Goal: Task Accomplishment & Management: Manage account settings

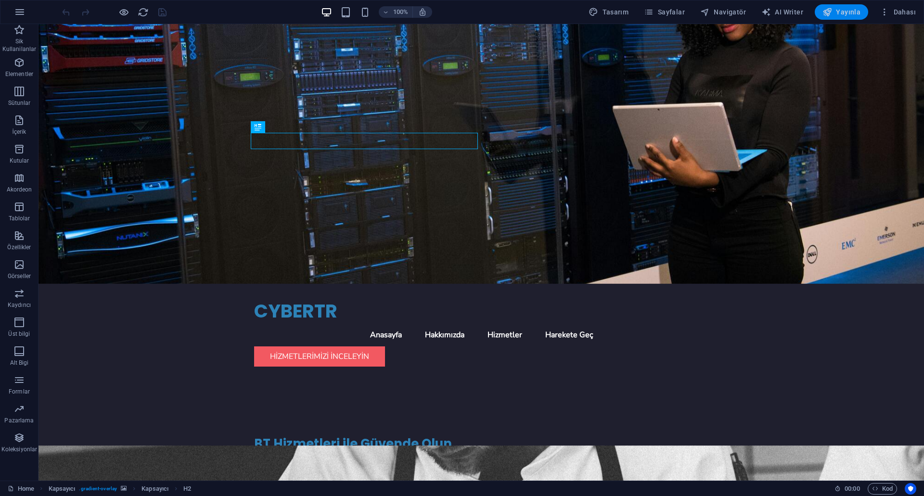
click at [843, 12] on span "Yayınla" at bounding box center [841, 12] width 38 height 10
click at [608, 168] on figure at bounding box center [482, 154] width 886 height 260
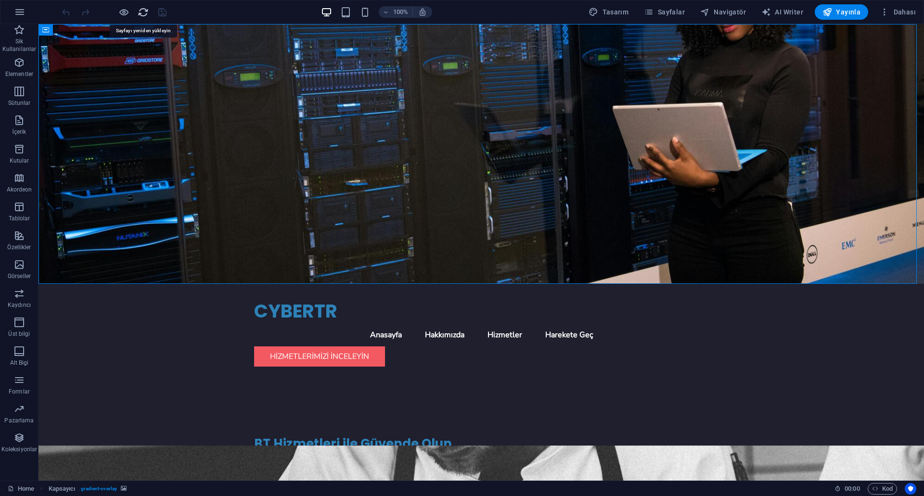
click at [140, 15] on icon "reload" at bounding box center [143, 12] width 11 height 11
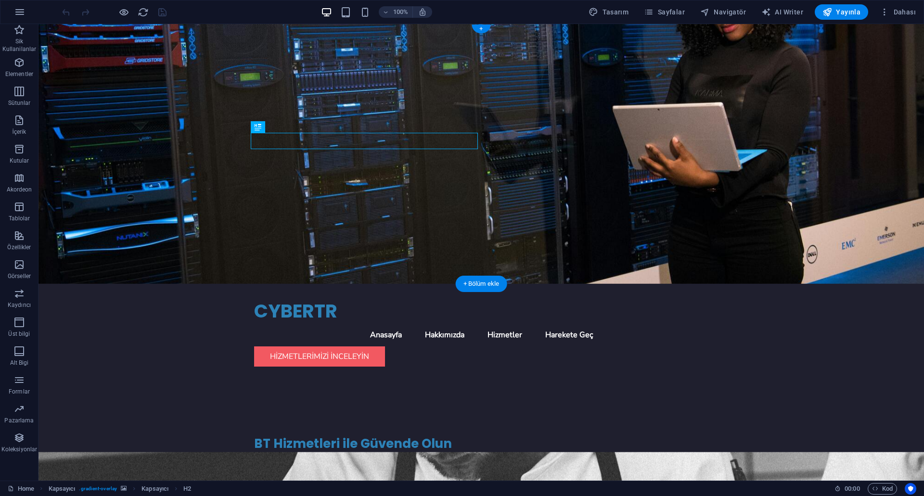
scroll to position [96, 0]
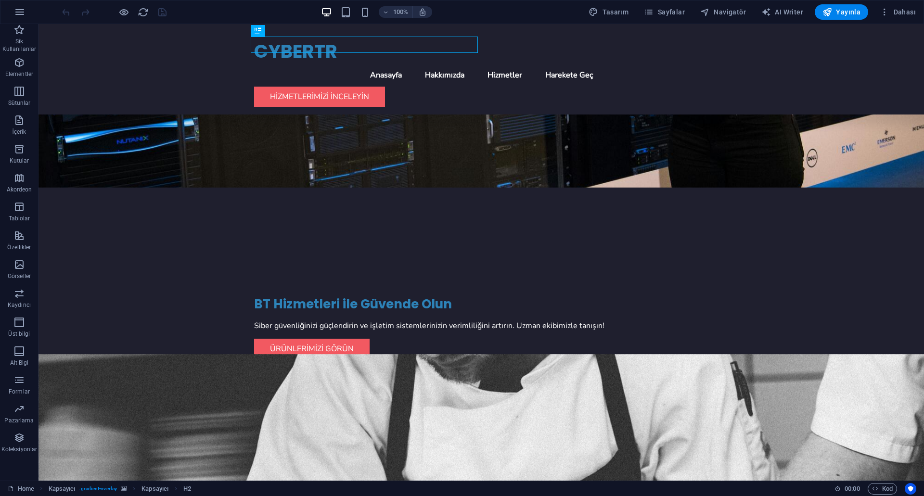
click at [594, 354] on figure at bounding box center [482, 501] width 886 height 294
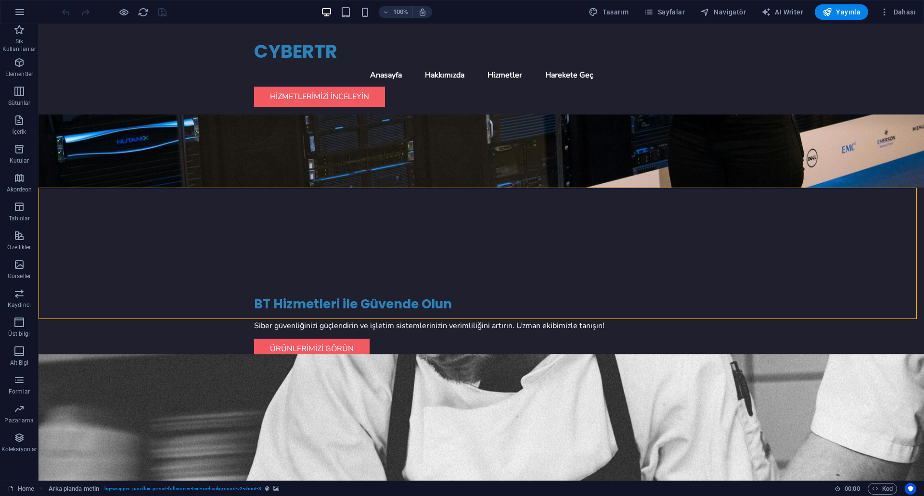
click at [594, 354] on figure at bounding box center [482, 501] width 886 height 294
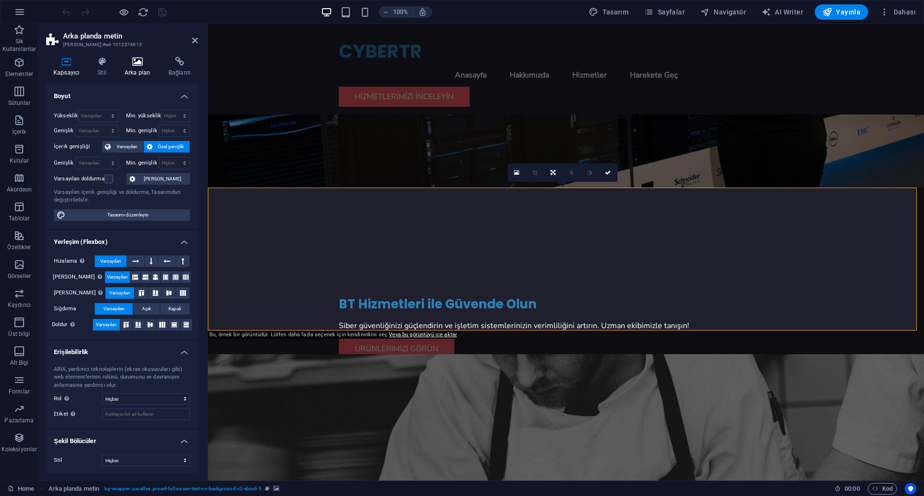
click at [146, 61] on icon at bounding box center [137, 62] width 40 height 10
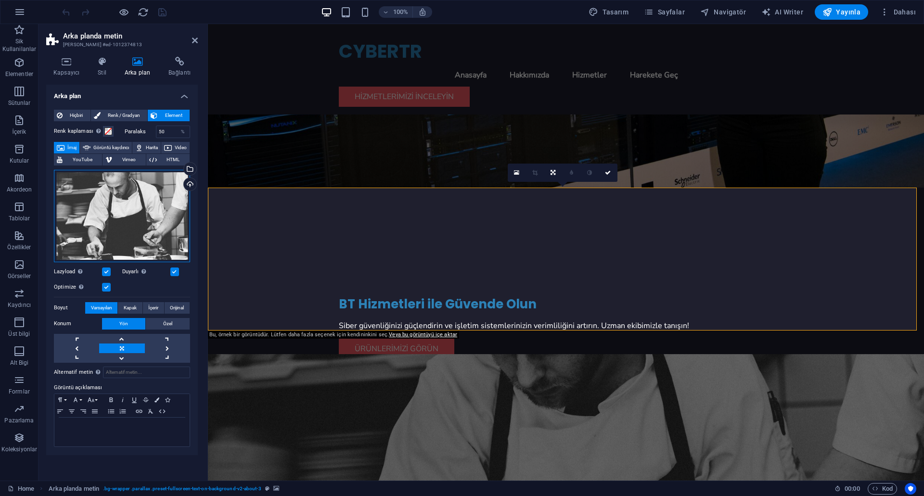
click at [154, 204] on div "Dosyaları buraya sürükleyin, dosyaları seçmek için tıklayın veya Dosyalardan ya…" at bounding box center [122, 216] width 136 height 92
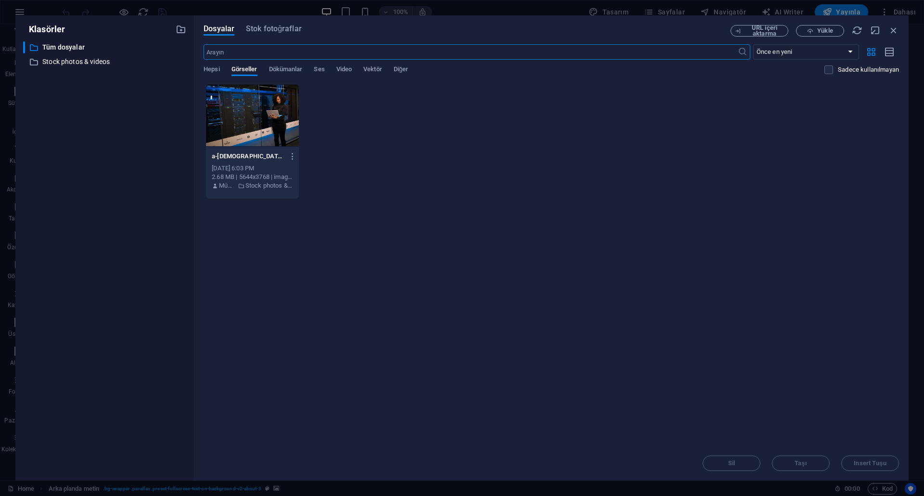
click at [331, 48] on input "text" at bounding box center [471, 51] width 534 height 15
click at [431, 51] on input "text" at bounding box center [471, 51] width 534 height 15
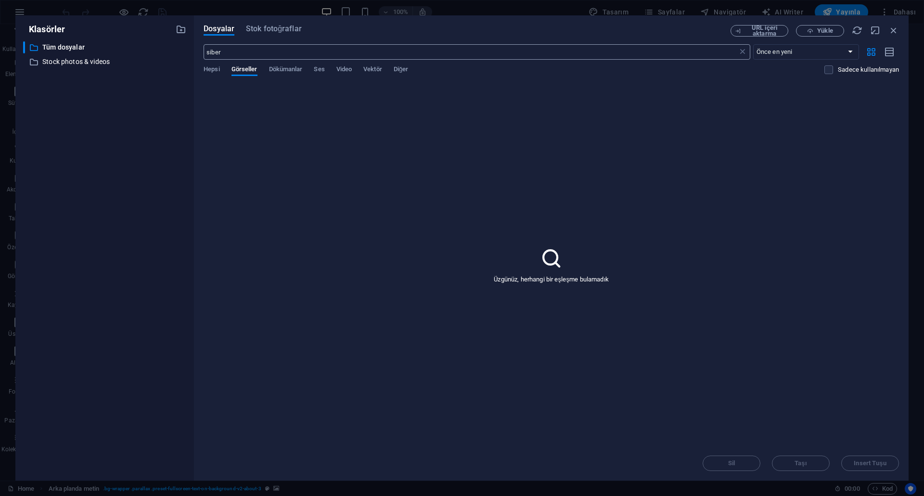
click at [431, 52] on input "siber" at bounding box center [471, 51] width 534 height 15
click at [221, 66] on div "Hepsi Görseller Dökümanlar Ses Video Vektör Diğer" at bounding box center [514, 74] width 621 height 18
click at [217, 66] on span "Hepsi" at bounding box center [212, 70] width 16 height 13
click at [265, 47] on input "siber" at bounding box center [471, 51] width 534 height 15
click at [265, 48] on input "siber" at bounding box center [471, 51] width 534 height 15
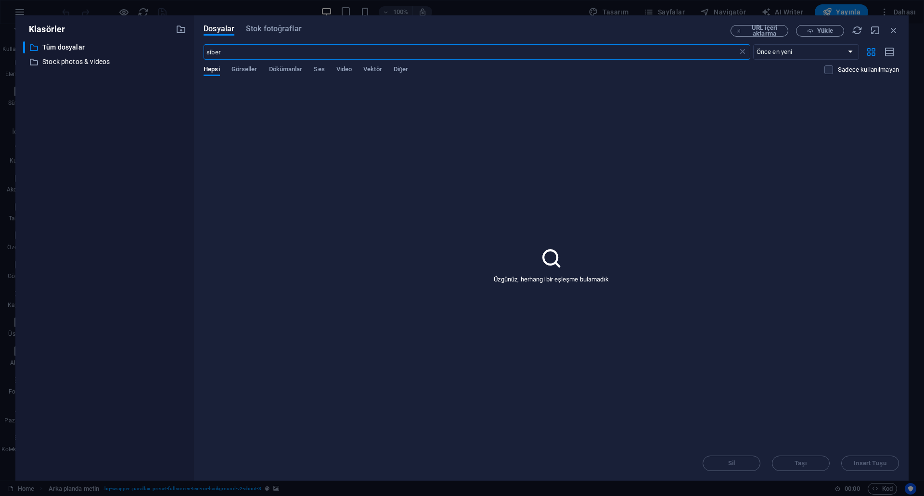
click at [265, 48] on input "siber" at bounding box center [471, 51] width 534 height 15
type input "güvenlik"
drag, startPoint x: 863, startPoint y: 28, endPoint x: 859, endPoint y: 31, distance: 5.1
click at [862, 28] on div "URL içeri aktarma Yükle" at bounding box center [815, 31] width 168 height 12
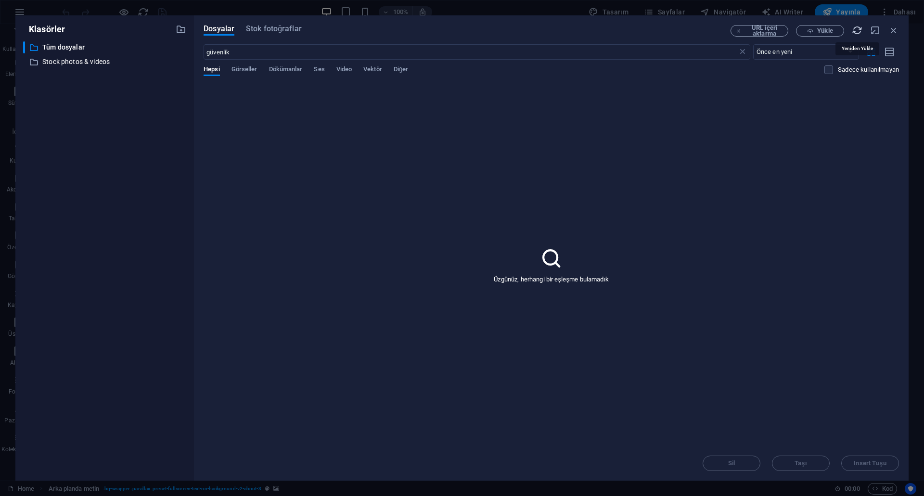
click at [857, 34] on icon "button" at bounding box center [857, 30] width 11 height 11
click at [243, 68] on span "Görseller" at bounding box center [244, 70] width 26 height 13
click at [225, 64] on div "güvenlik ​ Önce en yeni Önce en eski Ad (A-Z) Ad (Z-A) Boyut (0-9) Boyut (9-0) …" at bounding box center [551, 63] width 695 height 39
click at [218, 66] on span "Hepsi" at bounding box center [212, 70] width 16 height 13
click at [260, 24] on div "Dosyalar Stok fotoğraflar URL içeri aktarma Yükle güvenlik ​ Önce en yeni Önce …" at bounding box center [551, 247] width 715 height 465
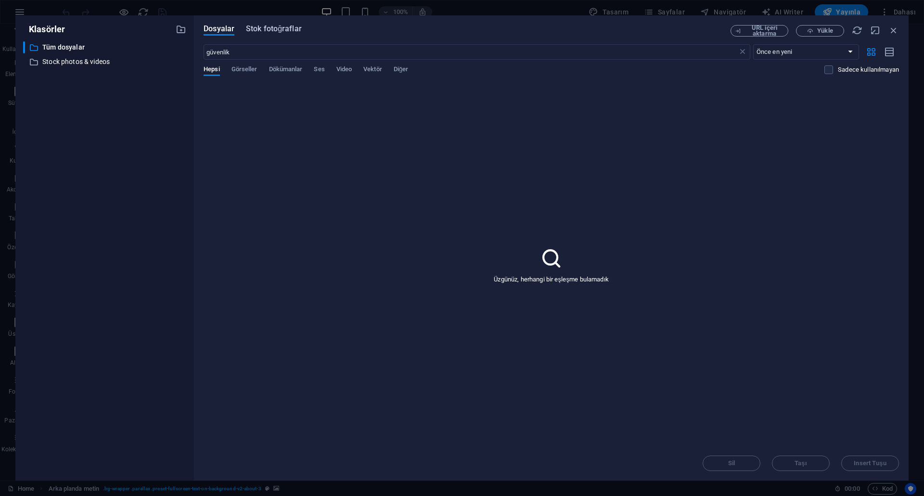
click at [258, 31] on span "Stok fotoğraflar" at bounding box center [274, 29] width 56 height 12
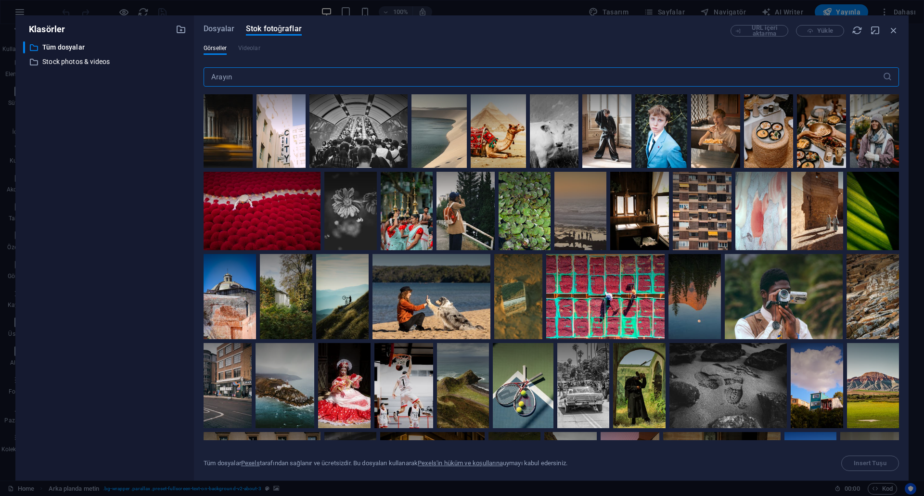
click at [242, 70] on input "text" at bounding box center [543, 76] width 679 height 19
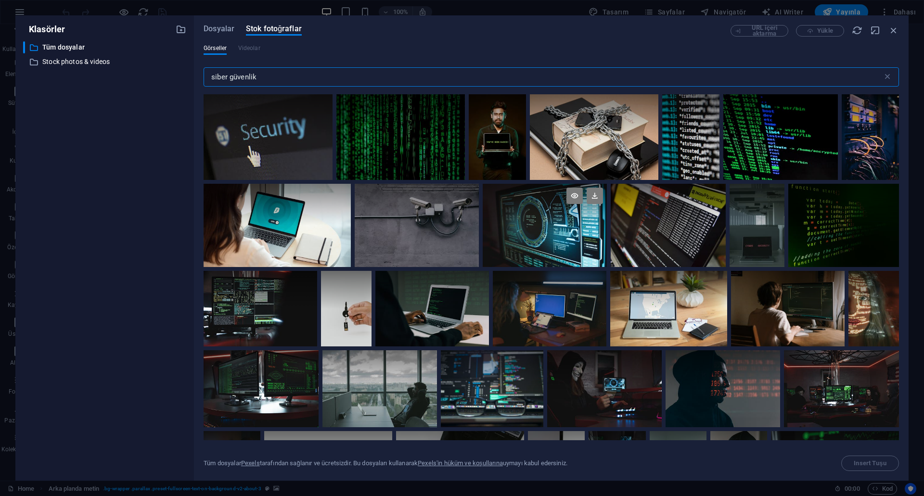
type input "siber güvenlik"
click at [542, 237] on div at bounding box center [545, 225] width 124 height 83
click at [566, 199] on icon at bounding box center [574, 196] width 16 height 16
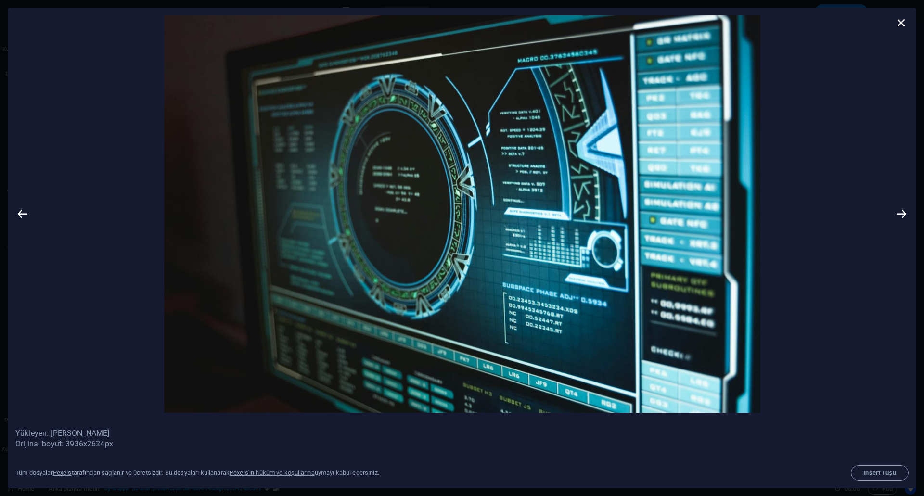
drag, startPoint x: 903, startPoint y: 20, endPoint x: 897, endPoint y: 25, distance: 7.5
click at [903, 20] on icon at bounding box center [901, 22] width 14 height 14
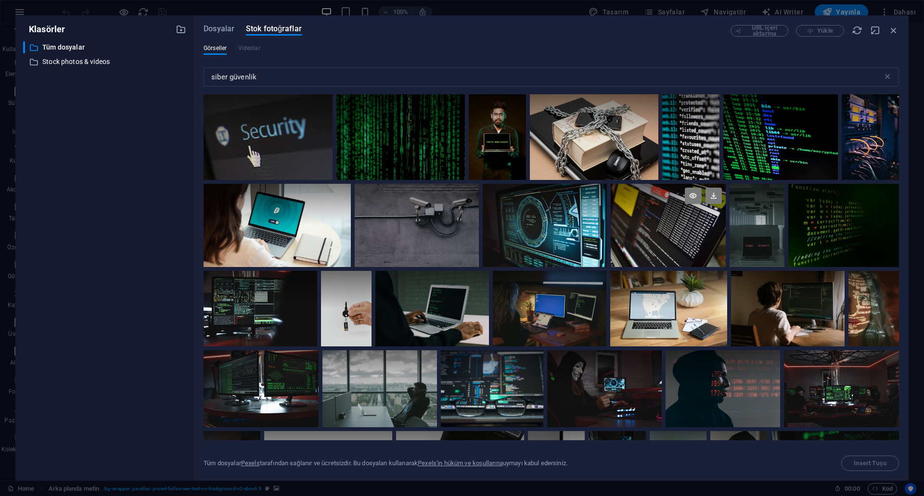
click at [646, 222] on div at bounding box center [668, 204] width 115 height 41
click at [650, 236] on div at bounding box center [668, 246] width 115 height 41
click at [692, 194] on icon at bounding box center [693, 196] width 16 height 16
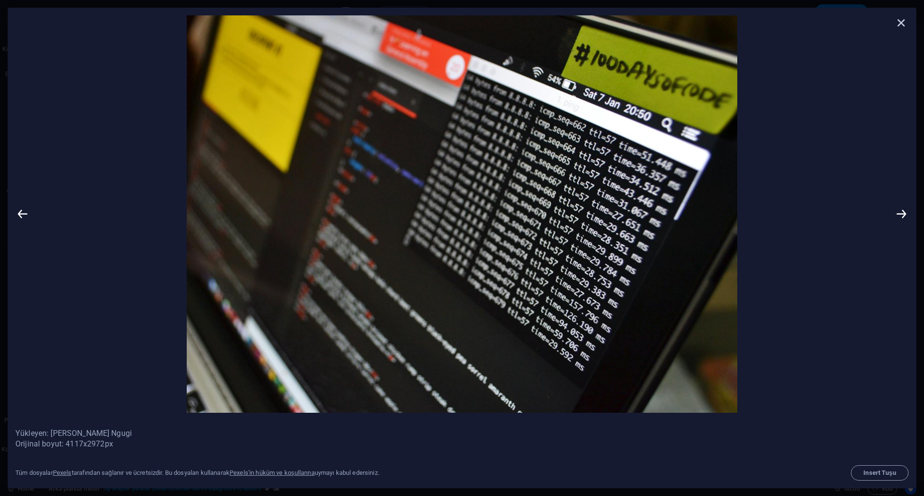
click at [904, 23] on icon at bounding box center [901, 22] width 14 height 14
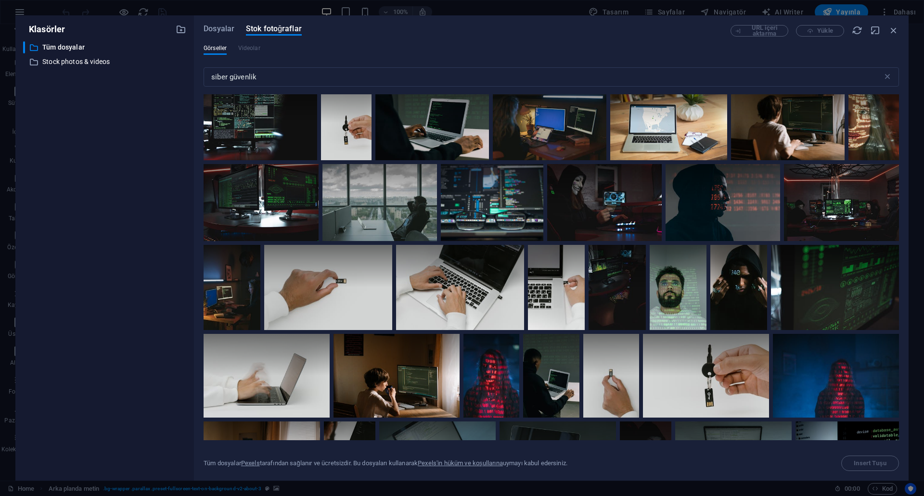
scroll to position [193, 0]
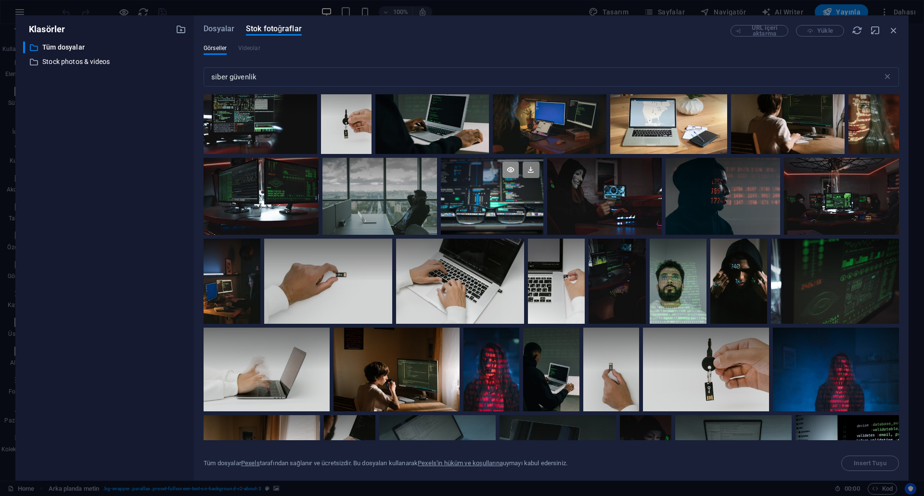
click at [511, 169] on icon at bounding box center [510, 170] width 16 height 16
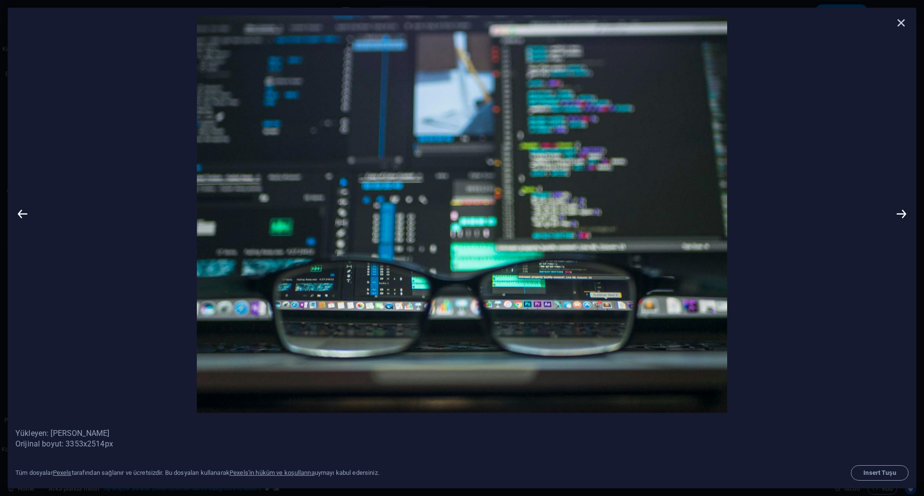
click at [906, 23] on icon at bounding box center [901, 22] width 14 height 14
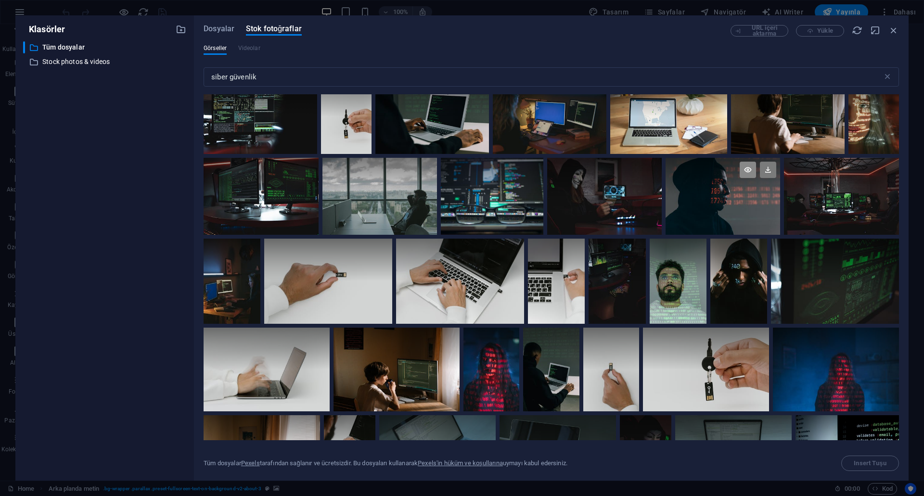
click at [749, 170] on icon at bounding box center [748, 170] width 16 height 16
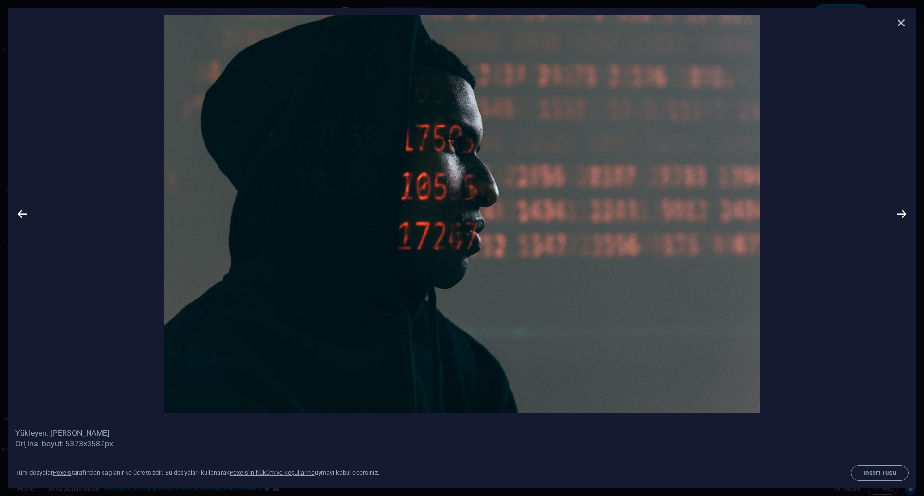
click at [898, 20] on icon at bounding box center [901, 22] width 14 height 14
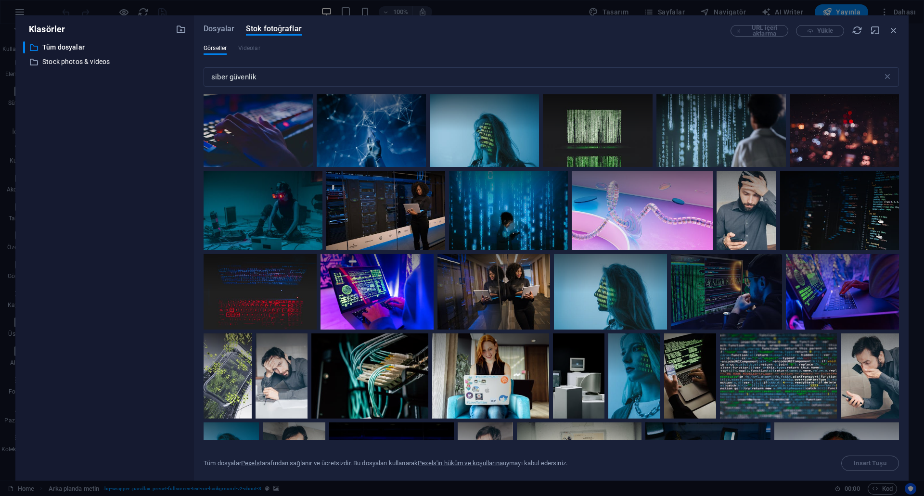
scroll to position [770, 0]
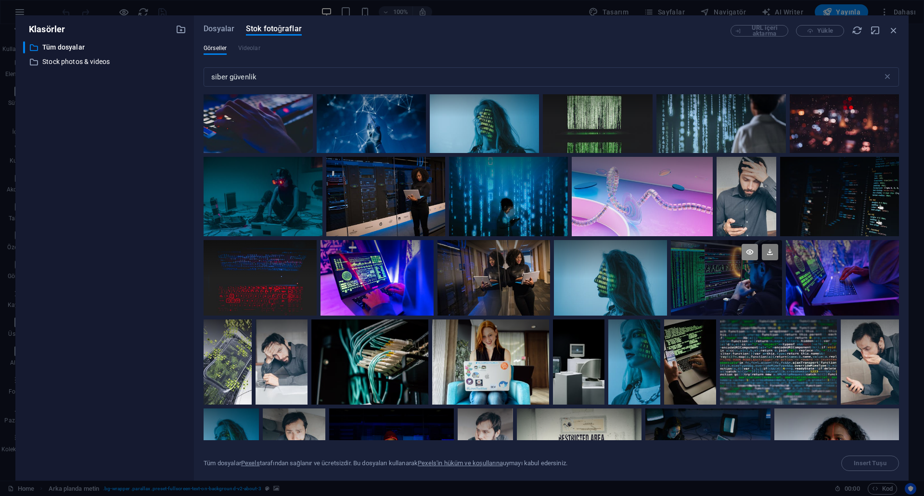
click at [750, 251] on icon at bounding box center [750, 252] width 16 height 16
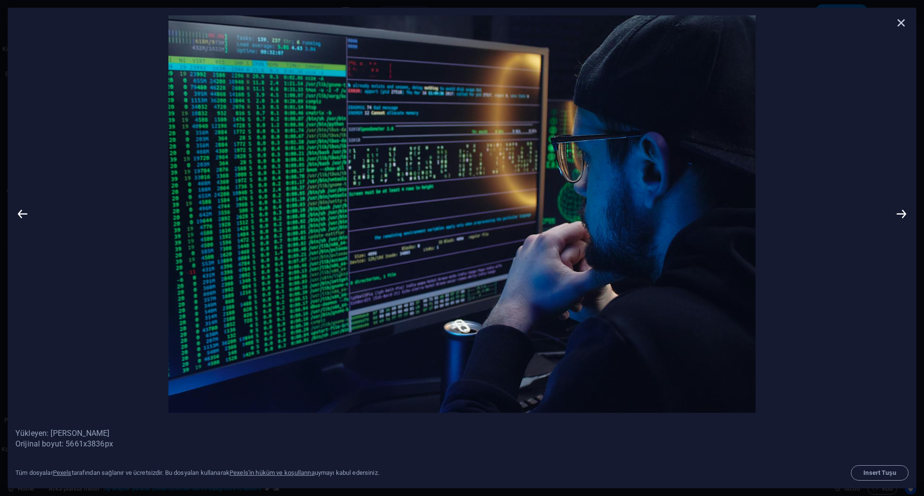
click at [901, 22] on icon at bounding box center [901, 22] width 14 height 14
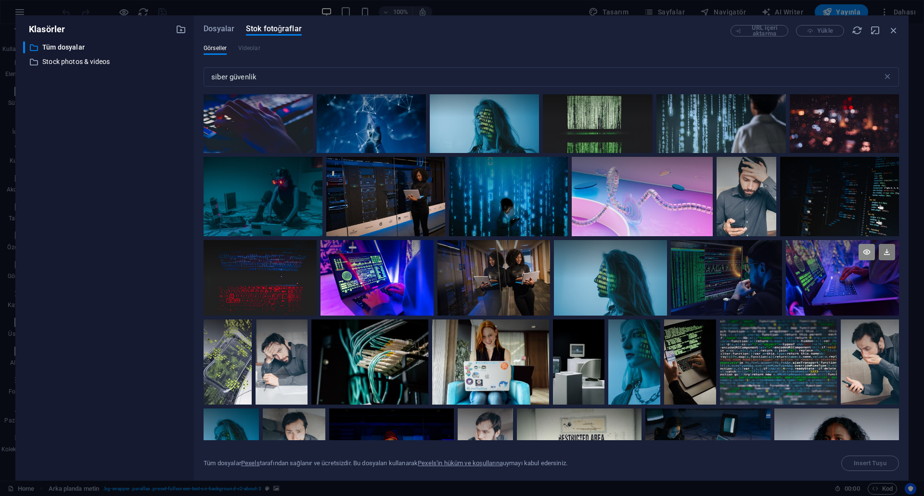
click at [865, 247] on icon at bounding box center [867, 252] width 16 height 16
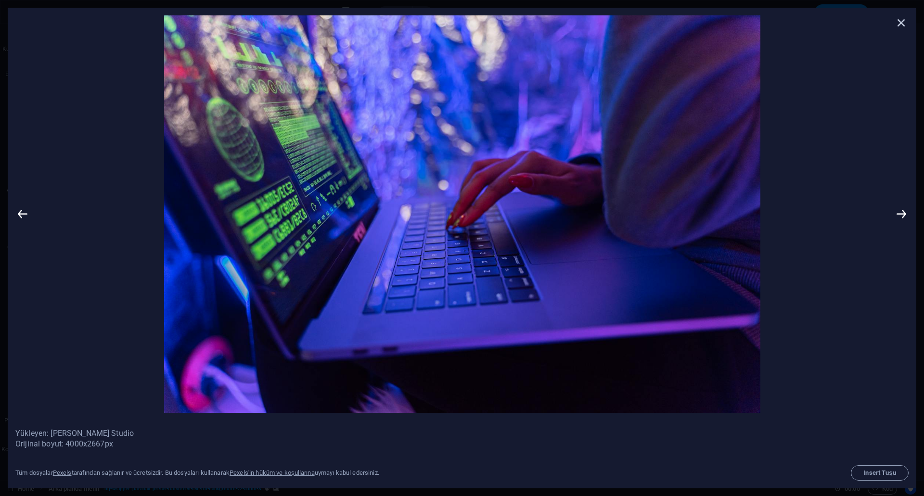
click at [897, 21] on icon at bounding box center [901, 22] width 14 height 14
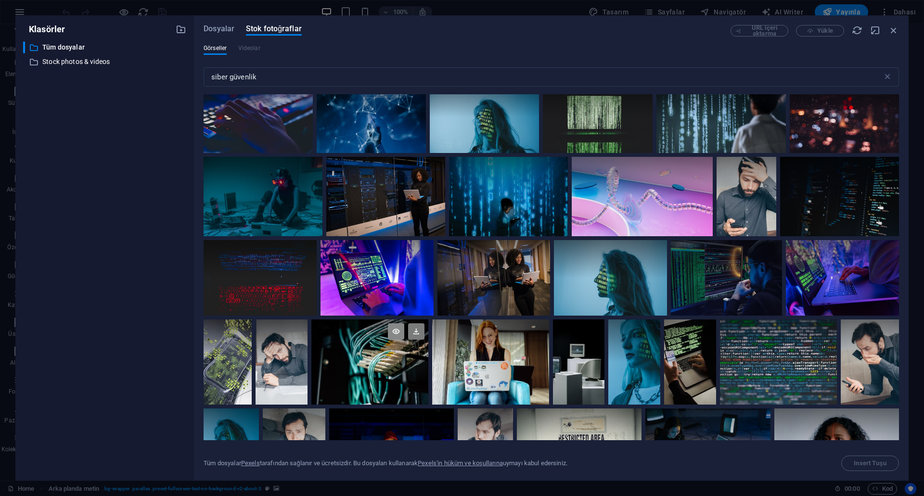
click at [396, 332] on icon at bounding box center [396, 331] width 16 height 16
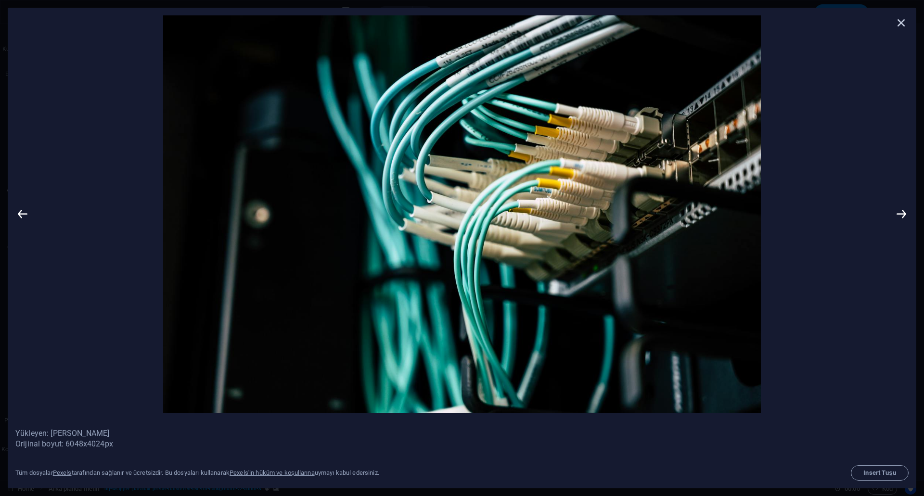
click at [900, 19] on icon at bounding box center [901, 22] width 14 height 14
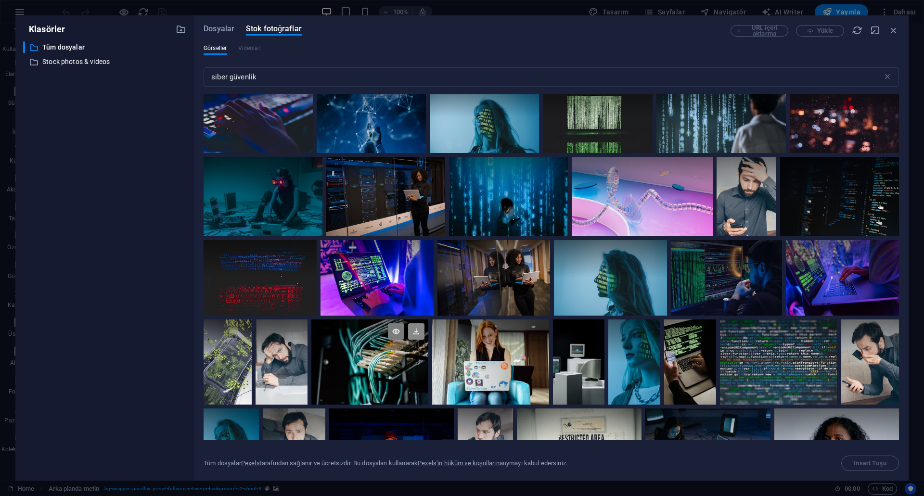
click at [410, 328] on icon at bounding box center [416, 331] width 16 height 16
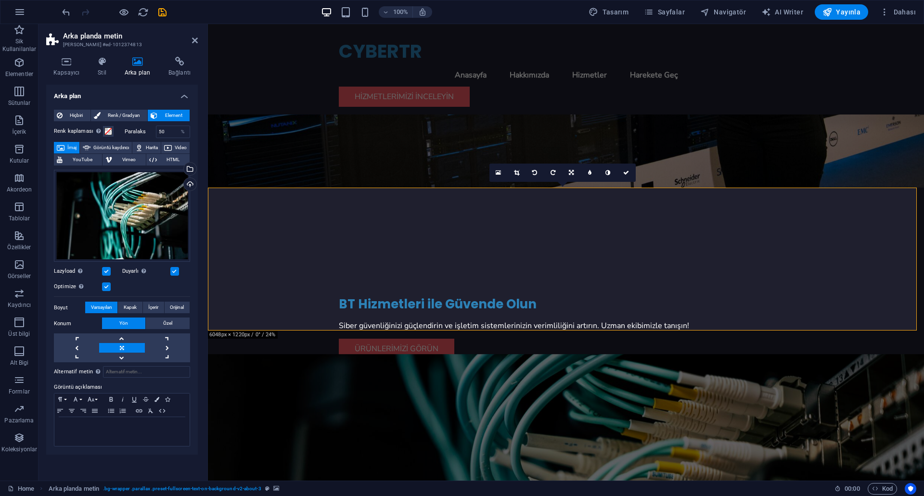
click at [673, 354] on figure at bounding box center [566, 504] width 716 height 300
drag, startPoint x: 644, startPoint y: 247, endPoint x: 652, endPoint y: 249, distance: 8.3
click at [652, 354] on figure at bounding box center [566, 504] width 716 height 300
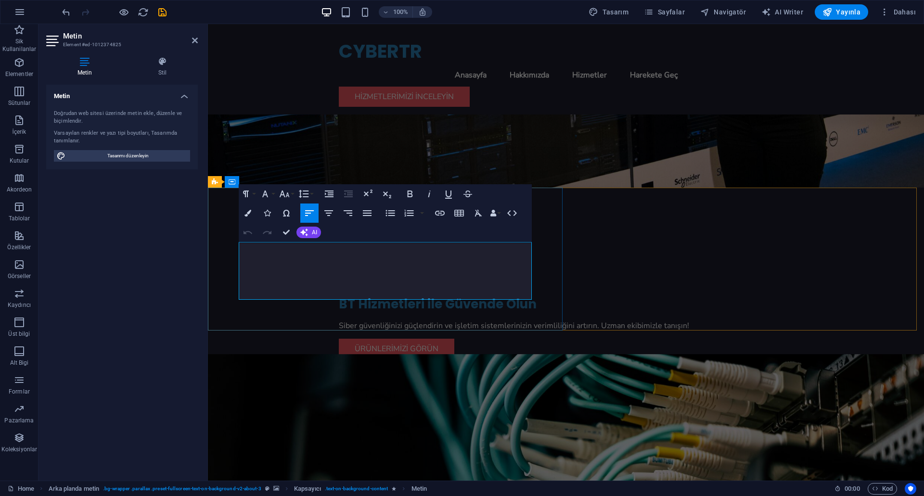
drag, startPoint x: 278, startPoint y: 247, endPoint x: 265, endPoint y: 247, distance: 13.0
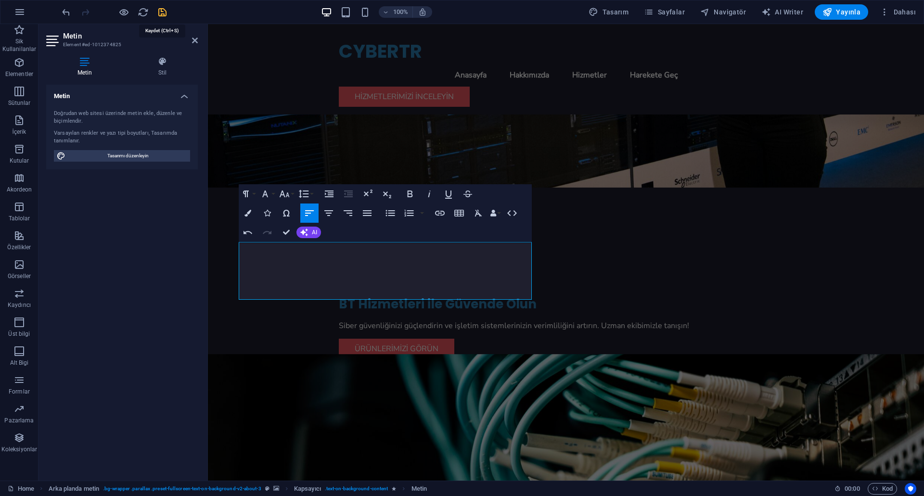
click at [164, 14] on icon "save" at bounding box center [162, 12] width 11 height 11
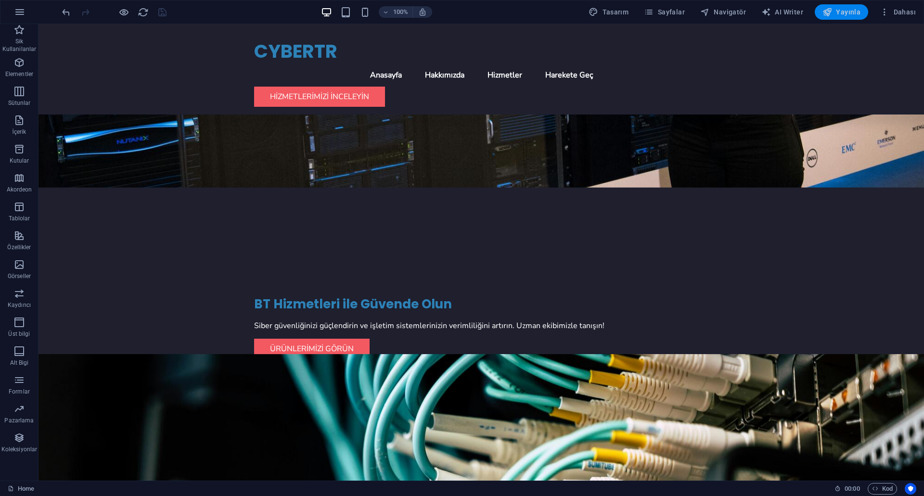
click at [832, 11] on icon "button" at bounding box center [827, 12] width 10 height 10
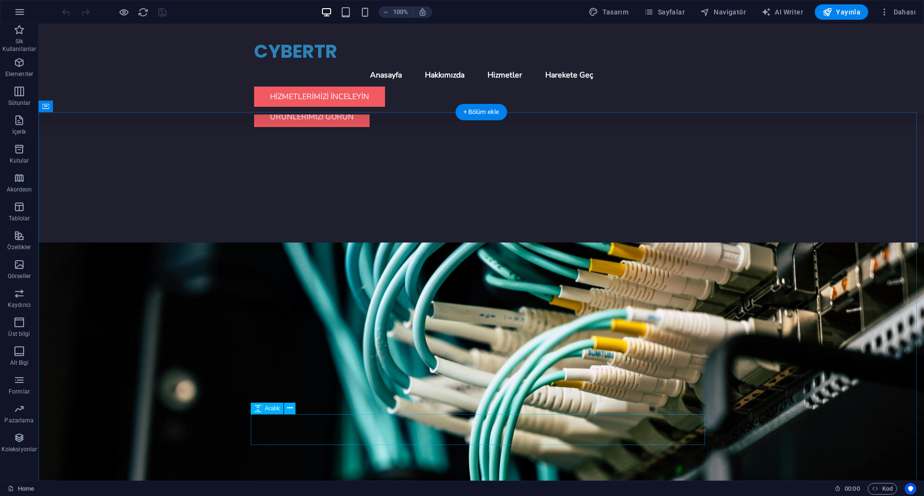
scroll to position [337, 0]
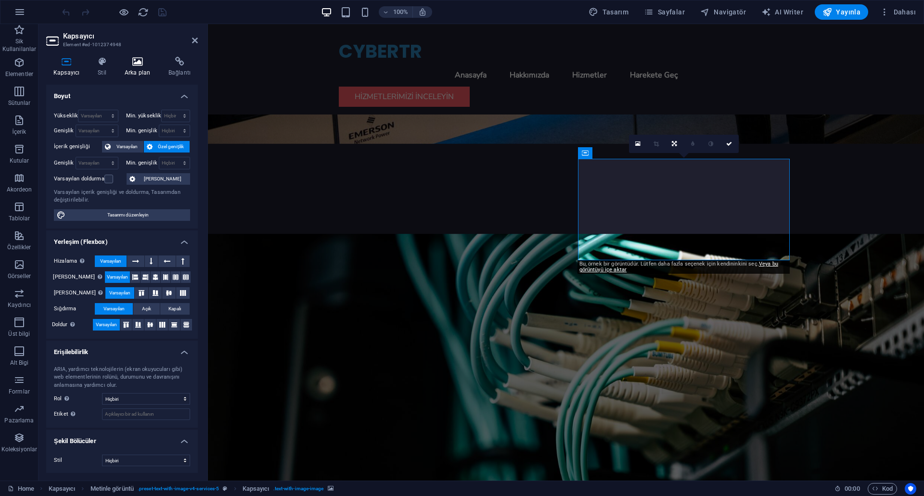
click at [135, 74] on h4 "Arka plan" at bounding box center [139, 67] width 44 height 20
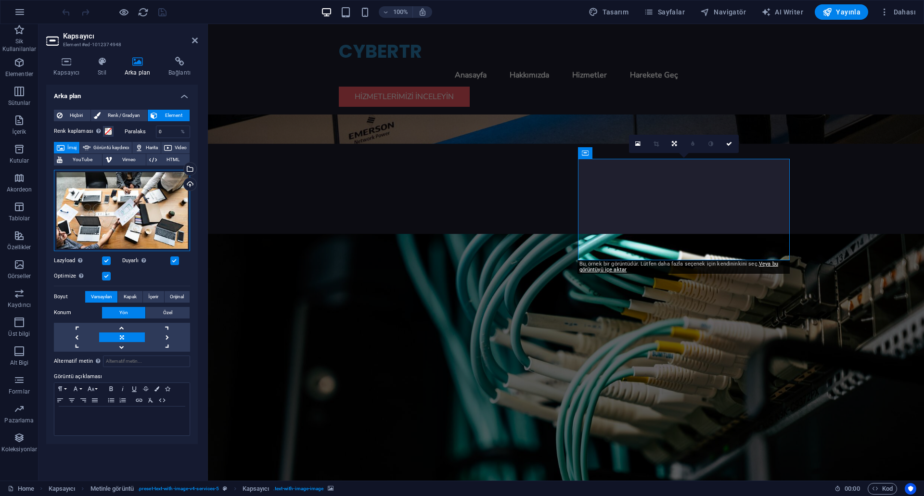
click at [149, 210] on div "Dosyaları buraya sürükleyin, dosyaları seçmek için tıklayın veya Dosyalardan ya…" at bounding box center [122, 210] width 136 height 81
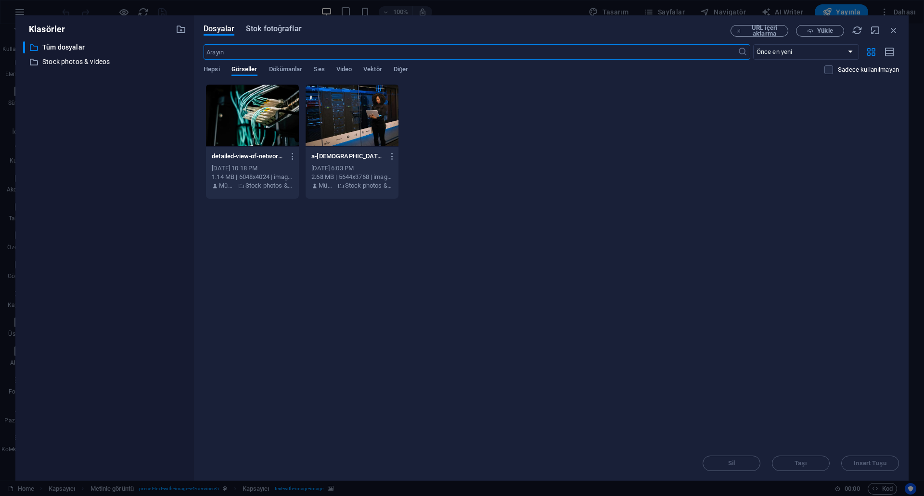
click at [261, 33] on span "Stok fotoğraflar" at bounding box center [274, 29] width 56 height 12
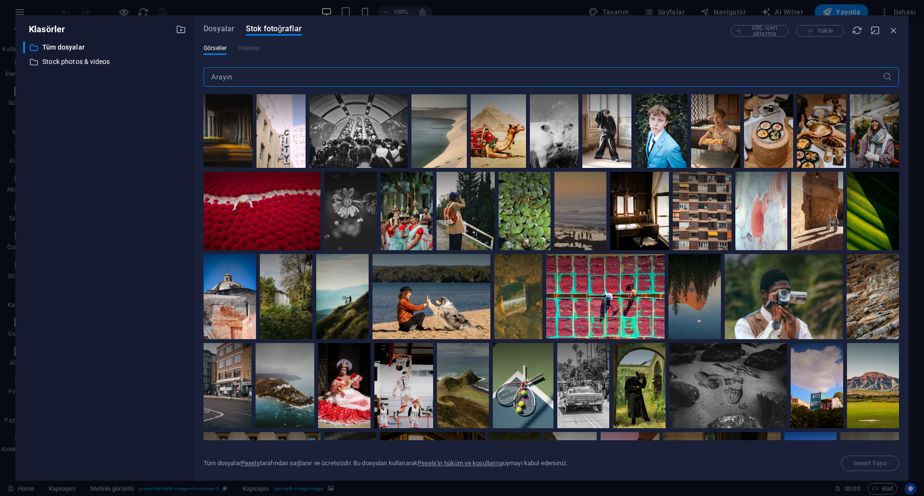
click at [280, 83] on input "text" at bounding box center [543, 76] width 679 height 19
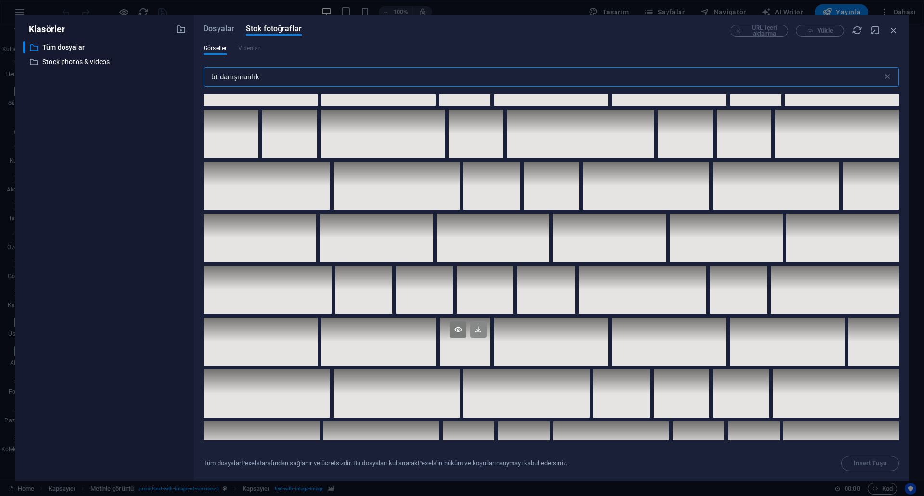
scroll to position [0, 0]
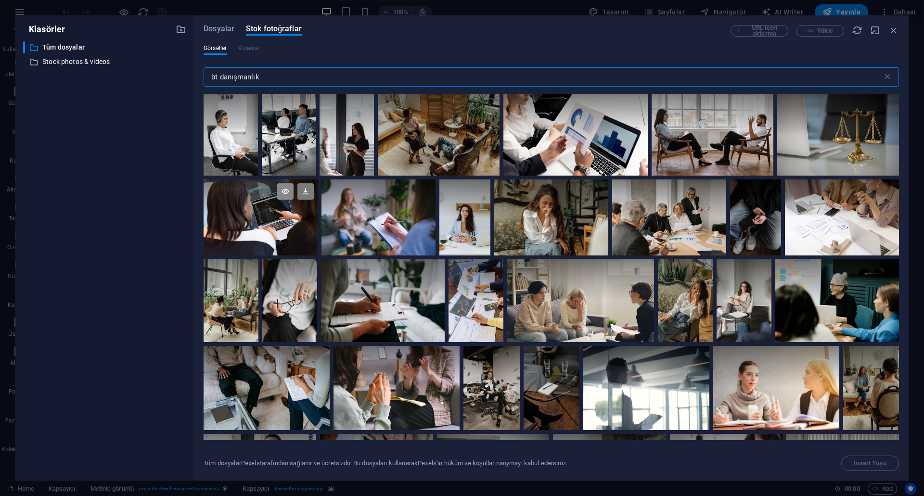
type input "bt danışmanlık"
click at [285, 193] on icon at bounding box center [285, 191] width 16 height 16
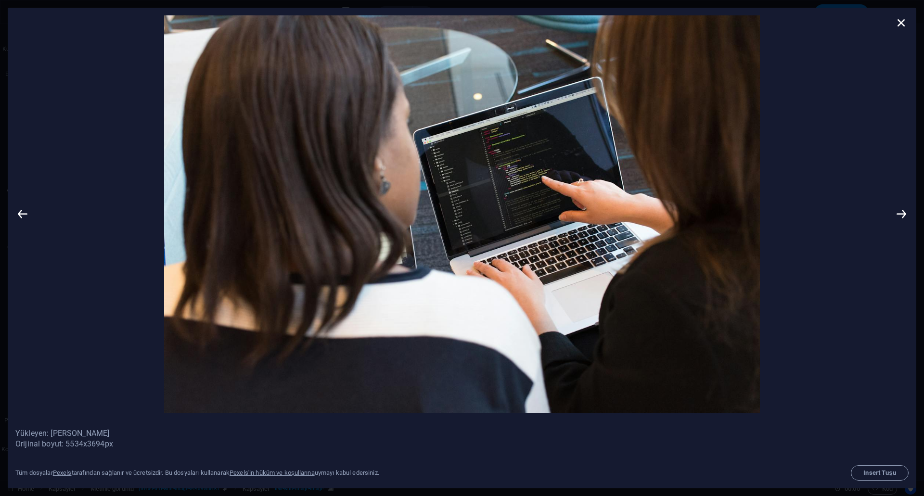
click at [915, 20] on div at bounding box center [462, 214] width 909 height 413
click at [903, 24] on icon at bounding box center [901, 22] width 14 height 14
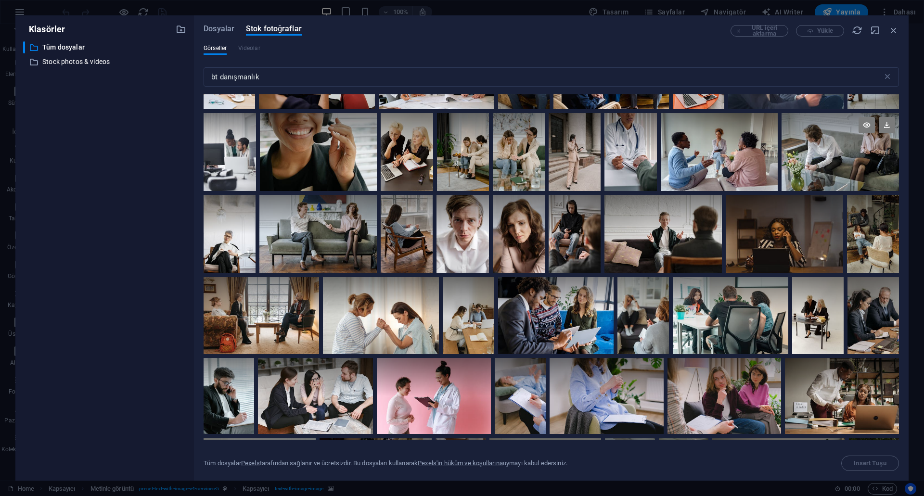
scroll to position [3802, 0]
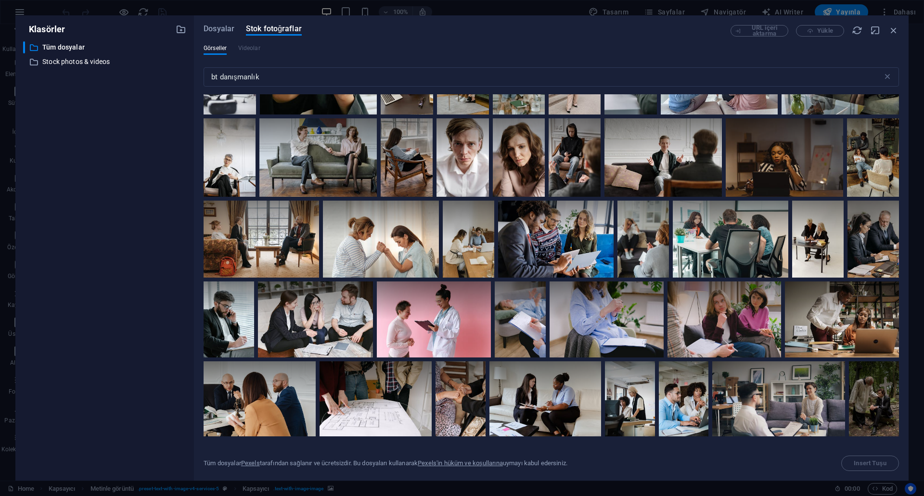
drag, startPoint x: 898, startPoint y: 334, endPoint x: 899, endPoint y: 348, distance: 13.5
click at [899, 348] on div "Dosyalar Stok fotoğraflar URL içeri aktarma Yükle Görseller Videolar bt danışma…" at bounding box center [551, 247] width 715 height 465
drag, startPoint x: 897, startPoint y: 336, endPoint x: 898, endPoint y: 350, distance: 14.0
click at [898, 350] on div "Fazla sayıda sonuç. Lütfen aramanızı daraltın." at bounding box center [551, 267] width 695 height 346
drag, startPoint x: 899, startPoint y: 332, endPoint x: 899, endPoint y: 346, distance: 13.5
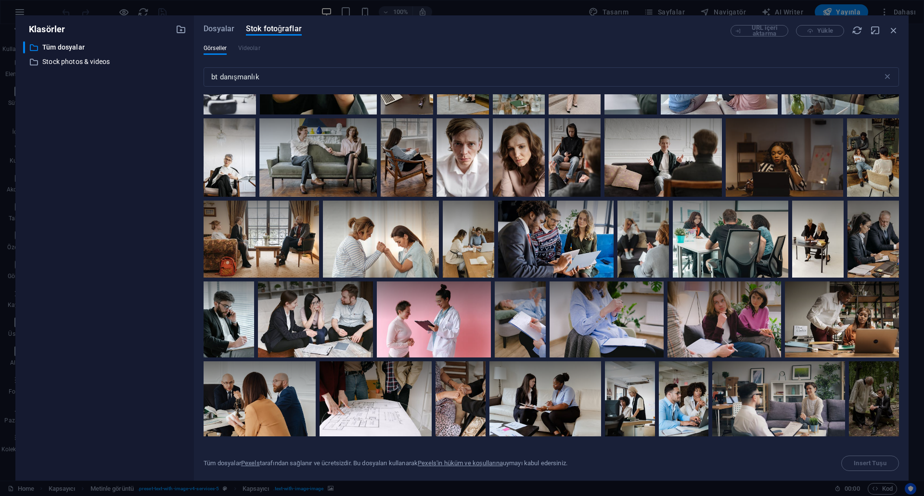
click at [899, 346] on div "Dosyalar Stok fotoğraflar URL içeri aktarma Yükle Görseller Videolar bt danışma…" at bounding box center [551, 247] width 715 height 465
drag, startPoint x: 897, startPoint y: 334, endPoint x: 898, endPoint y: 353, distance: 18.3
click at [899, 352] on div "Dosyalar Stok fotoğraflar URL içeri aktarma Yükle Görseller Videolar bt danışma…" at bounding box center [551, 247] width 715 height 465
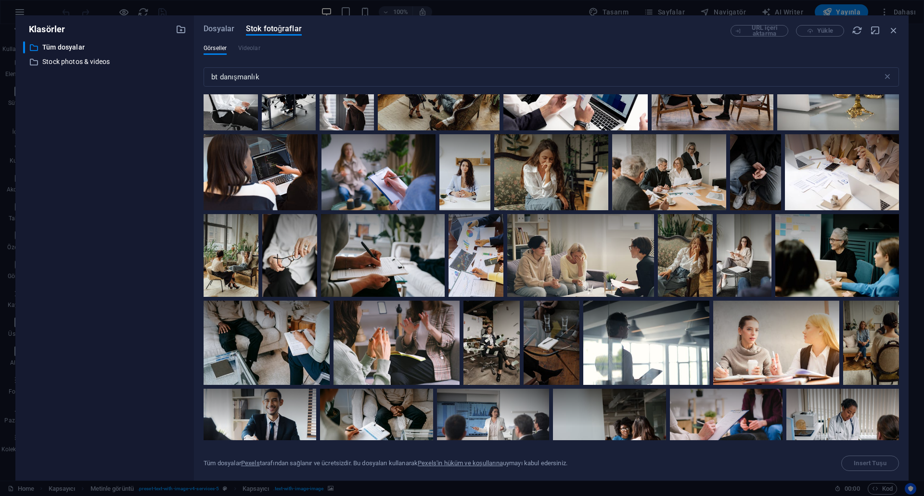
scroll to position [0, 0]
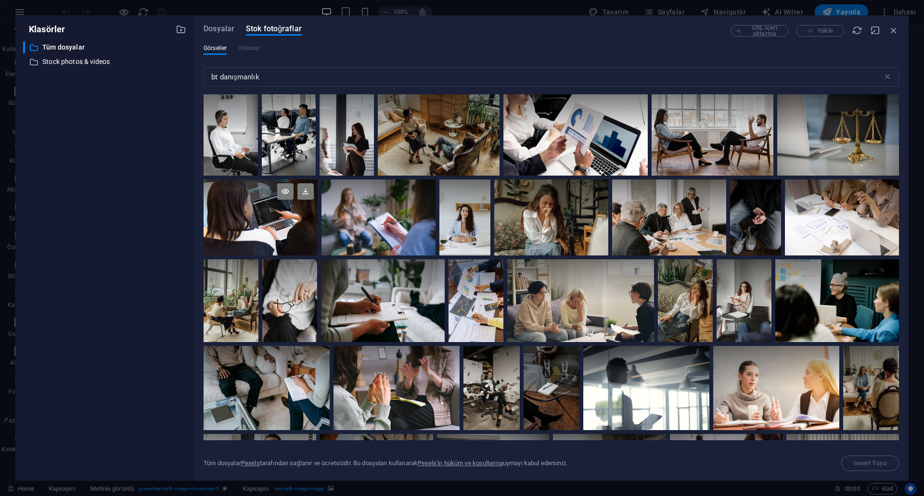
click at [263, 226] on div at bounding box center [261, 218] width 114 height 76
click at [287, 192] on icon at bounding box center [285, 191] width 16 height 16
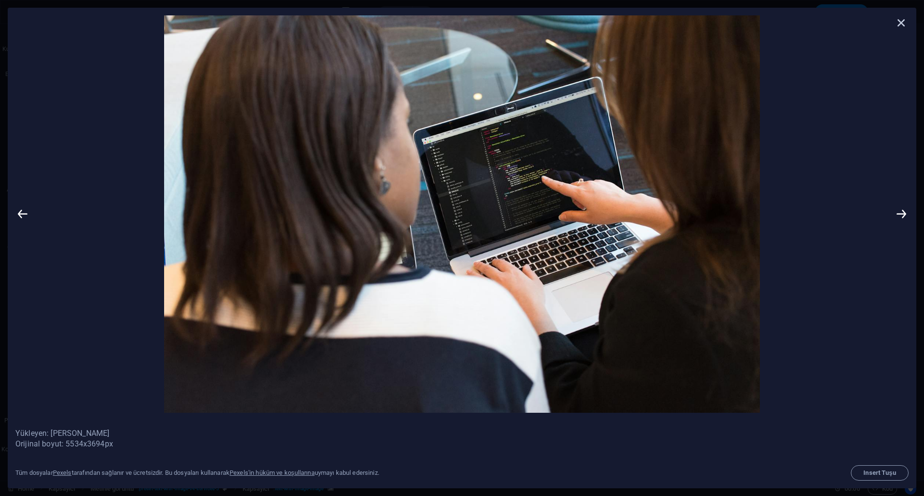
click at [903, 20] on icon at bounding box center [901, 22] width 14 height 14
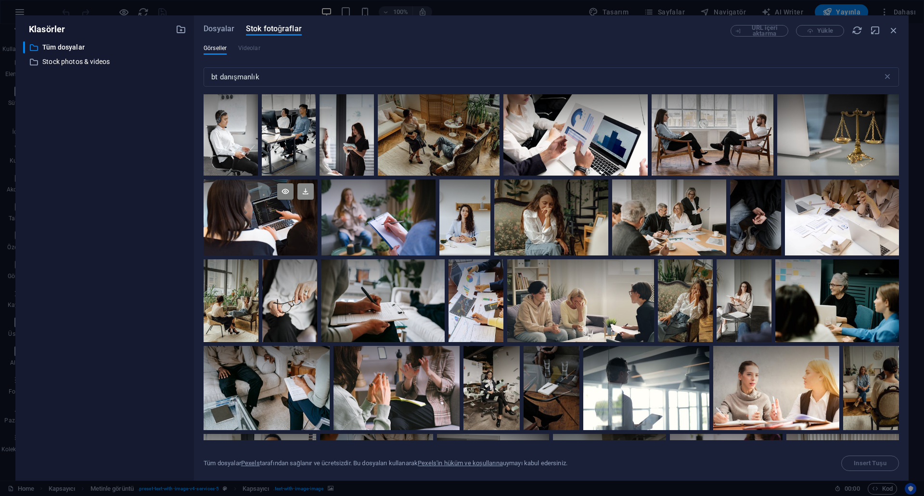
click at [299, 185] on icon at bounding box center [305, 191] width 16 height 16
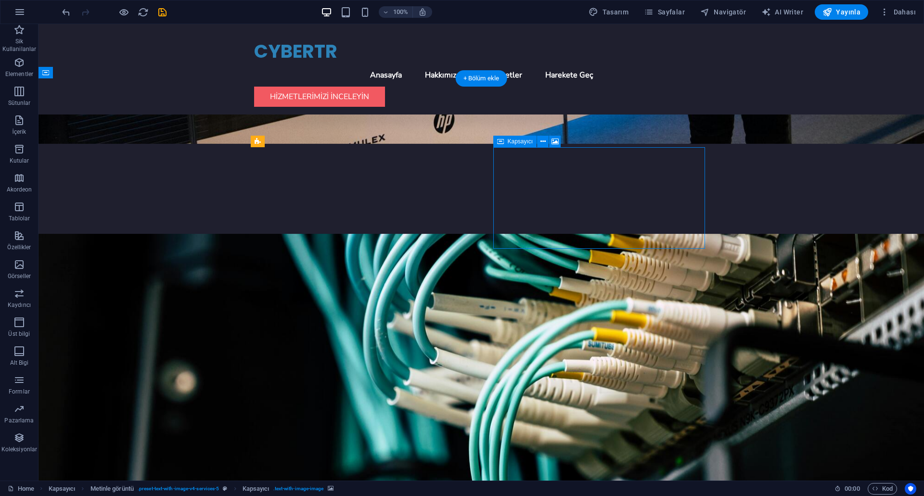
drag, startPoint x: 636, startPoint y: 184, endPoint x: 640, endPoint y: 193, distance: 9.7
drag, startPoint x: 662, startPoint y: 191, endPoint x: 667, endPoint y: 205, distance: 14.3
drag, startPoint x: 600, startPoint y: 164, endPoint x: 622, endPoint y: 166, distance: 21.8
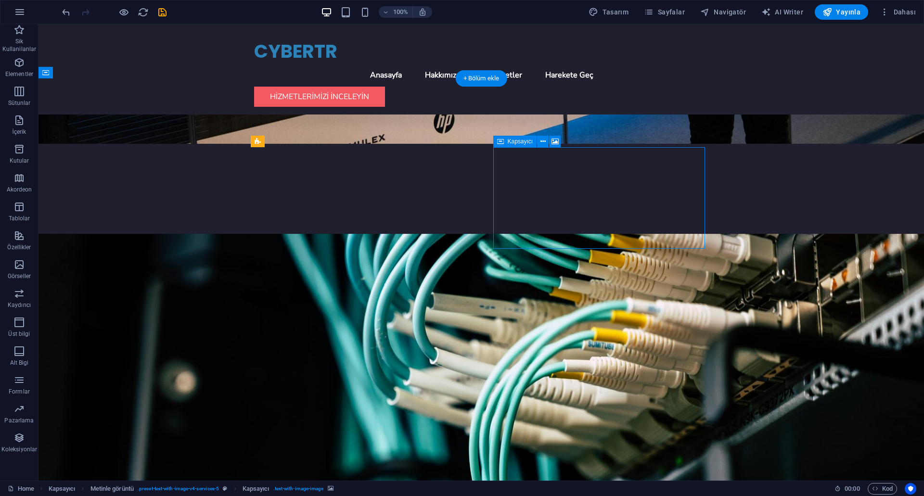
drag, startPoint x: 577, startPoint y: 173, endPoint x: 585, endPoint y: 191, distance: 19.6
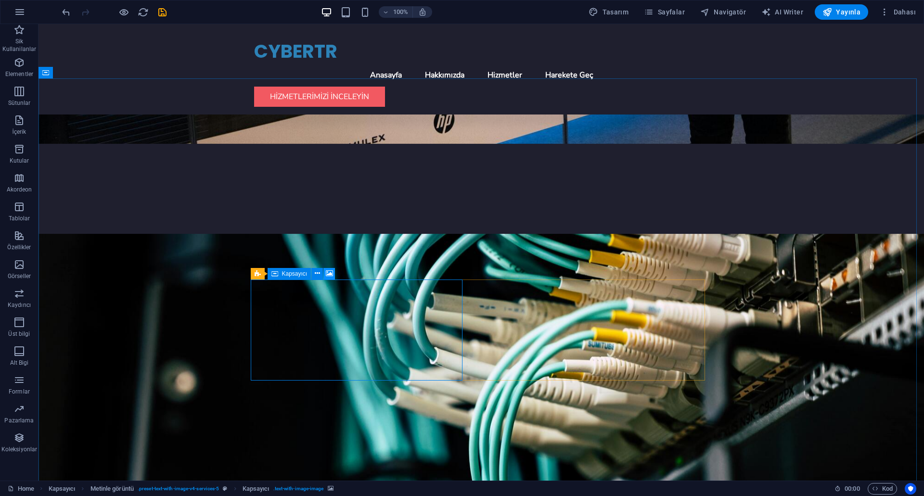
click at [330, 273] on icon at bounding box center [329, 274] width 7 height 10
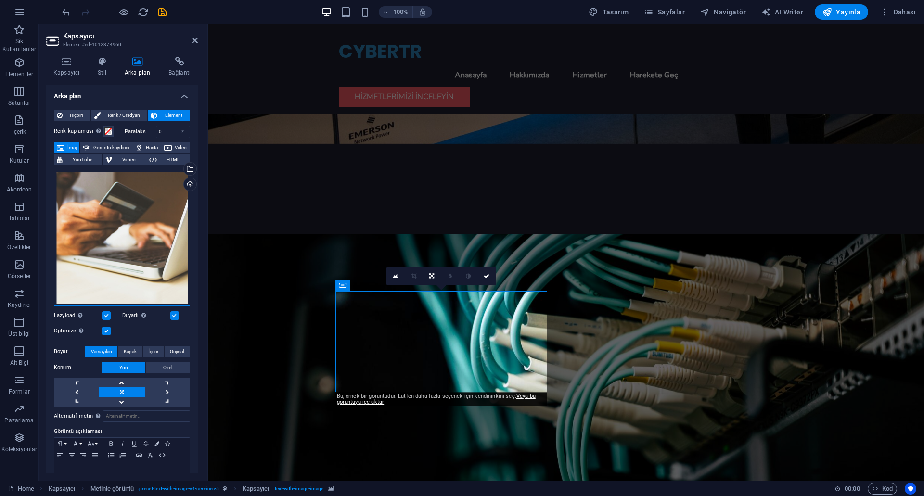
click at [108, 233] on div "Dosyaları buraya sürükleyin, dosyaları seçmek için tıklayın veya Dosyalardan ya…" at bounding box center [122, 238] width 136 height 136
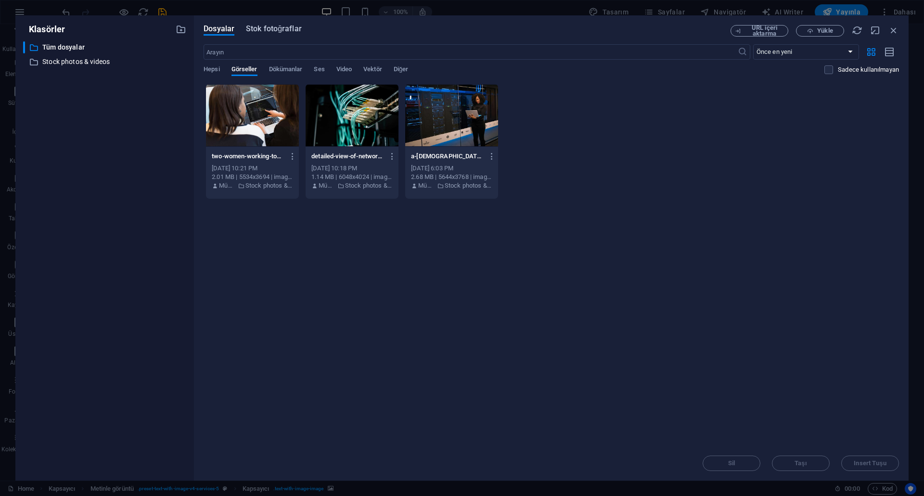
click at [259, 27] on span "Stok fotoğraflar" at bounding box center [274, 29] width 56 height 12
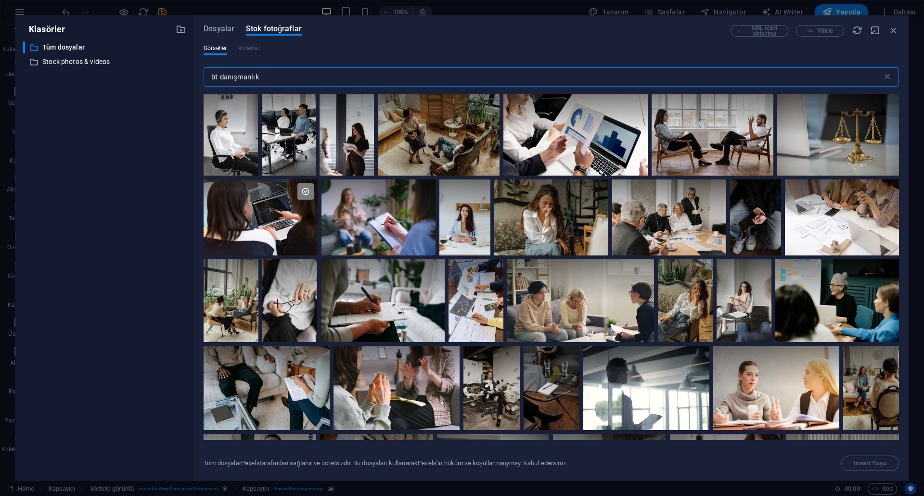
click at [311, 76] on input "bt danışmanlık" at bounding box center [543, 76] width 679 height 19
drag, startPoint x: 222, startPoint y: 77, endPoint x: 317, endPoint y: 80, distance: 94.4
click at [316, 80] on input "bt danışmanlık" at bounding box center [543, 76] width 679 height 19
type input "b"
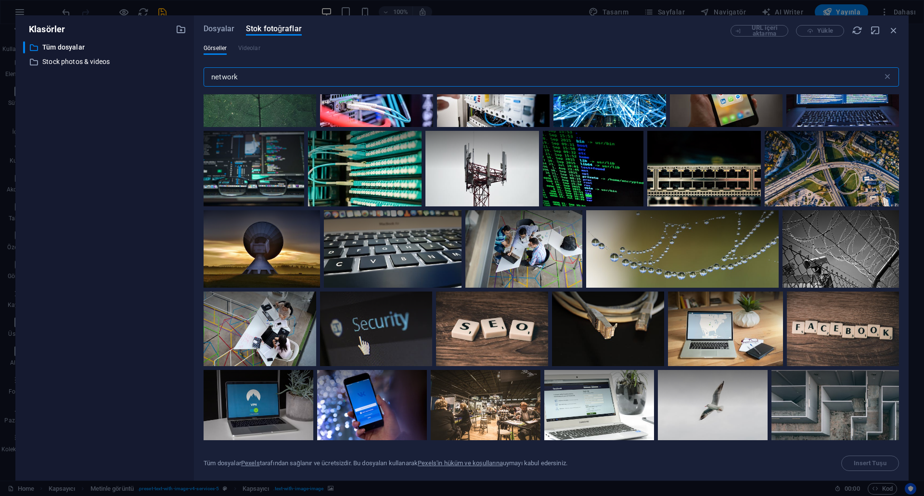
scroll to position [144, 0]
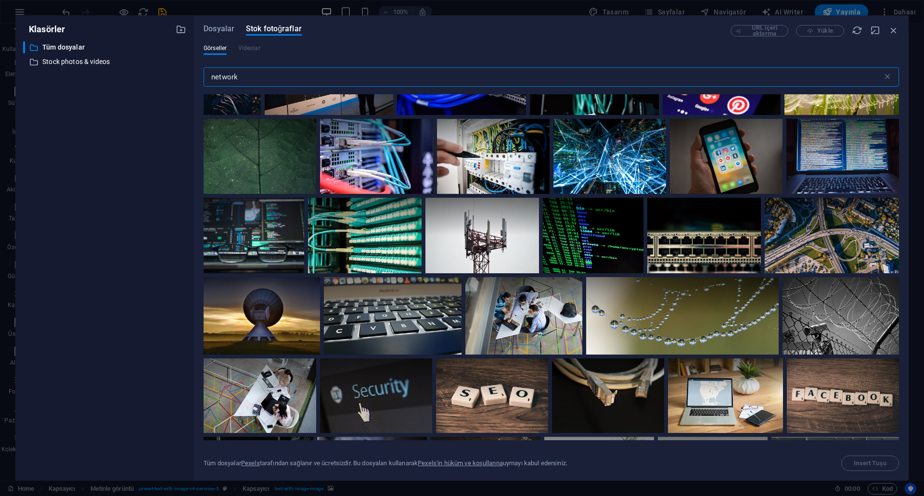
click at [254, 73] on input "network" at bounding box center [543, 76] width 679 height 19
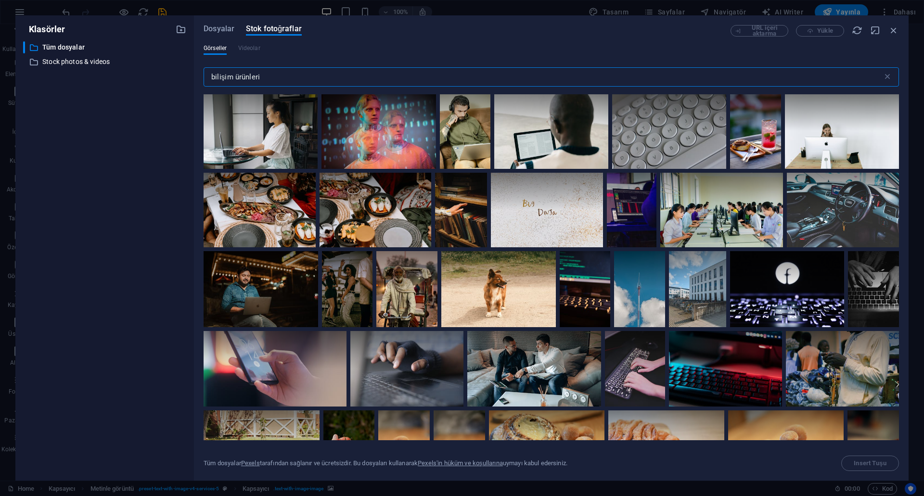
scroll to position [578, 0]
click at [270, 79] on input "bilişim ürünleri" at bounding box center [543, 76] width 679 height 19
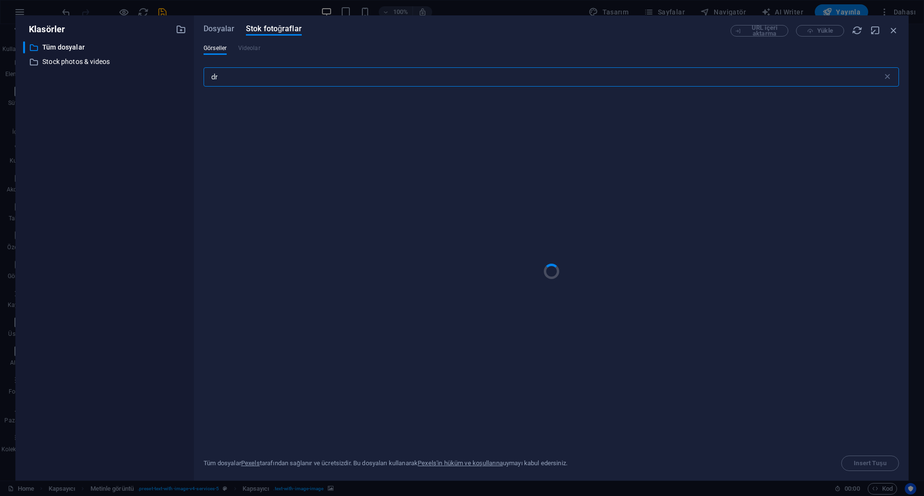
type input "d"
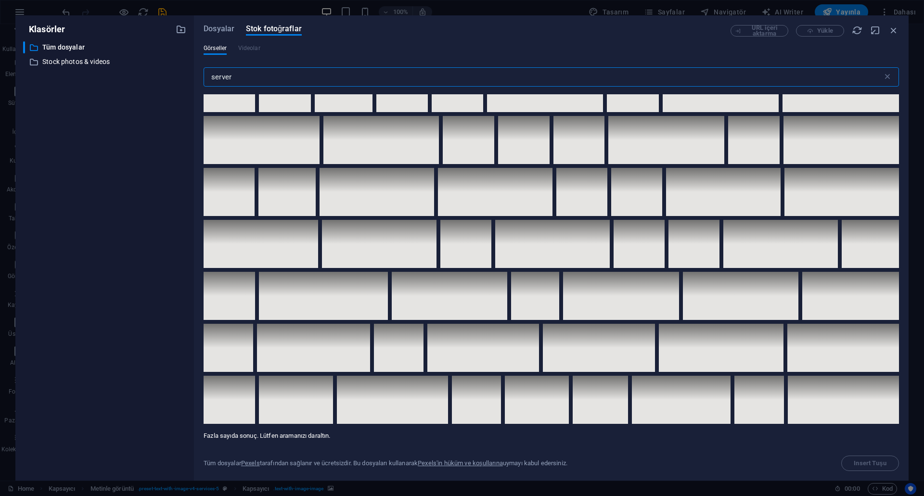
scroll to position [3658, 0]
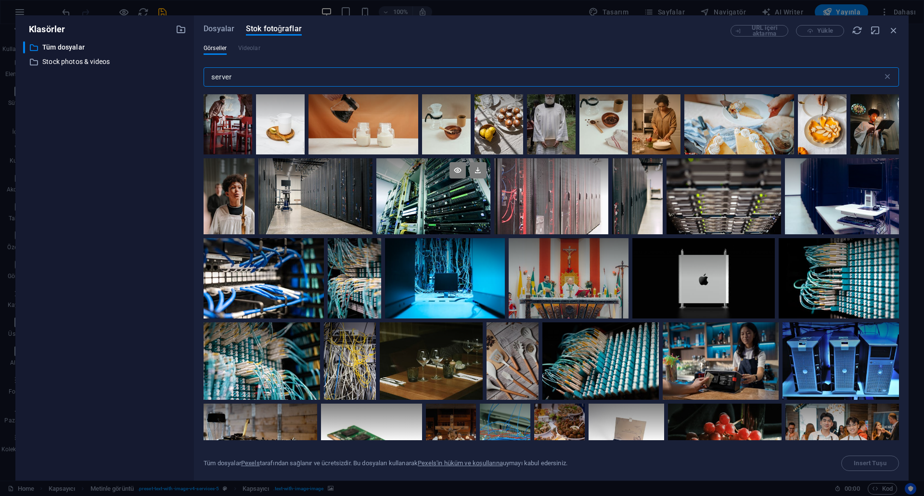
type input "server"
click at [453, 193] on div at bounding box center [433, 196] width 114 height 76
click at [473, 162] on icon at bounding box center [478, 170] width 16 height 16
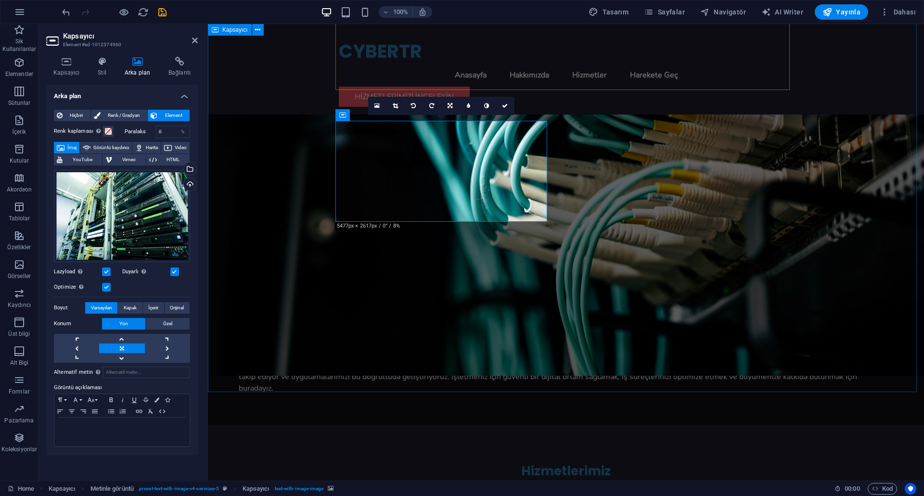
scroll to position [529, 0]
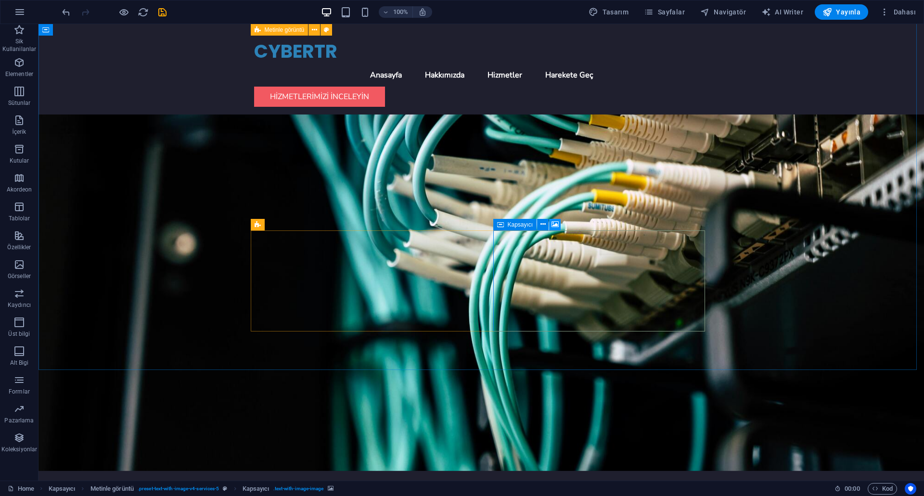
click at [557, 226] on icon at bounding box center [555, 224] width 7 height 10
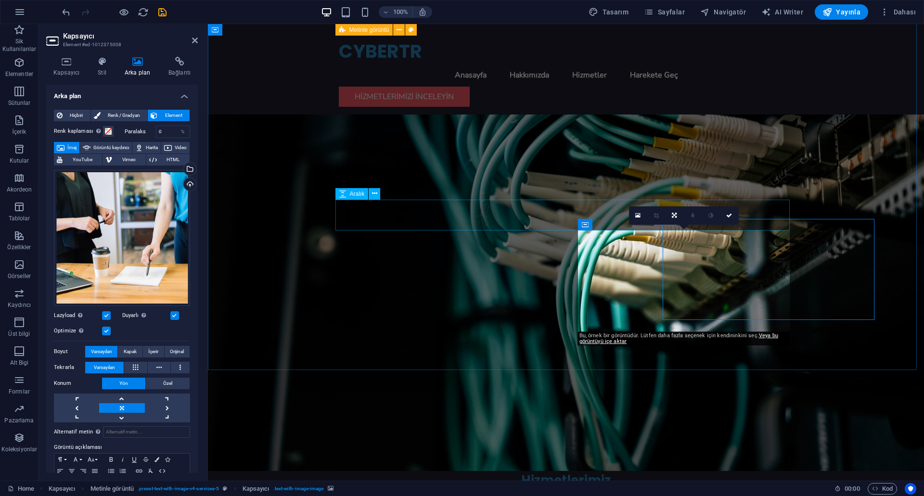
scroll to position [529, 0]
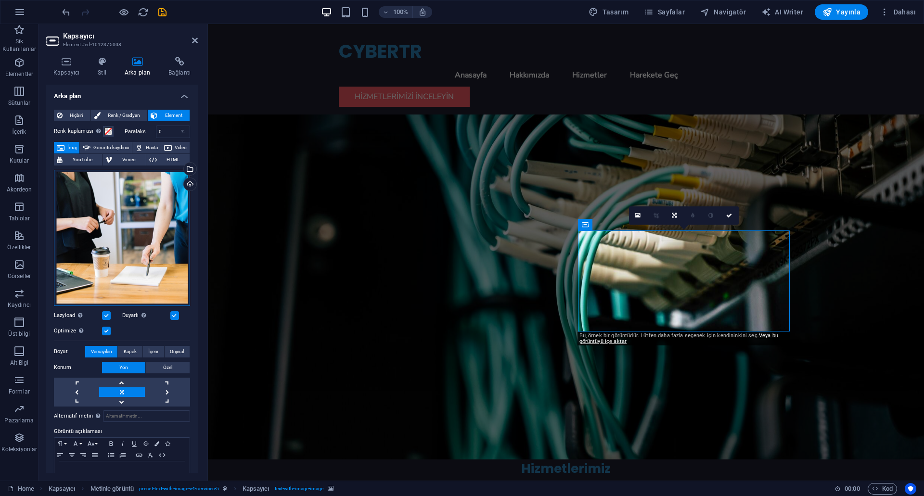
click at [113, 200] on div "Dosyaları buraya sürükleyin, dosyaları seçmek için tıklayın veya Dosyalardan ya…" at bounding box center [122, 238] width 136 height 136
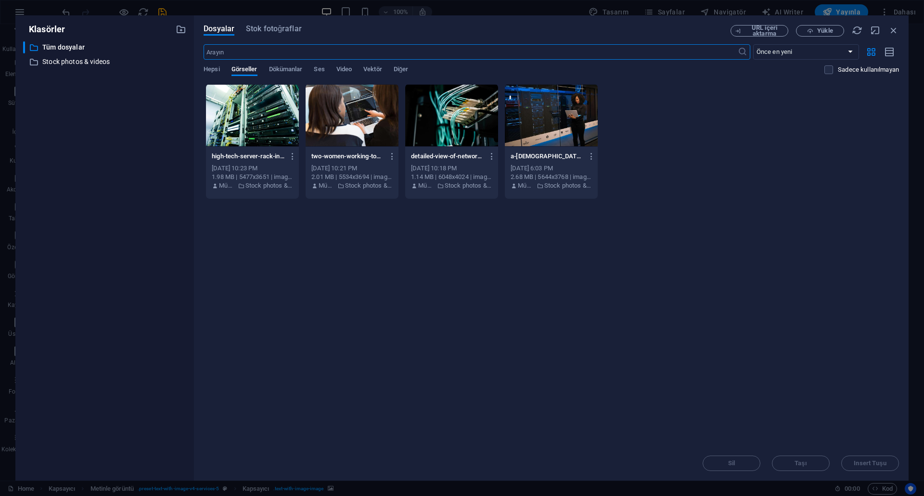
scroll to position [564, 0]
click at [257, 28] on span "Stok fotoğraflar" at bounding box center [274, 29] width 56 height 12
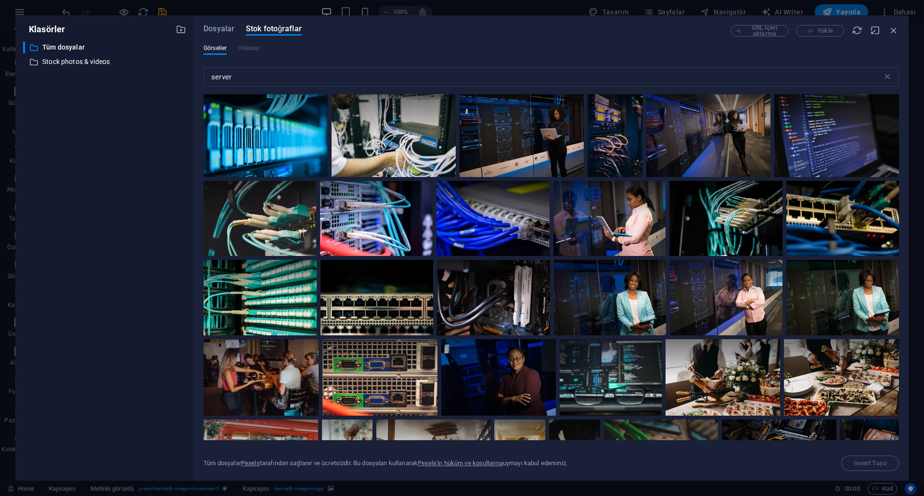
click at [263, 48] on div "Görseller Videolar" at bounding box center [551, 53] width 695 height 18
click at [257, 75] on input "server" at bounding box center [543, 76] width 679 height 19
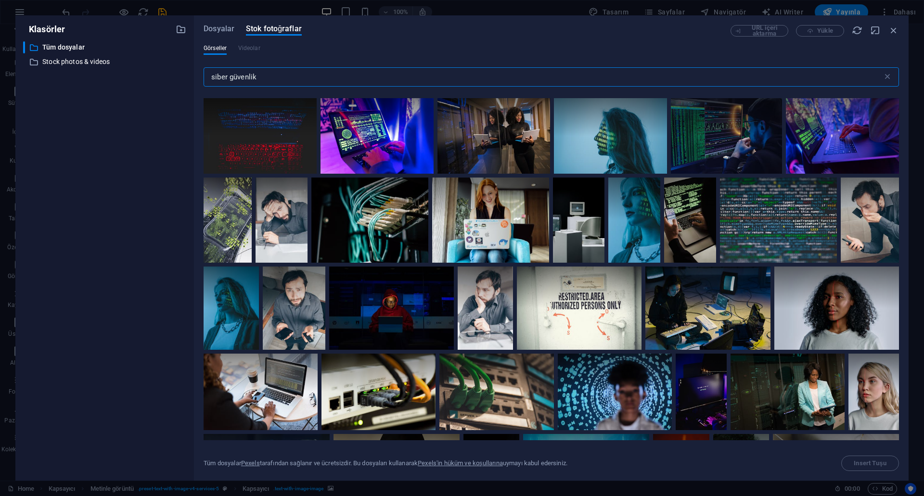
scroll to position [866, 0]
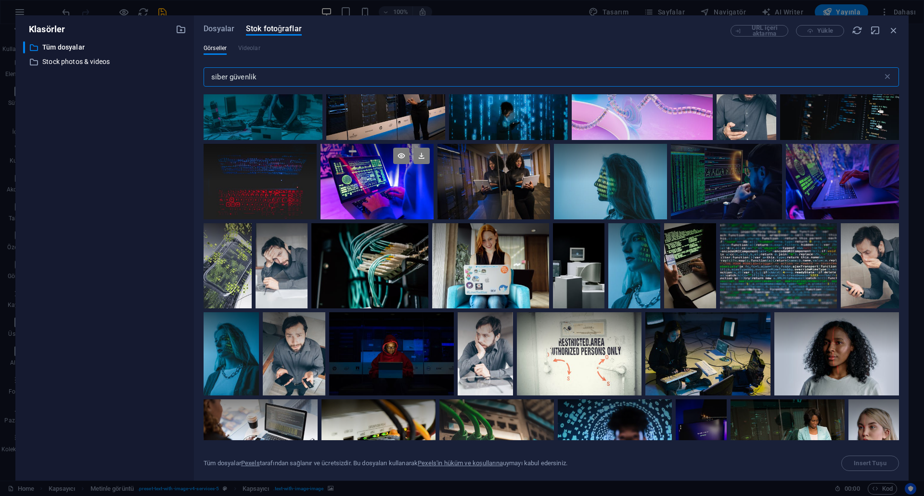
type input "siber güvenlik"
click at [356, 167] on div at bounding box center [377, 163] width 113 height 38
click at [399, 151] on icon at bounding box center [401, 156] width 16 height 16
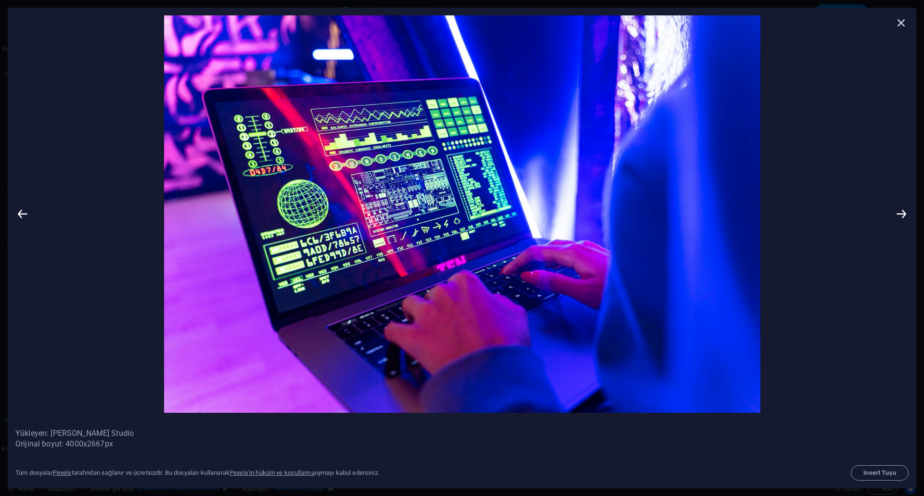
click at [899, 23] on icon at bounding box center [901, 22] width 14 height 14
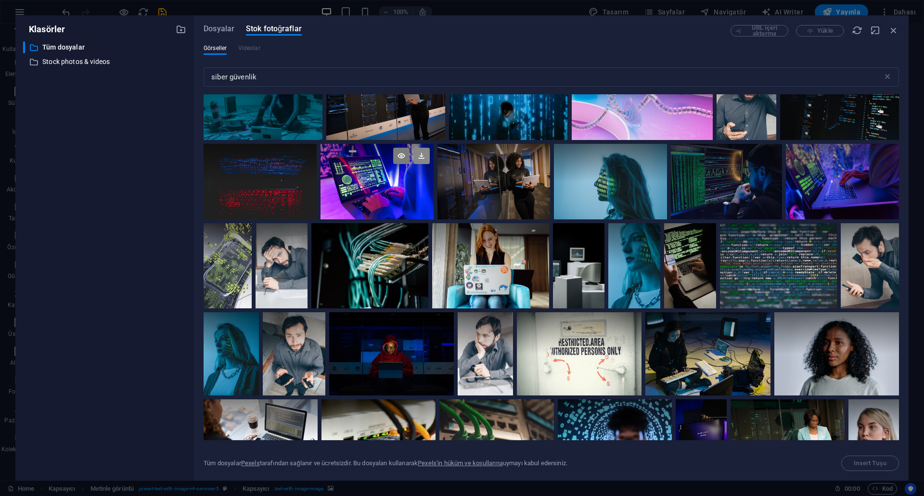
click at [415, 154] on icon at bounding box center [421, 156] width 16 height 16
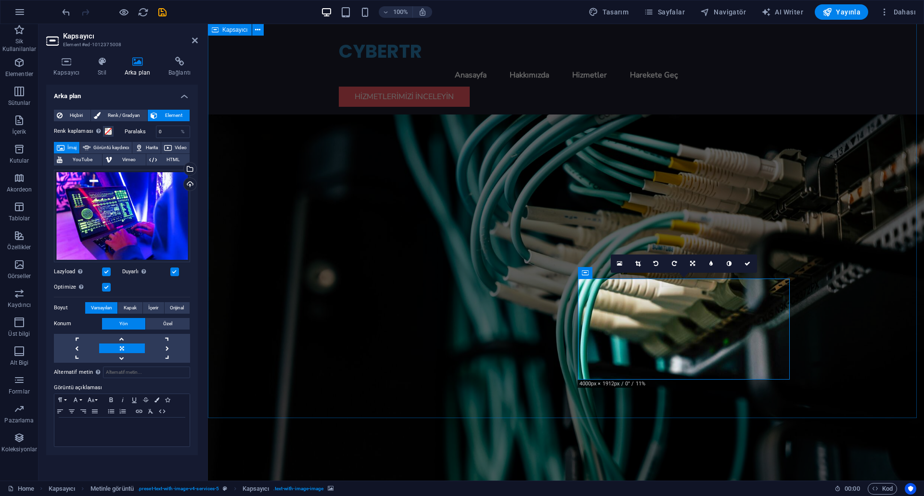
scroll to position [481, 0]
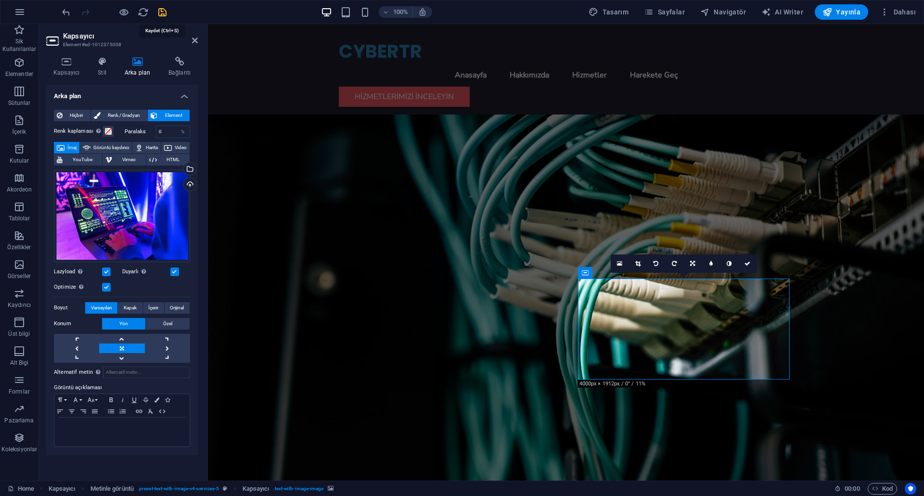
click at [163, 15] on icon "save" at bounding box center [162, 12] width 11 height 11
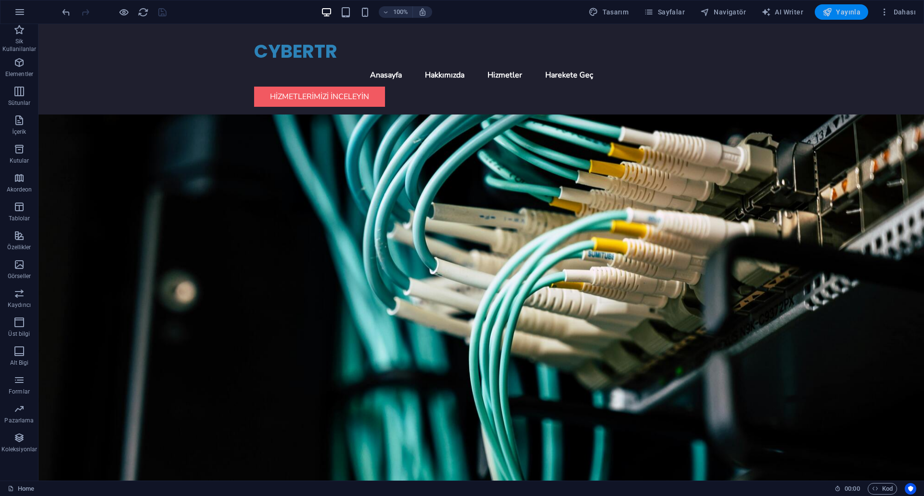
click at [831, 12] on icon "button" at bounding box center [827, 12] width 10 height 10
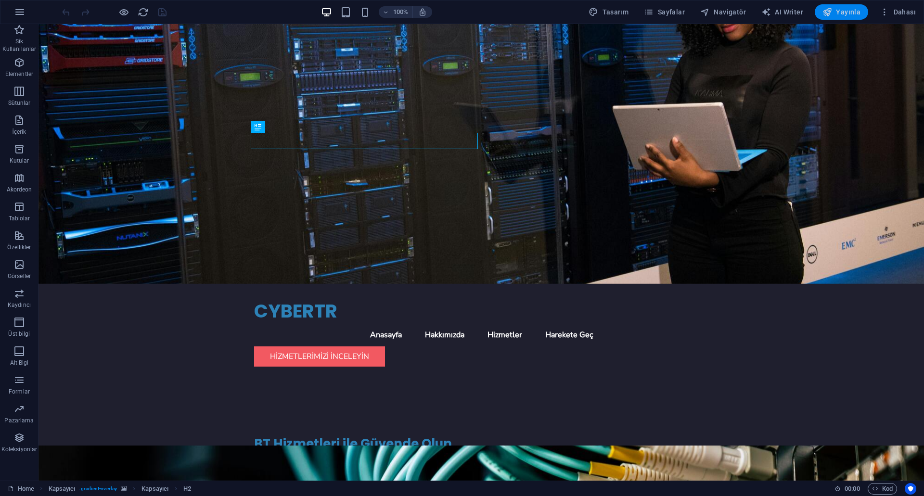
click at [834, 11] on span "Yayınla" at bounding box center [841, 12] width 38 height 10
click at [839, 9] on span "Yayınla" at bounding box center [841, 12] width 38 height 10
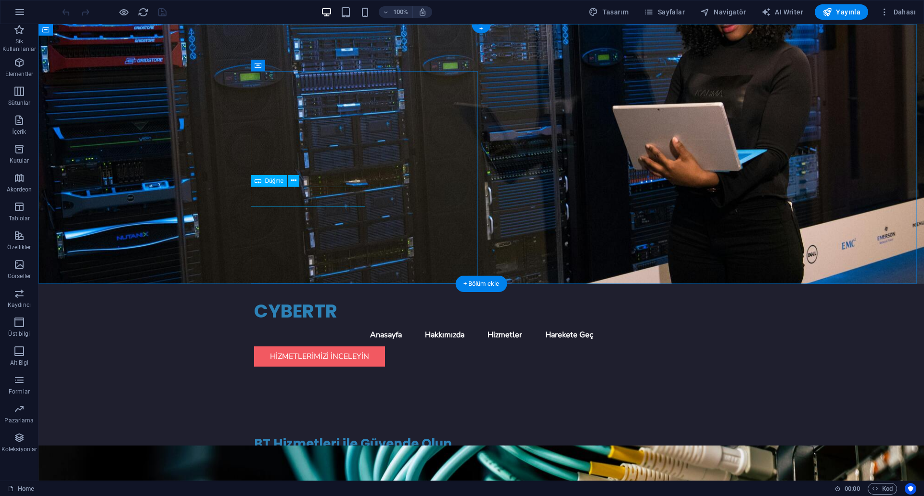
click at [298, 478] on div "Ürünlerimizi Görün" at bounding box center [481, 488] width 454 height 20
click at [550, 323] on nav "Anasayfa Hakkımızda Hizmetler Harekete Geç" at bounding box center [481, 334] width 454 height 23
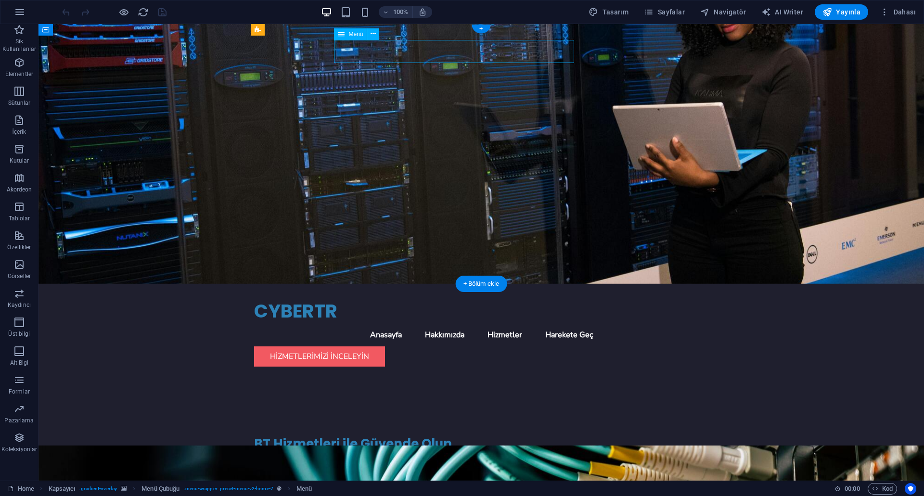
click at [550, 323] on nav "Anasayfa Hakkımızda Hizmetler Harekete Geç" at bounding box center [481, 334] width 454 height 23
click at [16, 213] on span "Tablolar" at bounding box center [19, 212] width 39 height 23
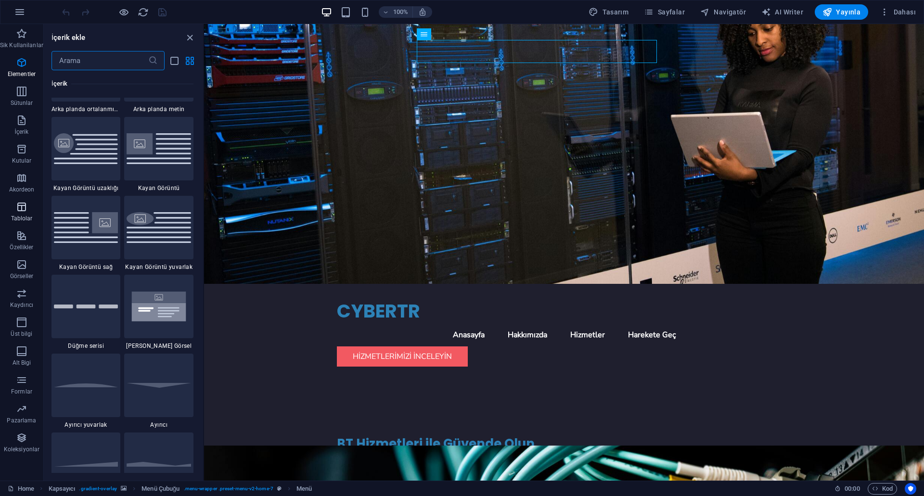
scroll to position [3333, 0]
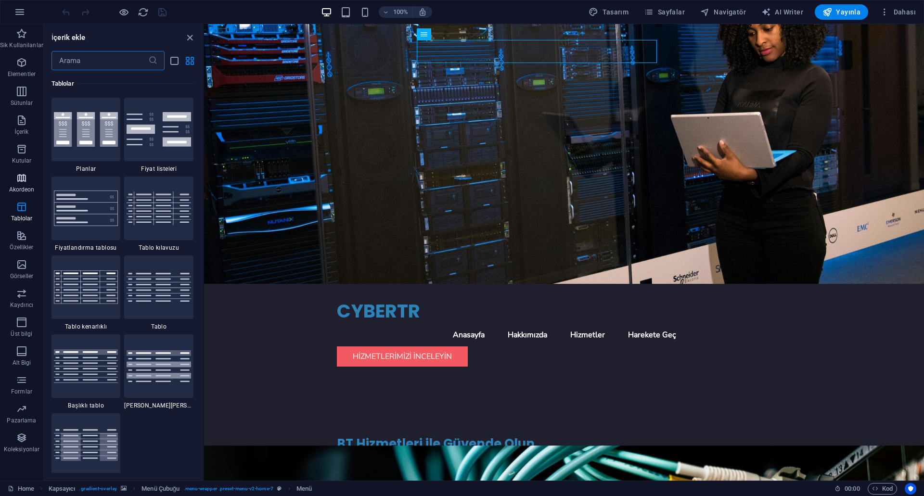
click at [21, 186] on p "Akordeon" at bounding box center [22, 190] width 26 height 8
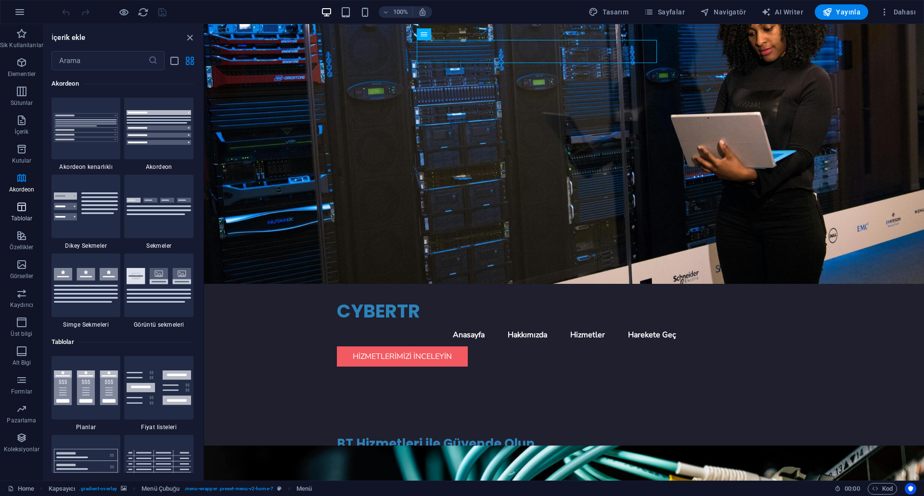
scroll to position [3073, 0]
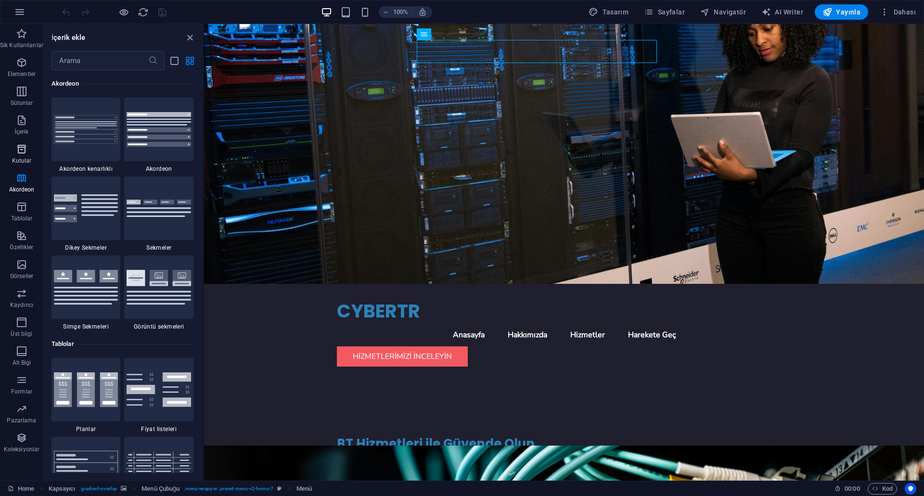
click at [18, 153] on icon "button" at bounding box center [22, 149] width 12 height 12
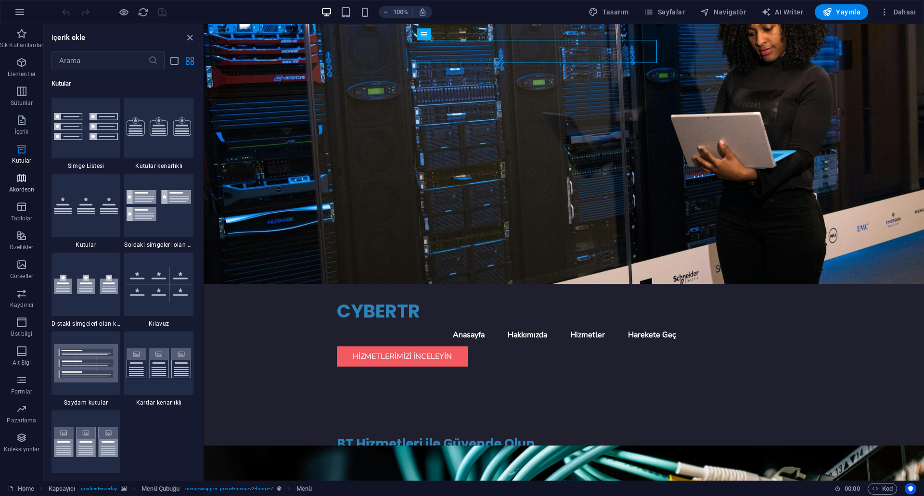
scroll to position [2655, 0]
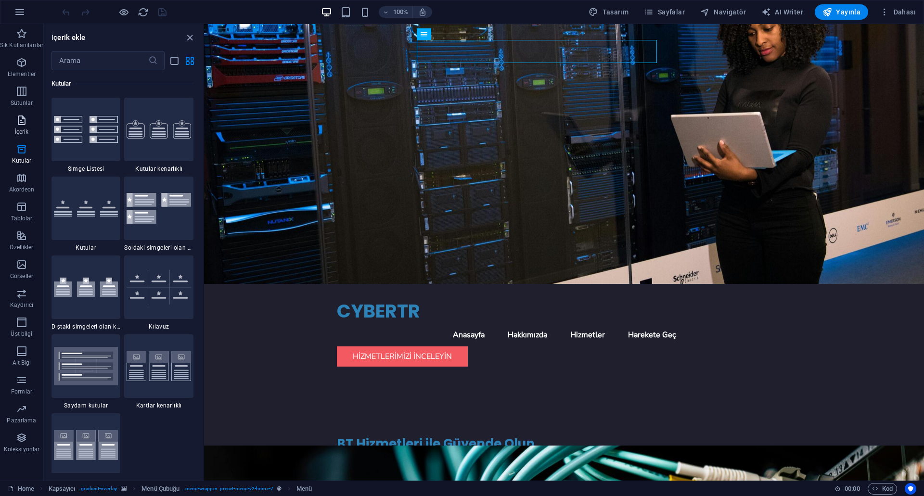
click at [20, 127] on span "İçerik" at bounding box center [21, 126] width 43 height 23
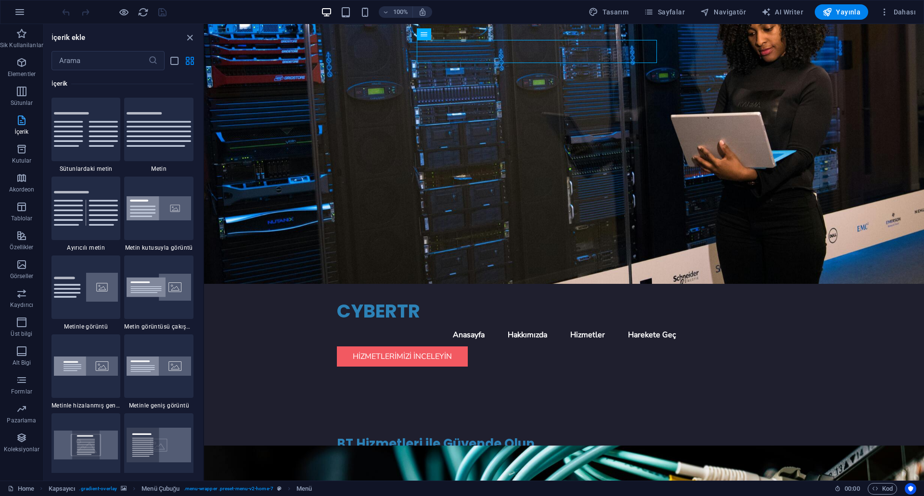
scroll to position [1684, 0]
click at [26, 269] on icon "button" at bounding box center [22, 265] width 12 height 12
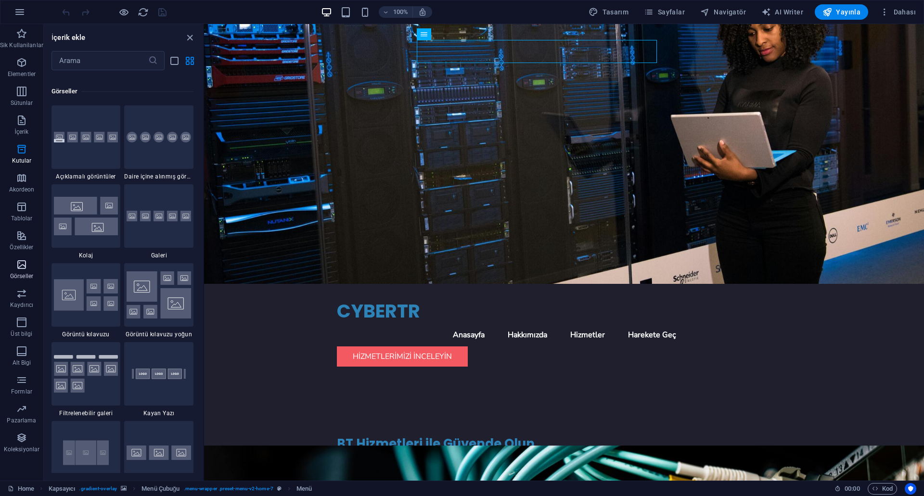
scroll to position [4880, 0]
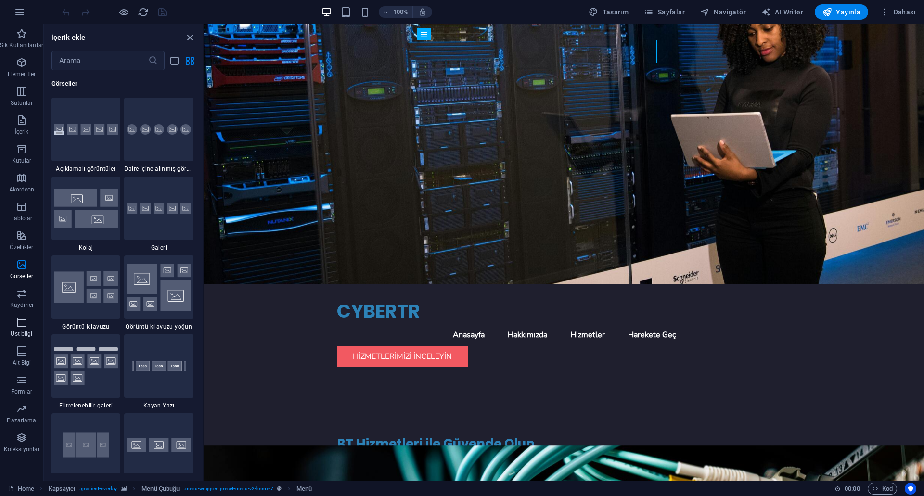
click at [32, 327] on span "Üst bilgi" at bounding box center [21, 328] width 43 height 23
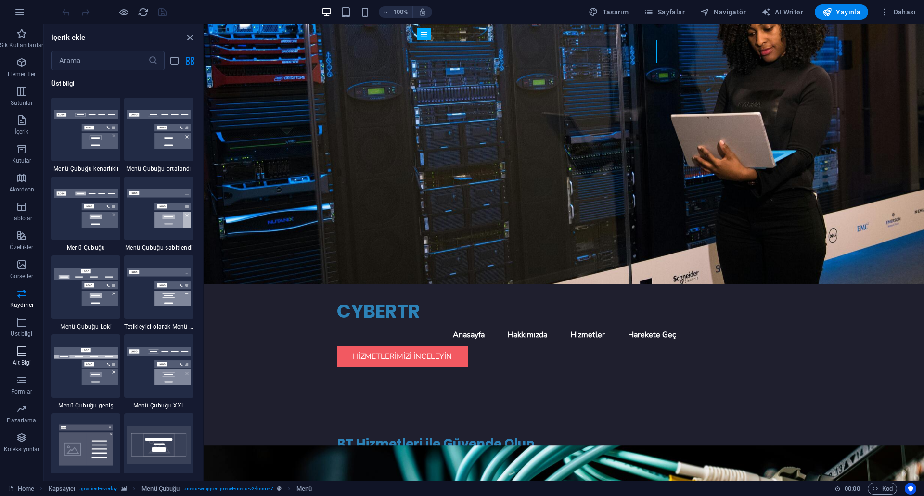
click at [25, 349] on icon "button" at bounding box center [22, 352] width 12 height 12
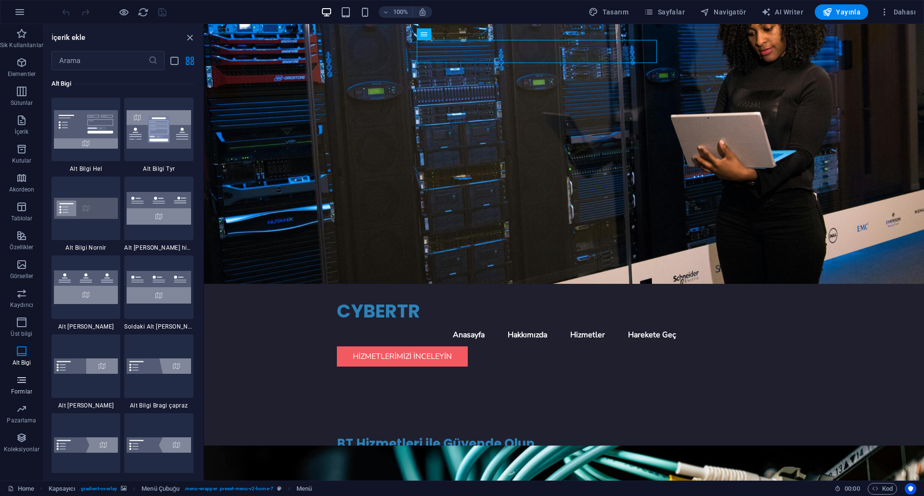
click at [29, 387] on span "Formlar" at bounding box center [21, 385] width 43 height 23
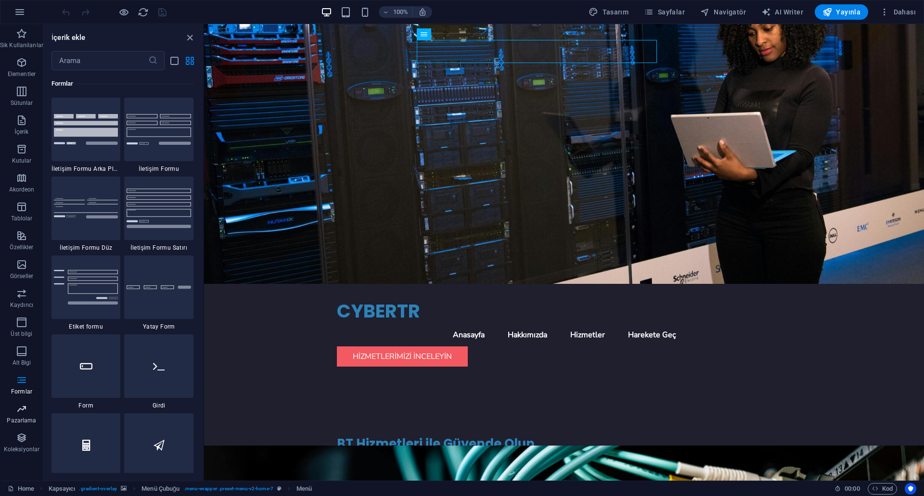
click at [26, 411] on icon "button" at bounding box center [22, 409] width 12 height 12
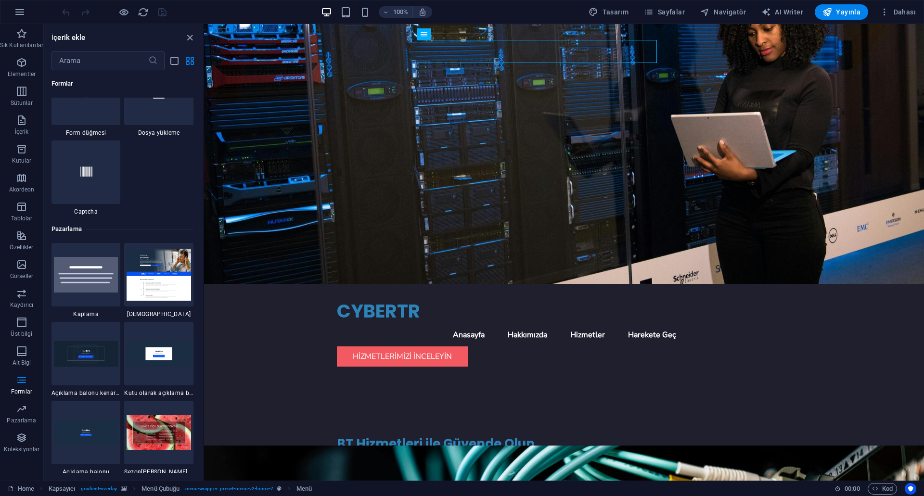
scroll to position [7695, 0]
click at [22, 418] on p "Pazarlama" at bounding box center [21, 421] width 29 height 8
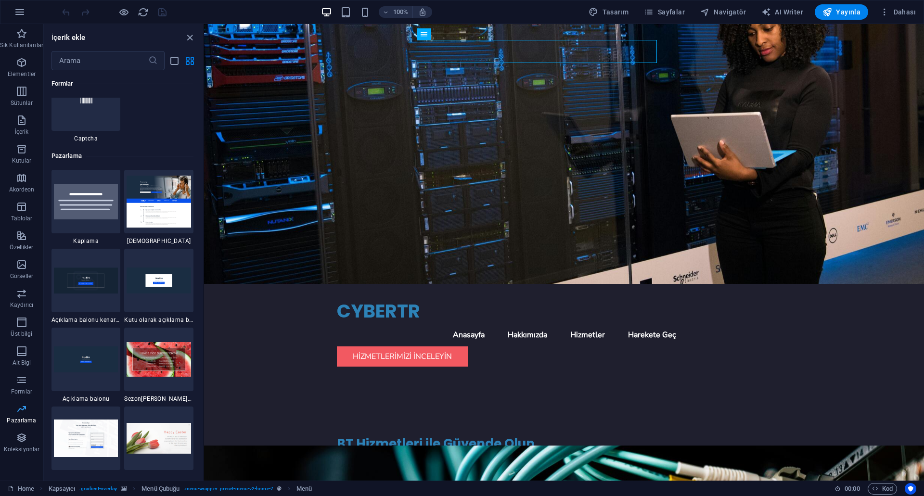
scroll to position [7839, 0]
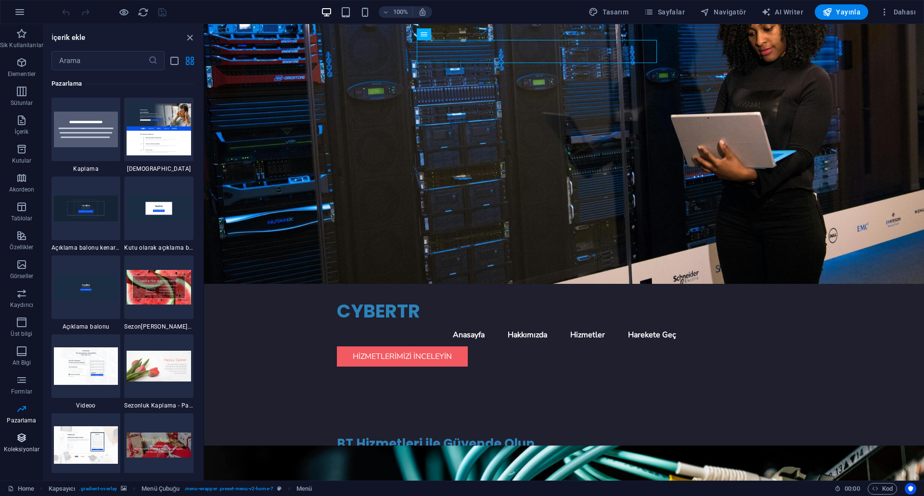
click at [23, 448] on p "Koleksiyonlar" at bounding box center [22, 450] width 36 height 8
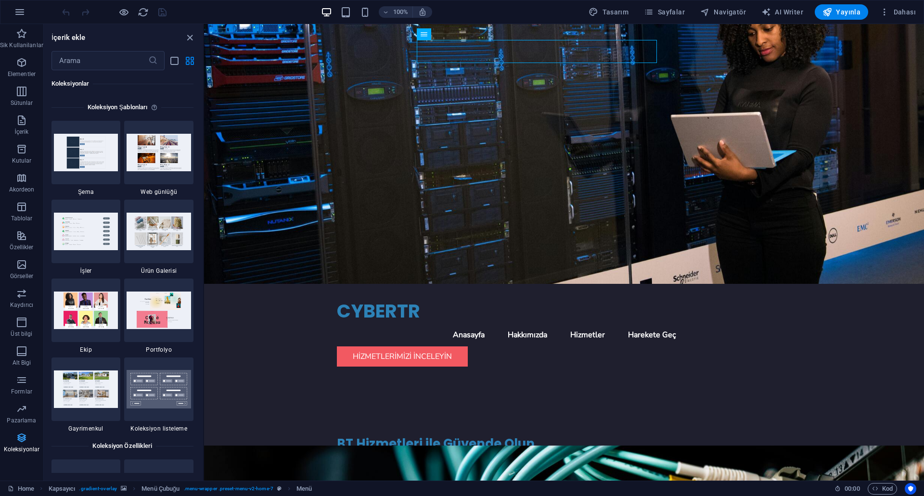
scroll to position [8810, 0]
click at [17, 188] on p "Akordeon" at bounding box center [22, 190] width 26 height 8
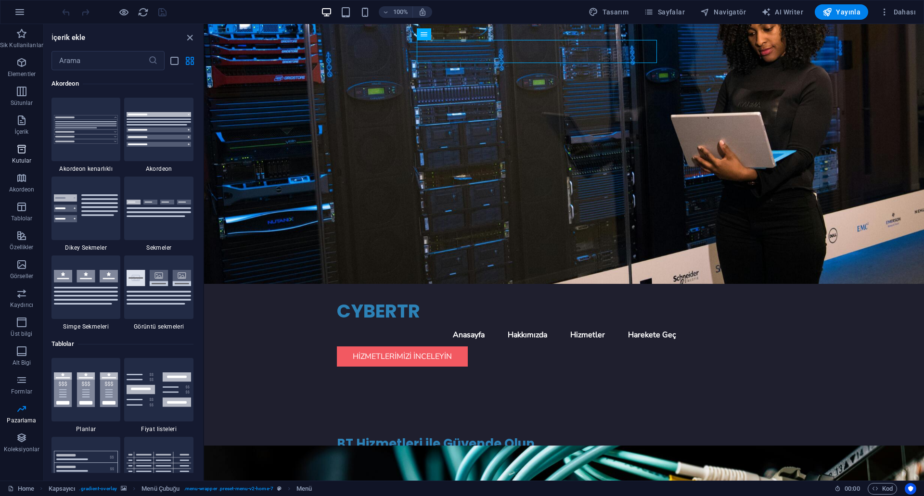
click at [18, 159] on p "Kutular" at bounding box center [22, 161] width 20 height 8
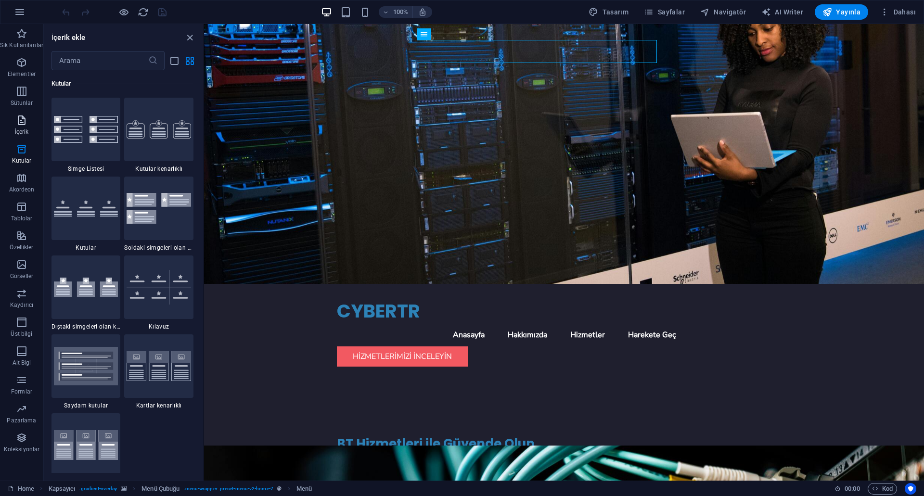
click at [20, 123] on icon "button" at bounding box center [22, 121] width 12 height 12
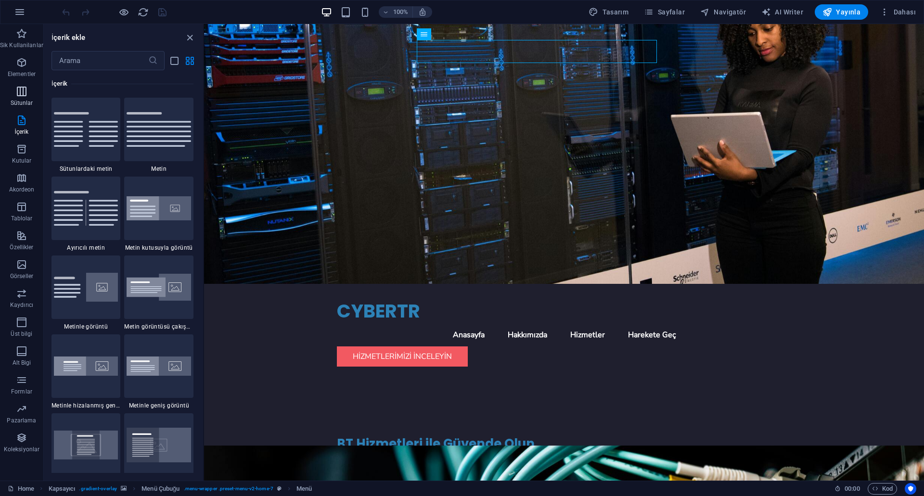
click at [20, 93] on icon "button" at bounding box center [22, 92] width 12 height 12
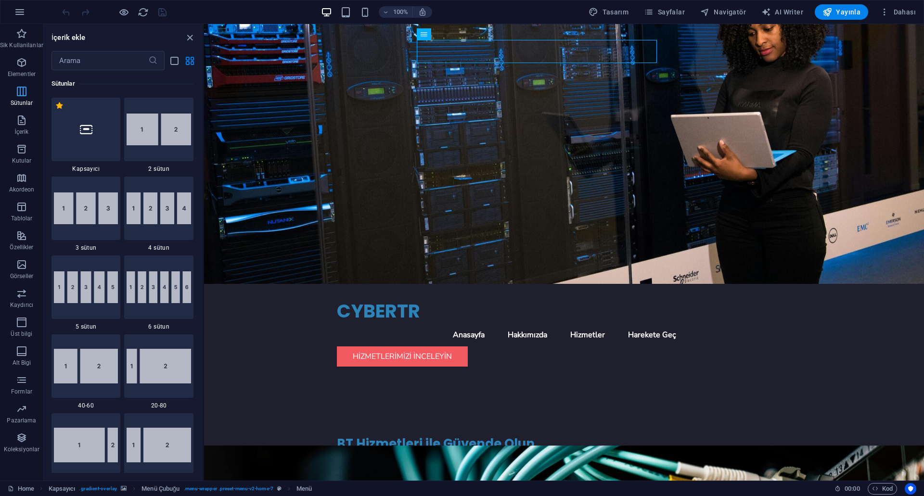
scroll to position [476, 0]
click at [20, 115] on button "İçerik" at bounding box center [21, 125] width 43 height 29
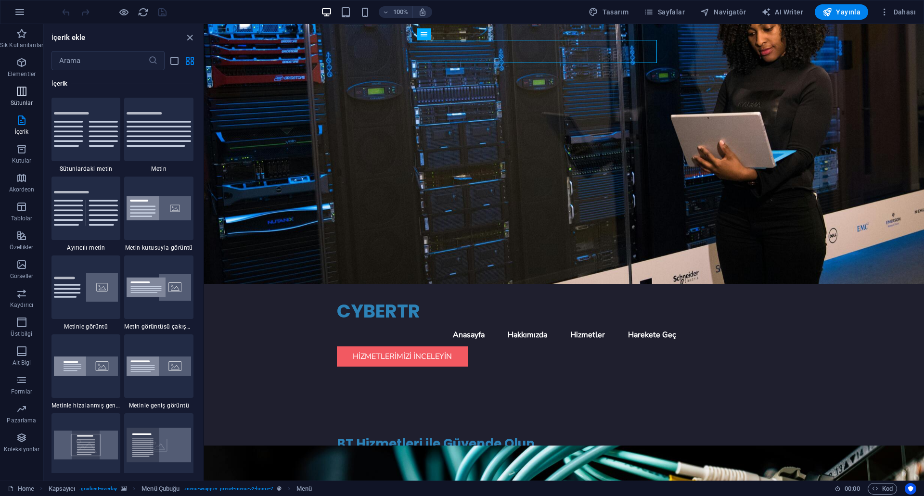
click at [18, 92] on icon "button" at bounding box center [22, 92] width 12 height 12
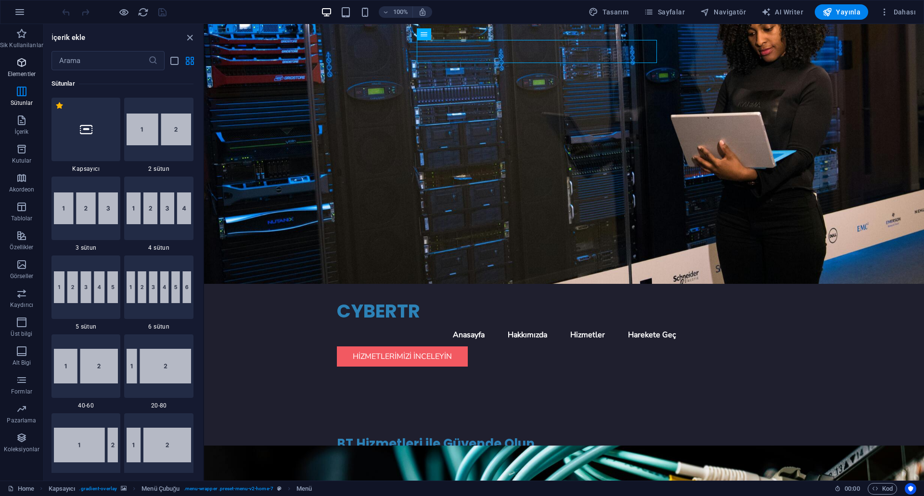
click at [19, 68] on span "Elementler" at bounding box center [21, 68] width 43 height 23
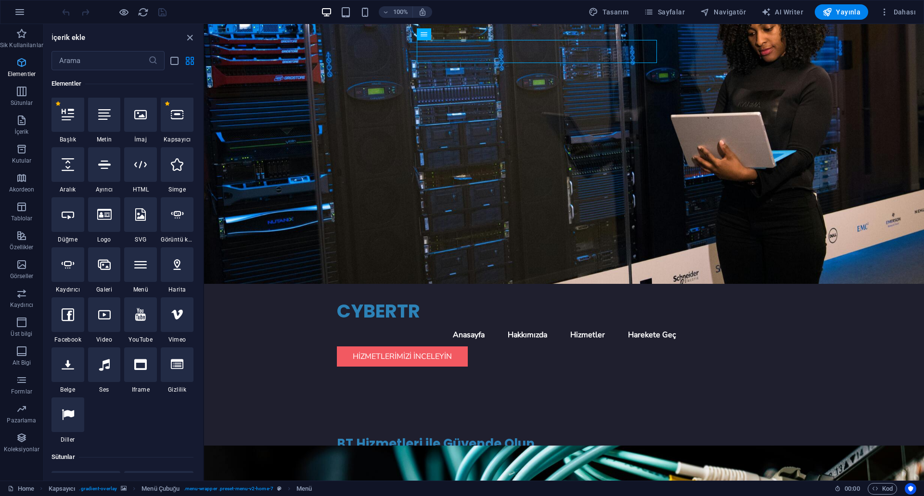
scroll to position [103, 0]
click at [563, 323] on nav "Anasayfa Hakkımızda Hizmetler Harekete Geç" at bounding box center [564, 334] width 454 height 23
click at [436, 37] on div "Menü" at bounding box center [433, 34] width 33 height 12
click at [436, 35] on span "Menü" at bounding box center [438, 34] width 14 height 6
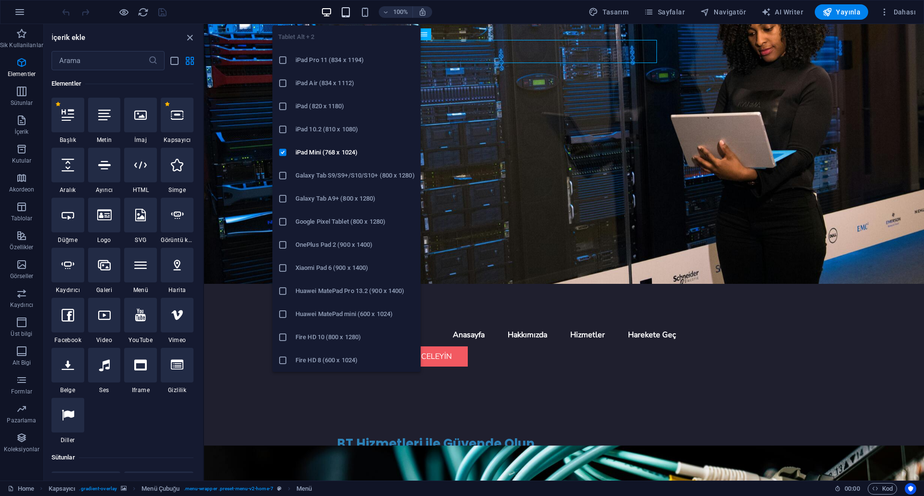
click at [351, 13] on icon "button" at bounding box center [345, 12] width 11 height 11
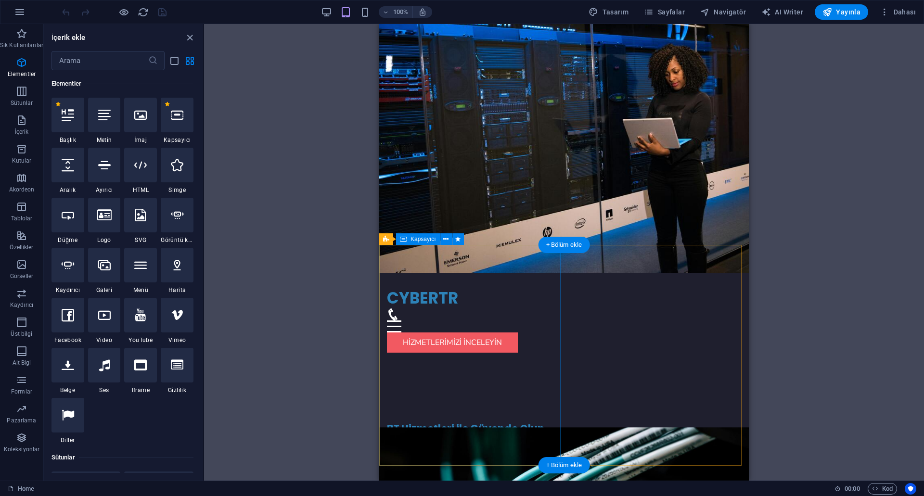
scroll to position [0, 0]
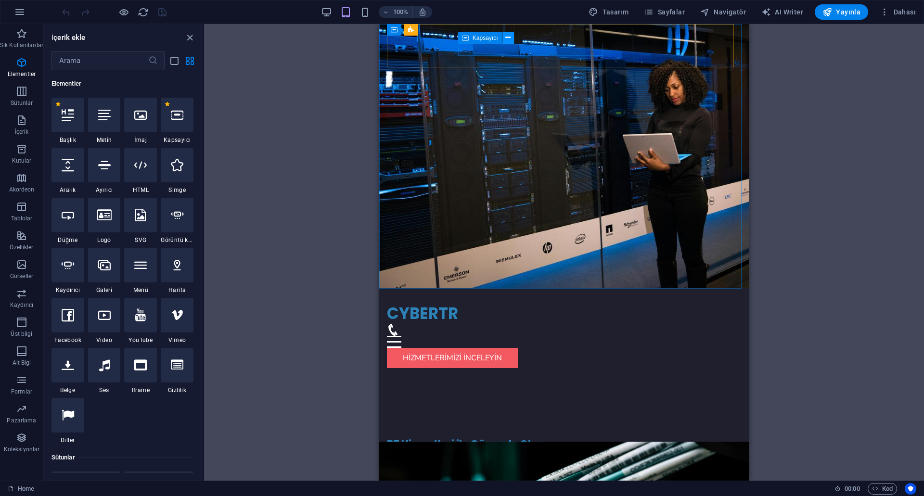
click at [508, 39] on icon at bounding box center [507, 38] width 5 height 10
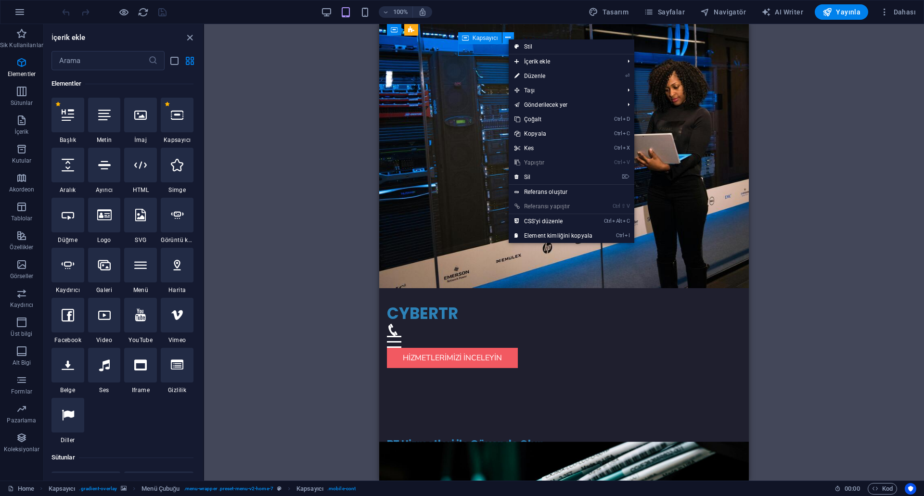
click at [508, 39] on icon at bounding box center [507, 38] width 5 height 10
click at [472, 376] on div "BT Hizmetleri ile Güvende Olun Siber güvenliğinizi güçlendirin ve işletim siste…" at bounding box center [564, 475] width 354 height 198
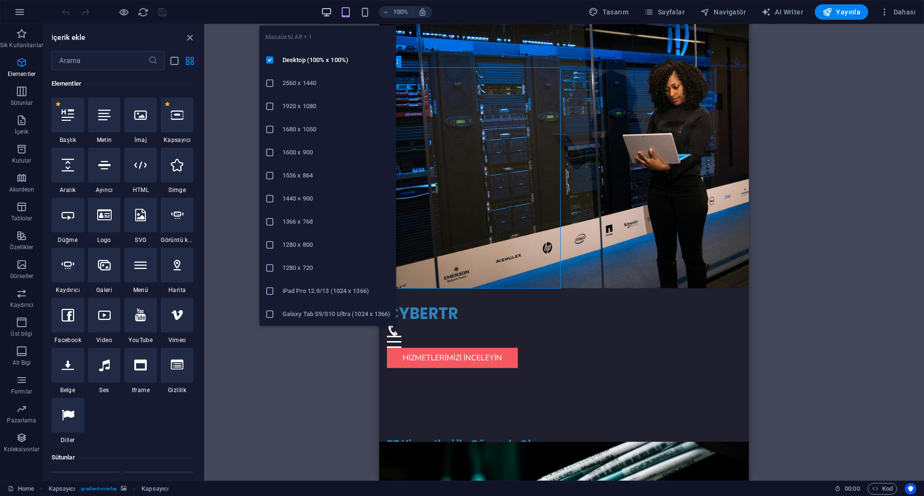
click at [332, 14] on icon "button" at bounding box center [326, 12] width 11 height 11
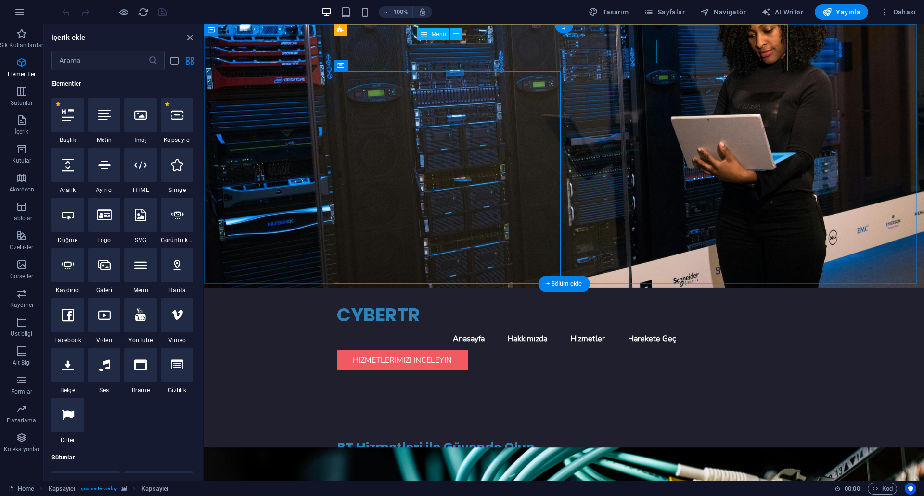
click at [555, 327] on nav "Anasayfa Hakkımızda Hizmetler Harekete Geç" at bounding box center [564, 338] width 454 height 23
click at [565, 327] on nav "Anasayfa Hakkımızda Hizmetler Harekete Geç" at bounding box center [564, 338] width 454 height 23
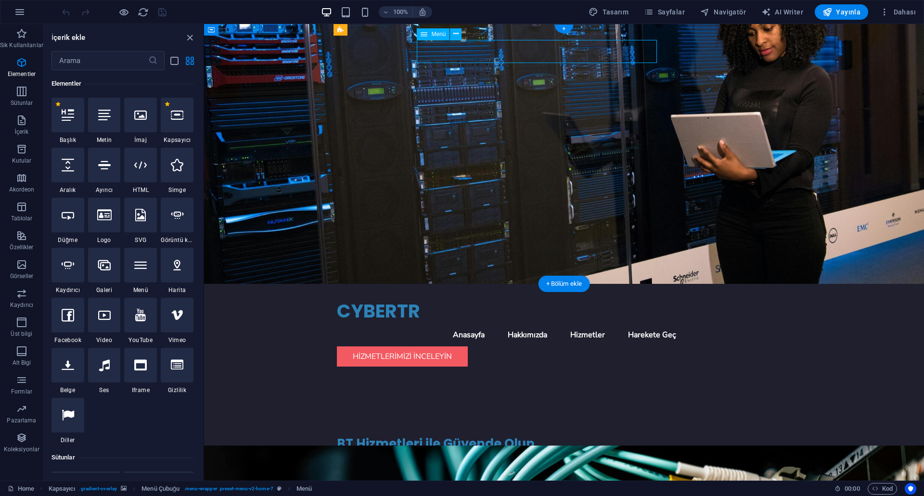
select select
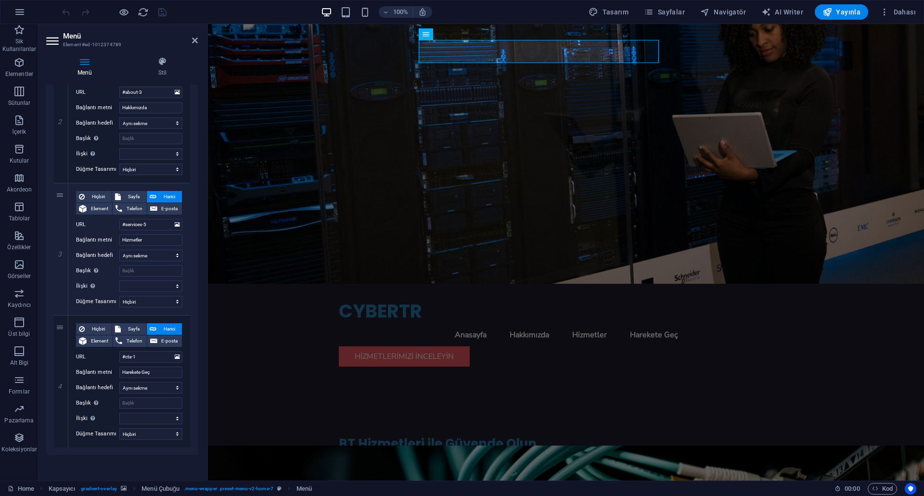
scroll to position [259, 0]
click at [154, 373] on input "Harekete Geç" at bounding box center [150, 371] width 63 height 12
click at [155, 388] on select "Yeni sekme Aynı sekme Kaplama" at bounding box center [150, 387] width 63 height 12
select select "blank"
click at [119, 381] on select "Yeni sekme Aynı sekme Kaplama" at bounding box center [150, 387] width 63 height 12
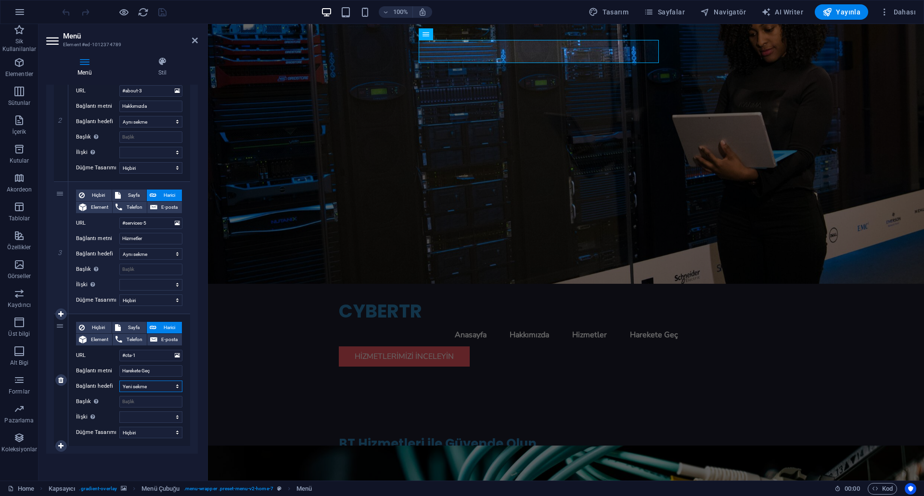
select select
click at [159, 13] on icon "save" at bounding box center [162, 12] width 11 height 11
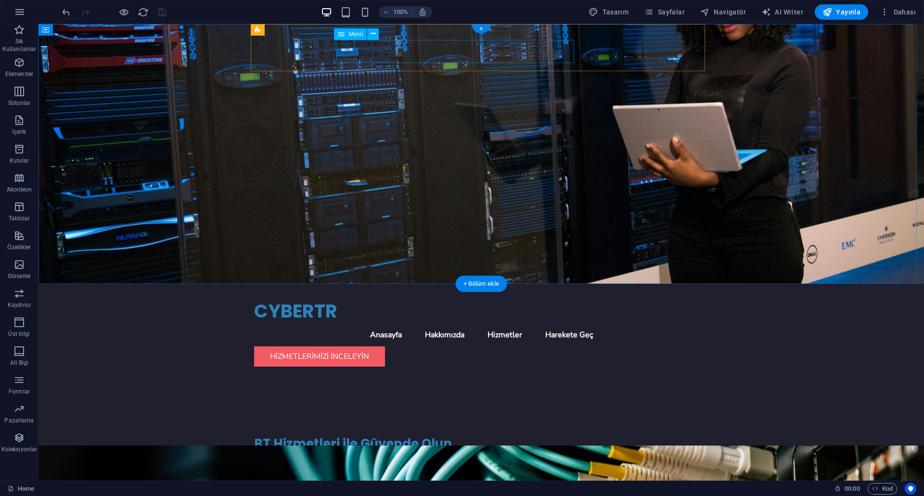
click at [534, 323] on nav "Anasayfa Hakkımızda Hizmetler Harekete Geç" at bounding box center [481, 334] width 454 height 23
click at [535, 323] on nav "Anasayfa Hakkımızda Hizmetler Harekete Geç" at bounding box center [481, 334] width 454 height 23
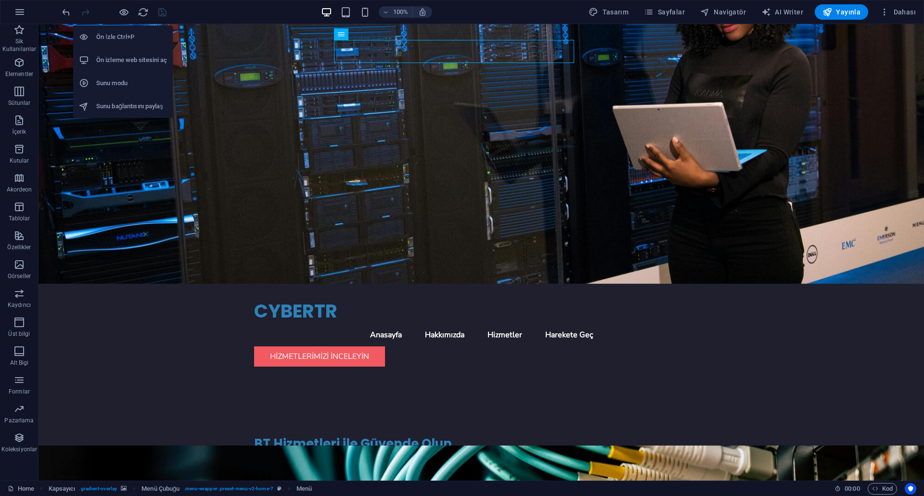
click at [125, 58] on h6 "Ön izleme web sitesini aç" at bounding box center [131, 60] width 71 height 12
click at [126, 13] on icon "button" at bounding box center [123, 12] width 11 height 11
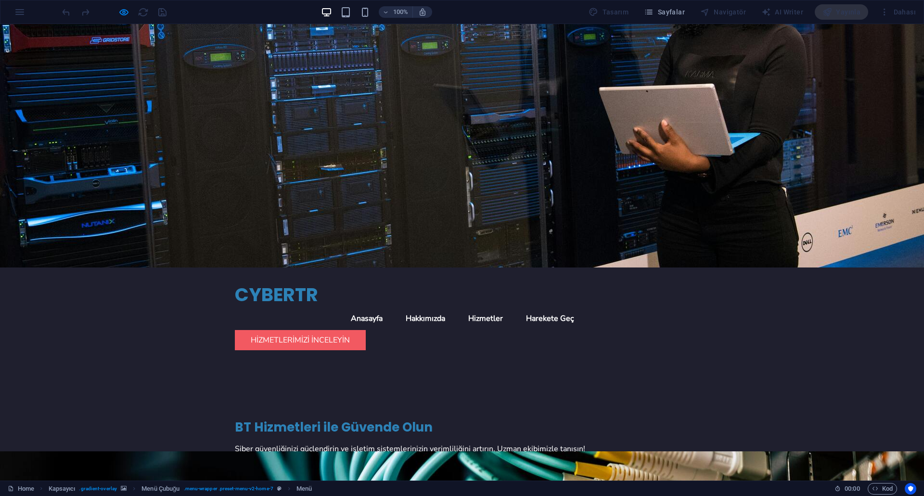
scroll to position [0, 0]
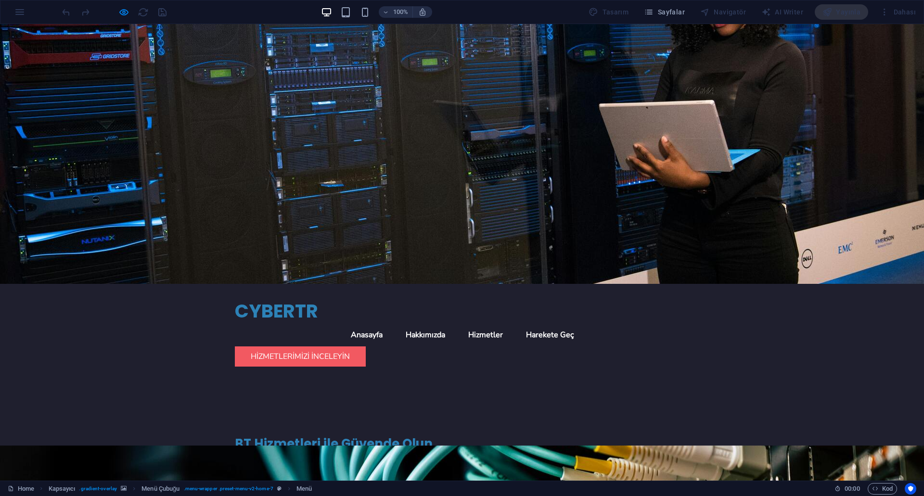
click at [146, 12] on div at bounding box center [114, 11] width 108 height 15
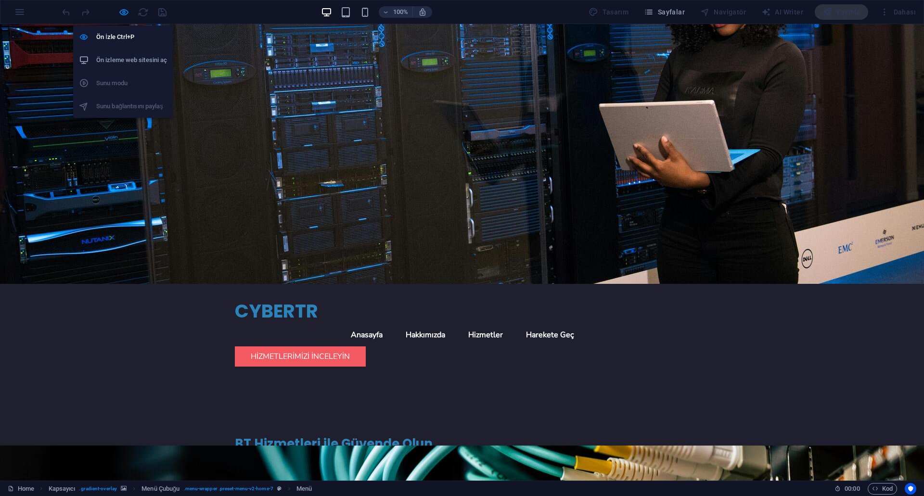
click at [134, 66] on li "Ön izleme web sitesini aç" at bounding box center [123, 60] width 100 height 23
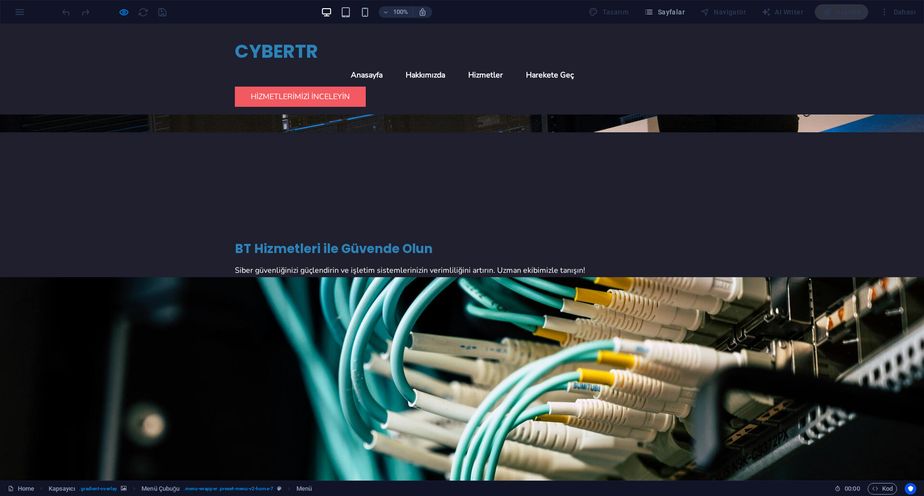
scroll to position [40, 0]
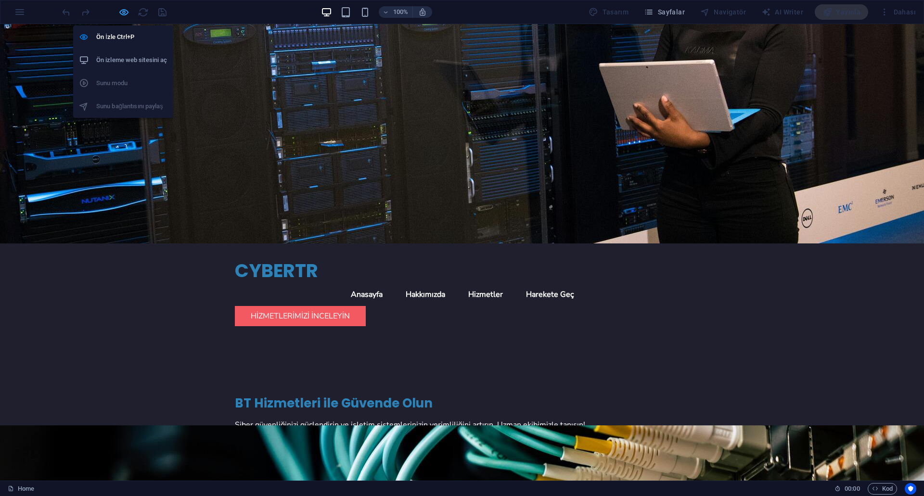
click at [123, 11] on icon "button" at bounding box center [123, 12] width 11 height 11
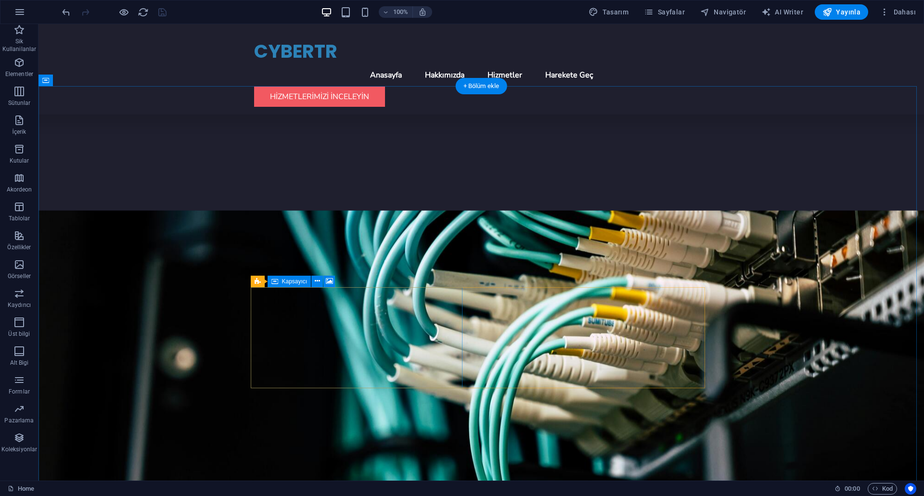
scroll to position [618, 0]
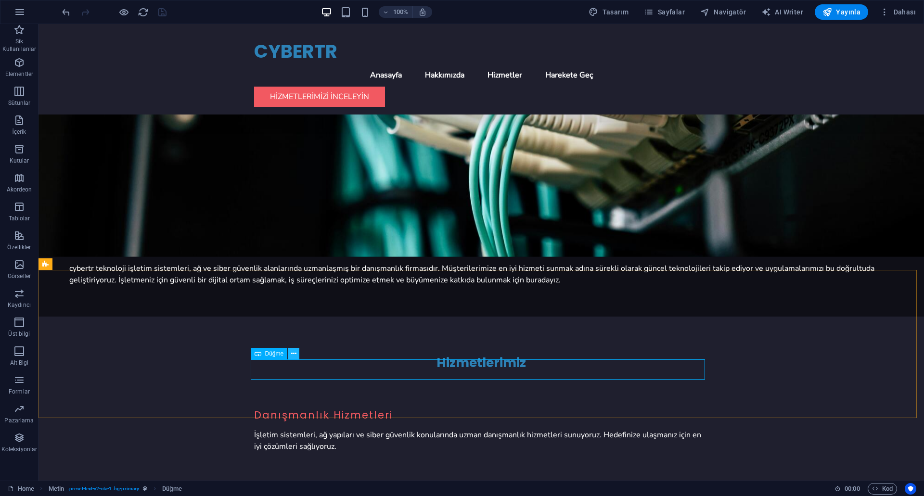
click at [292, 354] on icon at bounding box center [293, 354] width 5 height 10
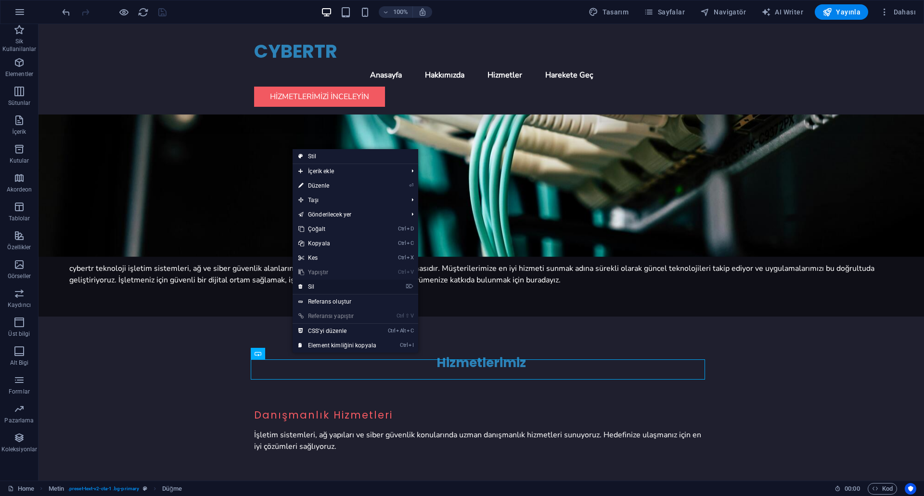
click at [327, 289] on link "⌦ Sil" at bounding box center [338, 287] width 90 height 14
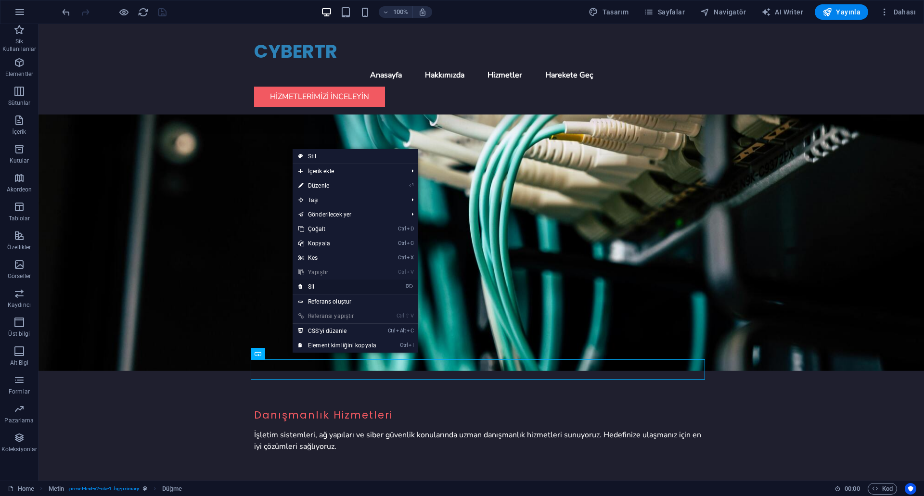
scroll to position [598, 0]
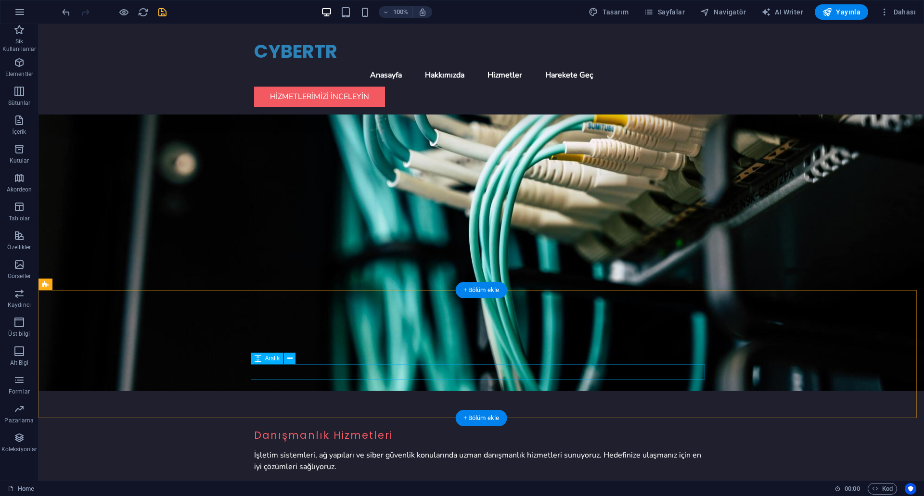
click at [293, 359] on button at bounding box center [290, 359] width 12 height 12
click at [17, 202] on icon "button" at bounding box center [19, 207] width 12 height 12
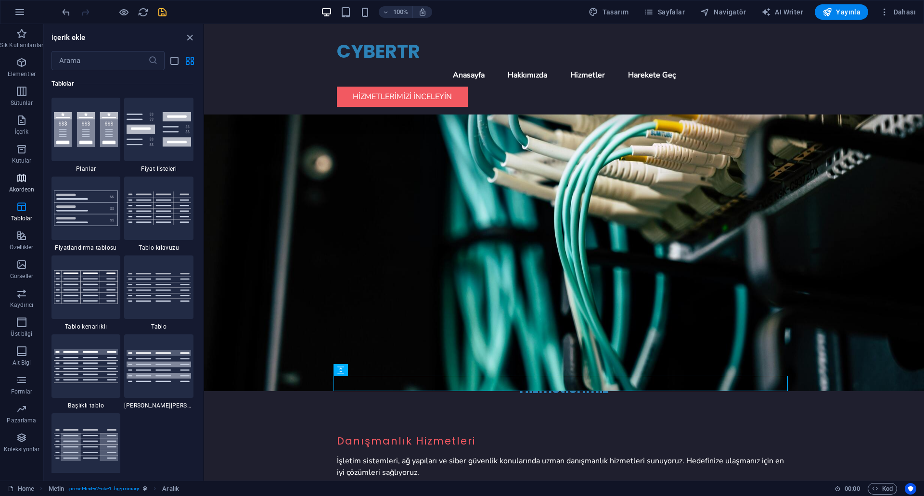
click at [18, 187] on p "Akordeon" at bounding box center [22, 190] width 26 height 8
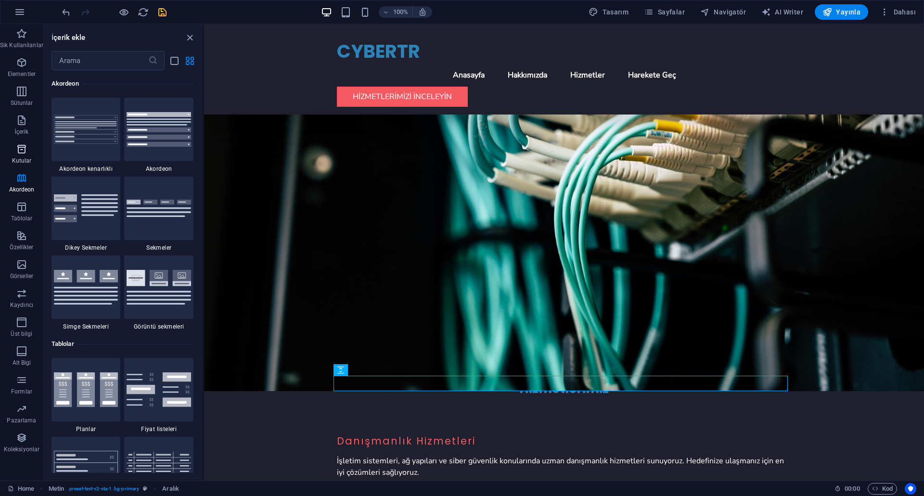
click at [25, 154] on icon "button" at bounding box center [22, 149] width 12 height 12
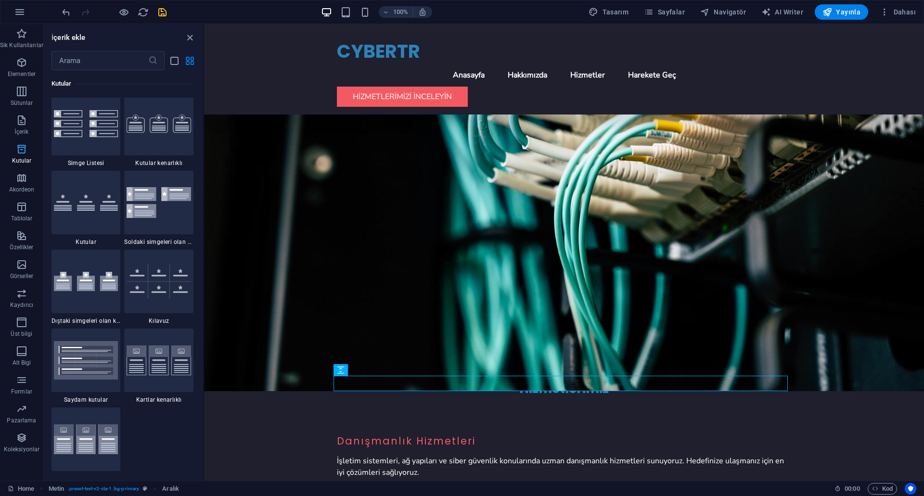
scroll to position [2655, 0]
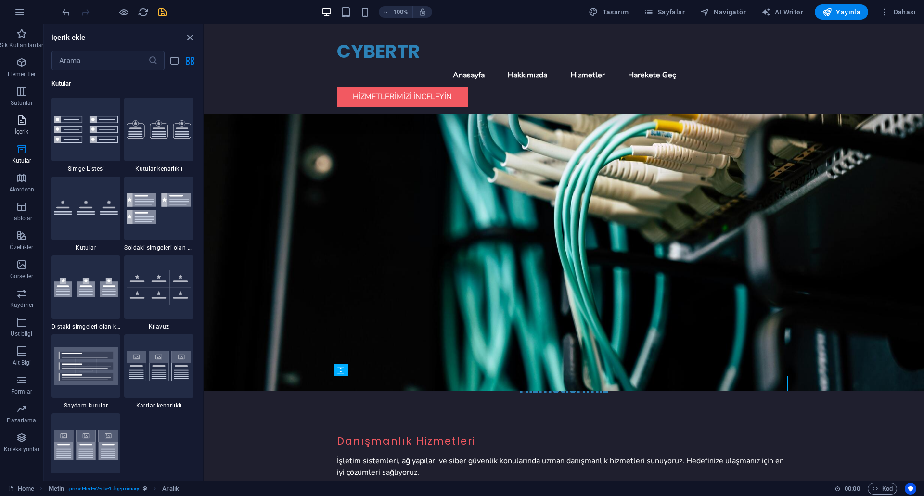
click at [28, 128] on span "İçerik" at bounding box center [21, 126] width 43 height 23
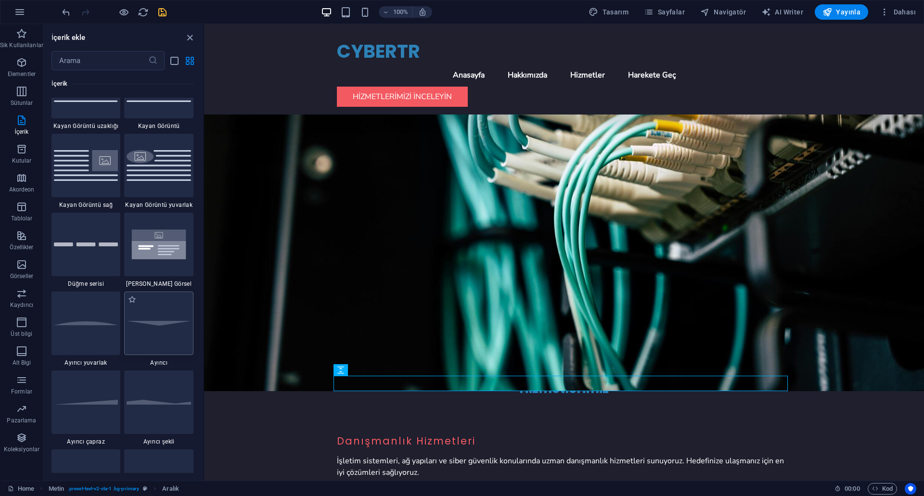
scroll to position [2117, 0]
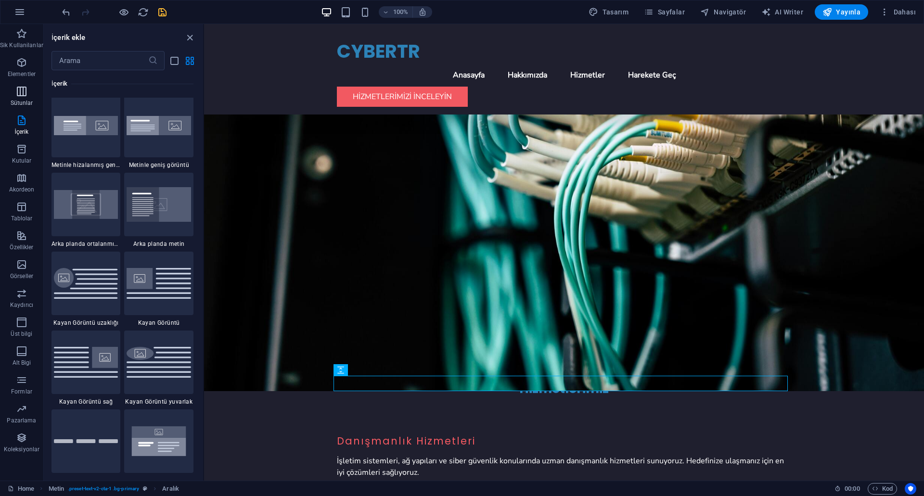
click at [22, 103] on p "Sütunlar" at bounding box center [22, 103] width 23 height 8
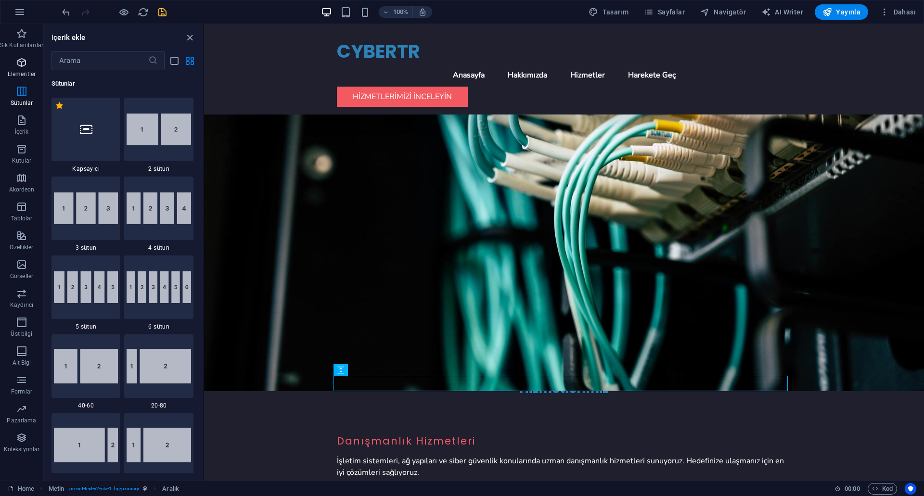
click at [19, 76] on p "Elementler" at bounding box center [22, 74] width 28 height 8
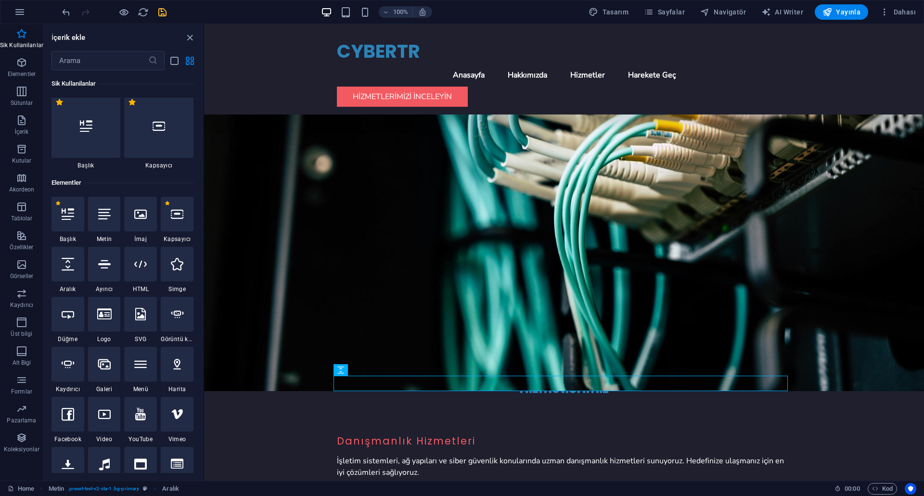
scroll to position [0, 0]
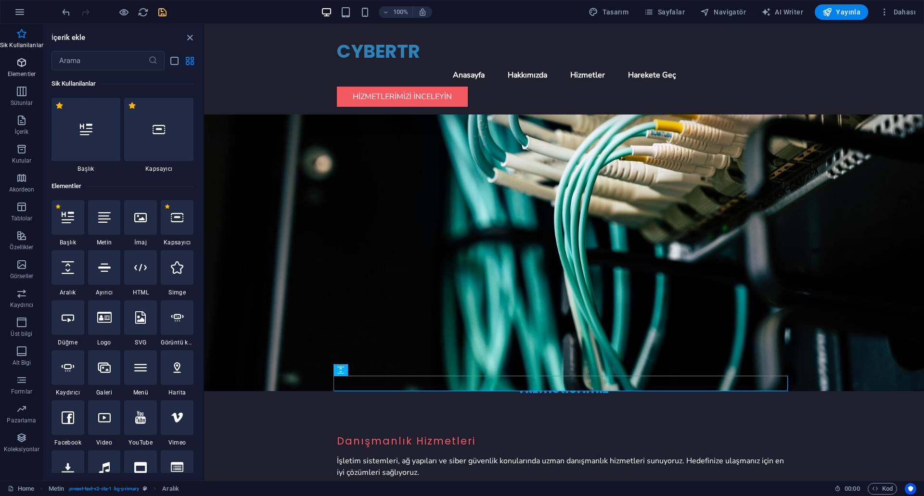
click at [26, 72] on p "Elementler" at bounding box center [22, 74] width 28 height 8
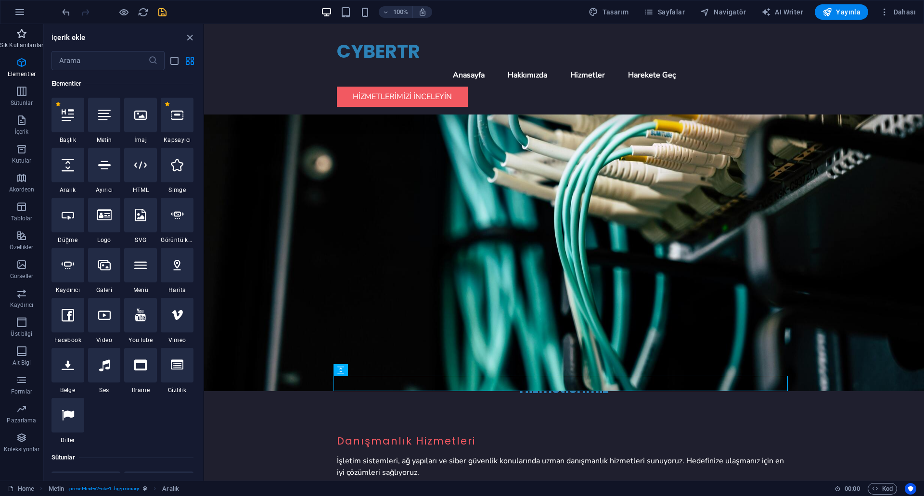
click at [21, 43] on p "Sik Kullanilanlar" at bounding box center [21, 45] width 43 height 8
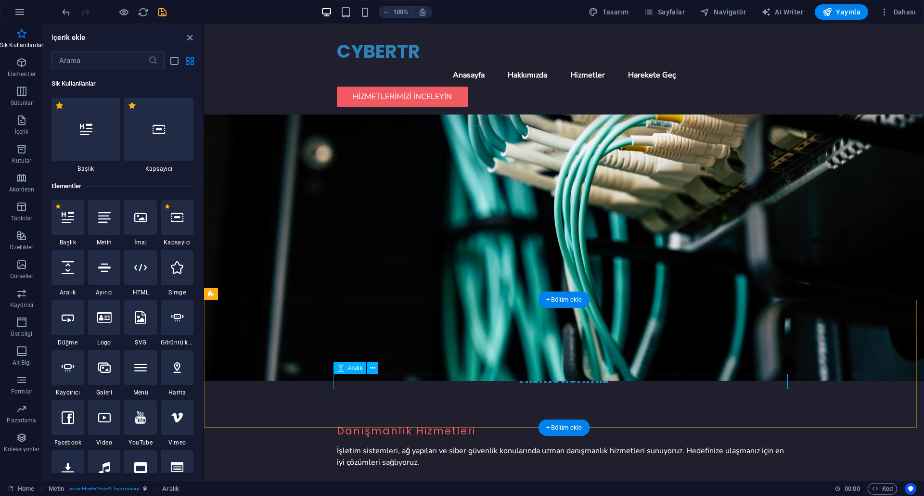
scroll to position [609, 0]
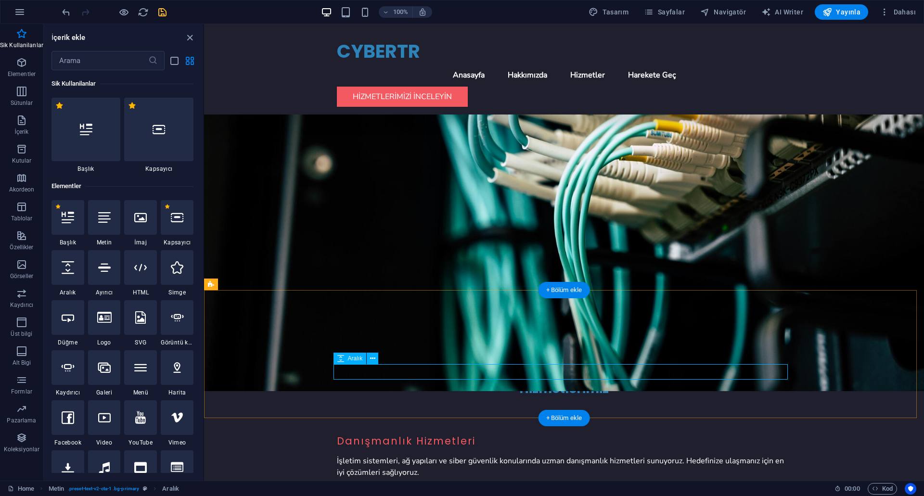
select select "rem"
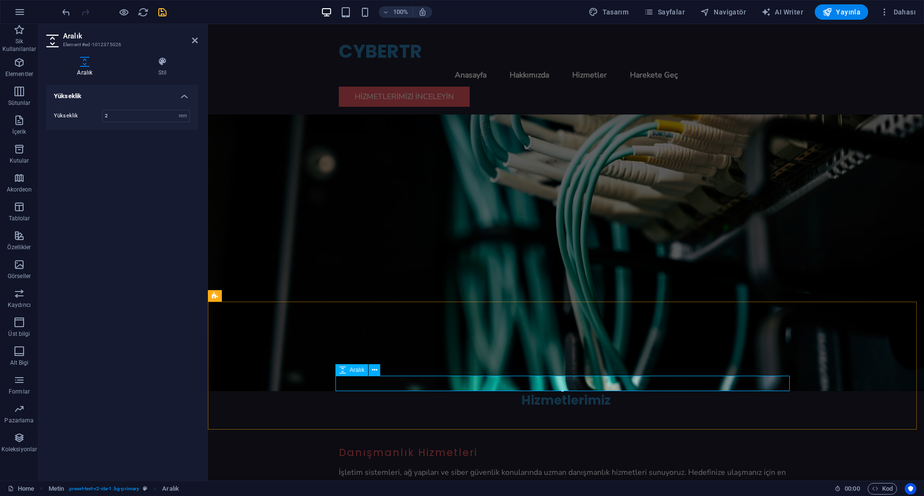
click at [162, 64] on icon at bounding box center [163, 62] width 70 height 10
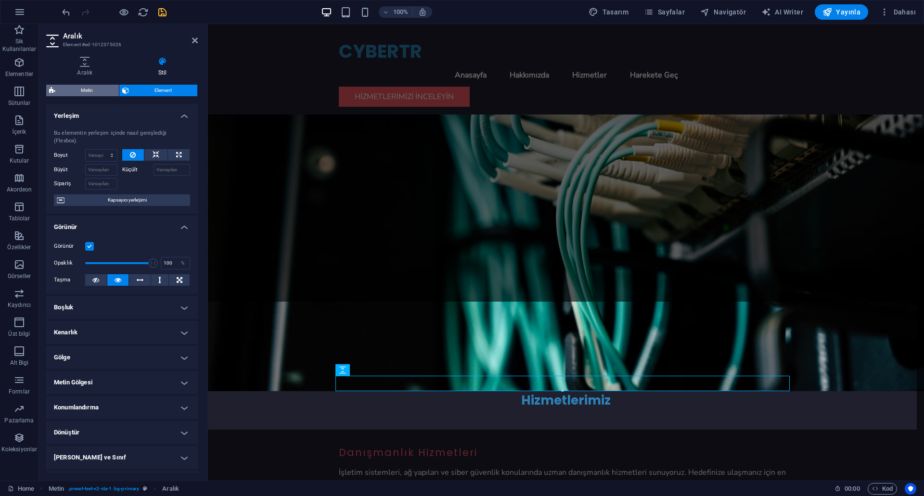
click at [94, 94] on span "Metin" at bounding box center [87, 91] width 58 height 12
select select "preset-text-v2-cta-1"
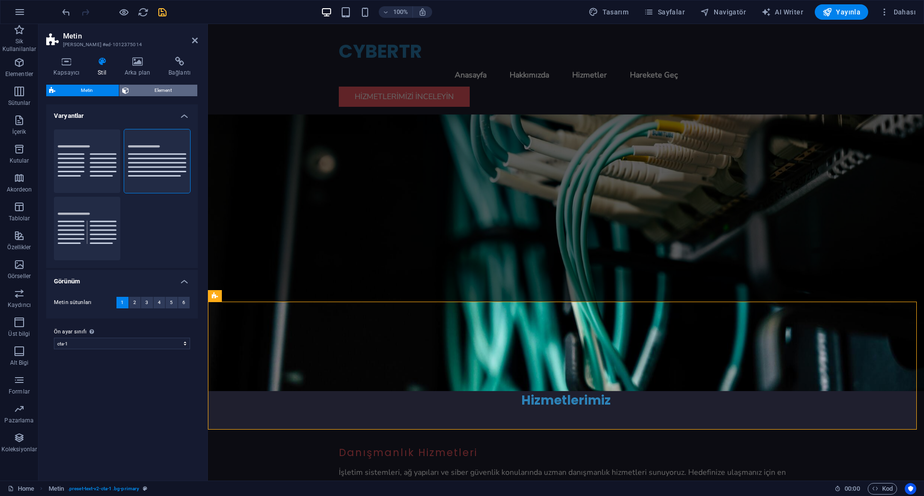
click at [144, 91] on span "Element" at bounding box center [163, 91] width 63 height 12
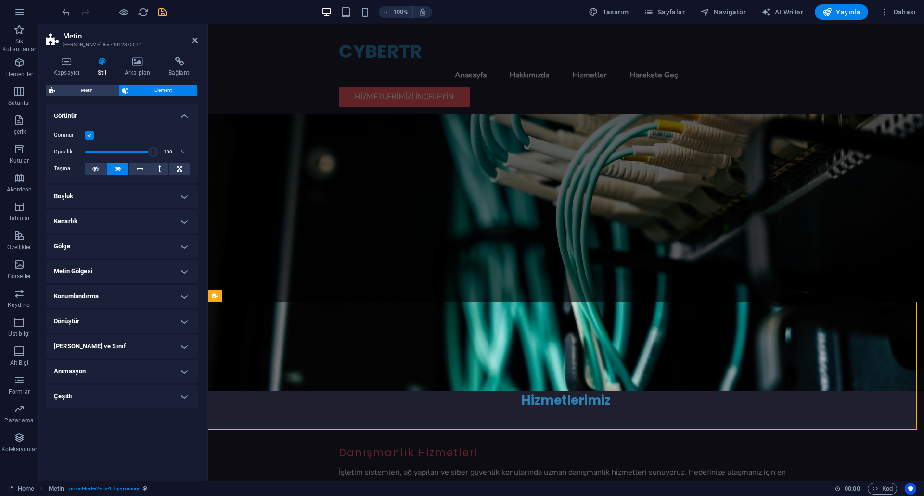
click at [111, 321] on h4 "Dönüştür" at bounding box center [122, 321] width 152 height 23
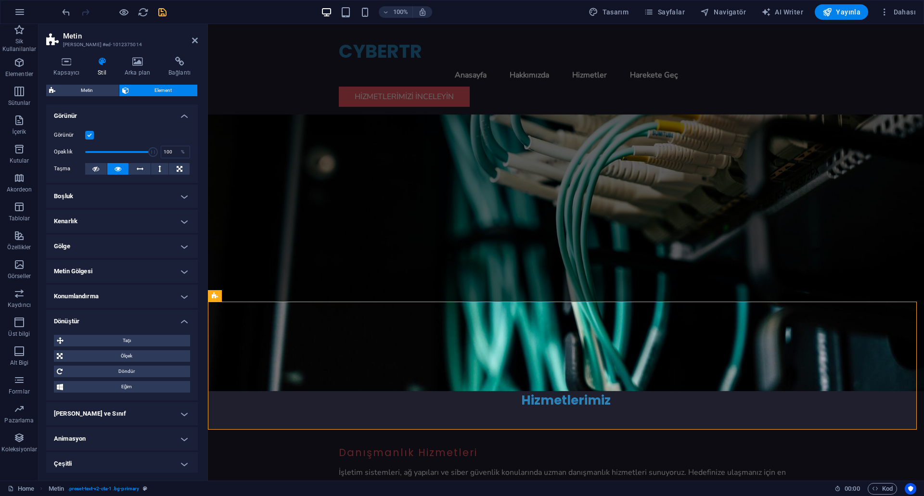
click at [111, 321] on h4 "Dönüştür" at bounding box center [122, 318] width 152 height 17
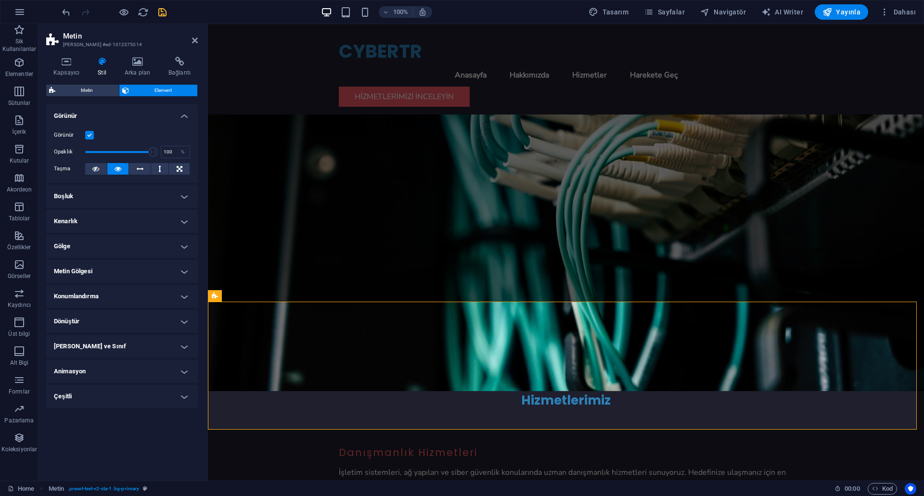
click at [111, 305] on h4 "Konumlandırma" at bounding box center [122, 296] width 152 height 23
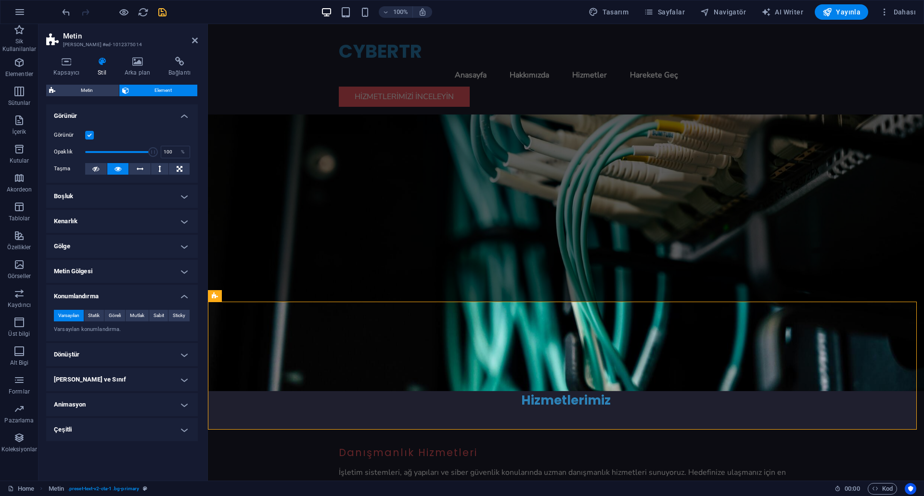
click at [111, 305] on div "Varsayılan Statik Göreli Mutlak Sabit Sticky Z-Dizini Element sırasını arkadan …" at bounding box center [122, 321] width 152 height 39
click at [111, 270] on h4 "Metin Gölgesi" at bounding box center [122, 271] width 152 height 23
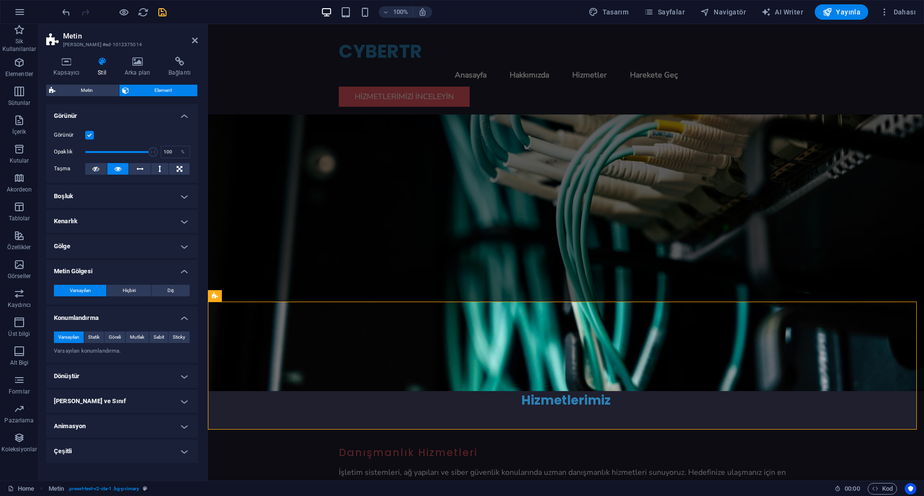
click at [111, 251] on h4 "Gölge" at bounding box center [122, 246] width 152 height 23
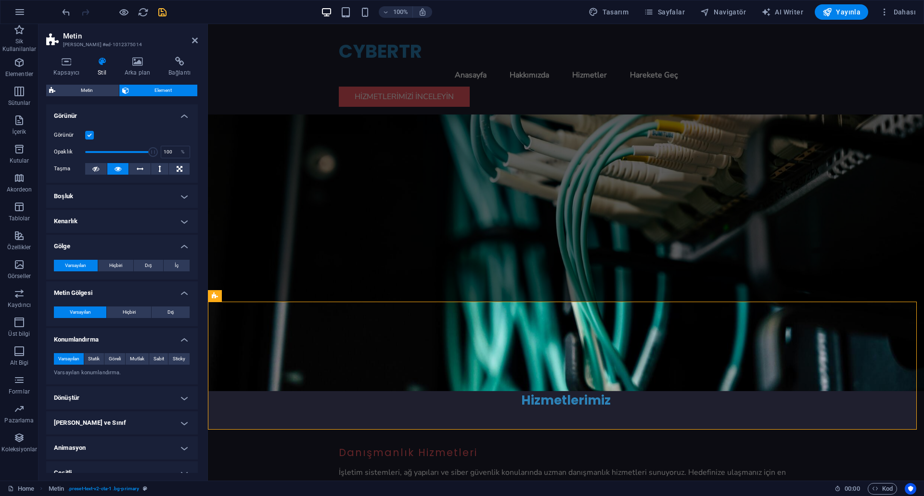
click at [114, 222] on h4 "Kenarlık" at bounding box center [122, 221] width 152 height 23
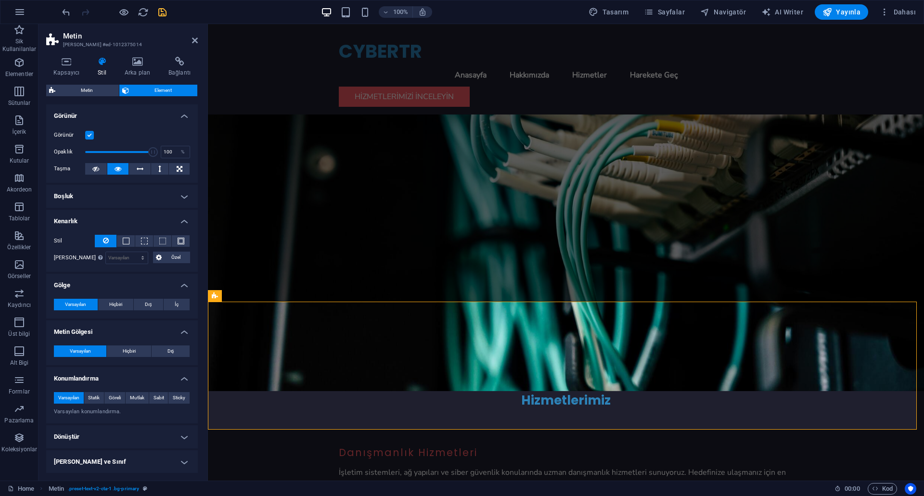
click at [115, 209] on ul "Yerleşim Bu elementin yerleşim içinde nasıl genişlediği (Flexbox). Boyut Varsay…" at bounding box center [122, 314] width 152 height 420
click at [192, 38] on icon at bounding box center [195, 41] width 6 height 8
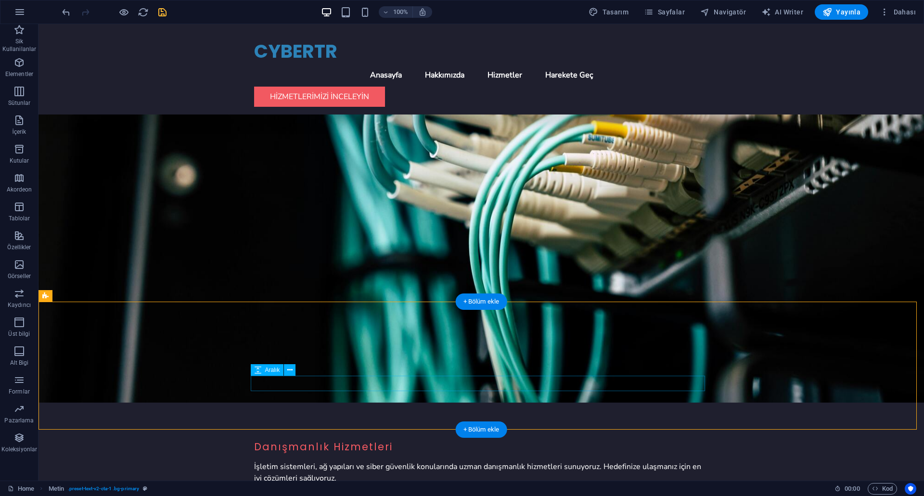
click at [277, 371] on span "Aralık" at bounding box center [272, 370] width 15 height 6
click at [288, 369] on icon at bounding box center [289, 370] width 5 height 10
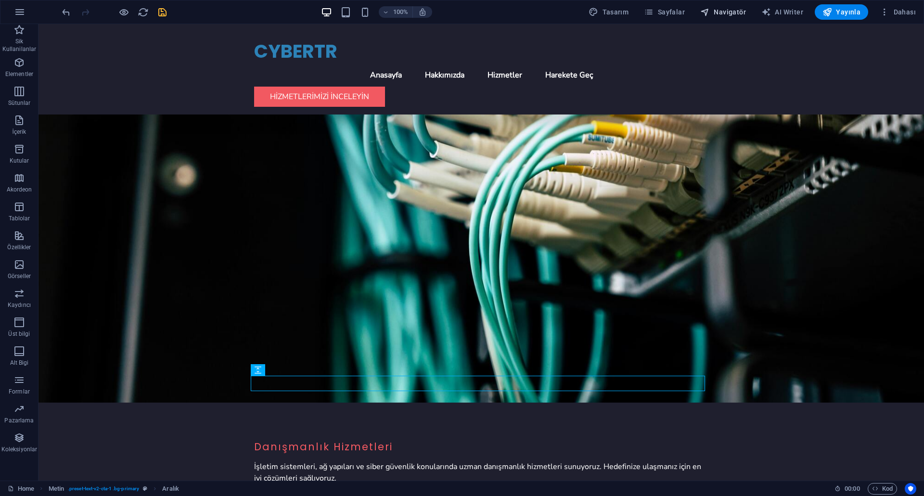
click at [737, 13] on span "Navigatör" at bounding box center [723, 12] width 46 height 10
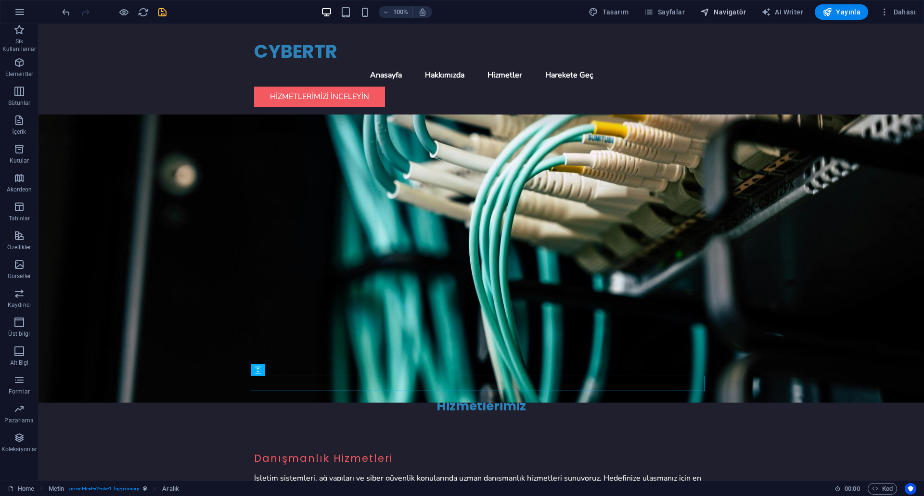
scroll to position [609, 0]
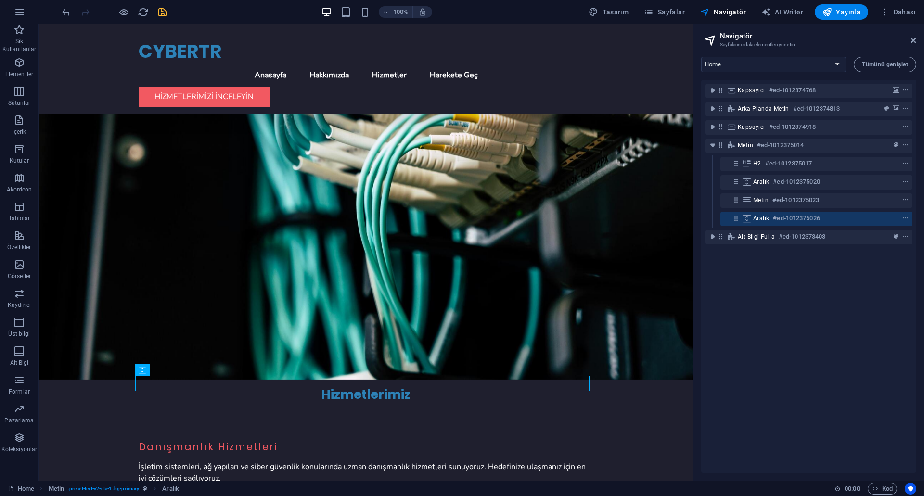
click at [910, 39] on h2 "Navigatör" at bounding box center [818, 36] width 196 height 9
drag, startPoint x: 910, startPoint y: 41, endPoint x: 872, endPoint y: 17, distance: 45.4
click at [911, 41] on icon at bounding box center [914, 41] width 6 height 8
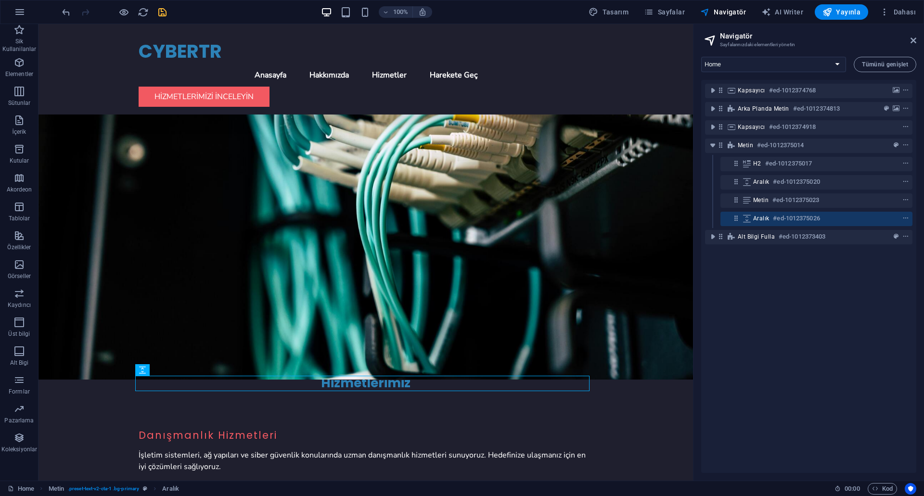
scroll to position [586, 0]
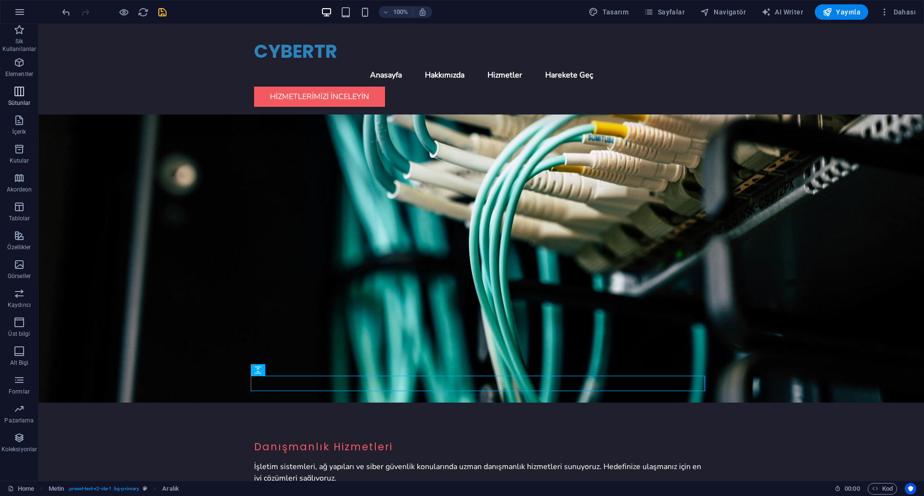
click at [23, 92] on icon "button" at bounding box center [19, 92] width 12 height 12
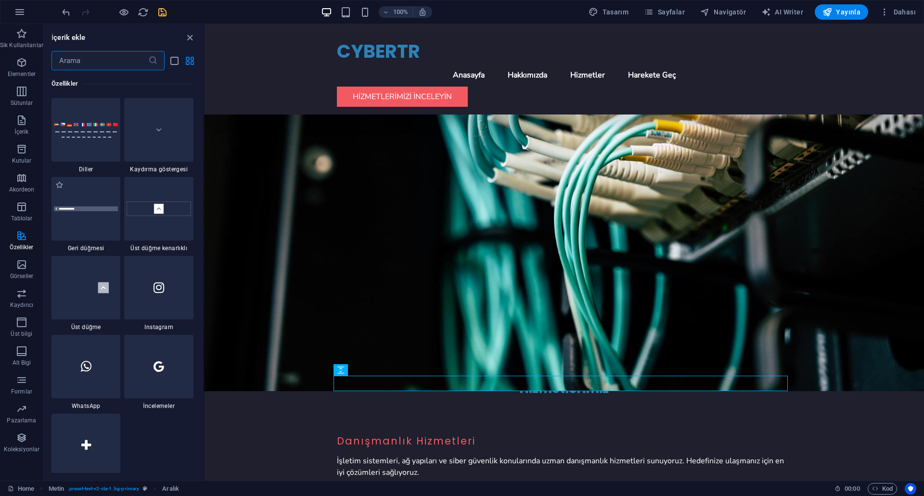
scroll to position [4567, 0]
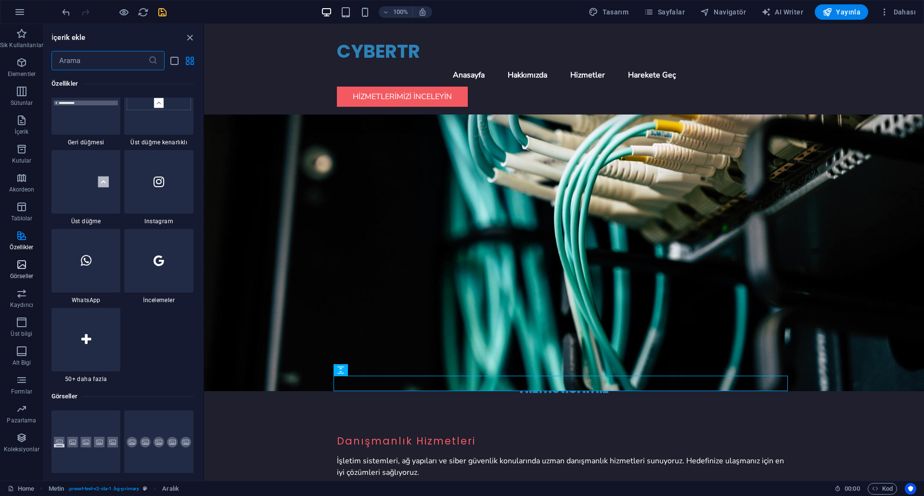
click at [33, 273] on span "Görseller" at bounding box center [21, 270] width 43 height 23
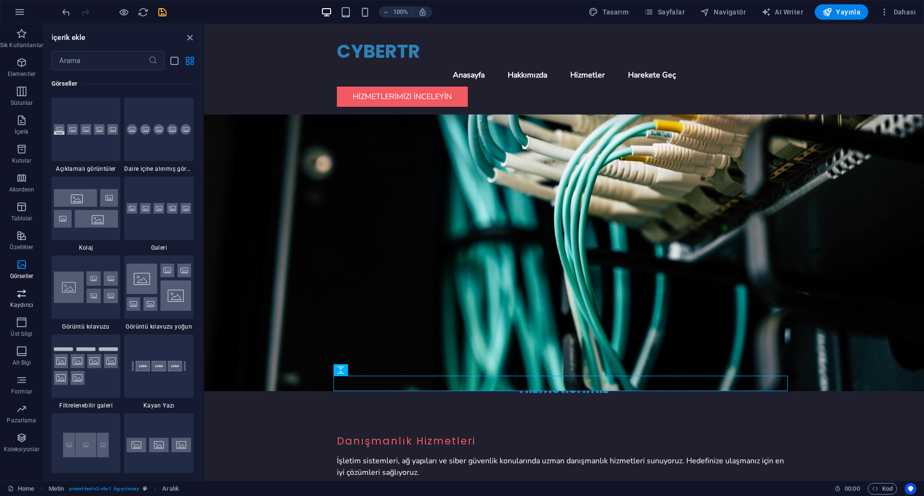
click at [24, 292] on icon "button" at bounding box center [22, 294] width 12 height 12
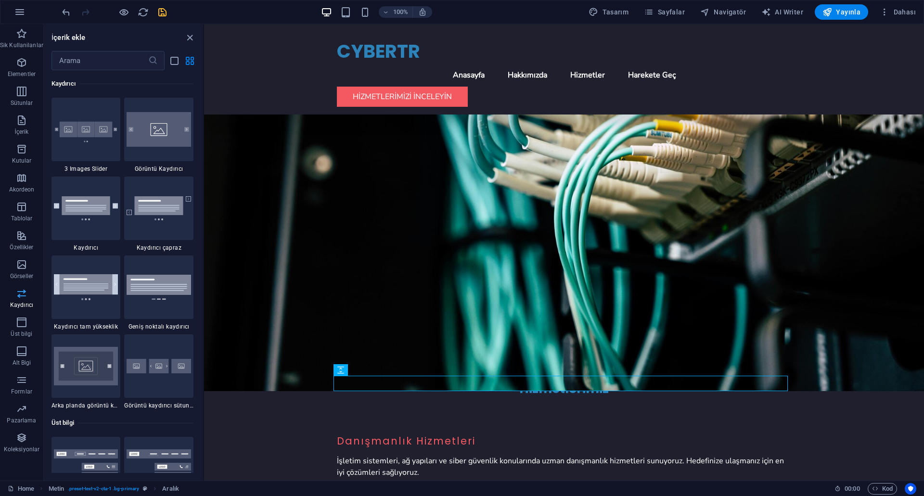
scroll to position [5456, 0]
click at [29, 324] on span "Üst bilgi" at bounding box center [21, 328] width 43 height 23
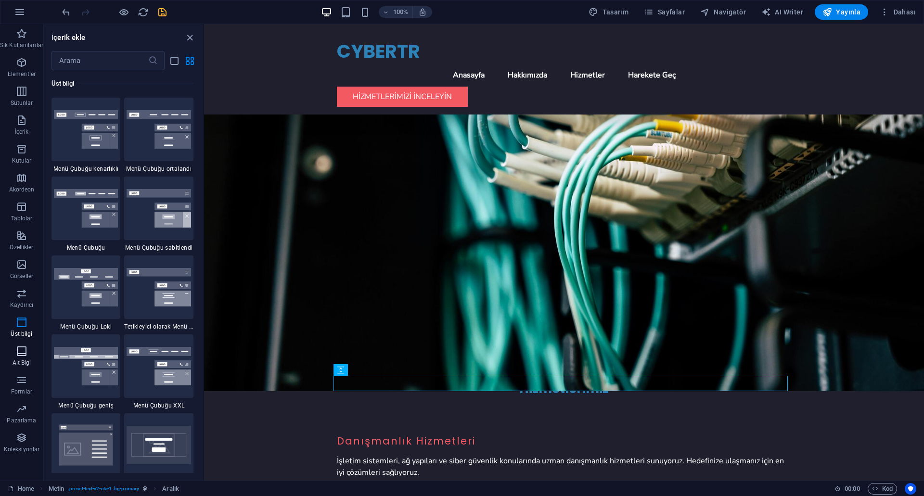
click at [32, 354] on span "Alt Bigi" at bounding box center [21, 357] width 43 height 23
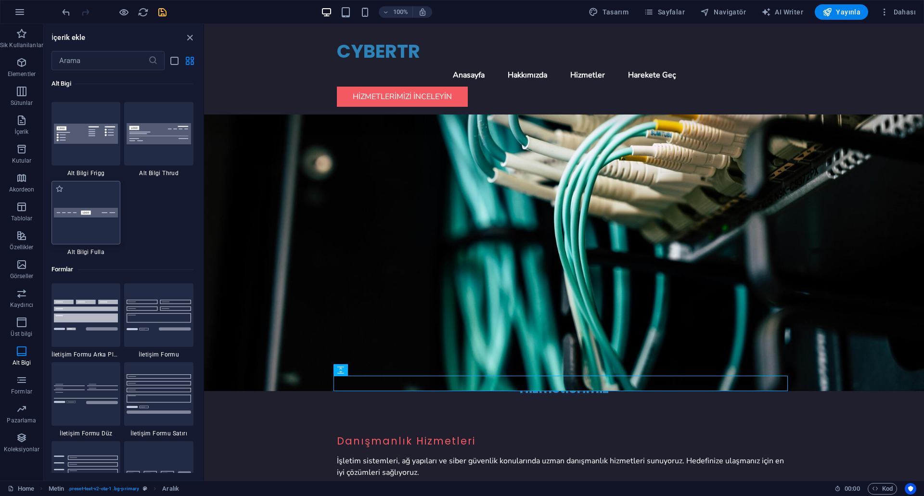
scroll to position [6853, 0]
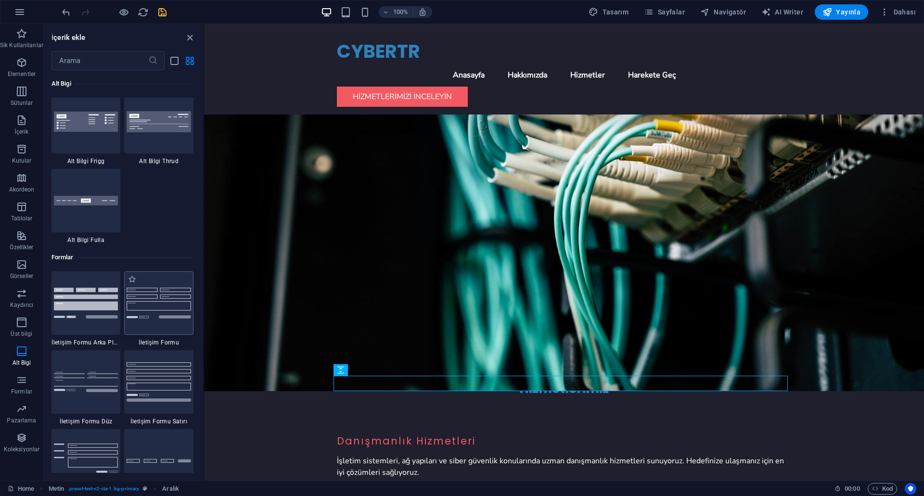
click at [147, 307] on img at bounding box center [159, 303] width 64 height 31
click at [204, 307] on div "Mevcut içeriği değiştirmek için buraya sürükleyin. Yeni bir element oluşturmak …" at bounding box center [564, 252] width 720 height 457
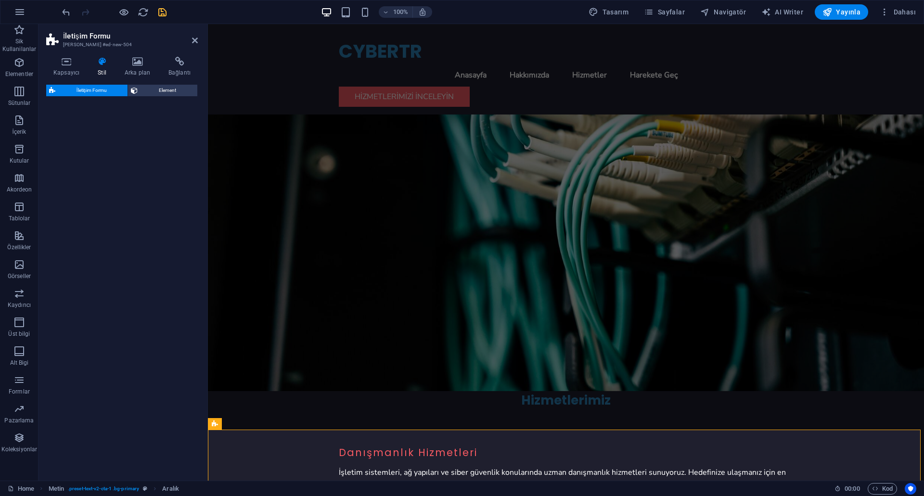
click at [147, 307] on div "İletişim Formu Element" at bounding box center [122, 279] width 152 height 388
select select "rem"
select select "preset-contact-form-v3-default"
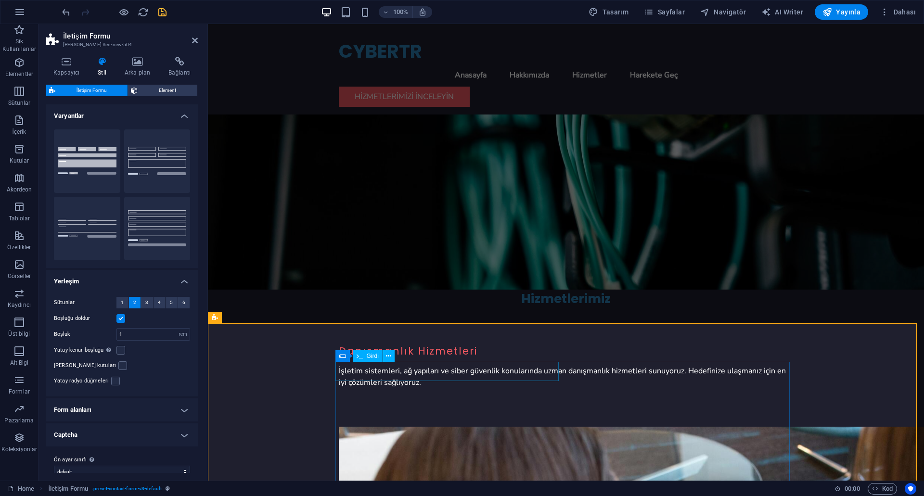
scroll to position [694, 0]
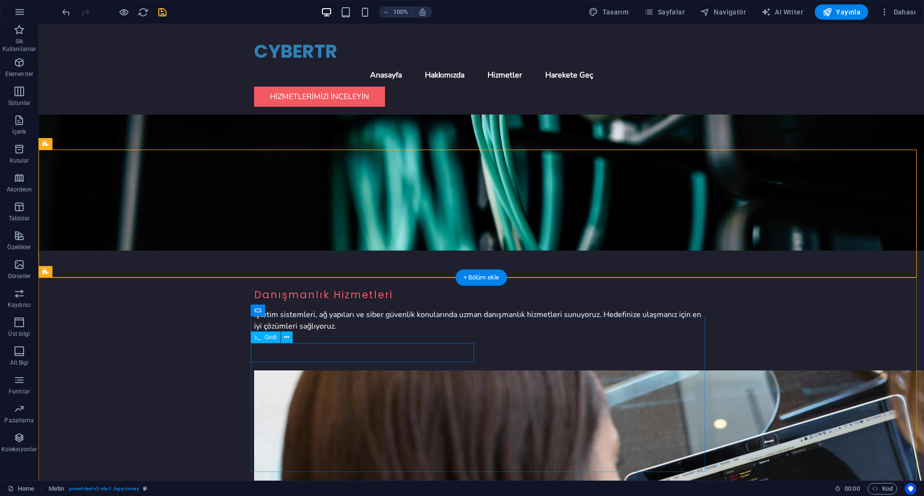
scroll to position [790, 0]
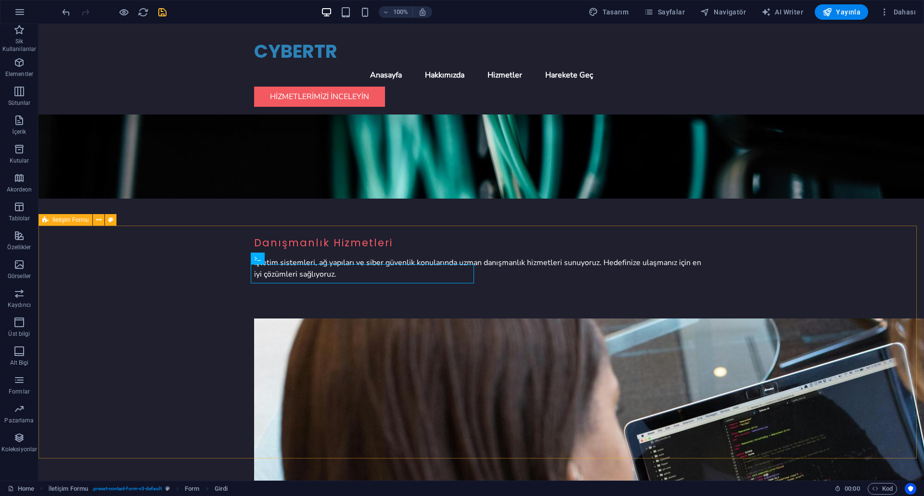
click at [83, 218] on span "İletişim Formu" at bounding box center [70, 220] width 36 height 6
click at [103, 221] on button at bounding box center [99, 220] width 12 height 12
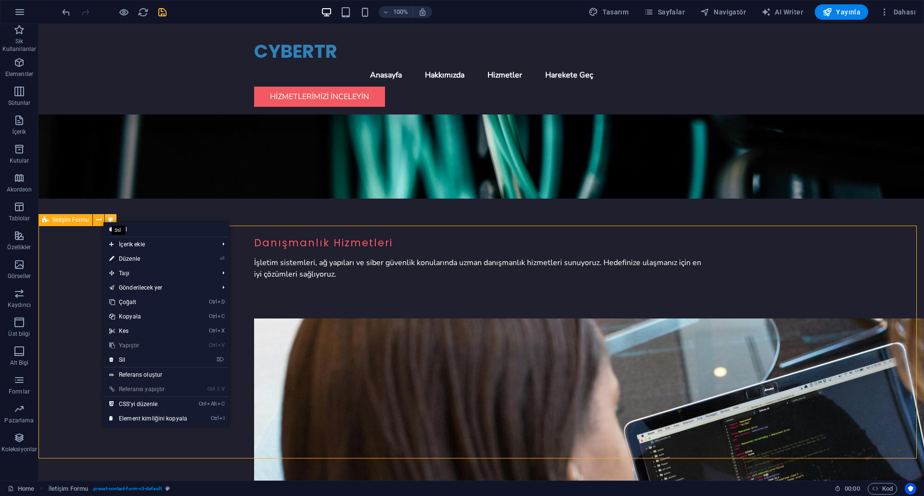
click at [108, 220] on icon at bounding box center [110, 220] width 5 height 10
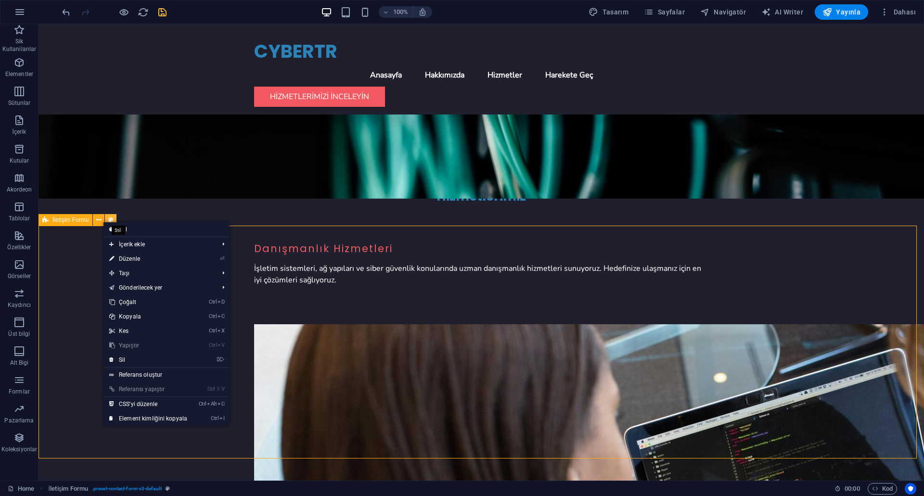
scroll to position [802, 0]
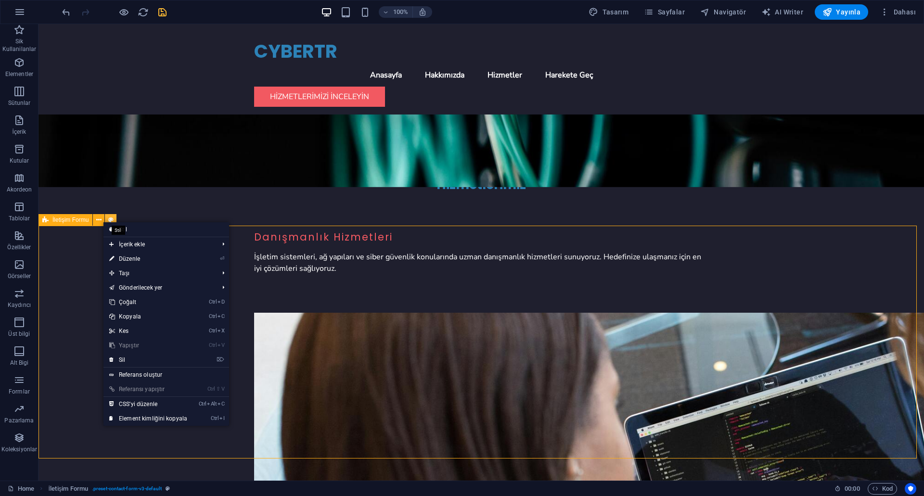
select select "rem"
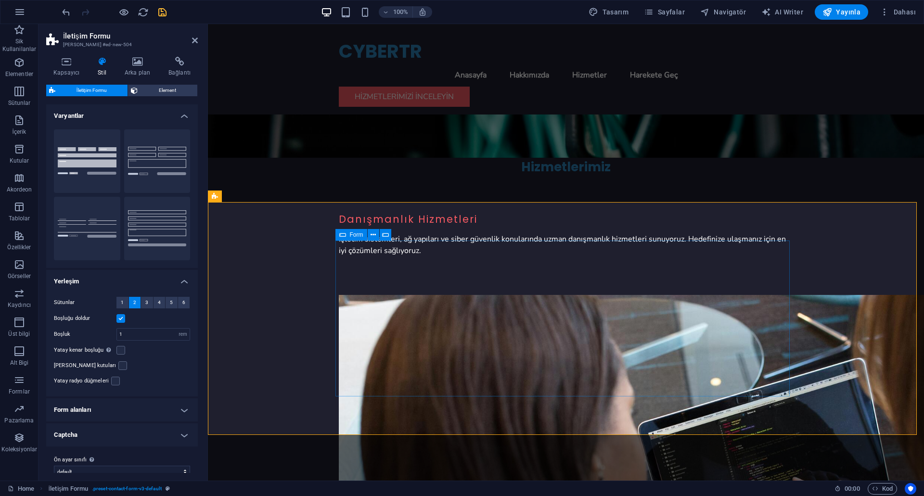
scroll to position [842, 0]
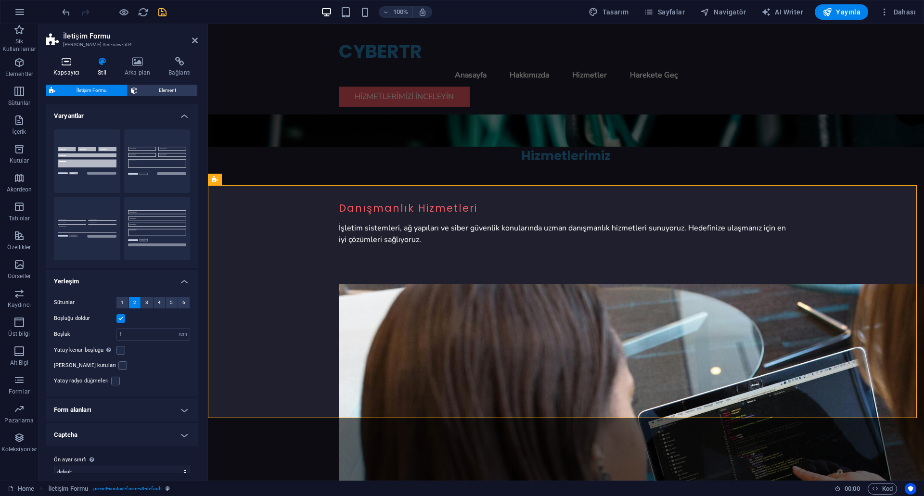
click at [67, 65] on icon at bounding box center [66, 62] width 40 height 10
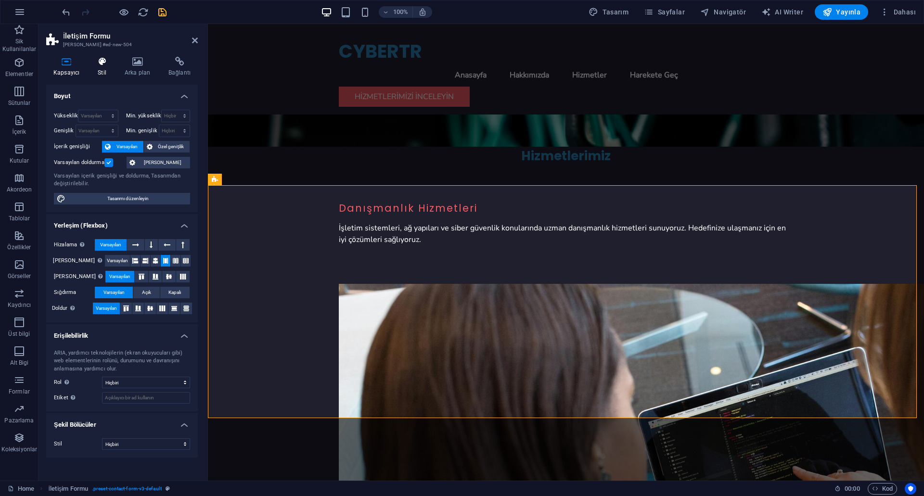
click at [112, 61] on icon at bounding box center [101, 62] width 23 height 10
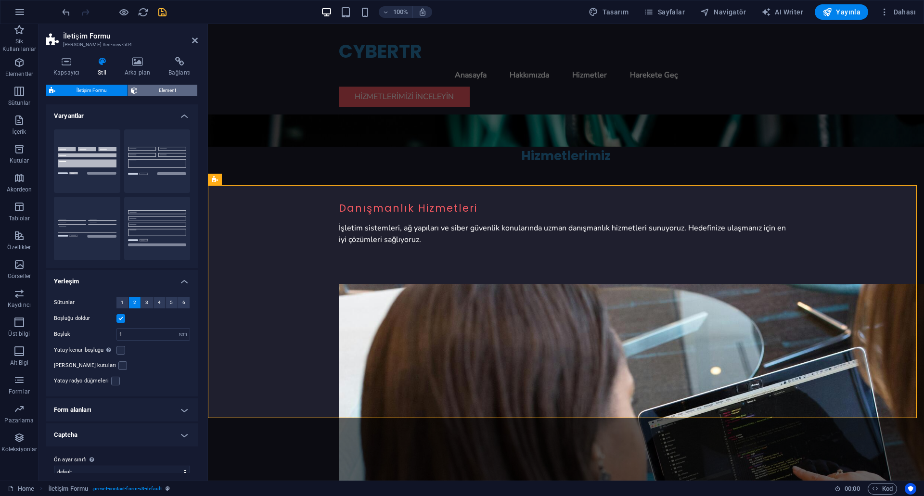
click at [169, 92] on span "Element" at bounding box center [168, 91] width 54 height 12
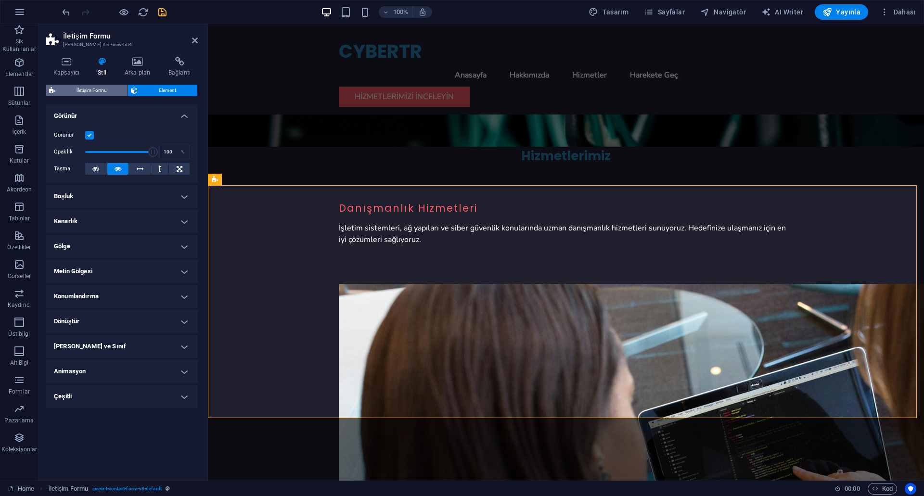
click at [115, 90] on span "İletişim Formu" at bounding box center [91, 91] width 66 height 12
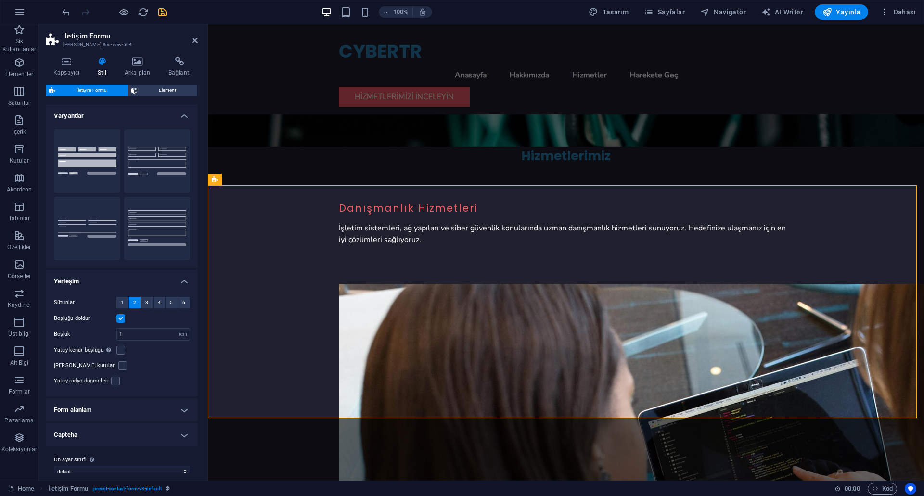
click at [106, 398] on h4 "Form alanları" at bounding box center [122, 409] width 152 height 23
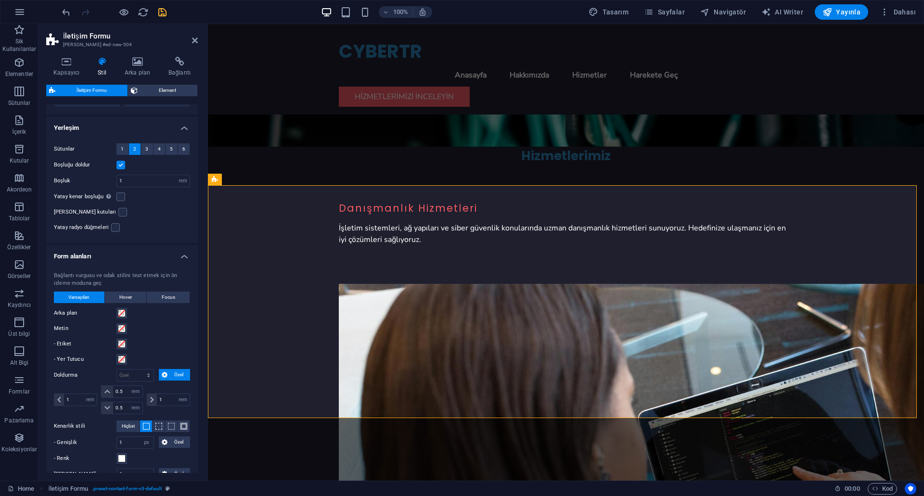
scroll to position [193, 0]
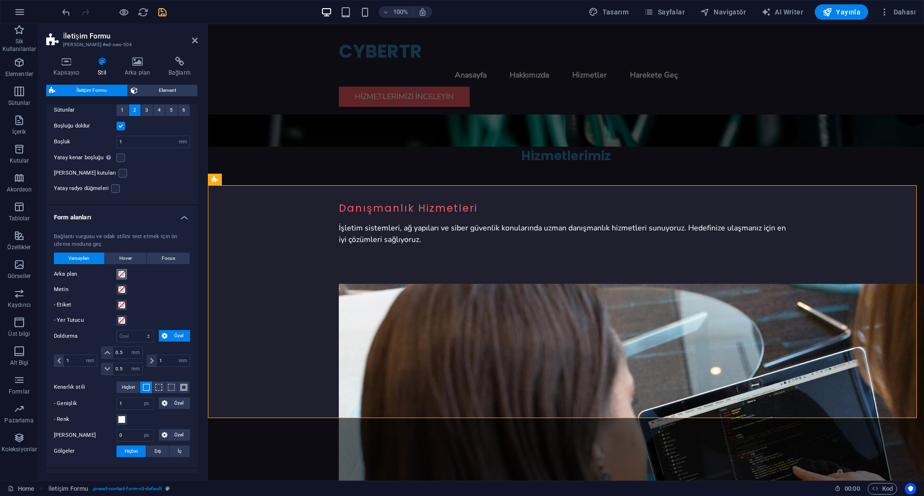
click at [120, 270] on span at bounding box center [122, 274] width 8 height 8
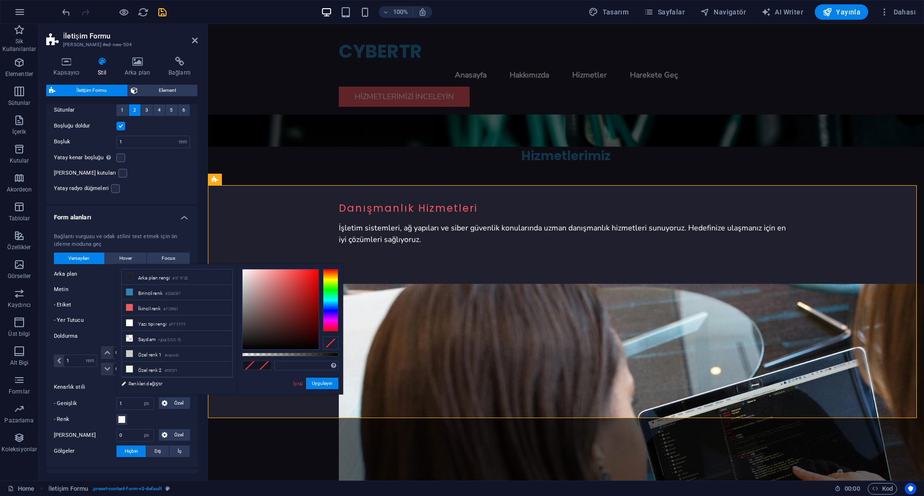
click at [120, 270] on span at bounding box center [122, 274] width 8 height 8
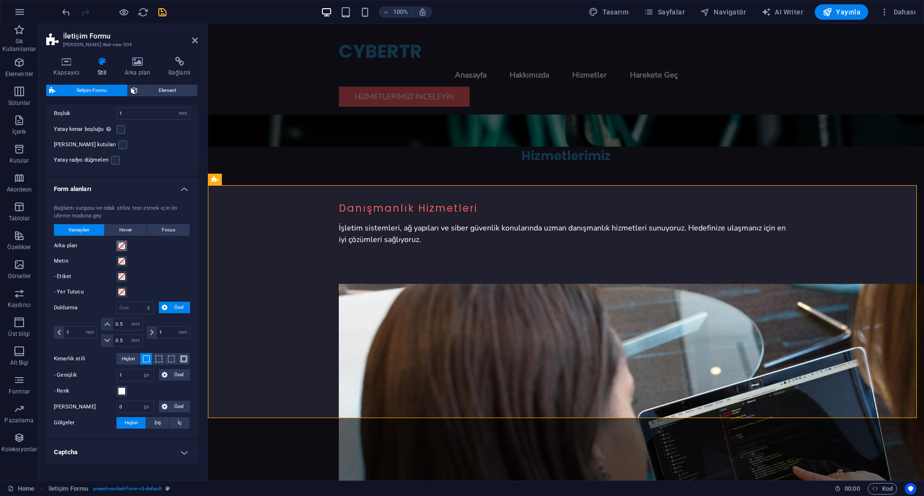
scroll to position [235, 0]
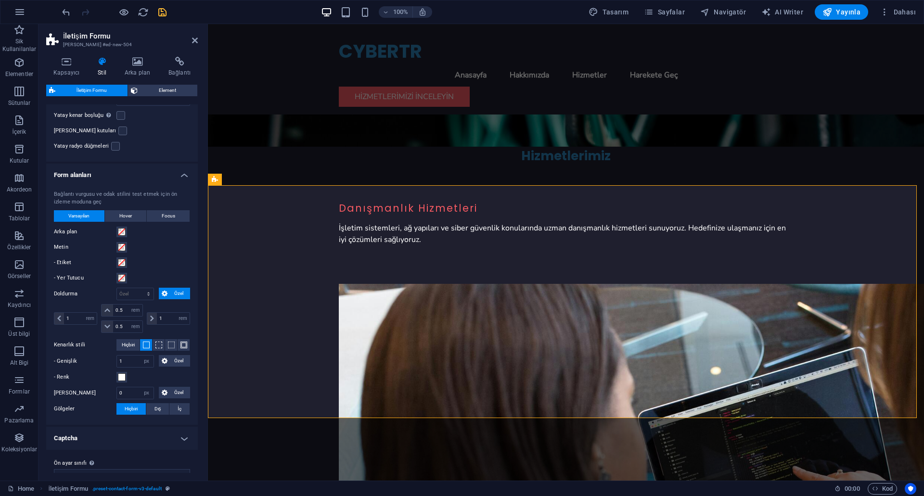
click at [143, 427] on h4 "Captcha" at bounding box center [122, 438] width 152 height 23
click at [143, 427] on h4 "Captcha" at bounding box center [122, 435] width 152 height 17
click at [152, 92] on span "Element" at bounding box center [168, 91] width 54 height 12
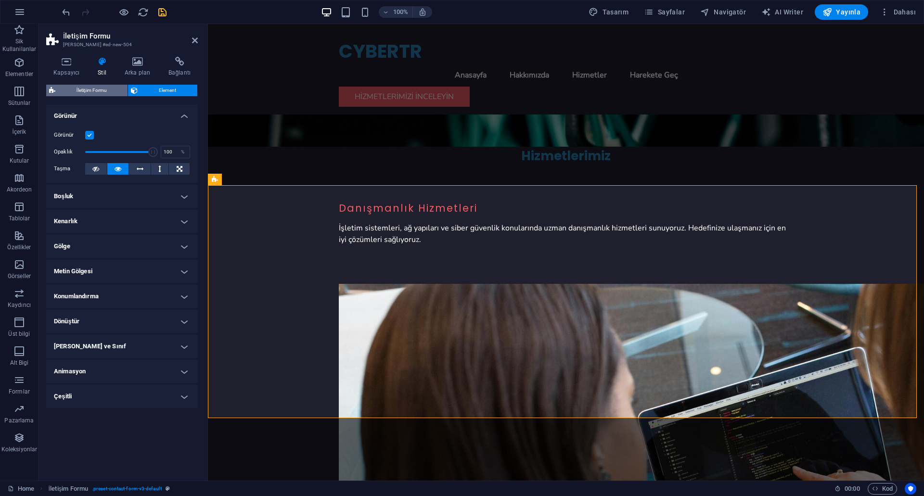
click at [99, 90] on span "İletişim Formu" at bounding box center [91, 91] width 66 height 12
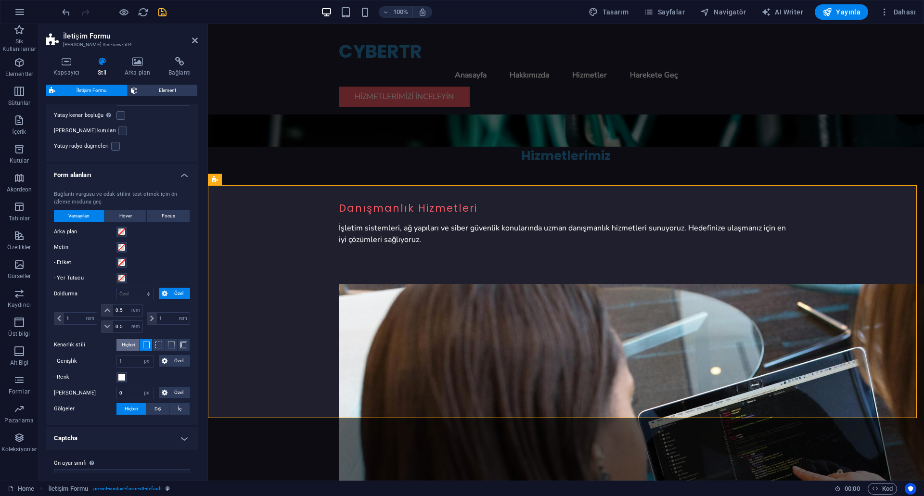
scroll to position [90, 0]
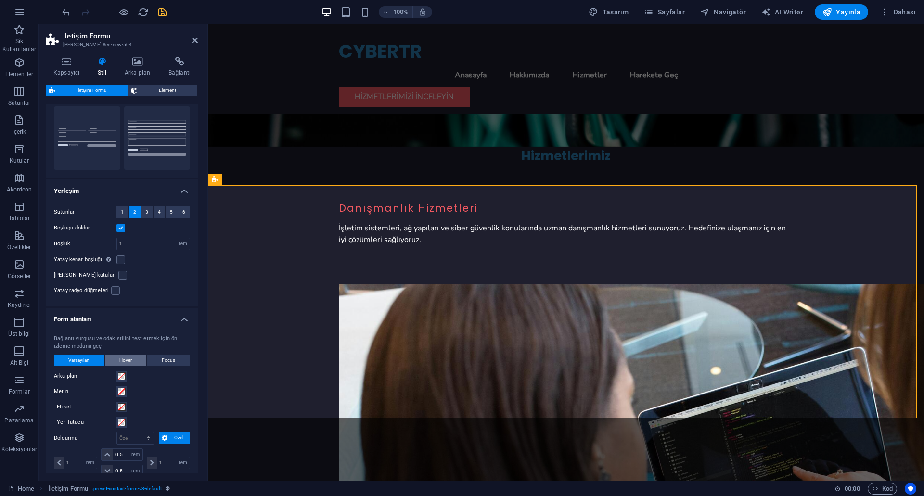
click at [119, 355] on span "Hover" at bounding box center [125, 361] width 13 height 12
click at [164, 355] on span "Focus" at bounding box center [168, 361] width 13 height 12
click at [71, 355] on span "Varsayılan" at bounding box center [78, 361] width 21 height 12
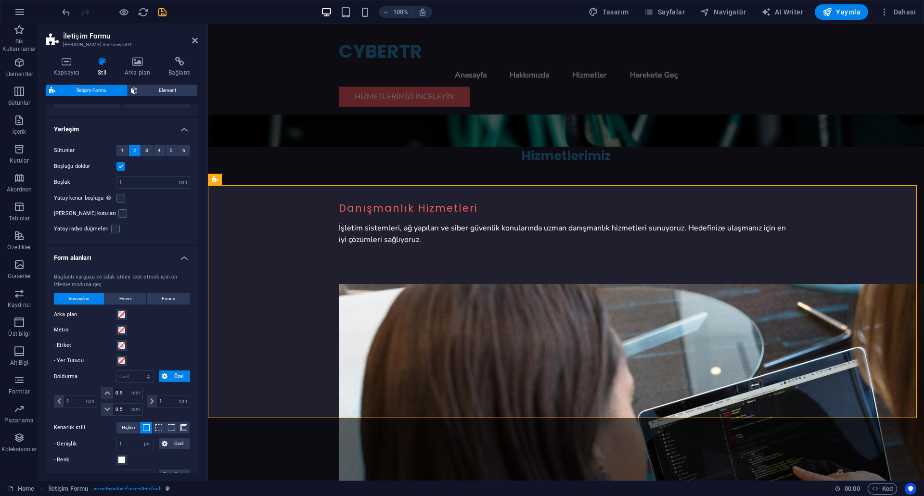
scroll to position [235, 0]
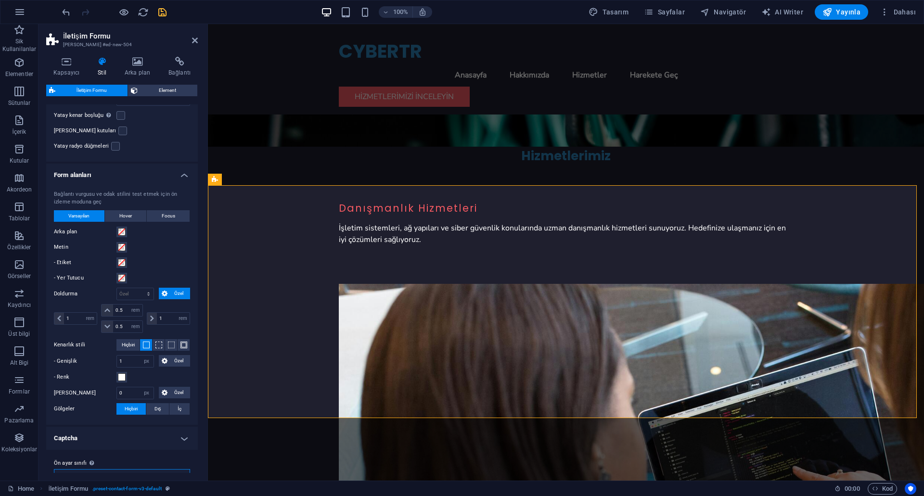
click at [123, 469] on select "plain default row contact-4 contact-6 contact-7 Ön ayar sınıfı ekle" at bounding box center [122, 475] width 136 height 12
select select "preset-contact-form-v3-contact-4"
click at [54, 469] on select "plain default row contact-4 contact-6 contact-7 Ön ayar sınıfı ekle" at bounding box center [122, 475] width 136 height 12
type input "5"
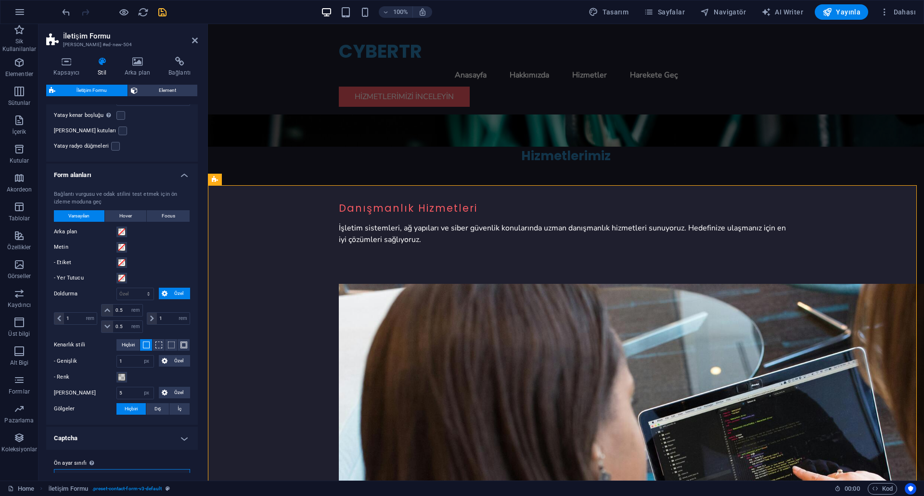
click at [118, 469] on select "plain default row contact-4 contact-6 contact-7 Ön ayar sınıfı ekle" at bounding box center [122, 475] width 136 height 12
select select "preset-contact-form-v3-contact-6"
click at [54, 469] on select "plain default row contact-4 contact-6 contact-7 Ön ayar sınıfı ekle" at bounding box center [122, 475] width 136 height 12
type input "0"
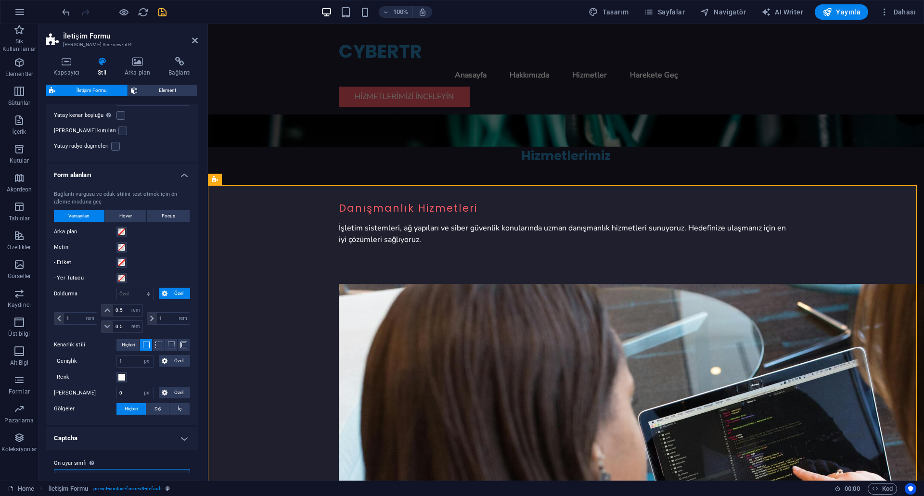
click at [117, 469] on select "plain default row contact-4 contact-6 contact-7 Ön ayar sınıfı ekle" at bounding box center [122, 475] width 136 height 12
select select "preset-contact-form-v3-plain"
click at [54, 473] on select "plain default row contact-4 contact-6 contact-7 Ön ayar sınıfı ekle" at bounding box center [122, 475] width 136 height 12
select select "DISABLED_OPTION_VALUE"
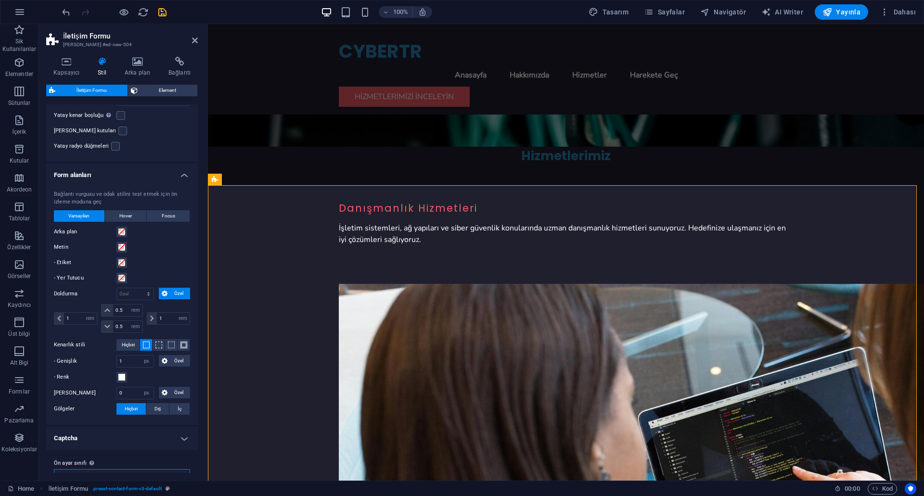
select select "DISABLED_OPTION_VALUE"
type input "0"
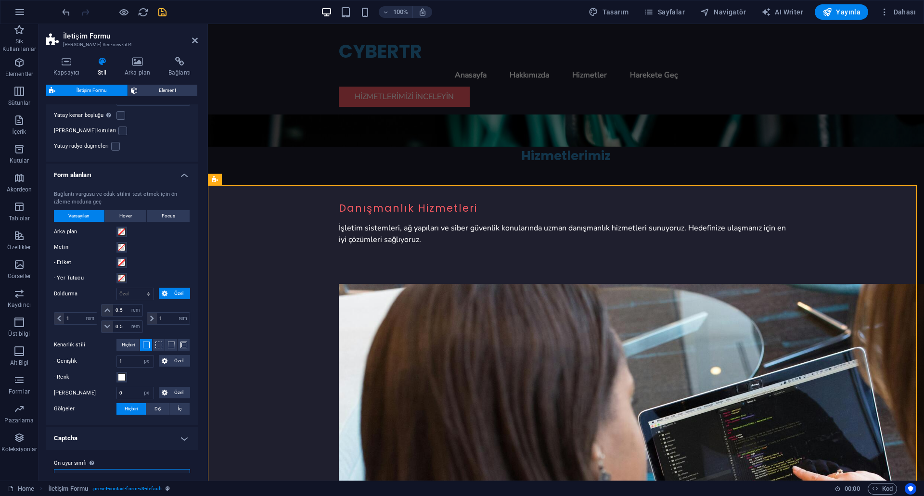
type input "0"
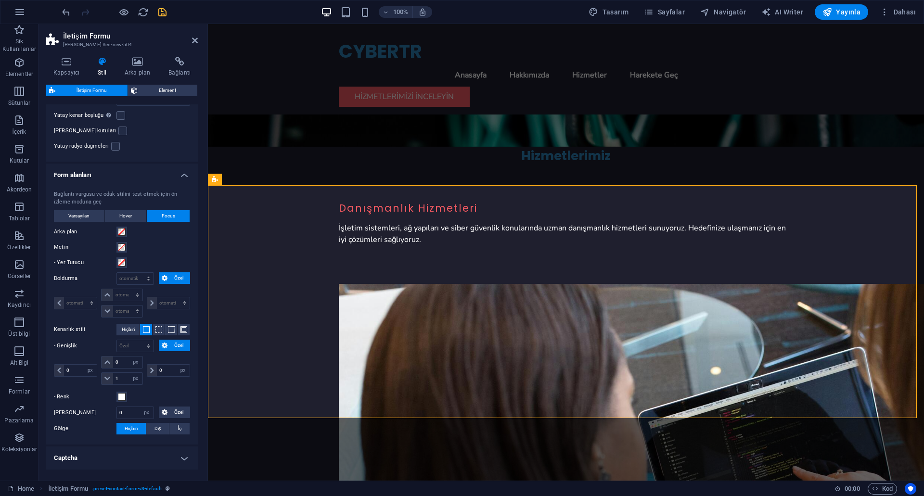
scroll to position [842, 0]
click at [108, 447] on h4 "Captcha" at bounding box center [122, 458] width 152 height 23
click at [108, 447] on h4 "Captcha" at bounding box center [122, 455] width 152 height 17
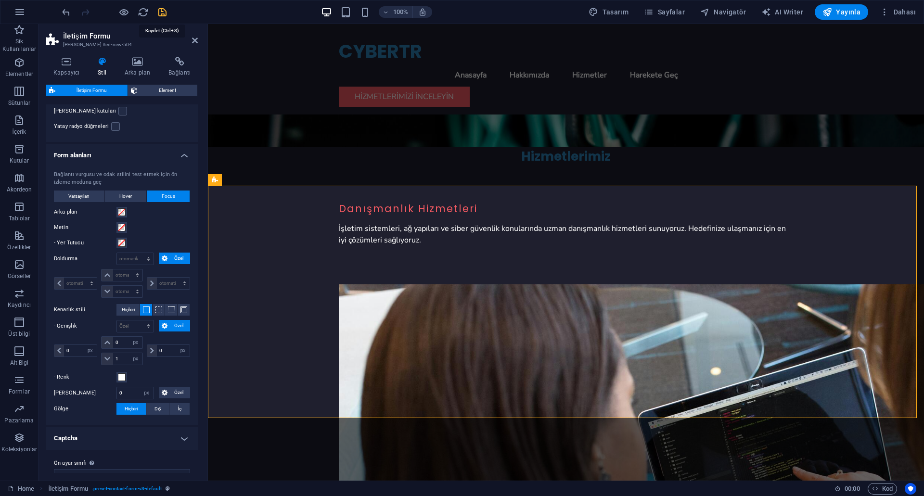
click at [164, 11] on icon "save" at bounding box center [162, 12] width 11 height 11
checkbox input "false"
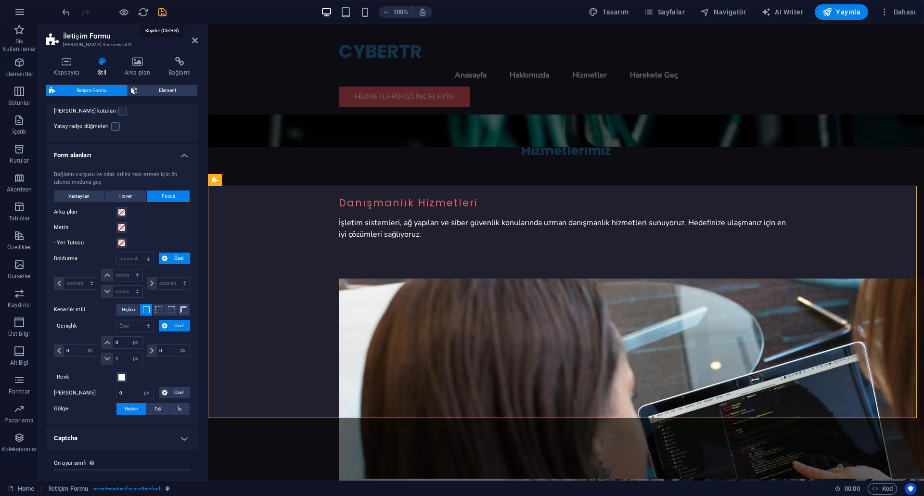
scroll to position [830, 0]
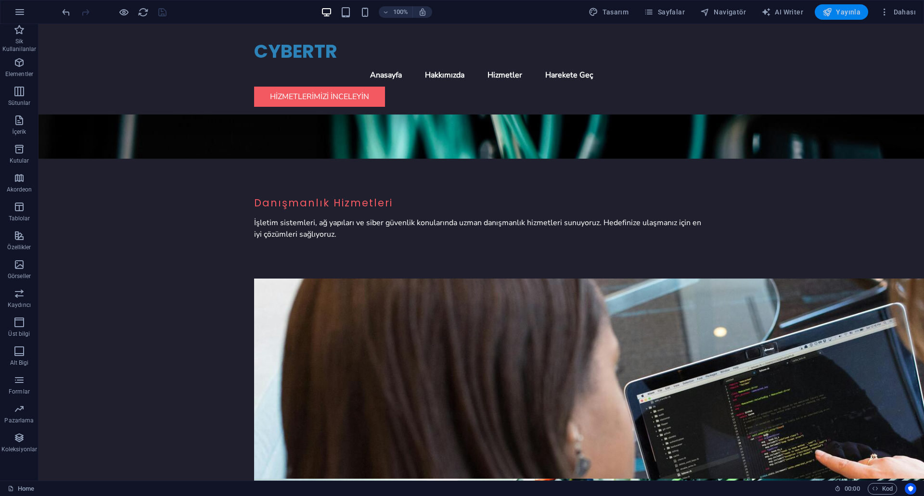
click at [831, 13] on icon "button" at bounding box center [827, 12] width 10 height 10
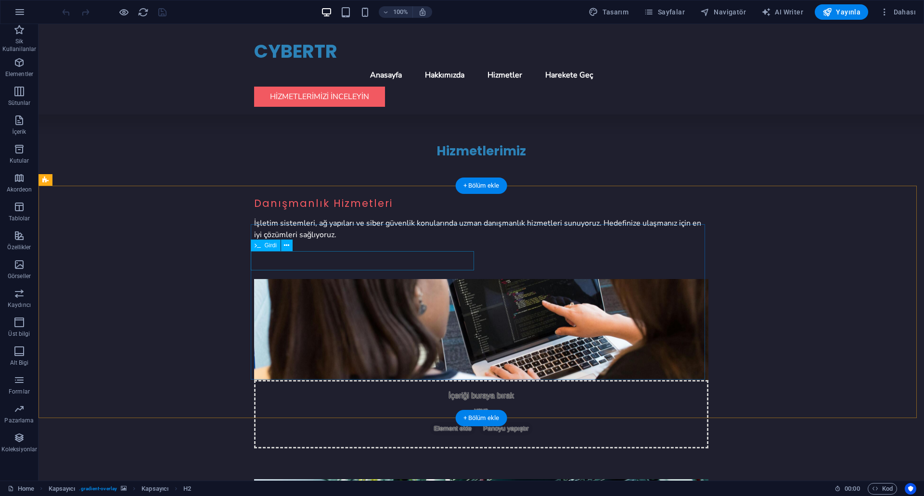
scroll to position [830, 0]
drag, startPoint x: 330, startPoint y: 235, endPoint x: 160, endPoint y: 234, distance: 169.4
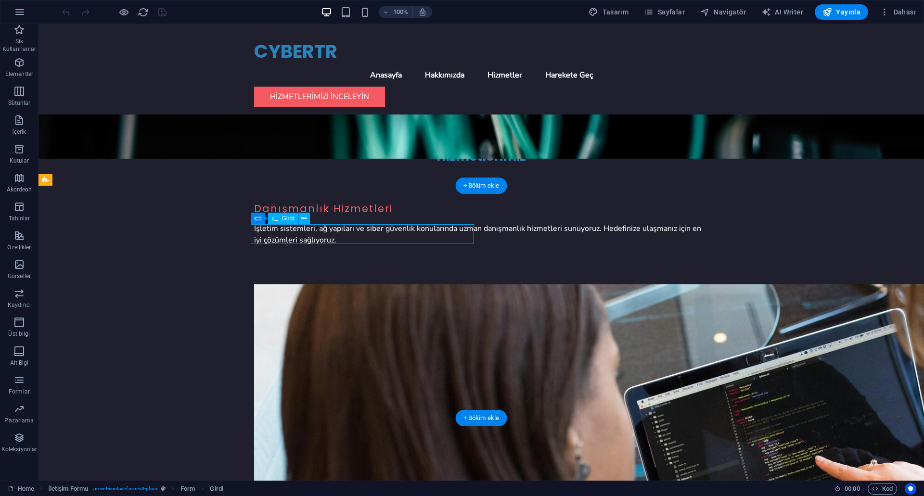
scroll to position [842, 0]
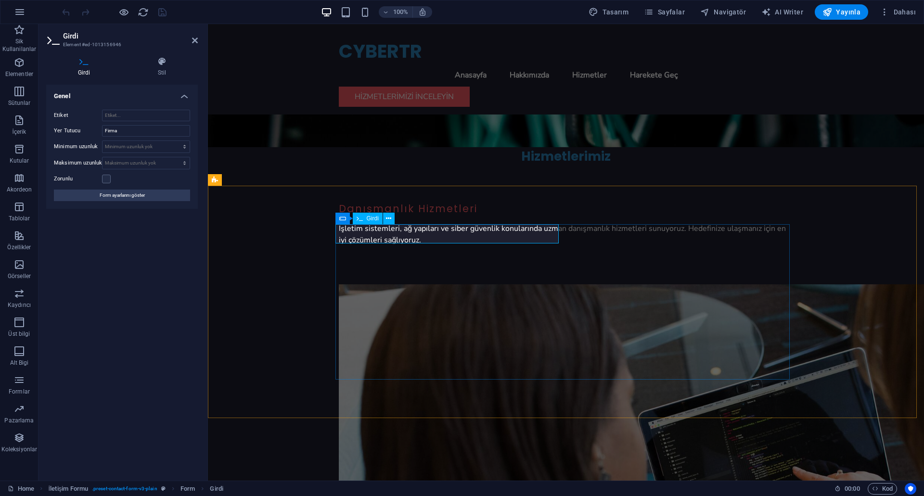
click at [387, 220] on icon at bounding box center [388, 219] width 5 height 10
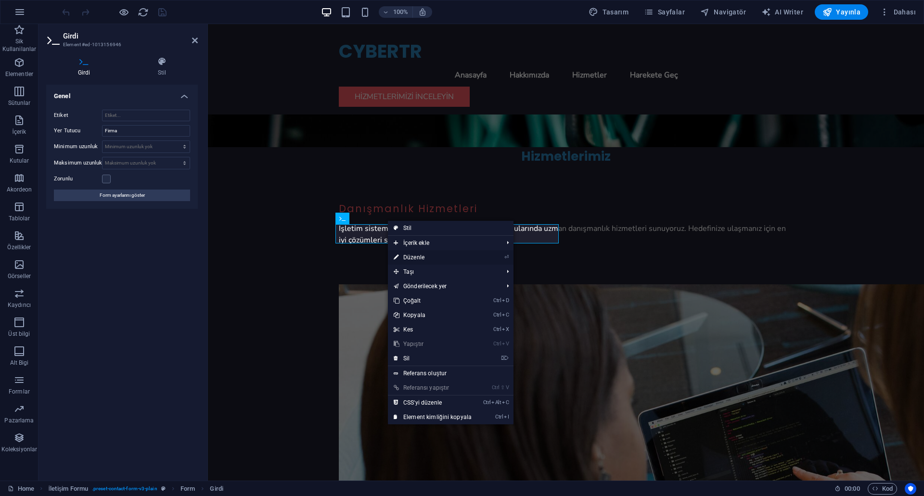
drag, startPoint x: 437, startPoint y: 259, endPoint x: 230, endPoint y: 235, distance: 209.3
click at [437, 259] on link "⏎ Düzenle" at bounding box center [433, 257] width 90 height 14
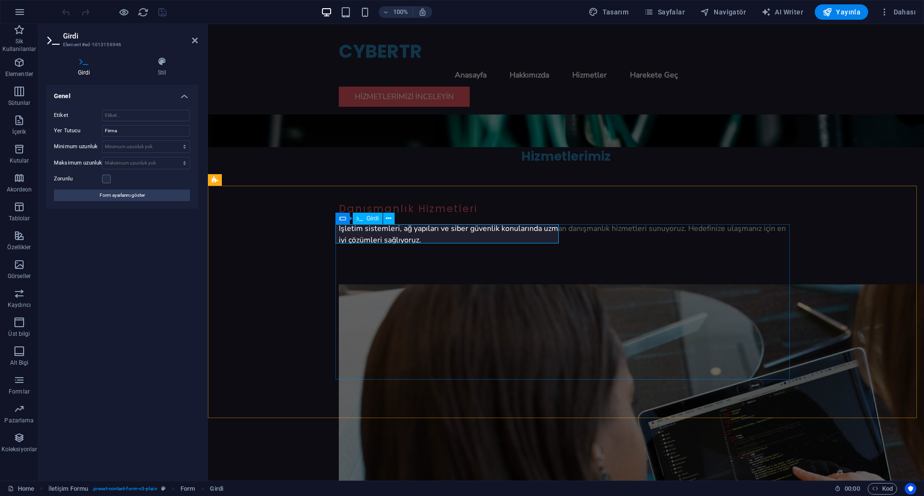
click at [392, 223] on button at bounding box center [389, 219] width 12 height 12
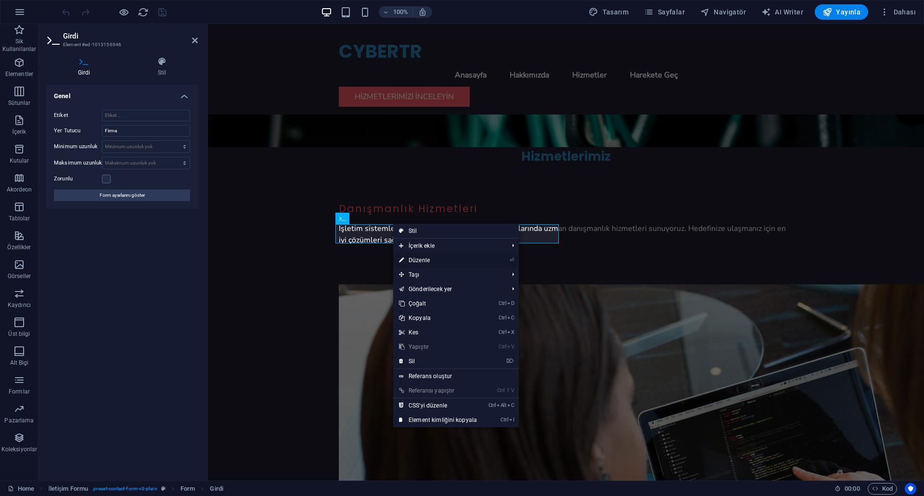
click at [443, 258] on link "⏎ Düzenle" at bounding box center [438, 260] width 90 height 14
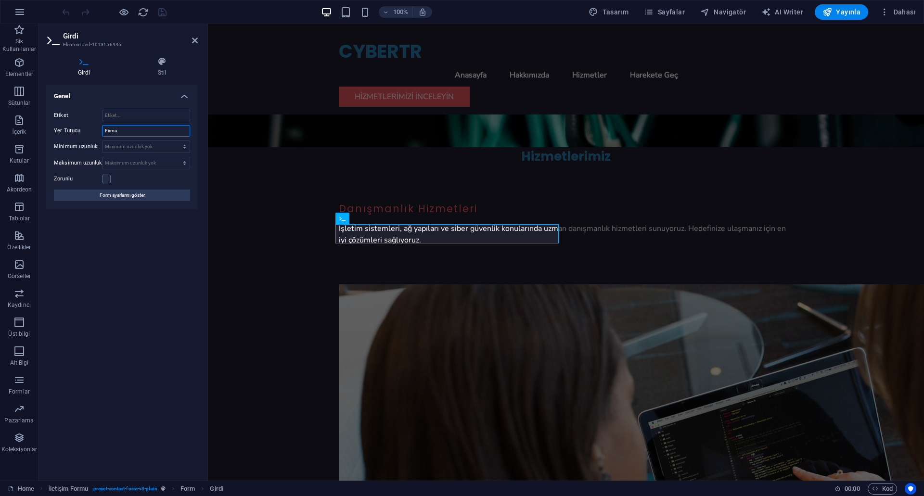
click at [127, 131] on input "Firma" at bounding box center [146, 131] width 88 height 12
click at [165, 72] on h4 "Stil" at bounding box center [162, 67] width 72 height 20
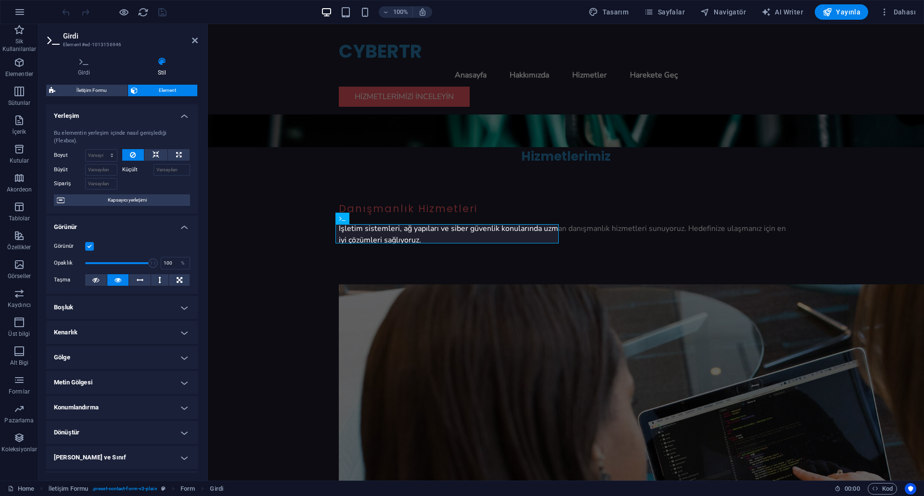
click at [90, 249] on label at bounding box center [89, 246] width 9 height 9
click at [0, 0] on input "Görünür" at bounding box center [0, 0] width 0 height 0
click at [90, 248] on label at bounding box center [89, 246] width 9 height 9
click at [0, 0] on input "Görünür" at bounding box center [0, 0] width 0 height 0
drag, startPoint x: 151, startPoint y: 266, endPoint x: 79, endPoint y: 268, distance: 71.2
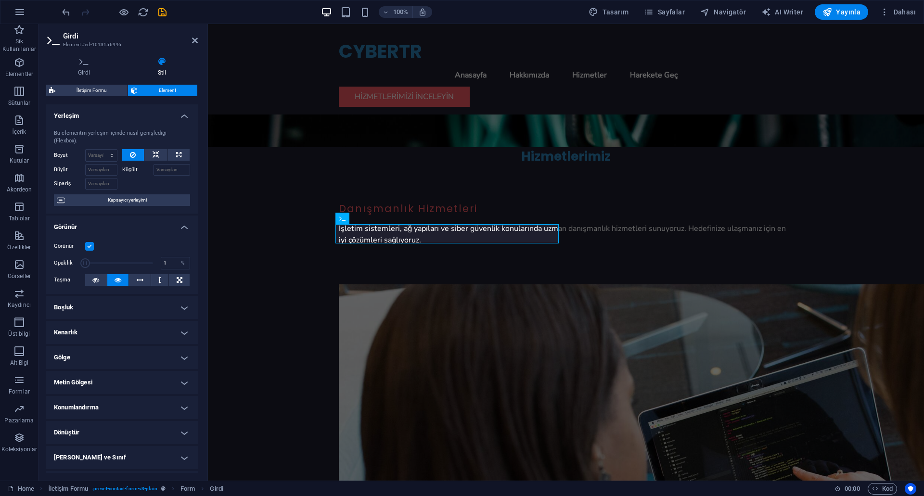
click at [80, 268] on span at bounding box center [85, 263] width 10 height 10
type input "100"
drag, startPoint x: 92, startPoint y: 264, endPoint x: 170, endPoint y: 266, distance: 77.5
click at [170, 266] on div "Opaklık 100 %" at bounding box center [122, 263] width 136 height 14
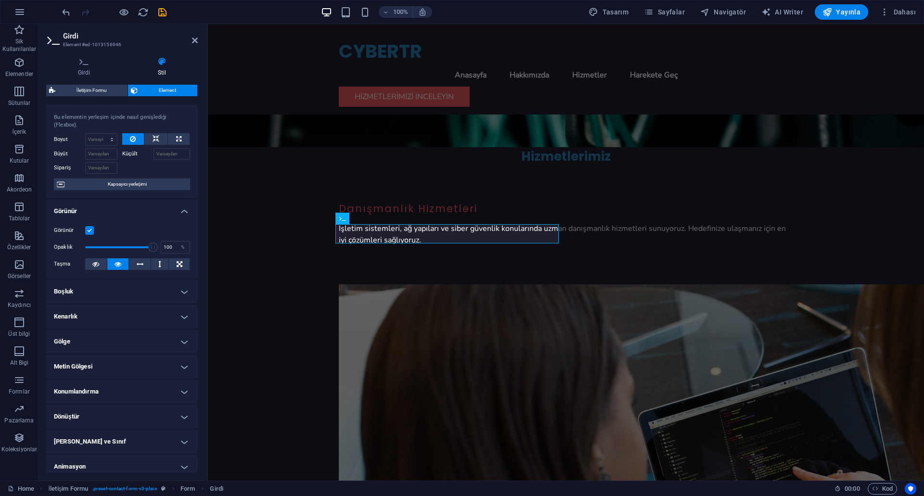
scroll to position [0, 0]
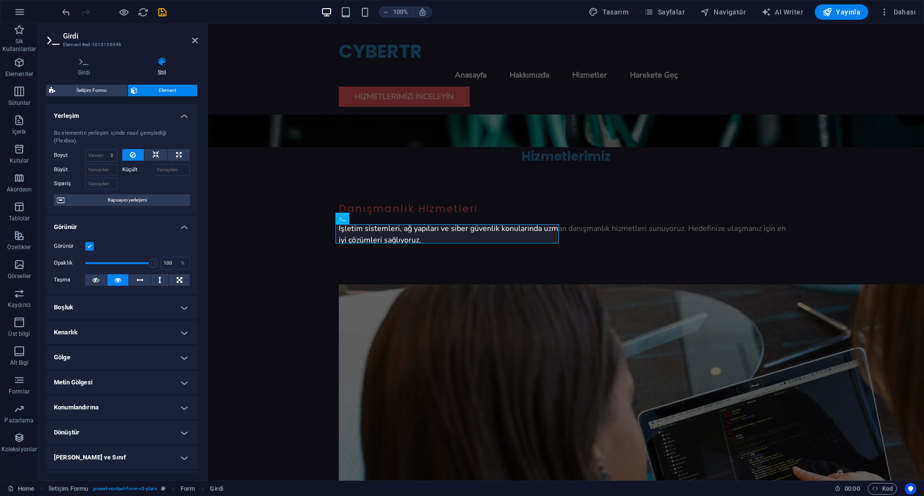
click at [182, 114] on h4 "Yerleşim" at bounding box center [122, 112] width 152 height 17
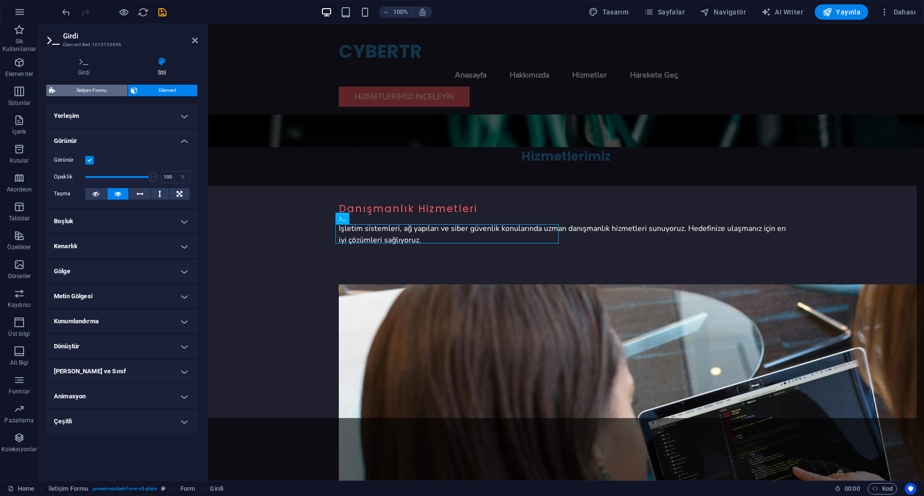
click at [89, 89] on span "İletişim Formu" at bounding box center [91, 91] width 66 height 12
select select "rem"
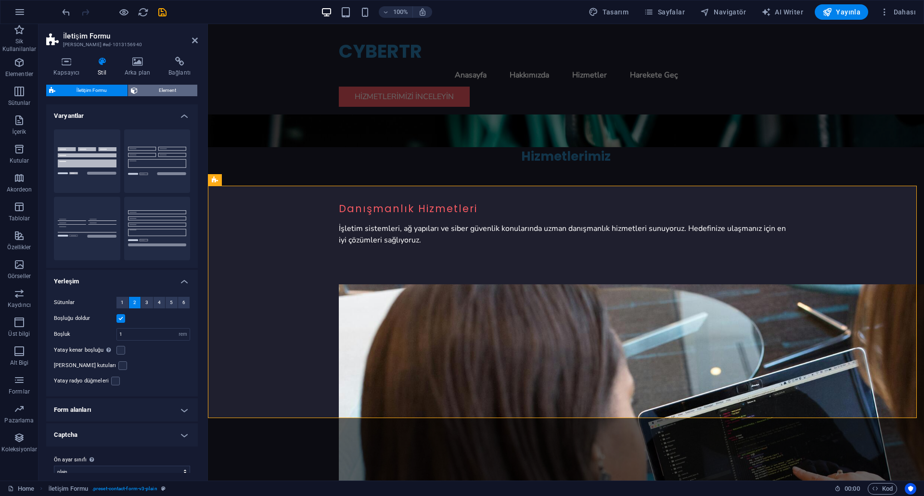
click at [142, 95] on span "Element" at bounding box center [168, 91] width 54 height 12
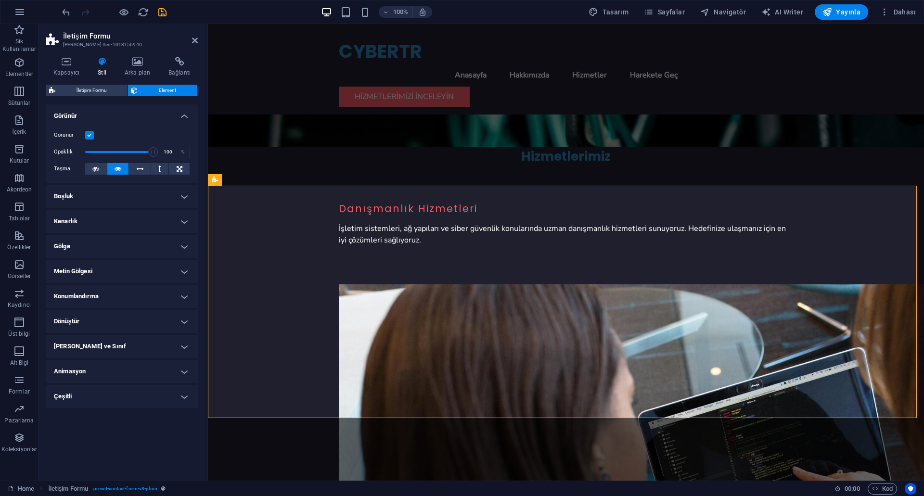
click at [88, 201] on h4 "Boşluk" at bounding box center [122, 196] width 152 height 23
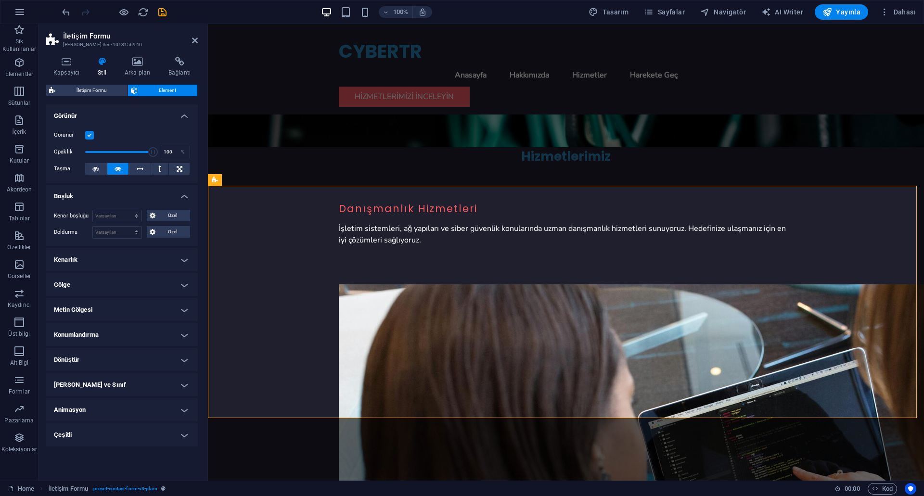
click at [89, 199] on h4 "Boşluk" at bounding box center [122, 193] width 152 height 17
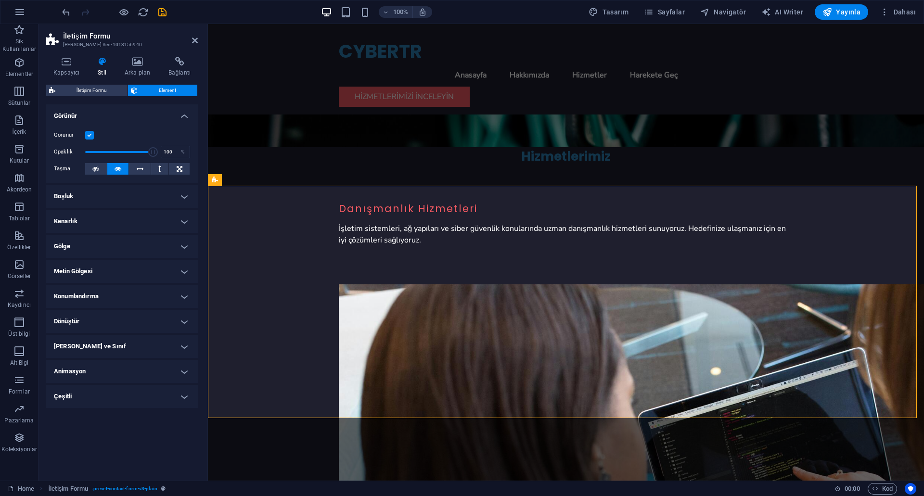
click at [90, 215] on h4 "Kenarlık" at bounding box center [122, 221] width 152 height 23
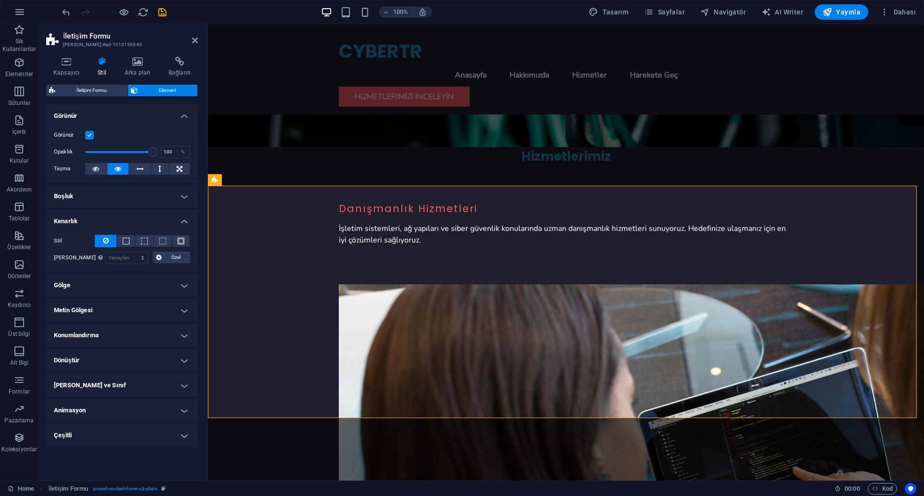
click at [90, 215] on h4 "Kenarlık" at bounding box center [122, 218] width 152 height 17
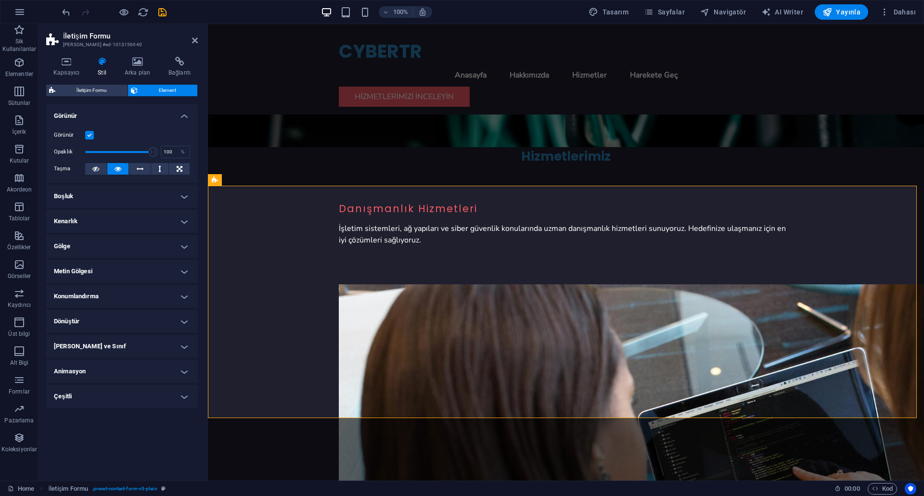
click at [94, 232] on h4 "Kenarlık" at bounding box center [122, 221] width 152 height 23
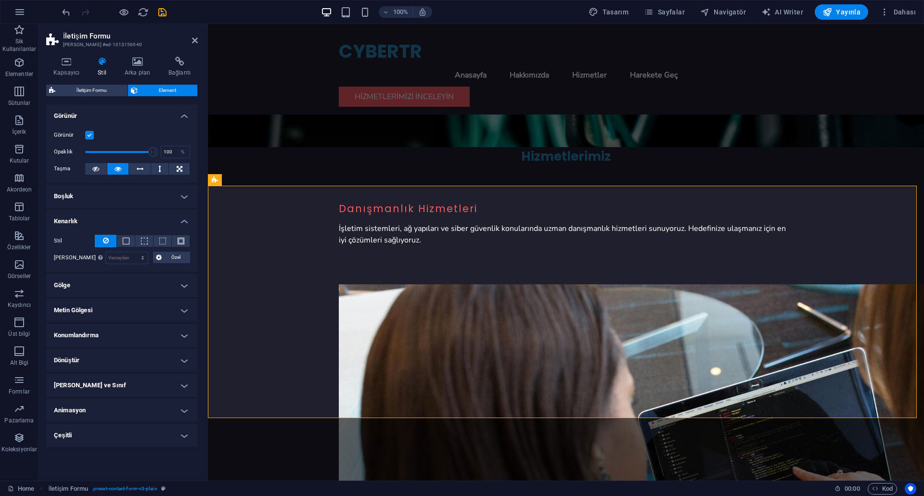
click at [89, 219] on h4 "Kenarlık" at bounding box center [122, 218] width 152 height 17
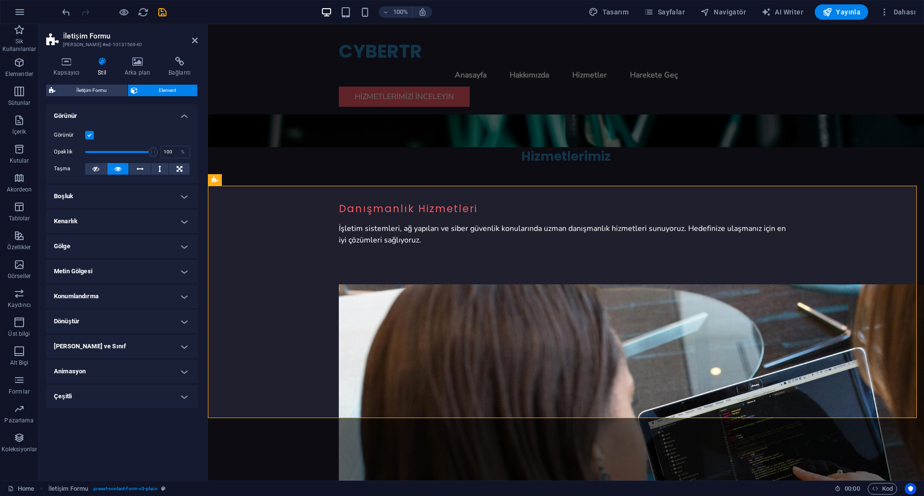
click at [88, 262] on h4 "Metin Gölgesi" at bounding box center [122, 271] width 152 height 23
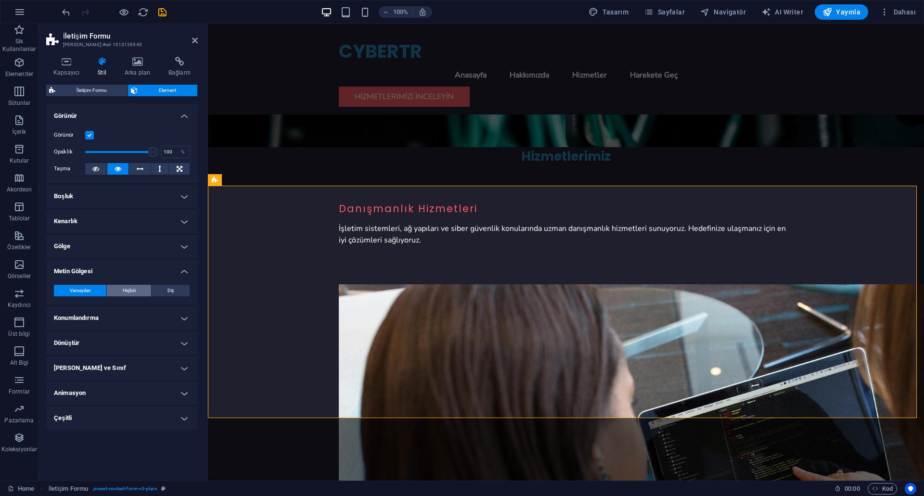
click at [137, 286] on button "Hiçbiri" at bounding box center [129, 291] width 44 height 12
click at [166, 286] on button "Dış" at bounding box center [171, 291] width 38 height 12
type input "2"
type input "4"
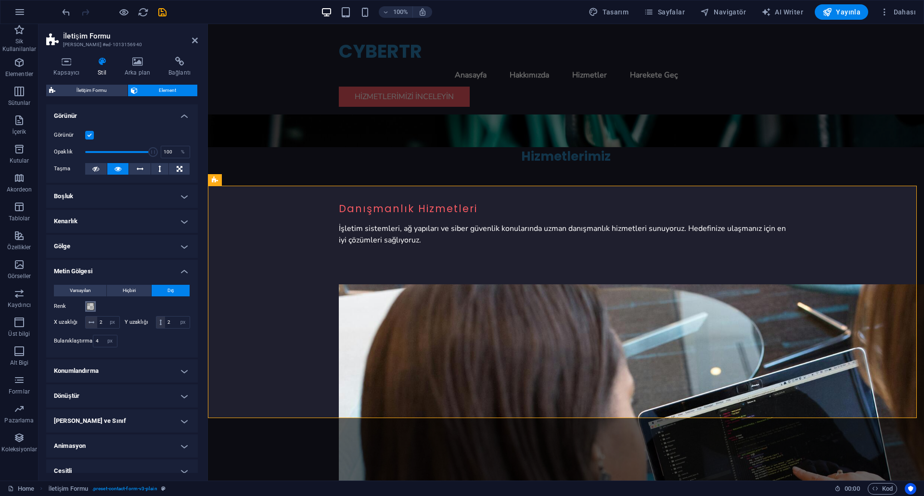
click at [90, 309] on span at bounding box center [91, 307] width 8 height 8
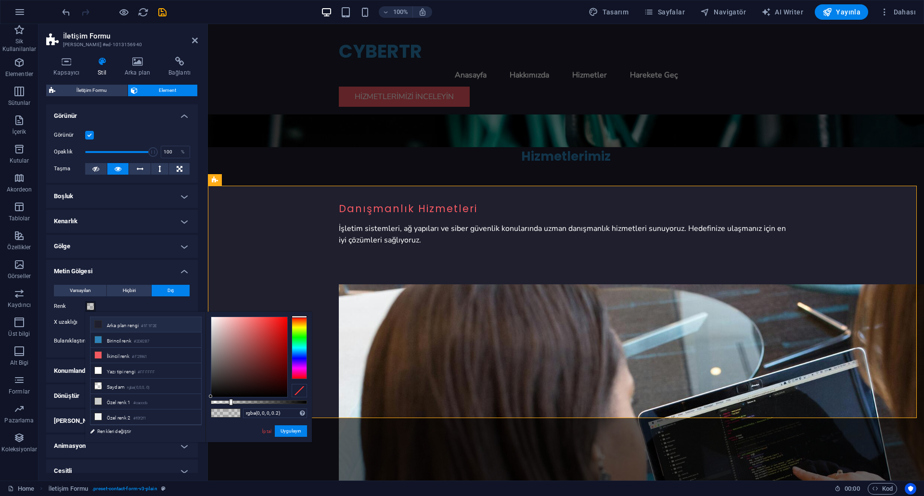
click at [127, 326] on li "Arka plan rengi #1F1F2E" at bounding box center [145, 324] width 111 height 15
type input "#1f1f2e"
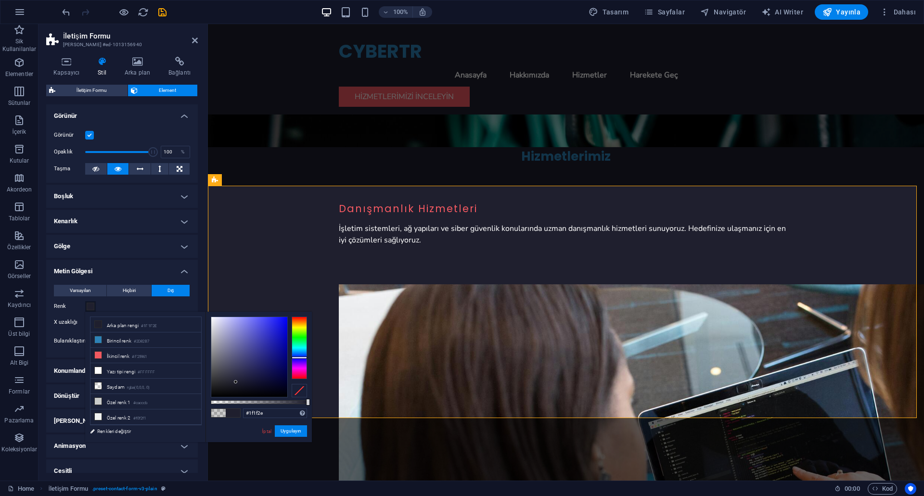
click at [126, 308] on div "Renk" at bounding box center [122, 307] width 136 height 12
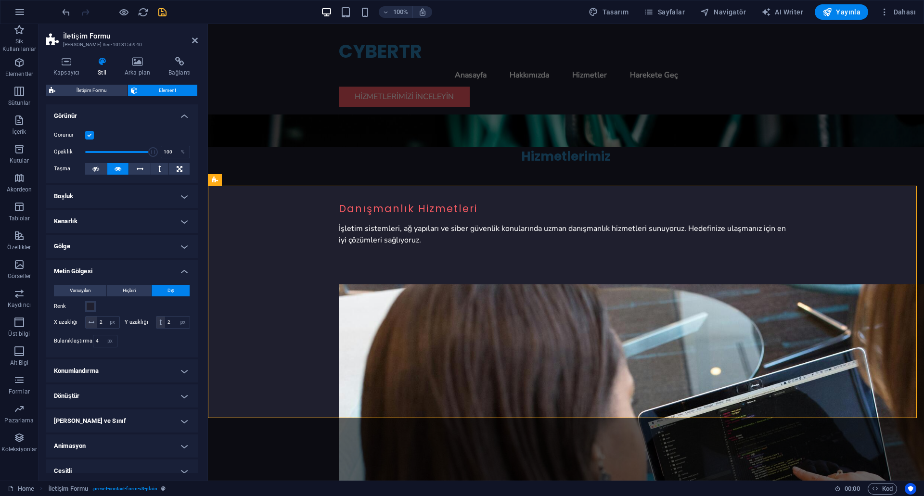
click at [161, 13] on icon "save" at bounding box center [162, 12] width 11 height 11
checkbox input "false"
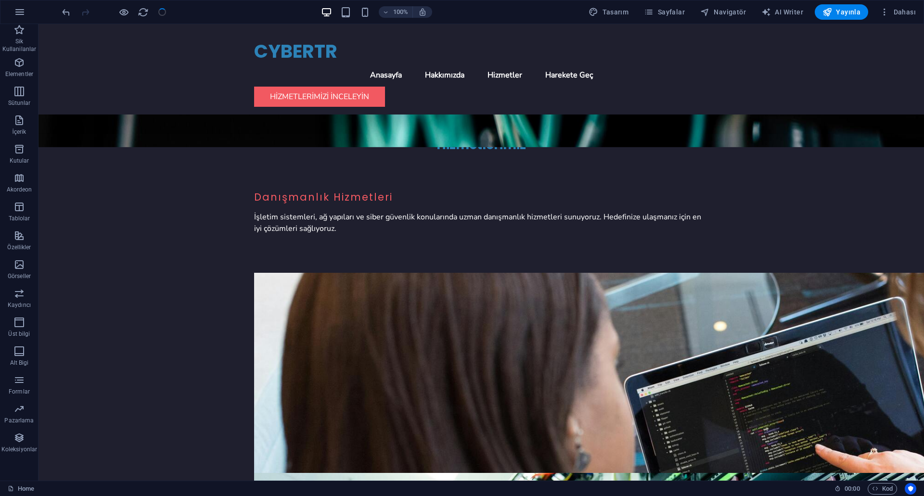
scroll to position [830, 0]
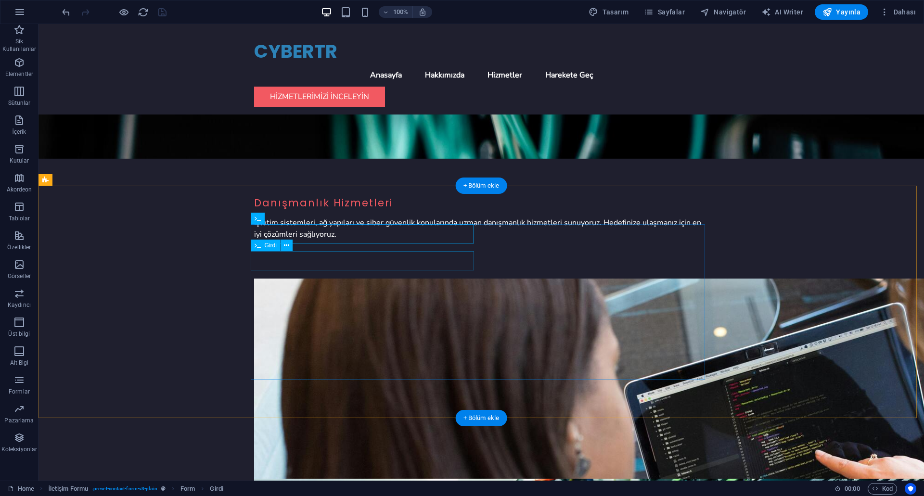
click at [260, 219] on icon at bounding box center [258, 219] width 7 height 12
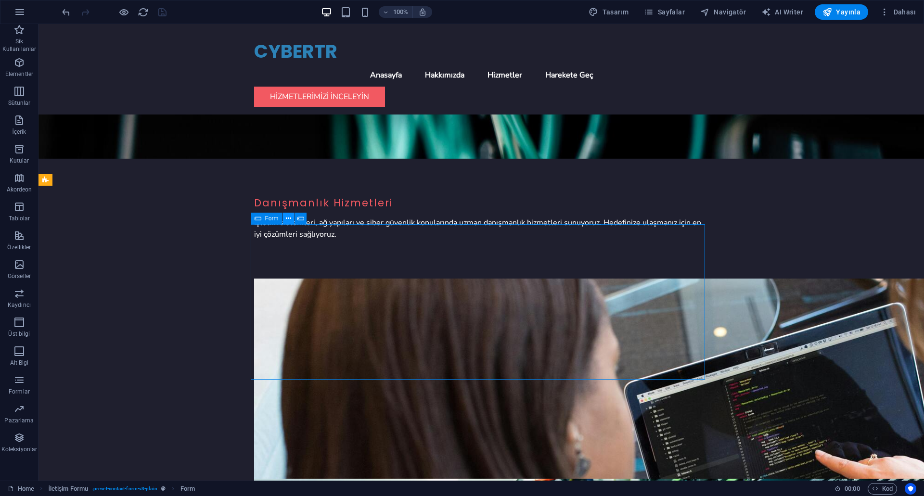
click at [288, 221] on icon at bounding box center [288, 219] width 5 height 10
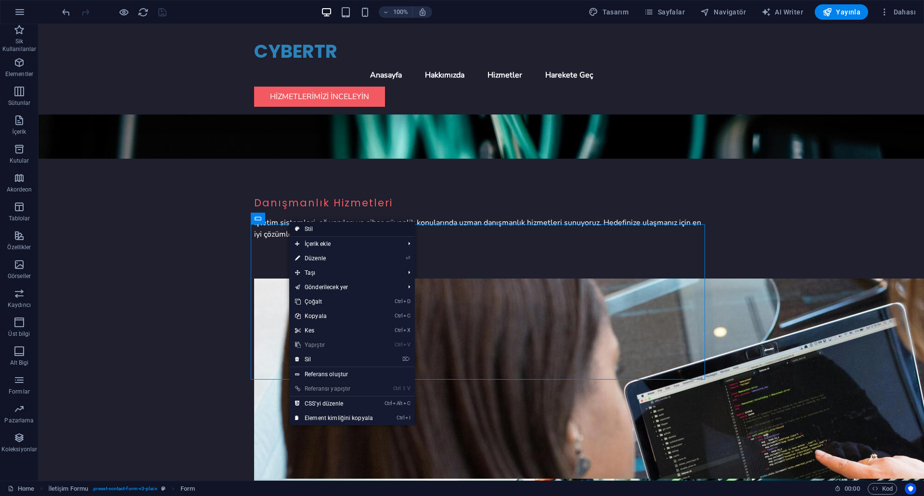
click at [301, 227] on link "Stil" at bounding box center [352, 229] width 126 height 14
select select "rem"
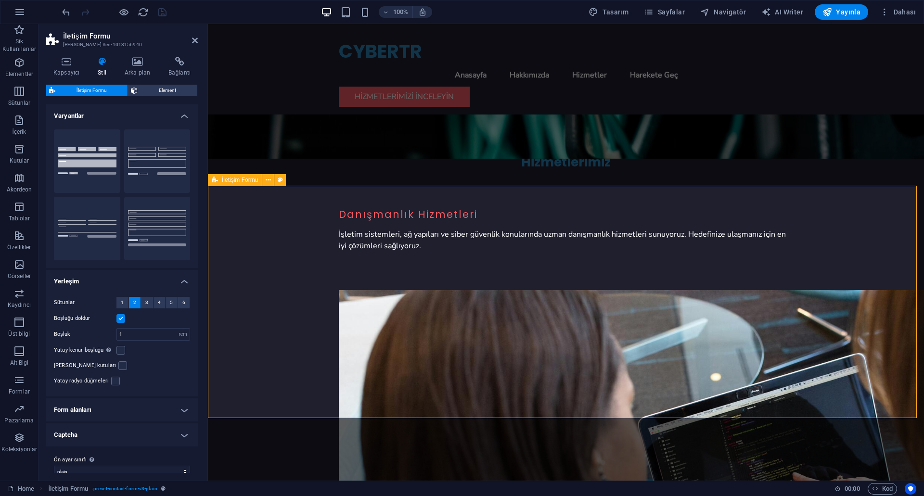
scroll to position [842, 0]
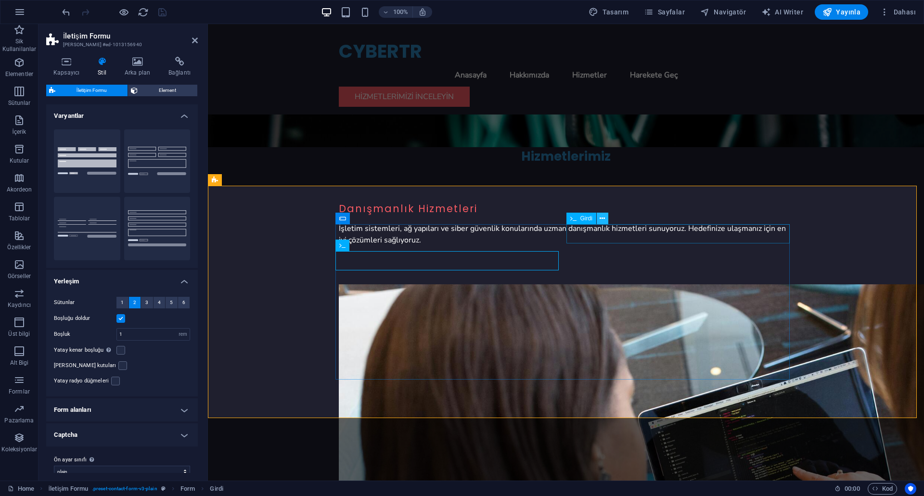
click at [598, 222] on button at bounding box center [603, 219] width 12 height 12
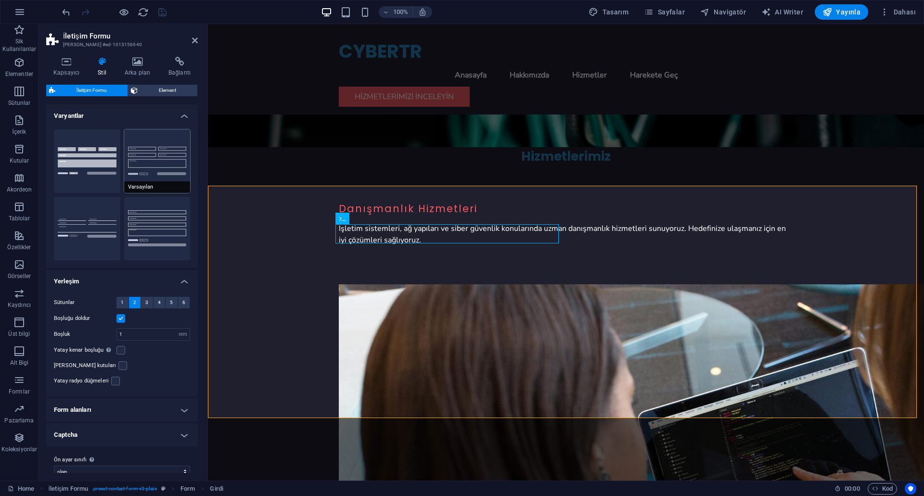
click at [153, 163] on button "Varsayılan" at bounding box center [157, 161] width 66 height 64
click at [81, 178] on button "Arka plan" at bounding box center [87, 161] width 66 height 64
click at [147, 167] on button "Varsayılan" at bounding box center [157, 161] width 66 height 64
click at [73, 223] on button "Düz" at bounding box center [87, 229] width 66 height 64
click at [151, 221] on button "Satır" at bounding box center [157, 229] width 66 height 64
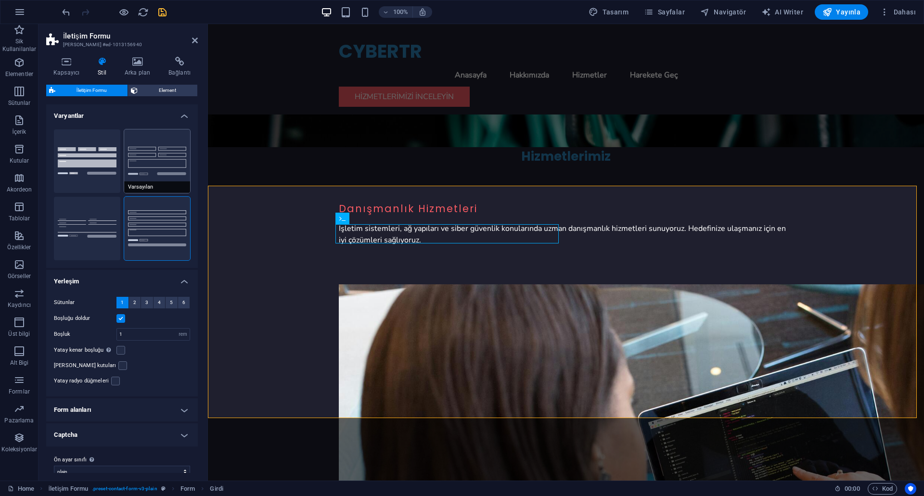
click at [159, 166] on button "Varsayılan" at bounding box center [157, 161] width 66 height 64
click at [181, 11] on div "100% Tasarım [PERSON_NAME] AI Writer Yayınla Dahası" at bounding box center [490, 11] width 860 height 15
click at [173, 10] on div "100% Tasarım [PERSON_NAME] AI Writer Yayınla Dahası" at bounding box center [490, 11] width 860 height 15
click at [168, 11] on div "100% Tasarım [PERSON_NAME] AI Writer Yayınla Dahası" at bounding box center [490, 11] width 860 height 15
click at [164, 11] on icon "save" at bounding box center [162, 12] width 11 height 11
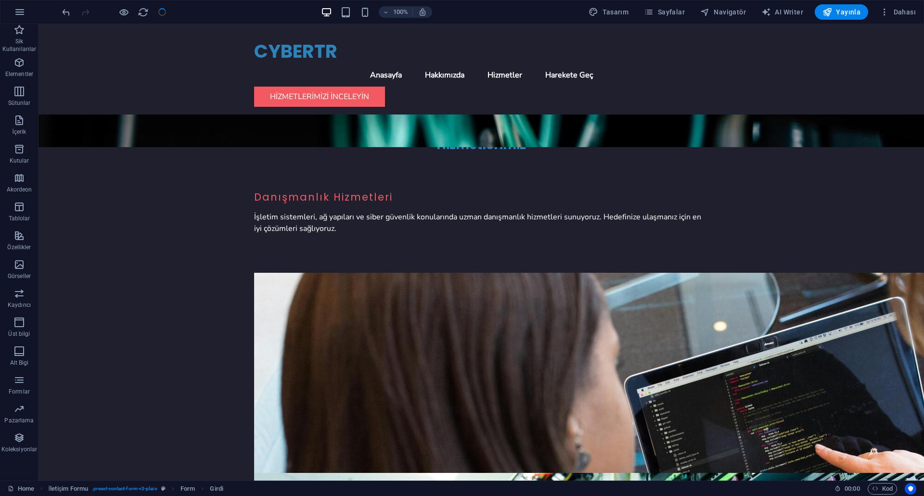
checkbox input "false"
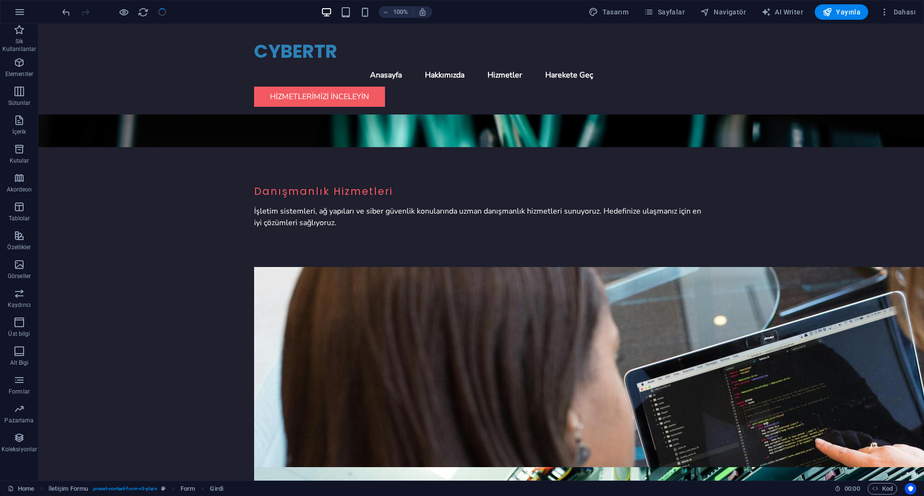
scroll to position [830, 0]
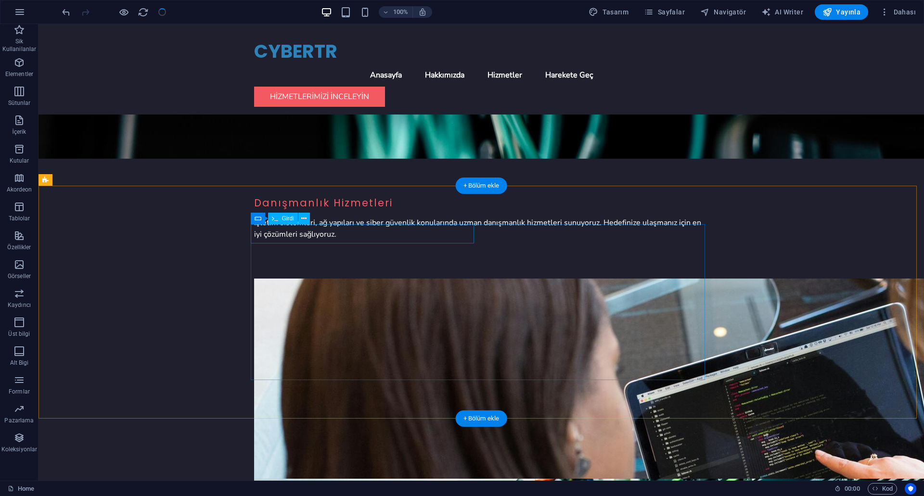
drag, startPoint x: 325, startPoint y: 210, endPoint x: 155, endPoint y: 210, distance: 169.9
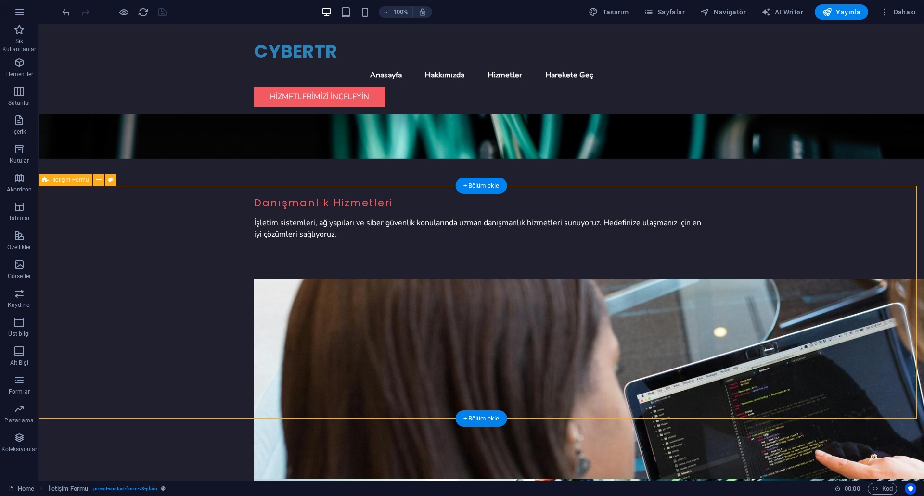
select select "rem"
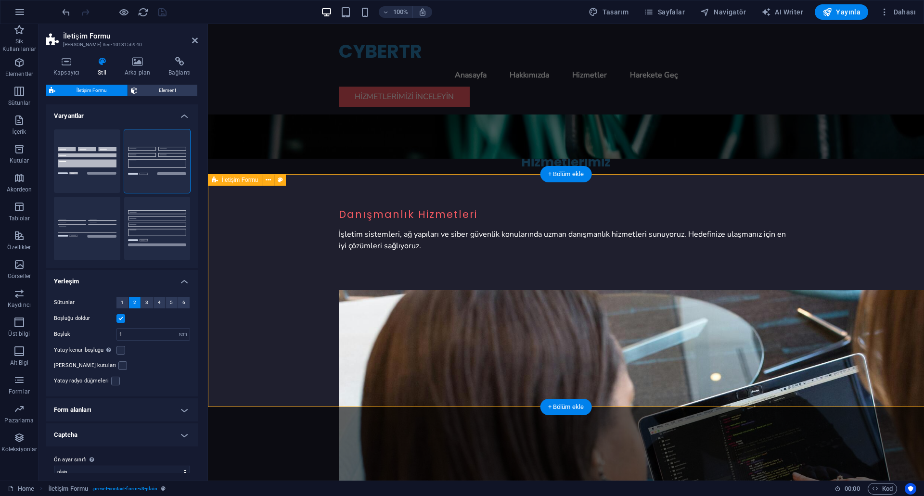
scroll to position [842, 0]
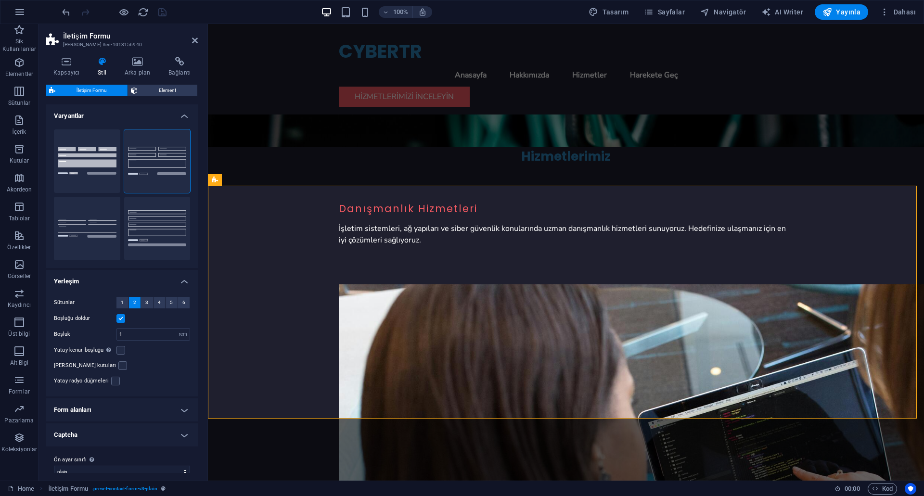
click at [180, 116] on h4 "Varyantlar" at bounding box center [122, 112] width 152 height 17
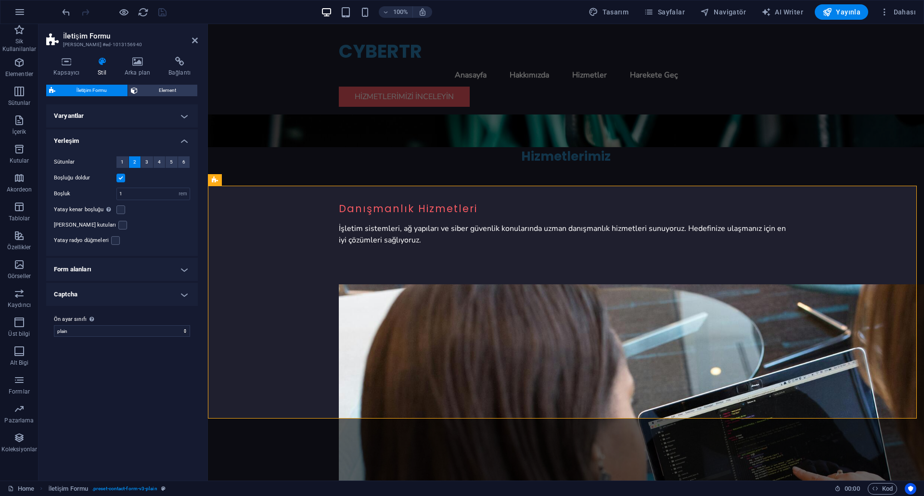
click at [180, 116] on h4 "Varyantlar" at bounding box center [122, 115] width 152 height 23
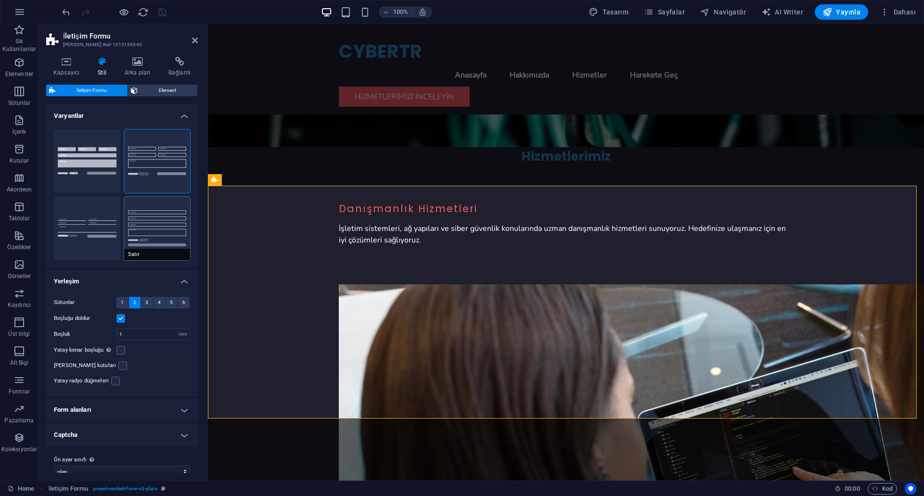
click at [156, 231] on button "Satır" at bounding box center [157, 229] width 66 height 64
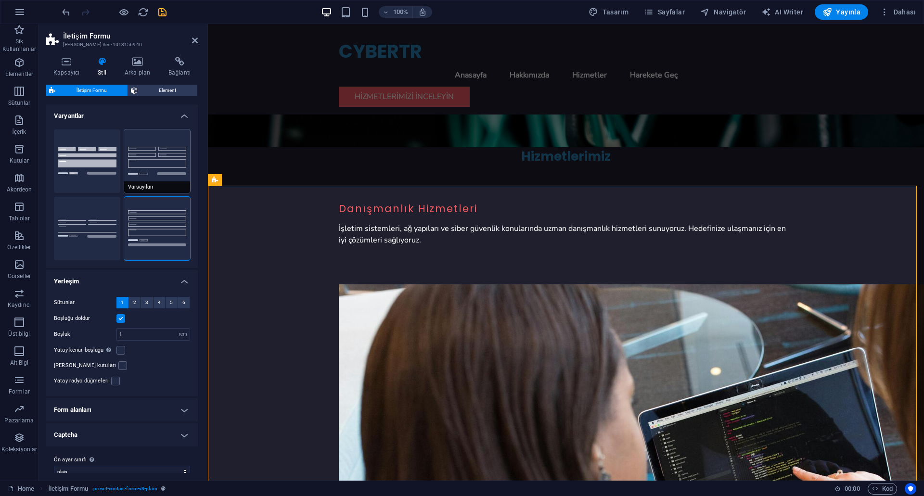
click at [146, 168] on button "Varsayılan" at bounding box center [157, 161] width 66 height 64
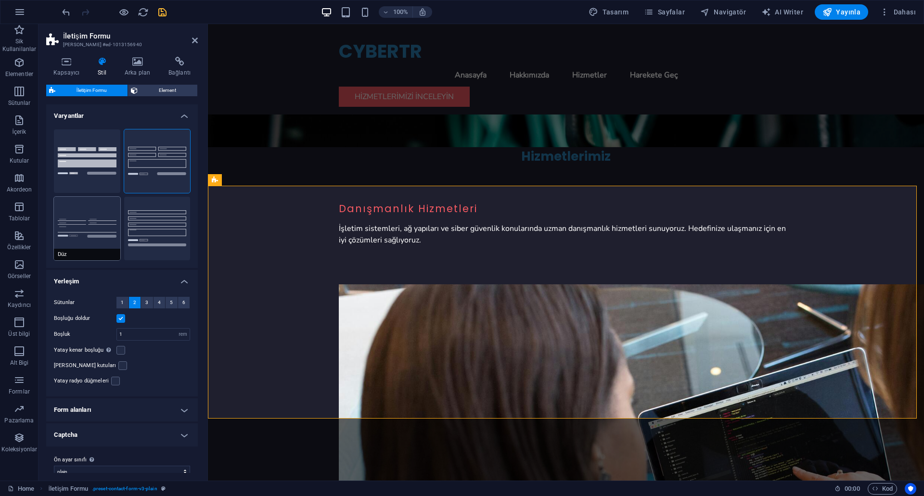
click at [85, 208] on button "Düz" at bounding box center [87, 229] width 66 height 64
click at [74, 178] on button "Arka plan" at bounding box center [87, 161] width 66 height 64
click at [174, 171] on button "Varsayılan" at bounding box center [157, 161] width 66 height 64
click at [111, 210] on button "Düz" at bounding box center [87, 229] width 66 height 64
click at [101, 161] on button "Arka plan" at bounding box center [87, 161] width 66 height 64
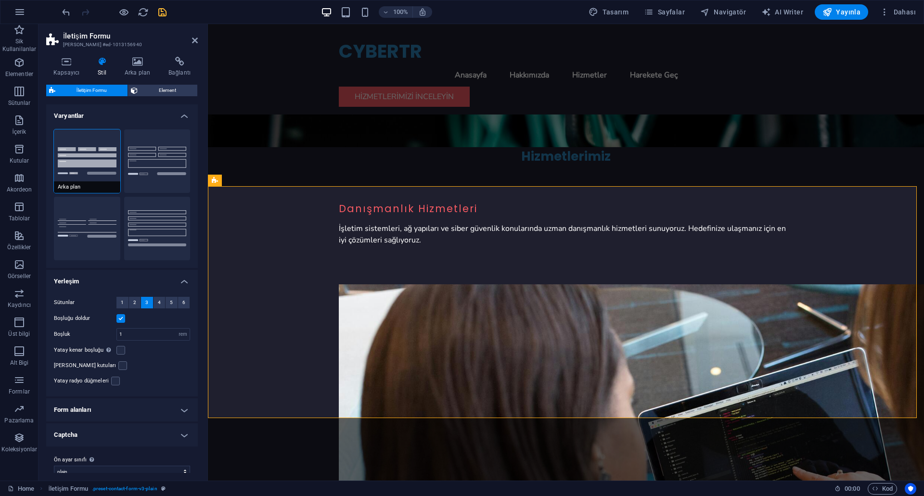
scroll to position [841, 0]
click at [164, 11] on icon "save" at bounding box center [162, 12] width 11 height 11
checkbox input "false"
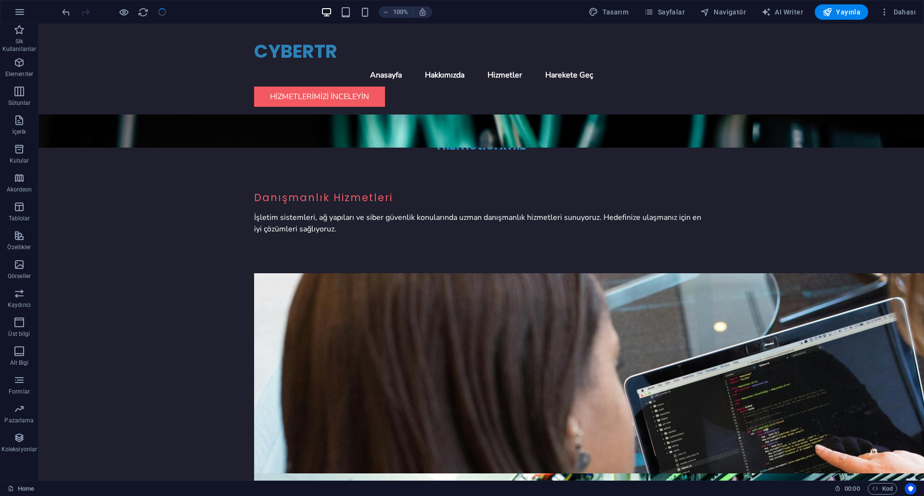
scroll to position [830, 0]
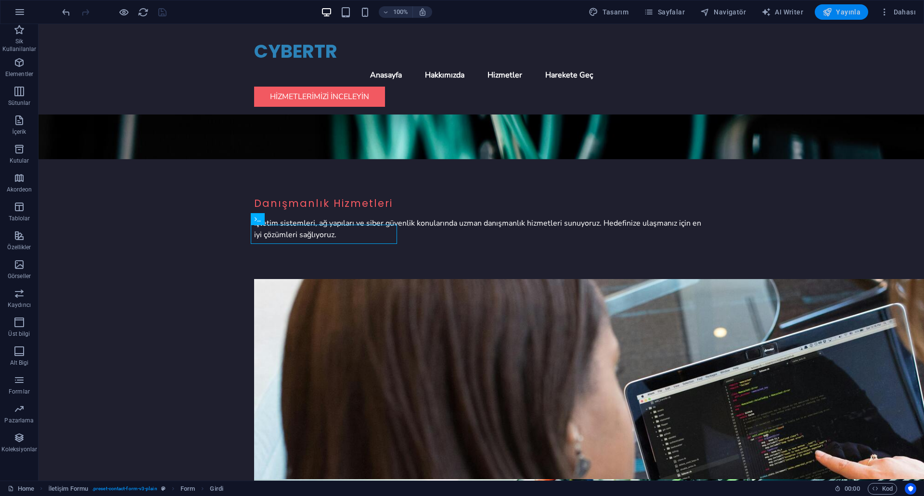
click at [837, 13] on span "Yayınla" at bounding box center [841, 12] width 38 height 10
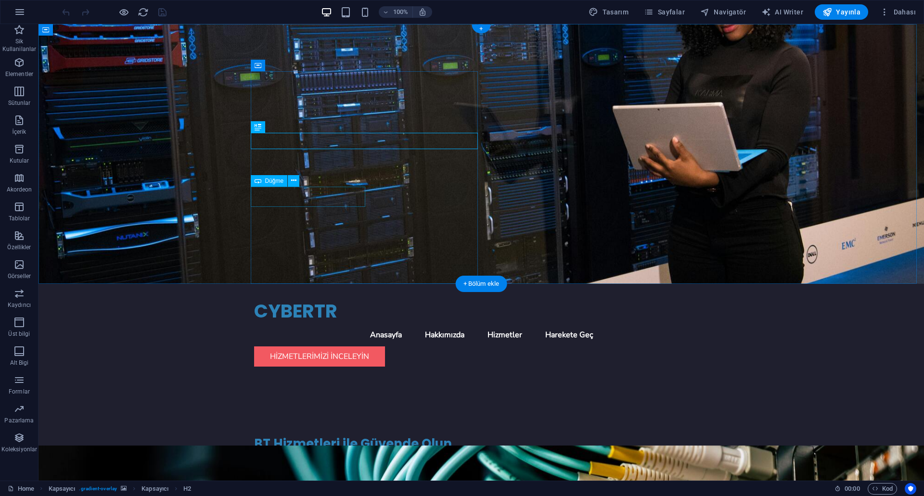
click at [290, 478] on div "Ürünlerimizi Görün" at bounding box center [481, 488] width 454 height 20
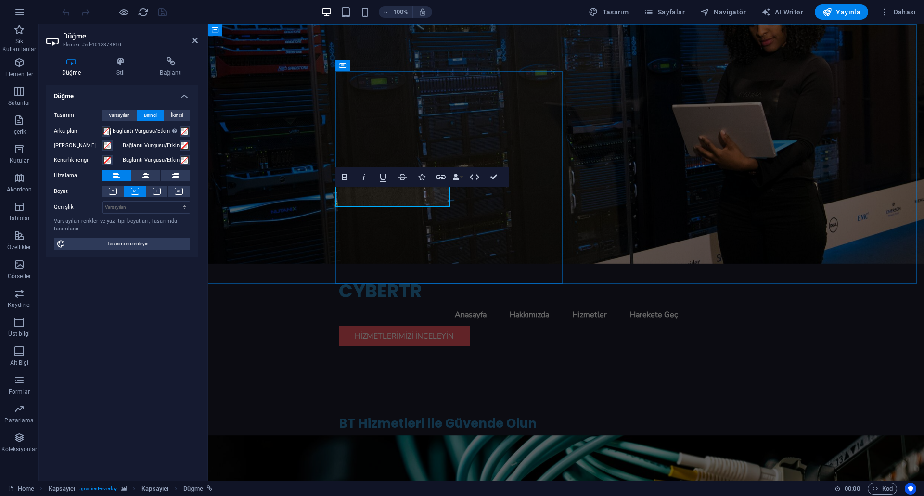
click at [400, 458] on link "Ürünlerimizi Görün" at bounding box center [397, 468] width 116 height 20
click at [434, 458] on link "Ürünlerimizi Görün" at bounding box center [397, 468] width 116 height 20
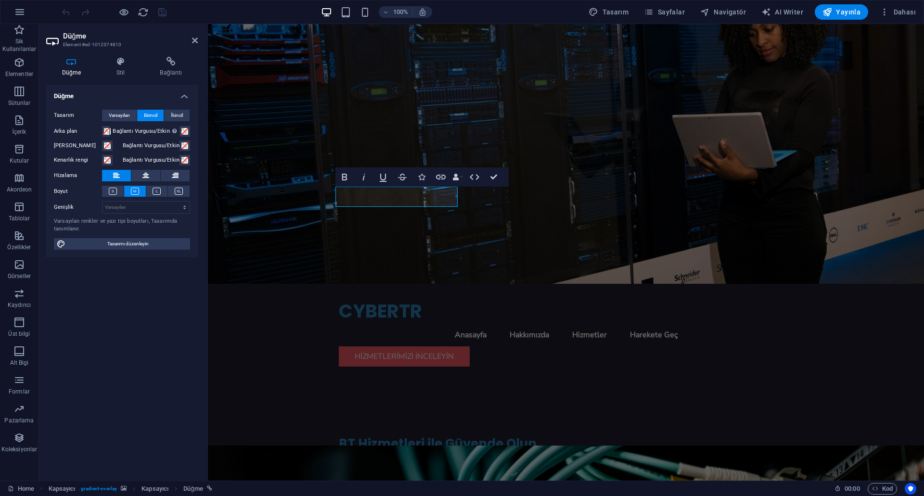
click at [710, 158] on figure at bounding box center [566, 154] width 716 height 260
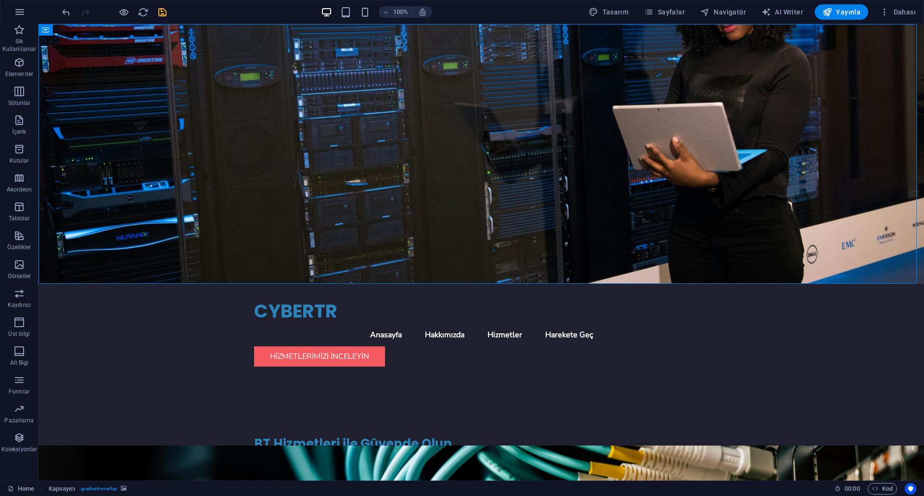
click at [164, 15] on icon "save" at bounding box center [162, 12] width 11 height 11
checkbox input "false"
click at [536, 323] on nav "Anasayfa Hakkımızda Hizmetler Harekete Geç" at bounding box center [481, 334] width 454 height 23
click at [374, 38] on icon at bounding box center [373, 34] width 5 height 10
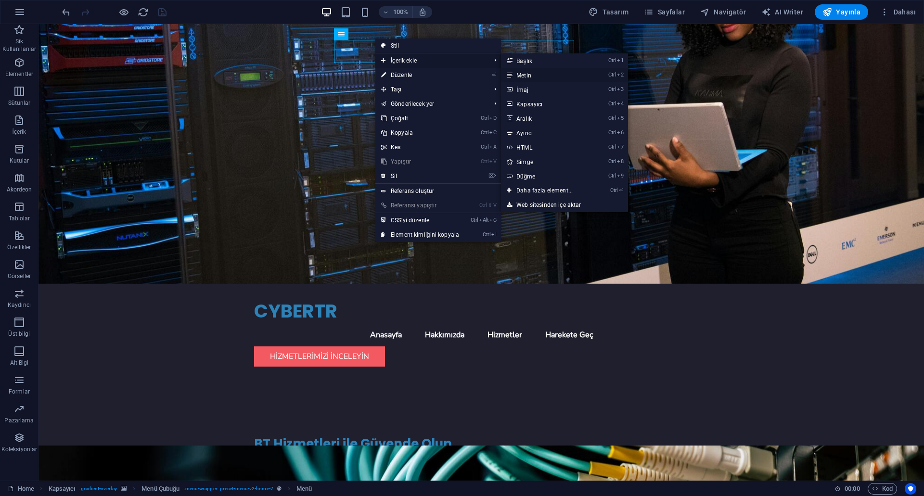
click at [555, 72] on link "Ctrl 2 Metin" at bounding box center [546, 75] width 91 height 14
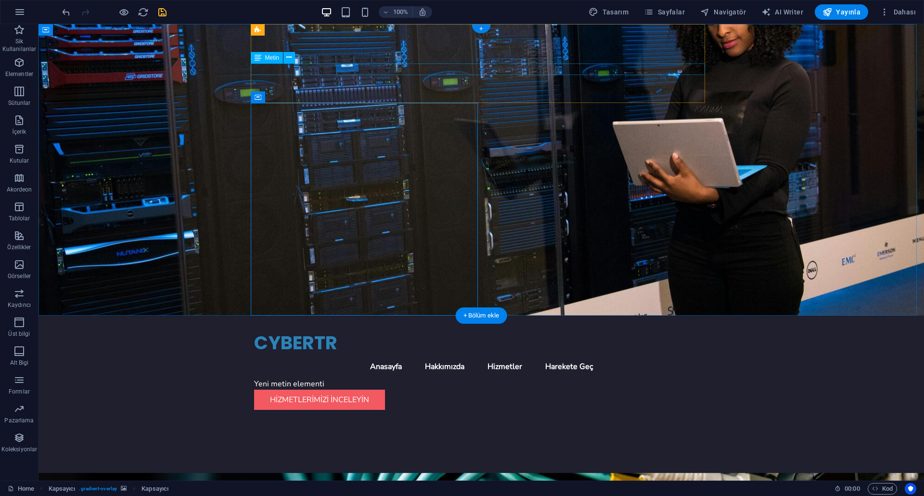
click at [267, 378] on div "Yeni metin elementi" at bounding box center [481, 384] width 454 height 12
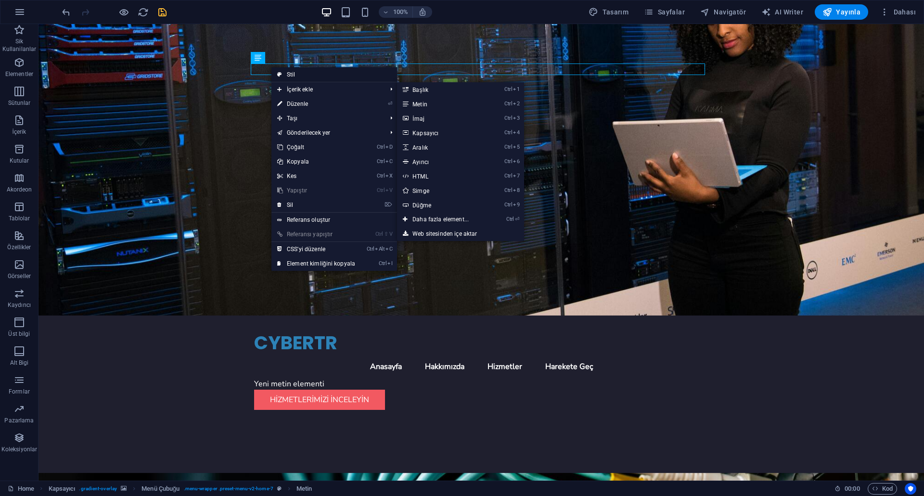
click at [313, 79] on link "Stil" at bounding box center [334, 74] width 126 height 14
click at [143, 79] on figure at bounding box center [482, 170] width 886 height 292
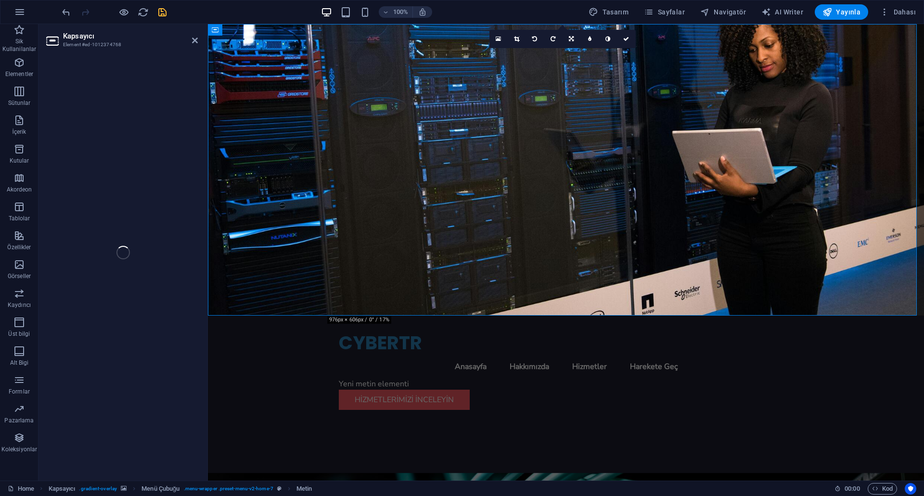
select select "header"
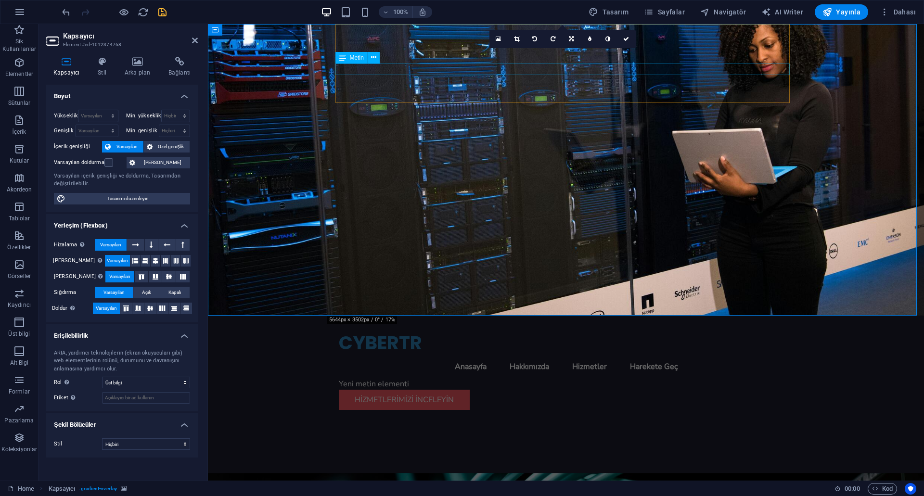
click at [388, 378] on div "Yeni metin elementi" at bounding box center [566, 384] width 454 height 12
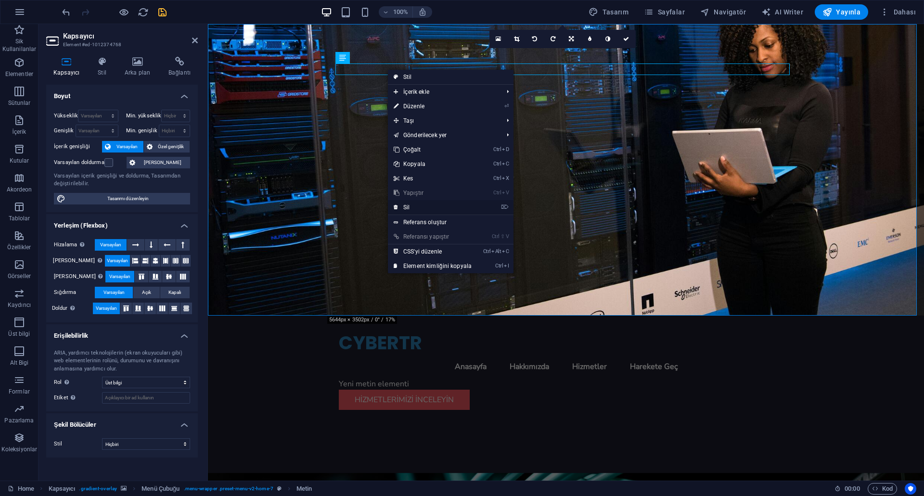
drag, startPoint x: 214, startPoint y: 181, endPoint x: 422, endPoint y: 205, distance: 209.3
click at [422, 205] on link "⌦ Sil" at bounding box center [433, 207] width 90 height 14
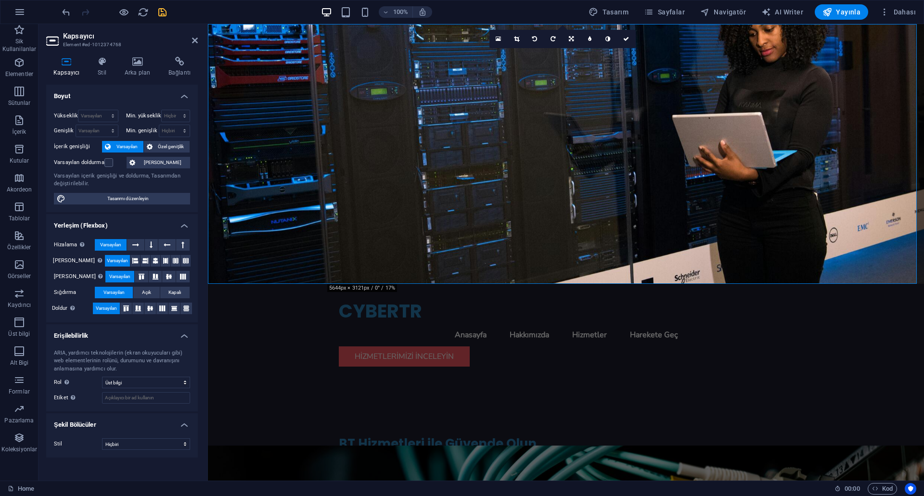
click at [611, 48] on div "16:10 16:9 4:3 1:1 1:2 0" at bounding box center [562, 39] width 146 height 18
click at [612, 48] on div "16:10 16:9 4:3 1:1 1:2 0" at bounding box center [562, 39] width 146 height 18
click at [624, 39] on icon at bounding box center [626, 39] width 6 height 6
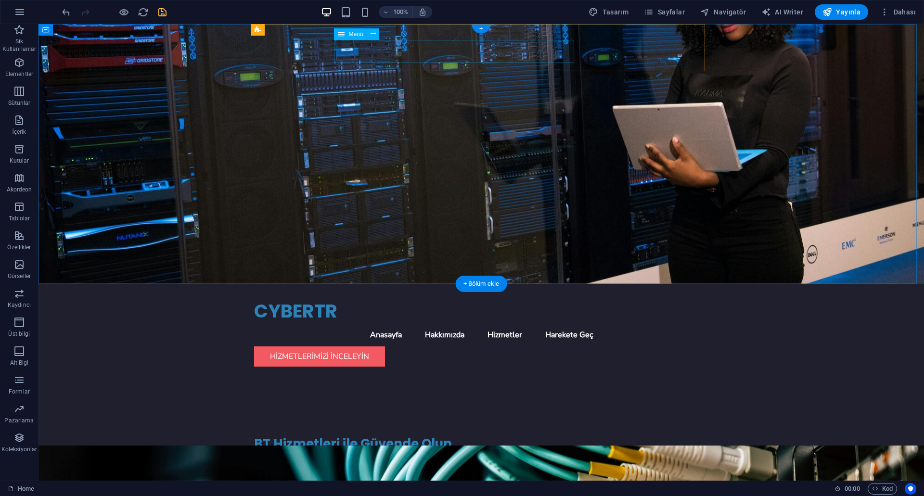
click at [462, 323] on nav "Anasayfa Hakkımızda Hizmetler Harekete Geç" at bounding box center [481, 334] width 454 height 23
click at [479, 323] on nav "Anasayfa Hakkımızda Hizmetler Harekete Geç" at bounding box center [481, 334] width 454 height 23
select select
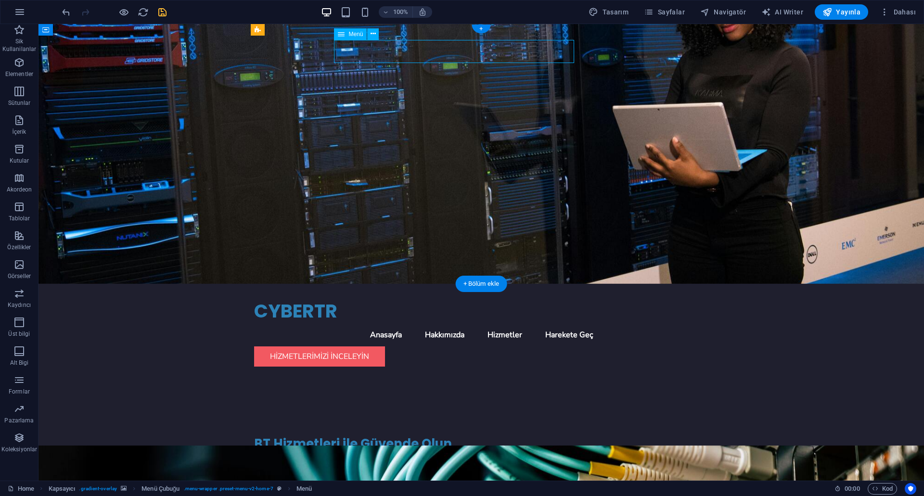
select select
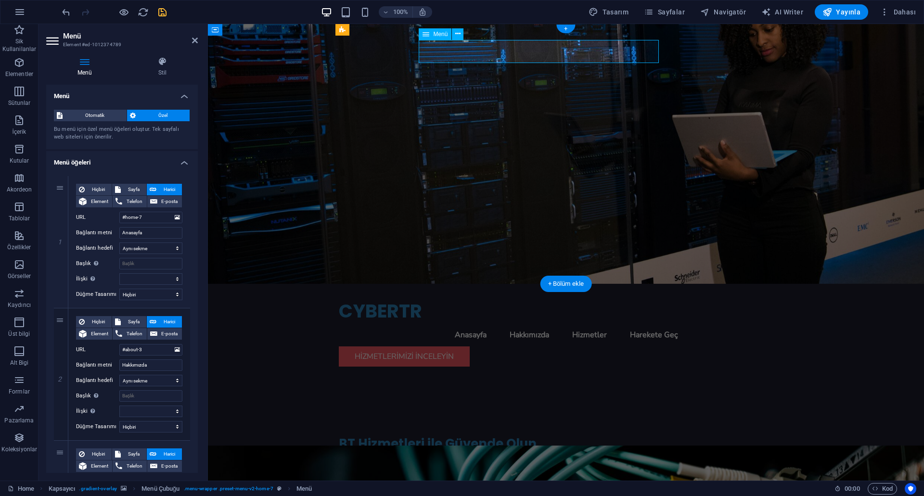
click at [562, 323] on nav "Anasayfa Hakkımızda Hizmetler Harekete Geç" at bounding box center [566, 334] width 454 height 23
click at [496, 323] on nav "Anasayfa Hakkımızda Hizmetler Harekete Geç" at bounding box center [566, 334] width 454 height 23
click at [443, 35] on span "Menü" at bounding box center [440, 34] width 14 height 6
click at [459, 34] on icon at bounding box center [457, 34] width 5 height 10
click at [433, 323] on nav "Anasayfa Hakkımızda Hizmetler Harekete Geç" at bounding box center [566, 334] width 454 height 23
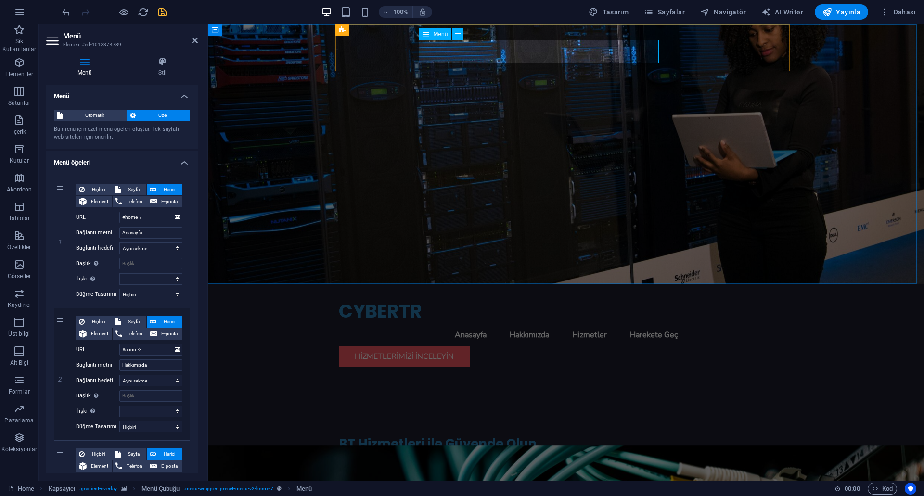
click at [433, 323] on nav "Anasayfa Hakkımızda Hizmetler Harekete Geç" at bounding box center [566, 334] width 454 height 23
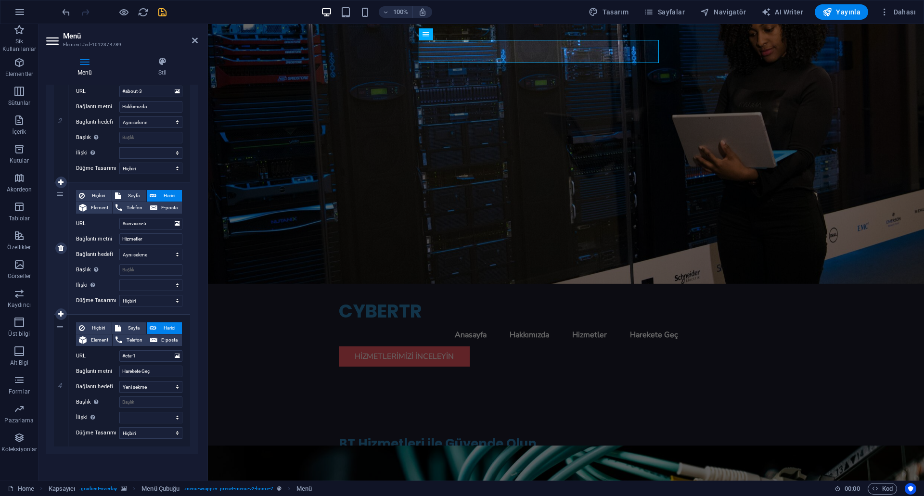
scroll to position [259, 0]
click at [60, 313] on icon at bounding box center [60, 313] width 5 height 7
select select
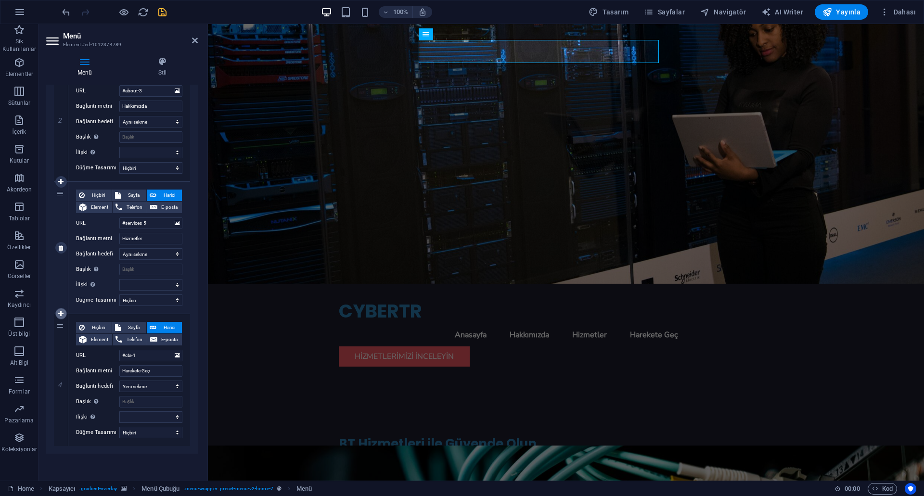
select select
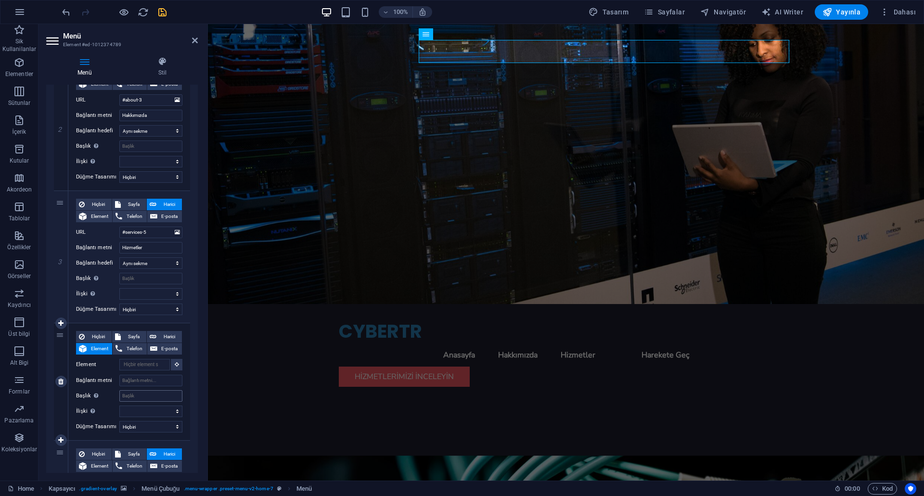
scroll to position [232, 0]
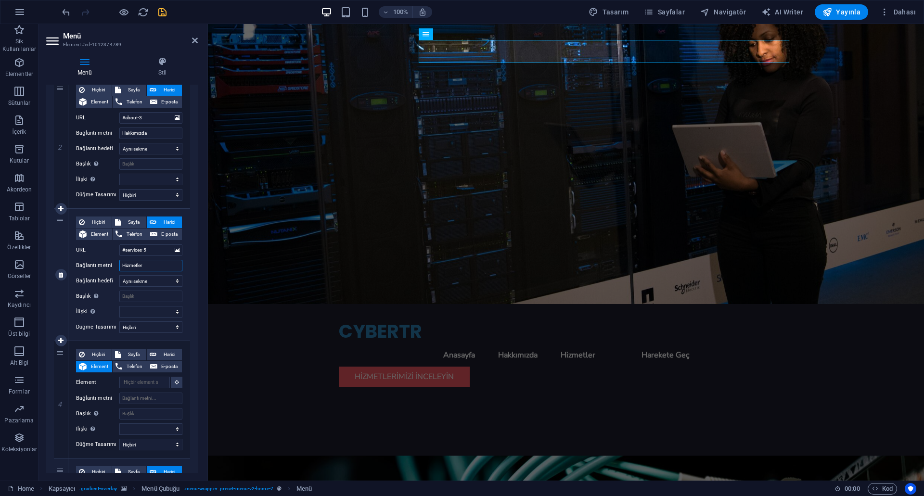
click at [147, 266] on input "Hizmetler" at bounding box center [150, 266] width 63 height 12
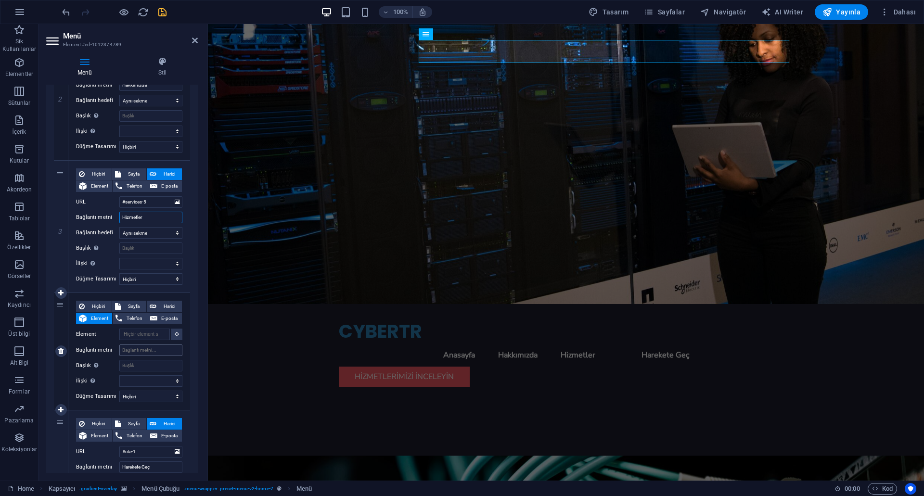
scroll to position [328, 0]
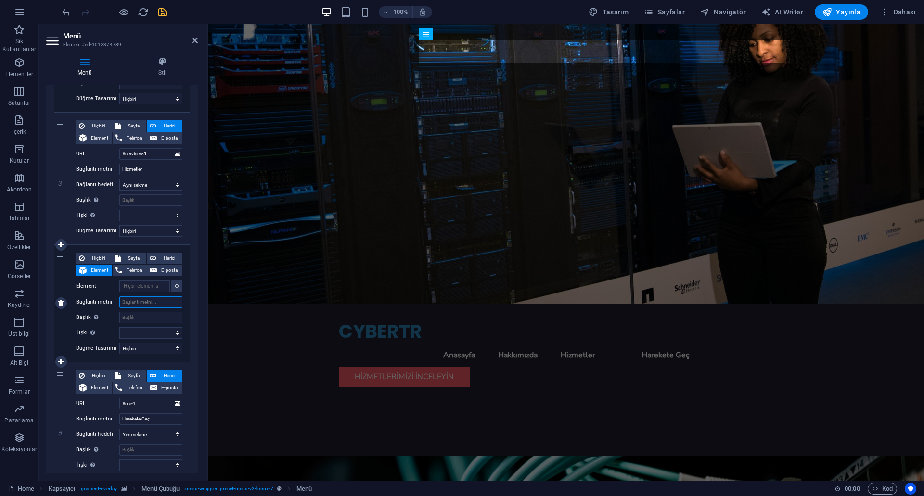
click at [154, 306] on input "Bağlantı metni" at bounding box center [150, 302] width 63 height 12
click at [61, 427] on icon at bounding box center [60, 428] width 5 height 7
select select
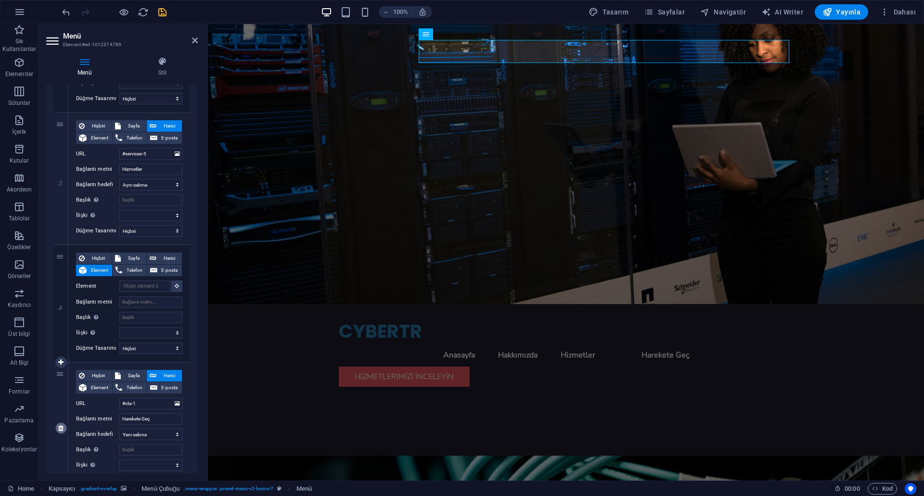
select select
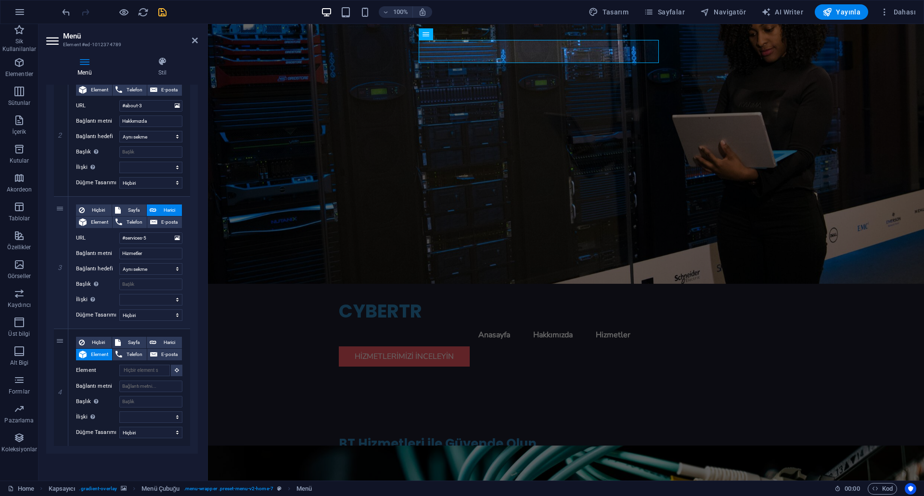
scroll to position [244, 0]
click at [141, 384] on input "Bağlantı metni" at bounding box center [150, 387] width 63 height 12
select select
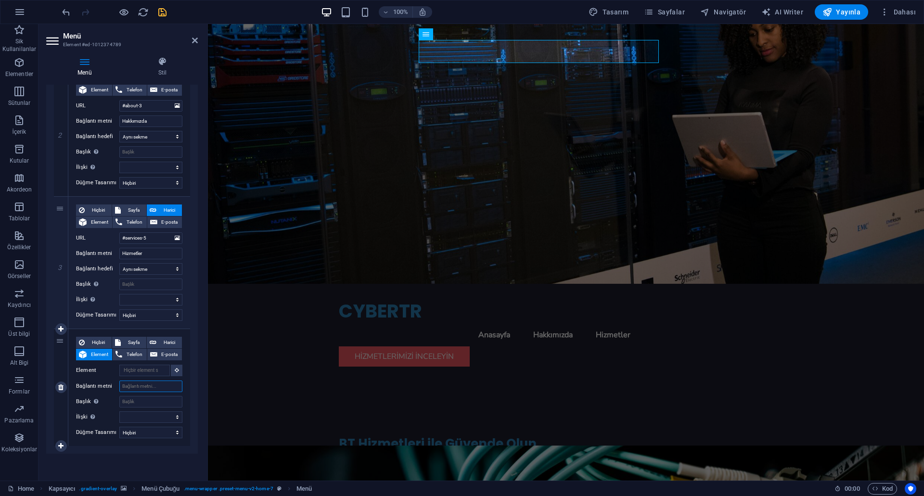
select select
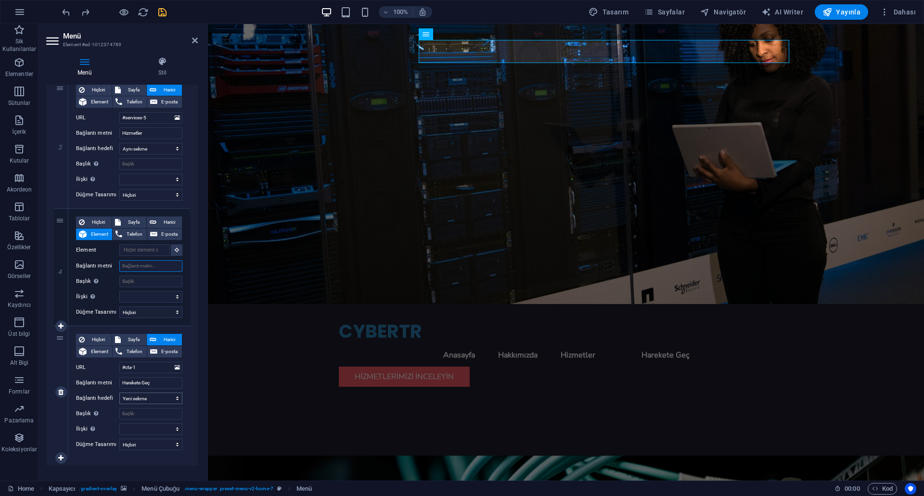
scroll to position [376, 0]
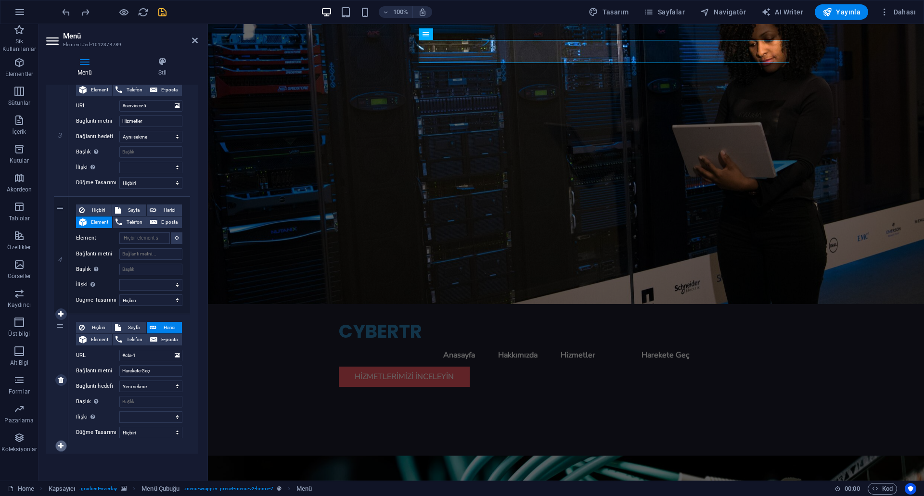
click at [64, 448] on icon at bounding box center [60, 446] width 5 height 7
select select
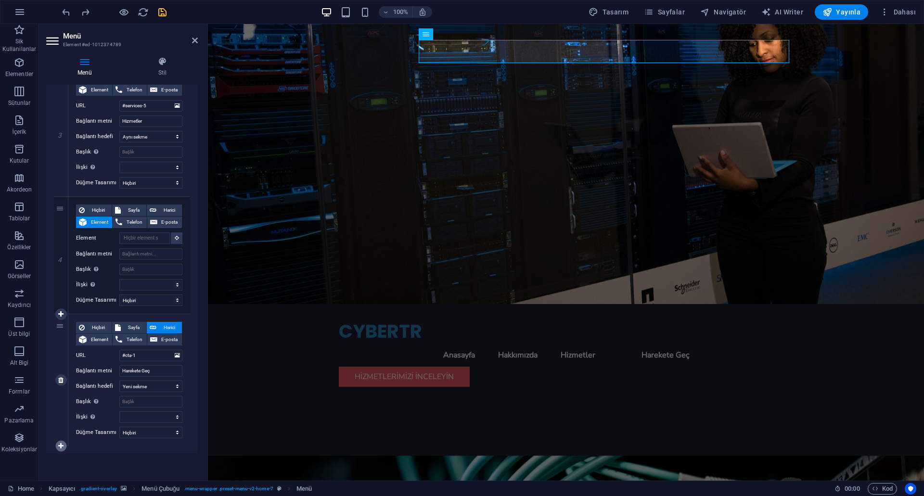
select select
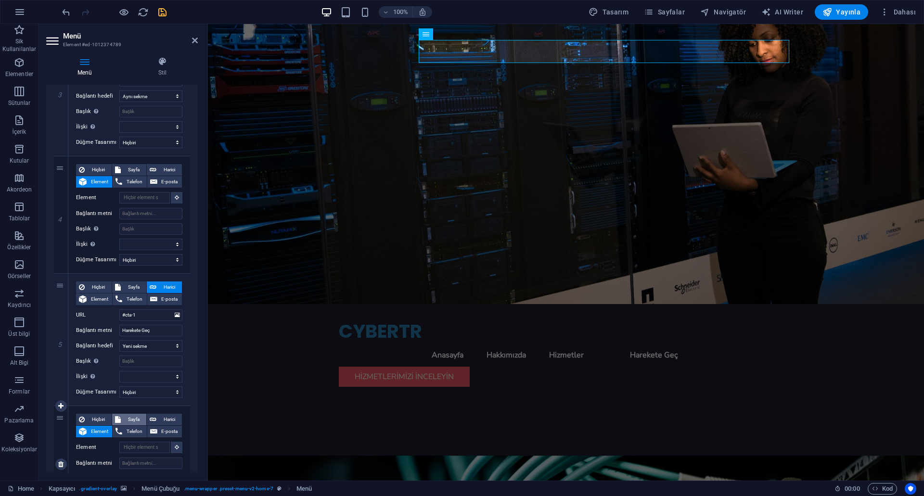
scroll to position [494, 0]
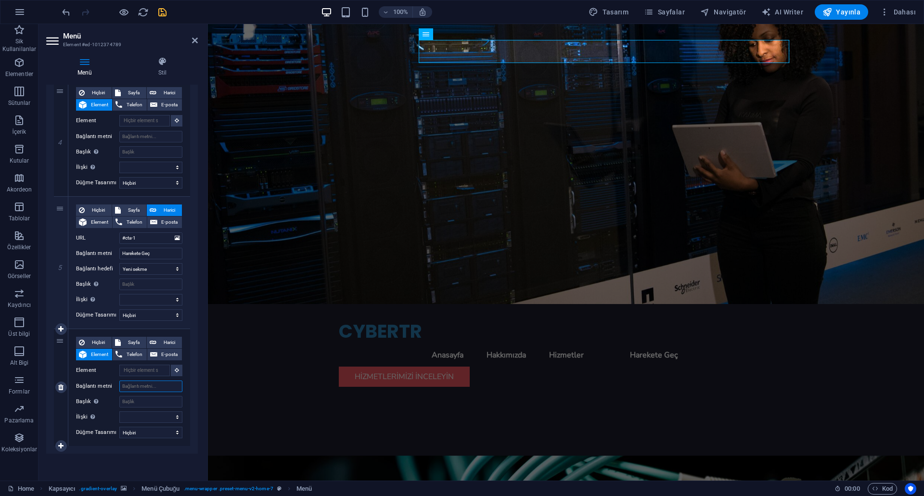
click at [140, 386] on input "Bağlantı metni" at bounding box center [150, 387] width 63 height 12
type input "Ürün"
select select
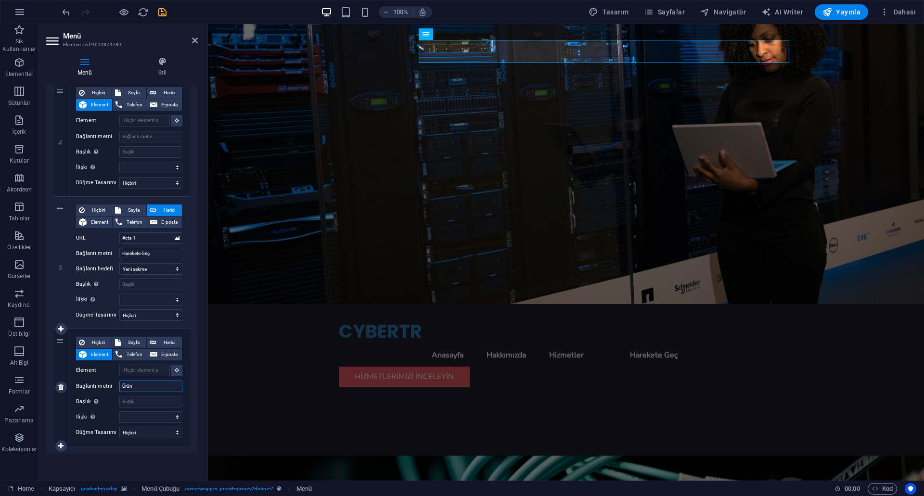
select select
type input "Ü"
select select
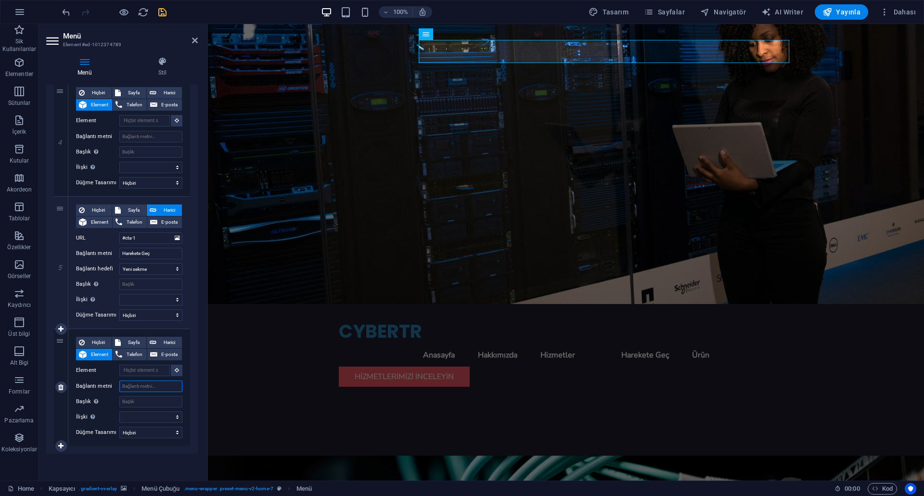
select select
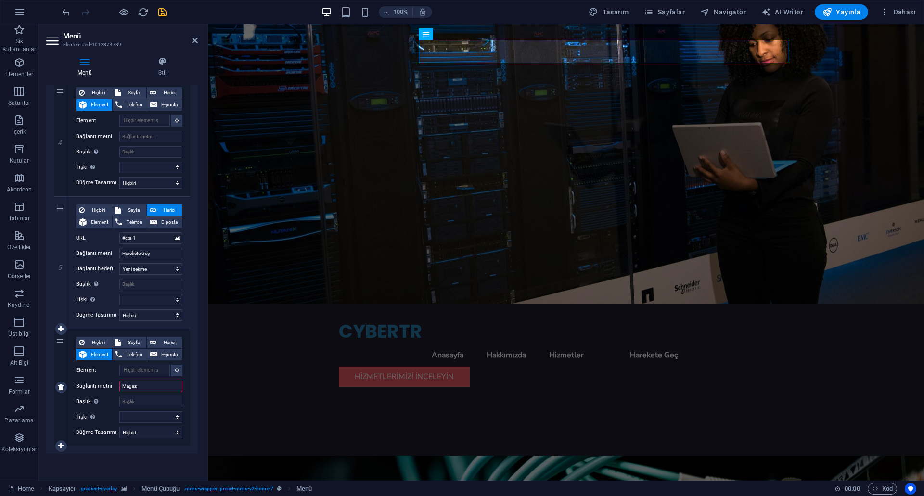
type input "Mağaza"
select select
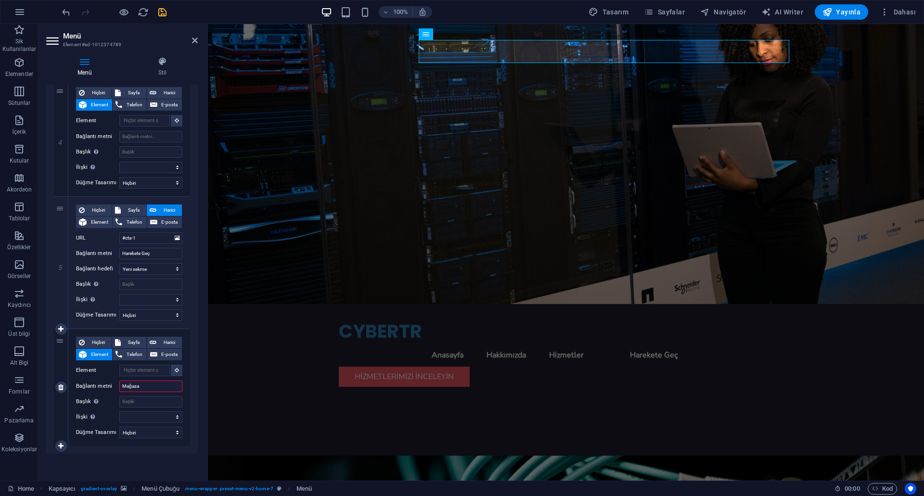
select select
type input "Mağaza"
click at [152, 454] on div "Menü Otomatik Özel Bu menü için özel menü öğeleri oluştur. Tek sayfalı web site…" at bounding box center [122, 279] width 152 height 388
click at [161, 6] on div at bounding box center [114, 11] width 108 height 15
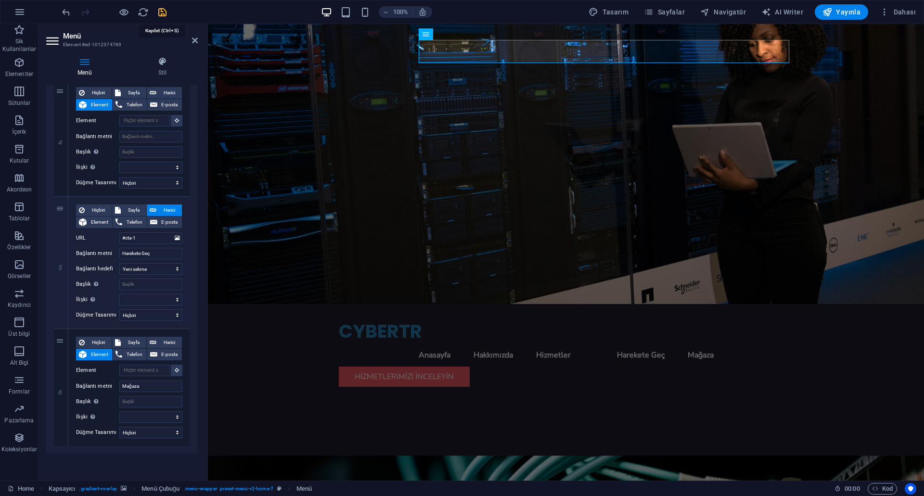
click at [161, 12] on icon "save" at bounding box center [162, 12] width 11 height 11
checkbox input "false"
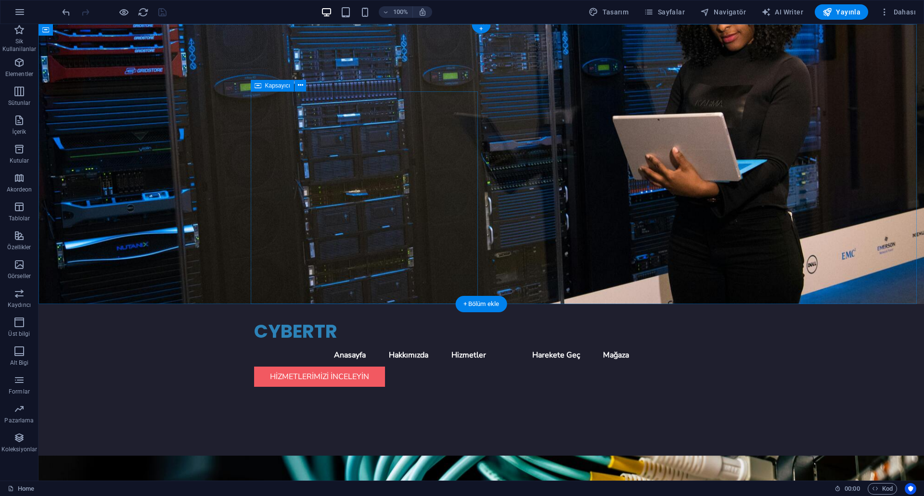
click at [453, 395] on div "BT Hizmetleri ile Güvende Olun Siber güvenliğinizi güçlendirin ve işletim siste…" at bounding box center [481, 495] width 454 height 201
click at [317, 367] on div "Hizmetlerimizi İnceleyin" at bounding box center [481, 377] width 454 height 20
click at [284, 367] on div "Hizmetlerimizi İnceleyin" at bounding box center [481, 377] width 454 height 20
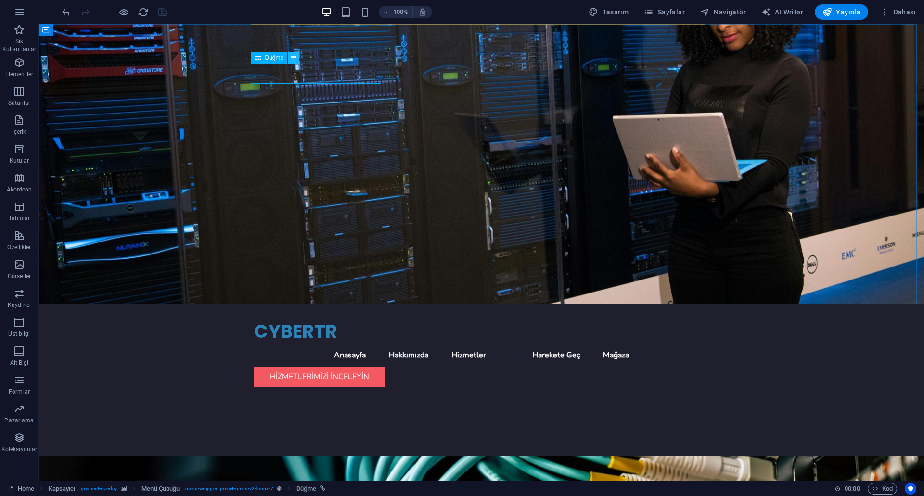
click at [291, 59] on icon at bounding box center [293, 57] width 5 height 10
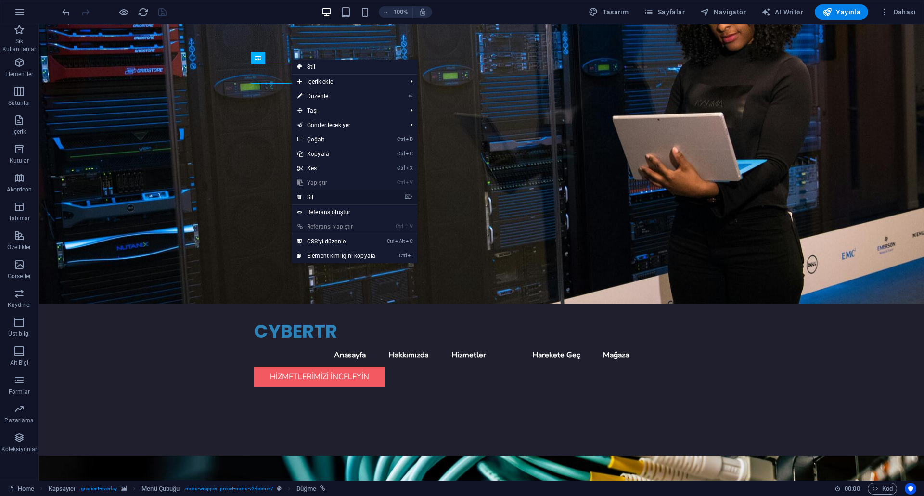
click at [315, 199] on link "⌦ Sil" at bounding box center [337, 197] width 90 height 14
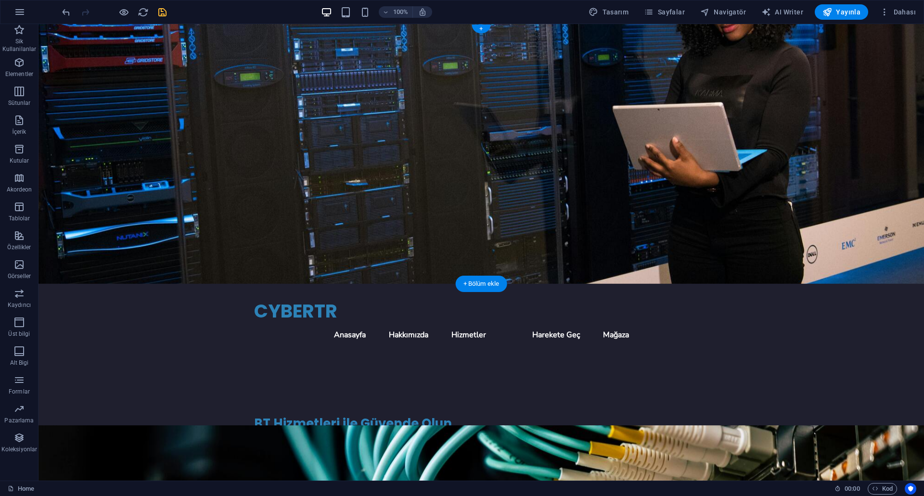
click at [598, 130] on figure at bounding box center [482, 154] width 886 height 260
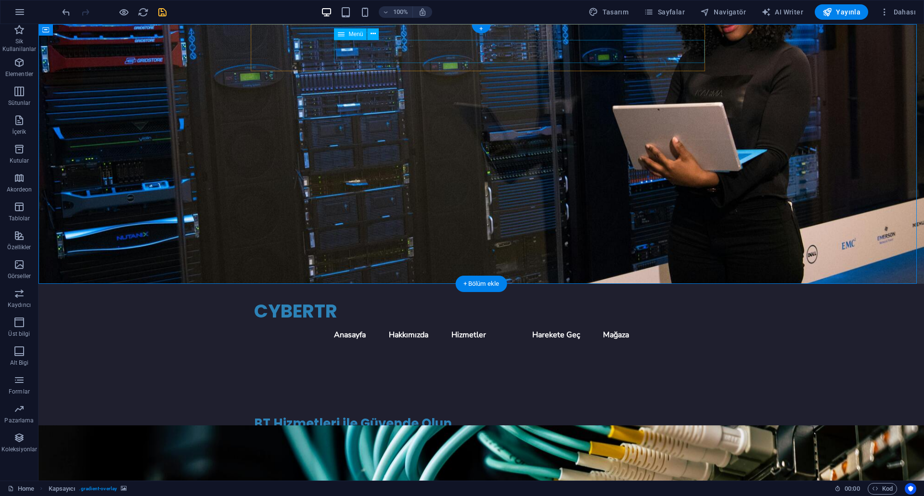
click at [694, 323] on nav "Anasayfa Hakkımızda Hizmetler Harekete Geç Mağaza" at bounding box center [481, 334] width 454 height 23
click at [360, 323] on nav "Anasayfa Hakkımızda Hizmetler Harekete Geç Mağaza" at bounding box center [481, 334] width 454 height 23
select select
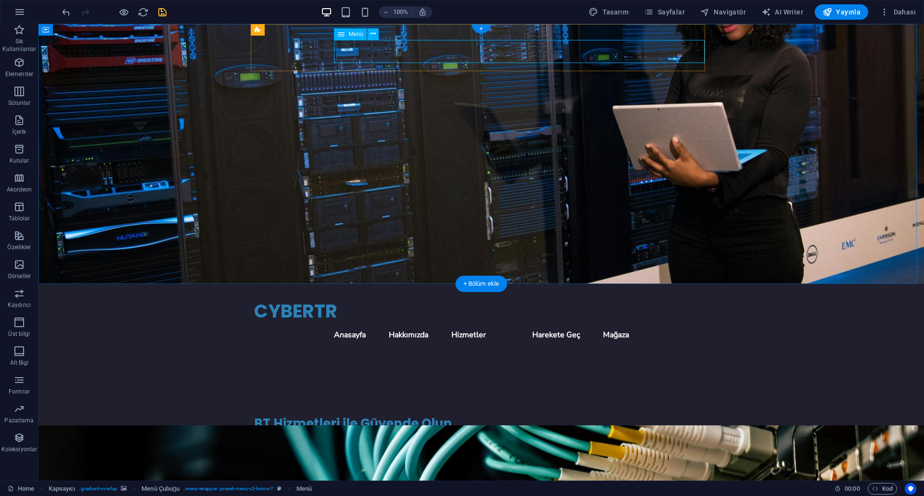
select select
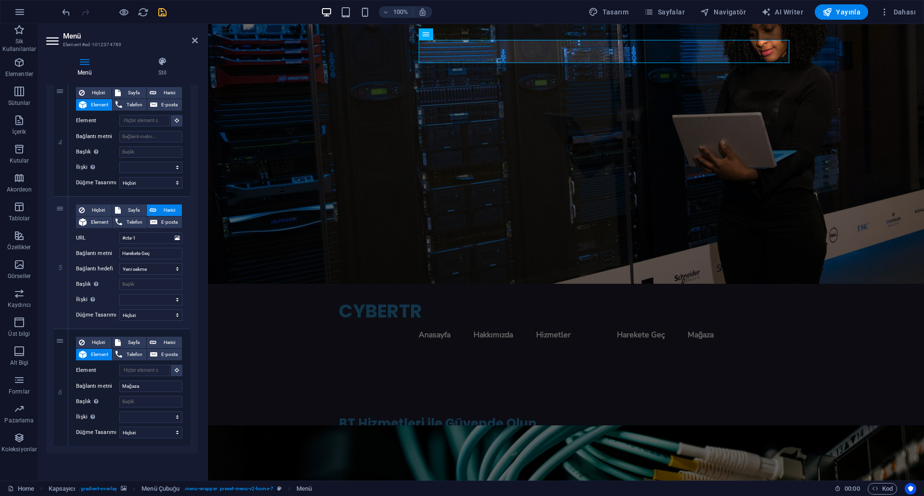
click at [160, 10] on icon "save" at bounding box center [162, 12] width 11 height 11
checkbox input "false"
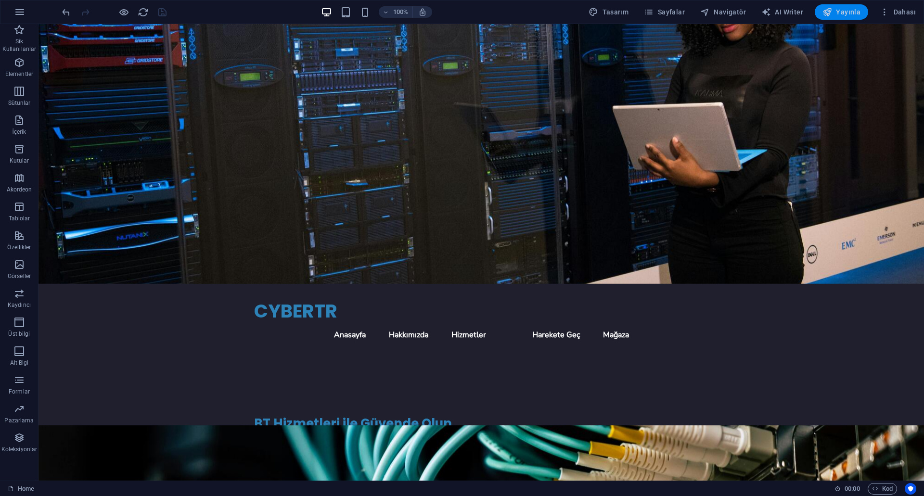
click at [828, 11] on icon "button" at bounding box center [827, 12] width 10 height 10
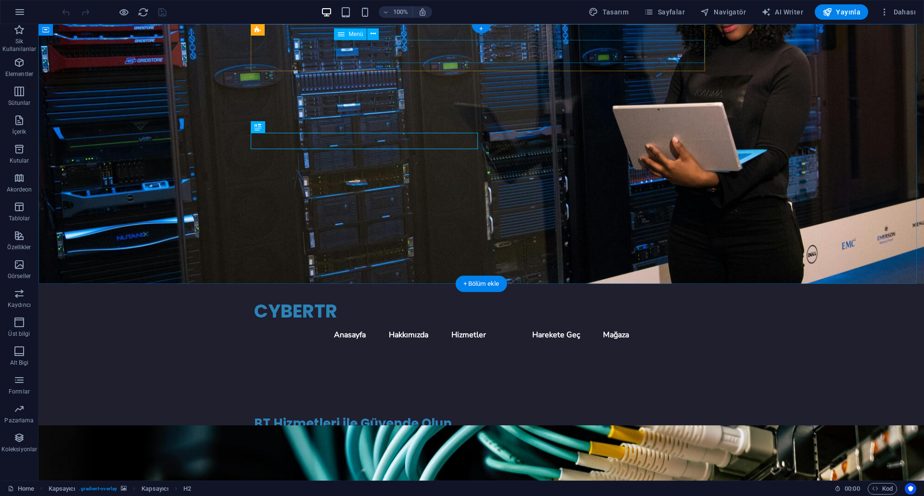
click at [480, 323] on nav "Anasayfa Hakkımızda Hizmetler Harekete Geç Mağaza" at bounding box center [481, 334] width 454 height 23
click at [582, 323] on nav "Anasayfa Hakkımızda Hizmetler Harekete Geç Mağaza" at bounding box center [481, 334] width 454 height 23
select select
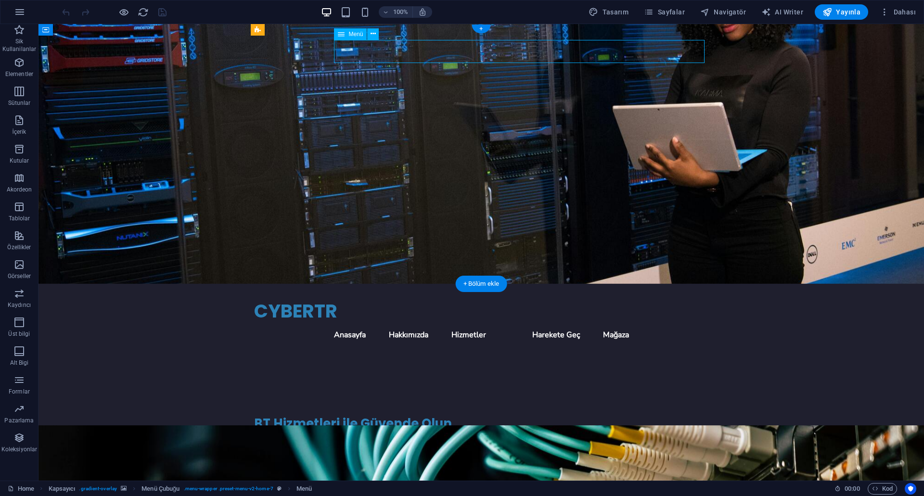
select select
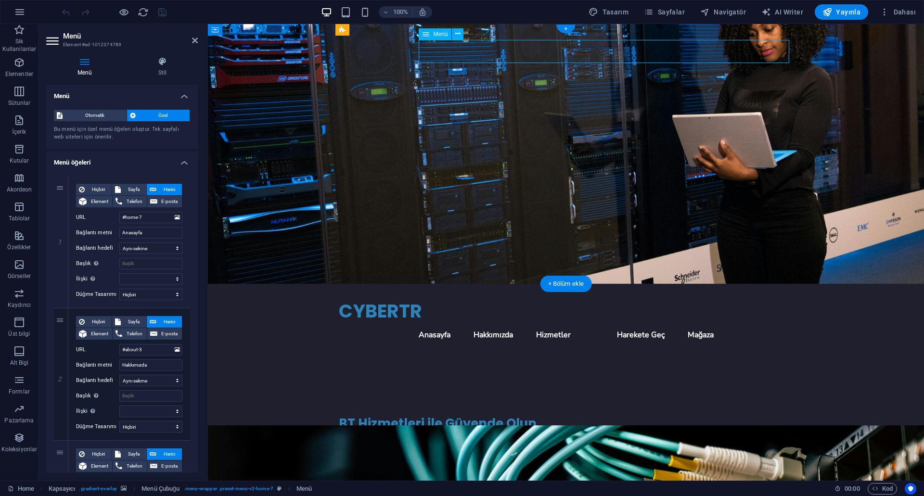
drag, startPoint x: 677, startPoint y: 51, endPoint x: 662, endPoint y: 50, distance: 14.9
click at [663, 323] on nav "Anasayfa Hakkımızda Hizmetler Harekete Geç Mağaza" at bounding box center [566, 334] width 454 height 23
drag, startPoint x: 663, startPoint y: 50, endPoint x: 638, endPoint y: 54, distance: 25.9
click at [638, 323] on nav "Anasayfa Hakkımızda Hizmetler Harekete Geç Mağaza" at bounding box center [566, 334] width 454 height 23
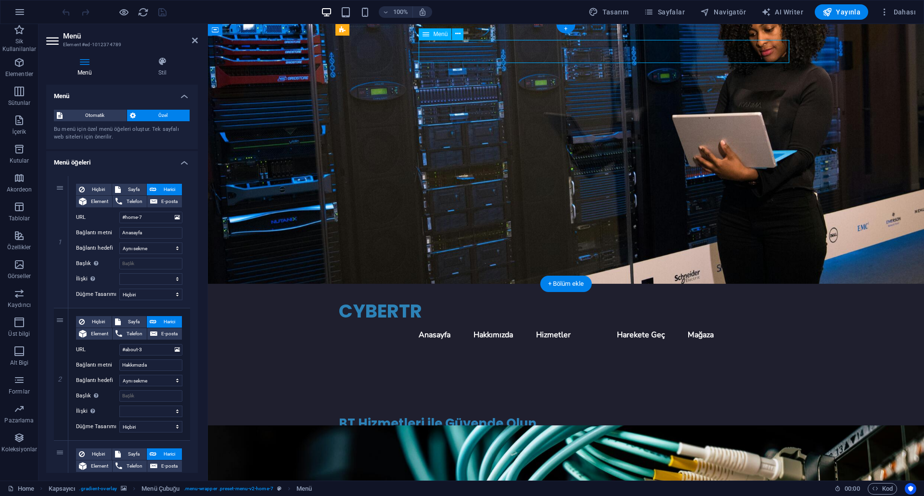
drag, startPoint x: 630, startPoint y: 54, endPoint x: 642, endPoint y: 53, distance: 12.5
click at [642, 323] on nav "Anasayfa Hakkımızda Hizmetler Harekete Geç Mağaza" at bounding box center [566, 334] width 454 height 23
click at [728, 323] on nav "Anasayfa Hakkımızda Hizmetler Harekete Geç Mağaza" at bounding box center [566, 334] width 454 height 23
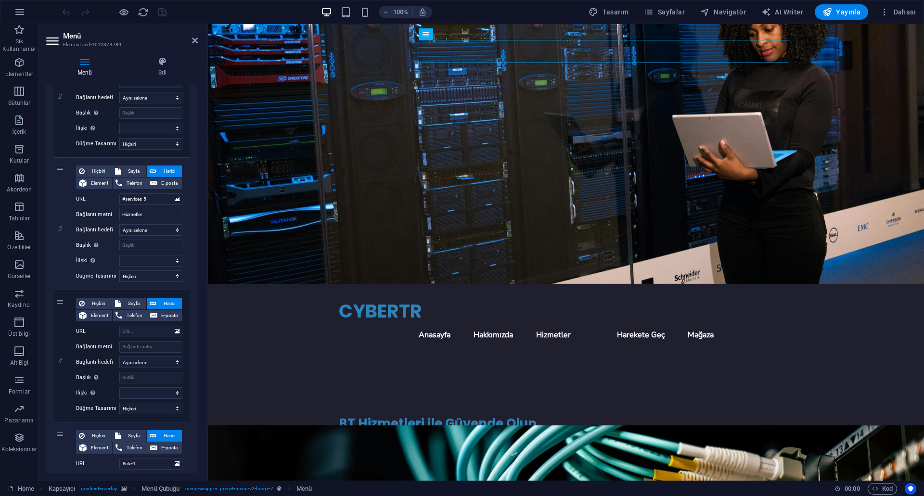
scroll to position [524, 0]
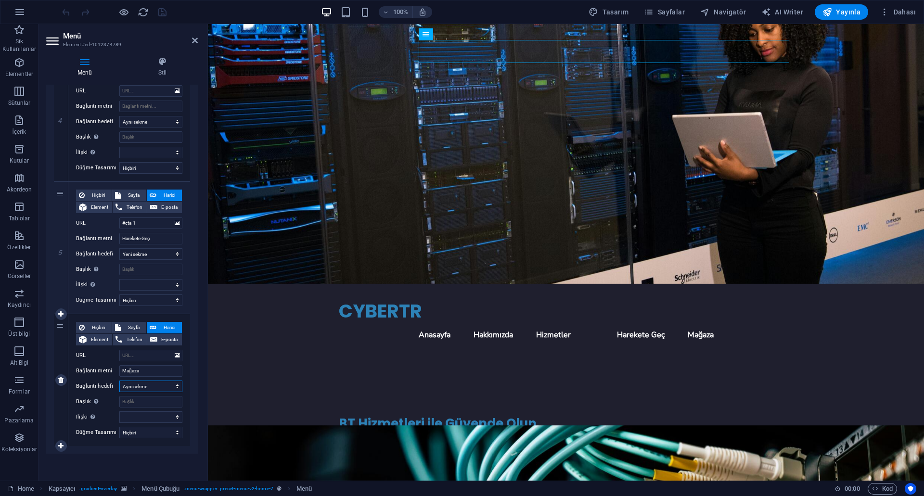
click at [154, 388] on select "Yeni sekme Aynı sekme Kaplama" at bounding box center [150, 387] width 63 height 12
select select "blank"
click at [119, 381] on select "Yeni sekme Aynı sekme Kaplama" at bounding box center [150, 387] width 63 height 12
select select
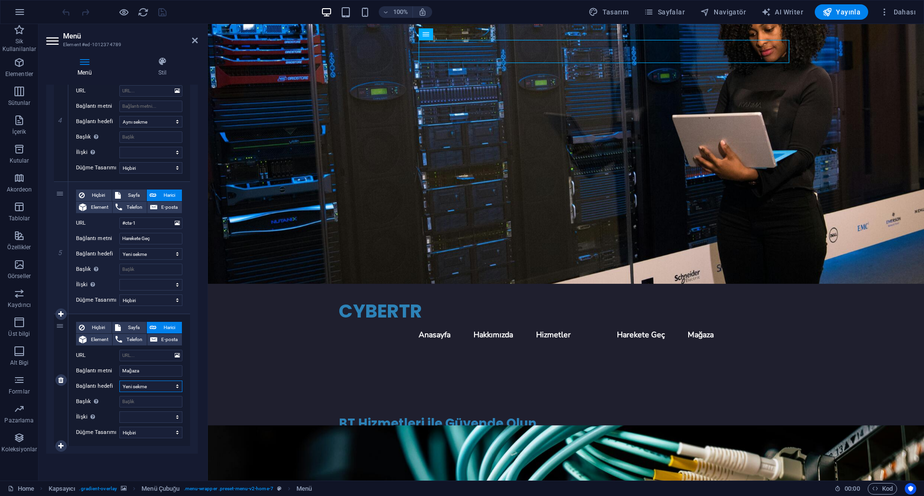
select select
click at [125, 326] on span "Sayfa" at bounding box center [134, 328] width 20 height 12
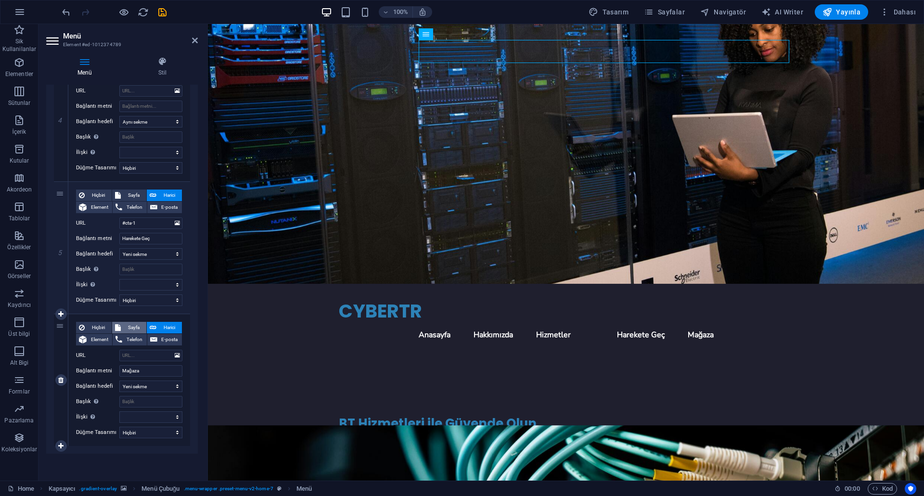
select select
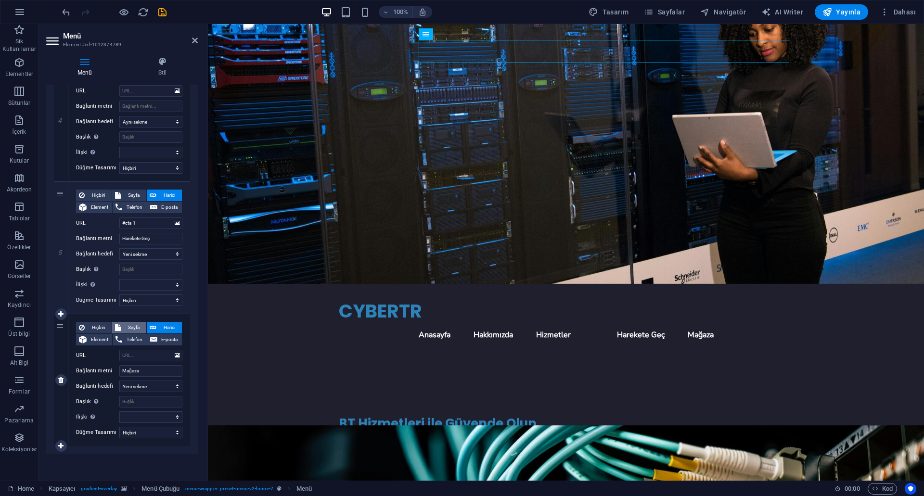
select select
click at [103, 326] on span "Hiçbiri" at bounding box center [98, 328] width 21 height 12
select select
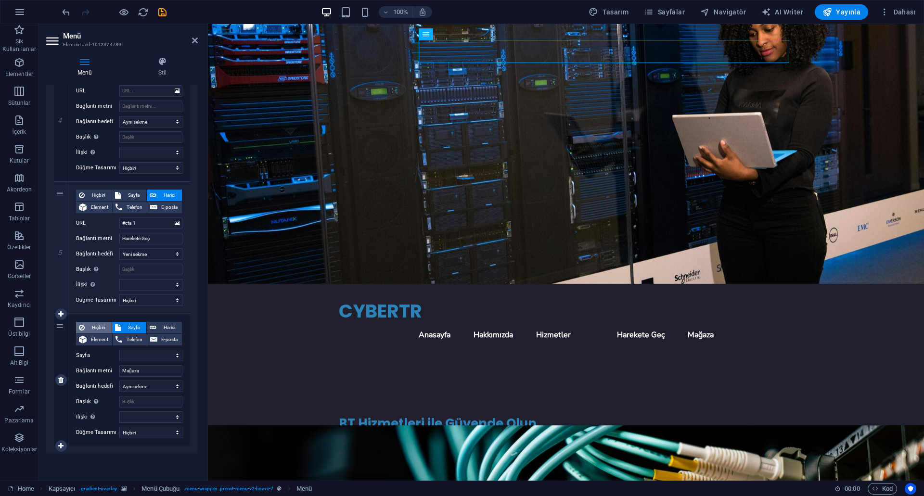
select select
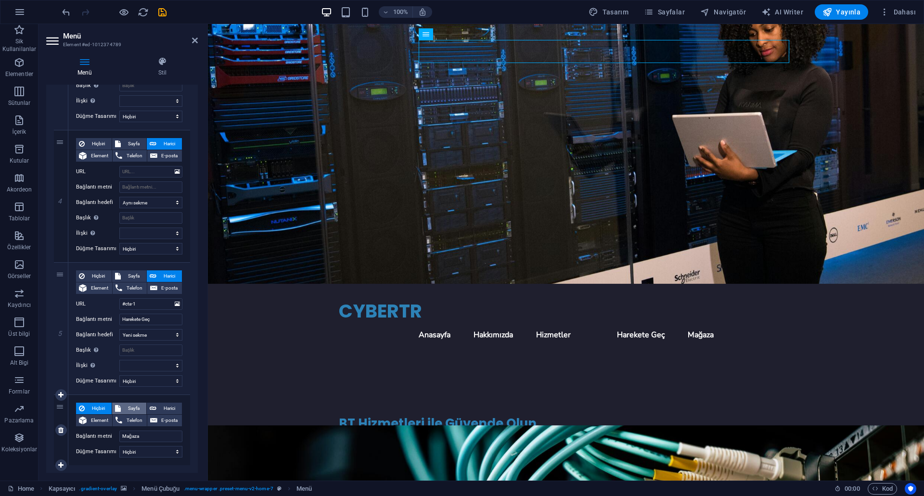
click at [134, 409] on span "Sayfa" at bounding box center [134, 409] width 20 height 12
select select
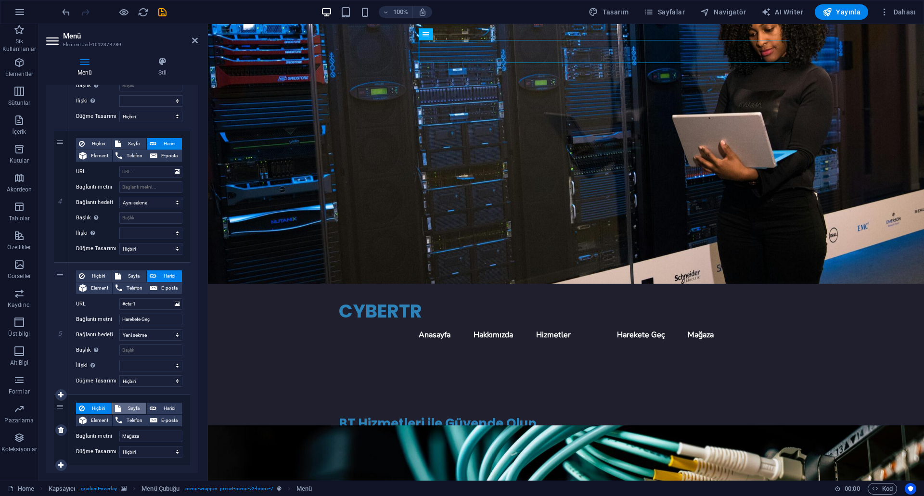
select select
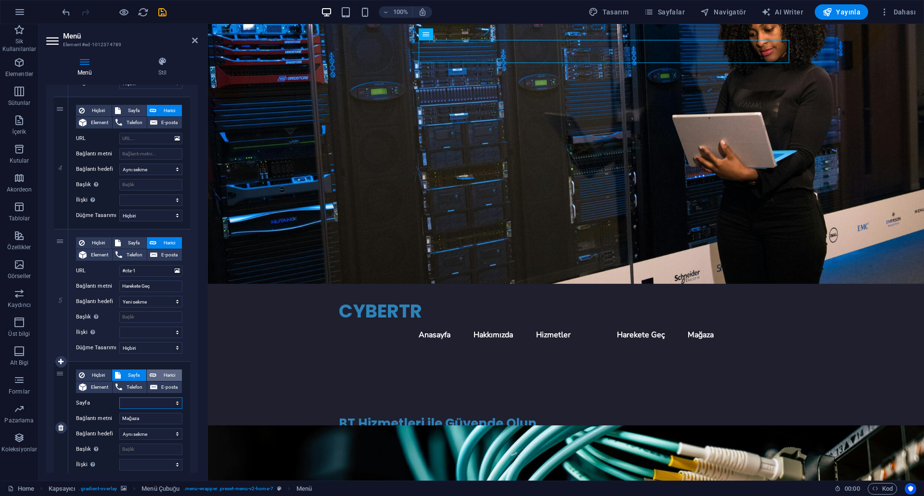
scroll to position [491, 0]
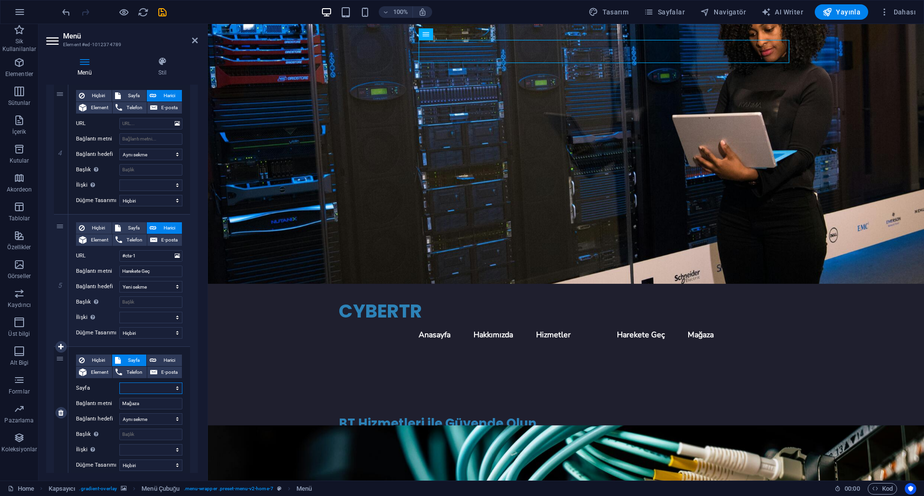
click at [162, 394] on select "Home Subpage Legal Notice Privacy" at bounding box center [150, 389] width 63 height 12
click at [158, 386] on select "Home Subpage Legal Notice Privacy" at bounding box center [150, 389] width 63 height 12
click at [179, 389] on select "Home Subpage Legal Notice Privacy" at bounding box center [150, 389] width 63 height 12
click at [176, 387] on select "Home Subpage Legal Notice Privacy" at bounding box center [150, 389] width 63 height 12
click at [164, 361] on span "Harici" at bounding box center [169, 361] width 20 height 12
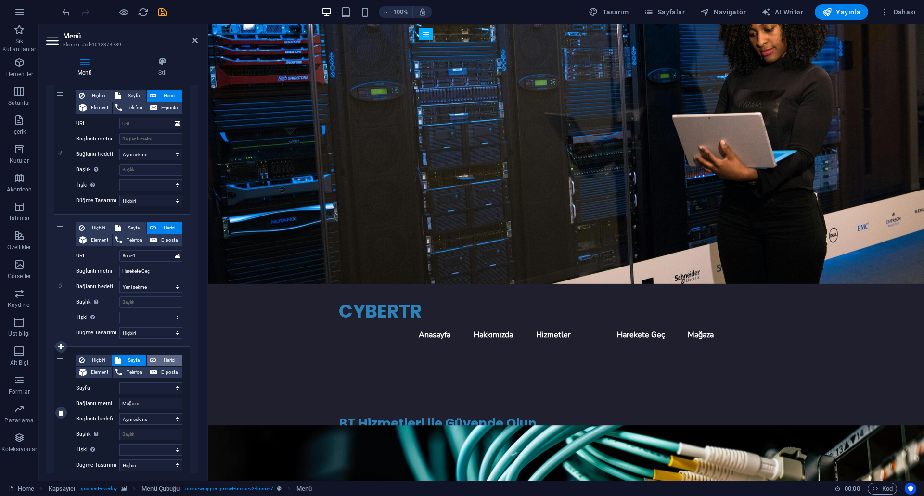
select select
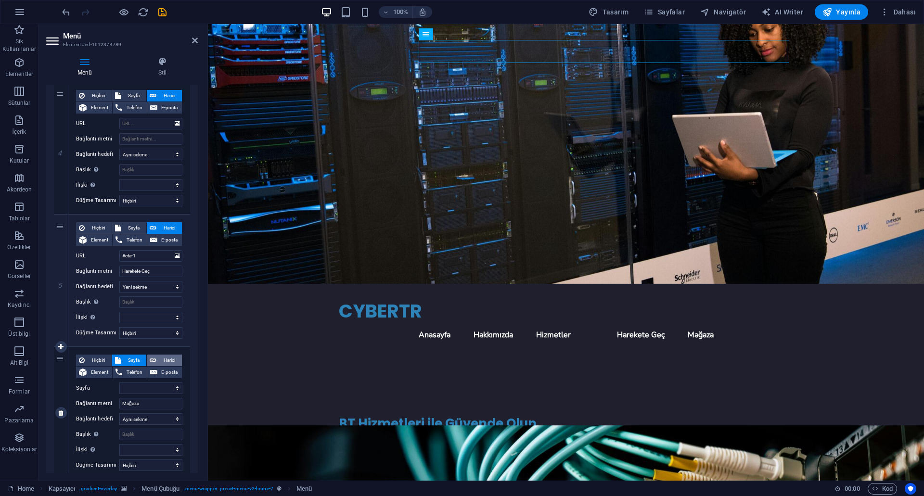
select select "blank"
select select
click at [93, 377] on span "Element" at bounding box center [100, 373] width 20 height 12
select select
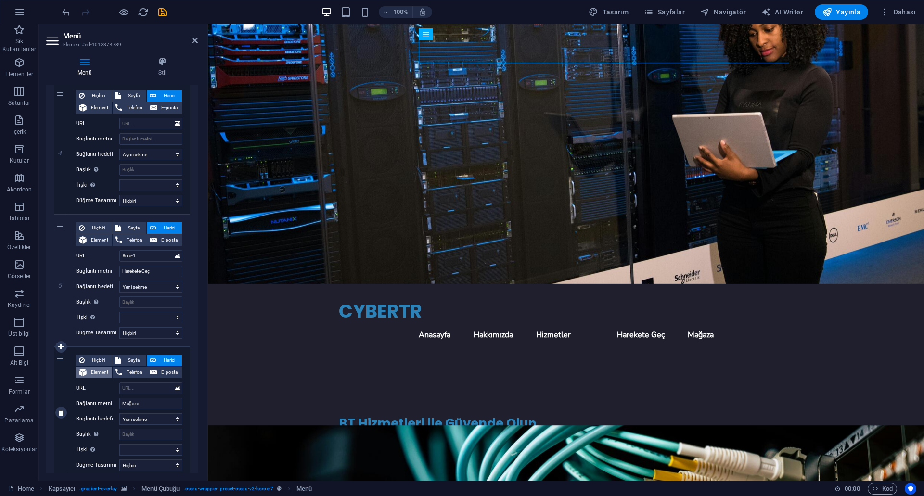
select select
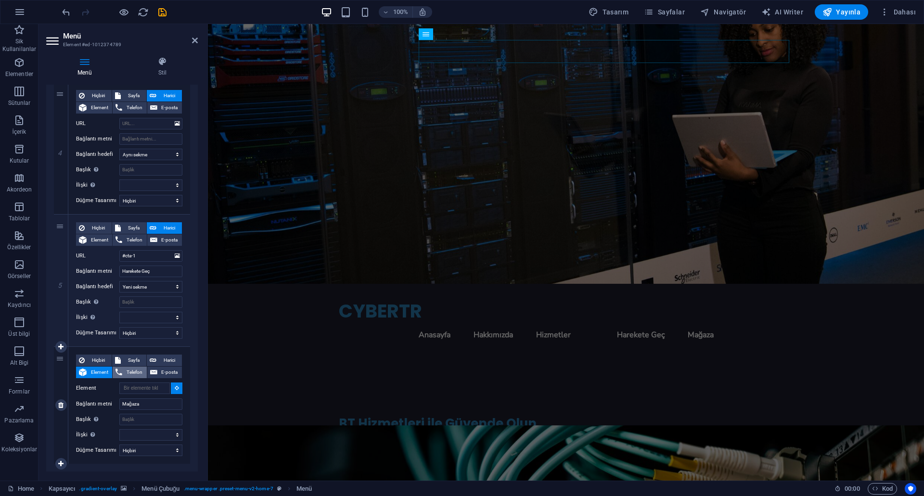
click at [116, 372] on icon at bounding box center [119, 373] width 7 height 12
select select
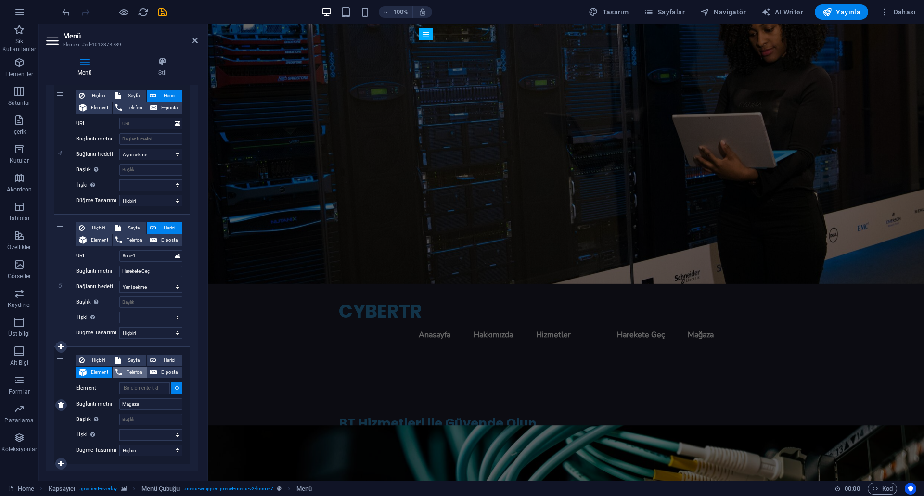
select select
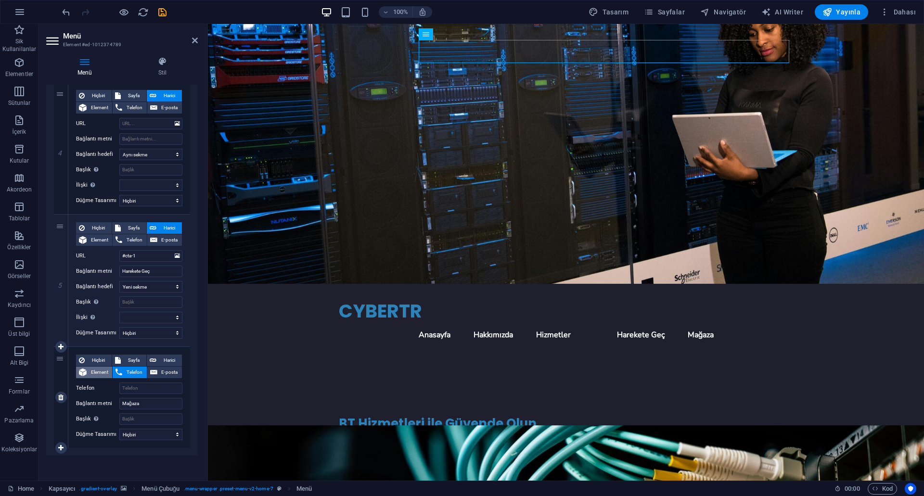
click at [104, 372] on span "Element" at bounding box center [100, 373] width 20 height 12
select select
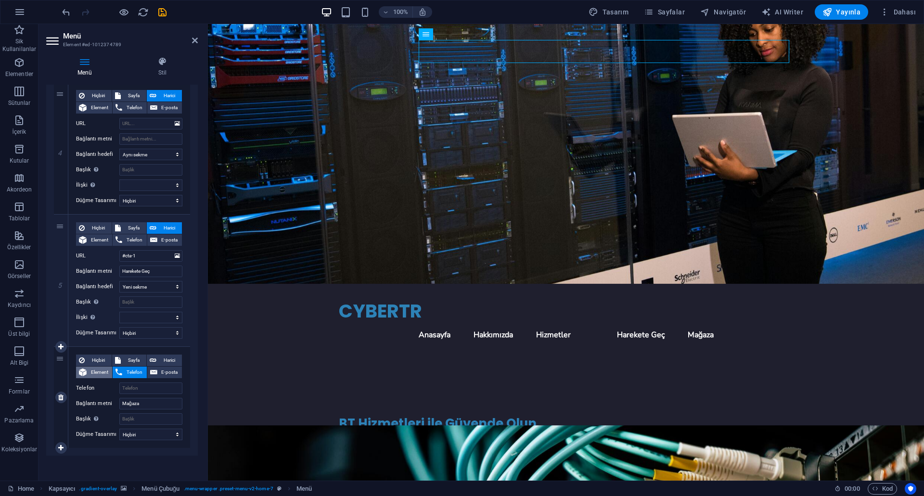
select select
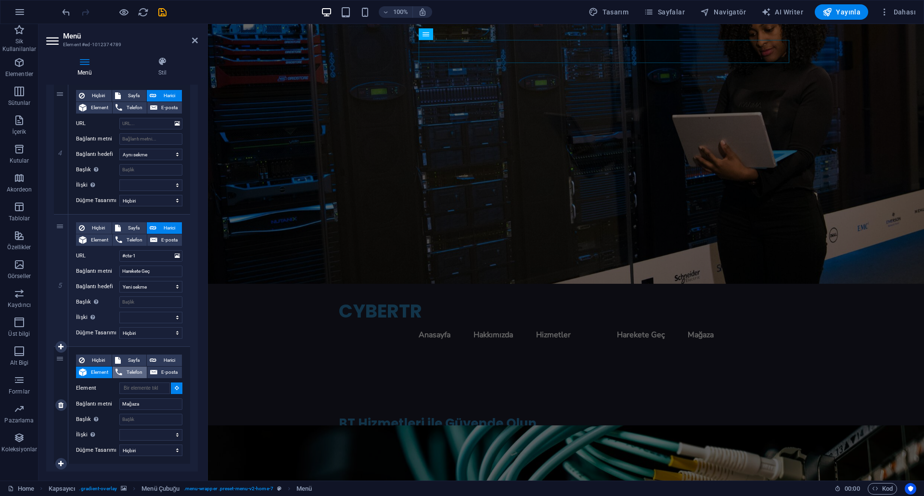
click at [125, 372] on span "Telefon" at bounding box center [134, 373] width 18 height 12
select select
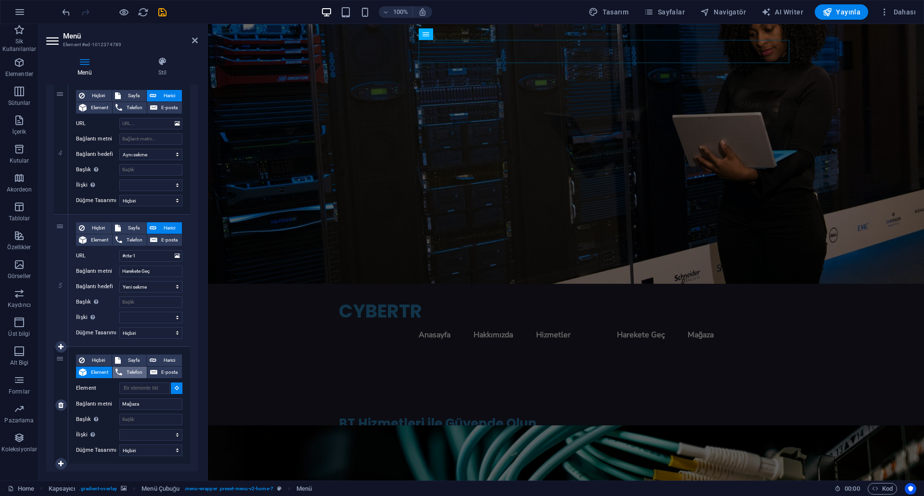
select select
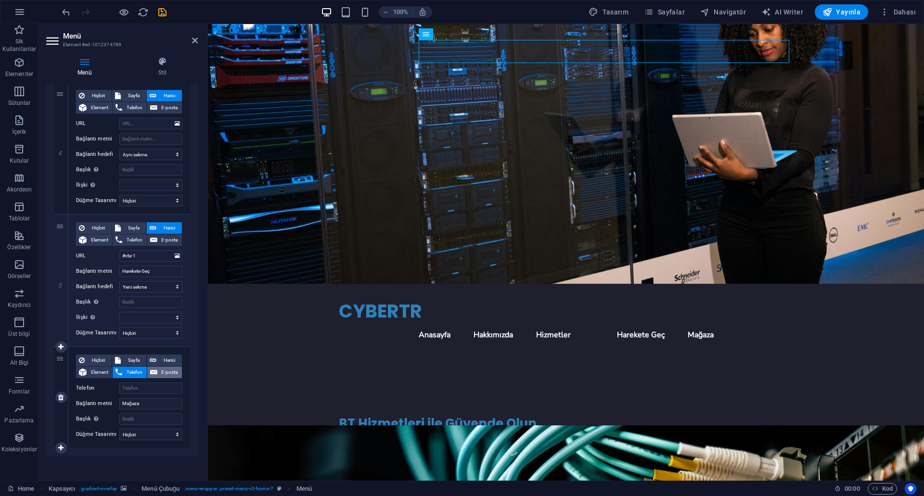
click at [152, 372] on icon at bounding box center [153, 373] width 7 height 12
select select
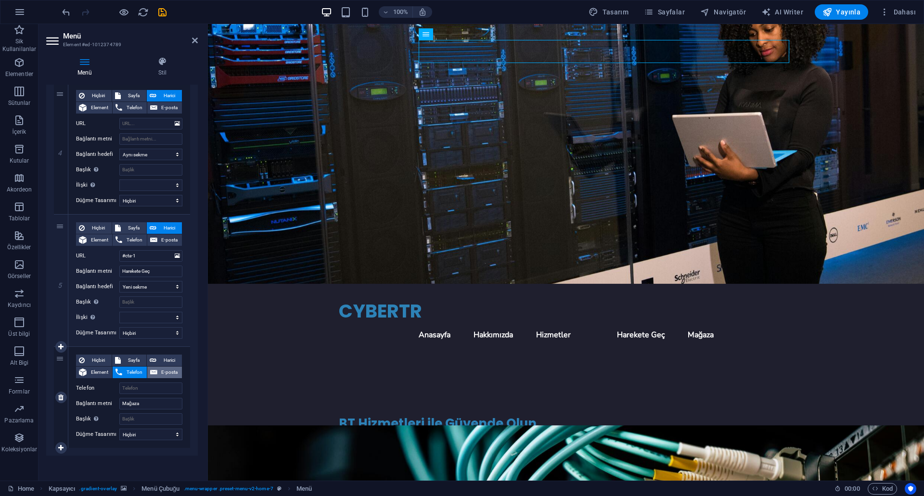
select select
click at [159, 361] on span "Harici" at bounding box center [169, 361] width 20 height 12
select select
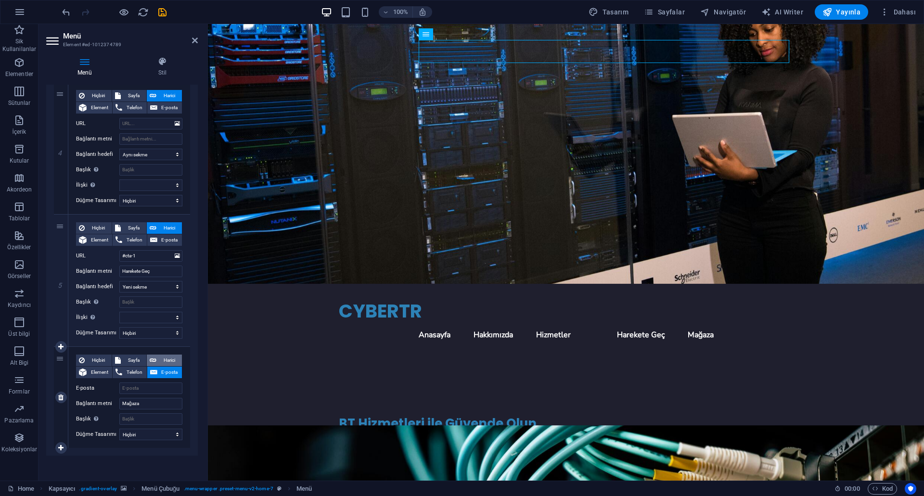
select select
select select "blank"
select select
click at [129, 361] on span "Sayfa" at bounding box center [134, 361] width 20 height 12
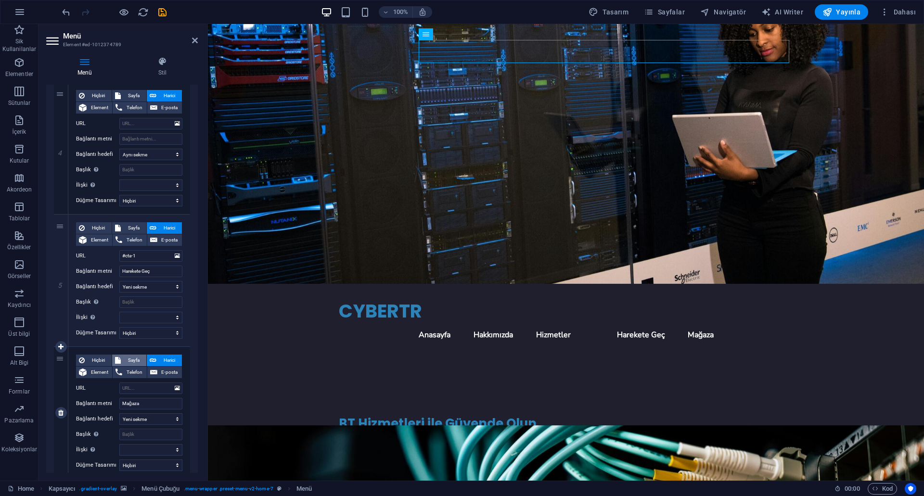
select select
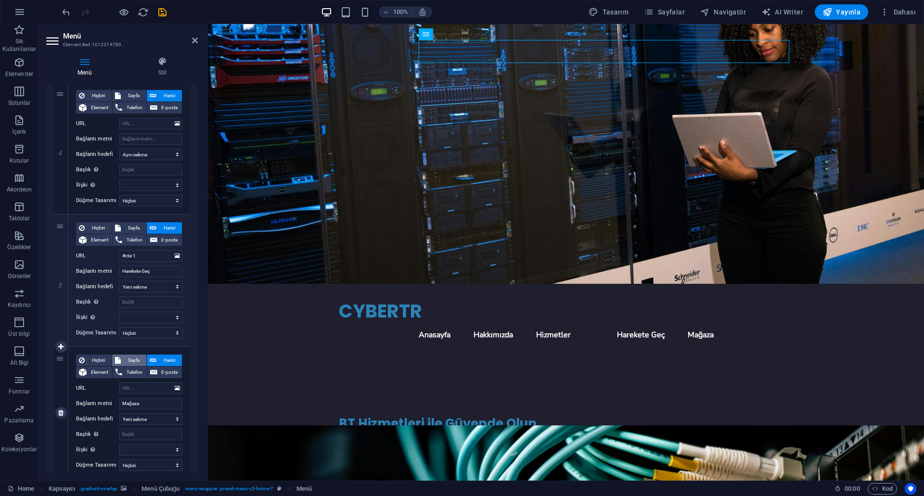
select select
click at [98, 361] on span "Hiçbiri" at bounding box center [98, 361] width 21 height 12
select select
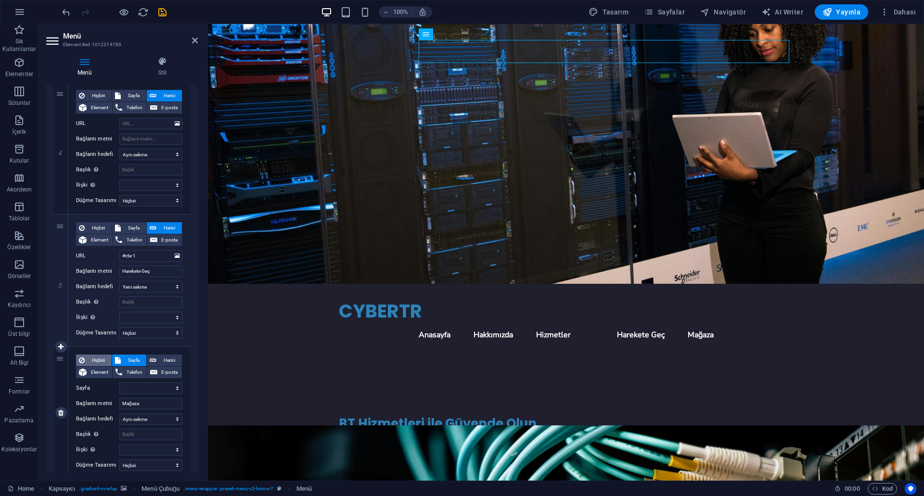
select select
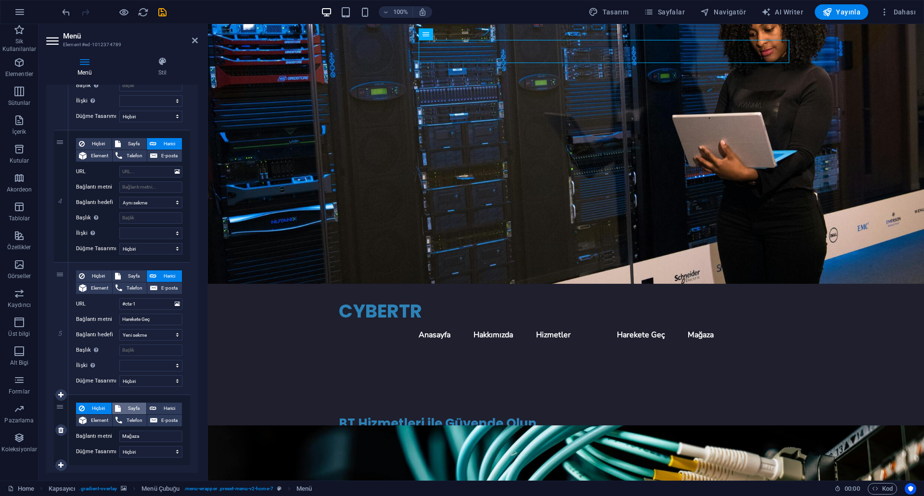
click at [128, 408] on span "Sayfa" at bounding box center [134, 409] width 20 height 12
select select
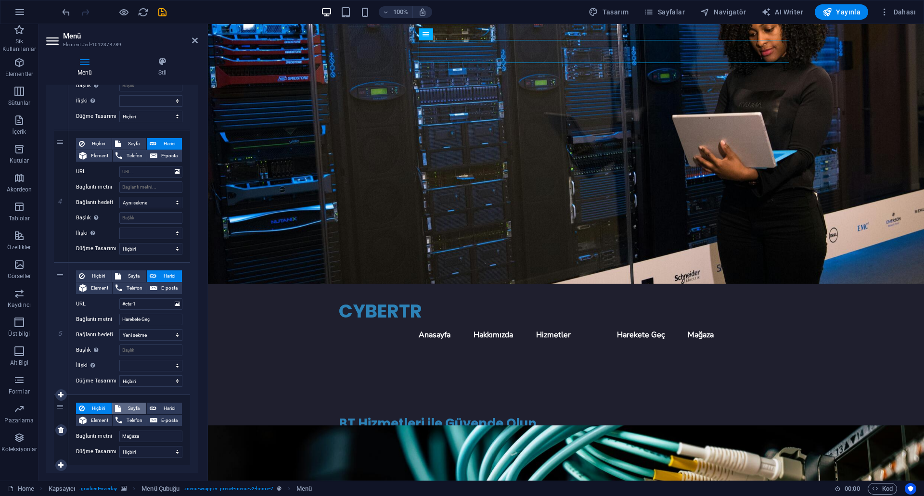
select select
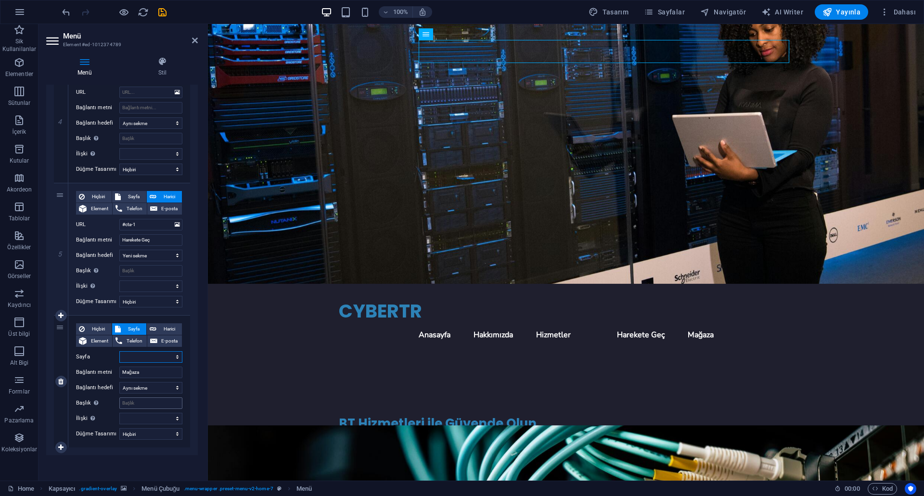
scroll to position [524, 0]
click at [155, 352] on select "Home Subpage Legal Notice Privacy" at bounding box center [150, 356] width 63 height 12
select select "1"
click at [119, 350] on select "Home Subpage Legal Notice Privacy" at bounding box center [150, 356] width 63 height 12
select select
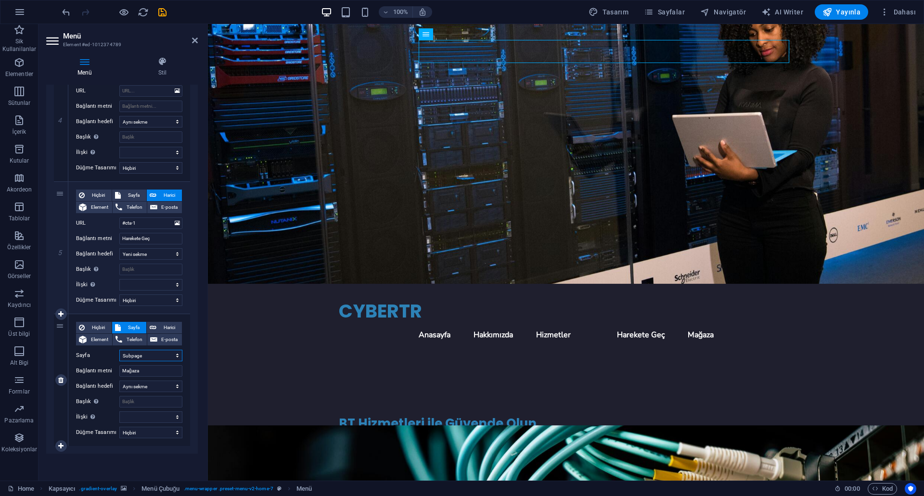
select select
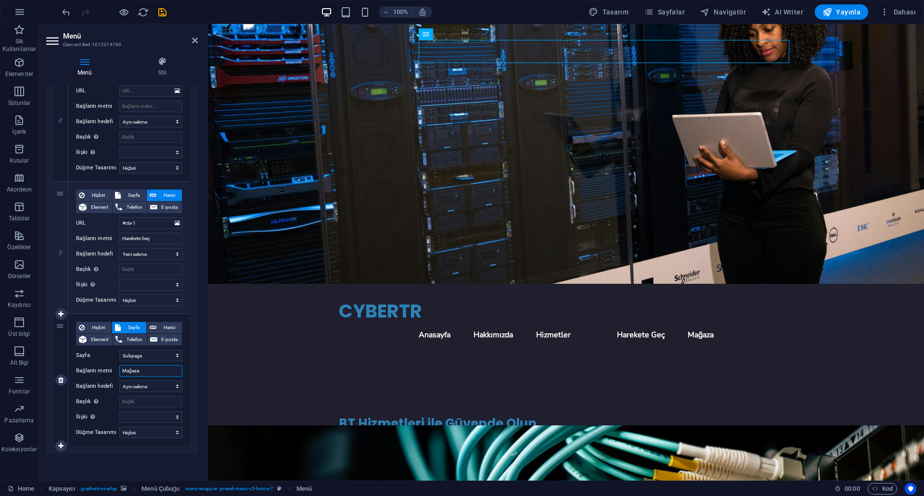
click at [154, 372] on input "Mağaza" at bounding box center [150, 371] width 63 height 12
click at [154, 386] on select "Yeni sekme Aynı sekme Kaplama" at bounding box center [150, 387] width 63 height 12
select select "blank"
click at [119, 381] on select "Yeni sekme Aynı sekme Kaplama" at bounding box center [150, 387] width 63 height 12
select select
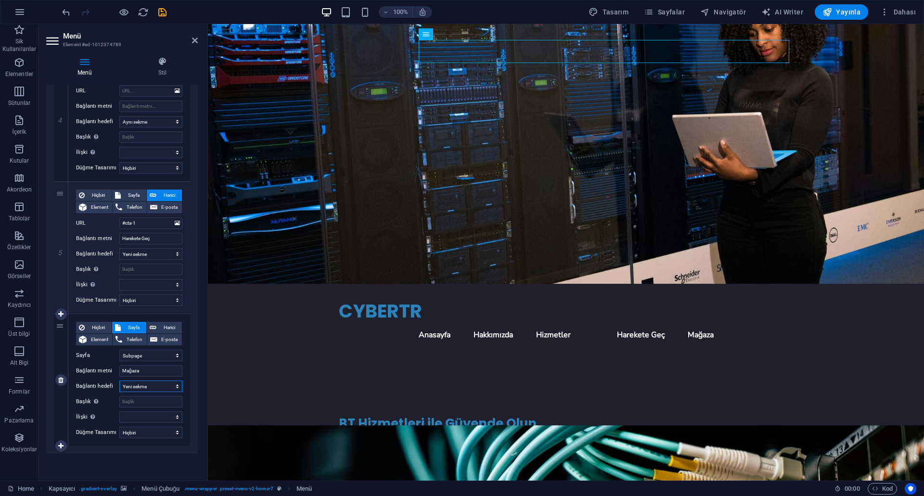
select select
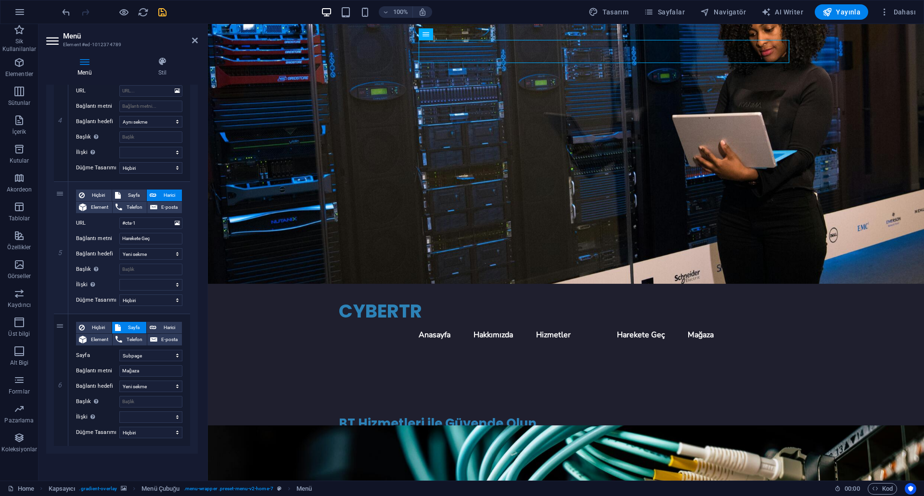
click at [162, 13] on icon "save" at bounding box center [162, 12] width 11 height 11
checkbox input "false"
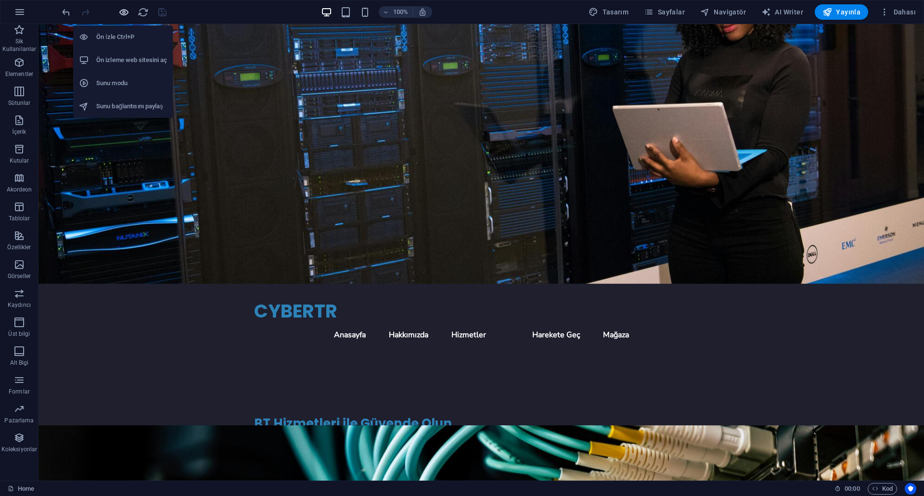
click at [127, 11] on icon "button" at bounding box center [123, 12] width 11 height 11
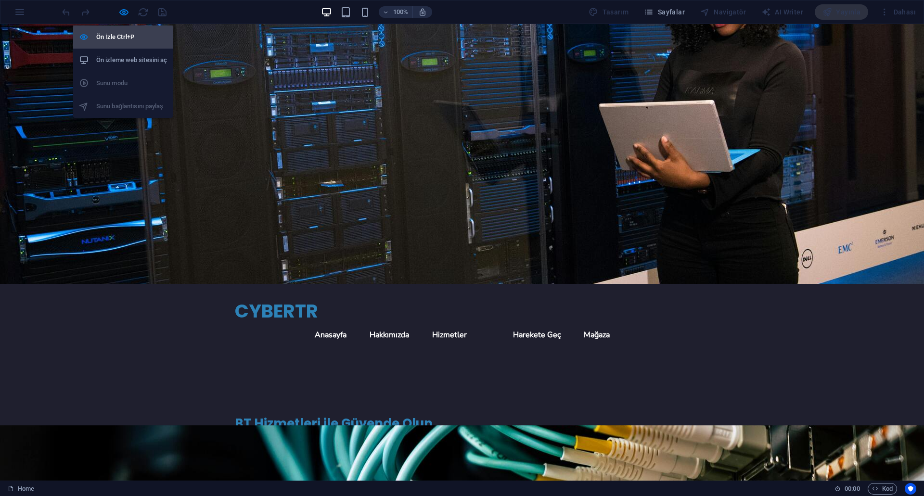
click at [112, 33] on h6 "Ön İzle Ctrl+P" at bounding box center [131, 37] width 71 height 12
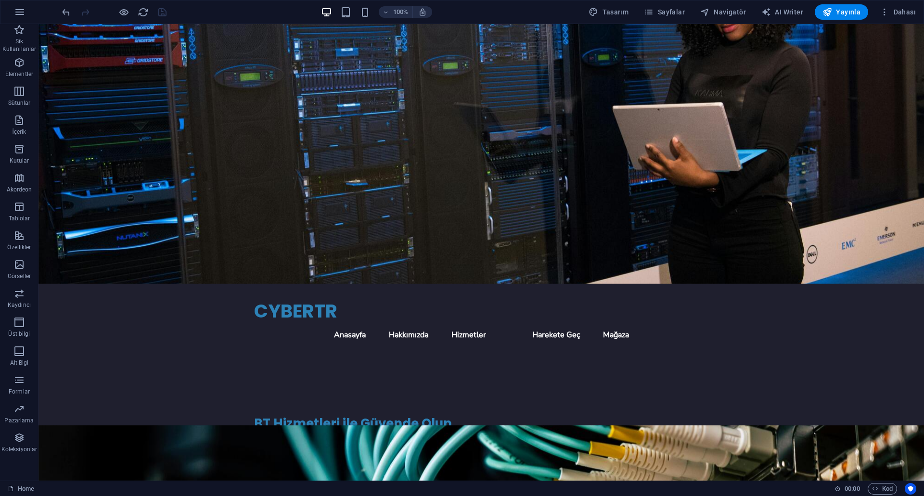
click at [115, 14] on div at bounding box center [114, 11] width 108 height 15
click at [121, 15] on icon "button" at bounding box center [123, 12] width 11 height 11
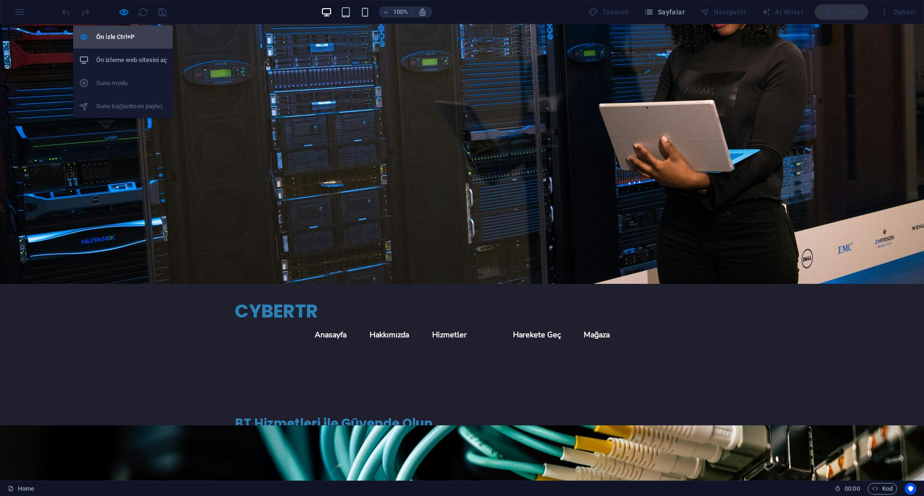
click at [119, 35] on h6 "Ön İzle Ctrl+P" at bounding box center [131, 37] width 71 height 12
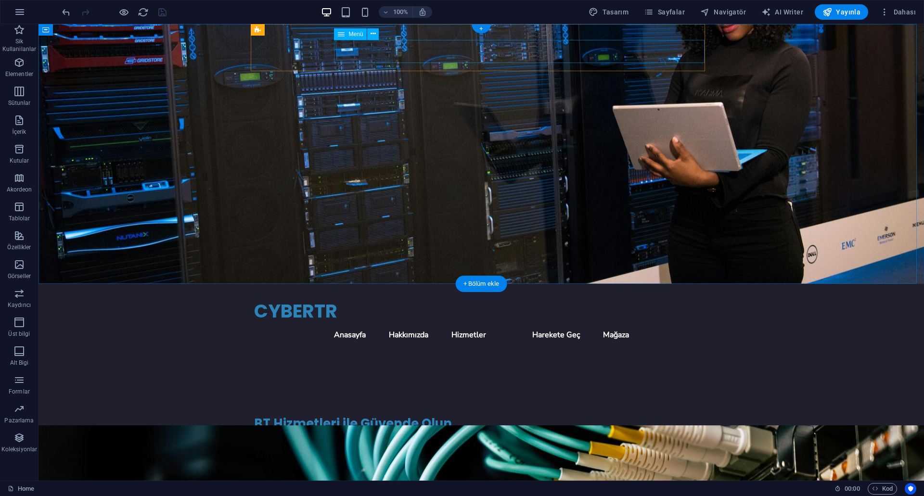
click at [659, 323] on nav "Anasayfa Hakkımızda Hizmetler Harekete Geç Mağaza" at bounding box center [481, 334] width 454 height 23
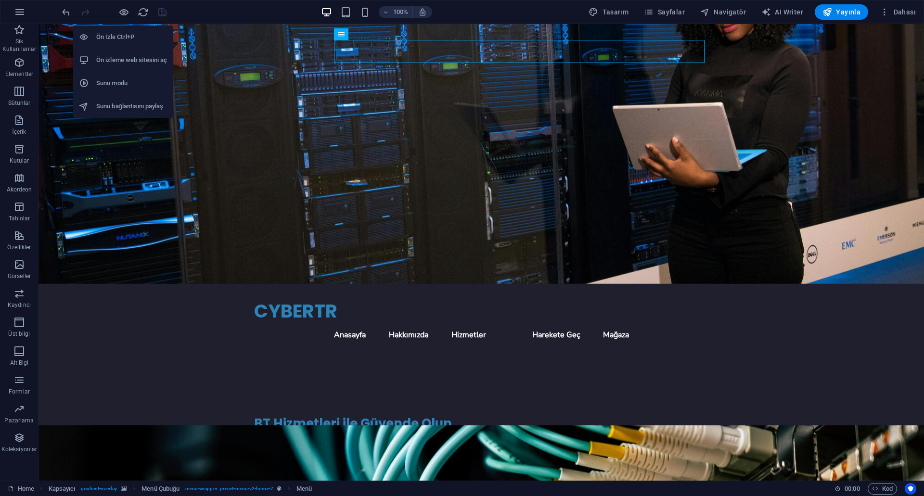
click at [123, 57] on h6 "Ön izleme web sitesini aç" at bounding box center [131, 60] width 71 height 12
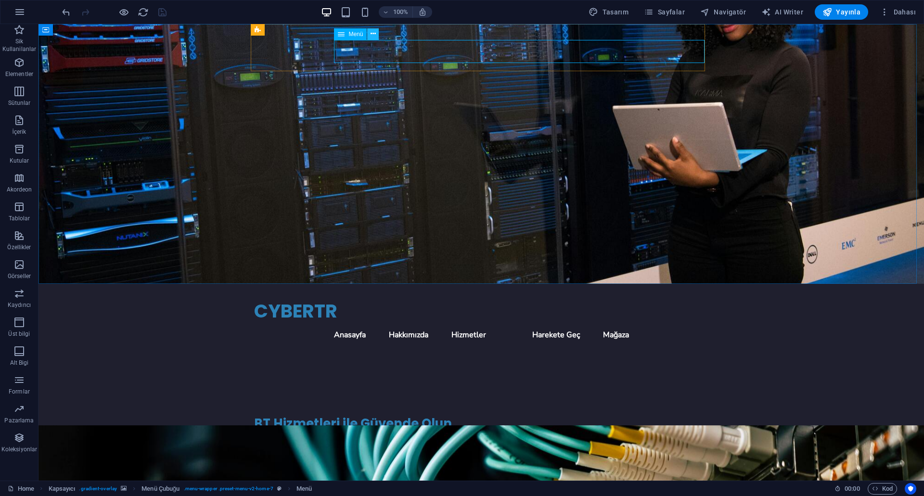
click at [373, 37] on icon at bounding box center [373, 34] width 5 height 10
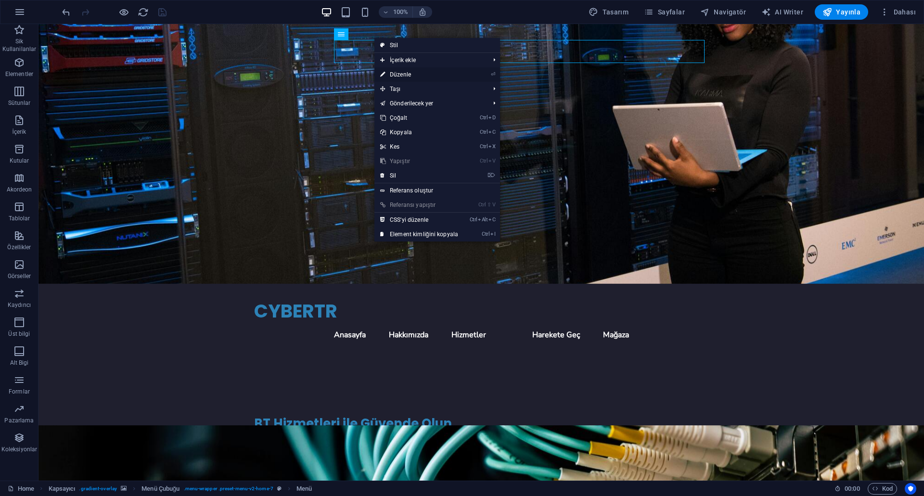
click at [415, 72] on link "⏎ Düzenle" at bounding box center [419, 74] width 90 height 14
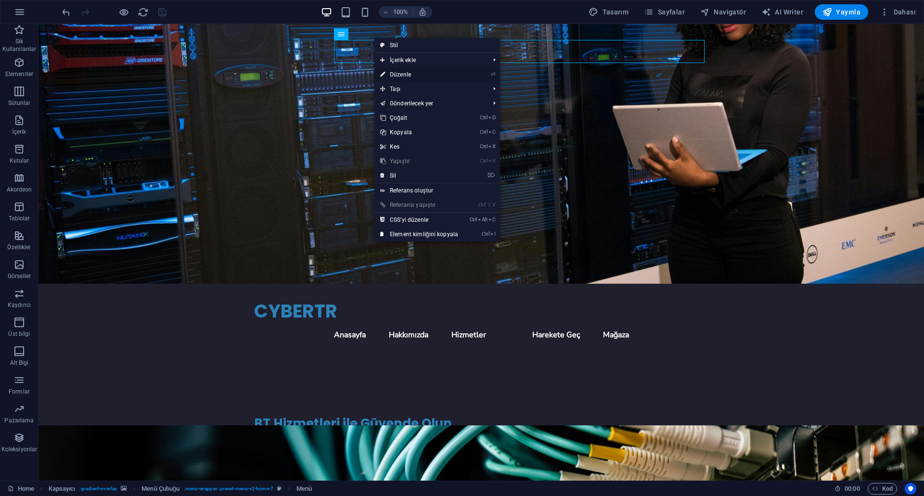
select select
select select "1"
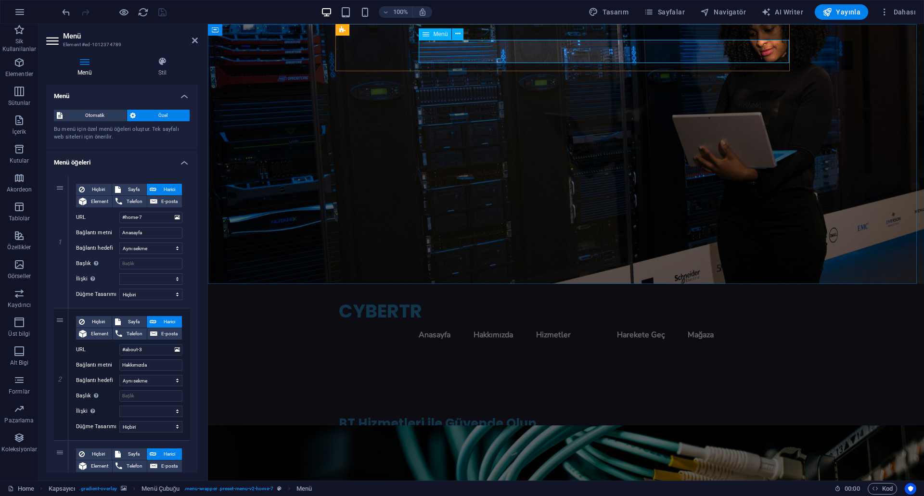
click at [539, 323] on nav "Anasayfa Hakkımızda Hizmetler Harekete Geç Mağaza" at bounding box center [566, 334] width 454 height 23
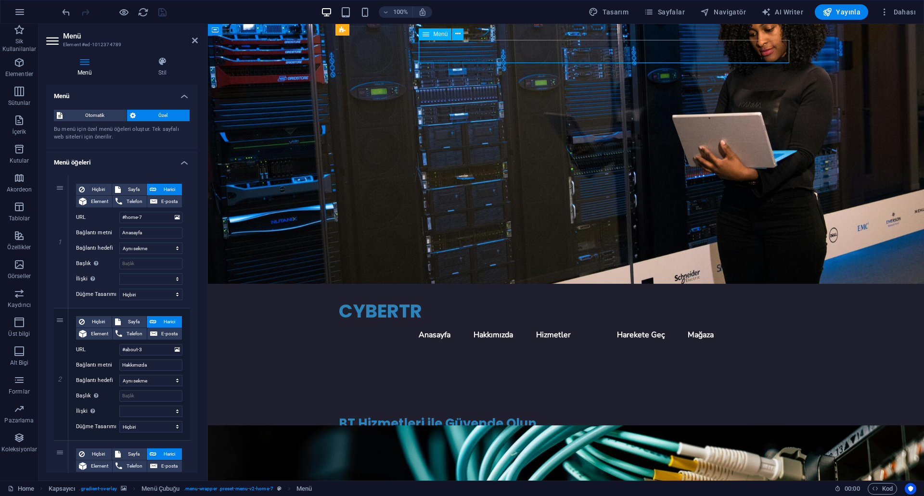
drag, startPoint x: 592, startPoint y: 49, endPoint x: 583, endPoint y: 49, distance: 9.6
click at [583, 323] on nav "Anasayfa Hakkımızda Hizmetler Harekete Geç Mağaza" at bounding box center [566, 334] width 454 height 23
drag, startPoint x: 585, startPoint y: 49, endPoint x: 570, endPoint y: 50, distance: 15.4
click at [573, 323] on nav "Anasayfa Hakkımızda Hizmetler Harekete Geç Mağaza" at bounding box center [566, 334] width 454 height 23
click at [564, 323] on nav "Anasayfa Hakkımızda Hizmetler Harekete Geç Mağaza" at bounding box center [566, 334] width 454 height 23
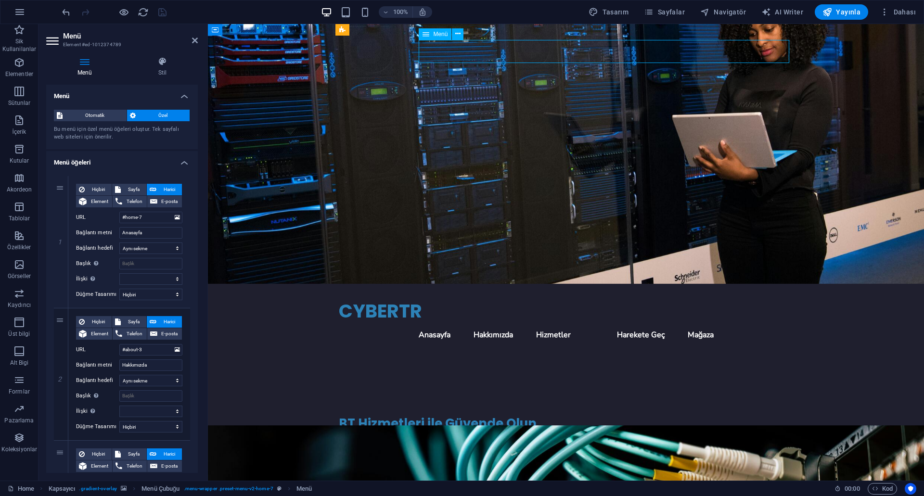
click at [564, 323] on nav "Anasayfa Hakkımızda Hizmetler Harekete Geç Mağaza" at bounding box center [566, 334] width 454 height 23
click at [367, 299] on div "CYBERTR" at bounding box center [566, 311] width 454 height 24
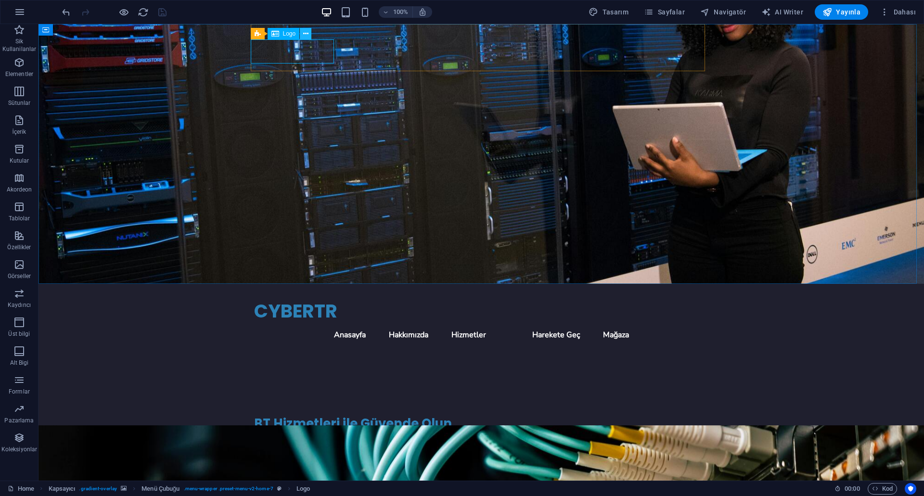
click at [306, 34] on icon at bounding box center [305, 34] width 5 height 10
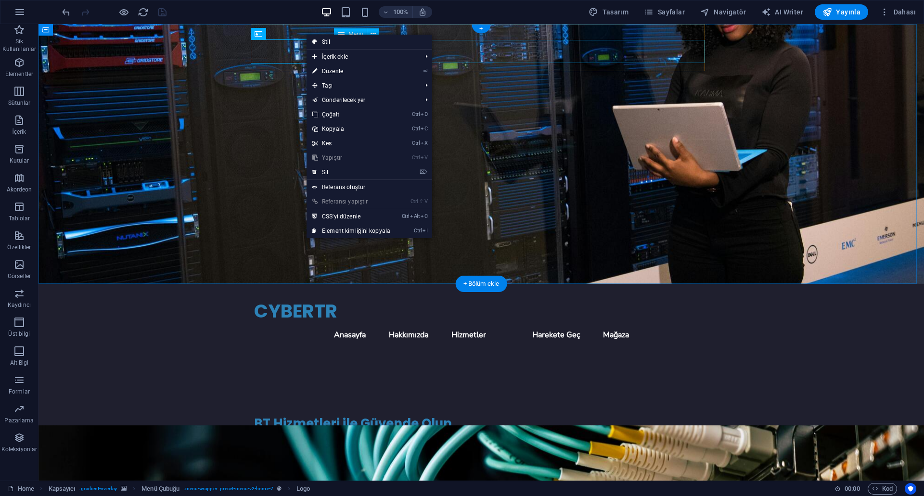
click at [499, 323] on nav "Anasayfa Hakkımızda Hizmetler Harekete Geç Mağaza" at bounding box center [481, 334] width 454 height 23
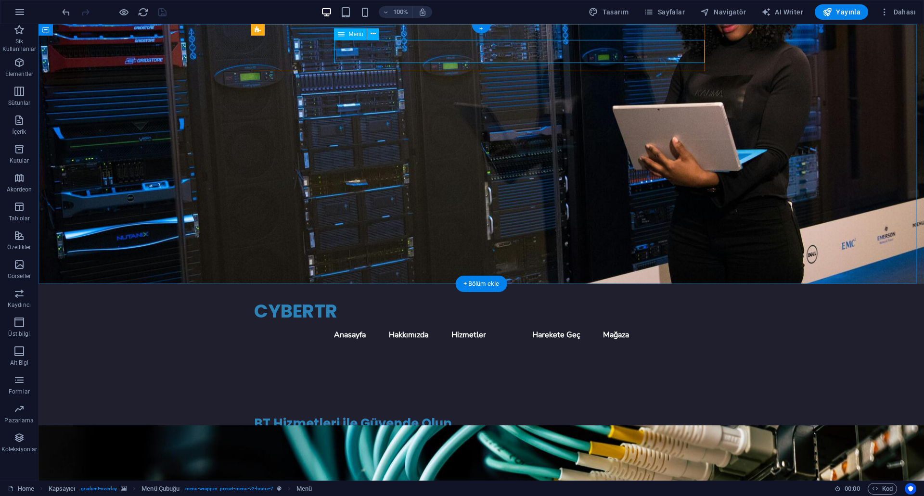
click at [697, 323] on nav "Anasayfa Hakkımızda Hizmetler Harekete Geç Mağaza" at bounding box center [481, 334] width 454 height 23
drag, startPoint x: 705, startPoint y: 51, endPoint x: 699, endPoint y: 50, distance: 5.8
click at [699, 50] on div "CYBERTR Menu Anasayfa Hakkımızda Hizmetler Harekete Geç Mağaza BT Hizmetleri il…" at bounding box center [482, 289] width 886 height 531
click at [667, 323] on nav "Anasayfa Hakkımızda Hizmetler Harekete Geç Mağaza" at bounding box center [481, 334] width 454 height 23
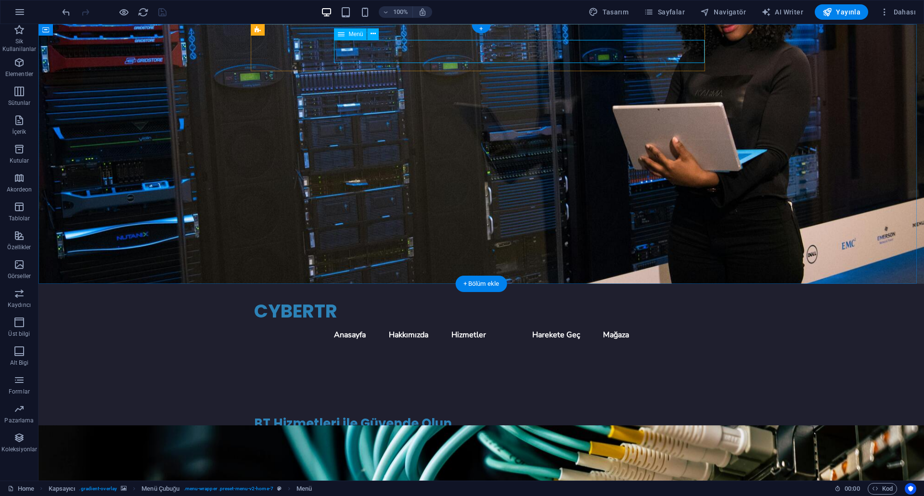
select select
select select "1"
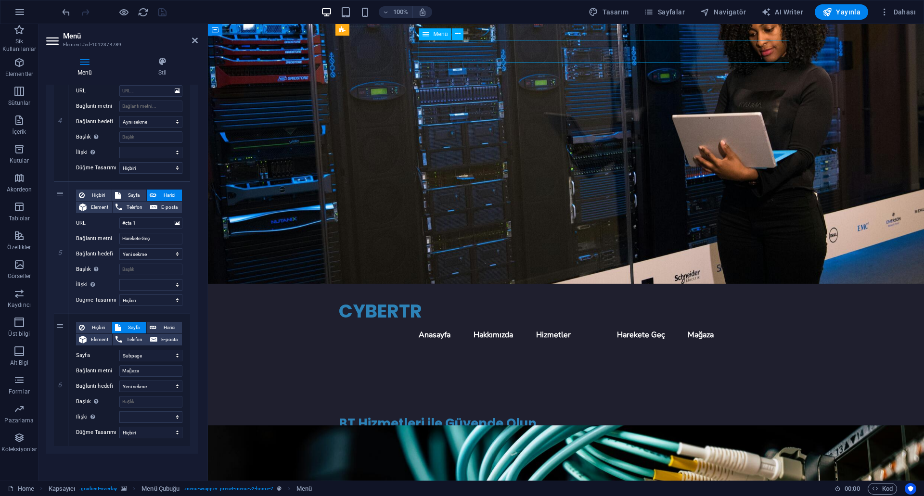
drag, startPoint x: 582, startPoint y: 51, endPoint x: 594, endPoint y: 51, distance: 12.0
click at [586, 323] on nav "Anasayfa Hakkımızda Hizmetler Harekete Geç Mağaza" at bounding box center [566, 334] width 454 height 23
click at [594, 323] on nav "Anasayfa Hakkımızda Hizmetler Harekete Geç Mağaza" at bounding box center [566, 334] width 454 height 23
drag, startPoint x: 623, startPoint y: 48, endPoint x: 636, endPoint y: 47, distance: 13.0
click at [629, 323] on nav "Anasayfa Hakkımızda Hizmetler Harekete Geç Mağaza" at bounding box center [566, 334] width 454 height 23
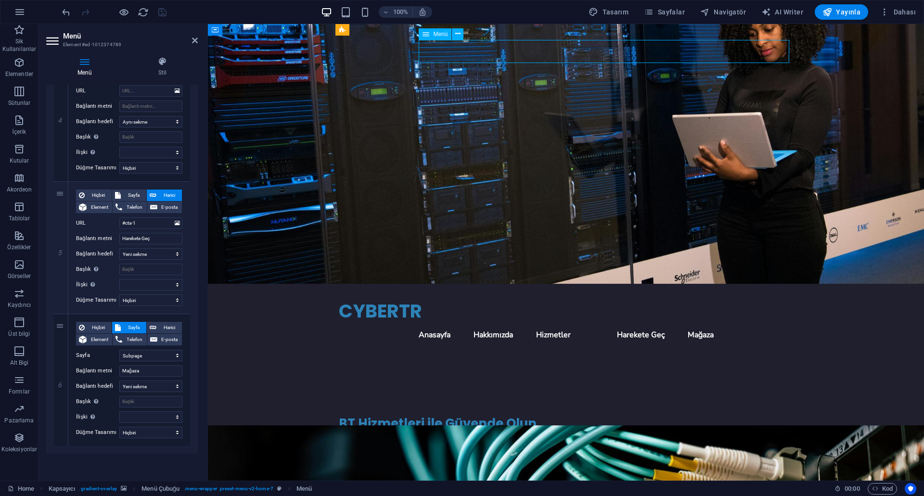
click at [653, 323] on nav "Anasayfa Hakkımızda Hizmetler Harekete Geç Mağaza" at bounding box center [566, 334] width 454 height 23
click at [457, 34] on icon at bounding box center [457, 34] width 5 height 10
click at [461, 31] on button at bounding box center [458, 34] width 12 height 12
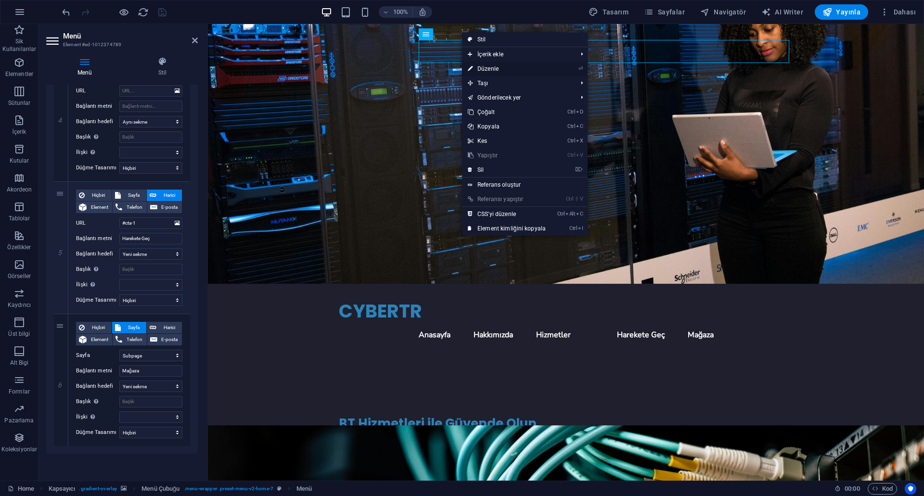
click at [497, 70] on link "⏎ Düzenle" at bounding box center [507, 69] width 90 height 14
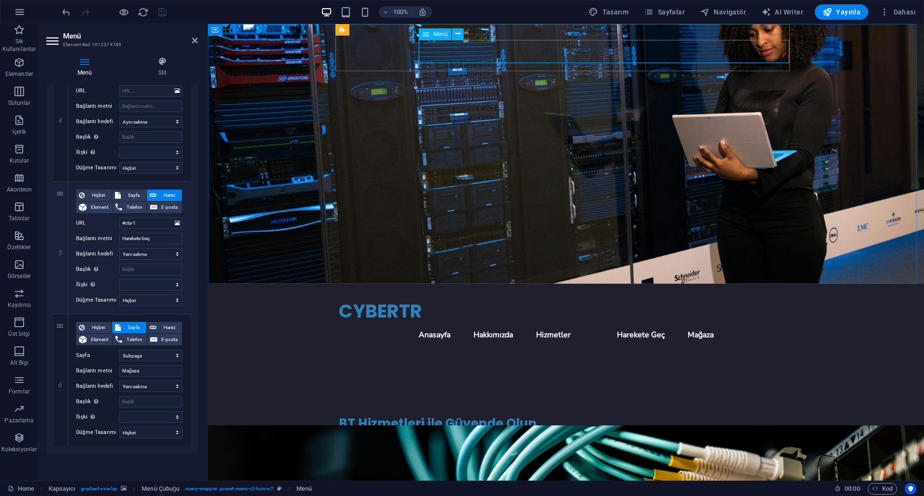
click at [675, 323] on nav "Anasayfa Hakkımızda Hizmetler Harekete Geç Mağaza" at bounding box center [566, 334] width 454 height 23
click at [156, 284] on select "alternate oluşturan bookmark harici yardım lisans ileri nofollow noreferrer noo…" at bounding box center [150, 285] width 63 height 12
click at [156, 283] on select "alternate oluşturan bookmark harici yardım lisans ileri nofollow noreferrer noo…" at bounding box center [150, 285] width 63 height 12
click at [412, 299] on div "CYBERTR" at bounding box center [566, 311] width 454 height 24
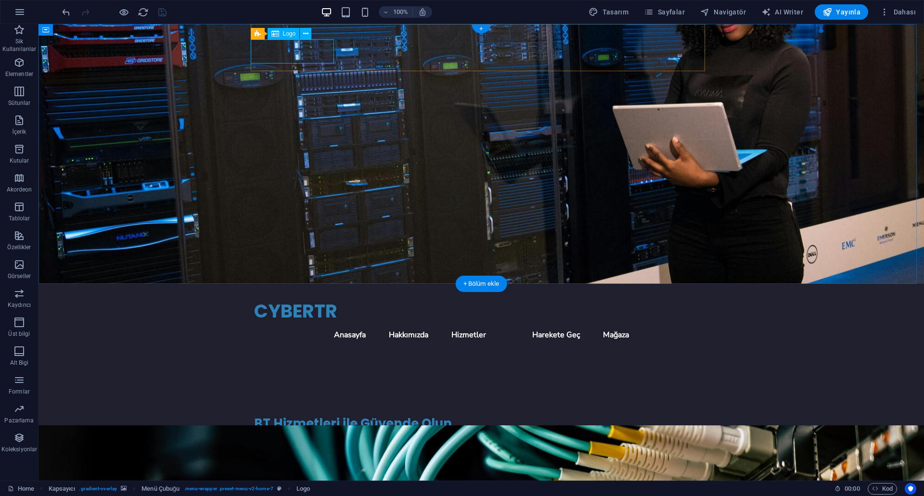
click at [297, 299] on div "CYBERTR" at bounding box center [481, 311] width 454 height 24
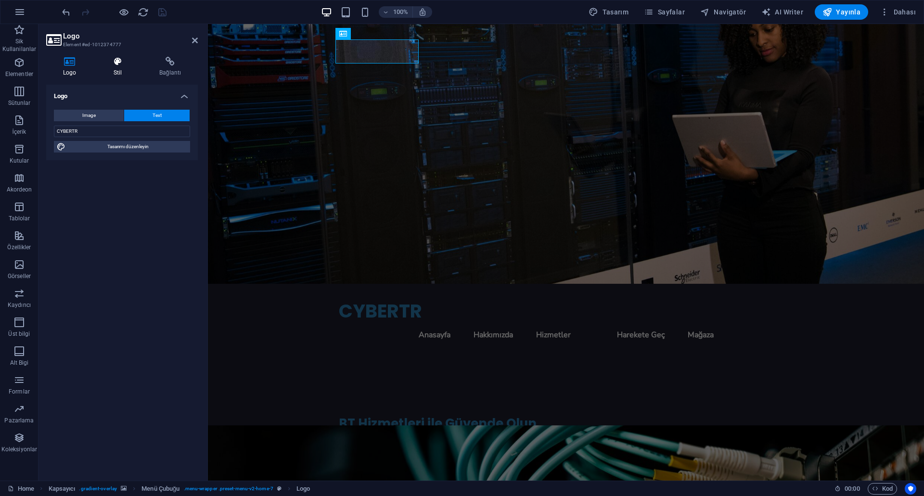
click at [117, 65] on icon at bounding box center [118, 62] width 42 height 10
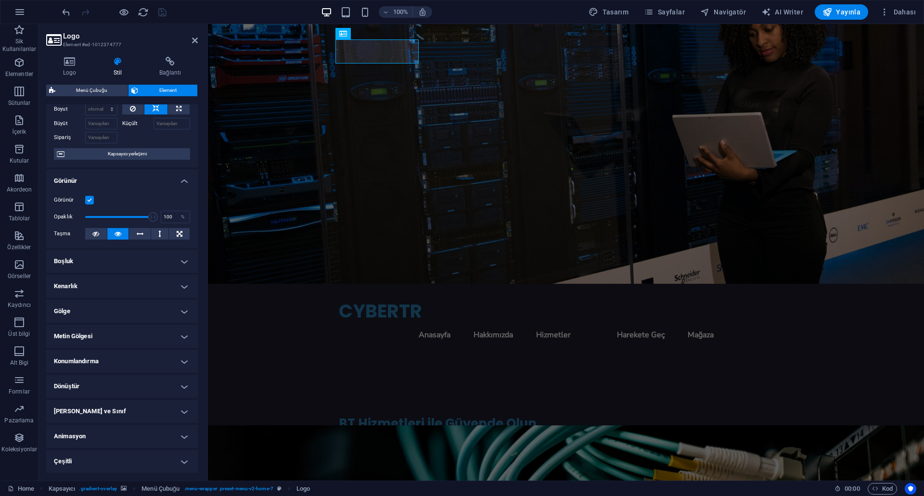
scroll to position [0, 0]
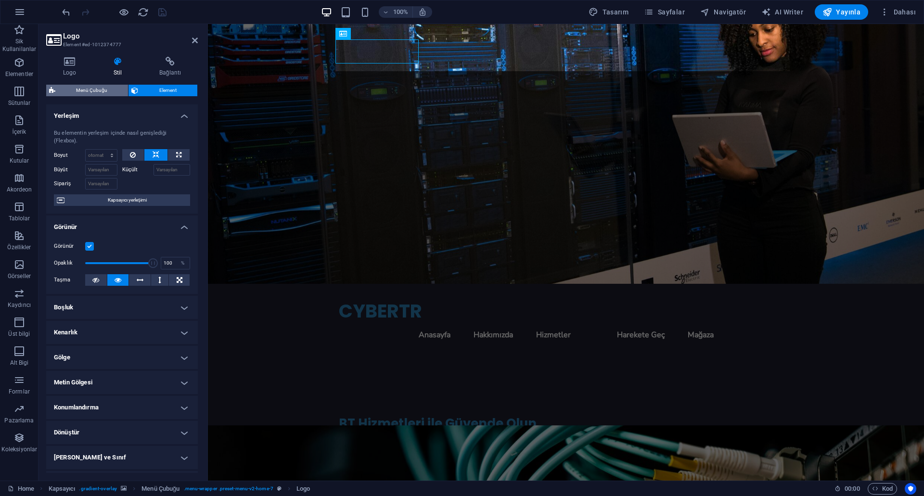
click at [94, 93] on span "Menü Çubuğu" at bounding box center [91, 91] width 67 height 12
select select "rem"
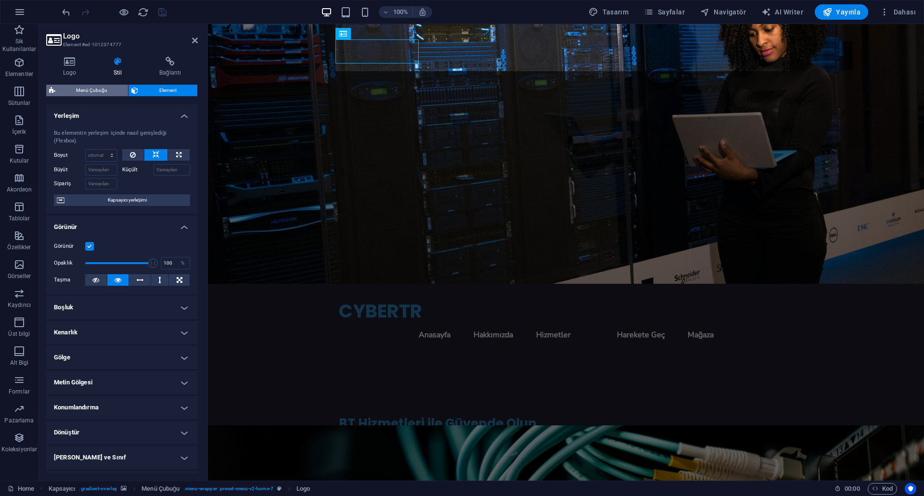
select select "preset-menu-v2-home-7"
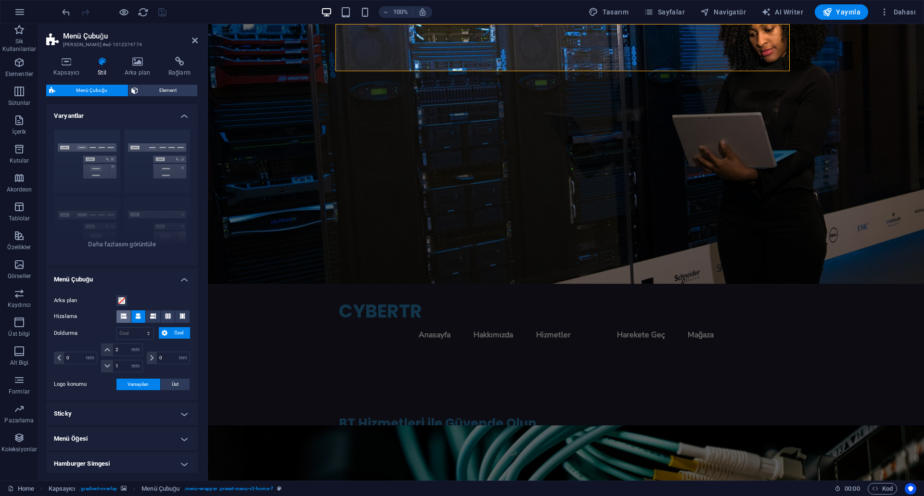
click at [126, 315] on icon at bounding box center [124, 316] width 6 height 6
click at [138, 315] on icon at bounding box center [138, 316] width 6 height 6
click at [148, 316] on button at bounding box center [153, 316] width 14 height 13
click at [159, 315] on button at bounding box center [153, 316] width 14 height 13
click at [165, 316] on icon at bounding box center [168, 316] width 6 height 6
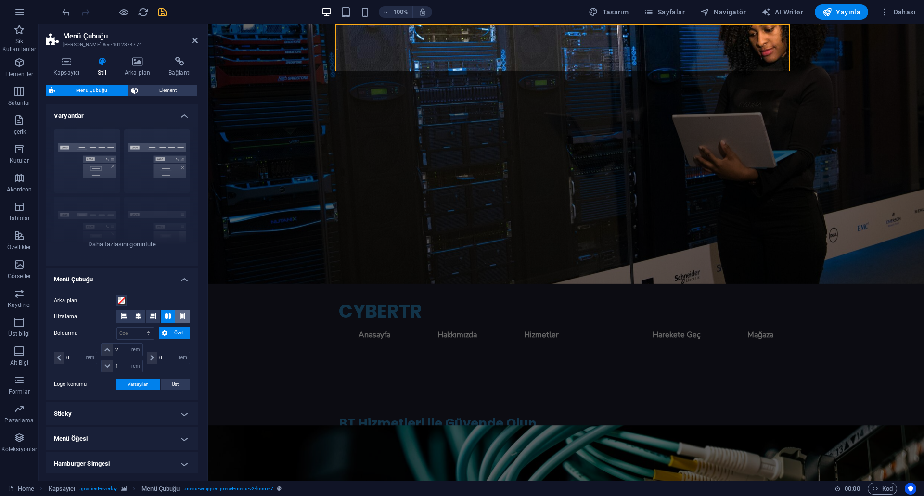
click at [184, 318] on button at bounding box center [182, 316] width 14 height 13
click at [169, 315] on icon at bounding box center [168, 316] width 6 height 6
click at [157, 315] on button at bounding box center [153, 316] width 14 height 13
click at [139, 315] on icon at bounding box center [138, 316] width 6 height 6
click at [128, 317] on button at bounding box center [123, 316] width 14 height 13
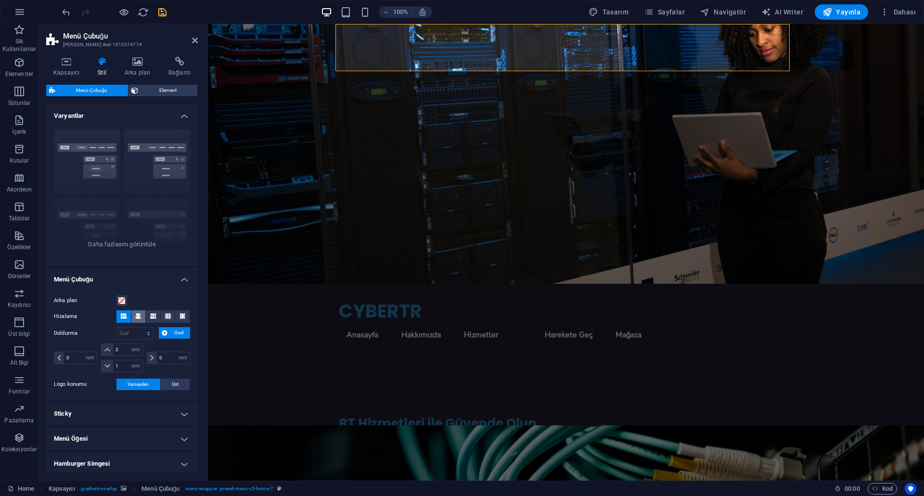
click at [144, 316] on button at bounding box center [138, 316] width 14 height 13
click at [60, 358] on icon at bounding box center [59, 358] width 4 height 6
click at [157, 359] on input "0" at bounding box center [173, 358] width 33 height 12
click at [151, 357] on icon at bounding box center [152, 358] width 4 height 6
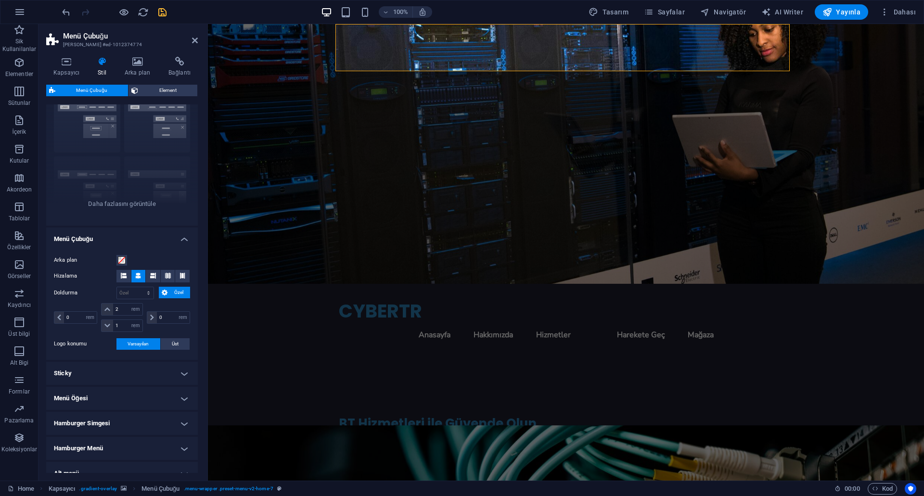
scroll to position [91, 0]
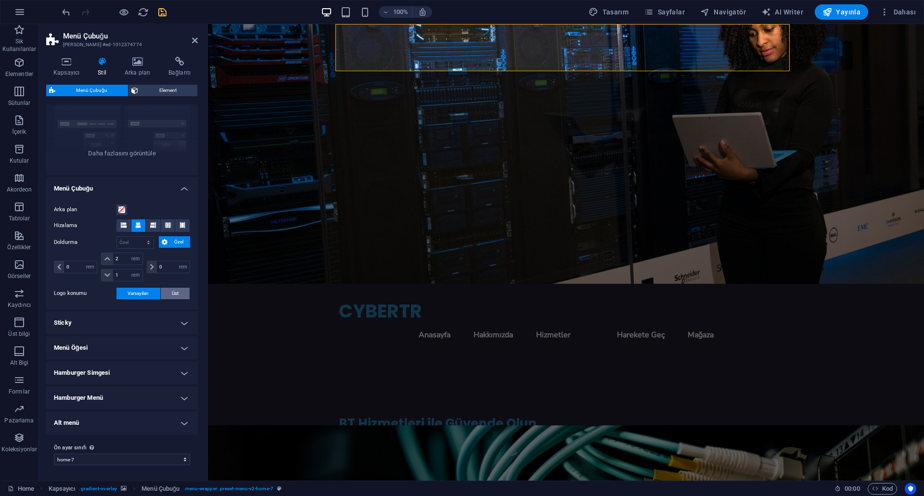
click at [174, 289] on span "Üst" at bounding box center [175, 294] width 7 height 12
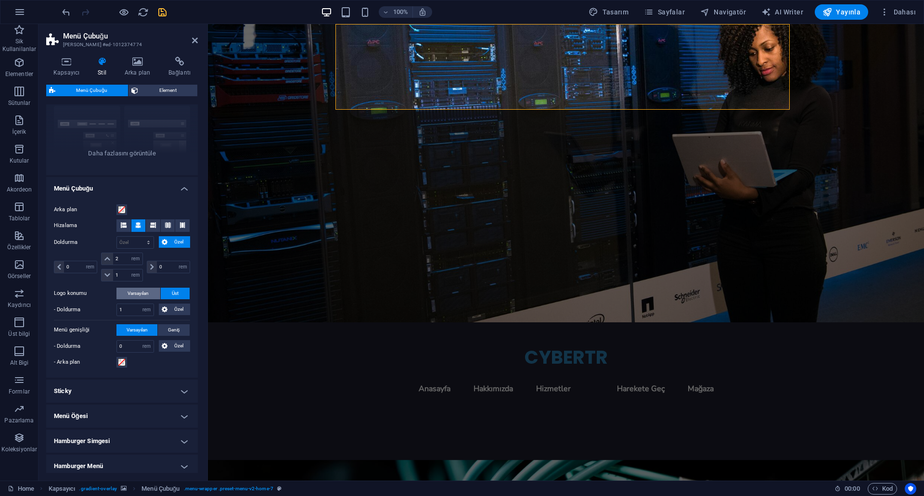
click at [153, 291] on button "Varsayılan" at bounding box center [138, 294] width 44 height 12
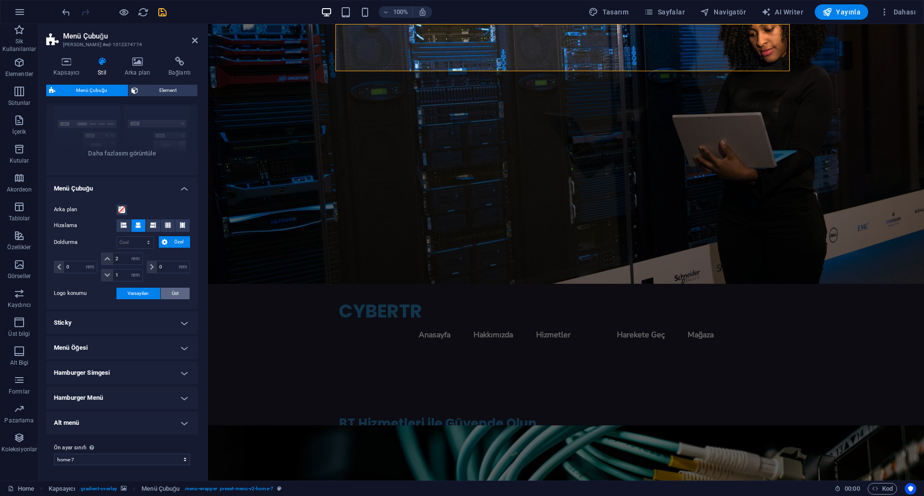
click at [173, 293] on span "Üst" at bounding box center [175, 294] width 7 height 12
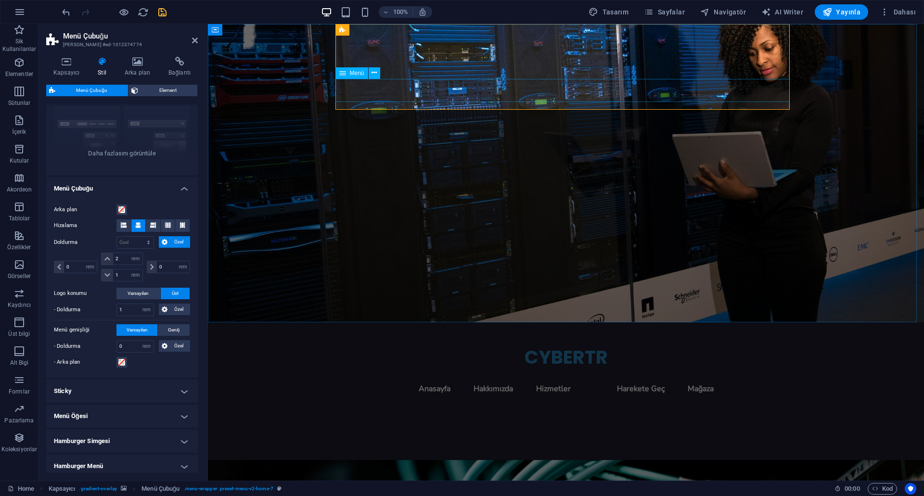
click at [652, 377] on nav "Anasayfa Hakkımızda Hizmetler Harekete Geç Mağaza" at bounding box center [566, 388] width 454 height 23
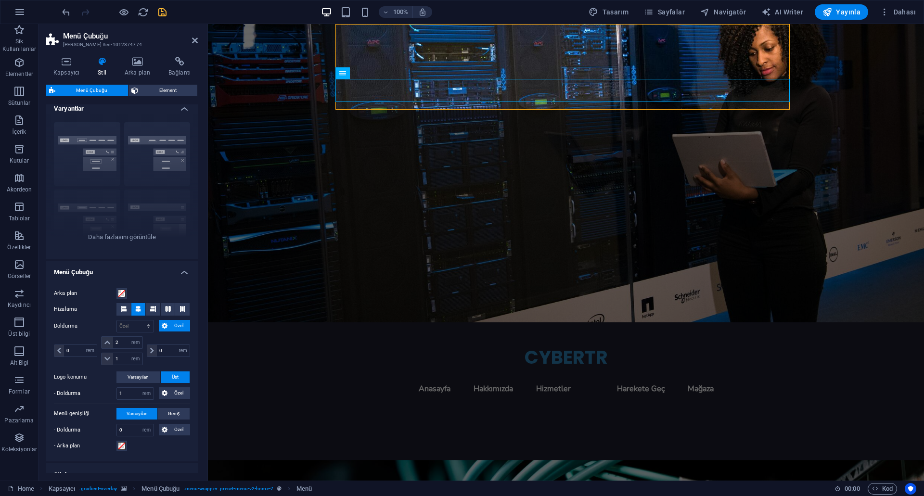
scroll to position [0, 0]
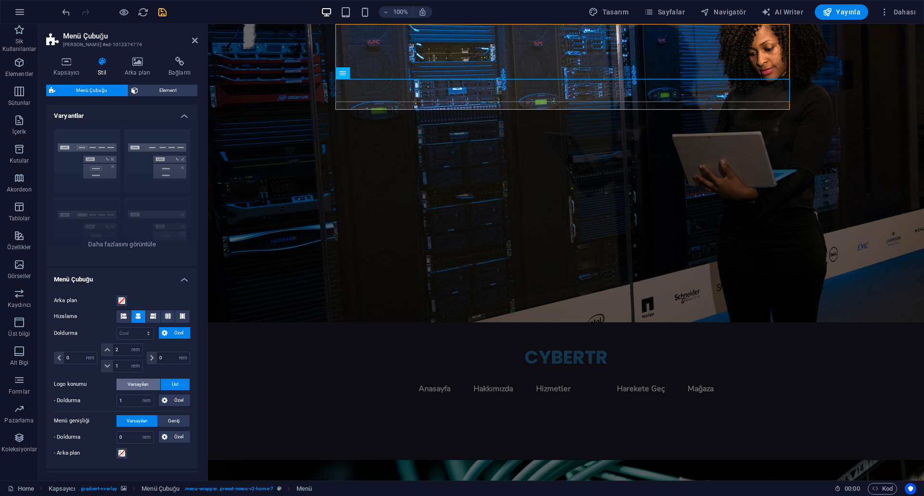
click at [141, 381] on span "Varsayılan" at bounding box center [138, 385] width 21 height 12
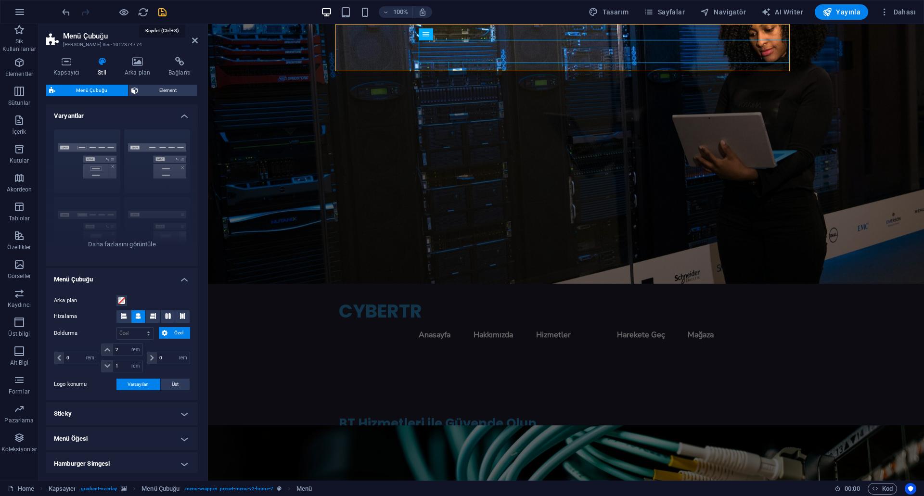
click at [161, 12] on icon "save" at bounding box center [162, 12] width 11 height 11
checkbox input "false"
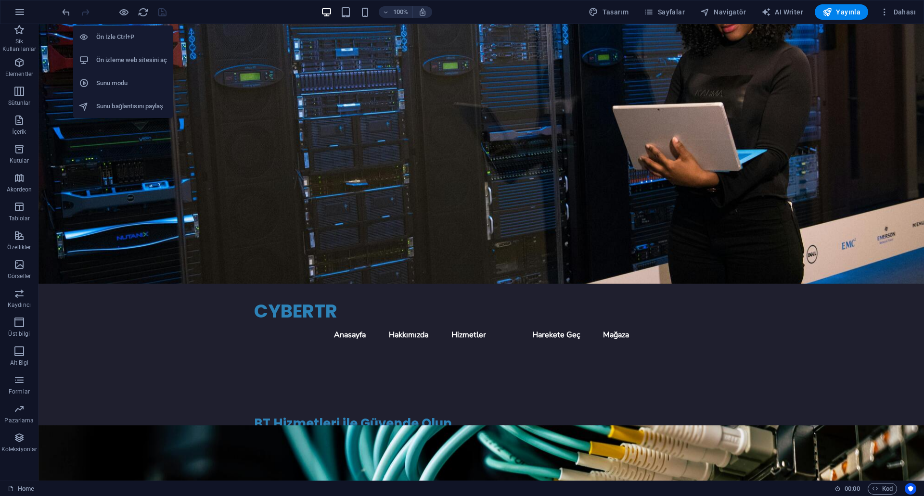
click at [124, 63] on h6 "Ön izleme web sitesini aç" at bounding box center [131, 60] width 71 height 12
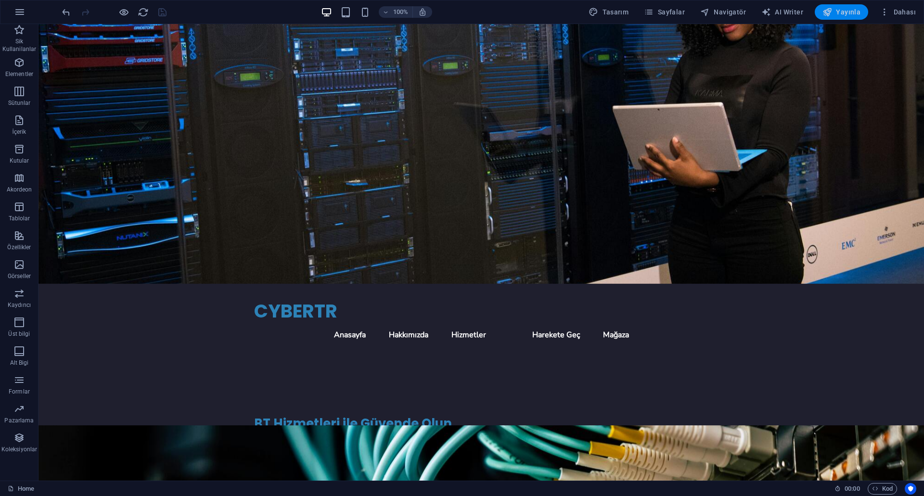
click at [850, 10] on span "Yayınla" at bounding box center [841, 12] width 38 height 10
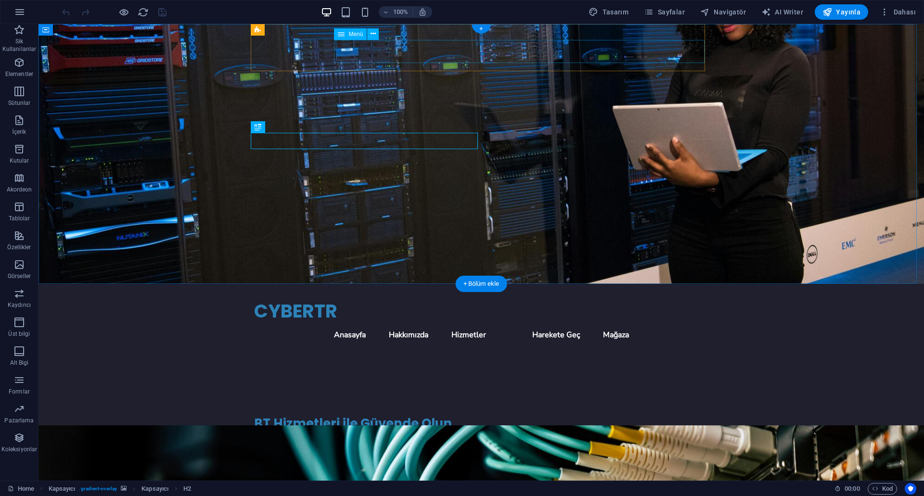
click at [655, 323] on nav "Anasayfa Hakkımızda Hizmetler Harekete Geç Mağaza" at bounding box center [481, 334] width 454 height 23
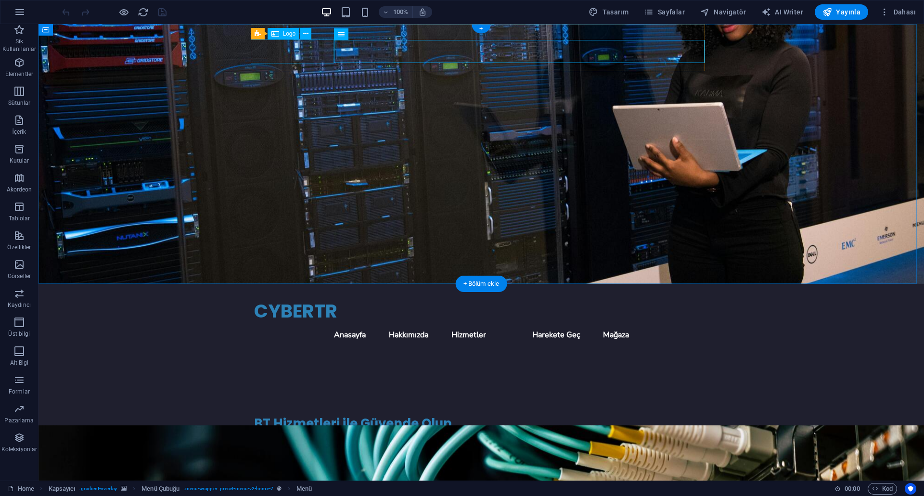
click at [292, 299] on div "CYBERTR" at bounding box center [481, 311] width 454 height 24
drag, startPoint x: 287, startPoint y: 48, endPoint x: 251, endPoint y: 51, distance: 36.8
click at [254, 299] on div "CYBERTR" at bounding box center [481, 311] width 454 height 24
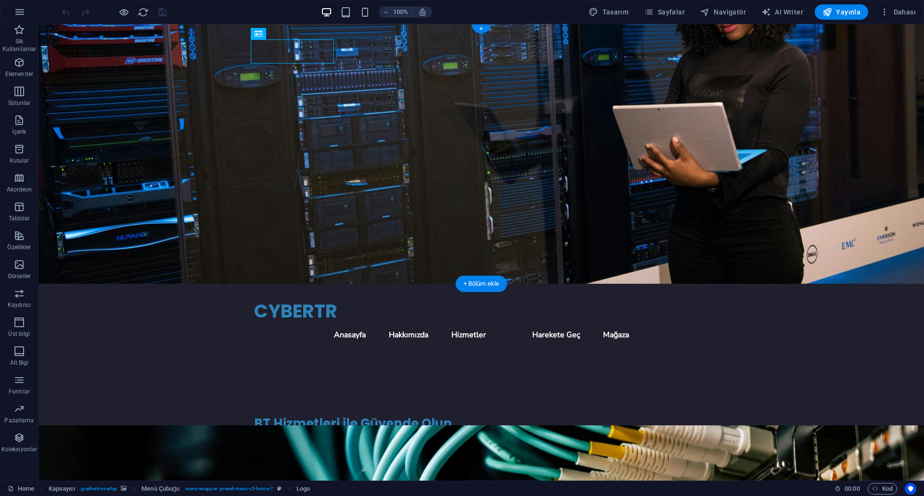
drag, startPoint x: 250, startPoint y: 51, endPoint x: 217, endPoint y: 55, distance: 33.9
click at [217, 55] on div "CYBERTR Menu Anasayfa Hakkımızda Hizmetler Harekete Geç Mağaza BT Hizmetleri il…" at bounding box center [482, 289] width 886 height 531
click at [270, 299] on div "CYBERTR" at bounding box center [481, 311] width 454 height 24
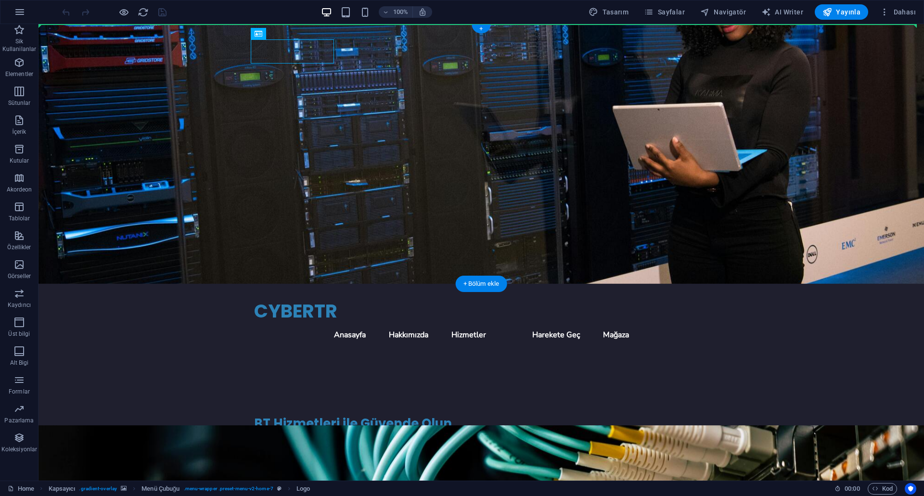
drag, startPoint x: 279, startPoint y: 51, endPoint x: 187, endPoint y: 52, distance: 92.4
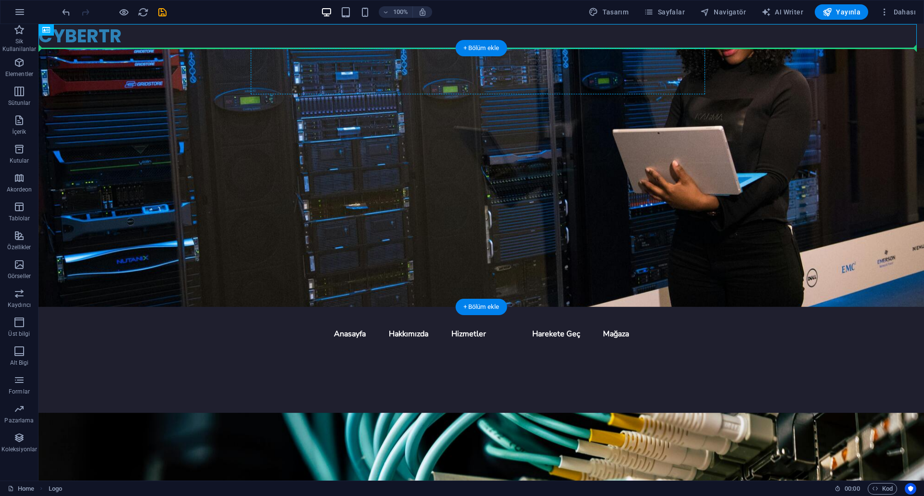
drag, startPoint x: 301, startPoint y: 31, endPoint x: 317, endPoint y: 76, distance: 47.0
drag, startPoint x: 117, startPoint y: 38, endPoint x: 319, endPoint y: 80, distance: 206.0
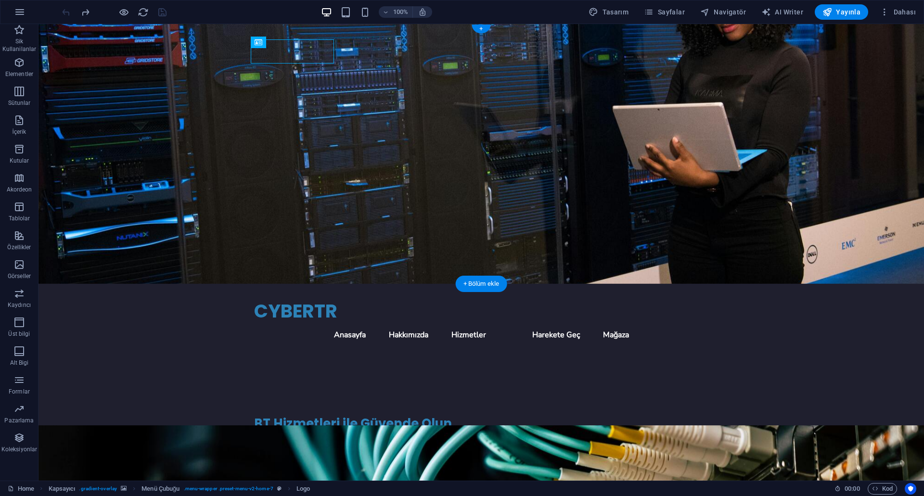
click at [504, 109] on figure at bounding box center [482, 154] width 886 height 260
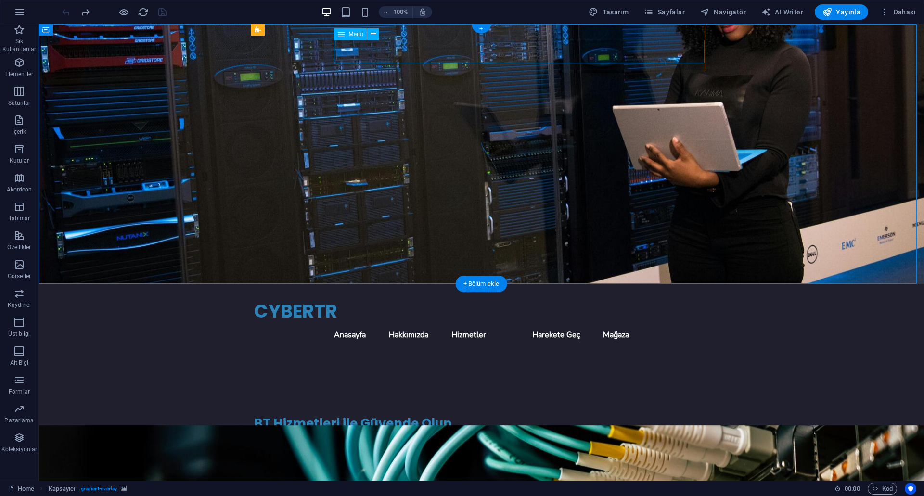
click at [423, 323] on nav "Anasayfa Hakkımızda Hizmetler Harekete Geç Mağaza" at bounding box center [481, 334] width 454 height 23
click at [299, 299] on div "CYBERTR" at bounding box center [481, 311] width 454 height 24
click at [397, 323] on nav "Anasayfa Hakkımızda Hizmetler Harekete Geç Mağaza" at bounding box center [481, 334] width 454 height 23
click at [297, 299] on div "CYBERTR" at bounding box center [481, 311] width 454 height 24
click at [301, 299] on div "CYBERTR" at bounding box center [481, 311] width 454 height 24
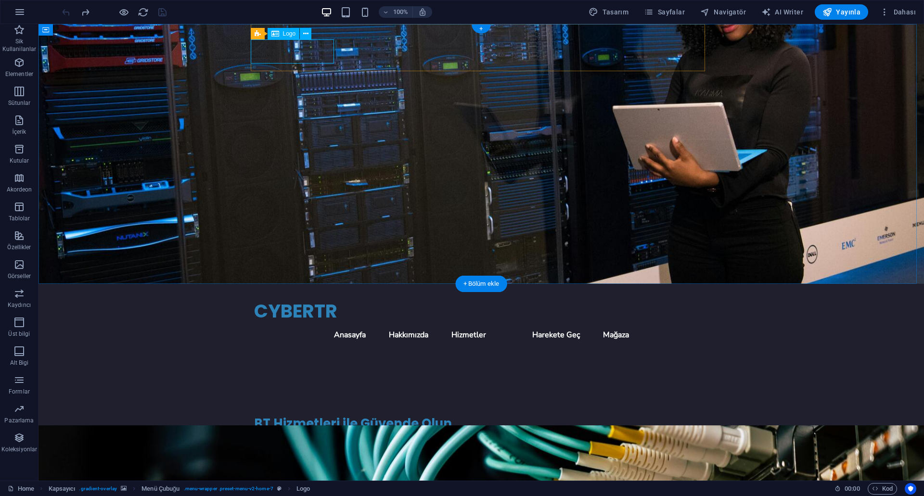
click at [301, 299] on div "CYBERTR" at bounding box center [481, 311] width 454 height 24
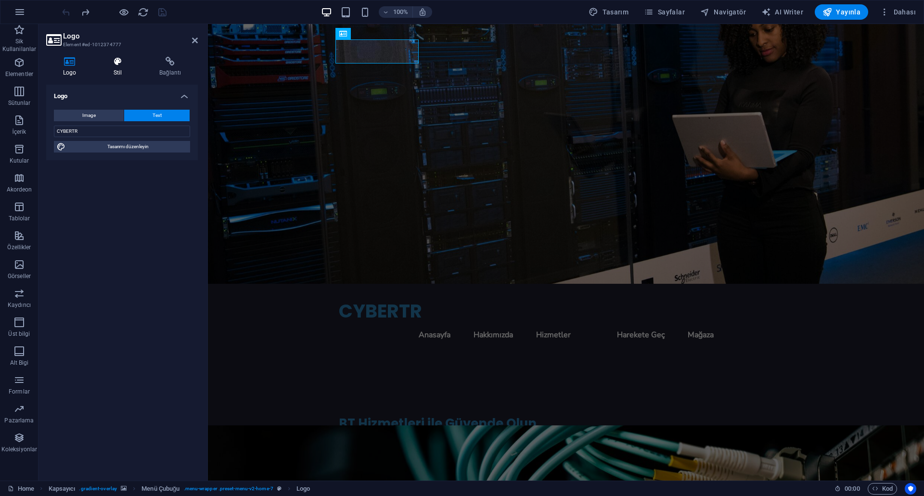
click at [136, 66] on icon at bounding box center [118, 62] width 42 height 10
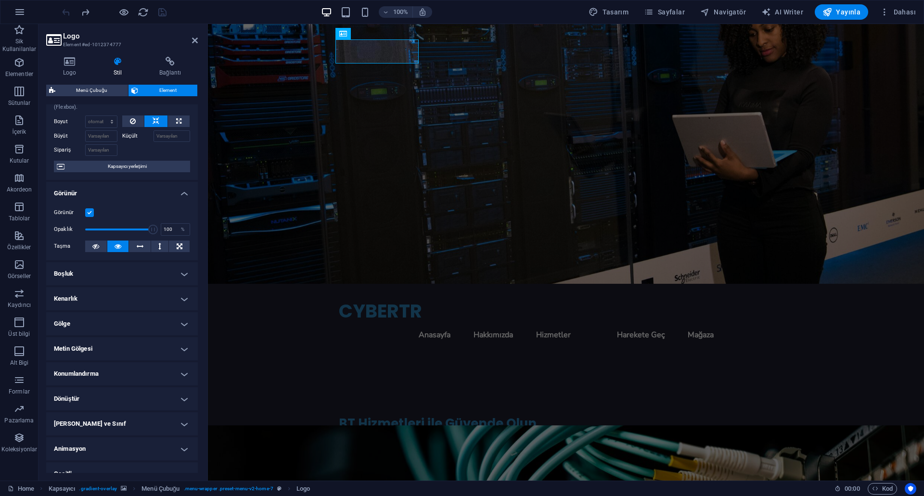
scroll to position [46, 0]
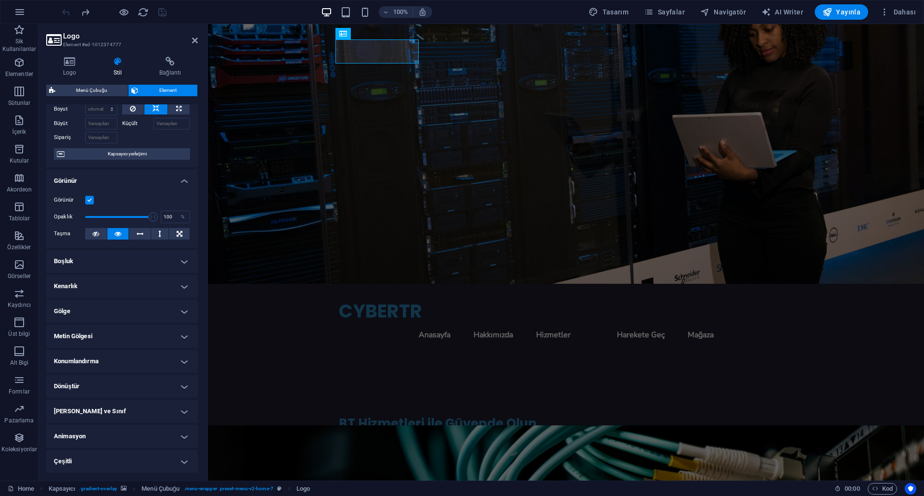
click at [149, 257] on h4 "Boşluk" at bounding box center [122, 261] width 152 height 23
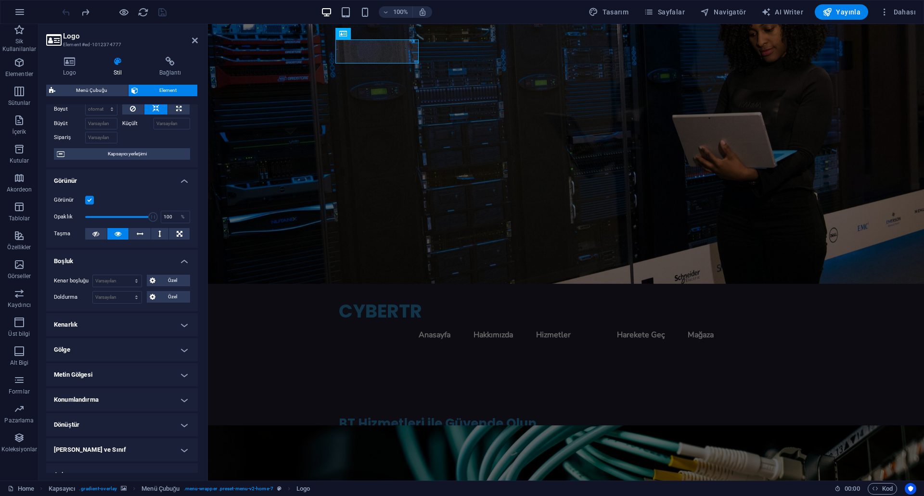
click at [149, 257] on h4 "Boşluk" at bounding box center [122, 258] width 152 height 17
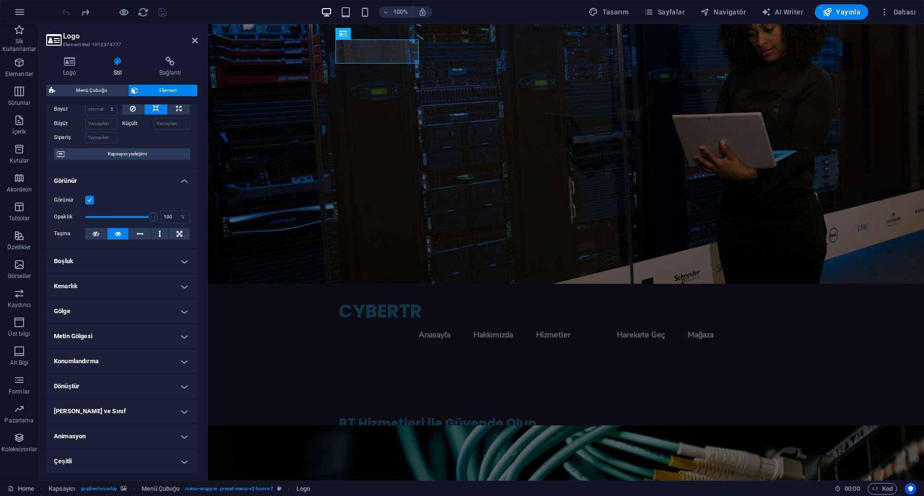
click at [147, 292] on h4 "Kenarlık" at bounding box center [122, 286] width 152 height 23
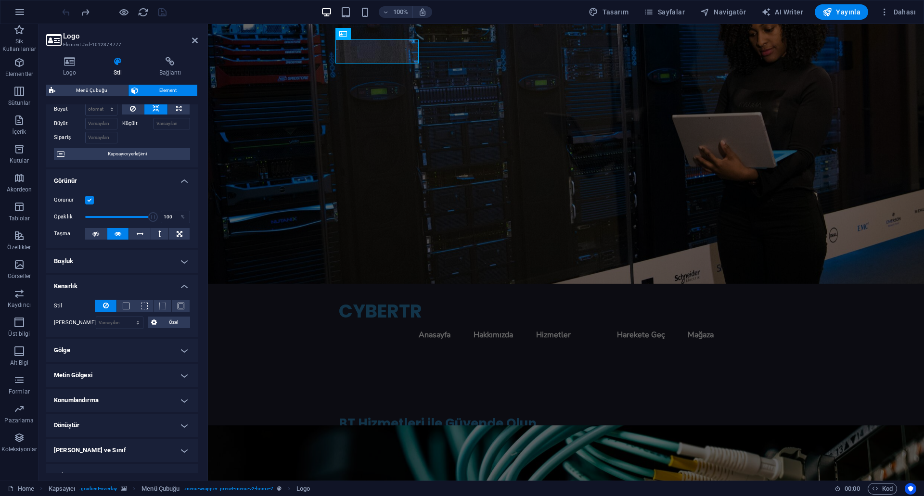
click at [147, 292] on div "Stil - Genişlik 1 otomatik px rem % vh vw Özel Özel 1 otomatik px rem % vh vw 1…" at bounding box center [122, 314] width 152 height 45
click at [157, 282] on h4 "Kenarlık" at bounding box center [122, 283] width 152 height 17
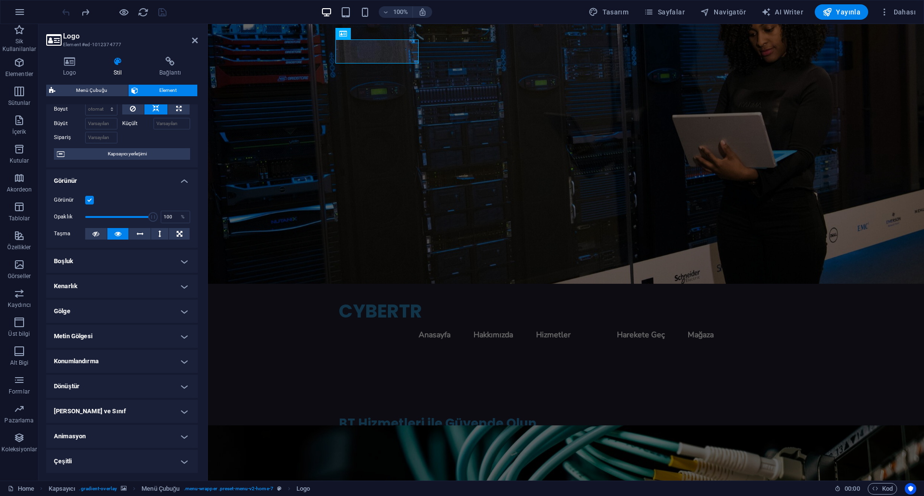
click at [167, 308] on h4 "Gölge" at bounding box center [122, 311] width 152 height 23
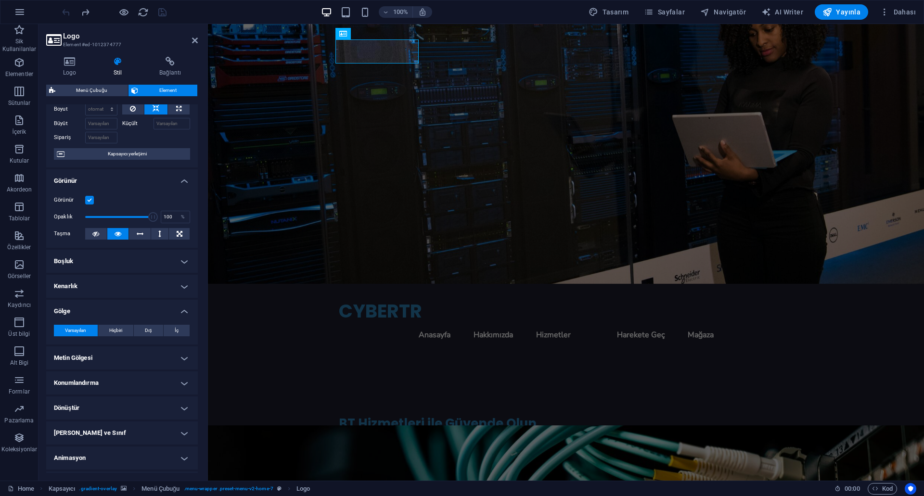
click at [167, 308] on h4 "Gölge" at bounding box center [122, 308] width 152 height 17
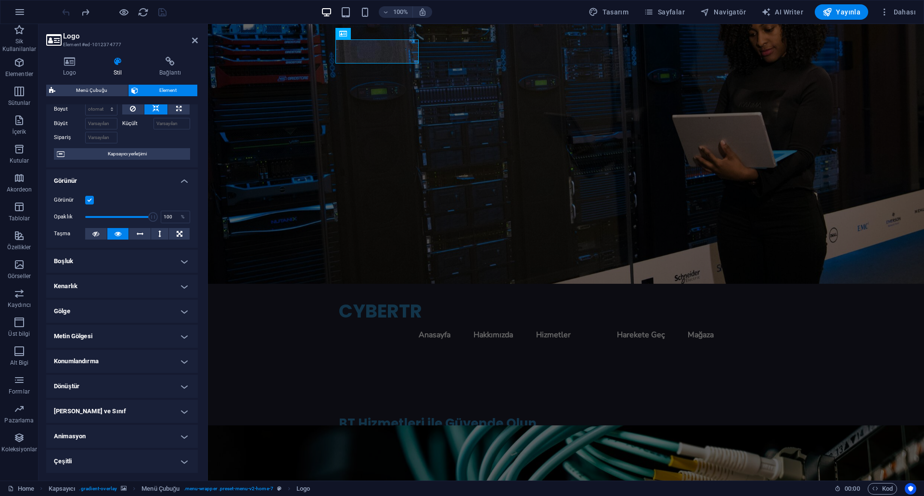
click at [189, 332] on h4 "Metin Gölgesi" at bounding box center [122, 336] width 152 height 23
click at [188, 332] on h4 "Metin Gölgesi" at bounding box center [122, 333] width 152 height 17
click at [183, 358] on h4 "Konumlandırma" at bounding box center [122, 361] width 152 height 23
click at [183, 358] on h4 "Konumlandırma" at bounding box center [122, 358] width 152 height 17
click at [172, 435] on h4 "Animasyon" at bounding box center [122, 436] width 152 height 23
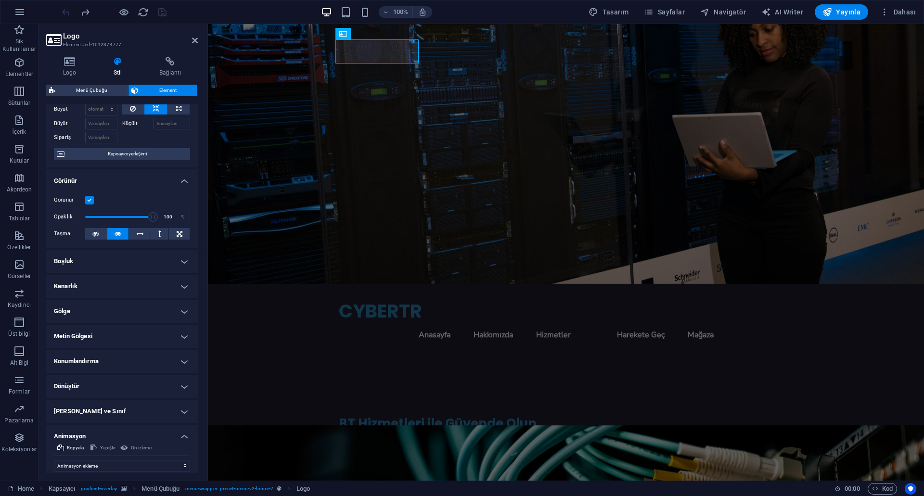
click at [172, 435] on h4 "Animasyon" at bounding box center [122, 433] width 152 height 17
click at [170, 458] on h4 "Çeşitli" at bounding box center [122, 461] width 152 height 23
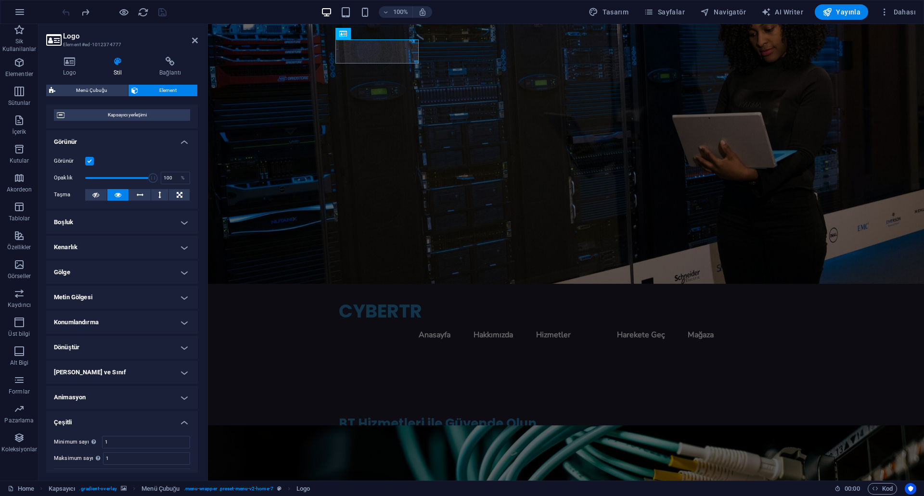
scroll to position [106, 0]
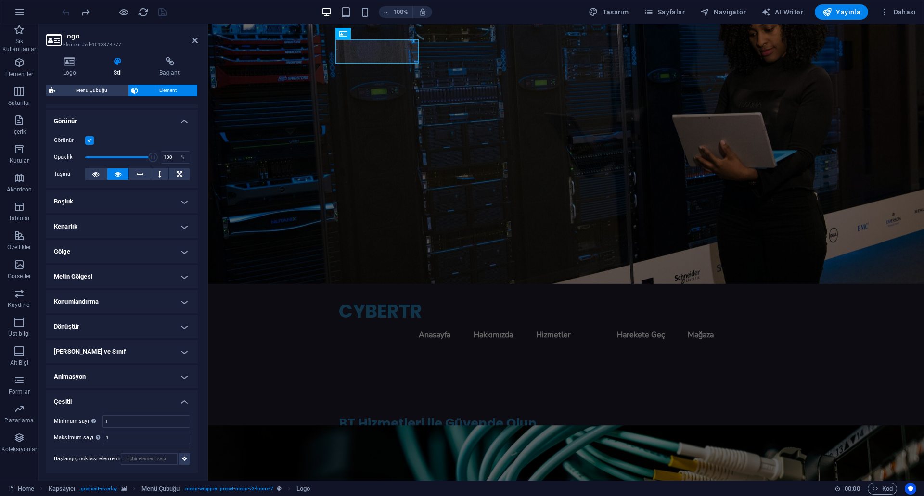
click at [180, 399] on h4 "Çeşitli" at bounding box center [122, 398] width 152 height 17
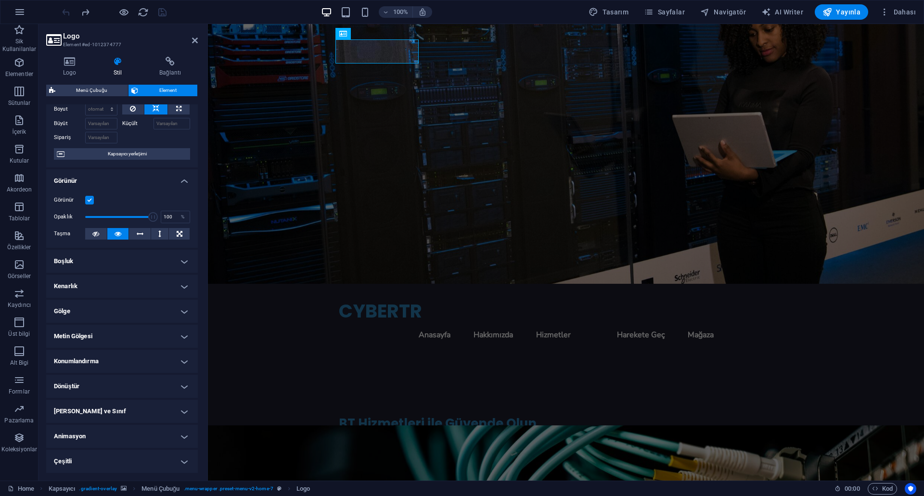
scroll to position [0, 0]
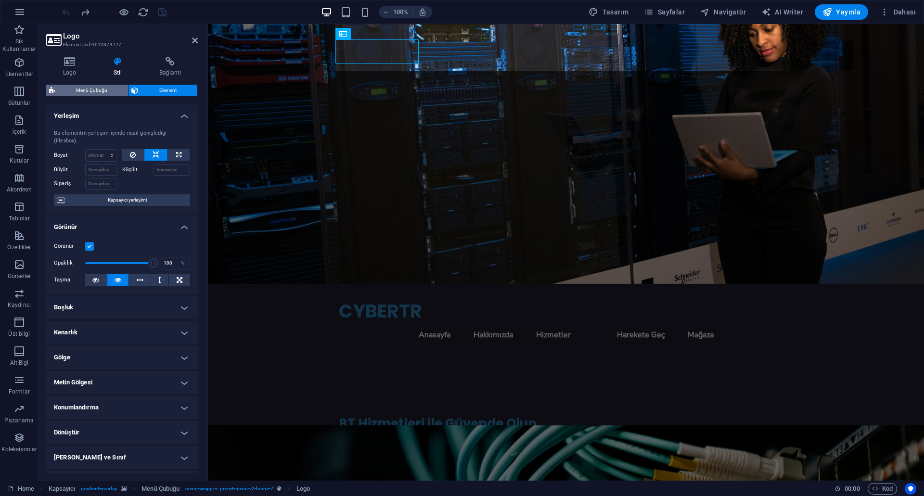
click at [96, 93] on span "Menü Çubuğu" at bounding box center [91, 91] width 67 height 12
select select "rem"
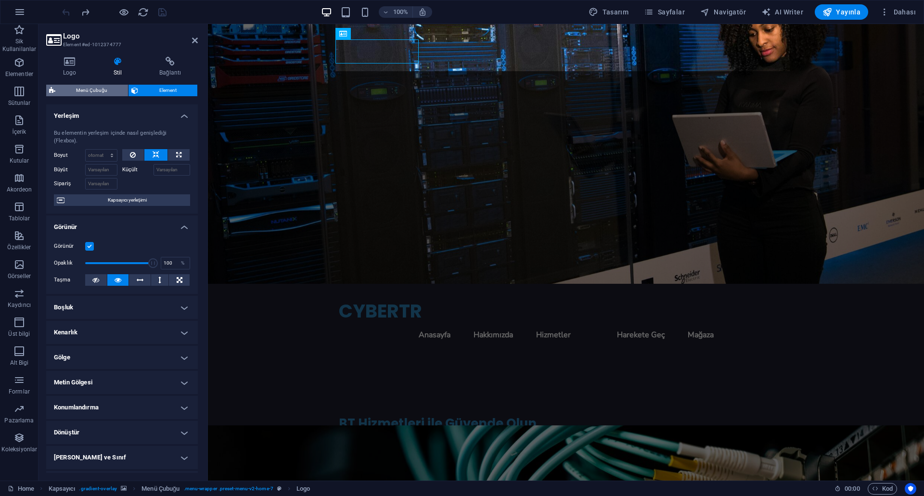
select select "preset-menu-v2-home-7"
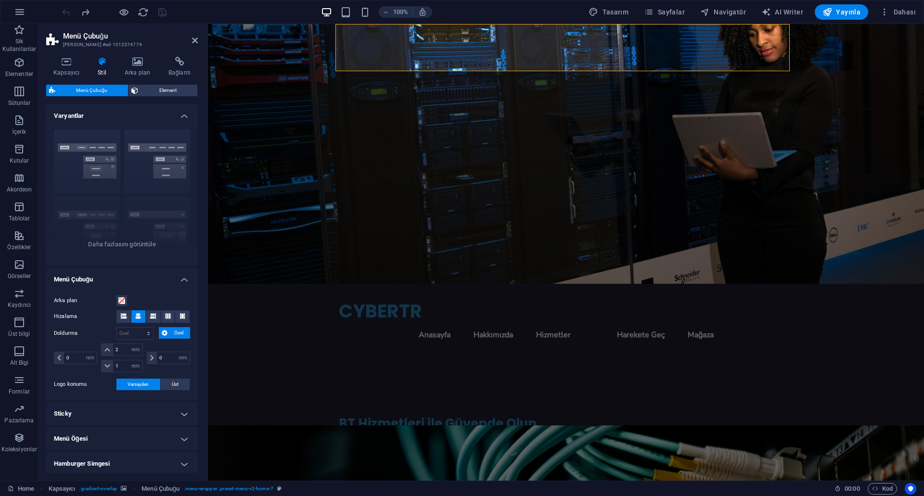
click at [195, 34] on h2 "Menü Çubuğu" at bounding box center [130, 36] width 135 height 9
drag, startPoint x: 195, startPoint y: 39, endPoint x: 156, endPoint y: 20, distance: 43.3
click at [195, 39] on icon at bounding box center [195, 41] width 6 height 8
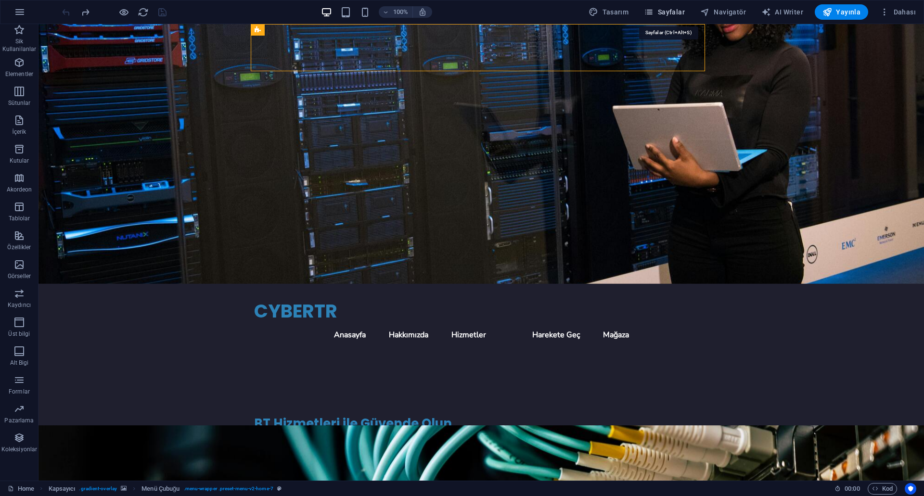
click at [653, 16] on icon "button" at bounding box center [649, 12] width 10 height 10
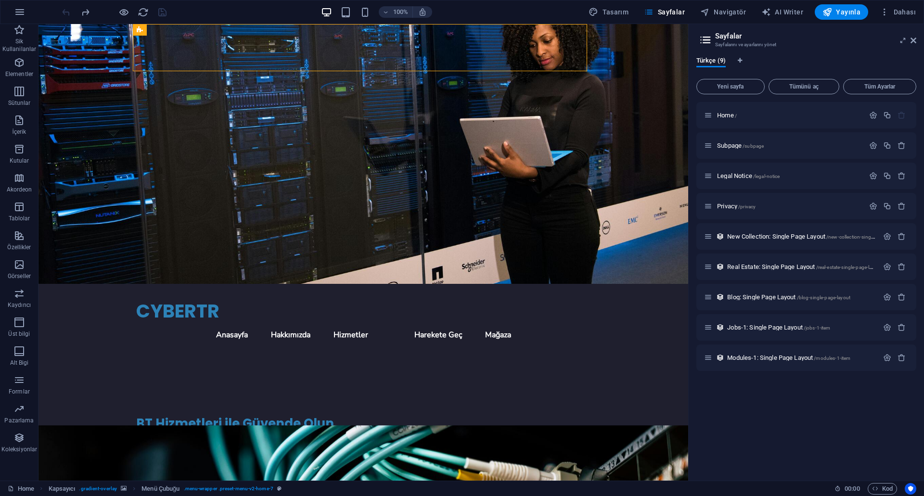
click at [707, 39] on icon at bounding box center [705, 39] width 14 height 13
click at [542, 323] on nav "Anasayfa Hakkımızda Hizmetler Harekete Geç Mağaza" at bounding box center [363, 334] width 454 height 23
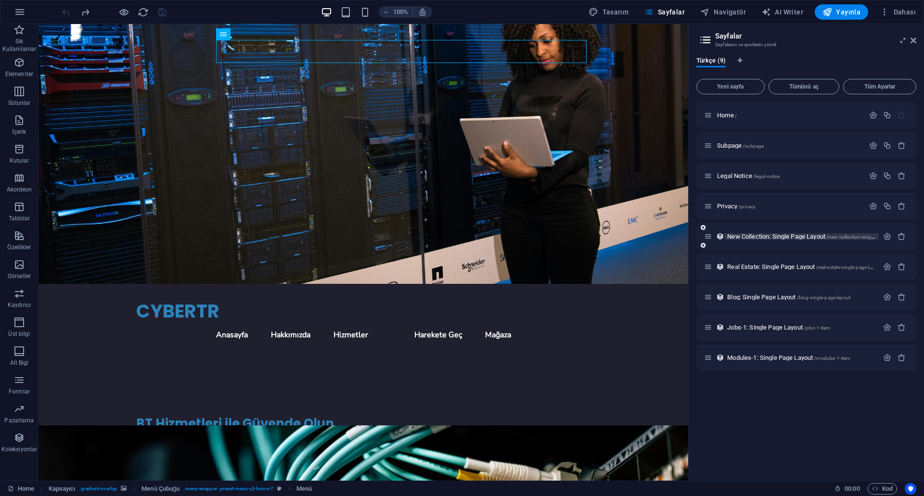
click at [789, 237] on span "New Collection: Single Page Layout /new-collection-single-page-layout" at bounding box center [814, 236] width 174 height 7
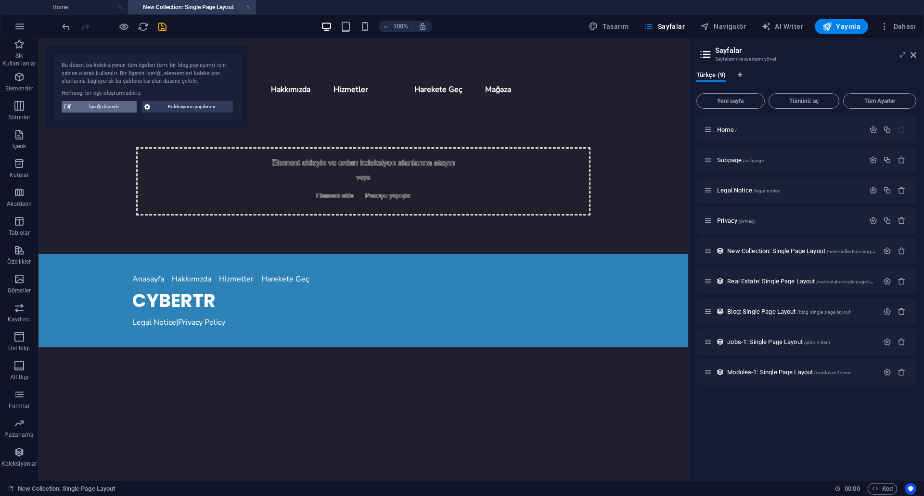
click at [88, 108] on span "İçeriği düzenle" at bounding box center [104, 107] width 60 height 12
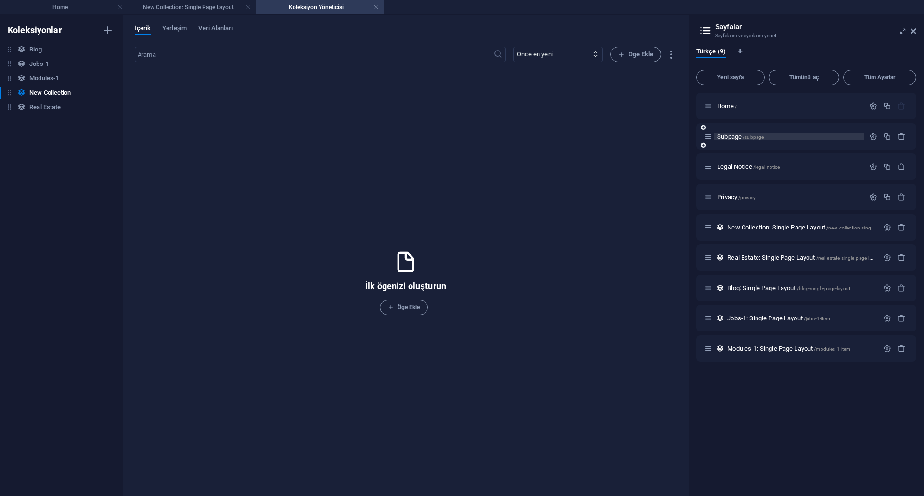
click at [781, 138] on p "Subpage /subpage" at bounding box center [789, 136] width 144 height 6
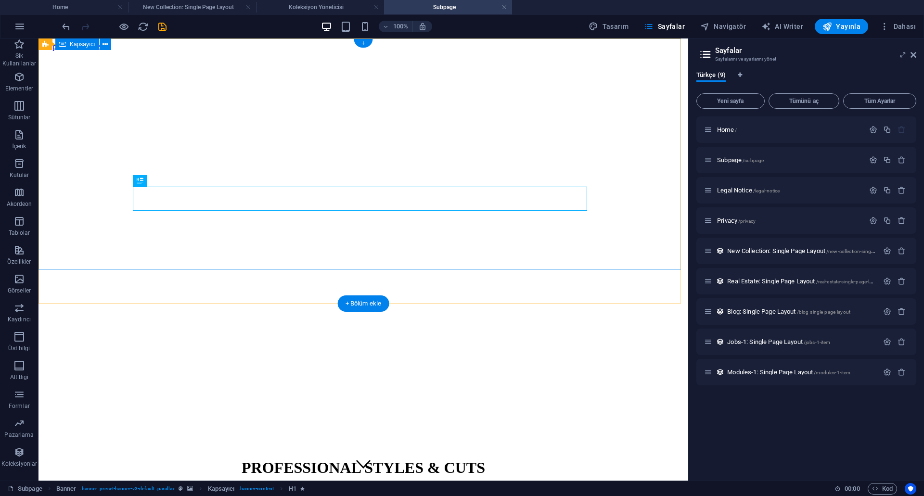
click at [393, 449] on div "PROFESSIONAL STYLES & CUTS +90 123 456 7890 | İstanbul" at bounding box center [363, 486] width 642 height 75
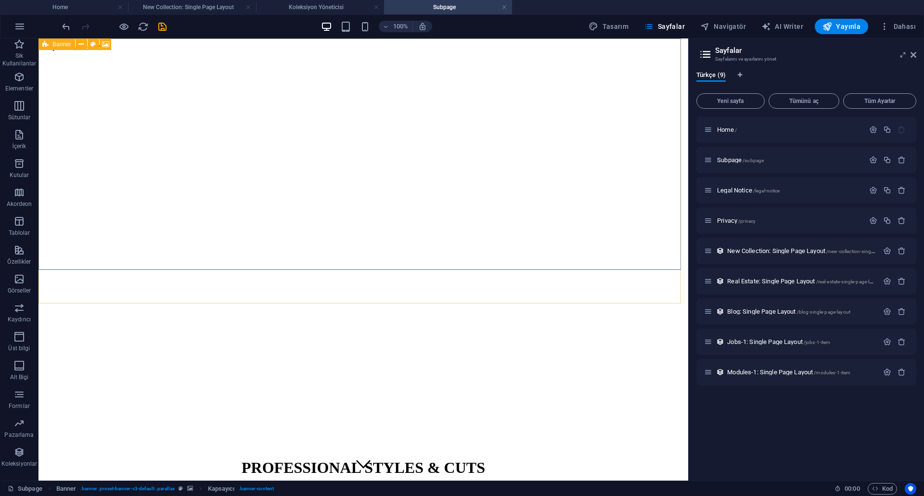
click at [54, 44] on span "Banner" at bounding box center [61, 44] width 19 height 6
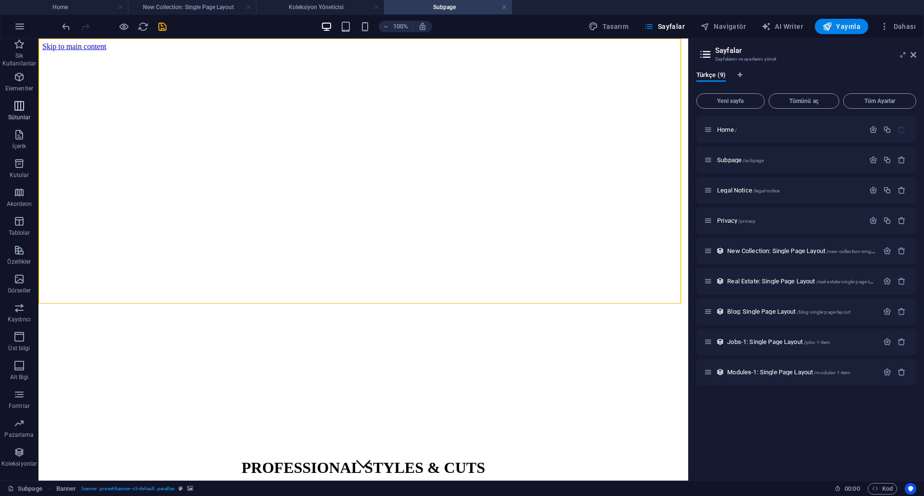
click at [19, 101] on icon "button" at bounding box center [19, 106] width 12 height 12
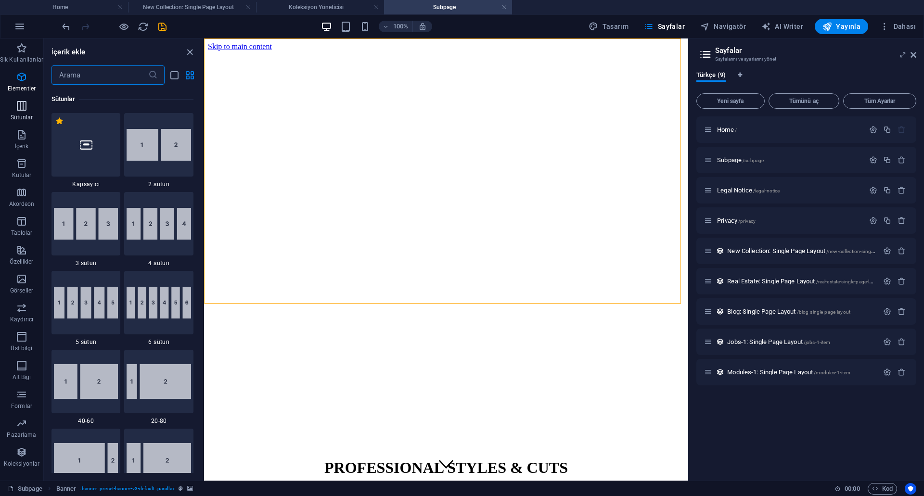
scroll to position [476, 0]
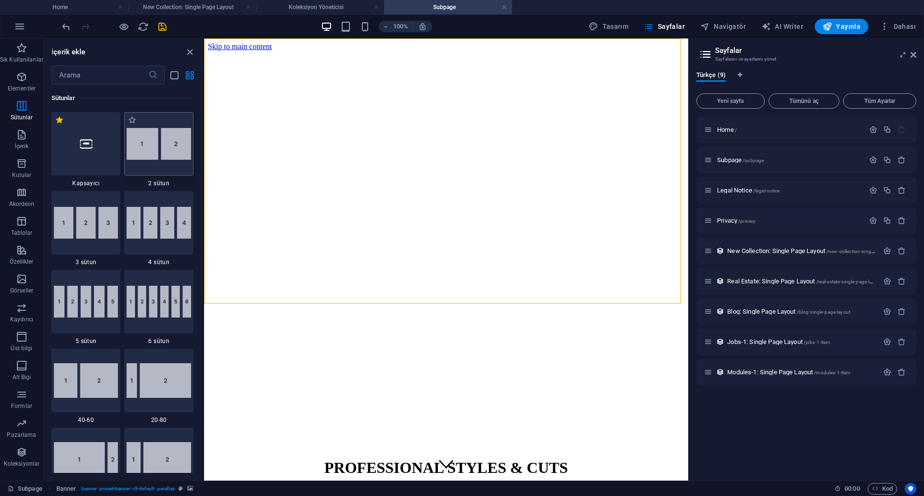
click at [138, 155] on img at bounding box center [159, 144] width 64 height 32
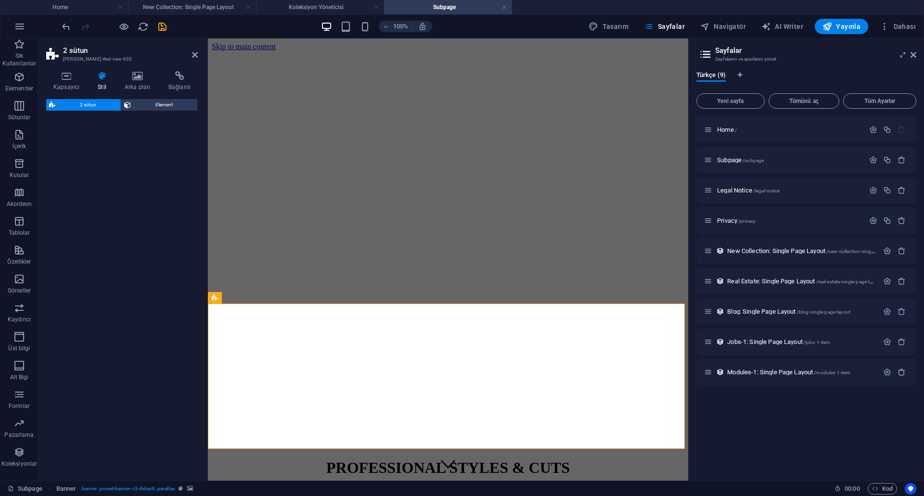
select select "rem"
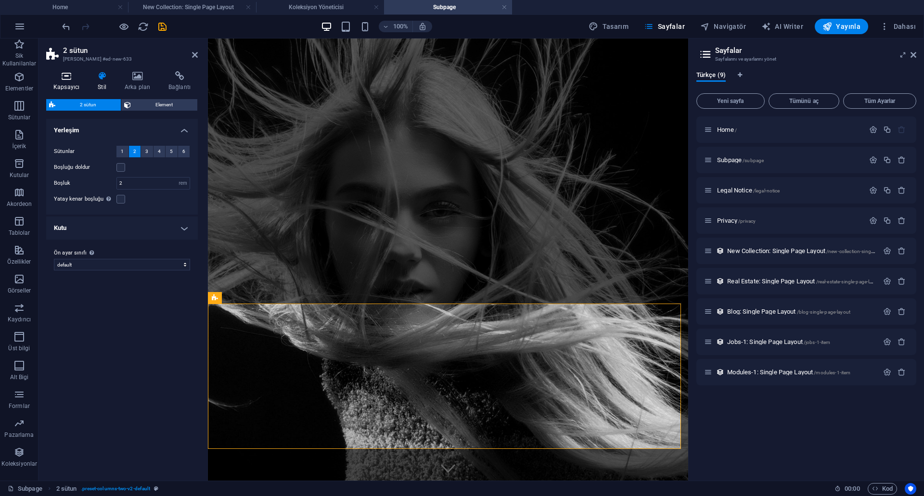
click at [68, 85] on h4 "Kapsayıcı" at bounding box center [68, 81] width 44 height 20
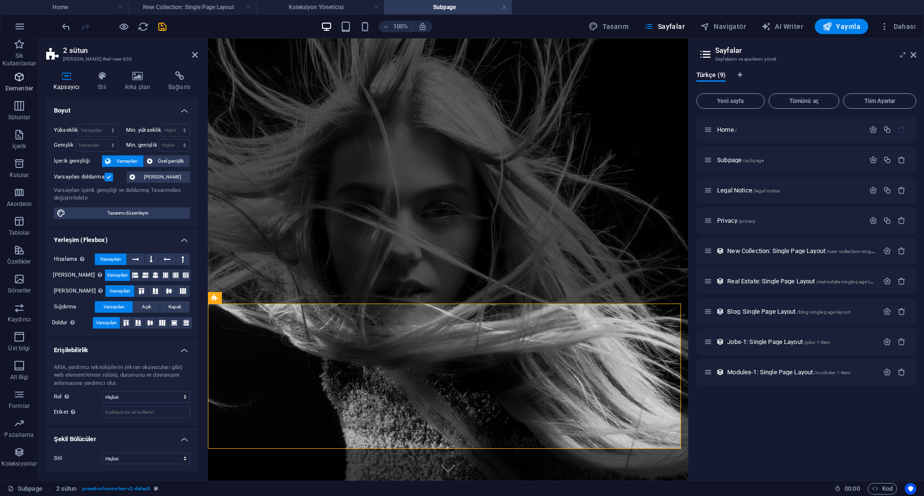
click at [19, 83] on span "Elementler" at bounding box center [19, 82] width 39 height 23
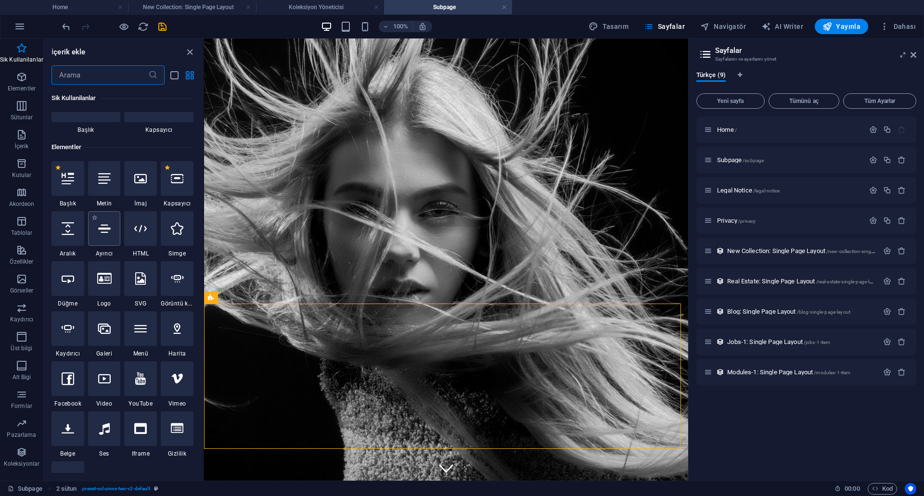
scroll to position [0, 0]
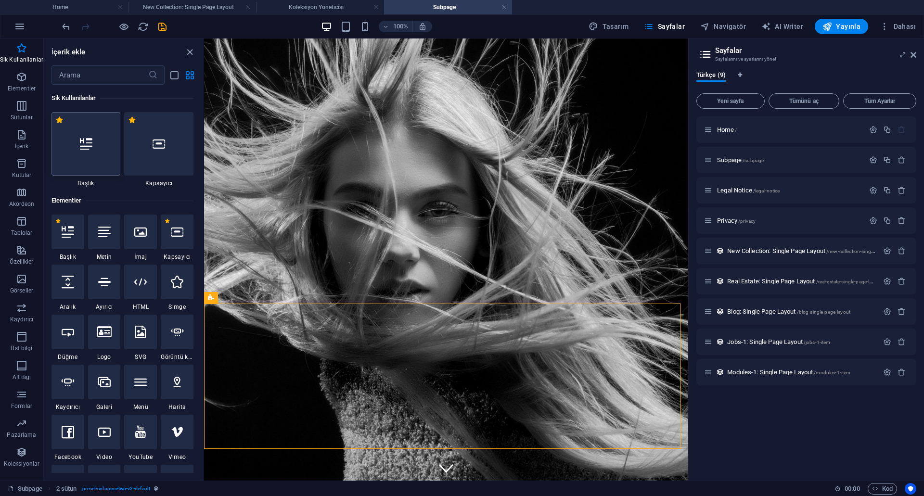
click at [101, 153] on div at bounding box center [85, 144] width 69 height 64
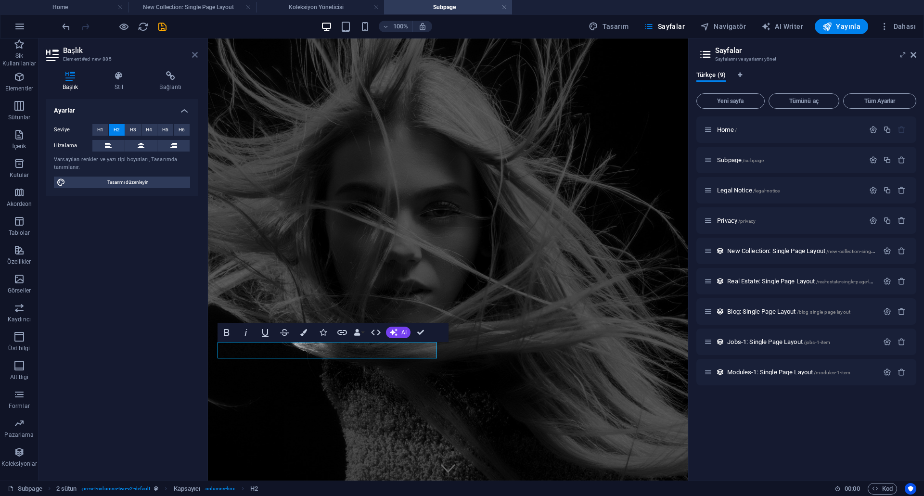
click at [192, 51] on icon at bounding box center [195, 55] width 6 height 8
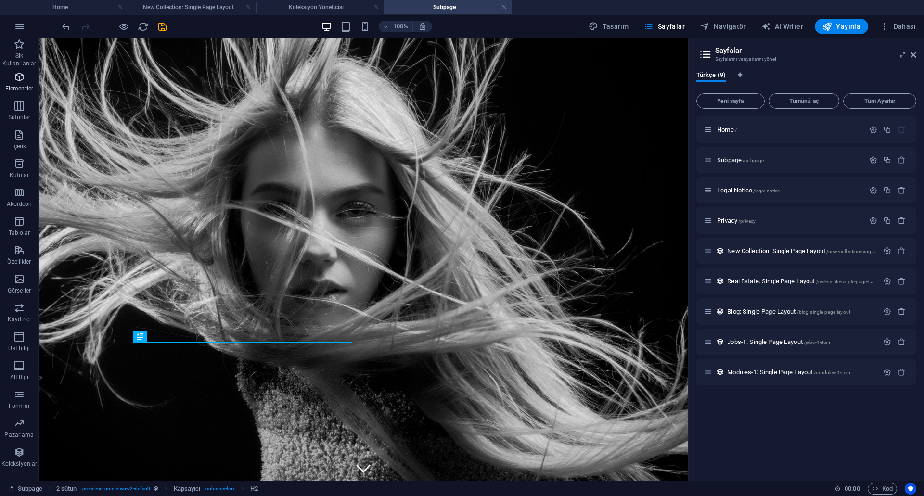
click at [18, 87] on p "Elementler" at bounding box center [19, 89] width 28 height 8
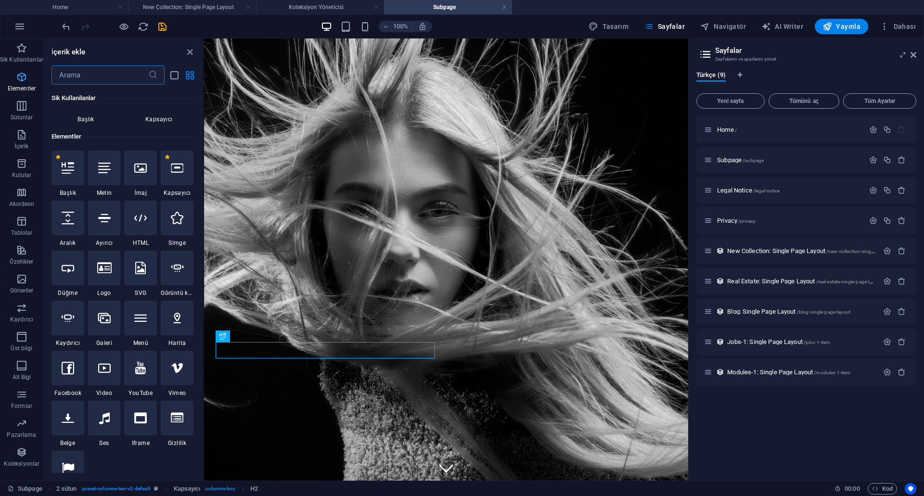
scroll to position [103, 0]
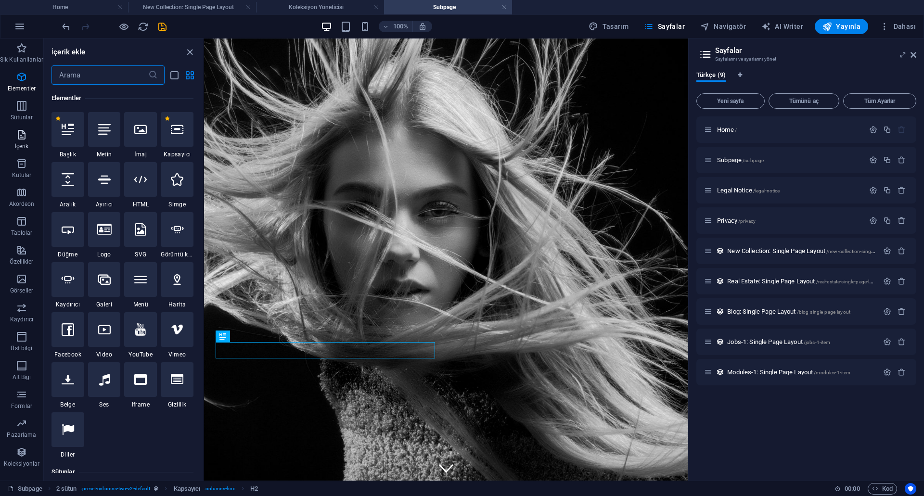
click at [29, 139] on span "İçerik" at bounding box center [21, 140] width 43 height 23
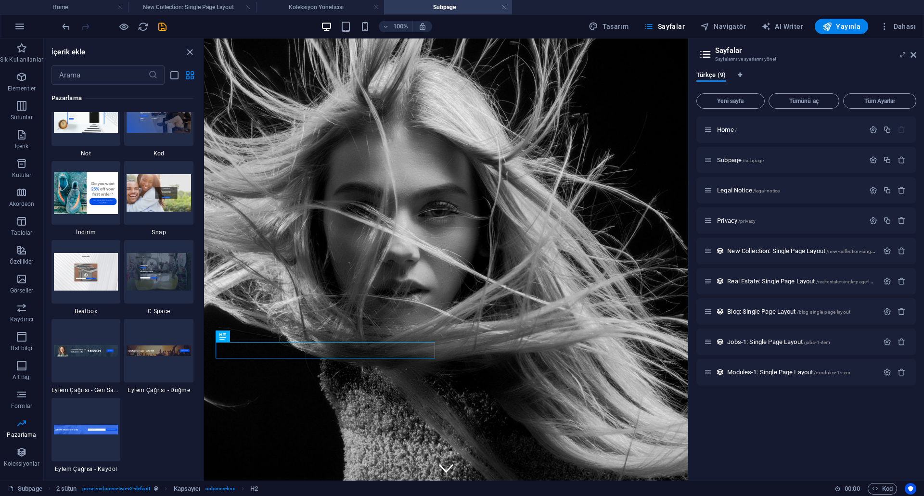
scroll to position [8325, 0]
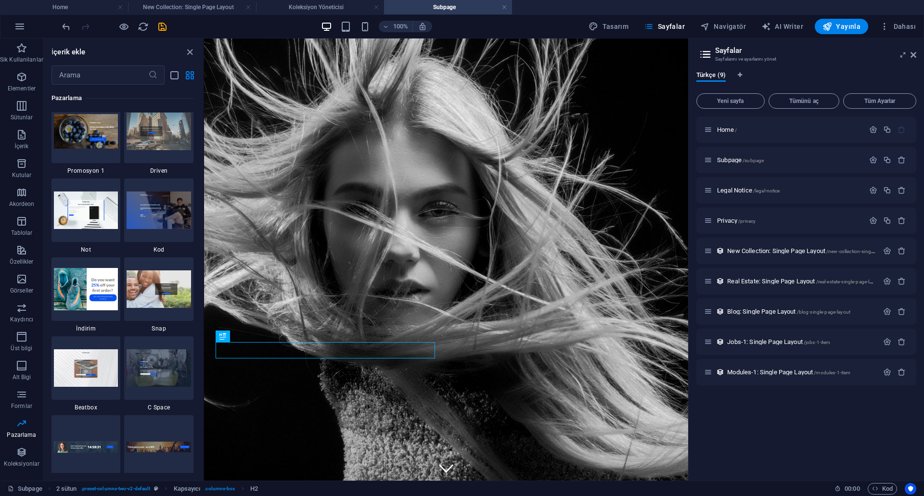
click at [94, 286] on img at bounding box center [86, 289] width 64 height 43
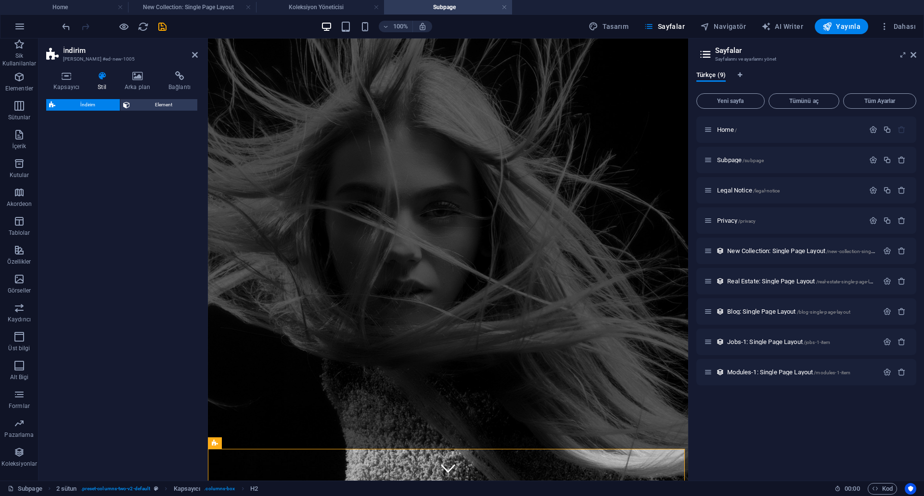
select select "rem"
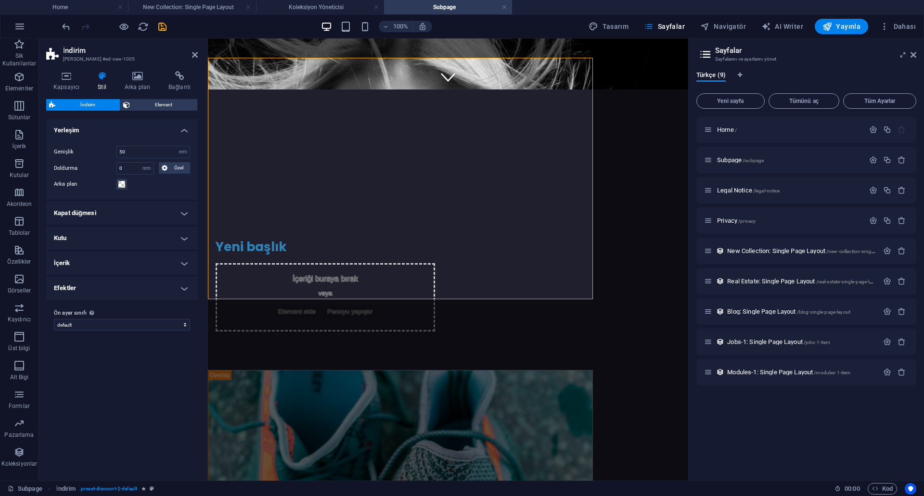
scroll to position [151, 0]
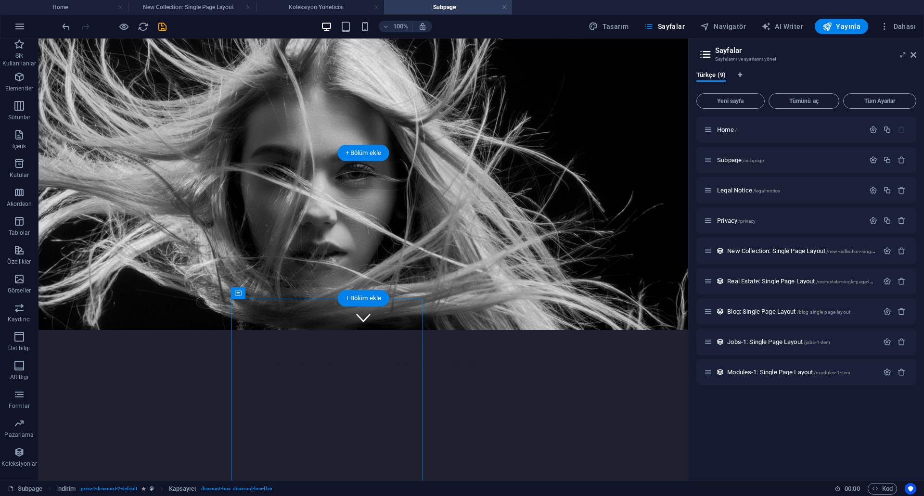
drag, startPoint x: 235, startPoint y: 373, endPoint x: 393, endPoint y: 230, distance: 213.6
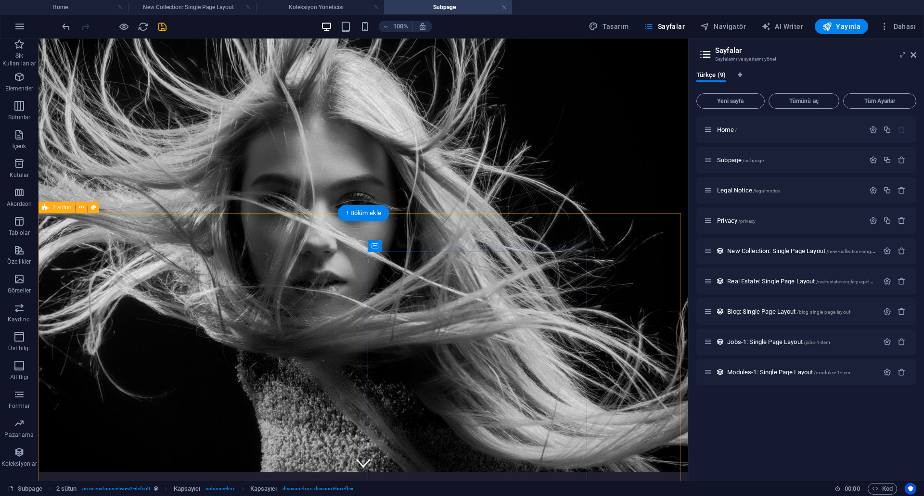
scroll to position [0, 0]
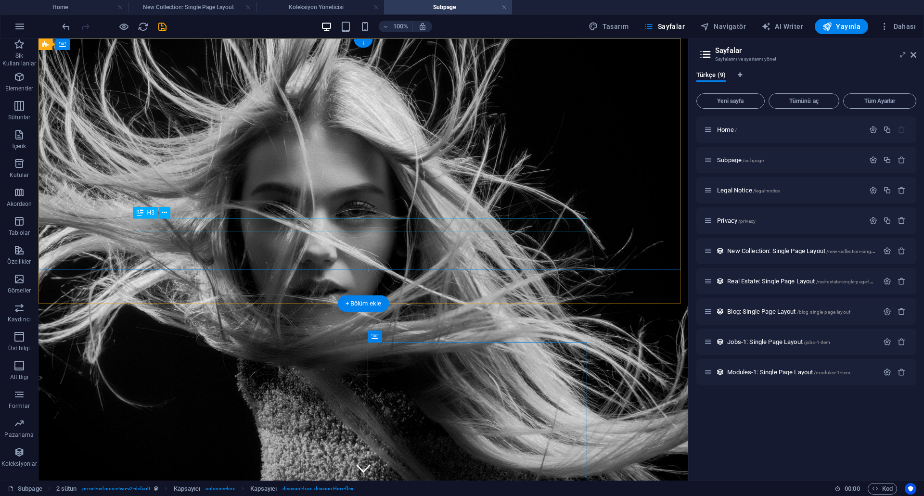
click at [385, 436] on div "PROFESSIONAL STYLES & CUTS +90 123 456 7890 | İstanbul" at bounding box center [364, 497] width 650 height 122
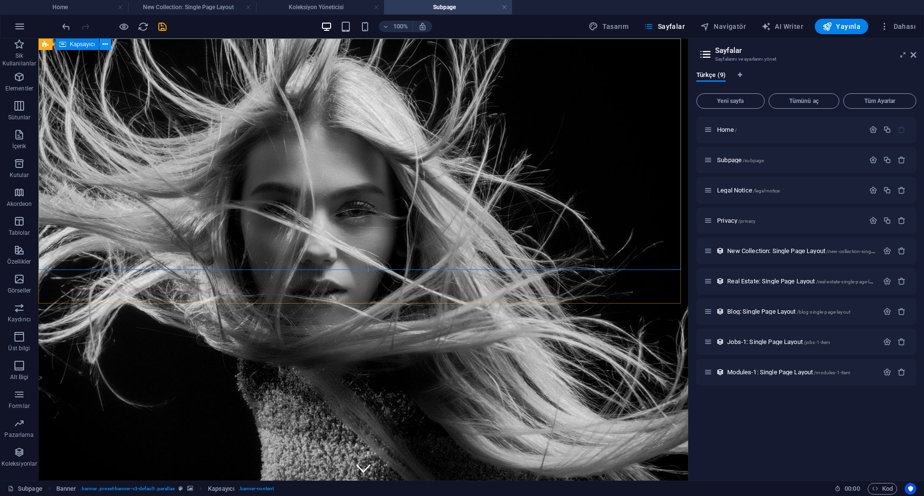
click at [103, 46] on icon at bounding box center [105, 44] width 5 height 10
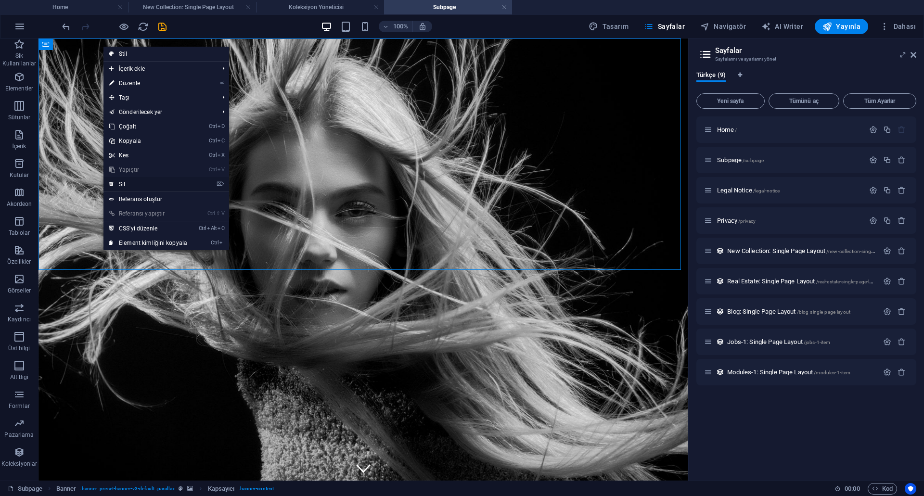
click at [150, 184] on link "⌦ Sil" at bounding box center [148, 184] width 90 height 14
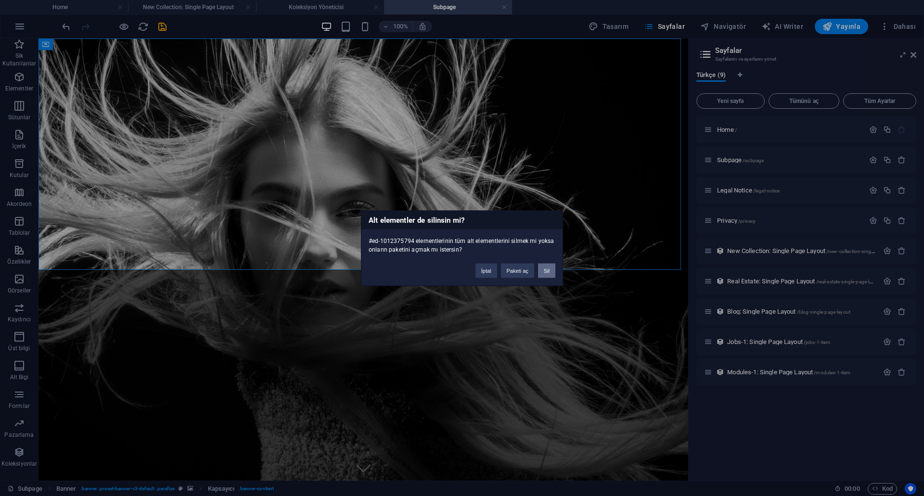
click at [545, 270] on button "Sil" at bounding box center [546, 270] width 17 height 14
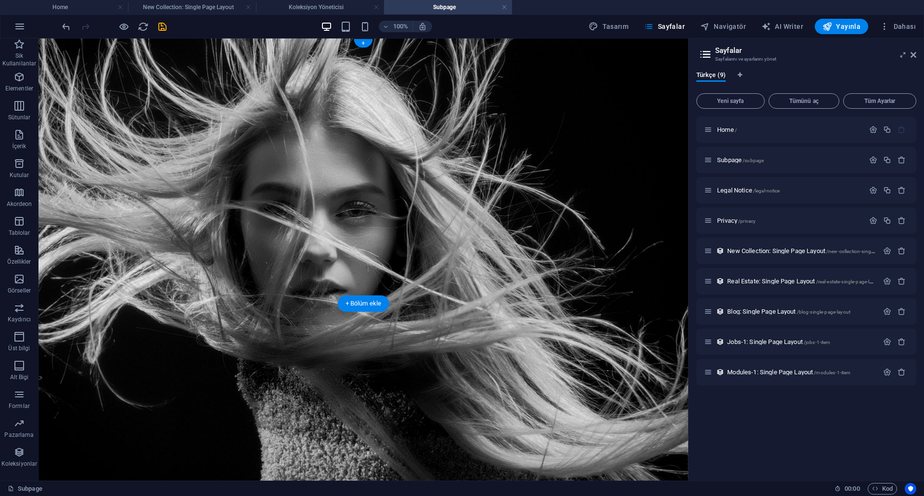
click at [347, 191] on figure at bounding box center [364, 260] width 650 height 442
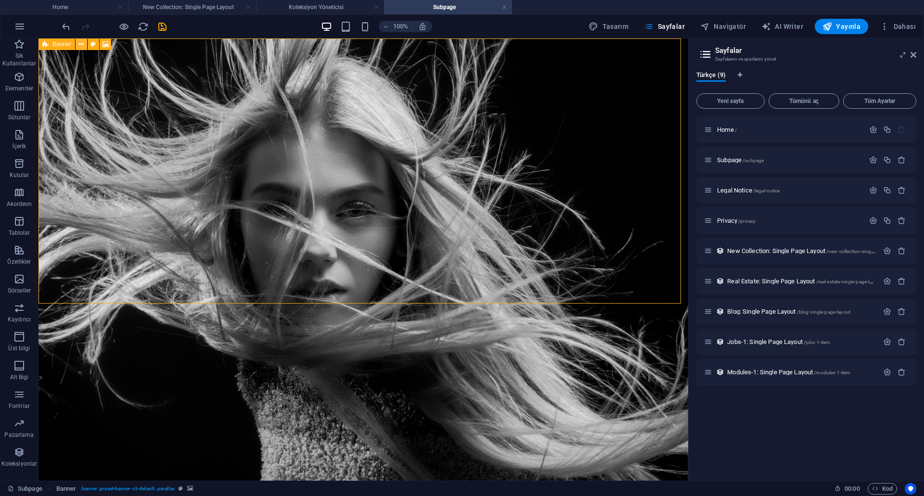
click at [79, 41] on icon at bounding box center [80, 44] width 5 height 10
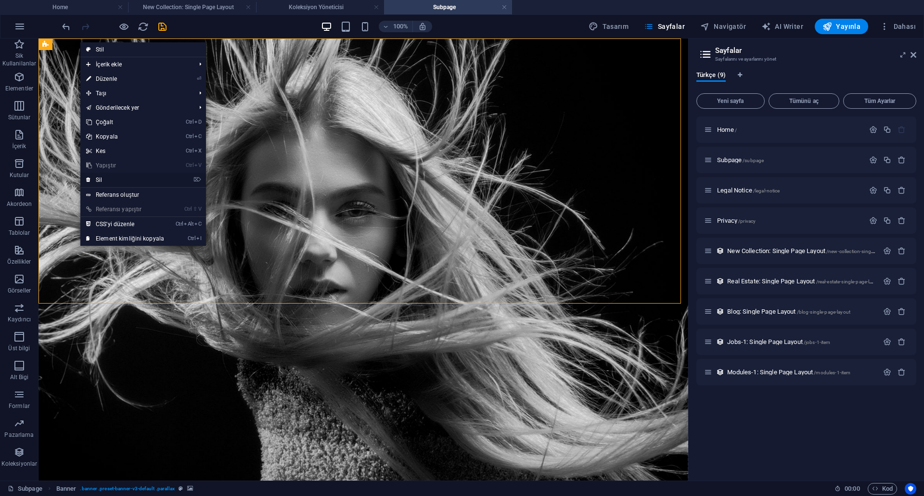
click at [131, 178] on link "⌦ Sil" at bounding box center [125, 180] width 90 height 14
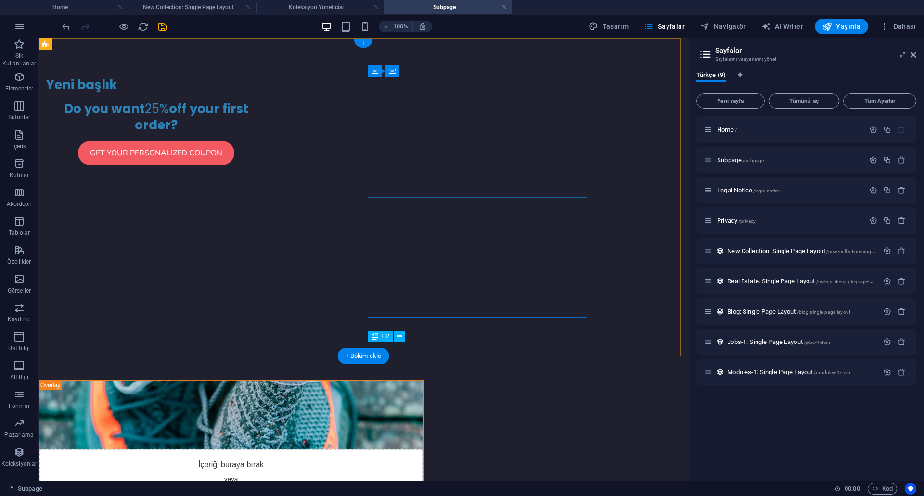
click at [266, 134] on div "Do you want 25% off your first order?" at bounding box center [155, 117] width 219 height 33
click at [266, 165] on div "Get your personalized coupon" at bounding box center [155, 153] width 219 height 24
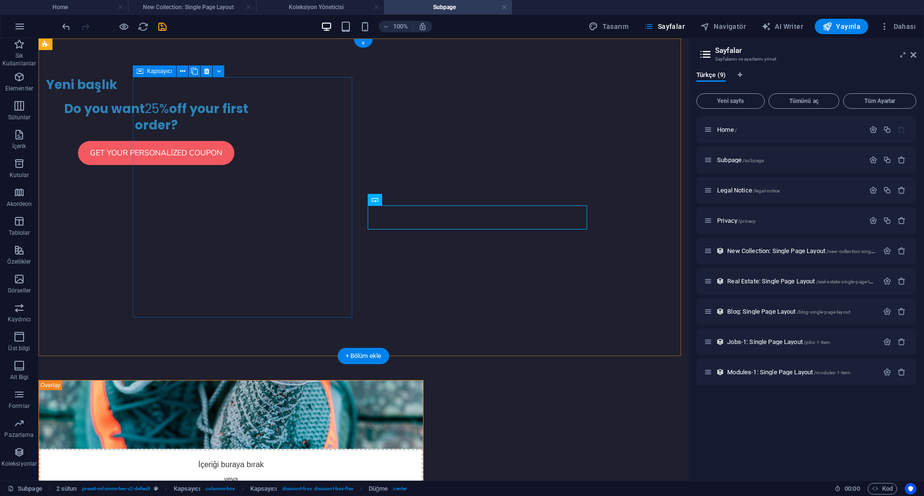
click at [266, 93] on div "Yeni başlık" at bounding box center [155, 85] width 219 height 16
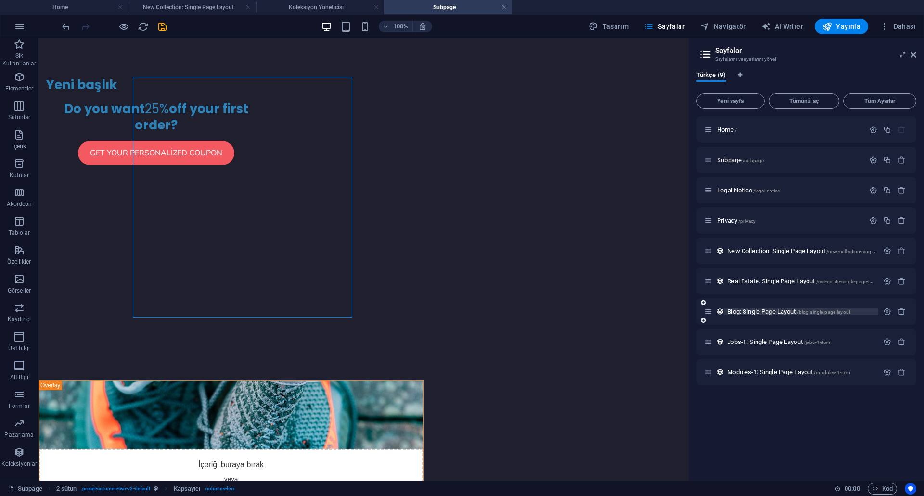
click at [763, 308] on span "Blog: Single Page Layout /blog-single-page-layout" at bounding box center [788, 311] width 123 height 7
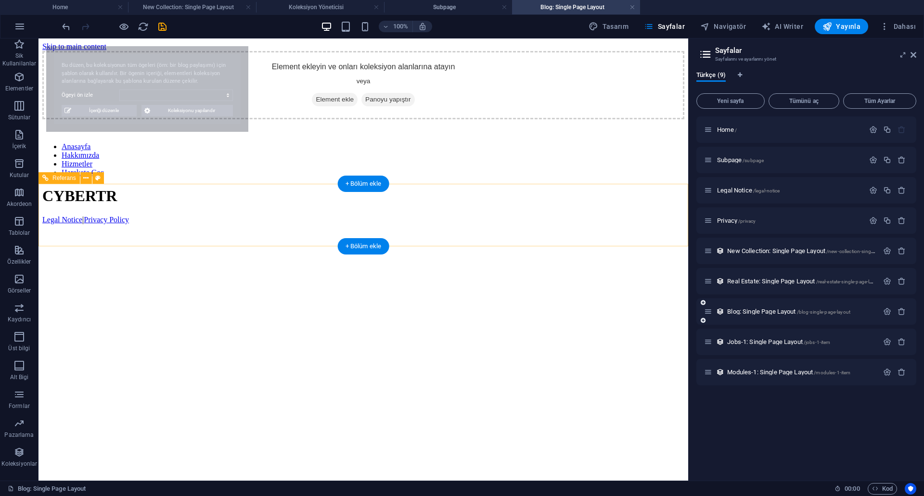
select select "68e13712f8e7f0cd530283d9"
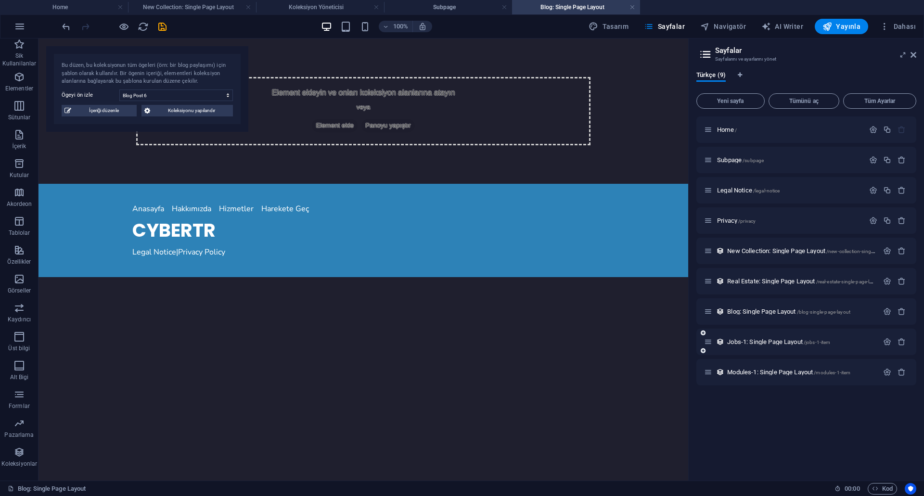
click at [826, 346] on div "Jobs-1: Single Page Layout /jobs-1-item" at bounding box center [791, 341] width 174 height 11
click at [771, 367] on div "Modules-1: Single Page Layout /modules-1-item" at bounding box center [791, 372] width 174 height 11
click at [770, 372] on span "Modules-1: Single Page Layout /modules-1-item" at bounding box center [788, 372] width 123 height 7
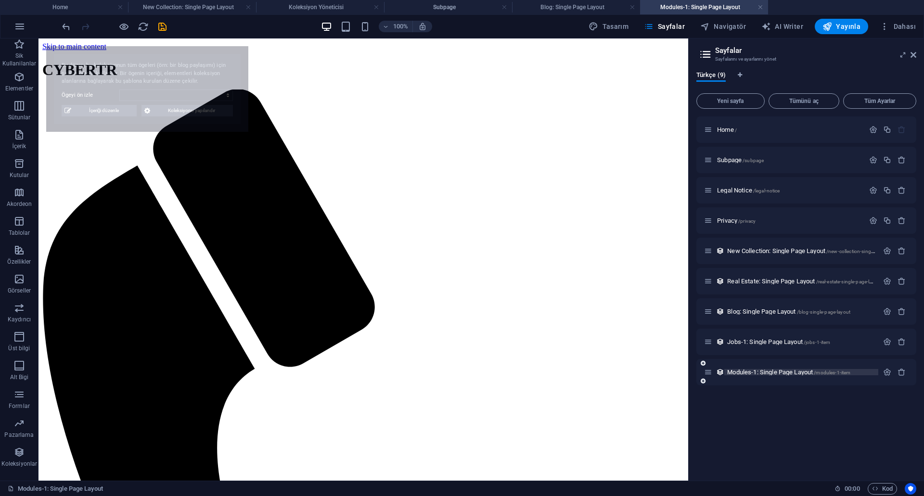
select select "68e13712f8e7f0cd530283e6"
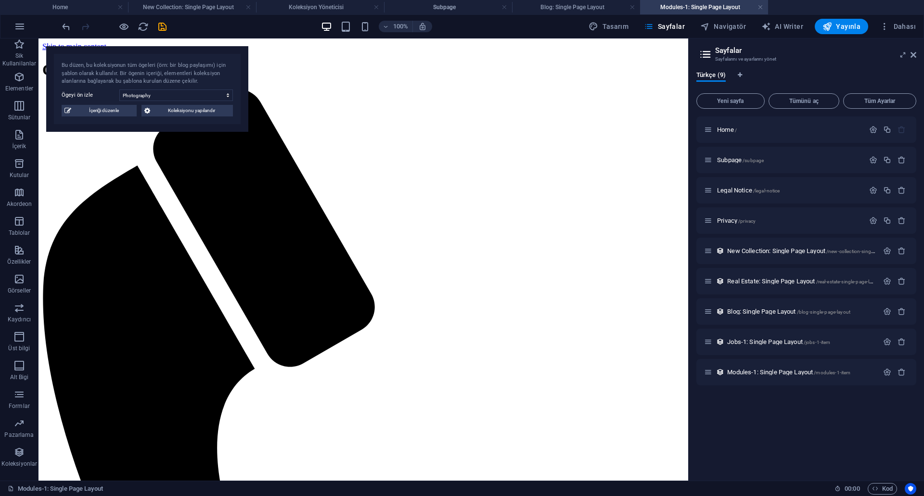
click at [115, 116] on div "Bu düzen, bu koleksiyonun tüm ögeleri (örn: bir blog paylaşımı) için şablon ola…" at bounding box center [147, 89] width 202 height 86
click at [114, 114] on span "İçeriği düzenle" at bounding box center [104, 111] width 60 height 12
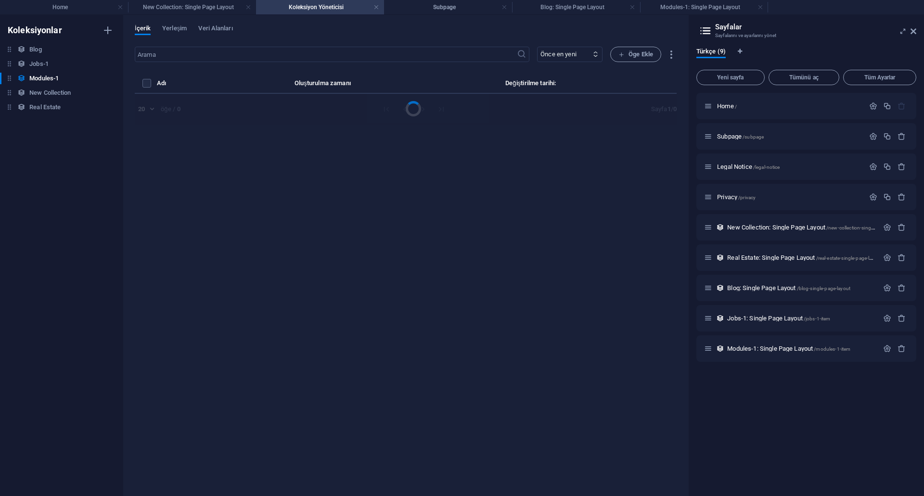
select select "Creativity"
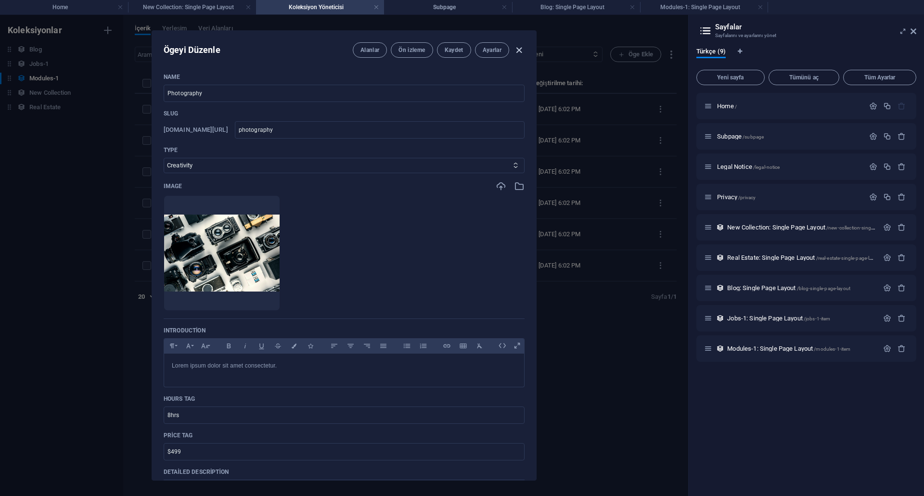
click at [518, 50] on icon "button" at bounding box center [519, 50] width 11 height 11
type input "photography"
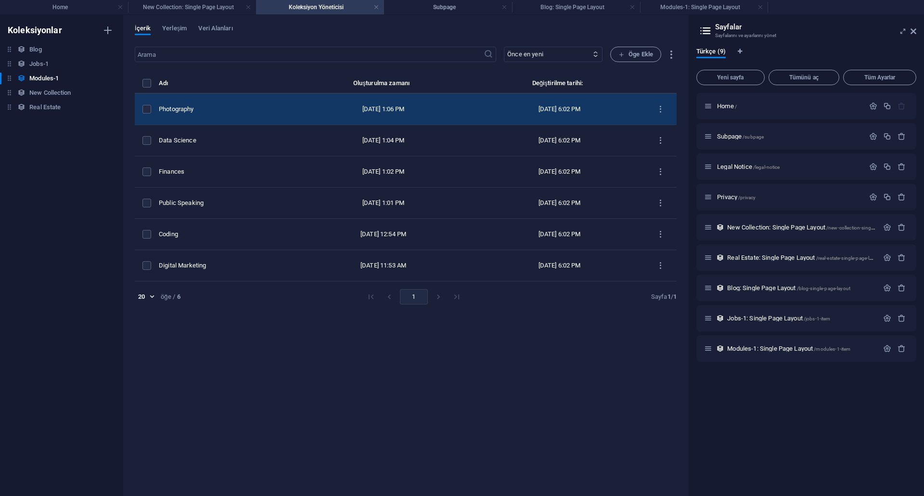
click at [355, 116] on td "Aug 28, 2025 1:06 PM" at bounding box center [383, 109] width 183 height 31
select select "Creativity"
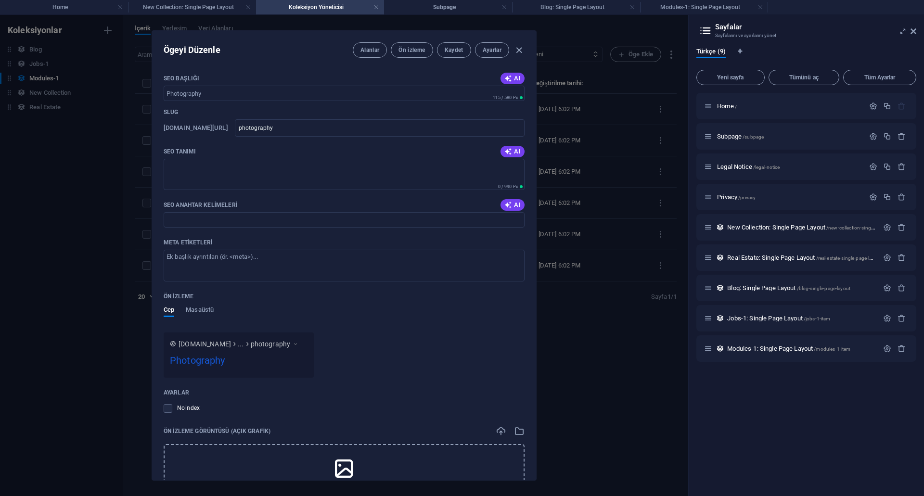
scroll to position [589, 0]
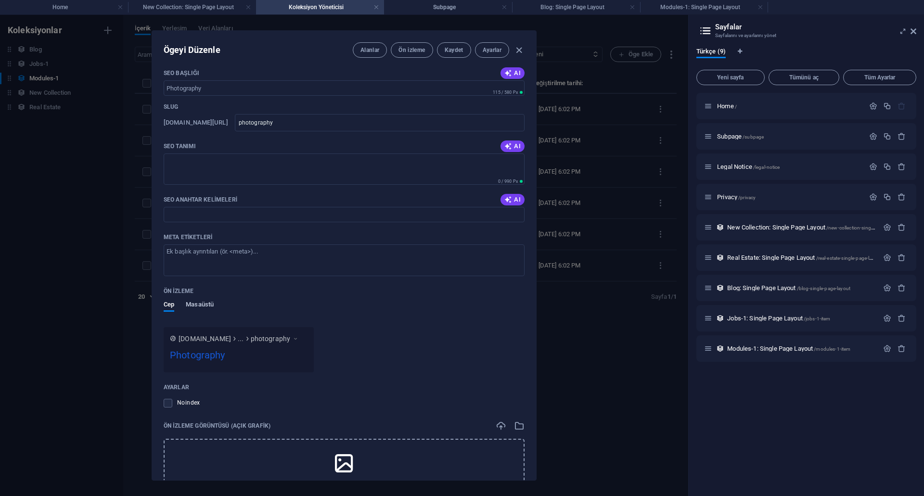
click at [201, 303] on span "Masaüstü" at bounding box center [200, 305] width 28 height 13
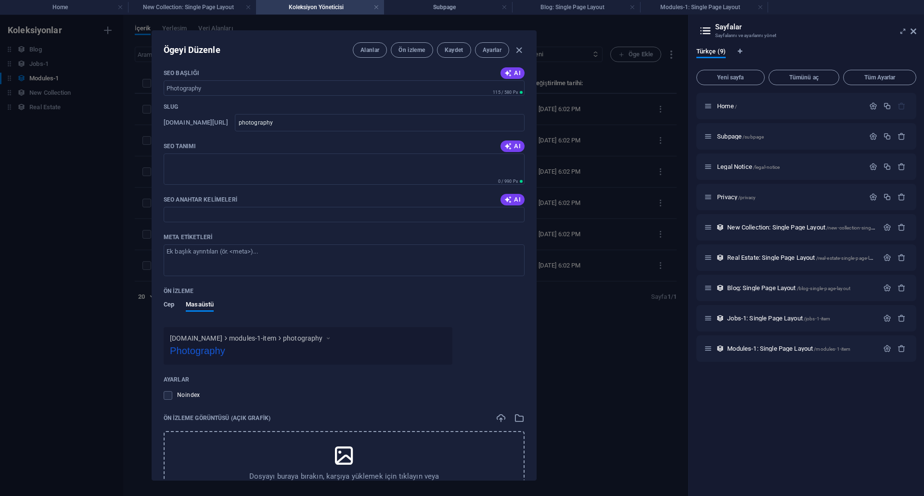
click at [170, 302] on span "Cep" at bounding box center [169, 305] width 11 height 13
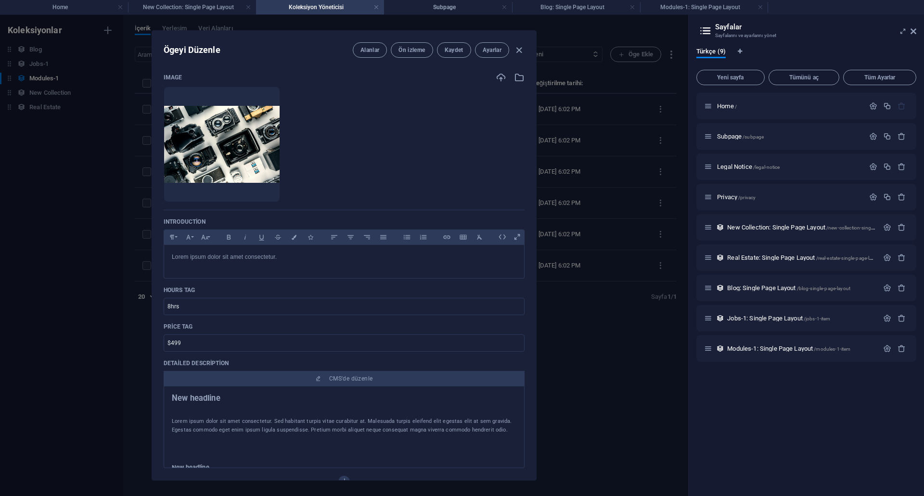
scroll to position [108, 0]
click at [255, 154] on img at bounding box center [222, 145] width 116 height 77
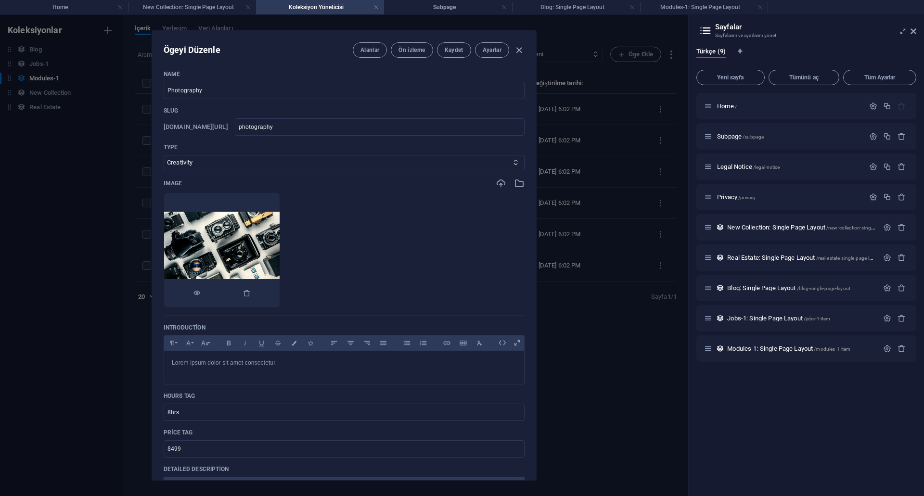
scroll to position [0, 0]
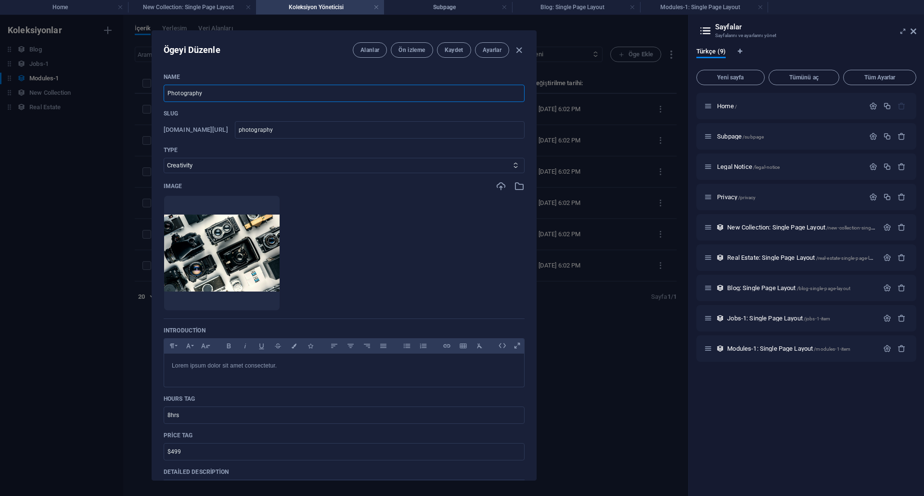
click at [213, 90] on input "Photography" at bounding box center [344, 93] width 361 height 17
click at [399, 51] on span "Ön izleme" at bounding box center [411, 50] width 26 height 8
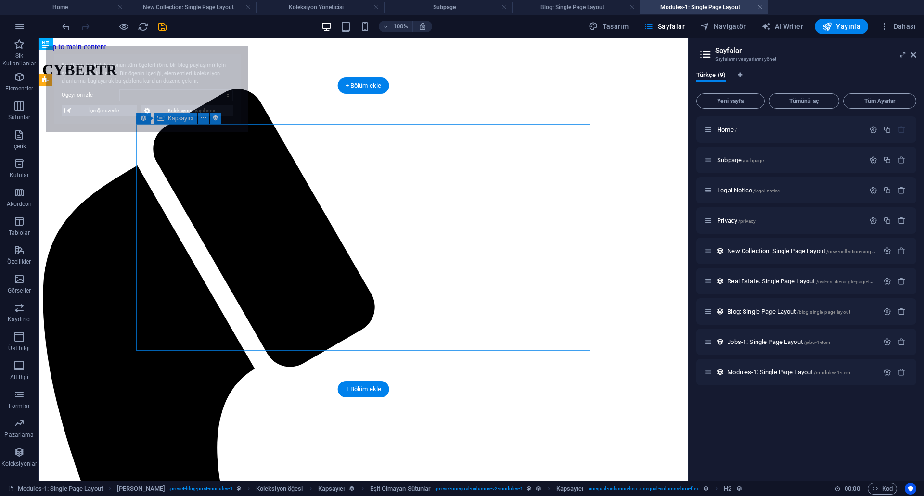
select select "68e13712f8e7f0cd530283e6"
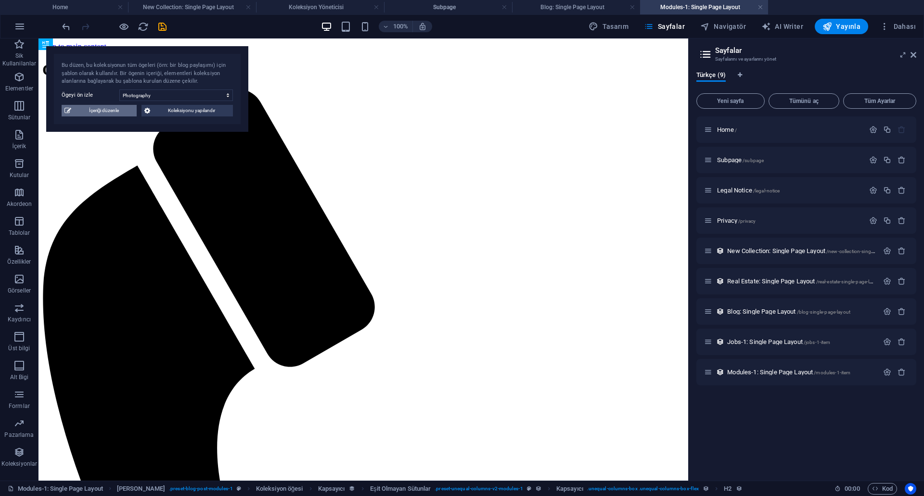
click at [109, 113] on span "İçeriği düzenle" at bounding box center [104, 111] width 60 height 12
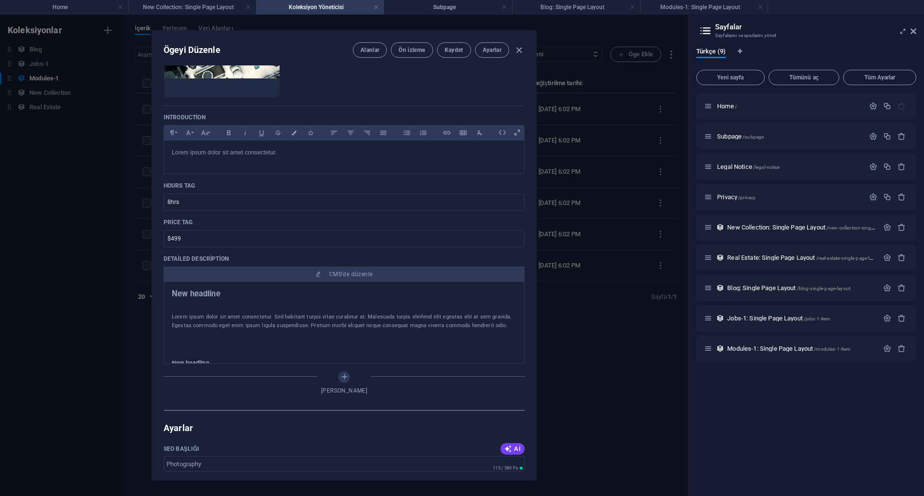
scroll to position [193, 0]
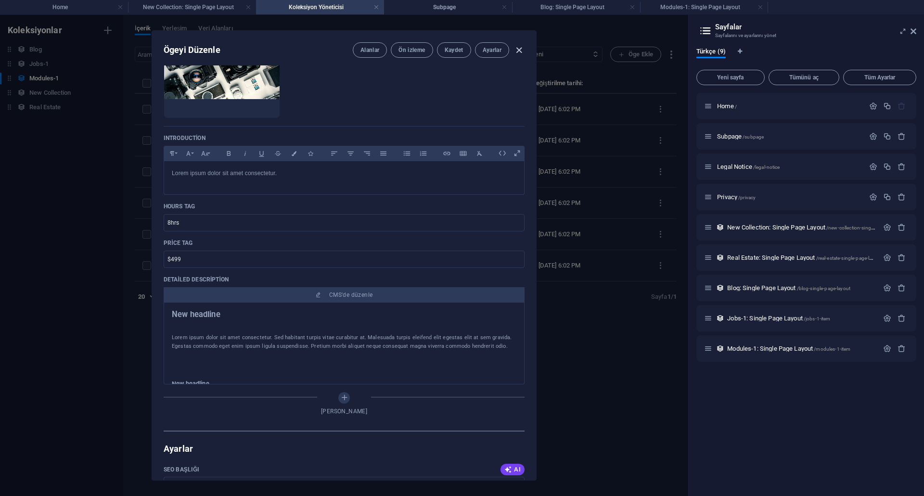
click at [523, 48] on icon "button" at bounding box center [519, 50] width 11 height 11
type input "photography"
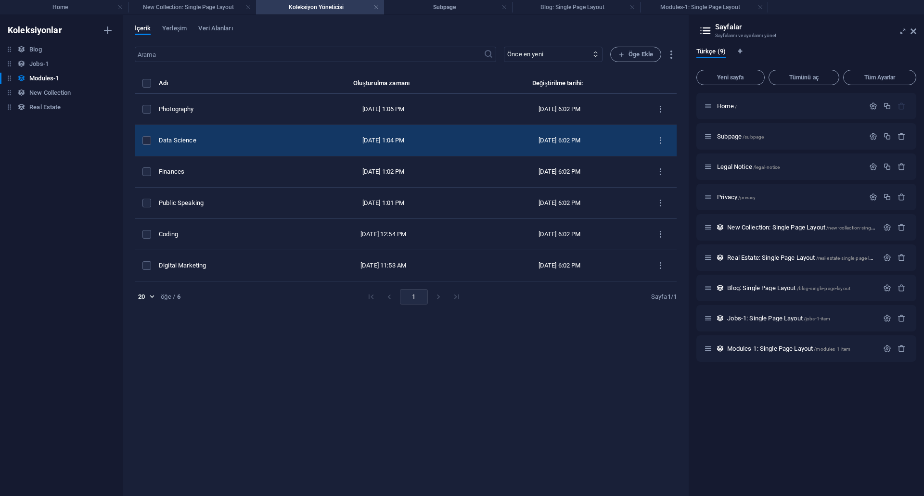
click at [262, 142] on div "Data Science" at bounding box center [222, 140] width 126 height 9
select select "Science"
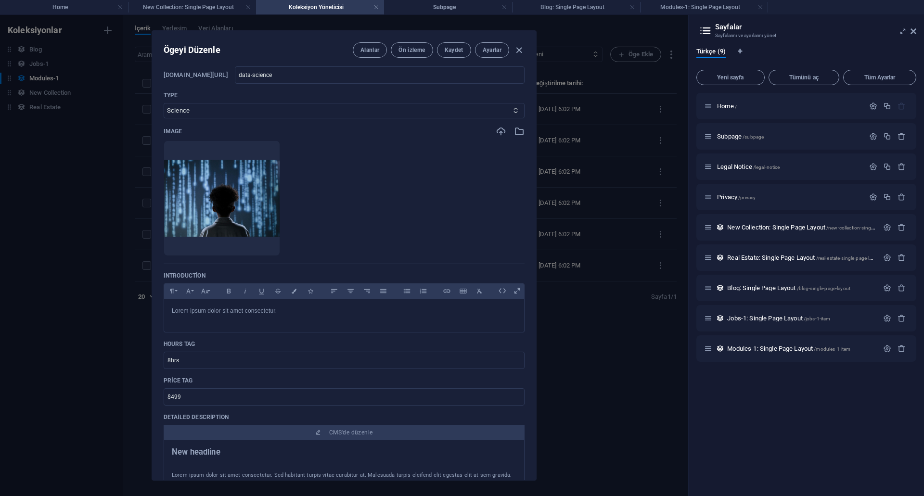
scroll to position [0, 0]
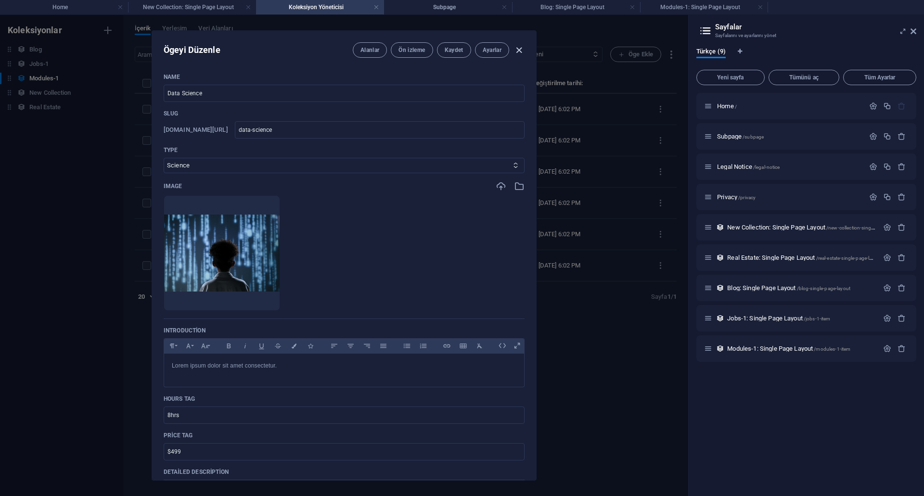
click at [520, 46] on icon "button" at bounding box center [519, 50] width 11 height 11
type input "data-science"
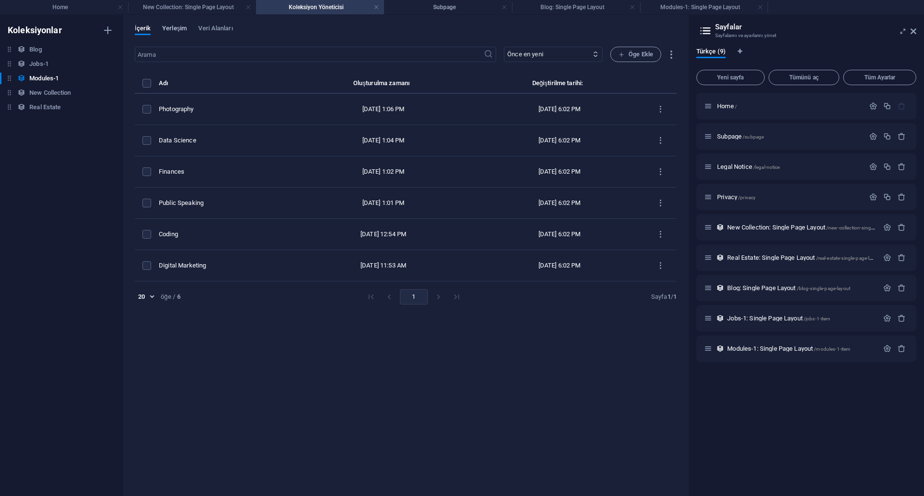
click at [177, 30] on span "Yerleşim" at bounding box center [174, 29] width 25 height 13
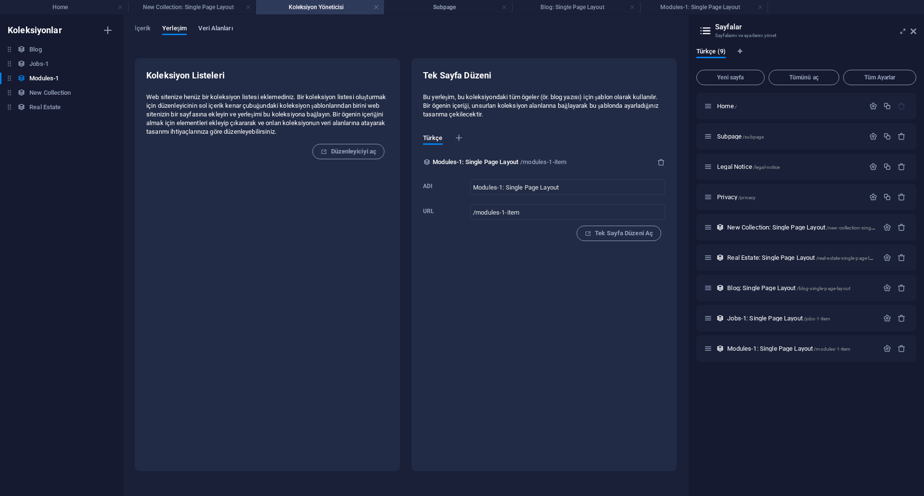
click at [206, 27] on span "Veri Alanları" at bounding box center [215, 29] width 34 height 13
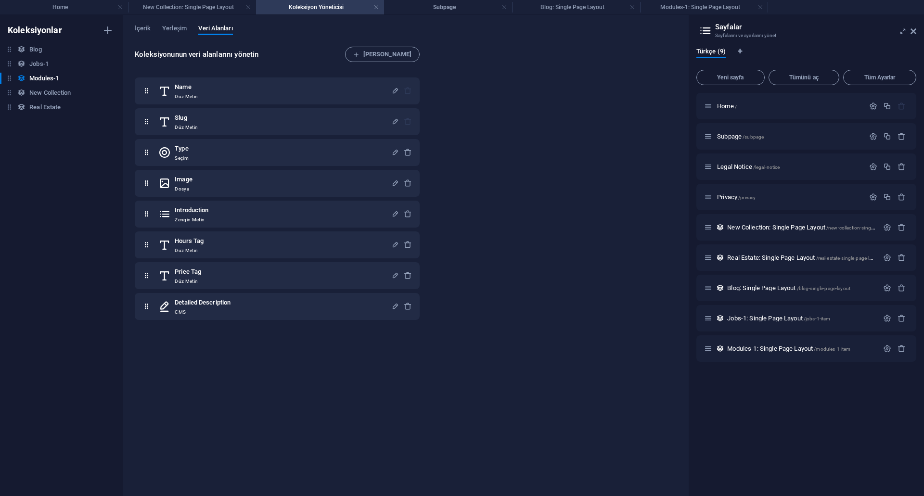
click at [151, 29] on div "İçerik Yerleşim Veri Alanları" at bounding box center [406, 34] width 542 height 18
click at [147, 28] on span "İçerik" at bounding box center [143, 29] width 16 height 13
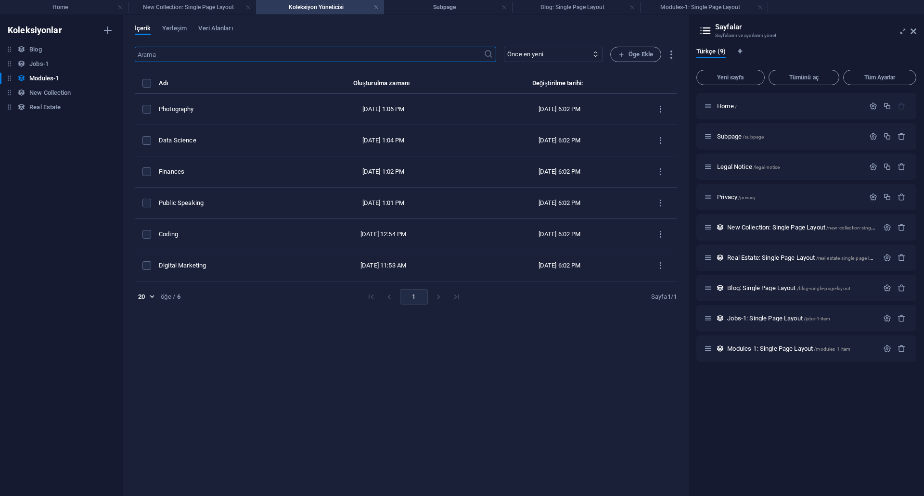
click at [53, 56] on div "Blog Blog Jobs-1 Jobs-1 Modules-1 Modules-1 New Collection New Collection Real …" at bounding box center [57, 78] width 114 height 69
click at [45, 64] on h6 "Jobs-1" at bounding box center [38, 64] width 19 height 12
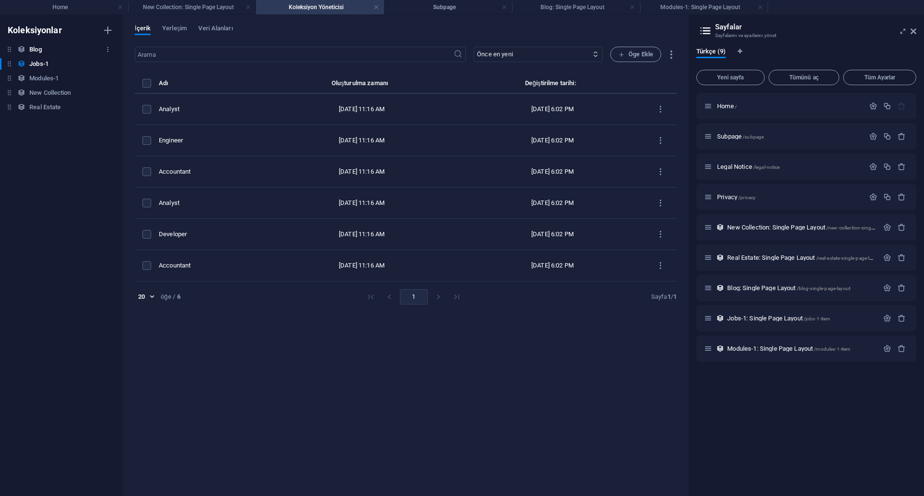
click at [41, 53] on h6 "Blog" at bounding box center [35, 50] width 12 height 12
click at [44, 88] on h6 "New Collection" at bounding box center [49, 93] width 41 height 12
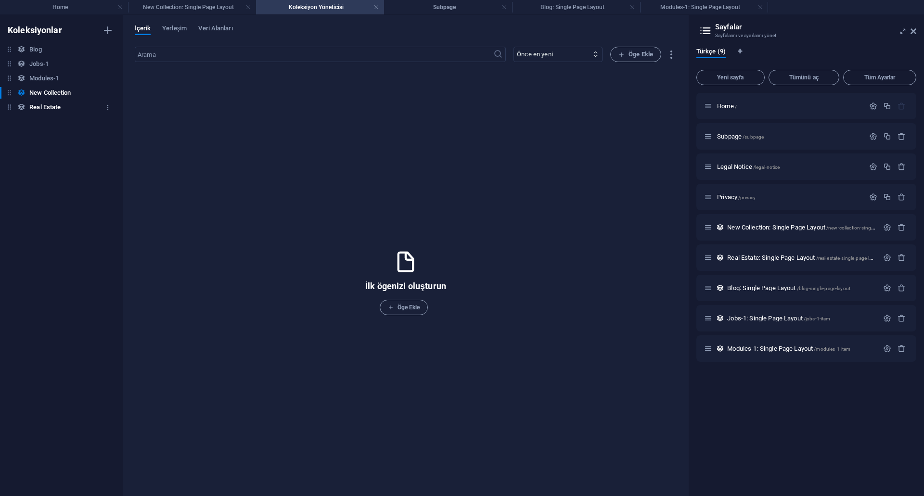
click at [46, 105] on h6 "Real Estate" at bounding box center [44, 108] width 31 height 12
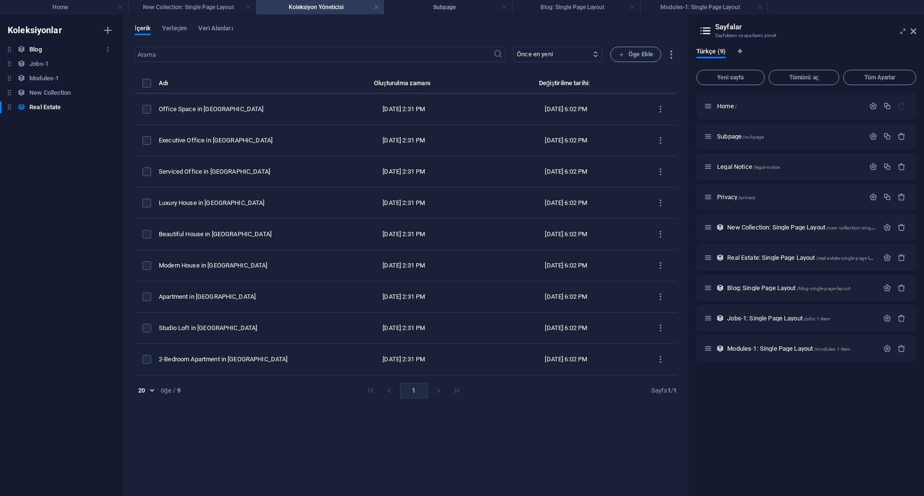
click at [39, 49] on h6 "Blog" at bounding box center [35, 50] width 12 height 12
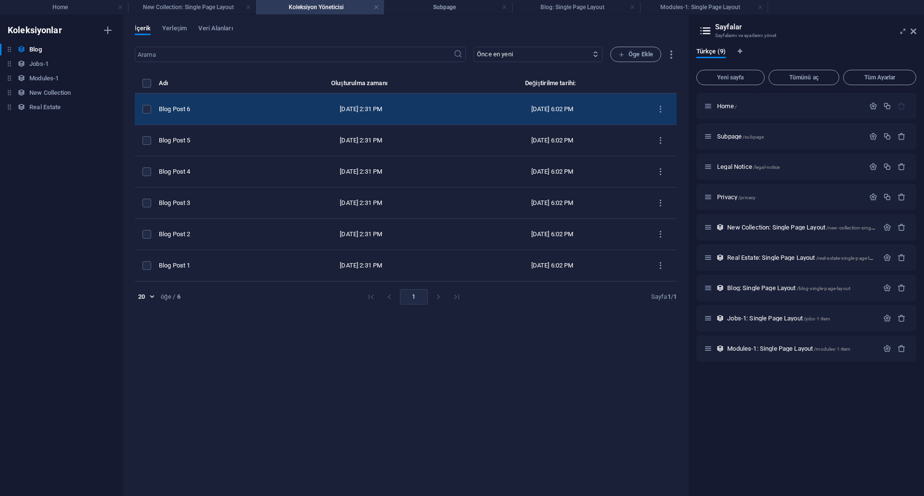
click at [380, 116] on td "[DATE] 2:31 PM" at bounding box center [361, 109] width 198 height 31
select select "Category 2"
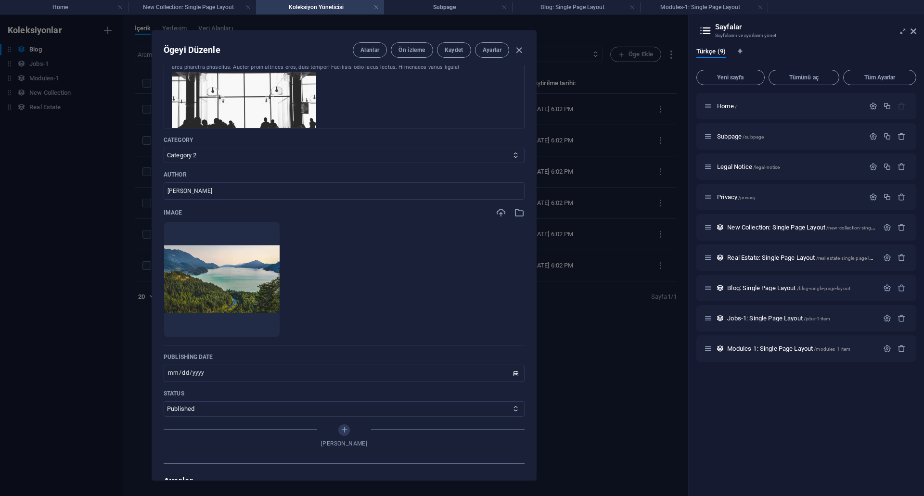
scroll to position [48, 0]
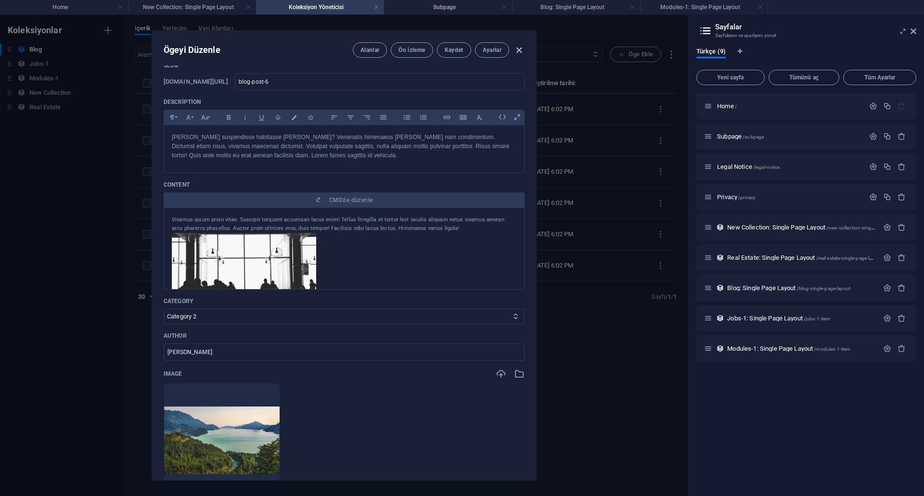
click at [524, 47] on icon "button" at bounding box center [519, 50] width 11 height 11
type input "2025-10-05"
type input "blog-post-6"
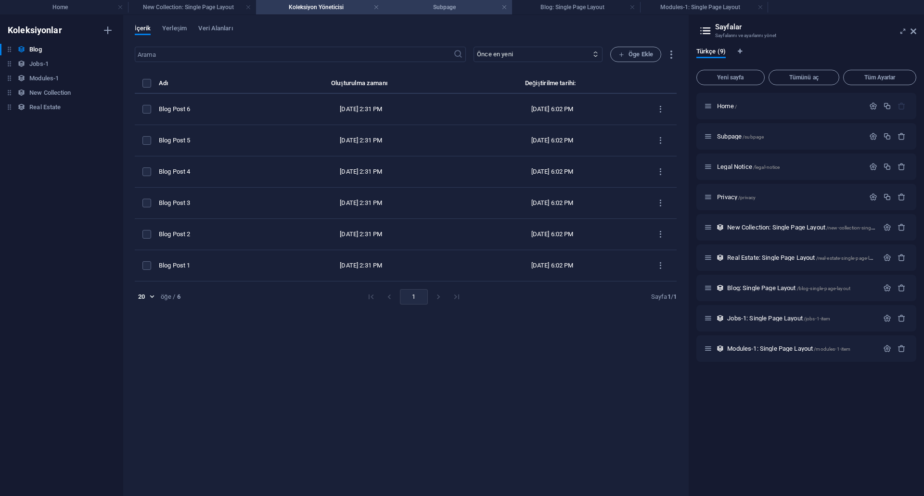
click at [440, 5] on h4 "Subpage" at bounding box center [448, 7] width 128 height 11
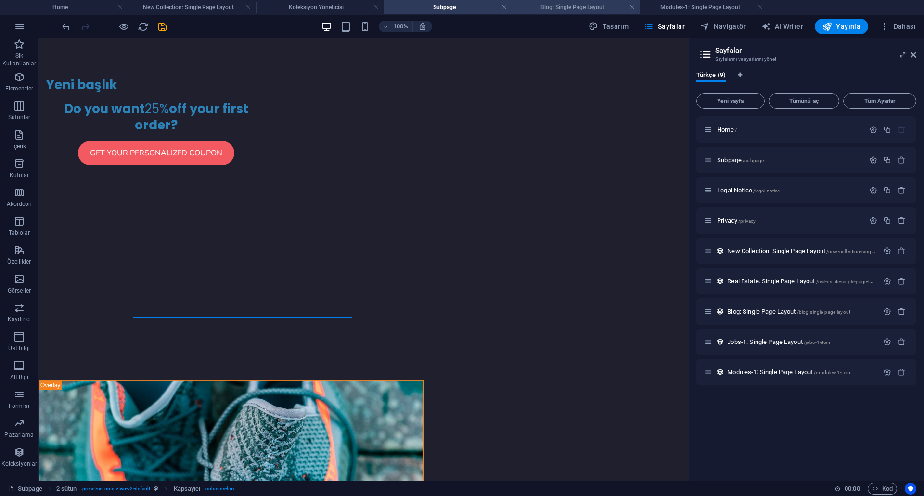
click at [567, 7] on h4 "Blog: Single Page Layout" at bounding box center [576, 7] width 128 height 11
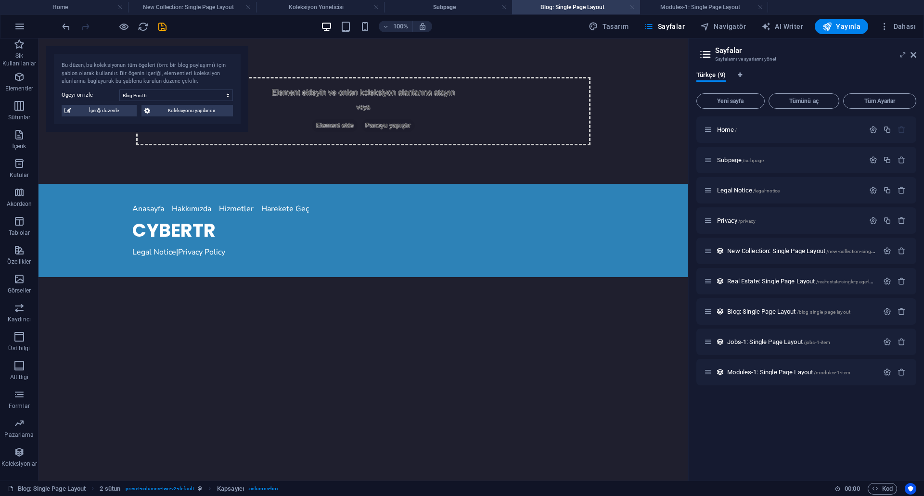
click at [635, 8] on link at bounding box center [632, 7] width 6 height 9
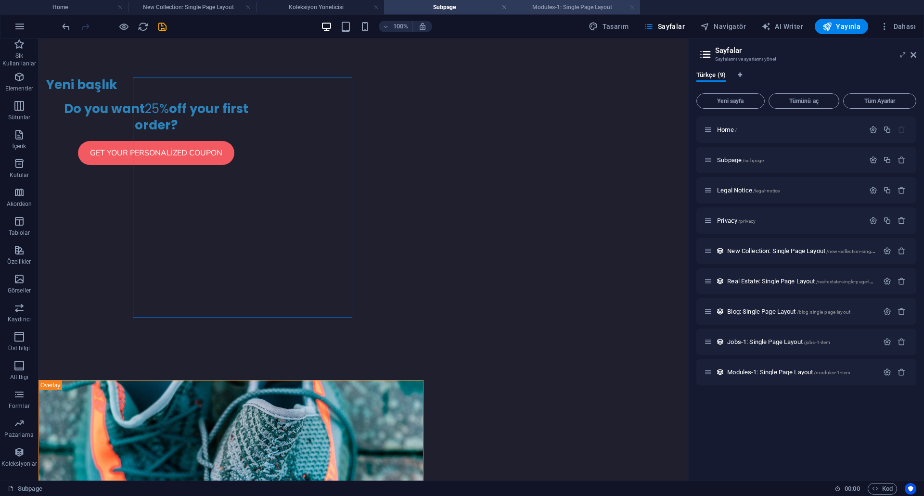
click at [634, 8] on link at bounding box center [632, 7] width 6 height 9
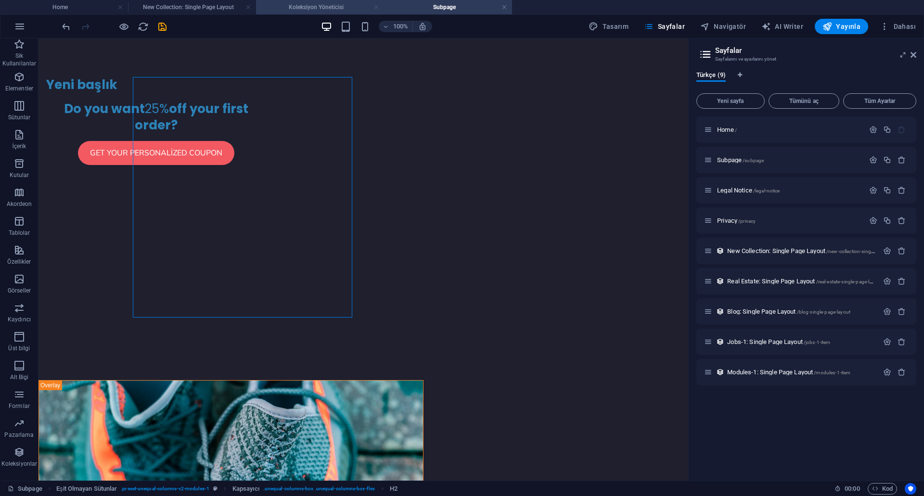
click at [378, 7] on link at bounding box center [376, 7] width 6 height 9
click at [188, 4] on h4 "New Collection: Single Page Layout" at bounding box center [192, 7] width 128 height 11
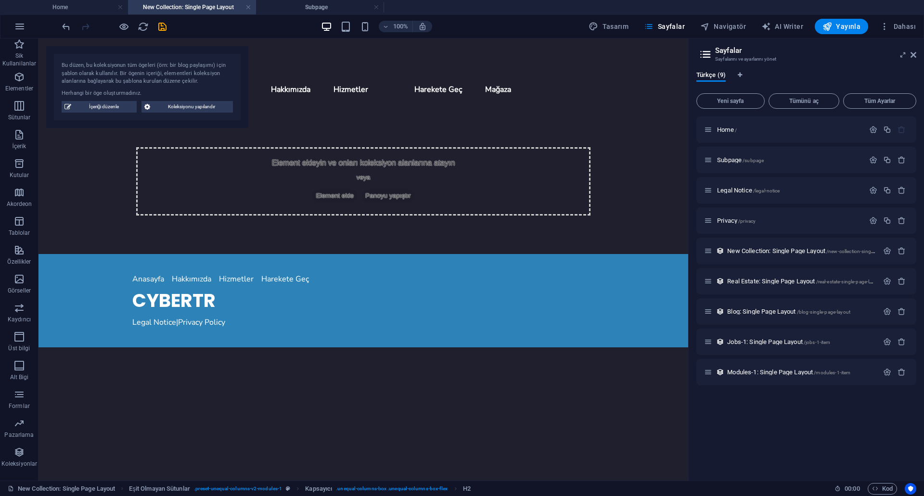
click at [190, 5] on h4 "New Collection: Single Page Layout" at bounding box center [192, 7] width 128 height 11
drag, startPoint x: 305, startPoint y: 8, endPoint x: 173, endPoint y: 13, distance: 132.5
click at [304, 9] on h4 "New Collection: Single Page Layout" at bounding box center [320, 7] width 128 height 11
click at [376, 8] on link at bounding box center [376, 7] width 6 height 9
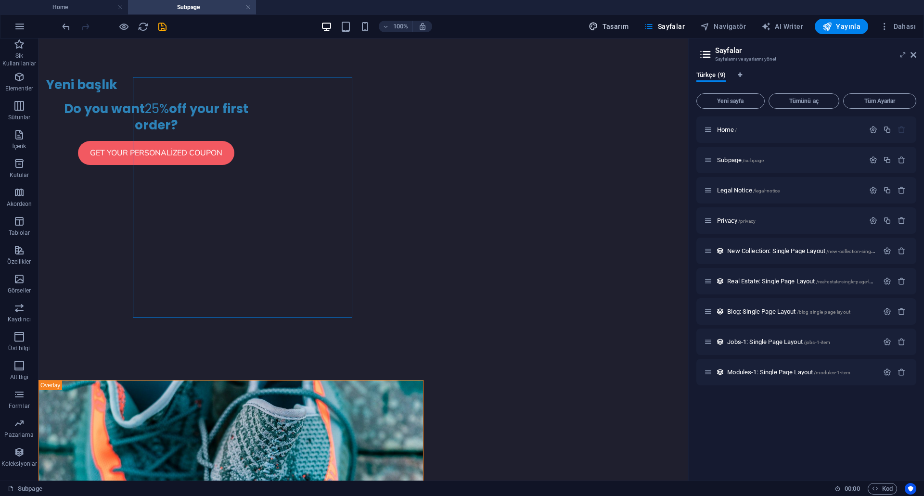
click at [609, 20] on button "Tasarım" at bounding box center [609, 26] width 48 height 15
select select "px"
select select "200"
select select "px"
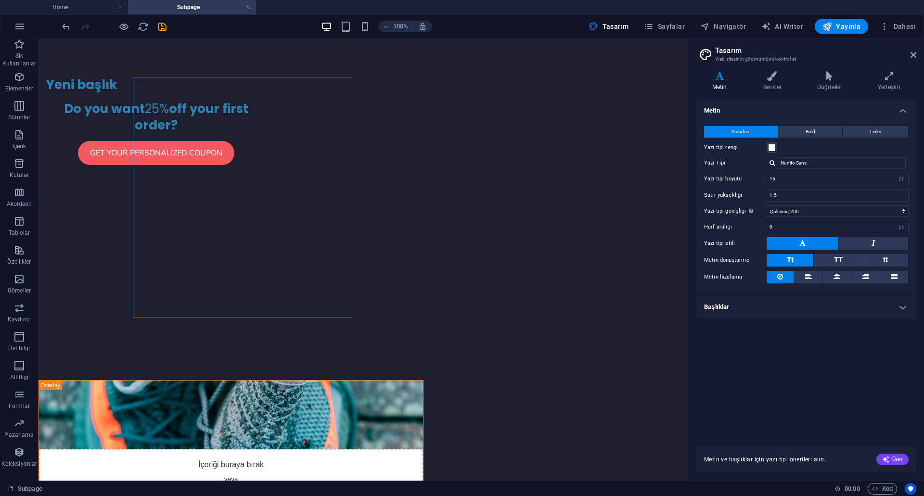
click at [773, 57] on h3 "Web sitesinin görünümünü kontrol et" at bounding box center [806, 59] width 182 height 9
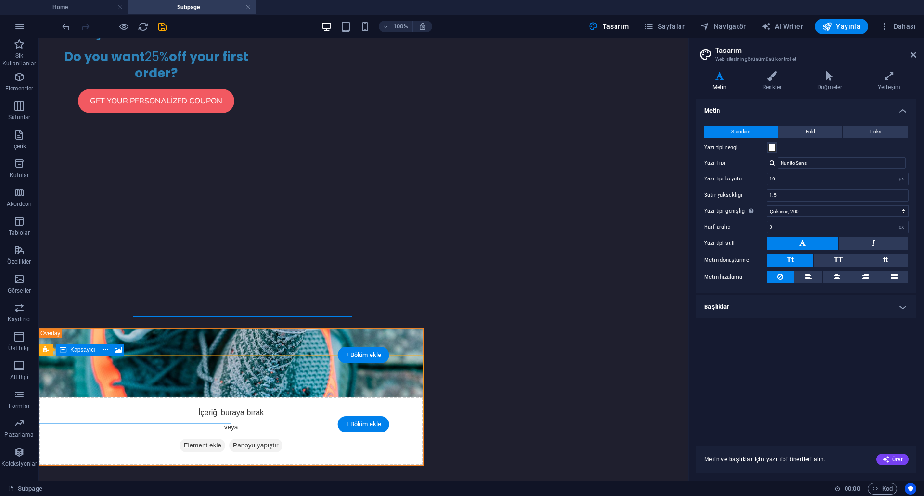
scroll to position [0, 0]
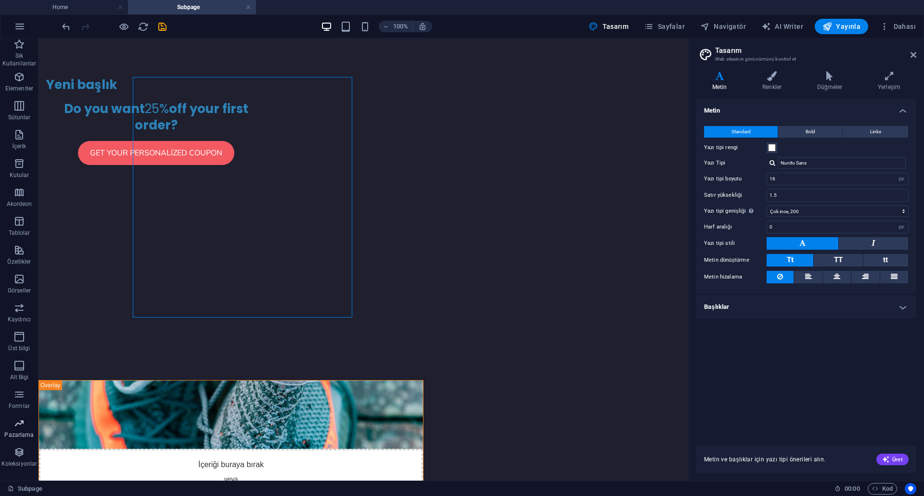
click at [26, 433] on p "Pazarlama" at bounding box center [18, 435] width 29 height 8
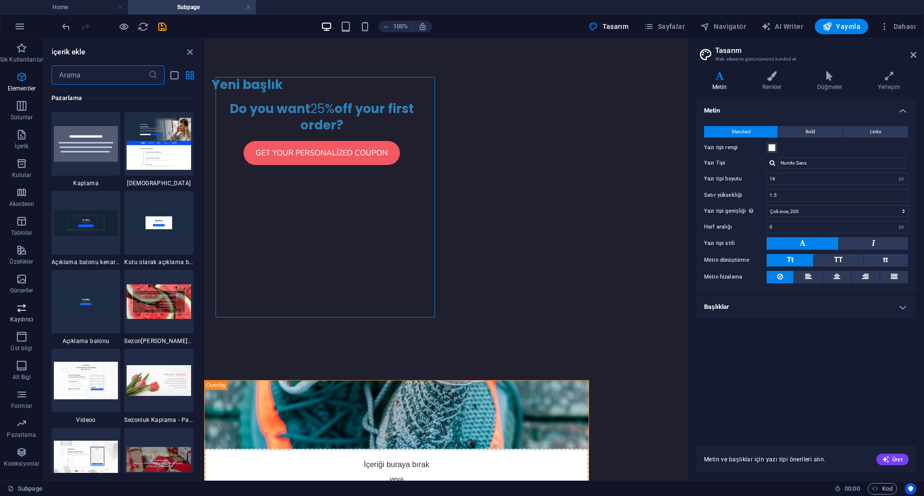
click at [15, 311] on span "Kaydırıcı" at bounding box center [21, 313] width 43 height 23
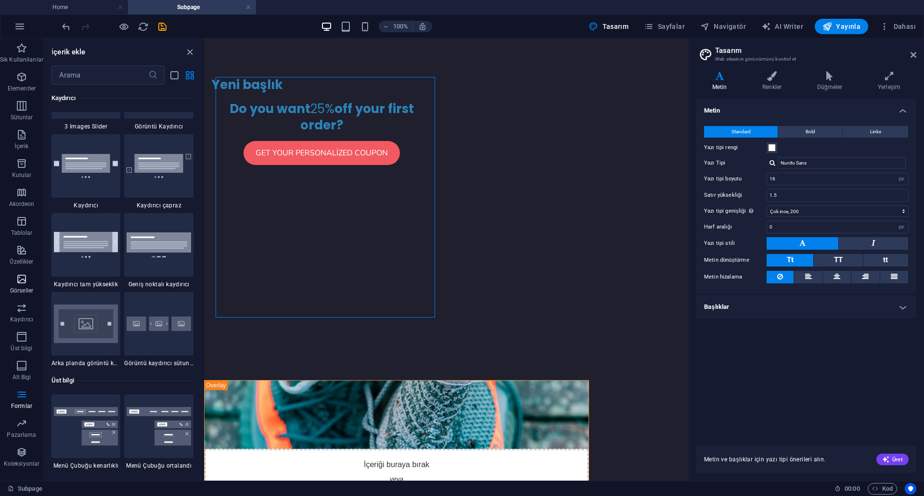
click at [14, 290] on p "Görseller" at bounding box center [21, 291] width 23 height 8
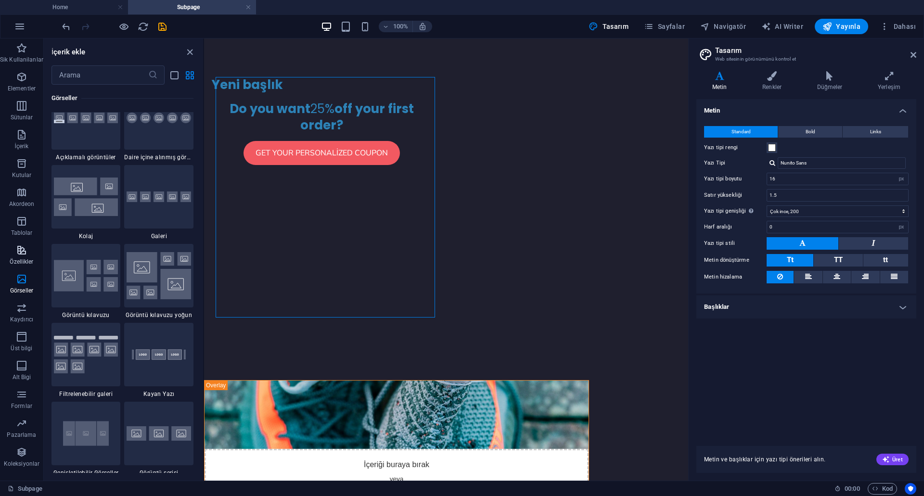
click at [19, 257] on span "Özellikler" at bounding box center [21, 255] width 43 height 23
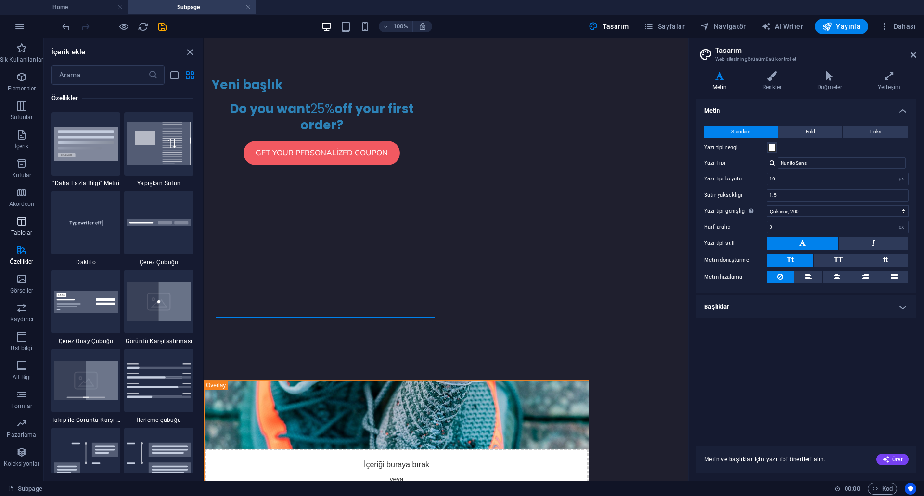
click at [32, 215] on button "Tablolar" at bounding box center [21, 226] width 43 height 29
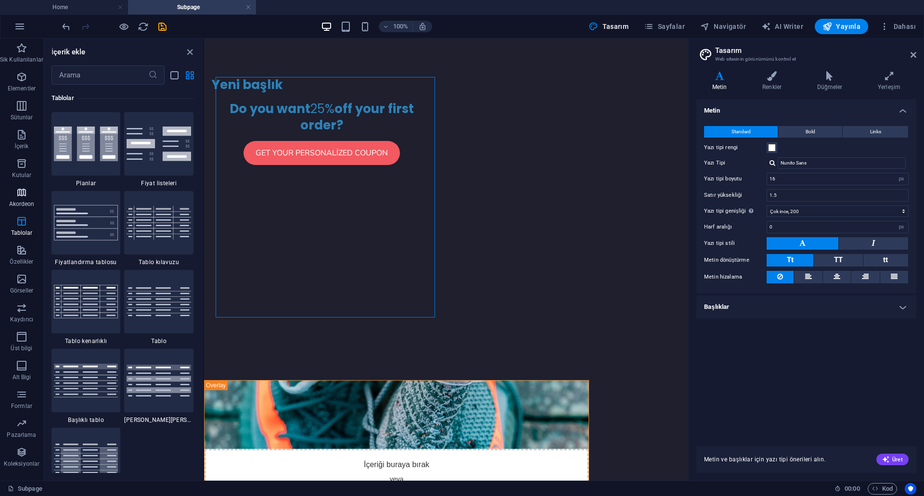
drag, startPoint x: 26, startPoint y: 204, endPoint x: 25, endPoint y: 197, distance: 6.9
click at [26, 204] on p "Akordeon" at bounding box center [22, 204] width 26 height 8
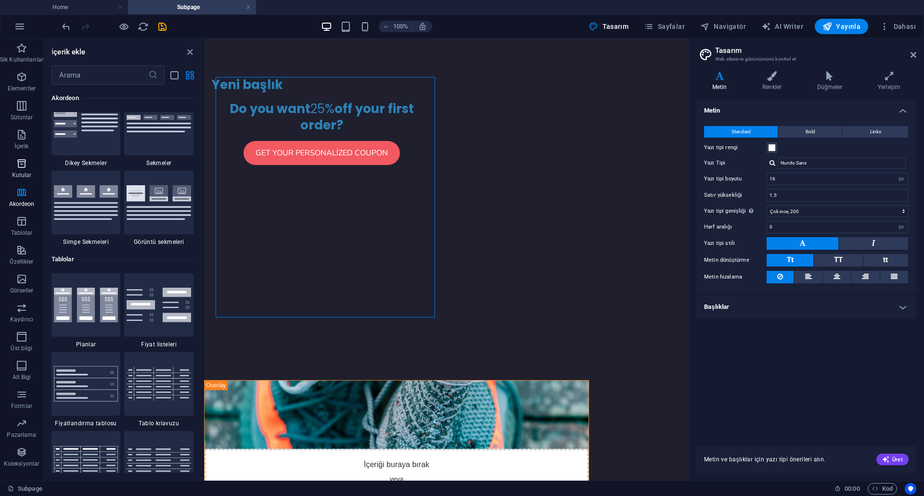
click at [23, 172] on p "Kutular" at bounding box center [22, 175] width 20 height 8
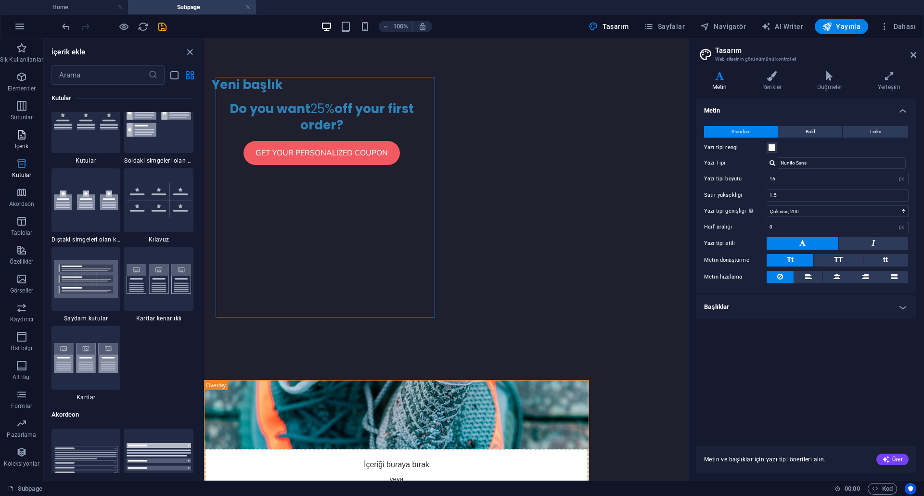
click at [20, 148] on p "İçerik" at bounding box center [21, 146] width 14 height 8
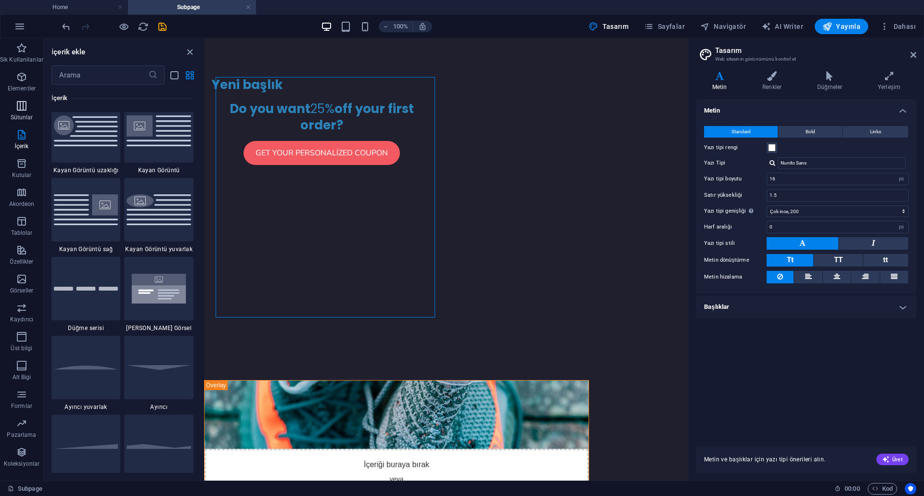
click at [16, 121] on span "Sütunlar" at bounding box center [21, 111] width 43 height 23
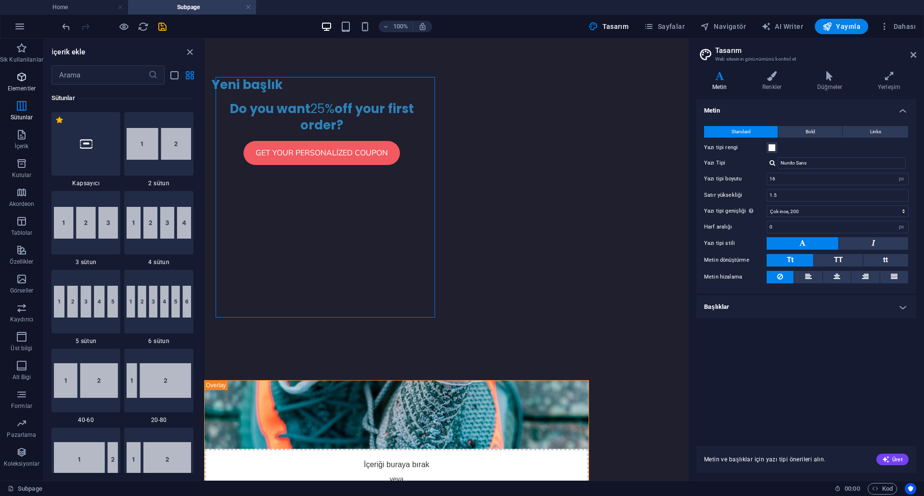
click at [22, 85] on p "Elementler" at bounding box center [22, 89] width 28 height 8
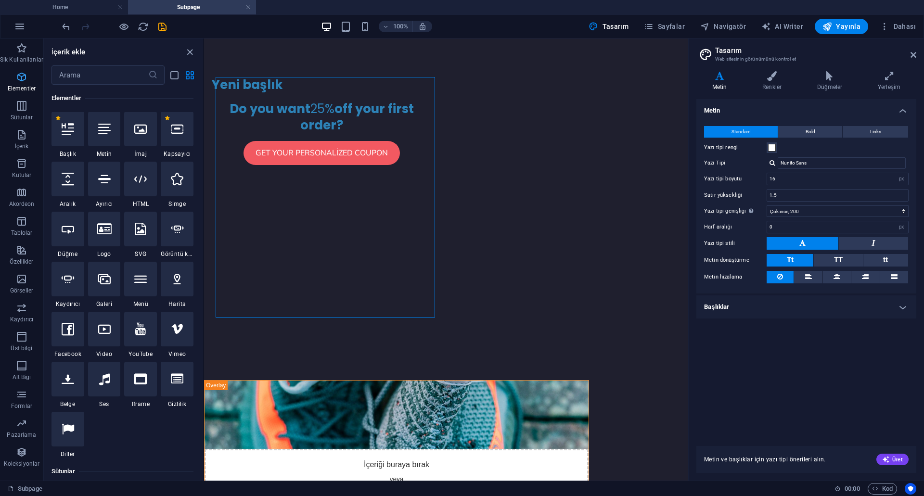
scroll to position [103, 0]
click at [25, 48] on icon "button" at bounding box center [22, 48] width 12 height 12
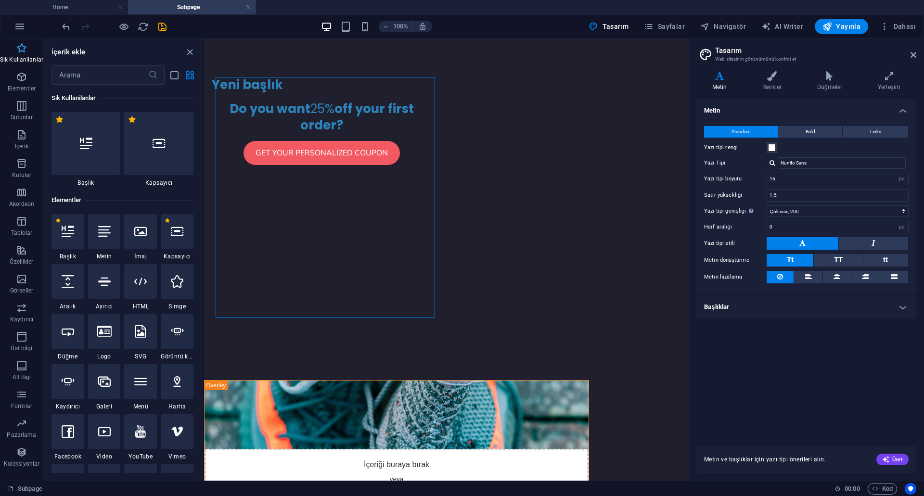
scroll to position [0, 0]
click at [906, 30] on span "Dahası" at bounding box center [898, 27] width 36 height 10
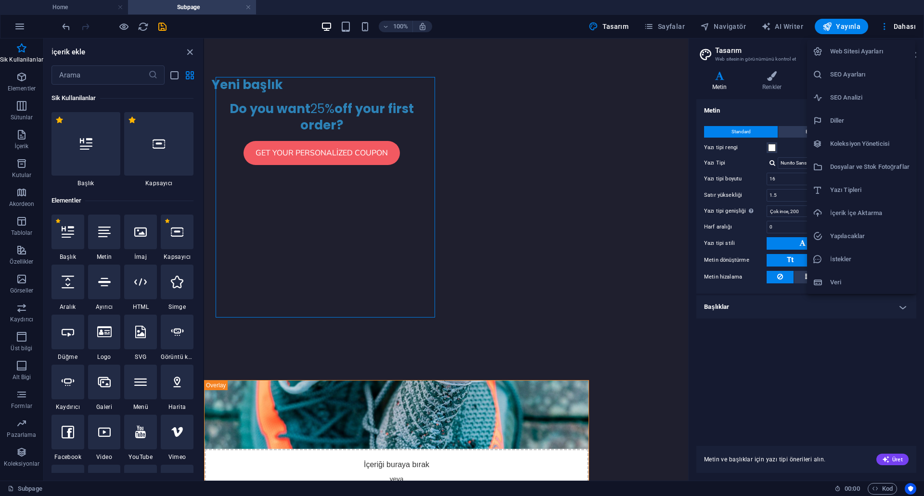
click at [870, 53] on h6 "Web Sitesi Ayarları" at bounding box center [869, 52] width 79 height 12
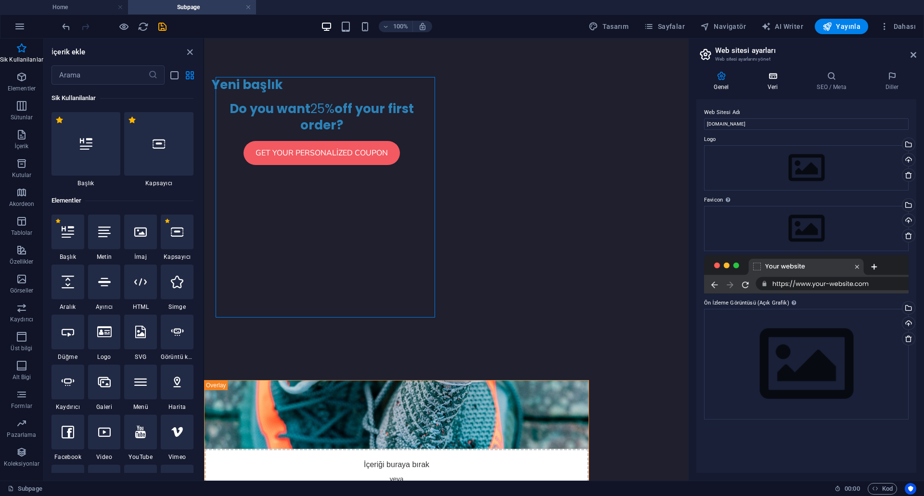
click at [776, 85] on h4 "Veri" at bounding box center [774, 81] width 49 height 20
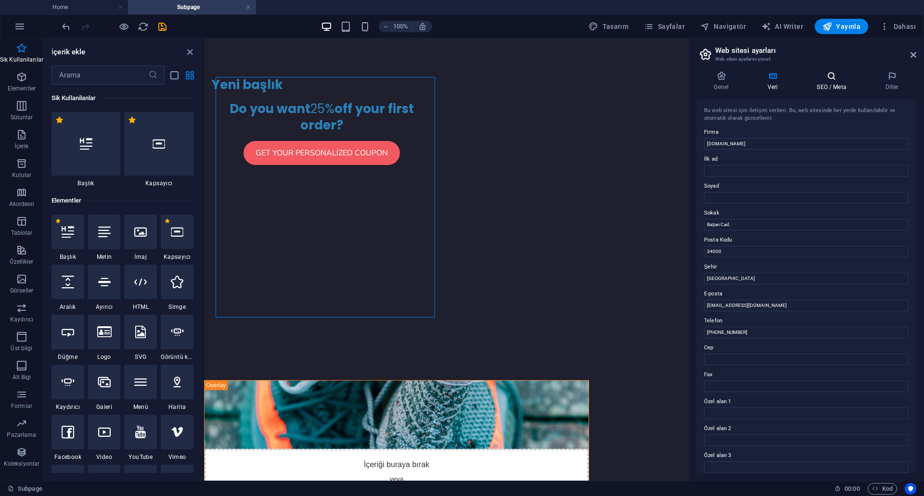
click at [826, 82] on h4 "SEO / Meta" at bounding box center [833, 81] width 68 height 20
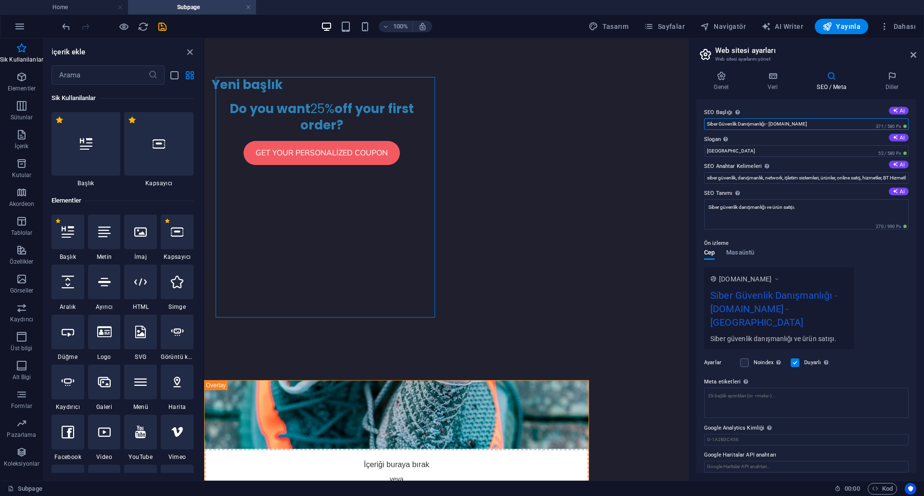
click at [795, 124] on input "Siber Güvenlik Danışmanlığı - cybertr.org" at bounding box center [806, 124] width 205 height 12
drag, startPoint x: 805, startPoint y: 123, endPoint x: 700, endPoint y: 128, distance: 104.6
click at [701, 128] on div "SEO Başlığı Web sitenin başlığı - onu arama motoru sonuçlarında öne çıkan bir ş…" at bounding box center [806, 286] width 220 height 374
click at [802, 123] on input "Siber Güvenlik Danışmanlığı - cybertr.org" at bounding box center [806, 124] width 205 height 12
click at [808, 123] on input "Siber Güvenlik Danışmanlığı - cybertr.org" at bounding box center [806, 124] width 205 height 12
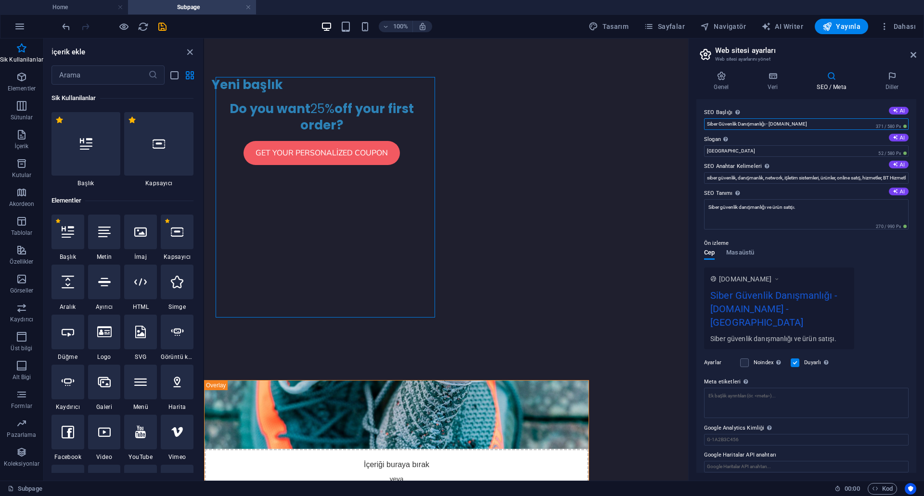
click at [757, 125] on input "Siber Güvenlik Danışmanlığı - cybertr.org" at bounding box center [806, 124] width 205 height 12
drag, startPoint x: 767, startPoint y: 124, endPoint x: 704, endPoint y: 122, distance: 63.6
click at [704, 122] on div "SEO Başlığı Web sitenin başlığı - onu arama motoru sonuçlarında öne çıkan bir ş…" at bounding box center [806, 286] width 220 height 374
click at [812, 126] on input "Cyber TR Bilişim Teknolojileri- cybertr.org" at bounding box center [806, 124] width 205 height 12
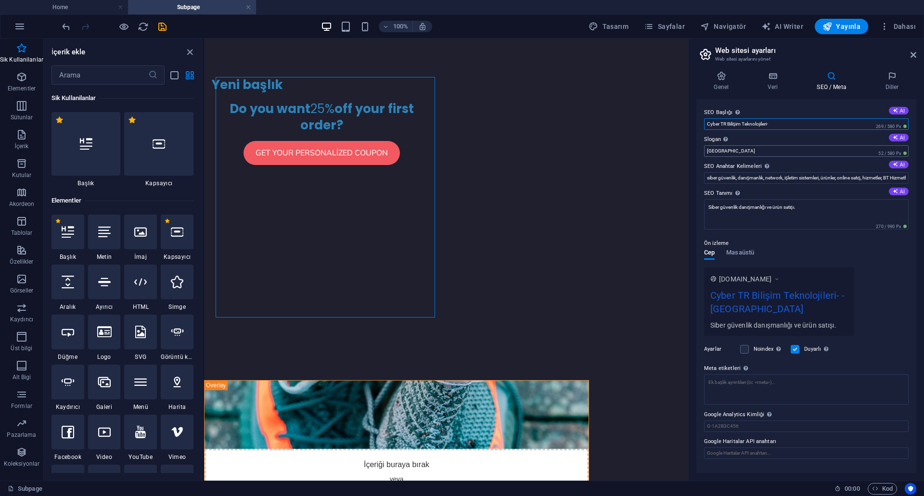
type input "Cyber TR Bilişim Teknolojileri-"
click at [810, 152] on input "Berlin" at bounding box center [806, 151] width 205 height 12
click at [812, 153] on input "Berlin" at bounding box center [806, 151] width 205 height 12
type input "B"
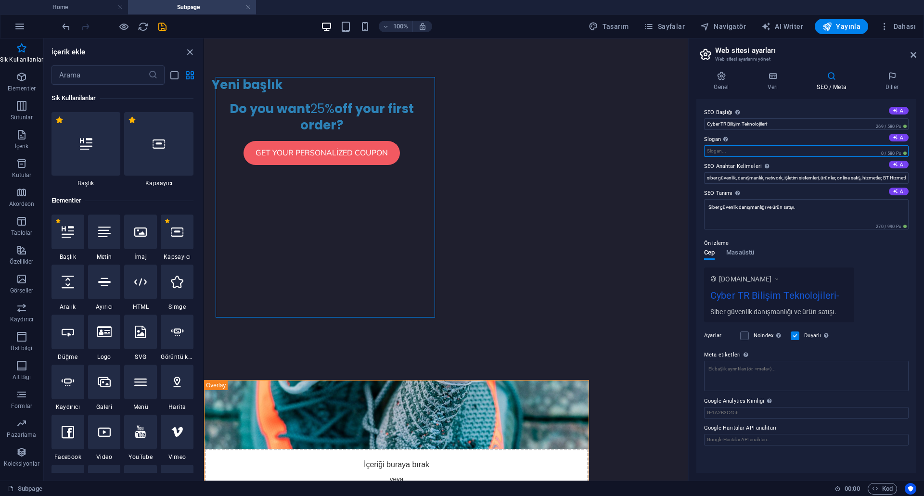
click at [733, 150] on input "Slogan Web sitenin sloganı. AI" at bounding box center [806, 151] width 205 height 12
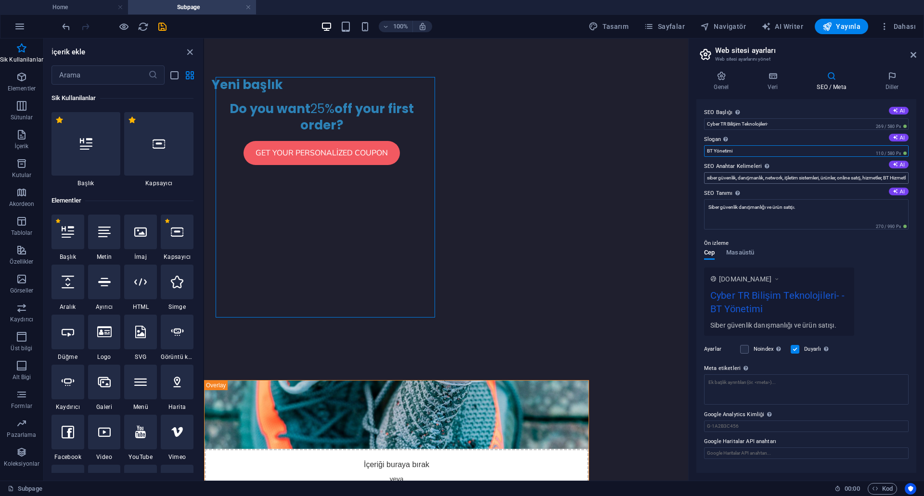
type input "BT Yönetimi"
drag, startPoint x: 799, startPoint y: 180, endPoint x: 924, endPoint y: 179, distance: 124.6
click at [924, 179] on div "Genel Veri SEO / Meta Diller Web Sitesi Adı cybertr.org Logo Dosyaları buraya s…" at bounding box center [806, 272] width 235 height 417
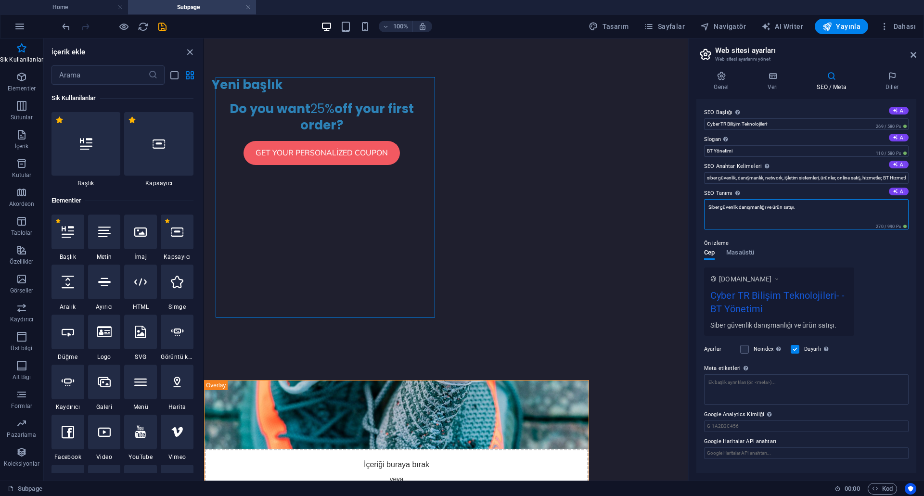
click at [809, 221] on textarea "Siber güvenlik danışmanlığı ve ürün satışı." at bounding box center [806, 214] width 205 height 30
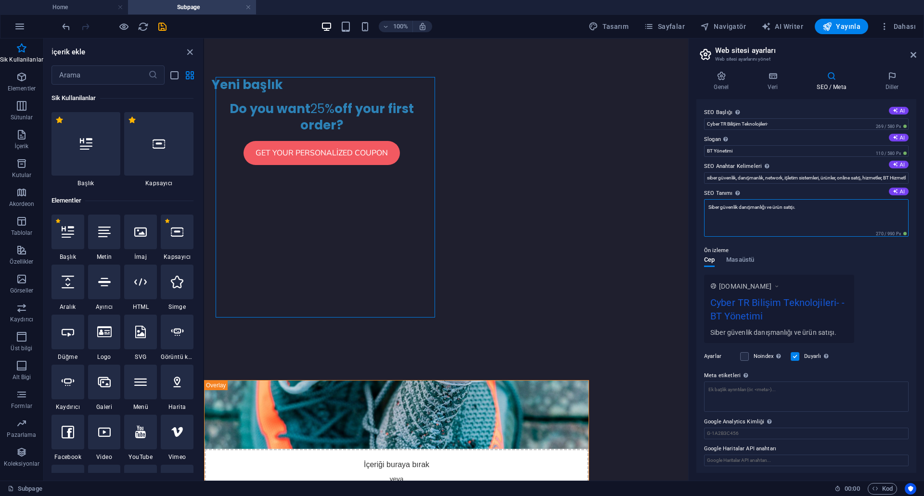
drag, startPoint x: 1005, startPoint y: 249, endPoint x: 682, endPoint y: 212, distance: 325.5
click at [792, 213] on textarea "Bilgi Teknolojileri Danışmanlığı" at bounding box center [806, 218] width 205 height 38
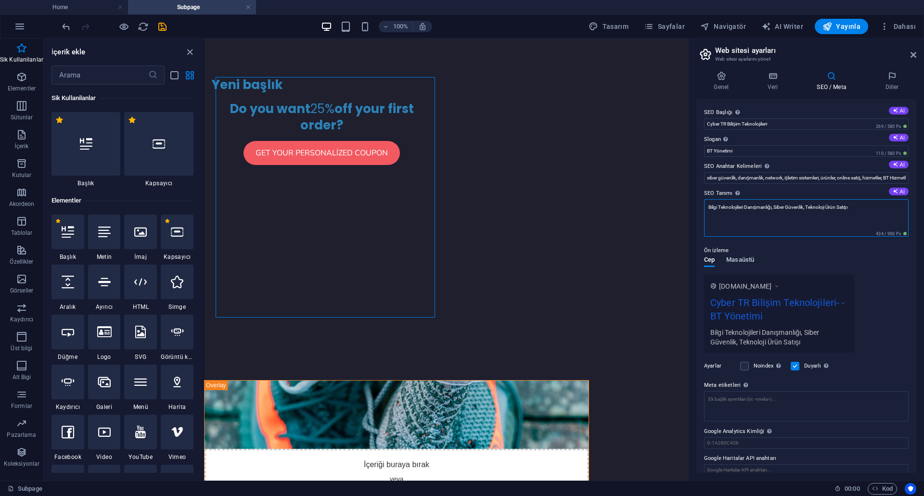
type textarea "Bilgi Teknolojileri Danışmanlığı, Siber Güvenlik, Teknoloji Ürün Satışı"
click at [747, 259] on button "Masaüstü" at bounding box center [740, 262] width 28 height 11
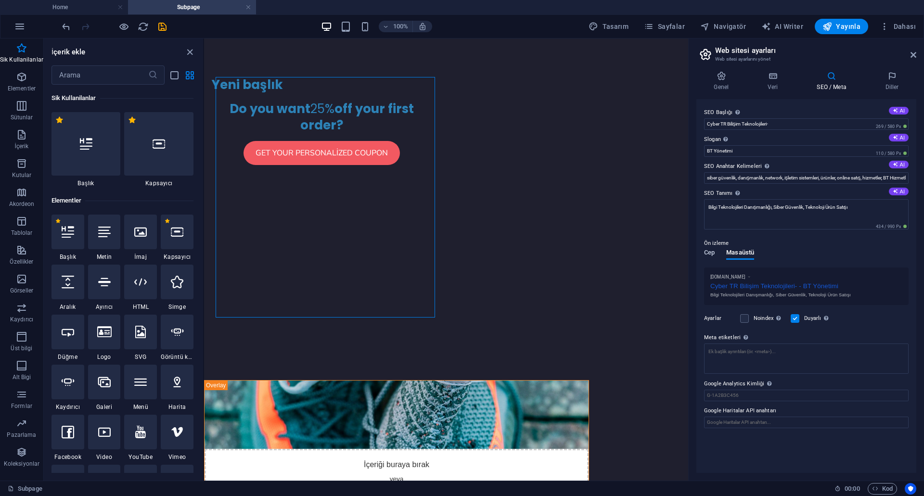
click at [710, 254] on span "Cep" at bounding box center [709, 253] width 11 height 13
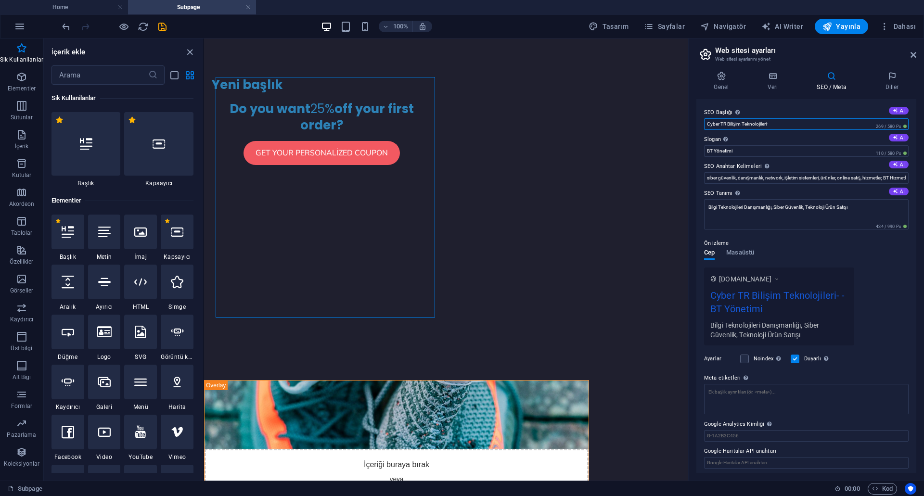
click at [722, 122] on input "Cyber TR Bilişim Teknolojileri-" at bounding box center [806, 124] width 205 height 12
type input "CyberTR Bilişim Teknolojileri-"
drag, startPoint x: 720, startPoint y: 293, endPoint x: 770, endPoint y: 295, distance: 50.6
click at [751, 295] on div "CyberTR Bilişim Teknolojileri- - BT Yönetimi" at bounding box center [779, 304] width 138 height 32
click at [771, 151] on input "BT Yönetimi" at bounding box center [806, 151] width 205 height 12
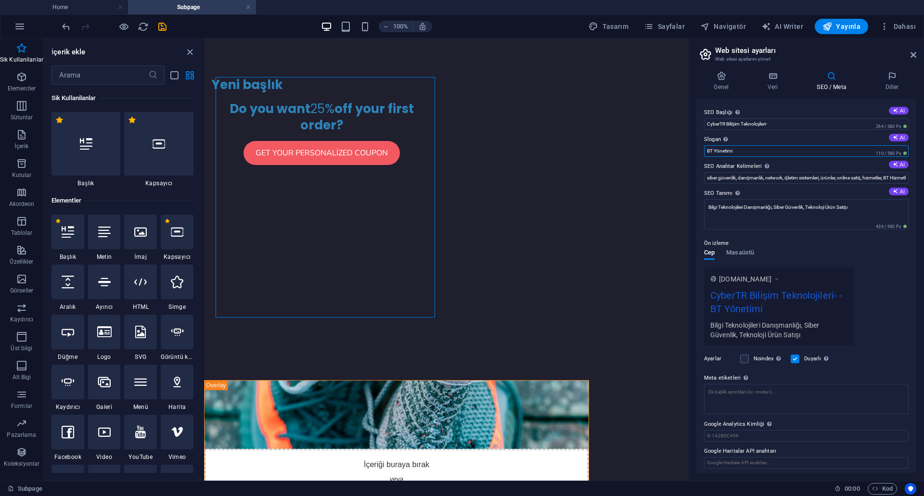
drag, startPoint x: 934, startPoint y: 189, endPoint x: 686, endPoint y: 149, distance: 250.6
click at [710, 149] on input "BT Yönetimi" at bounding box center [806, 151] width 205 height 12
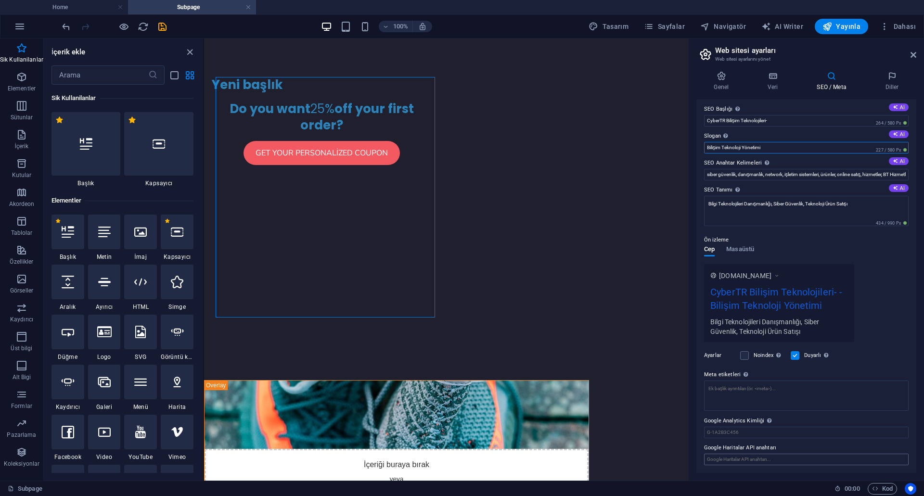
type input "Bilişim Teknoloji Yönetimi"
click at [774, 459] on input "Google Haritalar API anahtarı" at bounding box center [806, 460] width 205 height 12
click at [891, 82] on h4 "Diller" at bounding box center [892, 81] width 49 height 20
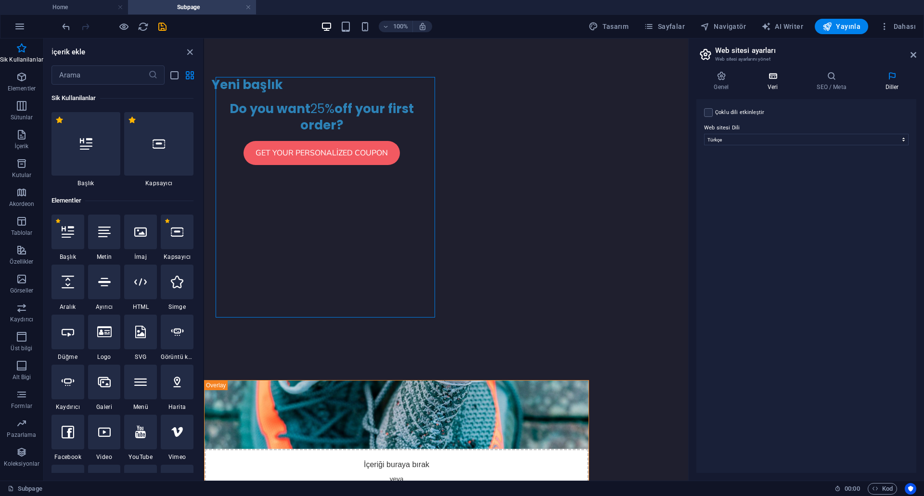
click at [767, 80] on icon at bounding box center [772, 76] width 45 height 10
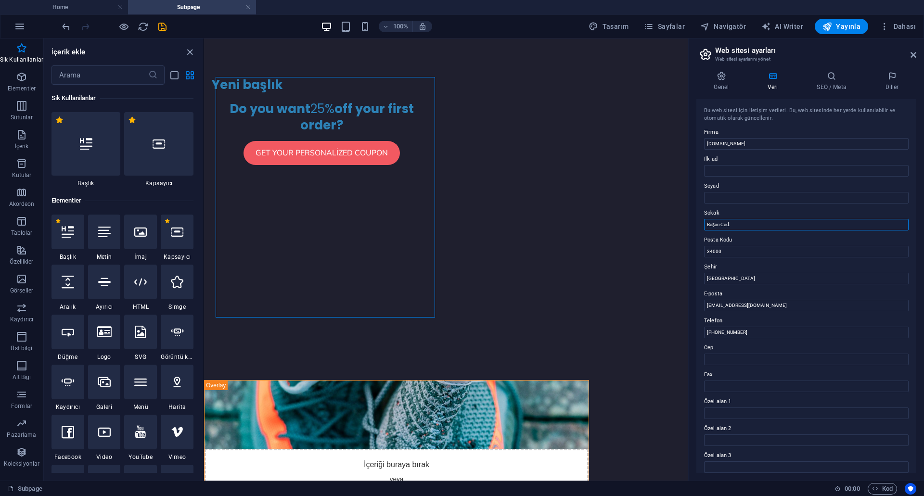
click at [759, 220] on input "Başarı Cad." at bounding box center [806, 225] width 205 height 12
type input "B"
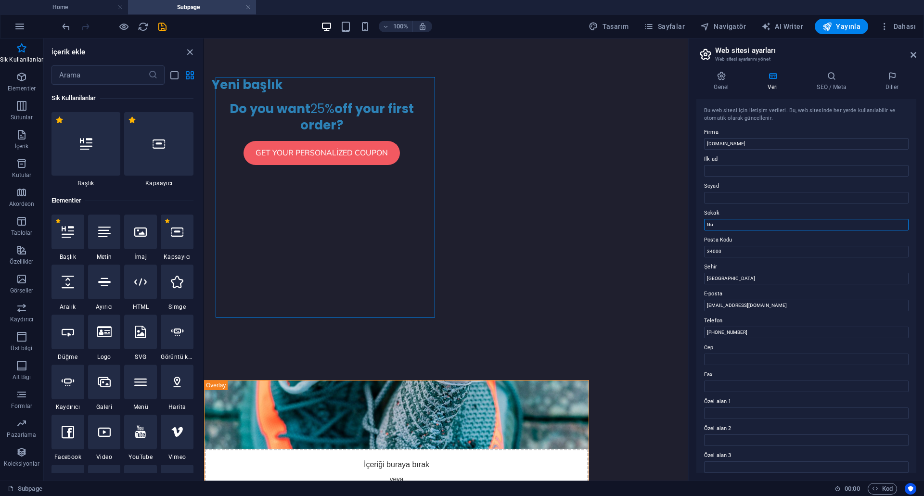
type input "G"
type input "Er Sokak"
click at [764, 256] on input "34000" at bounding box center [806, 252] width 205 height 12
type input "34290"
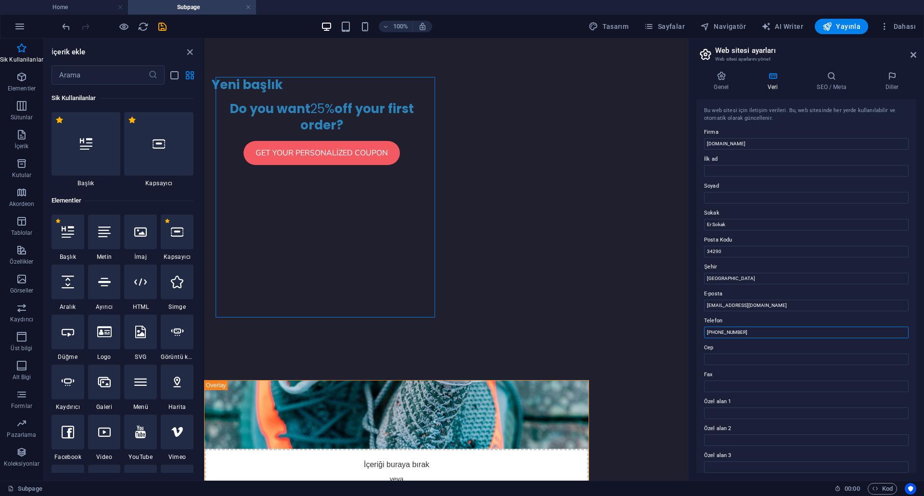
click at [781, 334] on input "[PHONE_NUMBER]" at bounding box center [806, 333] width 205 height 12
drag, startPoint x: 974, startPoint y: 372, endPoint x: 655, endPoint y: 337, distance: 320.5
type input "[PHONE_NUMBER]"
click at [752, 331] on input "[PHONE_NUMBER]" at bounding box center [806, 333] width 205 height 12
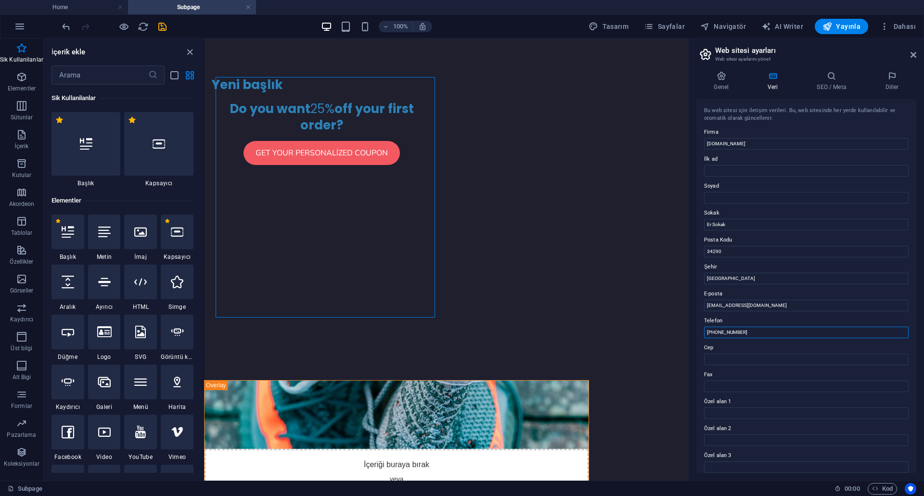
click at [752, 331] on input "[PHONE_NUMBER]" at bounding box center [806, 333] width 205 height 12
click at [753, 353] on label "Cep" at bounding box center [806, 348] width 205 height 12
click at [753, 354] on input "Cep" at bounding box center [806, 360] width 205 height 12
paste input "[PHONE_NUMBER]"
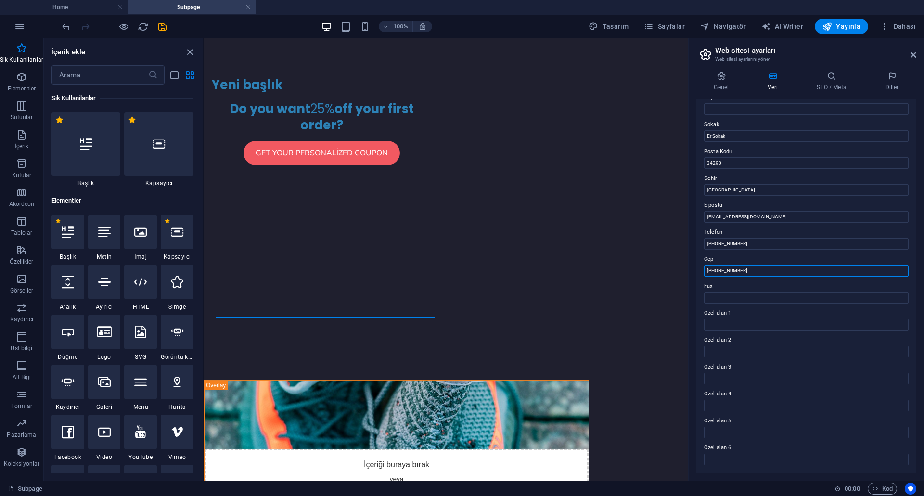
scroll to position [0, 0]
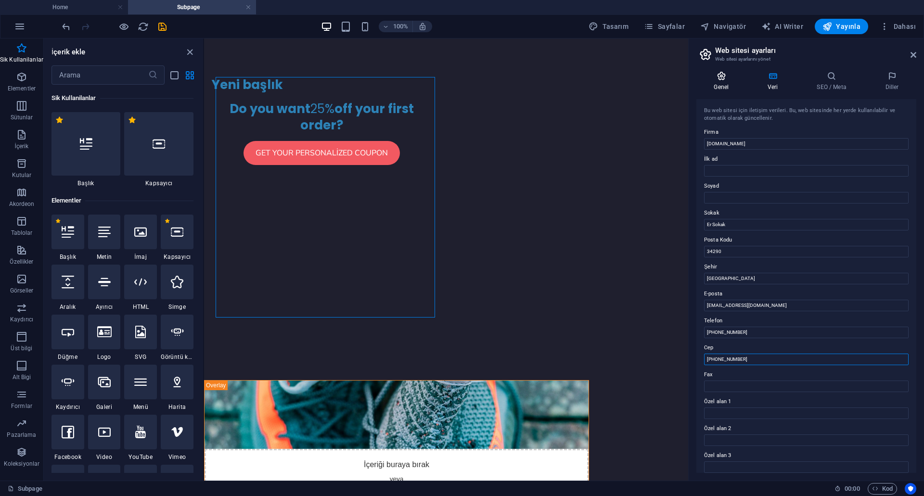
type input "[PHONE_NUMBER]"
click at [729, 81] on h4 "Genel" at bounding box center [723, 81] width 54 height 20
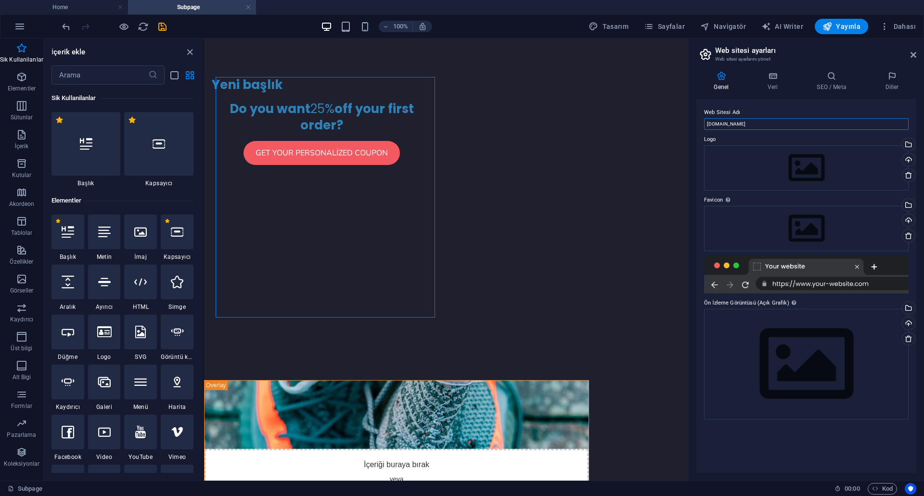
click at [761, 127] on input "[DOMAIN_NAME]" at bounding box center [806, 124] width 205 height 12
click at [163, 26] on icon "save" at bounding box center [162, 26] width 11 height 11
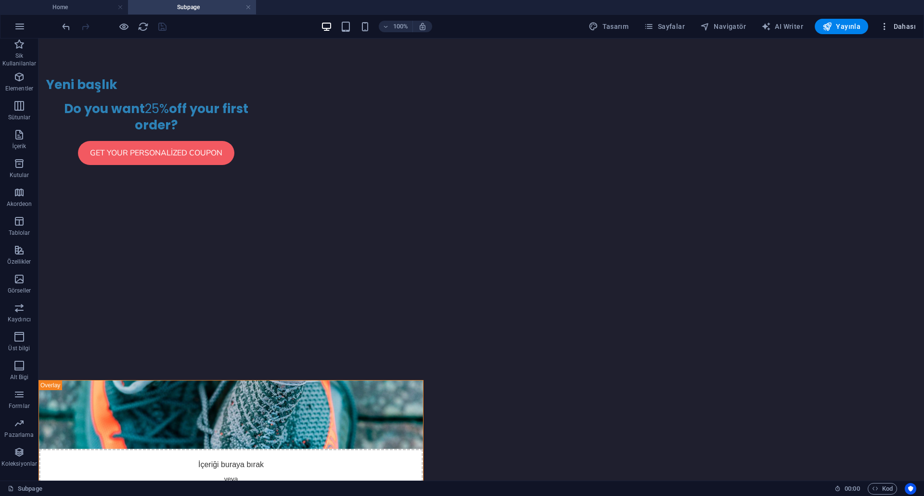
click at [894, 26] on span "Dahası" at bounding box center [898, 27] width 36 height 10
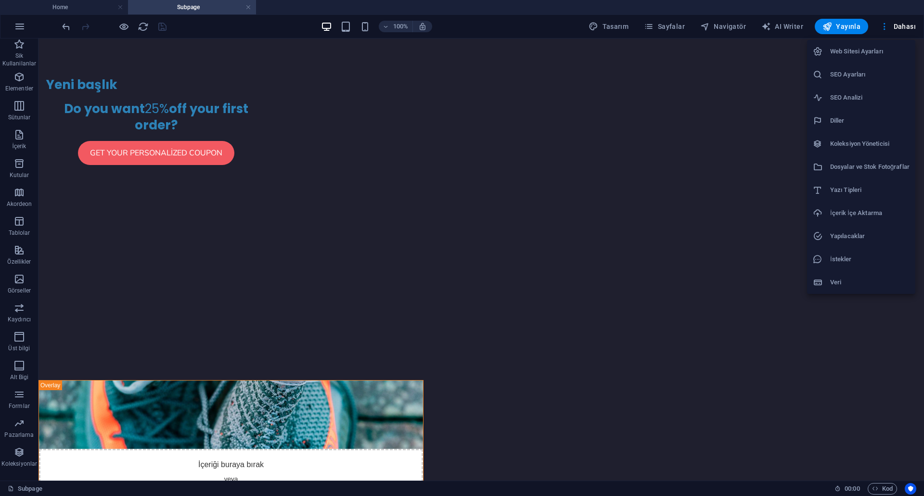
click at [855, 80] on li "SEO Ayarları" at bounding box center [861, 74] width 108 height 23
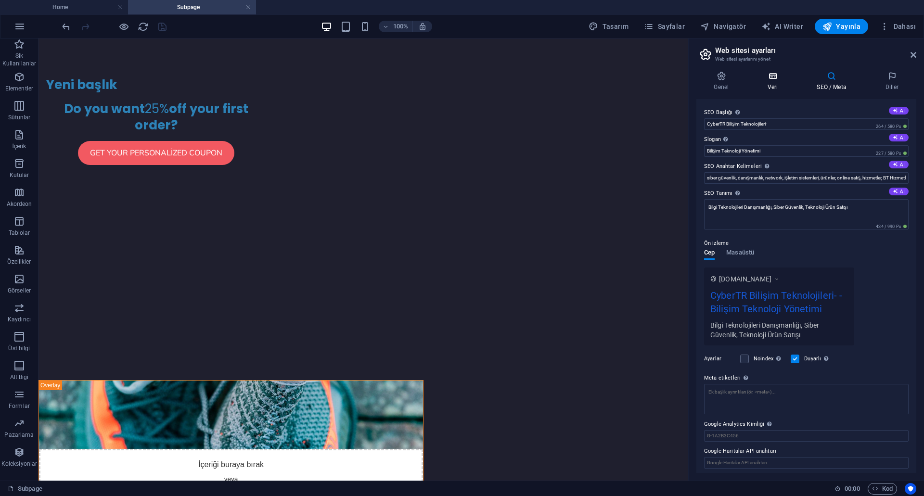
click at [780, 83] on h4 "Veri" at bounding box center [774, 81] width 49 height 20
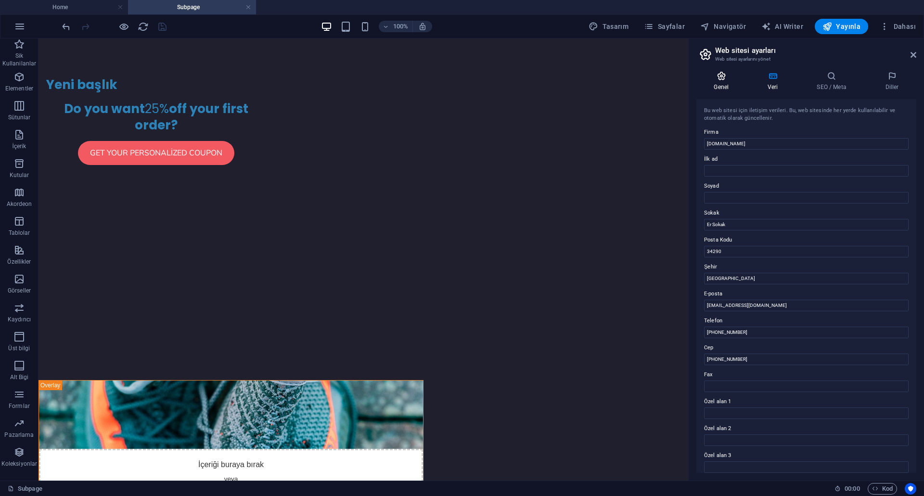
click at [735, 79] on icon at bounding box center [721, 76] width 50 height 10
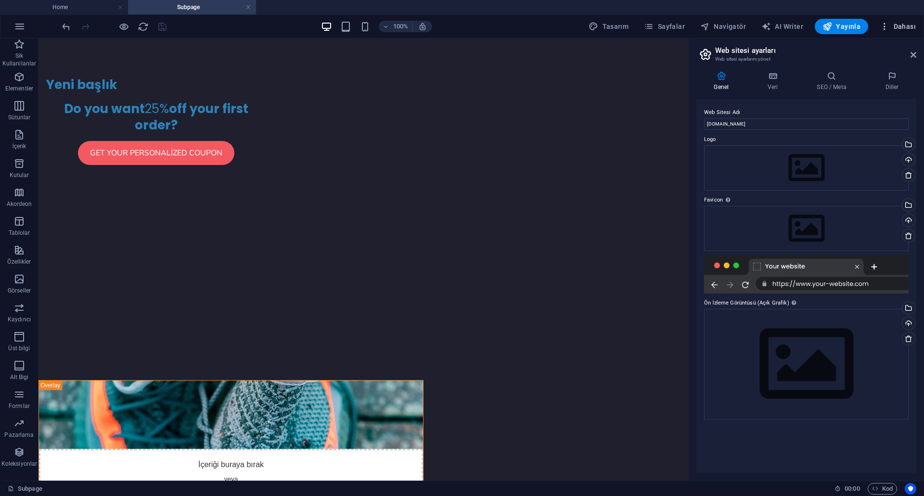
click at [908, 27] on span "Dahası" at bounding box center [898, 27] width 36 height 10
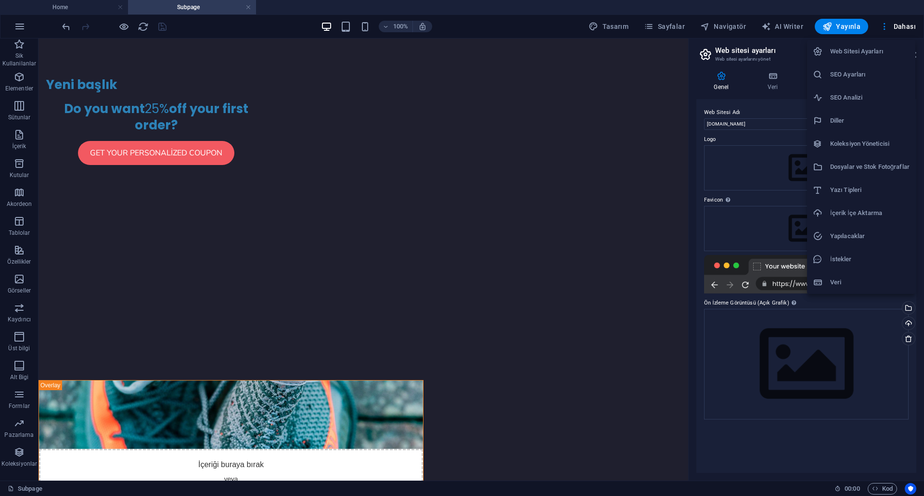
click at [857, 103] on h6 "SEO Analizi" at bounding box center [869, 98] width 79 height 12
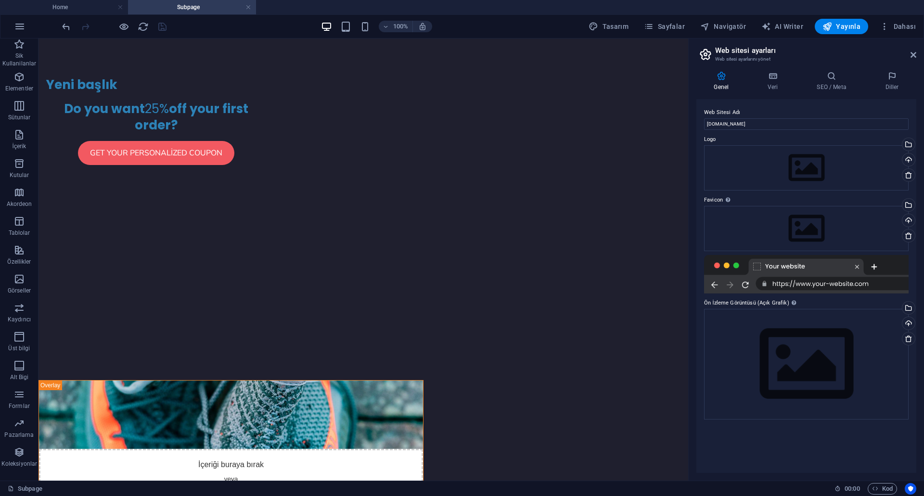
select select "[DOMAIN_NAME]"
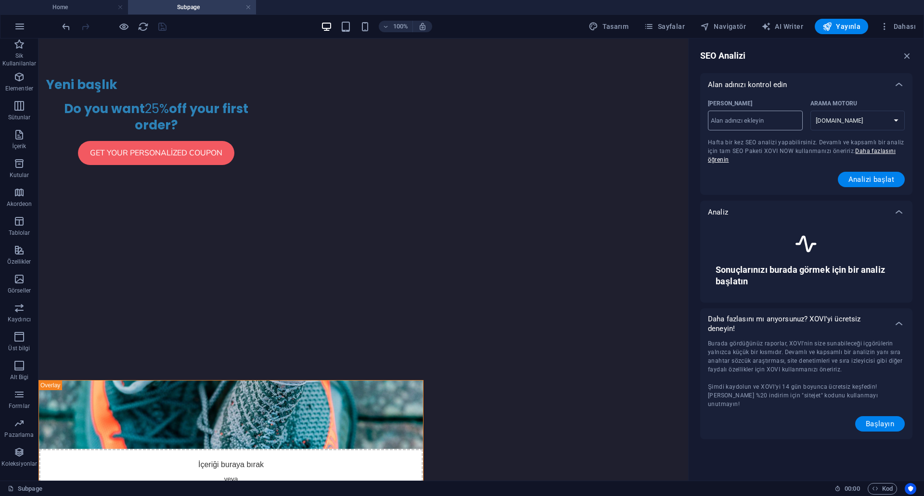
click at [733, 123] on input "[PERSON_NAME] ​" at bounding box center [755, 120] width 95 height 15
type input "[DOMAIN_NAME]"
click at [879, 123] on select "[DOMAIN_NAME] [DOMAIN_NAME] [DOMAIN_NAME] [DOMAIN_NAME] [DOMAIN_NAME] [DOMAIN_N…" at bounding box center [857, 121] width 95 height 20
click at [810, 111] on select "[DOMAIN_NAME] [DOMAIN_NAME] [DOMAIN_NAME] [DOMAIN_NAME] [DOMAIN_NAME] [DOMAIN_N…" at bounding box center [857, 121] width 95 height 20
drag, startPoint x: 707, startPoint y: 144, endPoint x: 813, endPoint y: 145, distance: 105.9
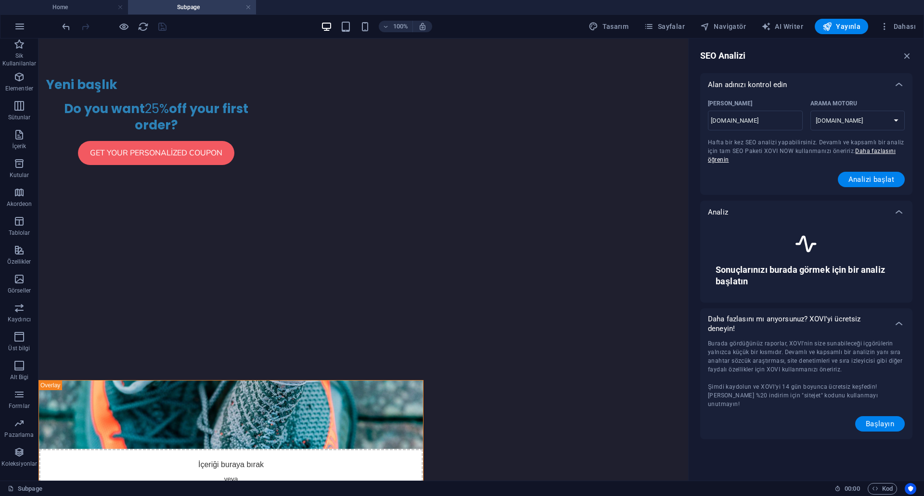
click at [802, 145] on div "[PERSON_NAME] [DOMAIN_NAME] ​ Arama Motoru [DOMAIN_NAME] [DOMAIN_NAME] [DOMAIN_…" at bounding box center [806, 145] width 212 height 99
click at [860, 178] on span "Analizi başlat" at bounding box center [871, 180] width 46 height 8
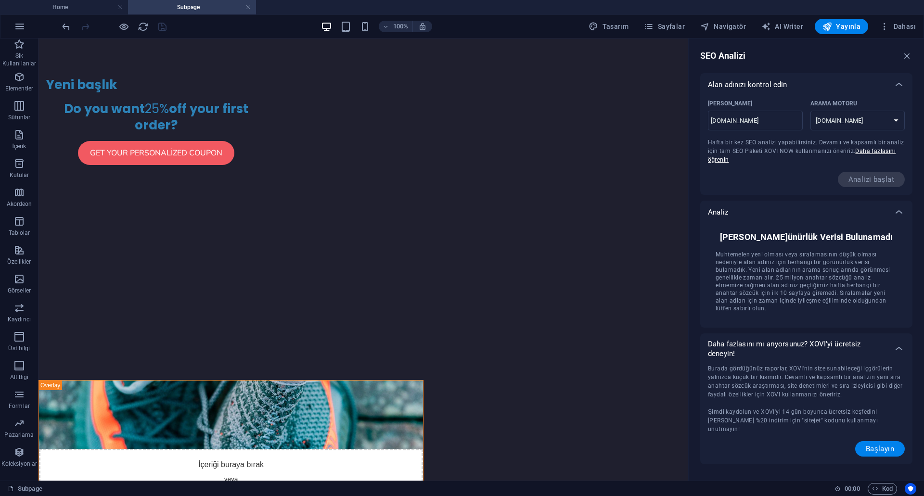
drag, startPoint x: 751, startPoint y: 231, endPoint x: 886, endPoint y: 250, distance: 137.1
click at [886, 250] on div "[PERSON_NAME] Görünürlük Verisi Bulunamadı Muhtemelen yeni olması veya sıralama…" at bounding box center [806, 272] width 197 height 96
click at [907, 28] on span "Dahası" at bounding box center [898, 27] width 36 height 10
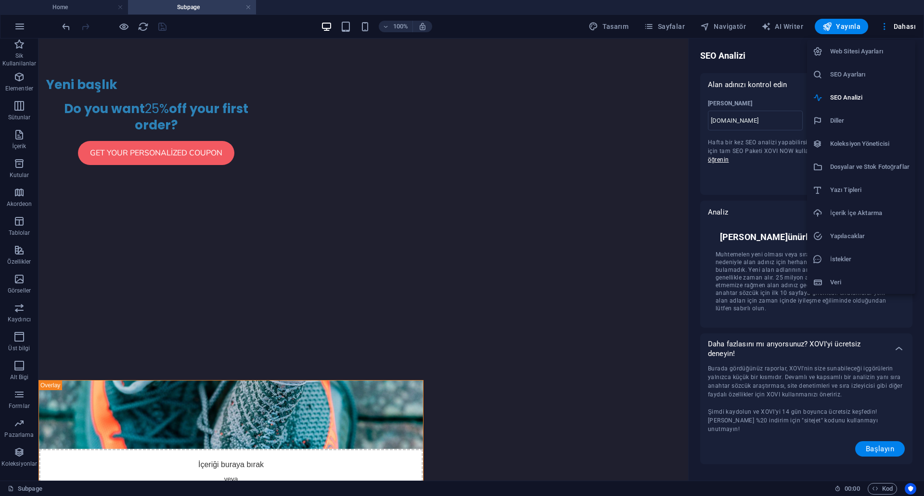
click at [882, 277] on h6 "Veri" at bounding box center [869, 283] width 79 height 12
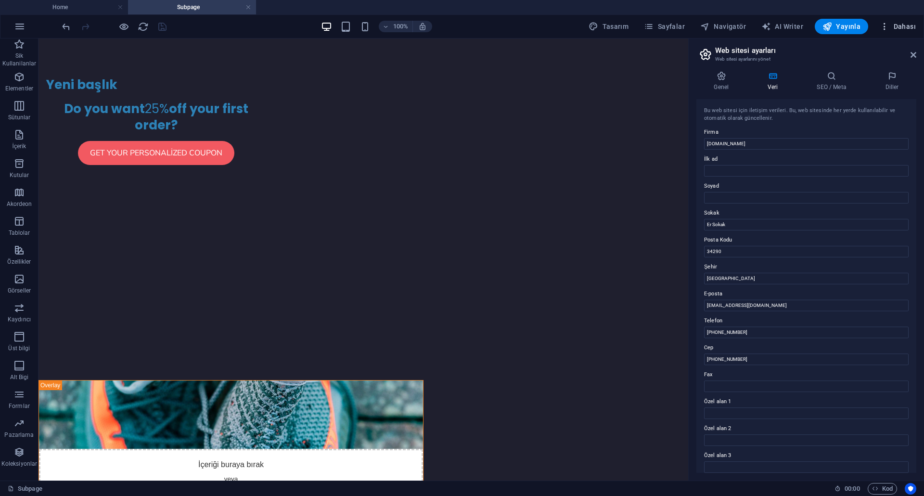
click at [909, 25] on span "Dahası" at bounding box center [898, 27] width 36 height 10
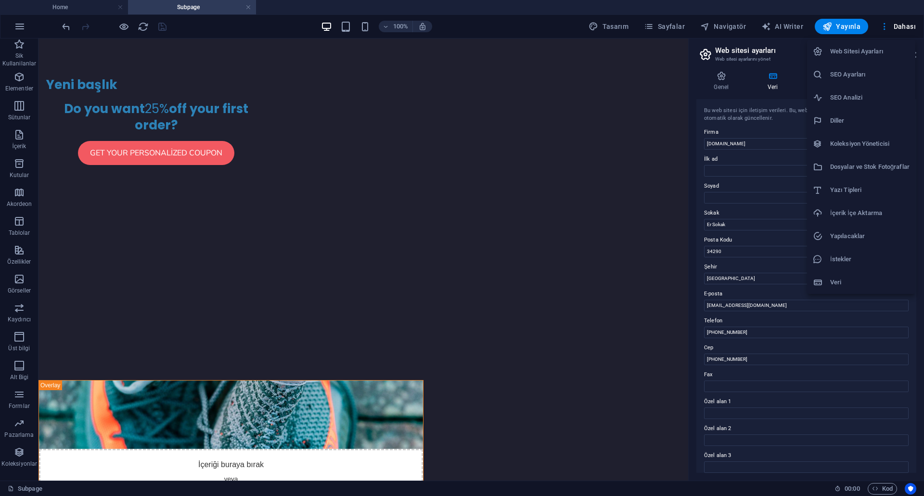
click at [861, 269] on li "İstekler" at bounding box center [861, 259] width 108 height 23
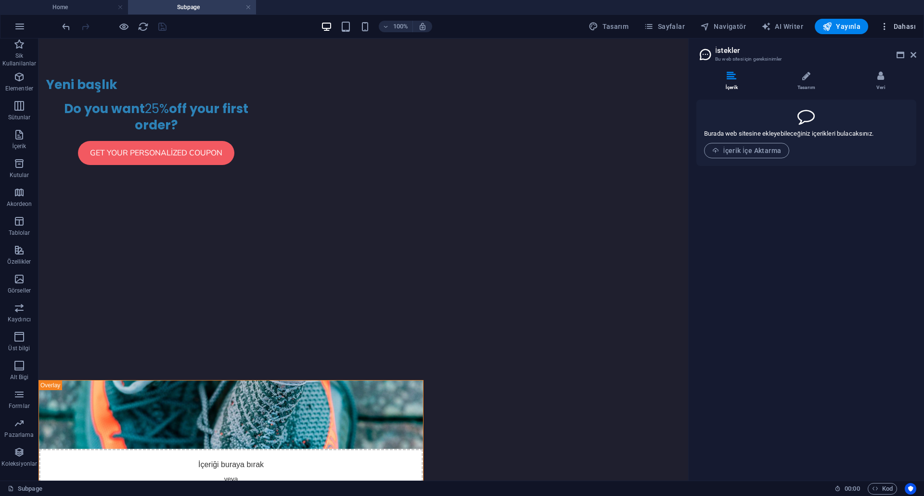
click at [912, 27] on span "Dahası" at bounding box center [898, 27] width 36 height 10
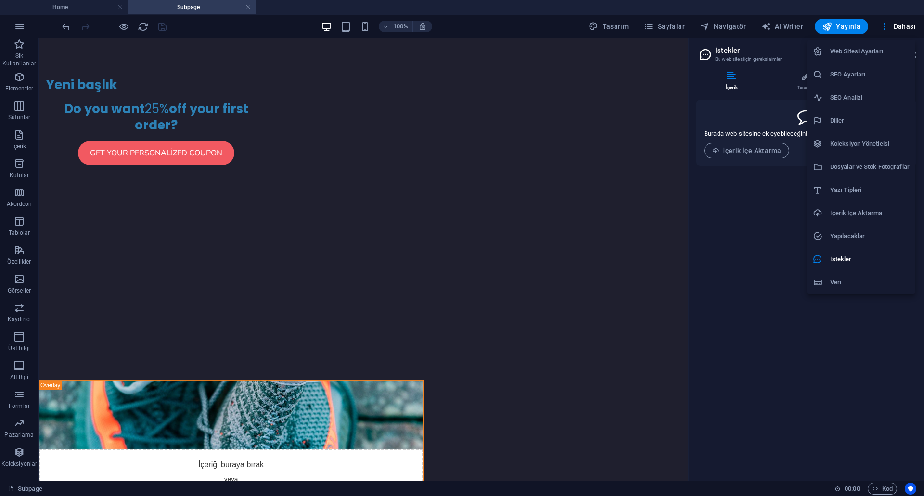
click at [878, 149] on h6 "Koleksiyon Yöneticisi" at bounding box center [869, 144] width 79 height 12
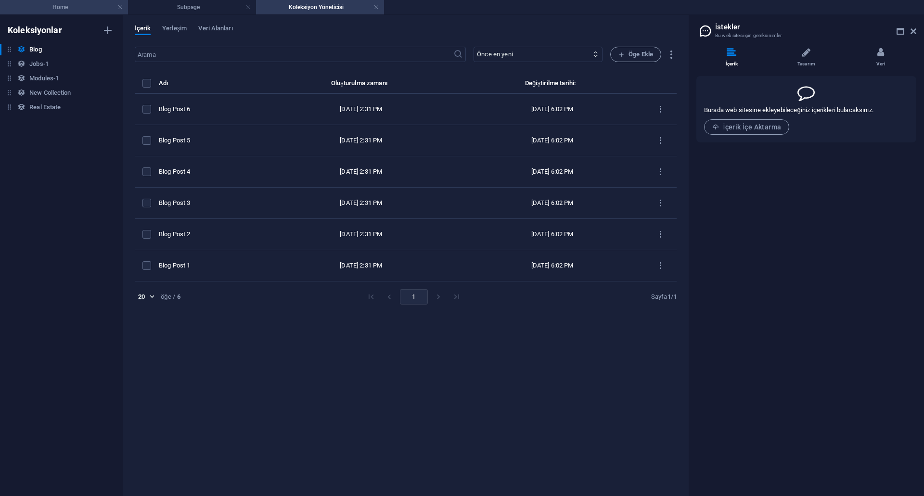
click at [76, 8] on h4 "Home" at bounding box center [64, 7] width 128 height 11
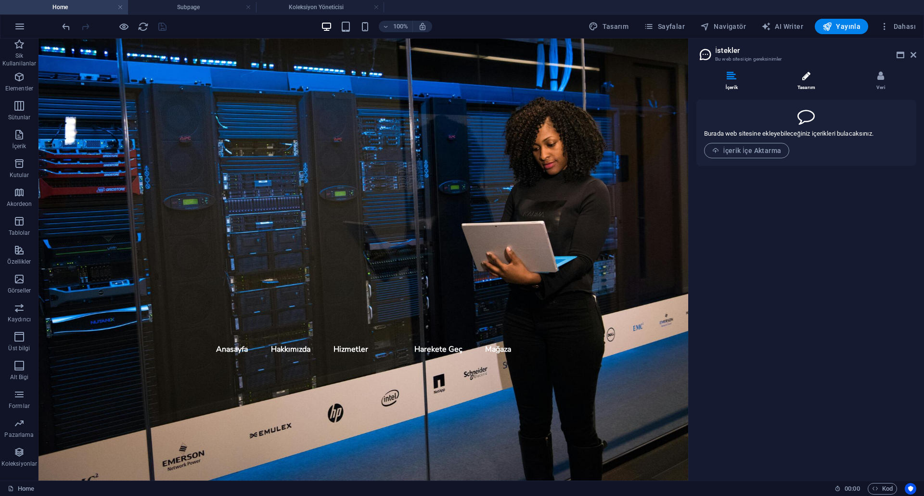
click at [817, 78] on li "Tasarım" at bounding box center [808, 81] width 75 height 21
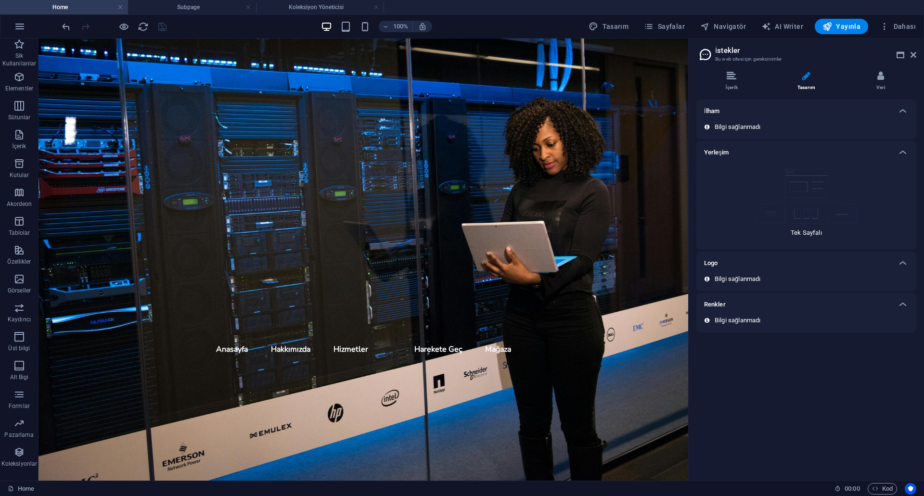
click at [822, 207] on img at bounding box center [806, 196] width 101 height 55
click at [819, 268] on div "Logo" at bounding box center [797, 263] width 187 height 12
click at [897, 81] on li "Veri" at bounding box center [881, 81] width 71 height 21
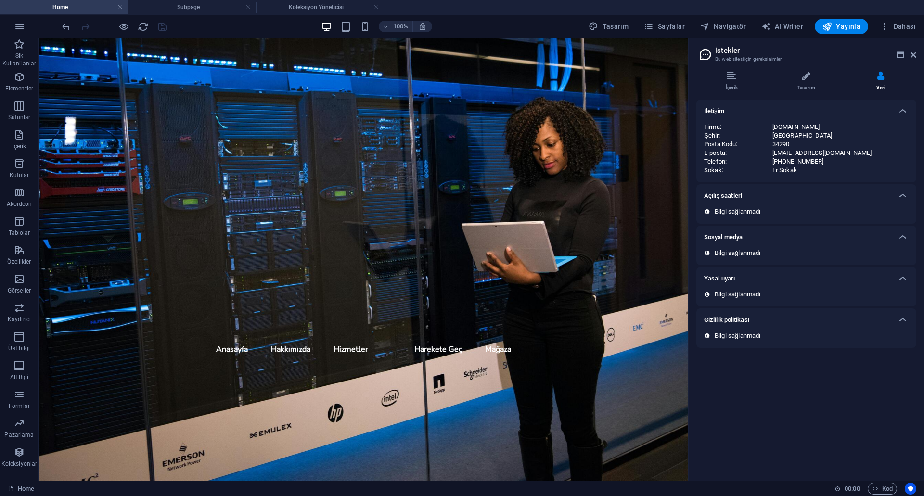
drag, startPoint x: 770, startPoint y: 124, endPoint x: 842, endPoint y: 172, distance: 87.0
click at [842, 172] on div "Firma : [DOMAIN_NAME] Şehir : İstanbul Posta Kodu : 34290 E-posta : [EMAIL_ADDR…" at bounding box center [806, 149] width 205 height 52
click at [842, 173] on div "Er Sokak" at bounding box center [840, 170] width 136 height 9
click at [739, 81] on li "İçerik" at bounding box center [733, 81] width 75 height 21
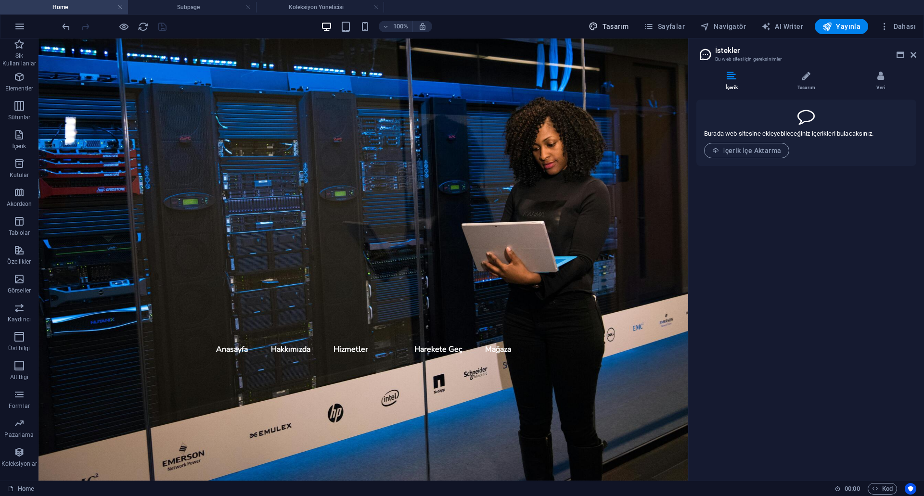
click at [604, 24] on span "Tasarım" at bounding box center [609, 27] width 40 height 10
select select "px"
select select "200"
select select "px"
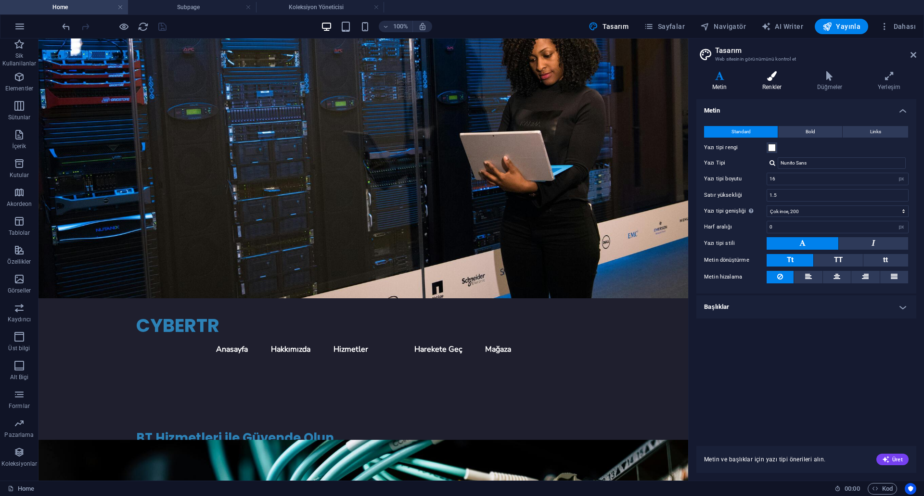
click at [782, 79] on icon at bounding box center [771, 76] width 51 height 10
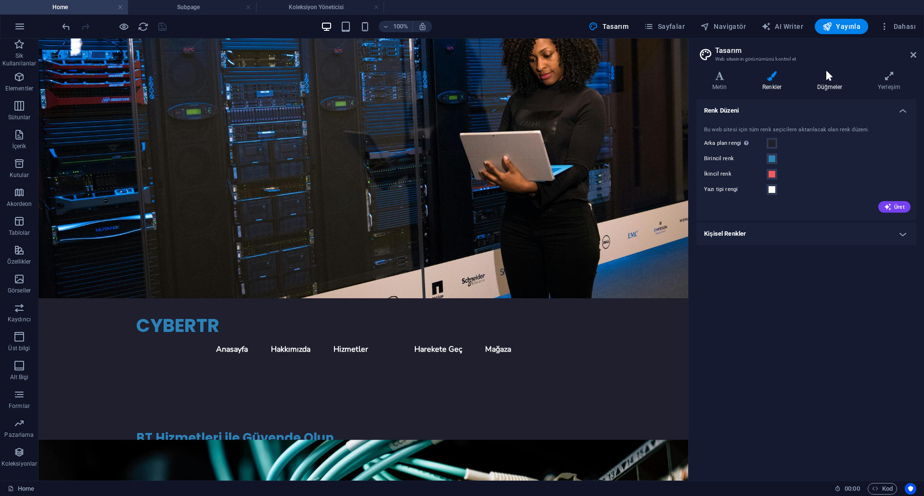
click at [831, 85] on h4 "Düğmeler" at bounding box center [831, 81] width 61 height 20
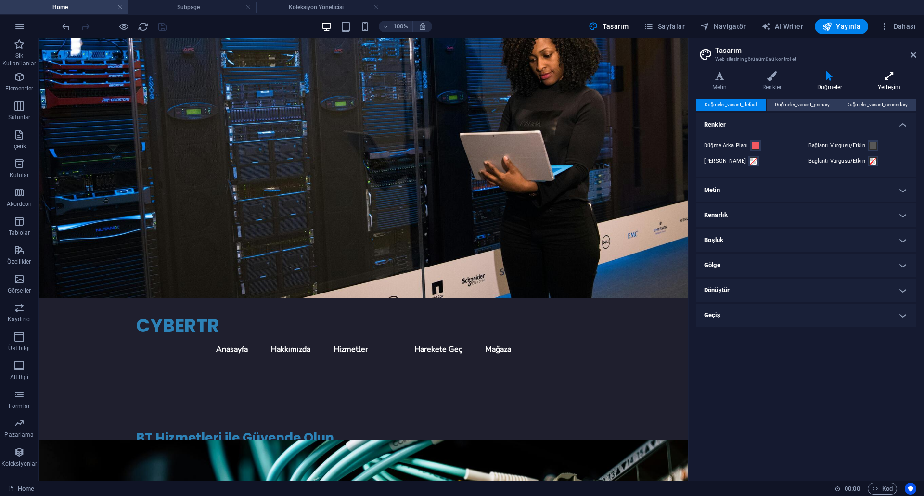
click at [887, 85] on h4 "Yerleşim" at bounding box center [889, 81] width 54 height 20
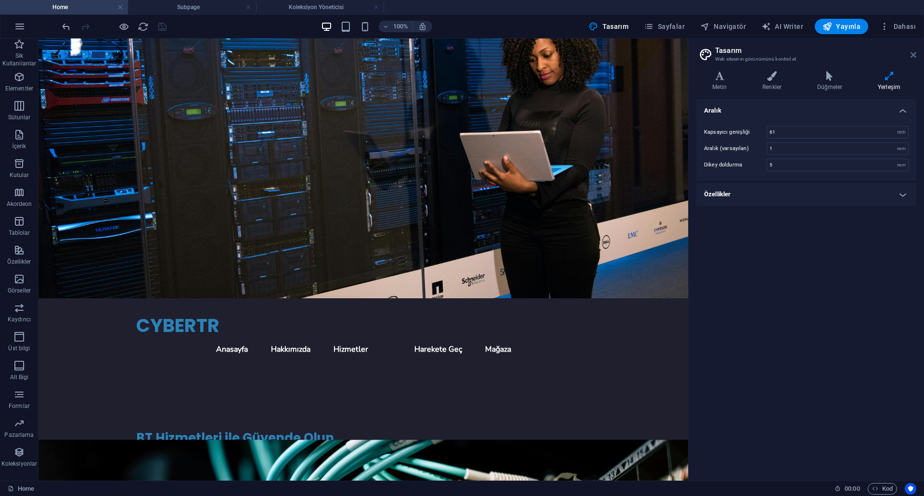
click at [916, 57] on icon at bounding box center [914, 55] width 6 height 8
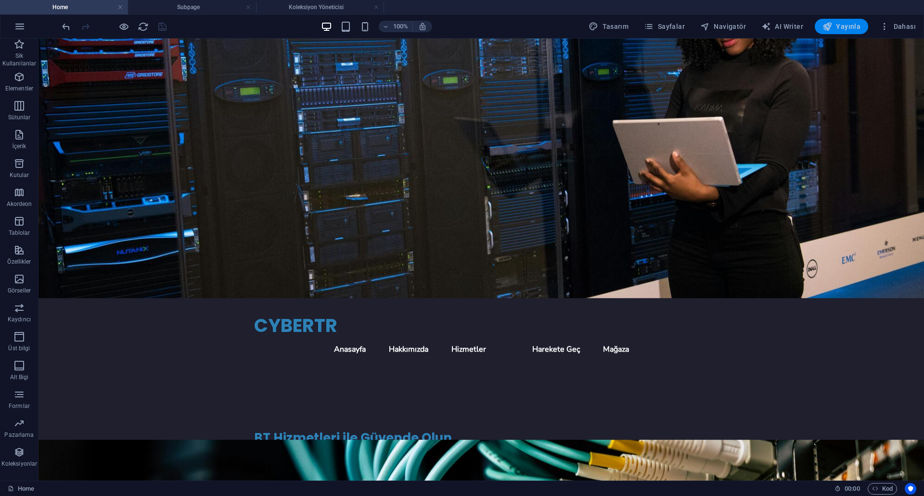
click at [838, 28] on span "Yayınla" at bounding box center [841, 27] width 38 height 10
click at [667, 28] on span "Sayfalar" at bounding box center [664, 27] width 41 height 10
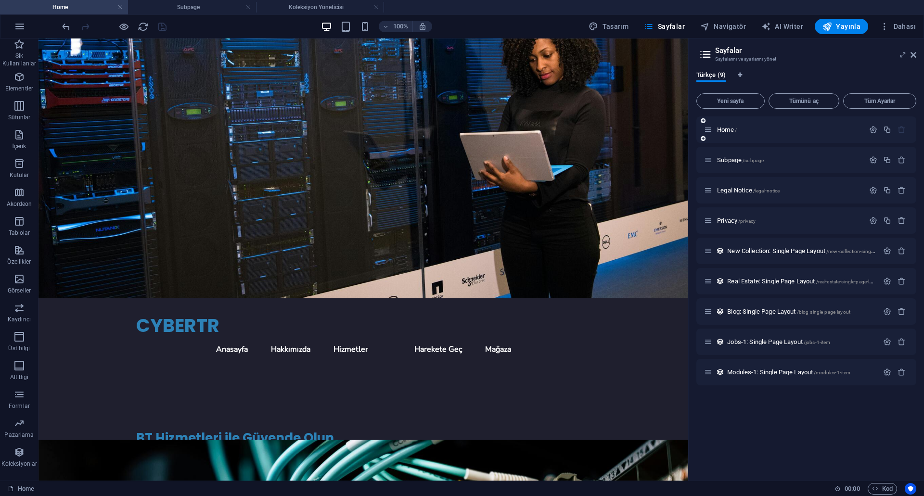
click at [773, 134] on div "Home /" at bounding box center [784, 129] width 160 height 11
click at [779, 164] on div "Subpage /subpage" at bounding box center [784, 159] width 160 height 11
click at [727, 161] on span "Subpage /subpage" at bounding box center [740, 159] width 47 height 7
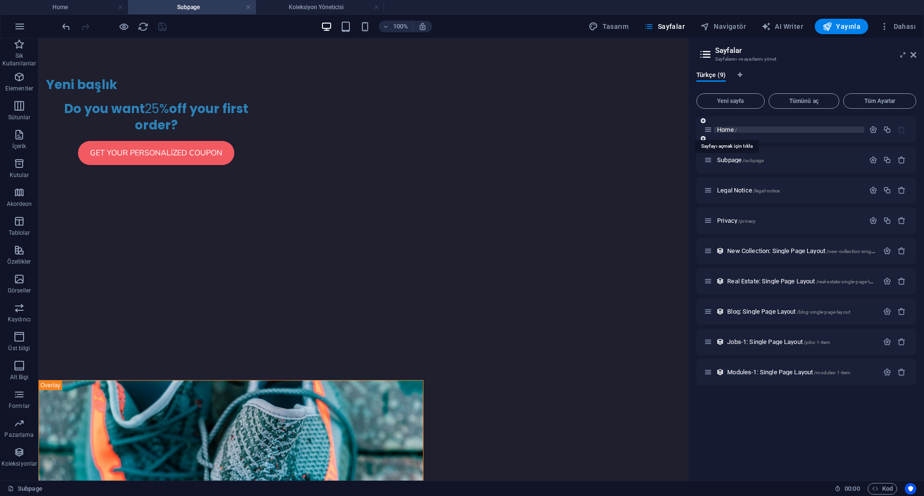
click at [726, 130] on span "Home /" at bounding box center [727, 129] width 20 height 7
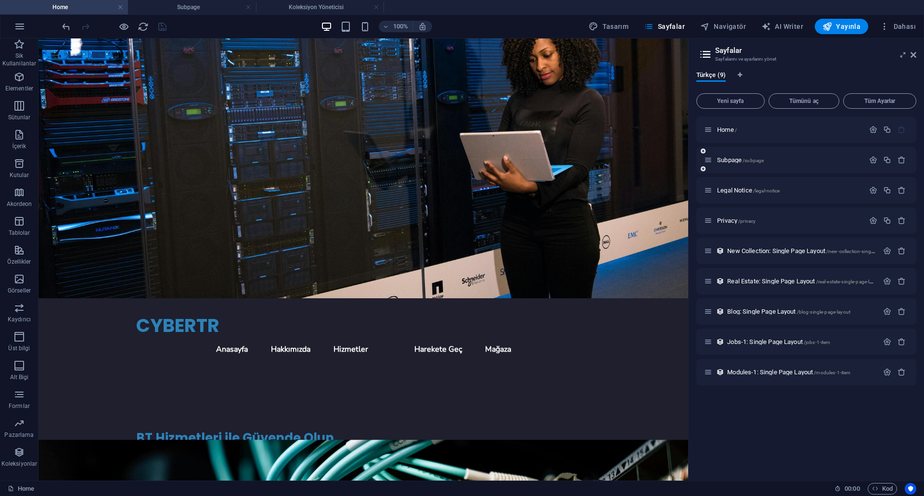
click at [729, 168] on div "Subpage /subpage" at bounding box center [806, 160] width 220 height 26
click at [729, 162] on span "Subpage /subpage" at bounding box center [740, 159] width 47 height 7
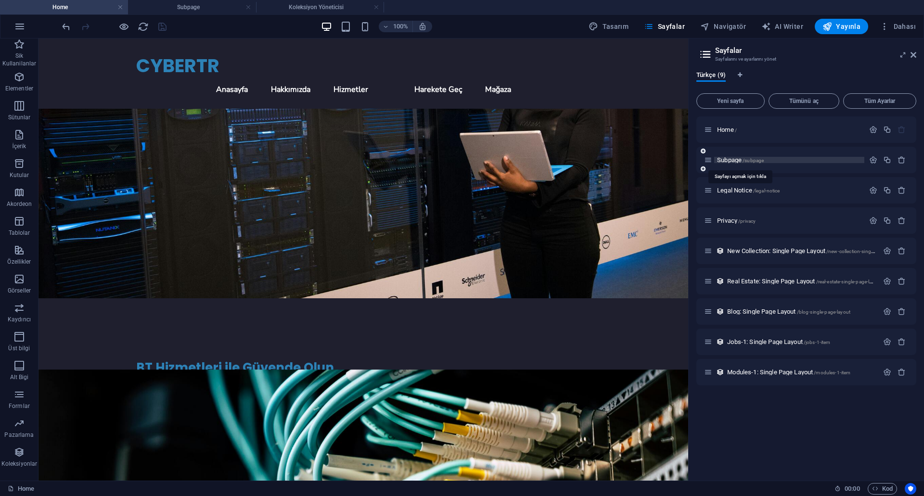
click at [729, 162] on span "Subpage /subpage" at bounding box center [740, 159] width 47 height 7
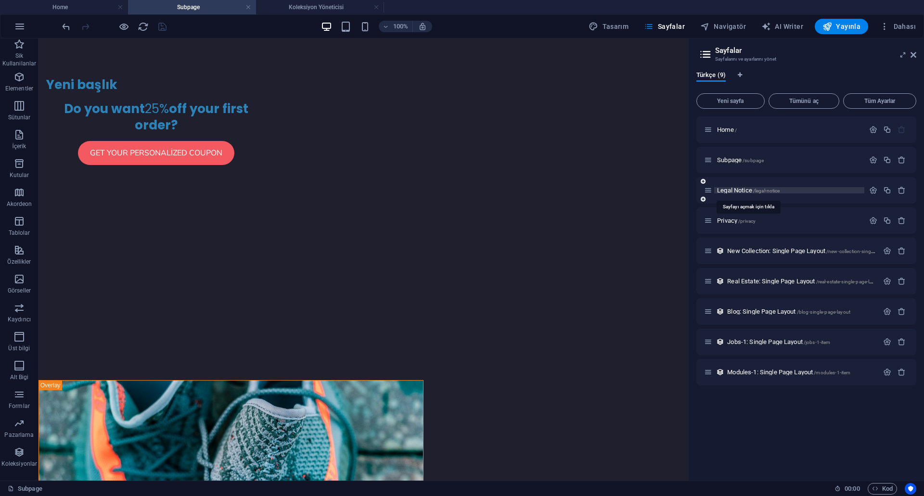
click at [732, 188] on span "Legal Notice /legal-notice" at bounding box center [748, 190] width 63 height 7
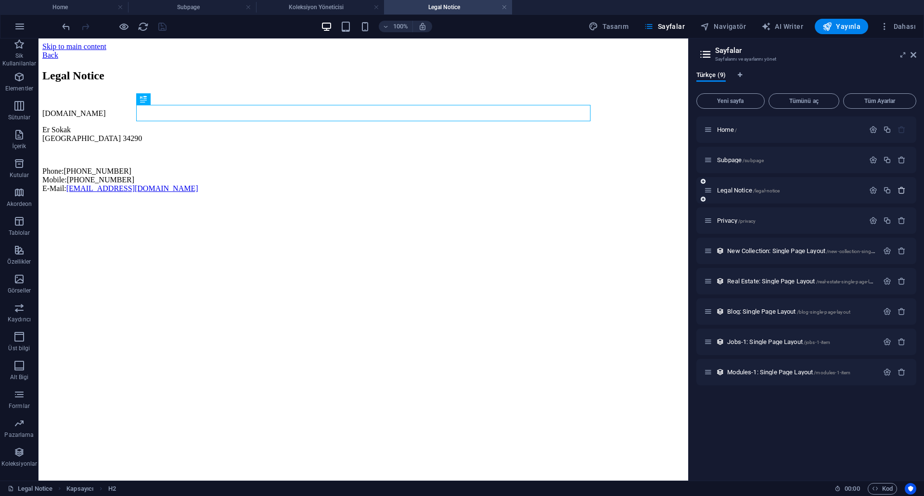
click at [902, 189] on icon "button" at bounding box center [902, 190] width 8 height 8
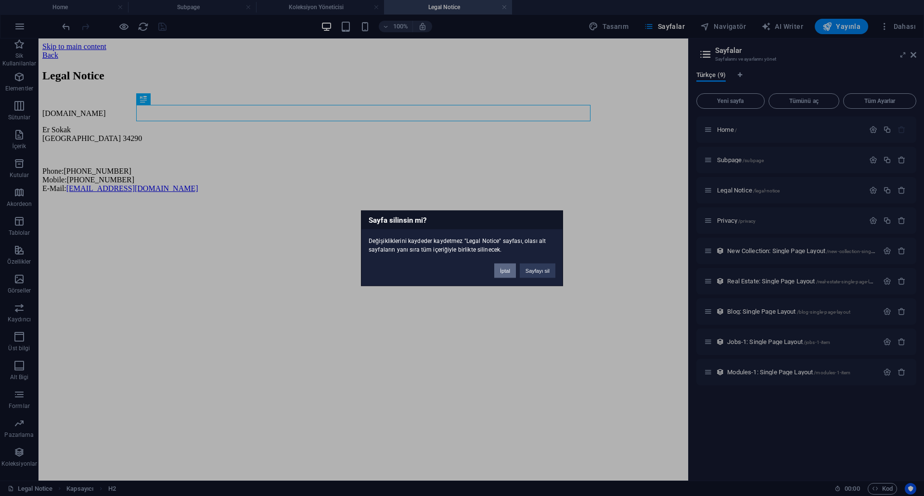
click at [500, 270] on button "İptal" at bounding box center [505, 270] width 22 height 14
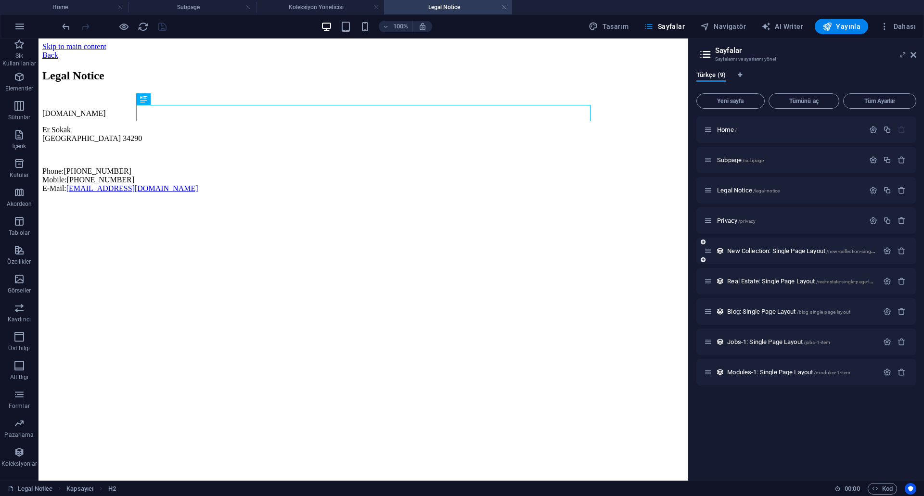
click at [718, 221] on span "Privacy /privacy" at bounding box center [736, 220] width 39 height 7
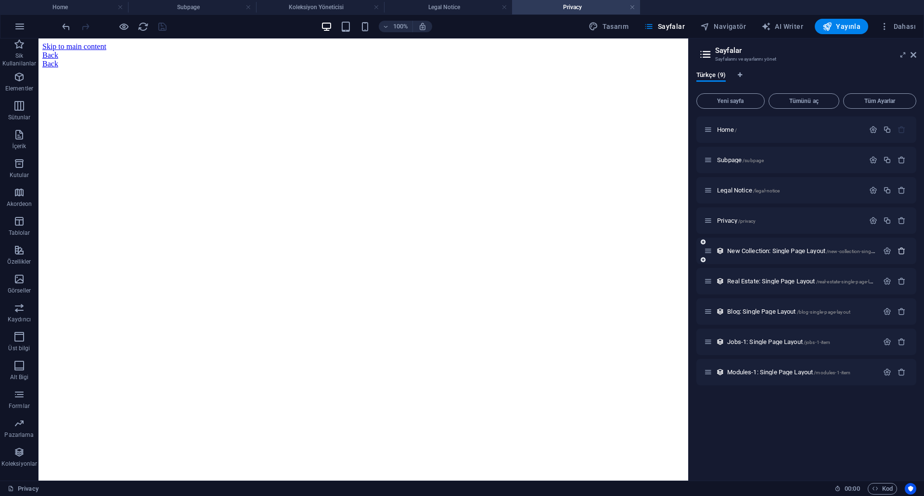
click at [899, 250] on icon "button" at bounding box center [902, 251] width 8 height 8
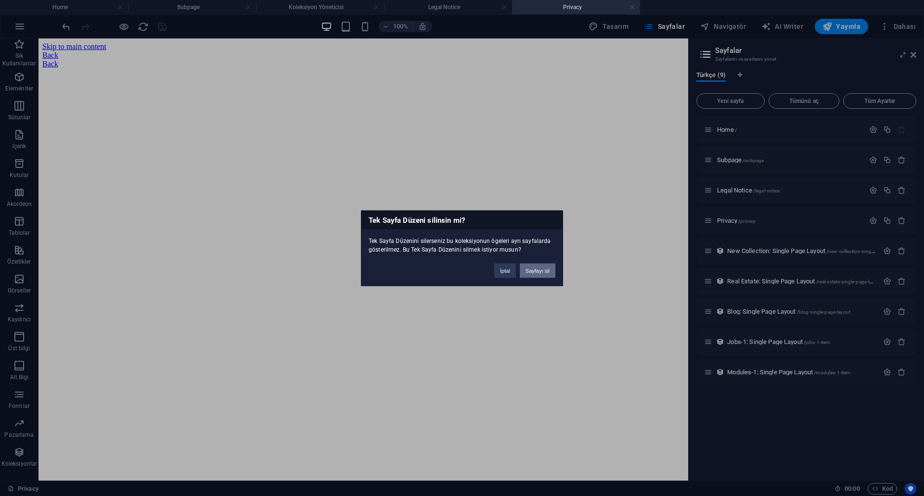
click at [539, 271] on button "Sayfayı sil" at bounding box center [538, 270] width 36 height 14
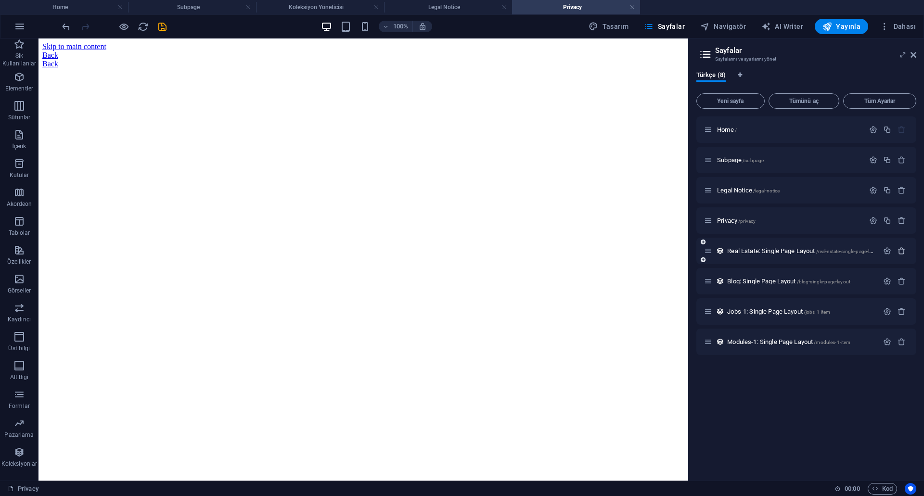
click at [899, 254] on icon "button" at bounding box center [902, 251] width 8 height 8
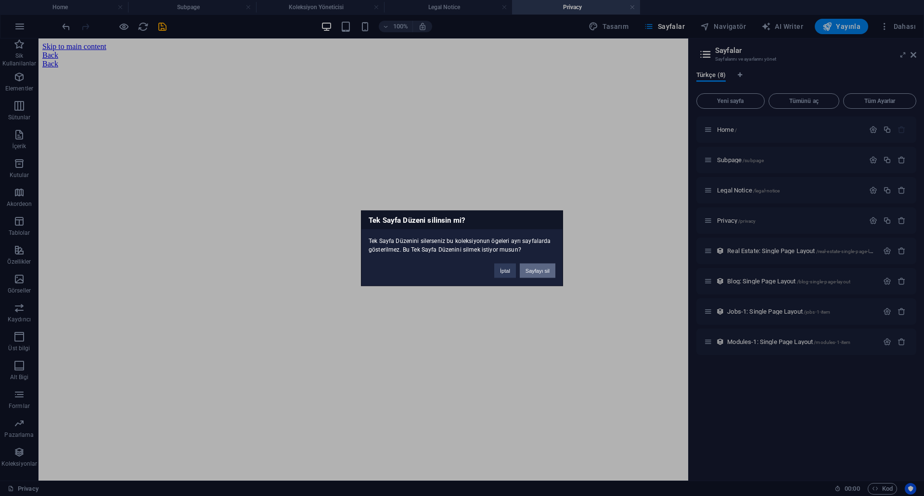
click at [546, 267] on button "Sayfayı sil" at bounding box center [538, 270] width 36 height 14
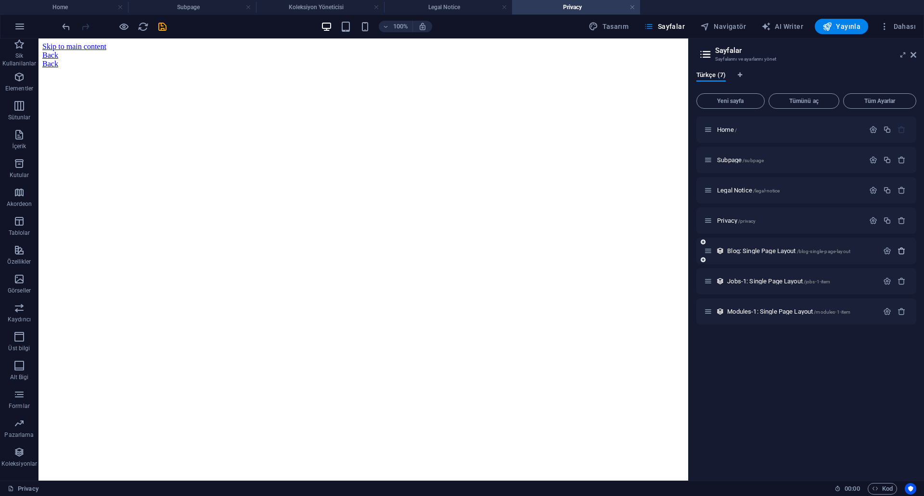
click at [902, 252] on icon "button" at bounding box center [902, 251] width 8 height 8
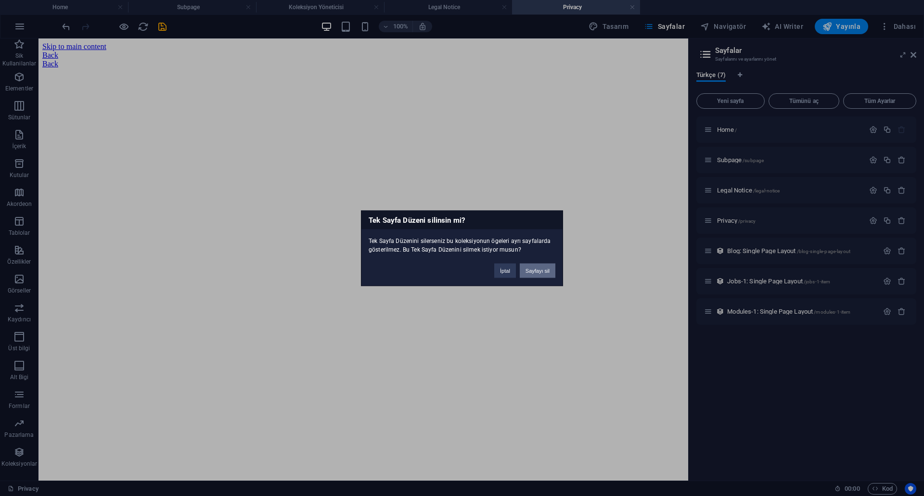
click at [528, 271] on button "Sayfayı sil" at bounding box center [538, 270] width 36 height 14
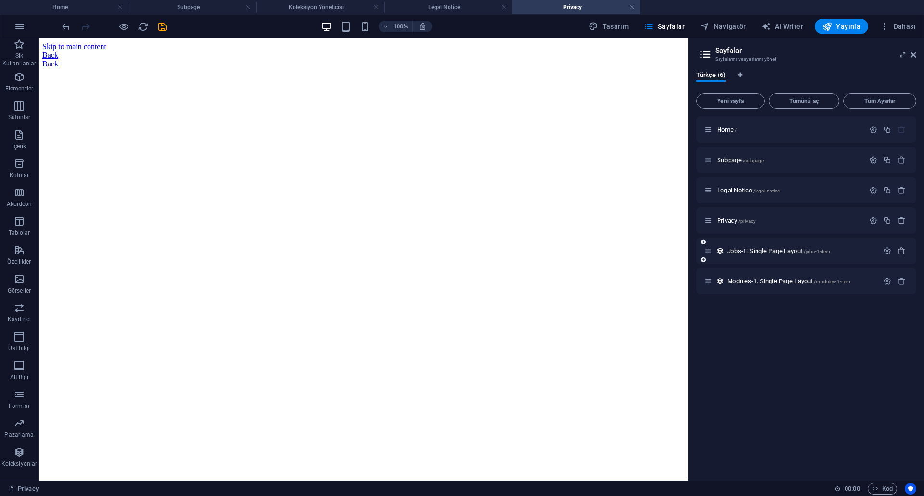
click at [903, 252] on icon "button" at bounding box center [902, 251] width 8 height 8
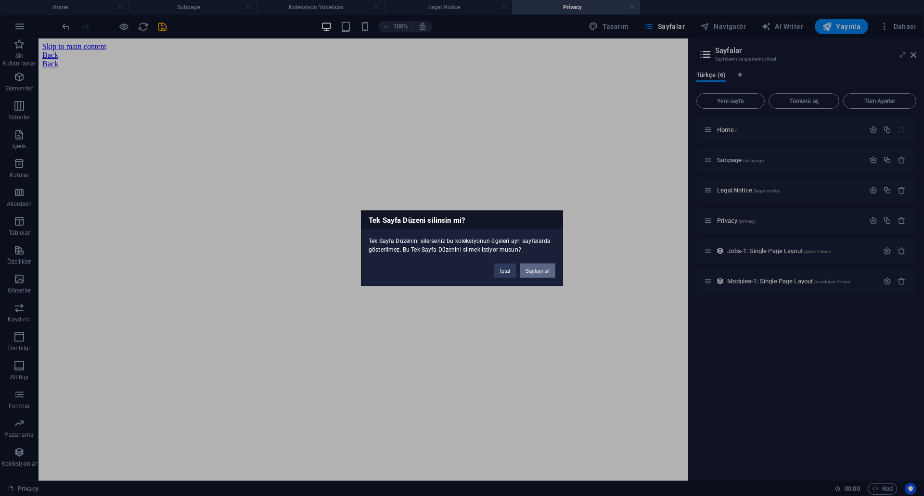
click at [548, 271] on button "Sayfayı sil" at bounding box center [538, 270] width 36 height 14
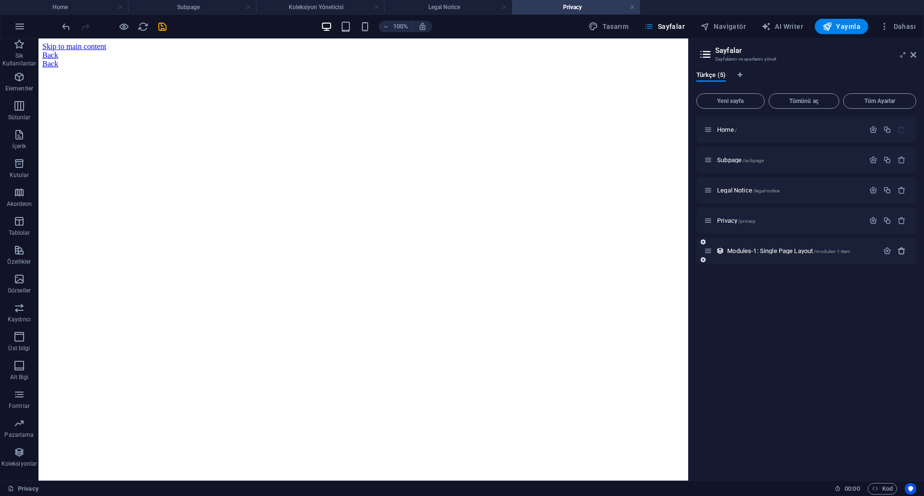
click at [901, 251] on icon "button" at bounding box center [902, 251] width 8 height 8
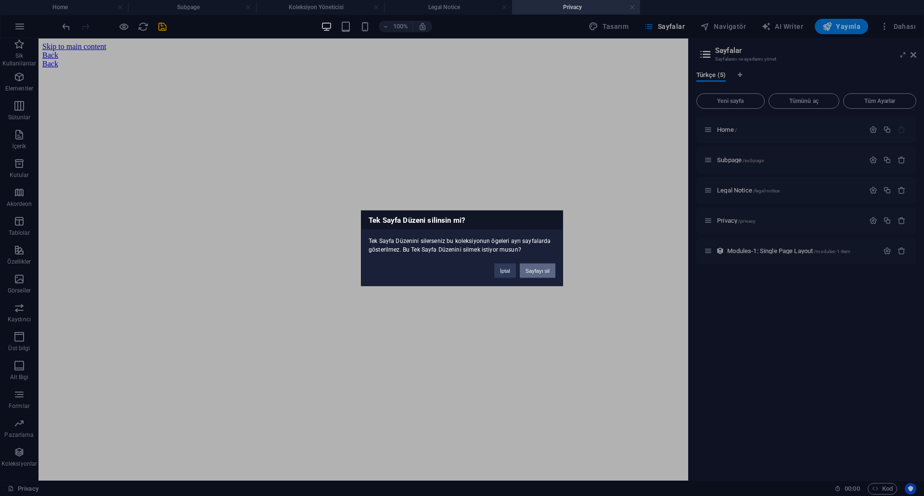
click at [534, 269] on button "Sayfayı sil" at bounding box center [538, 270] width 36 height 14
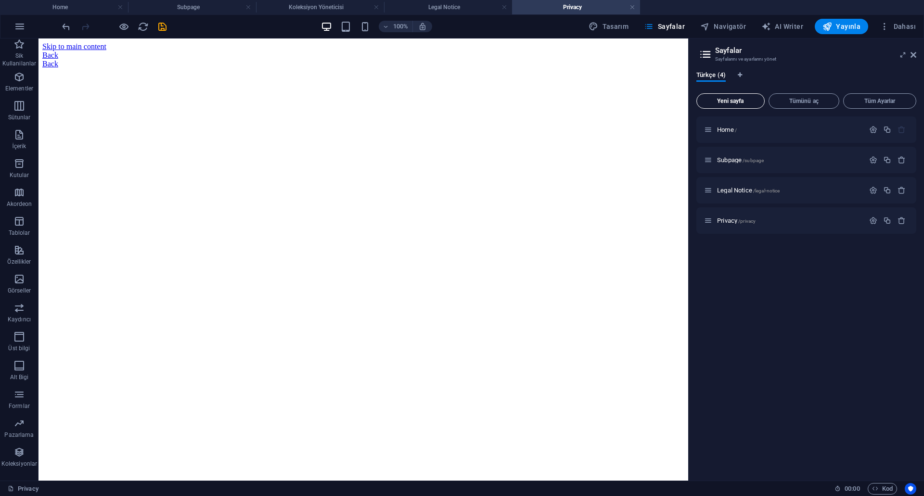
click at [730, 102] on span "Yeni sayfa" at bounding box center [731, 101] width 60 height 6
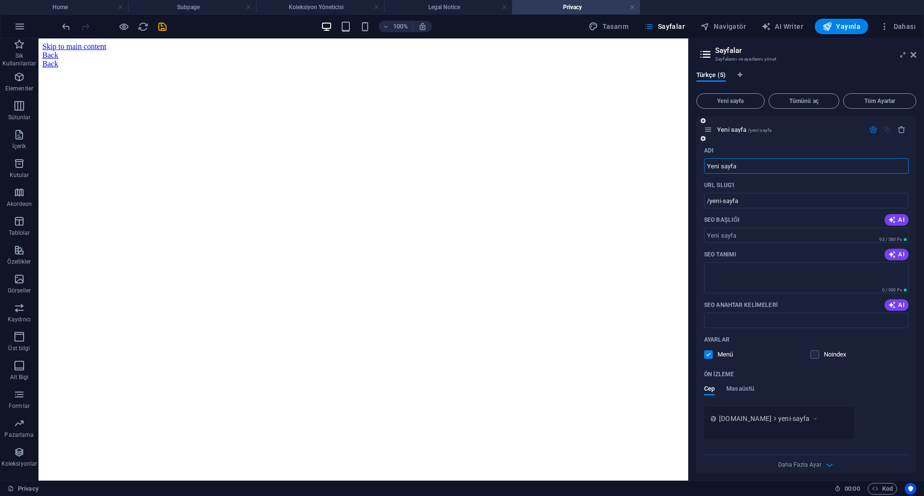
scroll to position [130, 0]
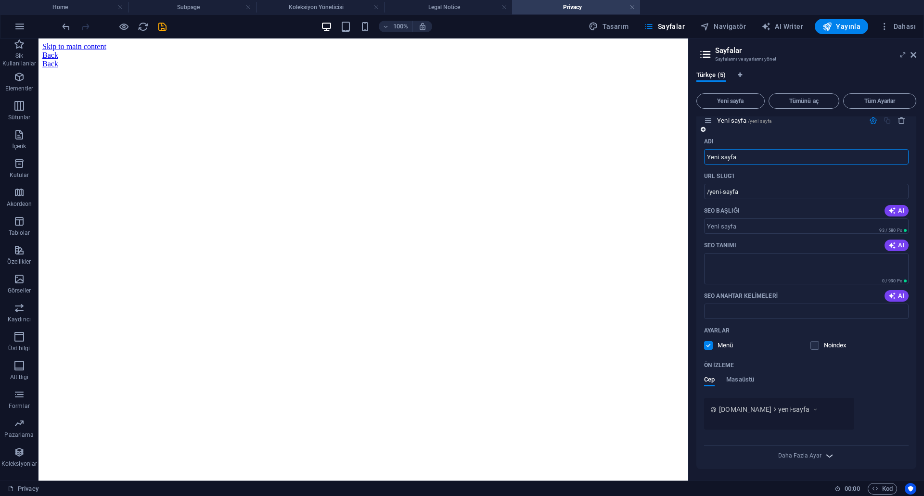
click at [824, 452] on icon "button" at bounding box center [829, 455] width 11 height 11
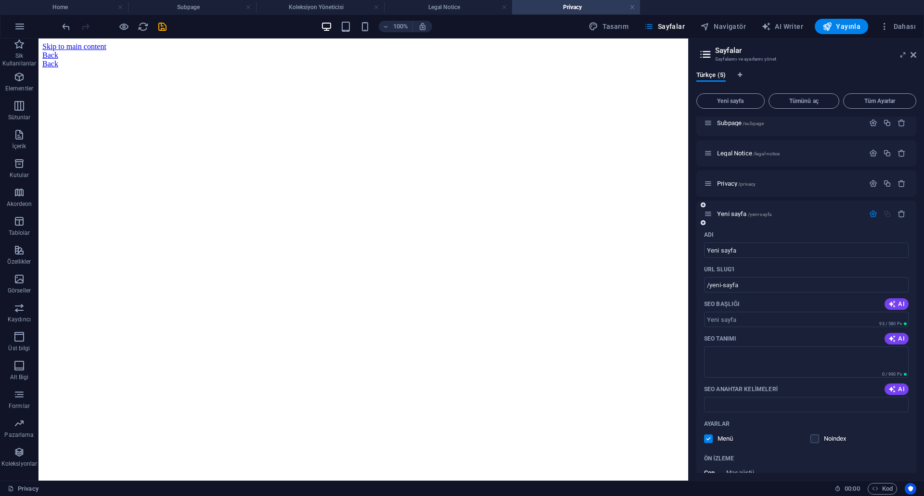
scroll to position [0, 0]
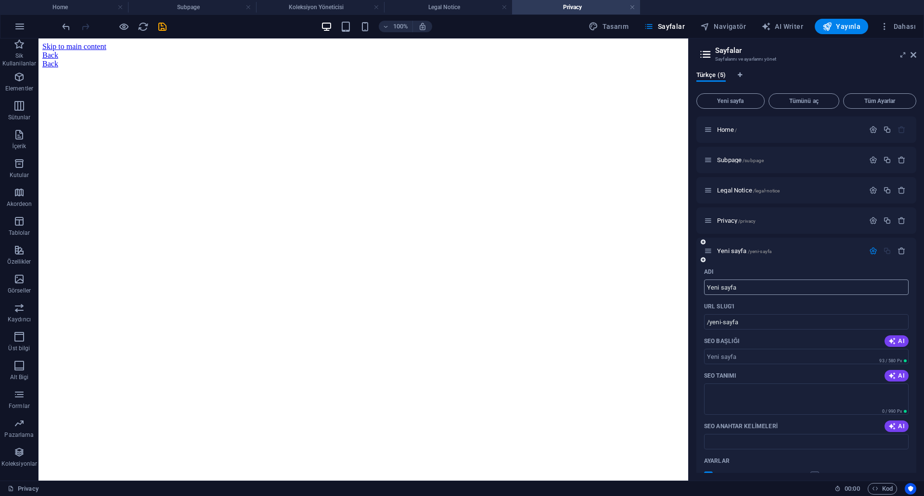
click at [755, 288] on input "Yeni sayfa" at bounding box center [806, 287] width 205 height 15
type input "Ma"
type input "/m"
type input "Mağaza"
type input "/magaza"
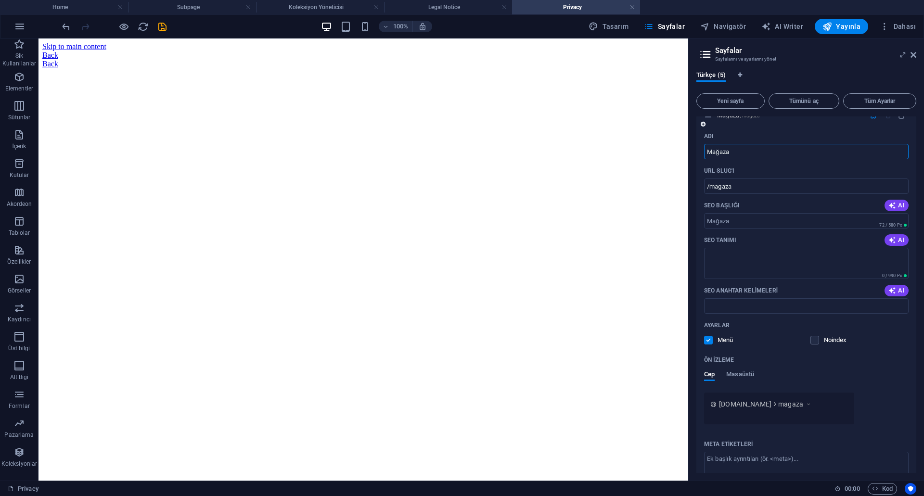
scroll to position [144, 0]
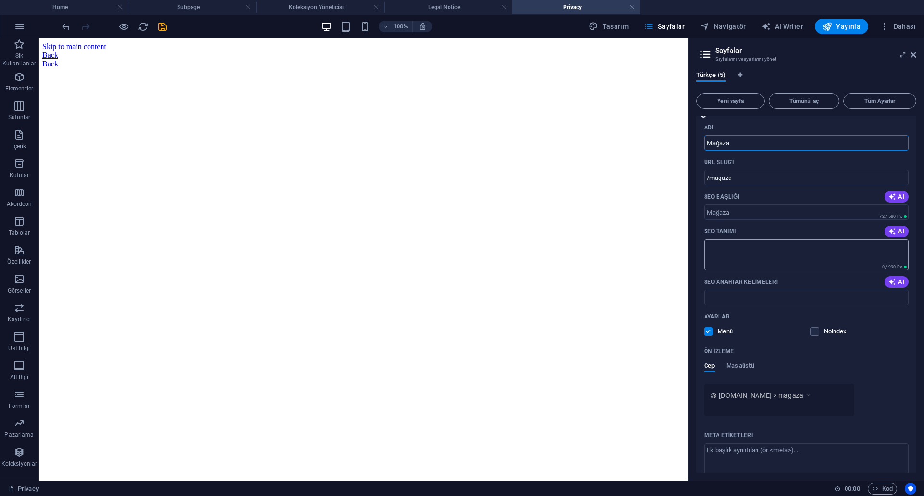
type input "Mağaza"
click at [744, 258] on textarea "SEO Tanımı" at bounding box center [806, 254] width 205 height 31
type textarea "ü"
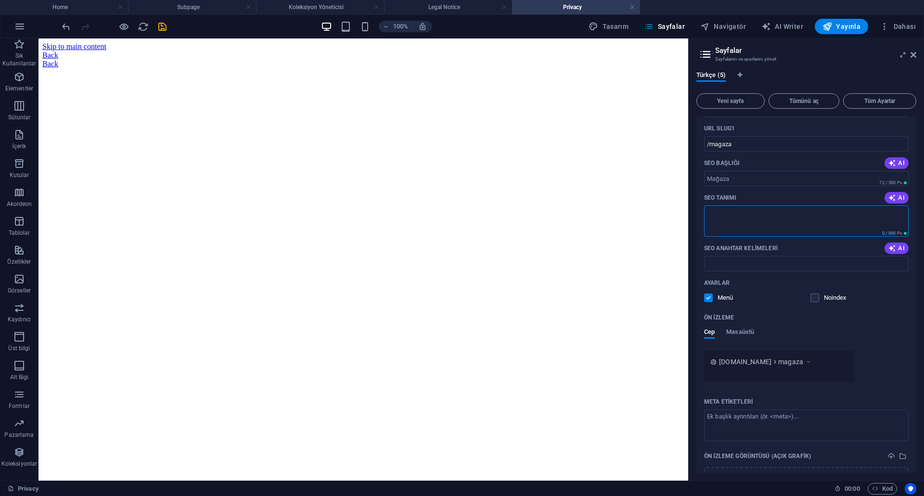
scroll to position [193, 0]
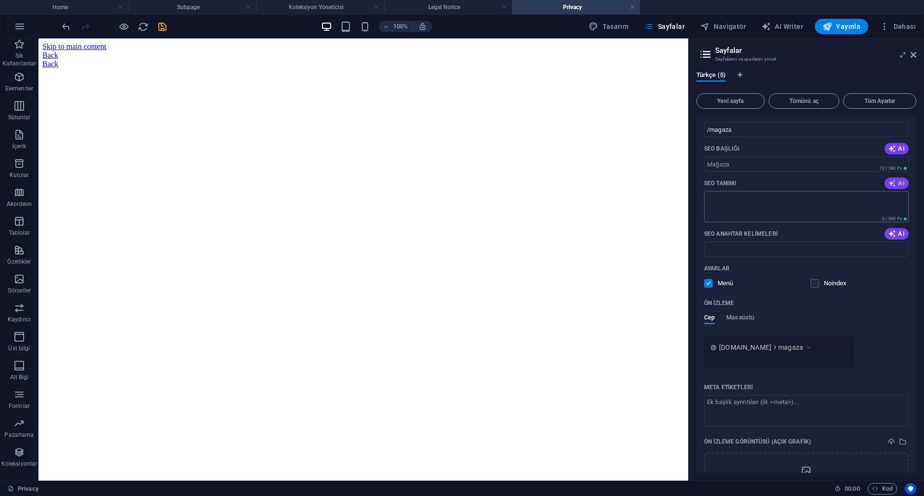
click at [898, 180] on span "AI" at bounding box center [896, 184] width 16 height 8
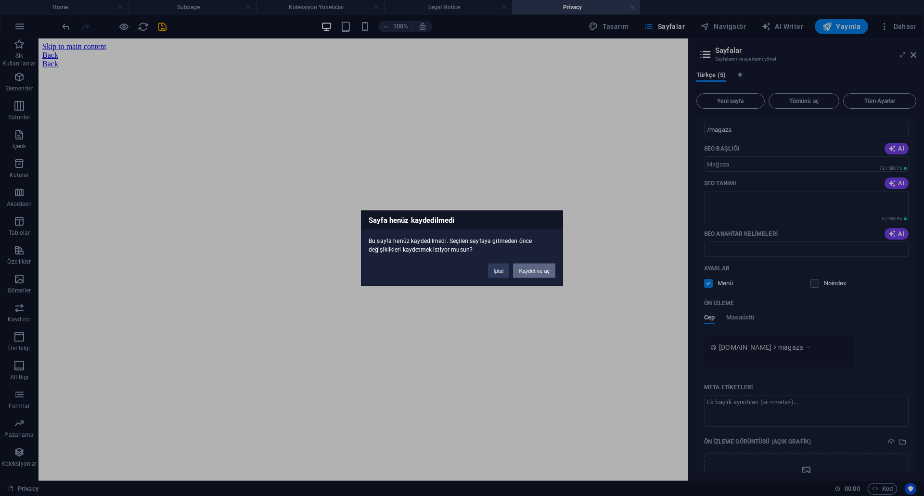
click at [536, 273] on button "Kaydet ve aç" at bounding box center [534, 270] width 42 height 14
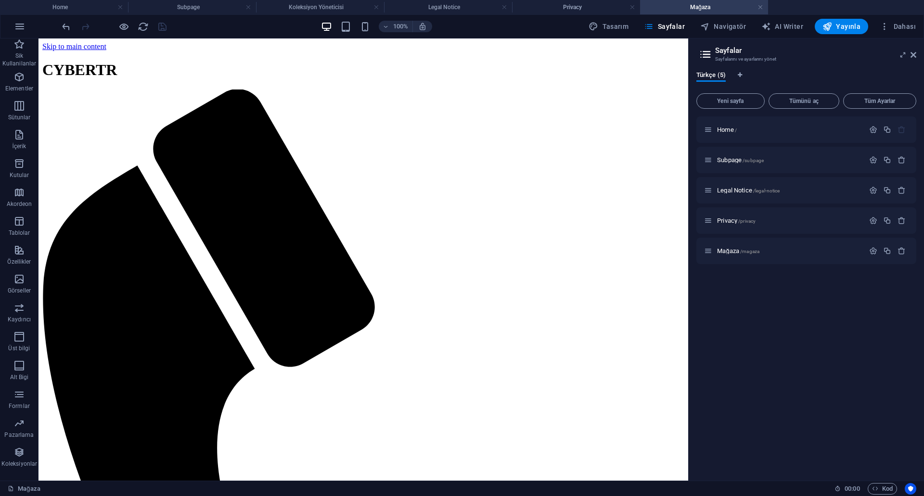
scroll to position [0, 0]
click at [805, 243] on div "Mağaza /magaza" at bounding box center [806, 251] width 220 height 26
click at [876, 250] on icon "button" at bounding box center [873, 251] width 8 height 8
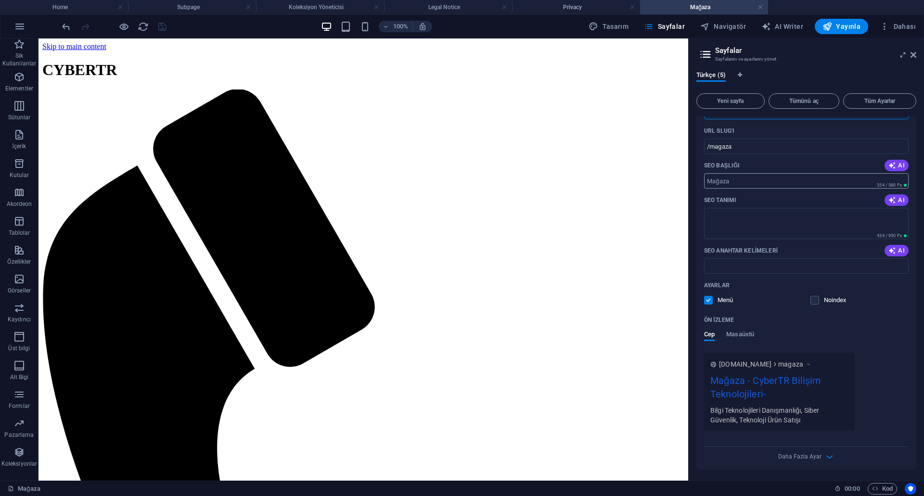
scroll to position [177, 0]
click at [830, 456] on icon "button" at bounding box center [829, 455] width 11 height 11
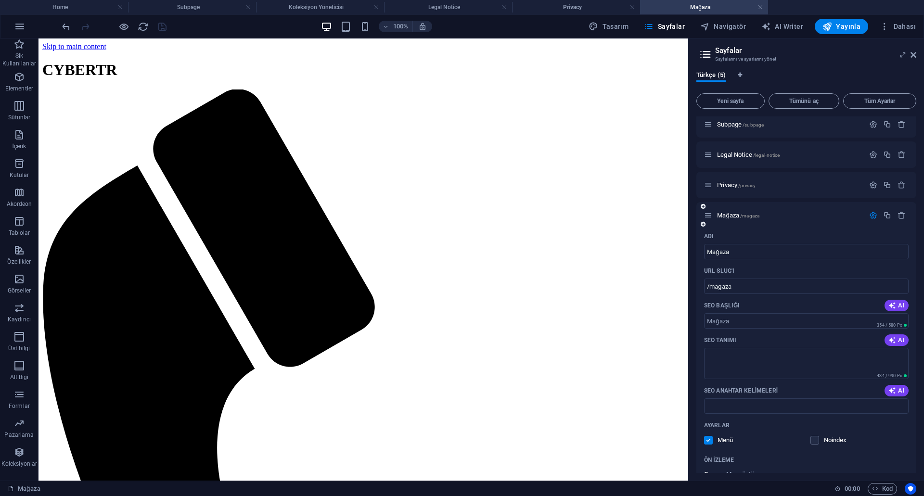
scroll to position [35, 0]
click at [884, 217] on icon "button" at bounding box center [887, 216] width 8 height 8
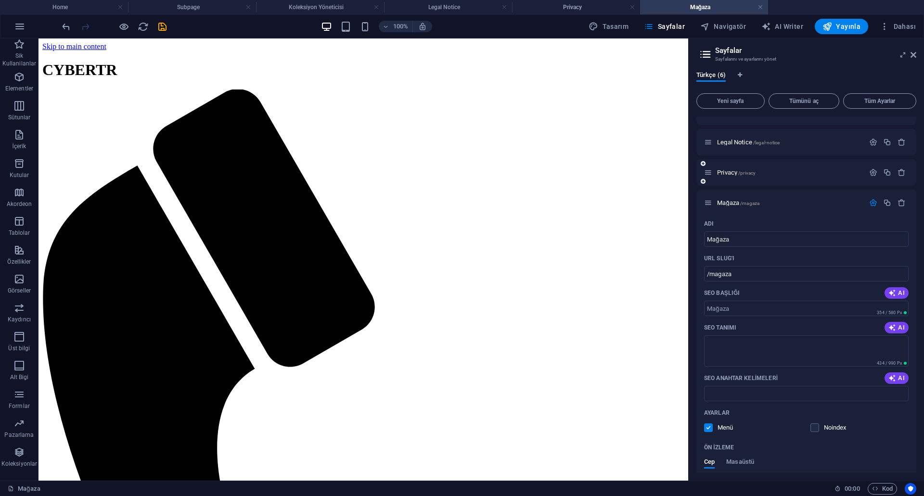
scroll to position [0, 0]
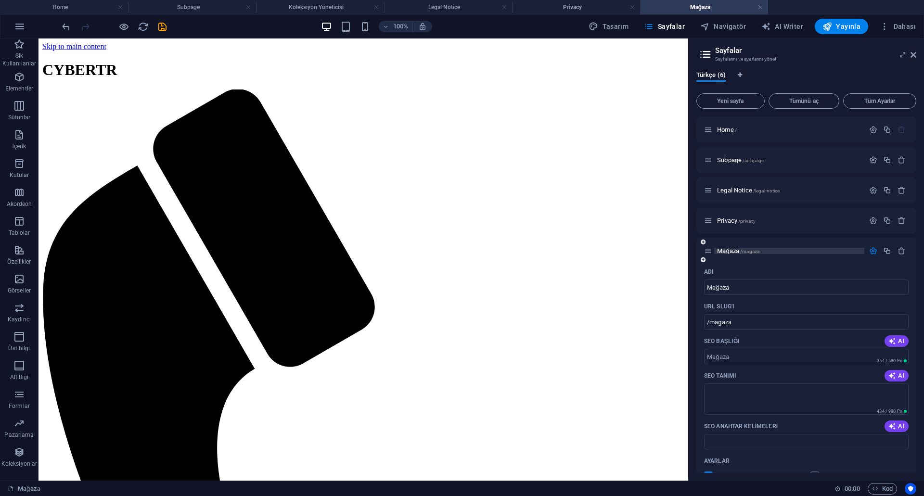
click at [799, 253] on p "Mağaza /magaza" at bounding box center [789, 251] width 144 height 6
click at [708, 252] on icon at bounding box center [708, 251] width 8 height 8
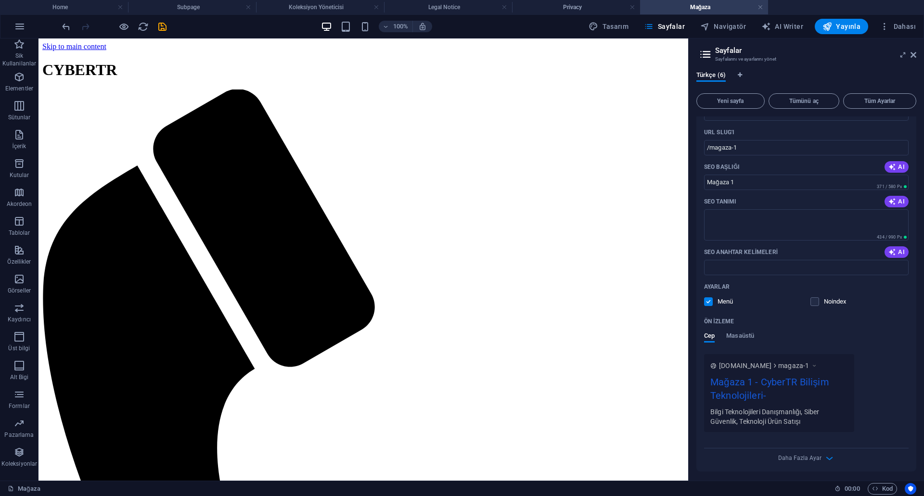
scroll to position [736, 0]
click at [827, 458] on icon "button" at bounding box center [829, 455] width 11 height 11
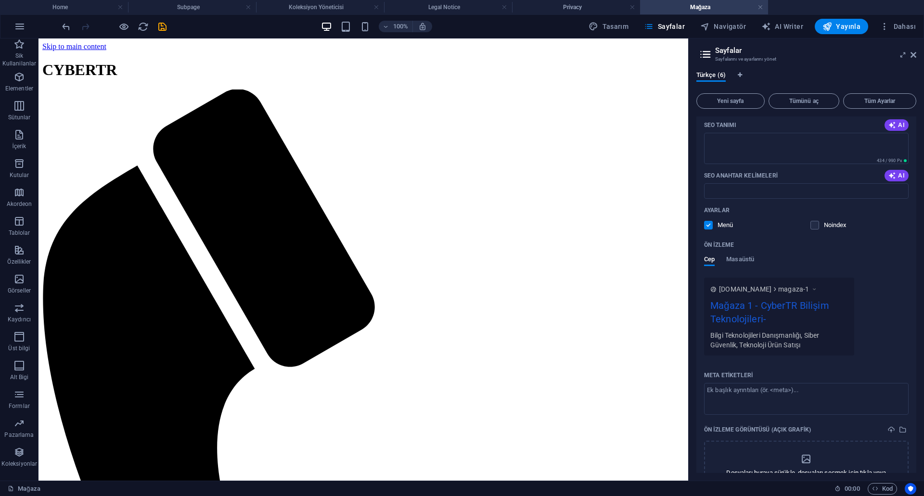
scroll to position [883, 0]
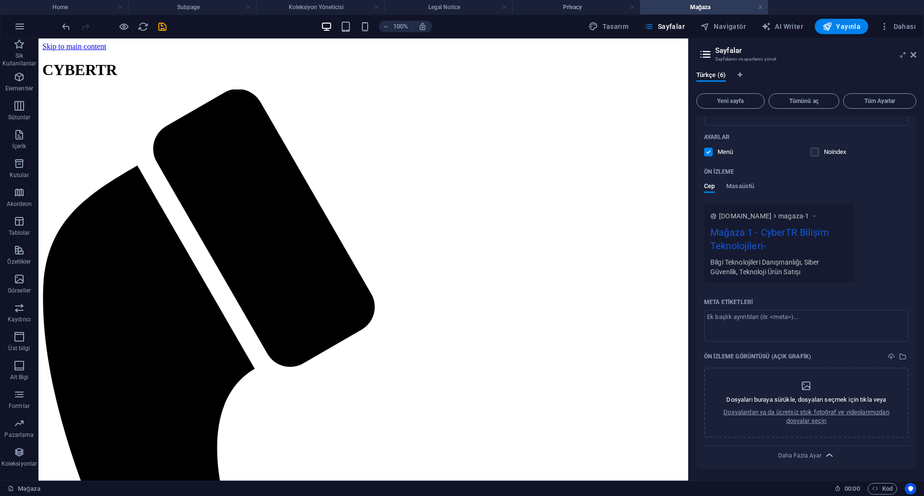
click at [831, 451] on icon "button" at bounding box center [829, 455] width 11 height 11
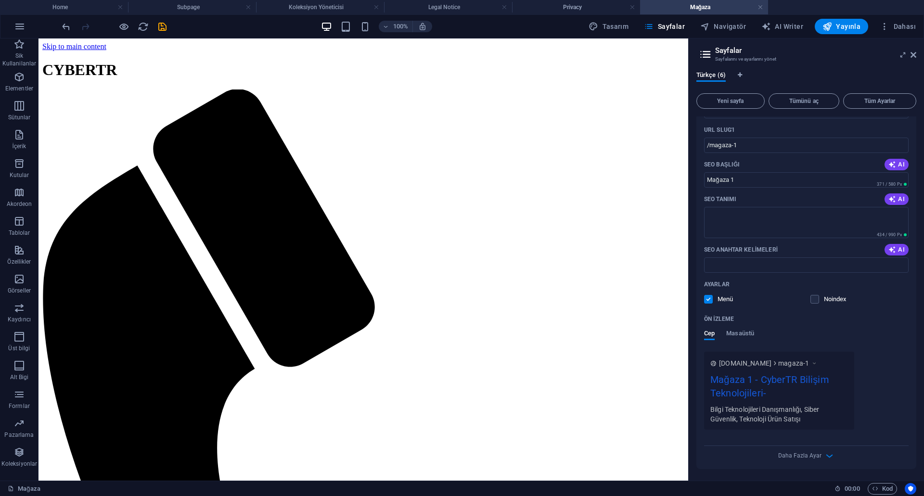
scroll to position [543, 0]
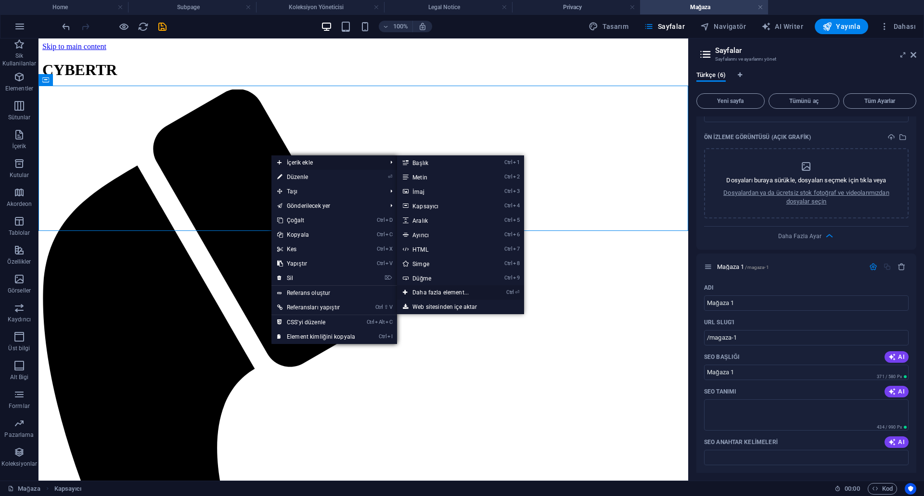
click at [468, 290] on link "Ctrl ⏎ Daha fazla element..." at bounding box center [442, 292] width 91 height 14
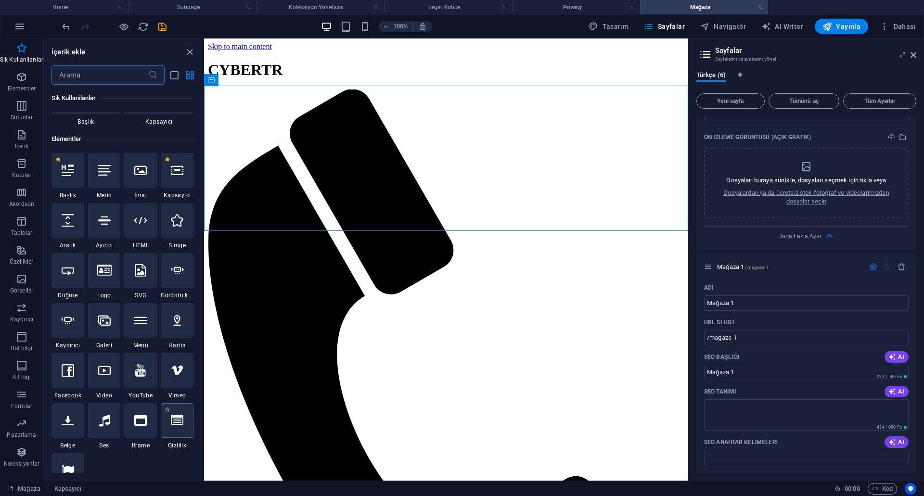
scroll to position [0, 0]
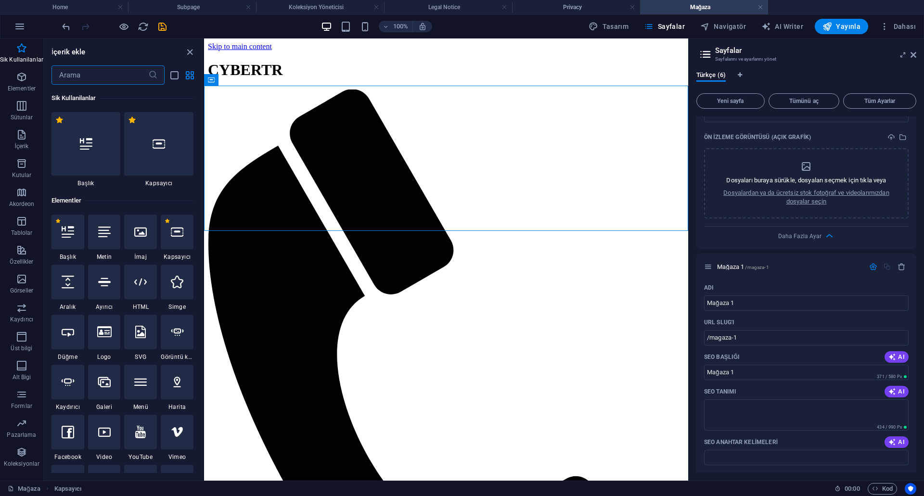
click at [899, 266] on icon "button" at bounding box center [902, 267] width 8 height 8
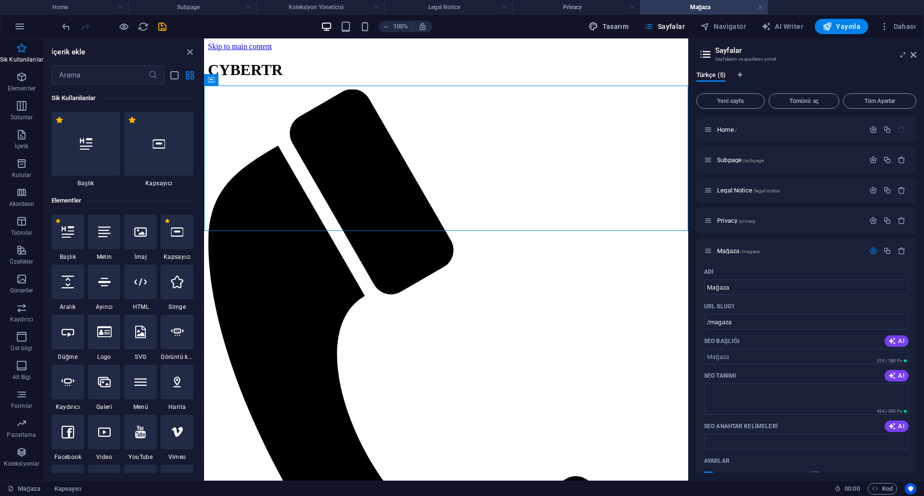
click at [612, 29] on span "Tasarım" at bounding box center [609, 27] width 40 height 10
select select "rem"
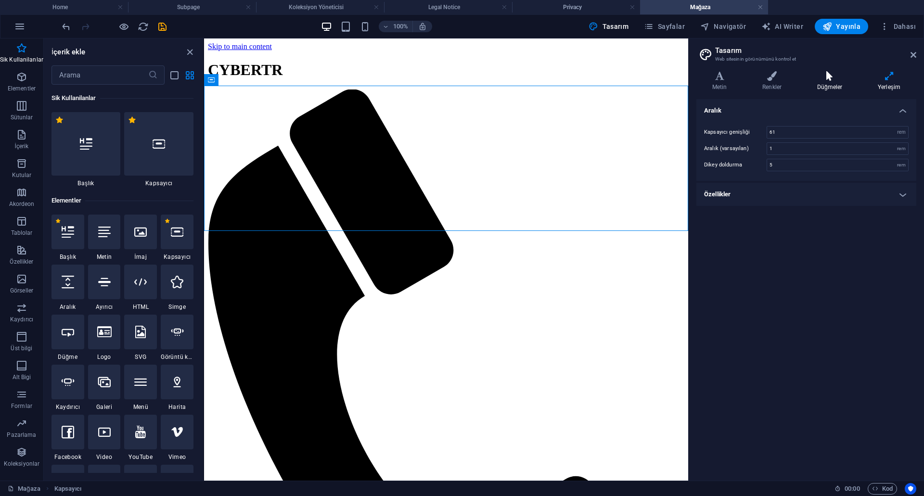
click at [817, 80] on icon at bounding box center [829, 76] width 57 height 10
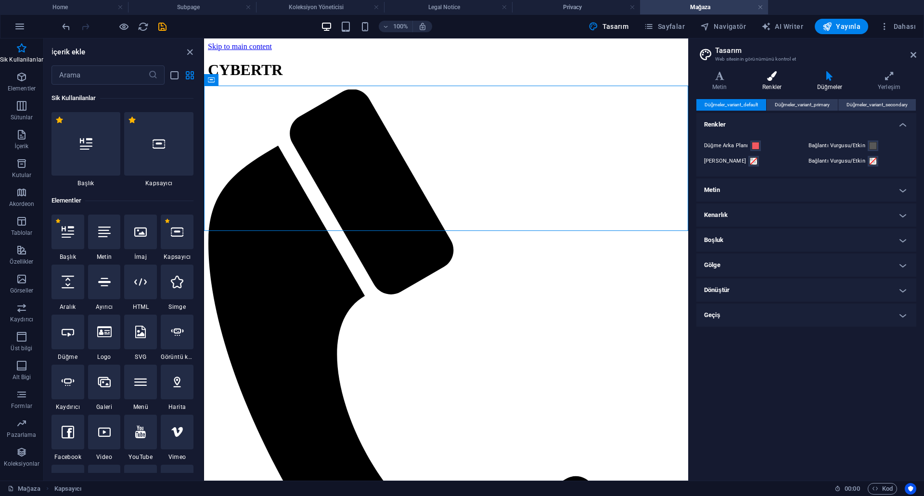
click at [774, 81] on h4 "Renkler" at bounding box center [773, 81] width 55 height 20
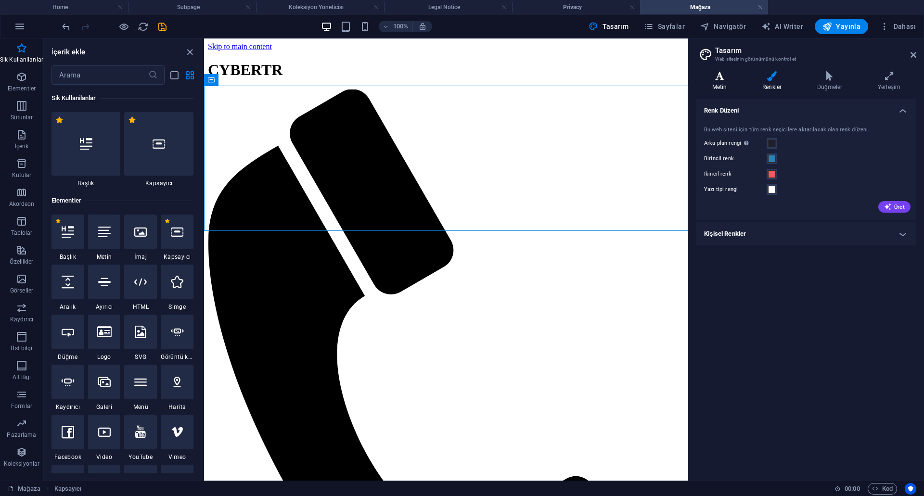
click at [733, 82] on h4 "Metin" at bounding box center [721, 81] width 50 height 20
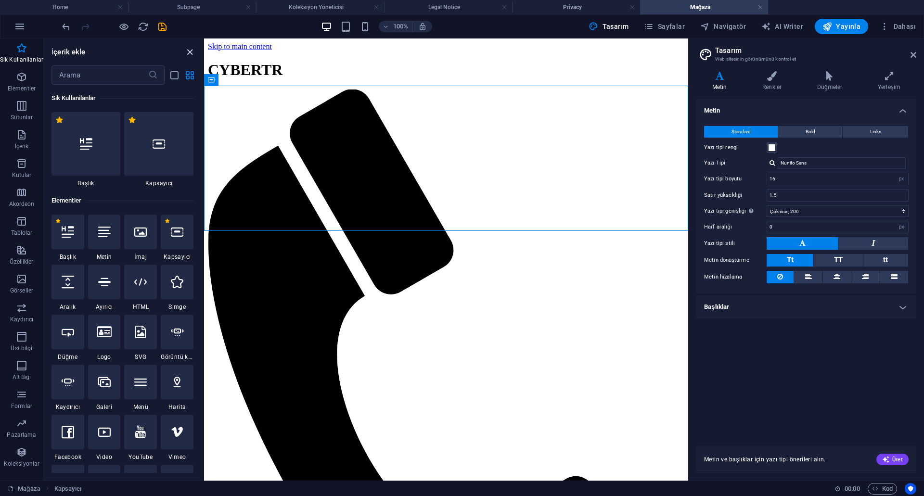
click at [190, 56] on icon "close panel" at bounding box center [189, 52] width 11 height 11
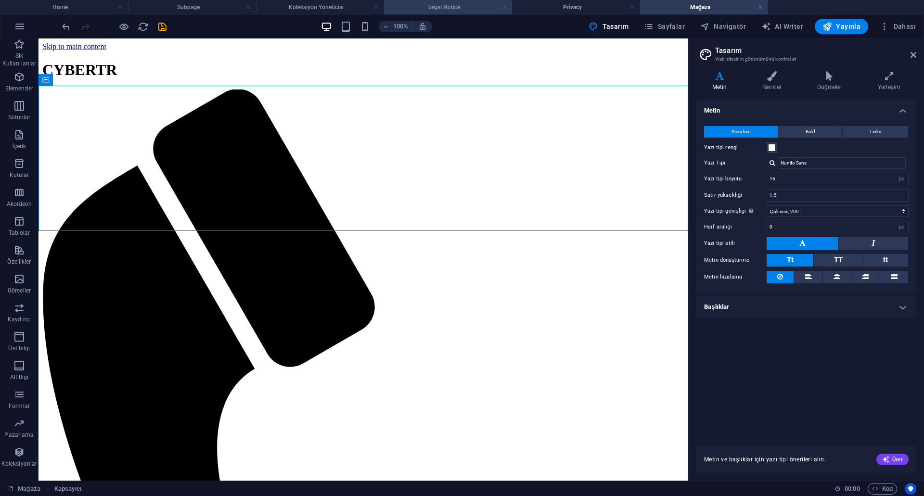
click at [506, 8] on link at bounding box center [504, 7] width 6 height 9
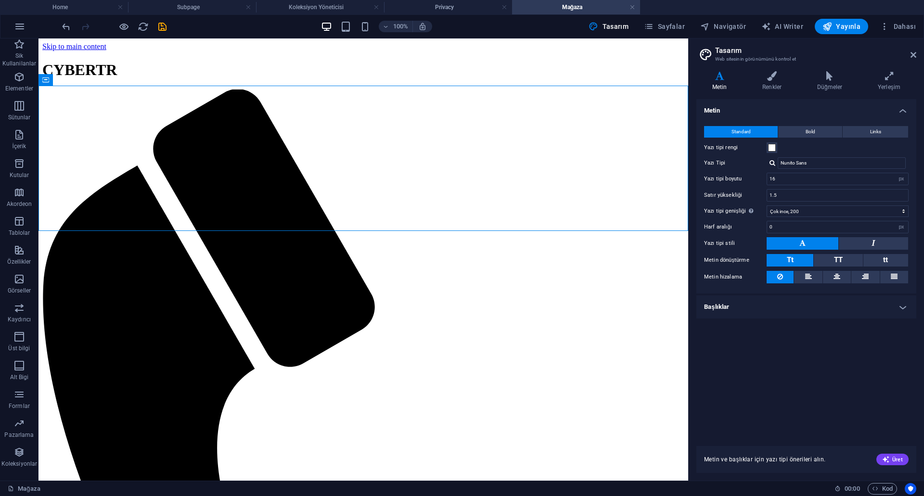
click at [506, 8] on link at bounding box center [504, 7] width 6 height 9
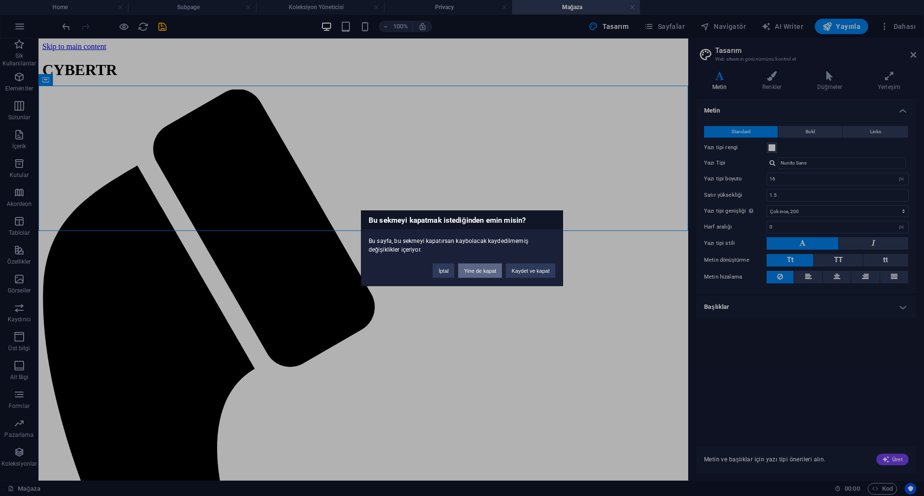
click at [487, 273] on button "Yine de kapat" at bounding box center [480, 270] width 44 height 14
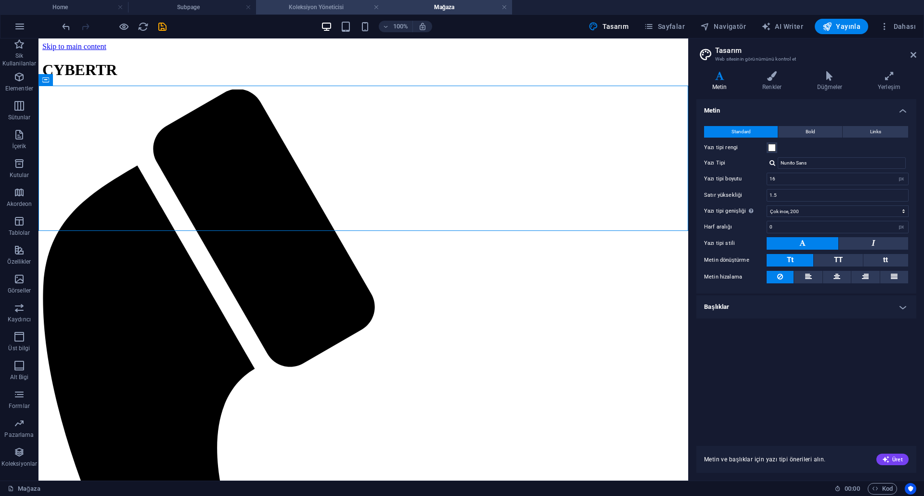
click at [301, 11] on h4 "Koleksiyon Yöneticisi" at bounding box center [320, 7] width 128 height 11
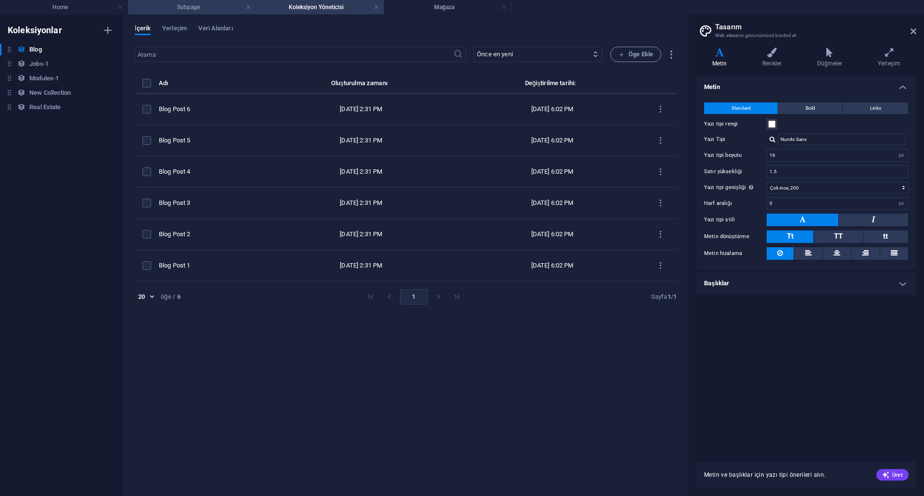
click at [182, 8] on h4 "Subpage" at bounding box center [192, 7] width 128 height 11
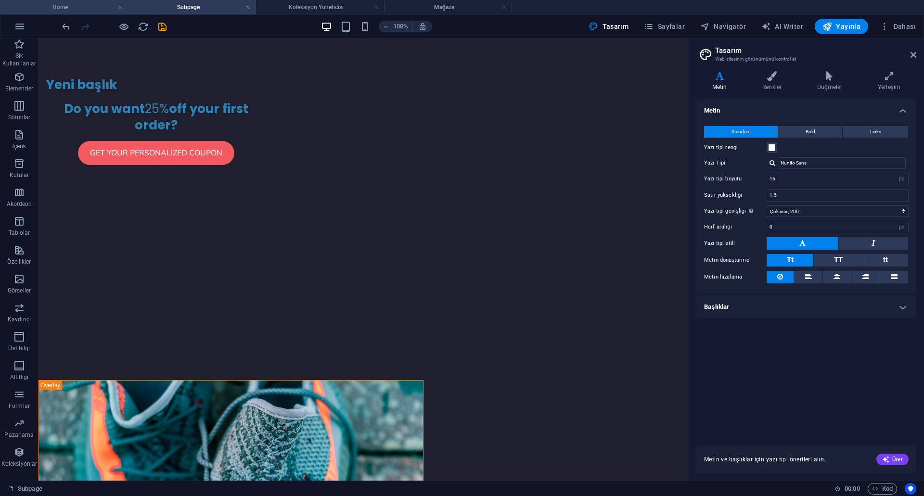
click at [74, 10] on h4 "Home" at bounding box center [64, 7] width 128 height 11
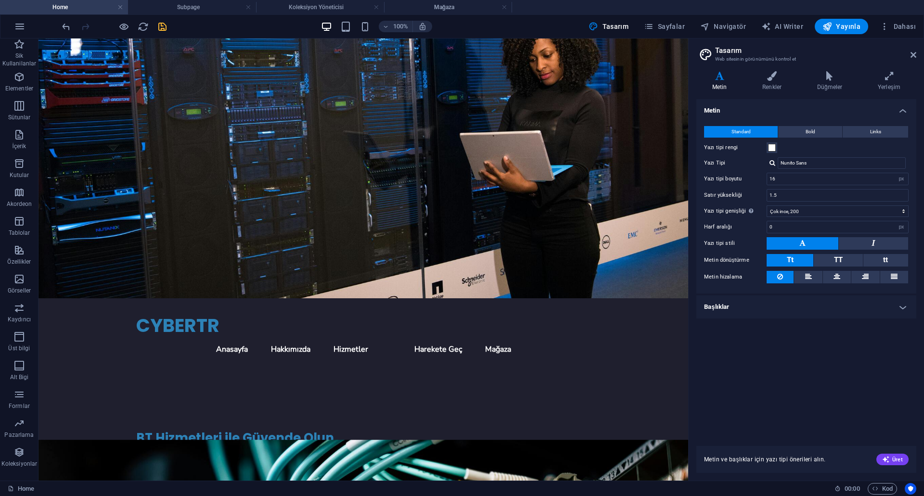
click at [162, 26] on icon "save" at bounding box center [162, 26] width 11 height 11
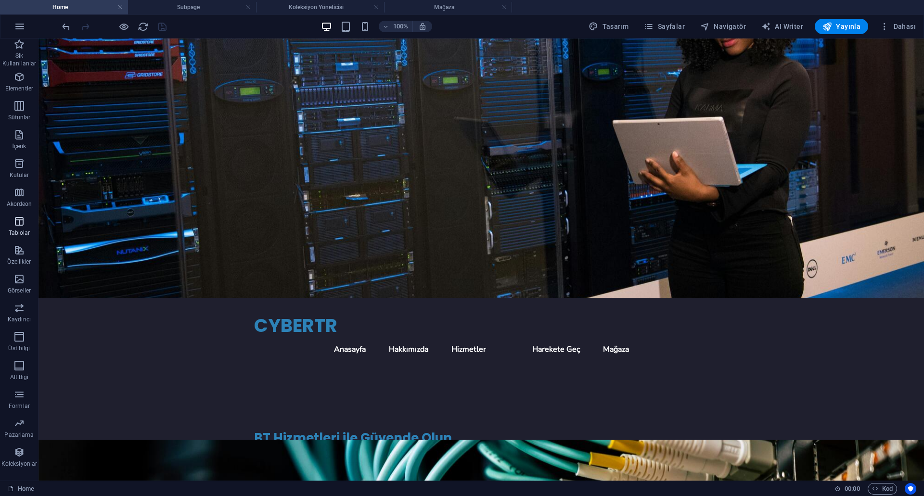
click at [28, 229] on span "Tablolar" at bounding box center [19, 227] width 39 height 23
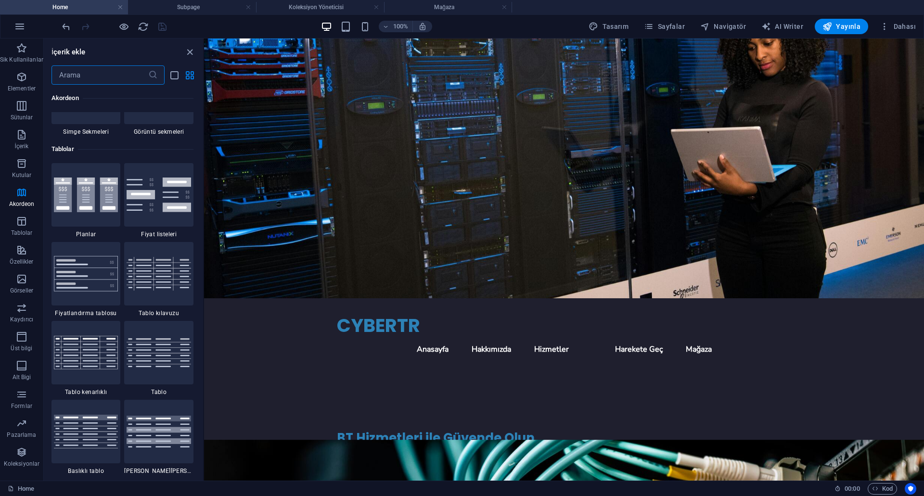
scroll to position [3237, 0]
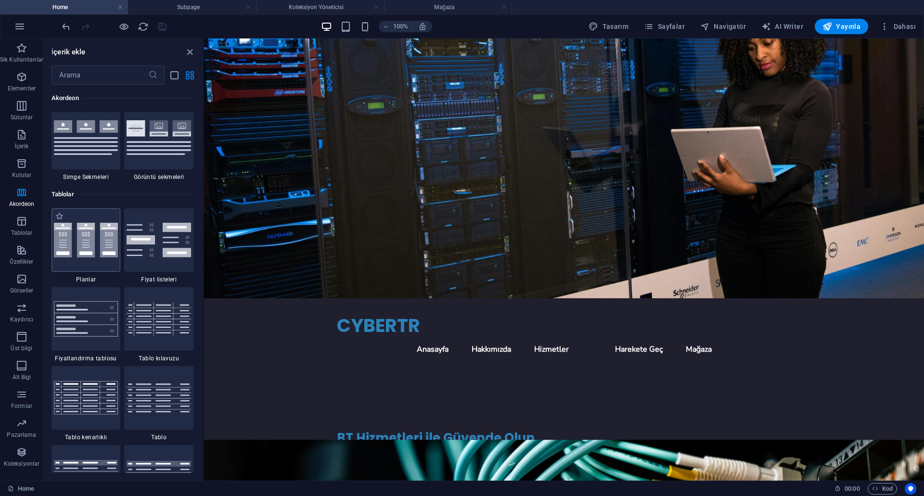
click at [79, 255] on img at bounding box center [86, 240] width 64 height 34
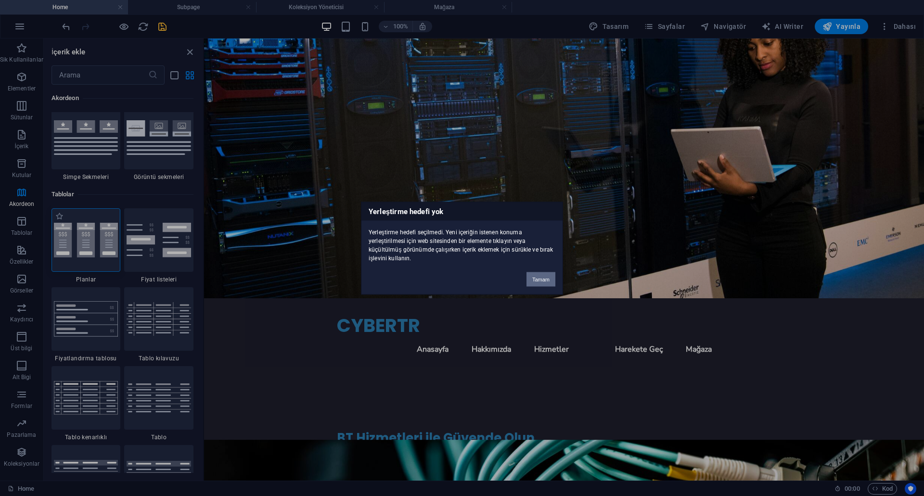
click at [83, 240] on div "Yerleştirme hedefi yok Yerleştirme hedefi seçilmedi. Yeni içeriğin istenen konu…" at bounding box center [462, 248] width 924 height 496
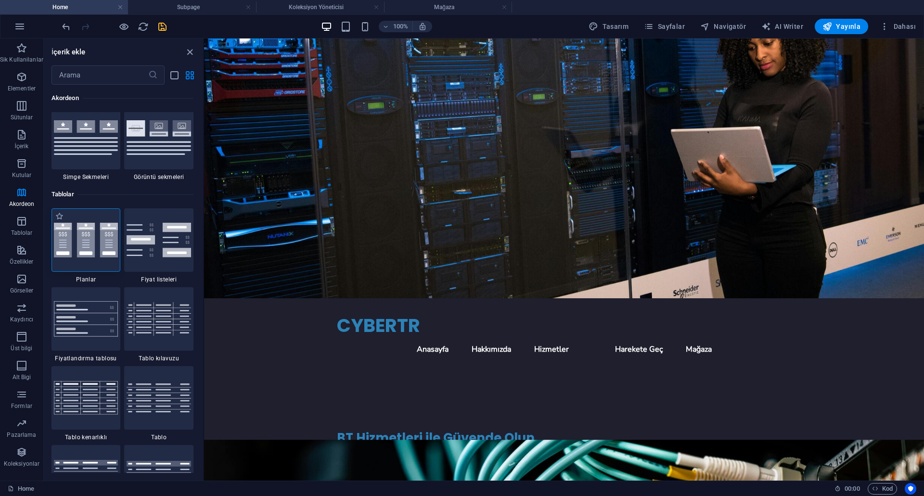
click at [83, 240] on img at bounding box center [86, 240] width 64 height 34
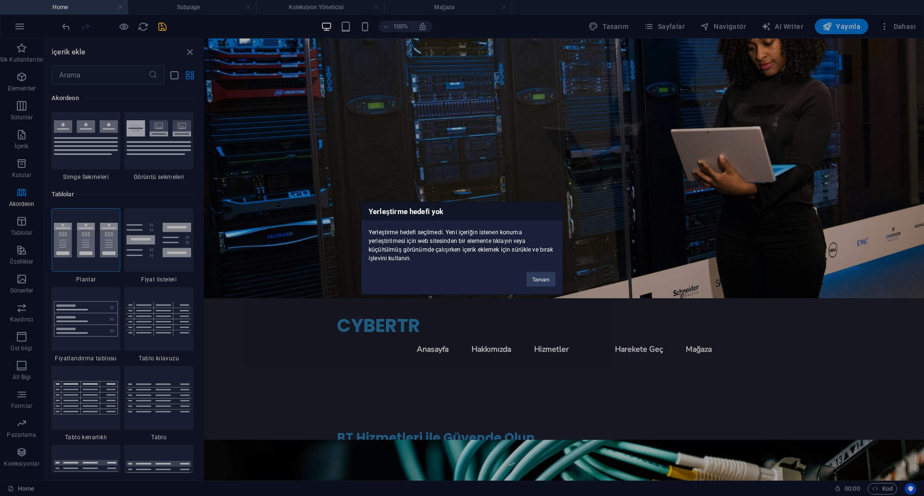
click at [83, 239] on div "Yerleştirme hedefi yok Yerleştirme hedefi seçilmedi. Yeni içeriğin istenen konu…" at bounding box center [462, 248] width 924 height 496
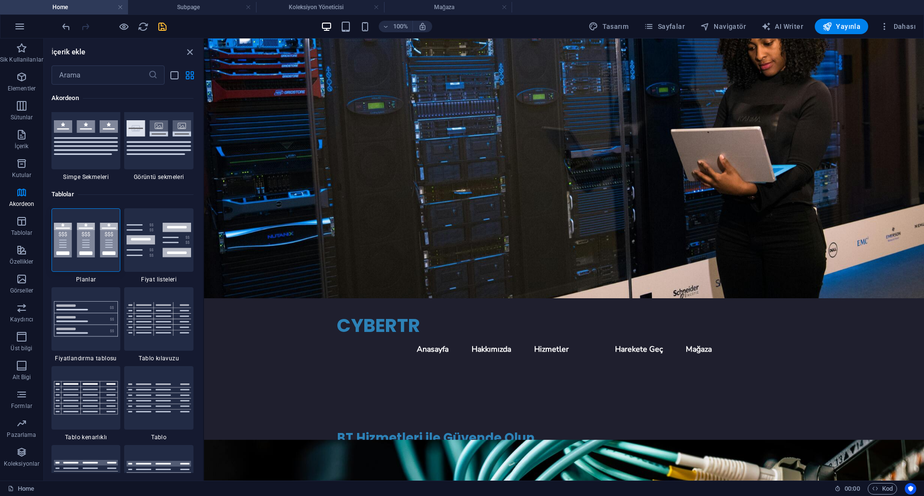
click at [83, 239] on img at bounding box center [86, 240] width 64 height 34
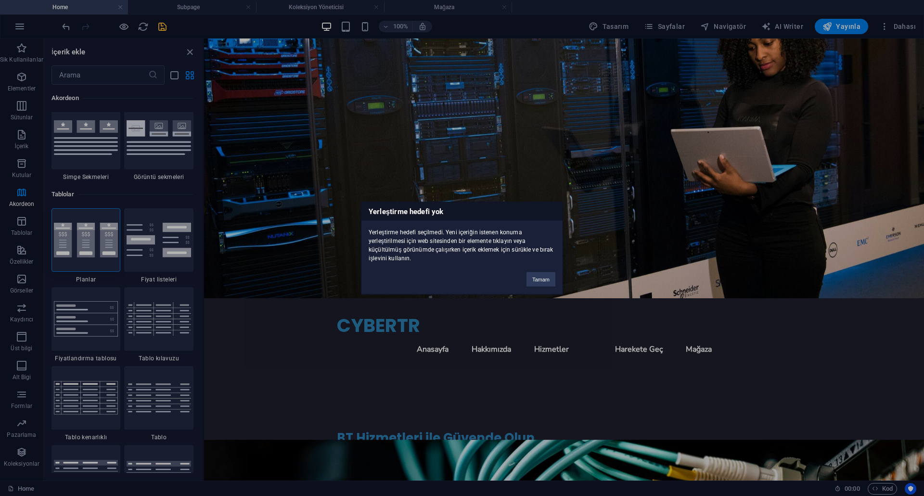
click at [83, 240] on div "Yerleştirme hedefi yok Yerleştirme hedefi seçilmedi. Yeni içeriğin istenen konu…" at bounding box center [462, 248] width 924 height 496
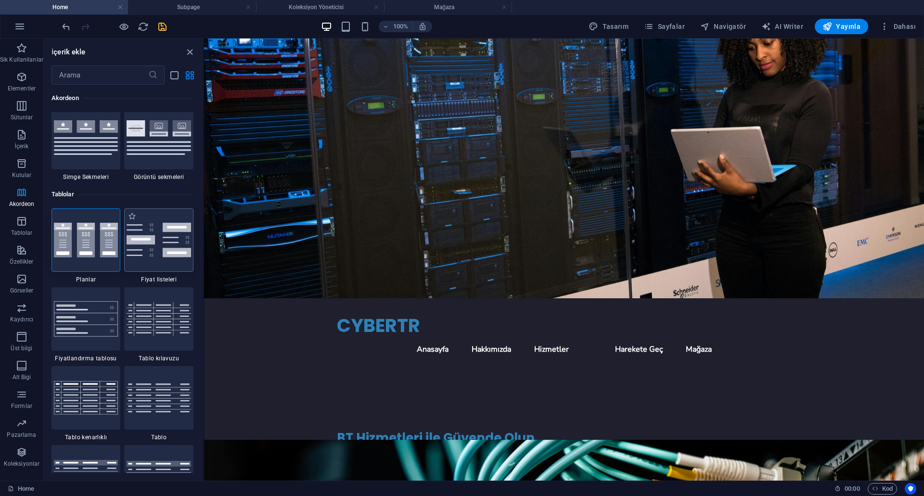
click at [147, 249] on img at bounding box center [159, 240] width 64 height 34
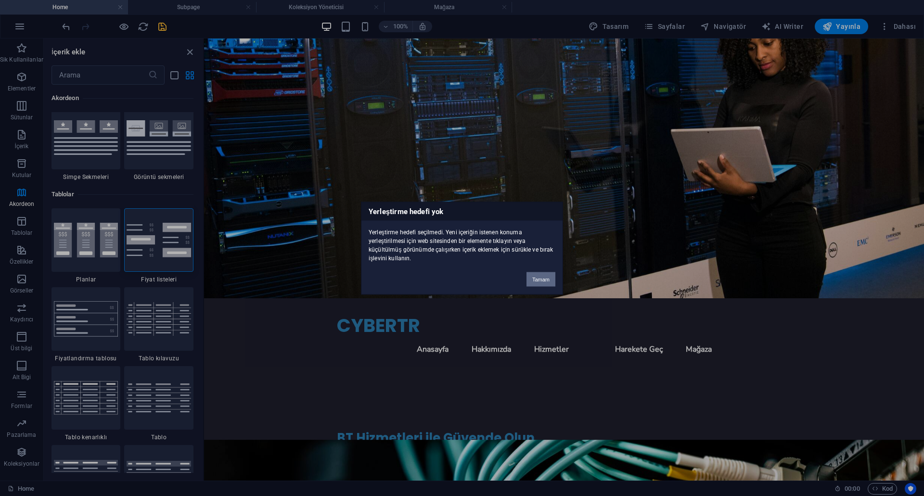
click at [537, 280] on button "Tamam" at bounding box center [540, 279] width 29 height 14
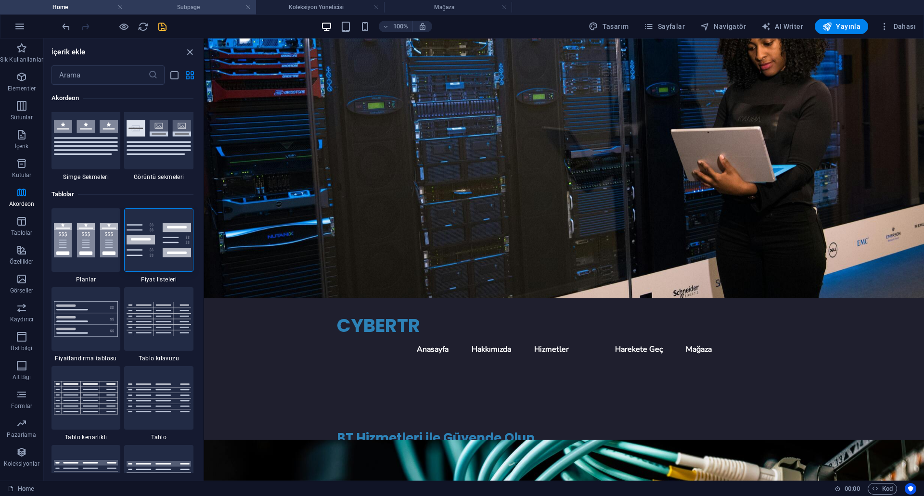
click at [189, 8] on h4 "Subpage" at bounding box center [192, 7] width 128 height 11
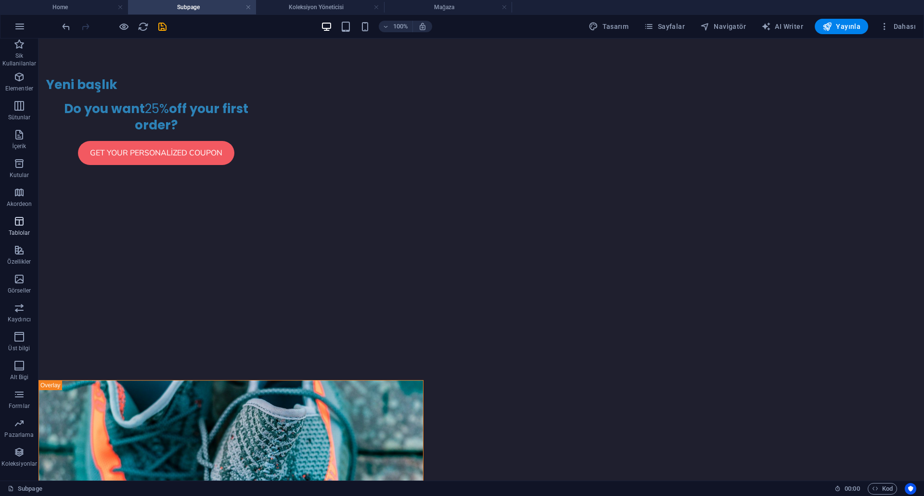
click at [15, 234] on p "Tablolar" at bounding box center [20, 233] width 22 height 8
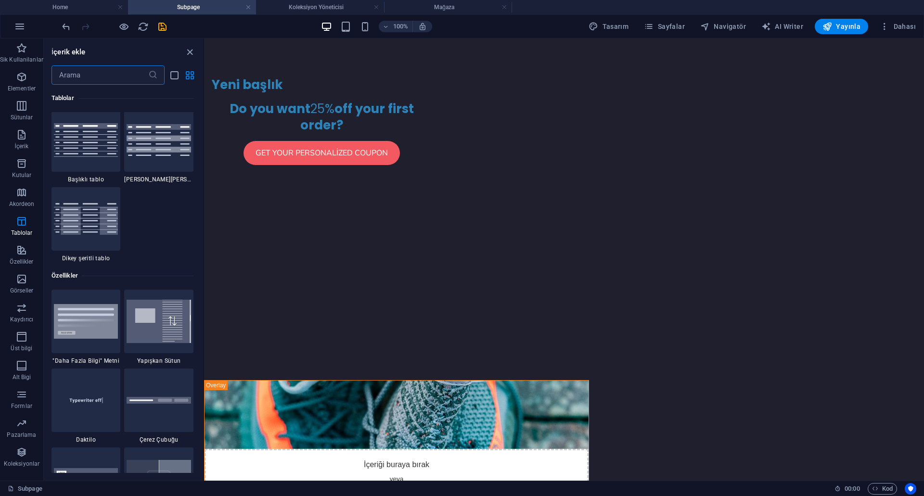
scroll to position [3429, 0]
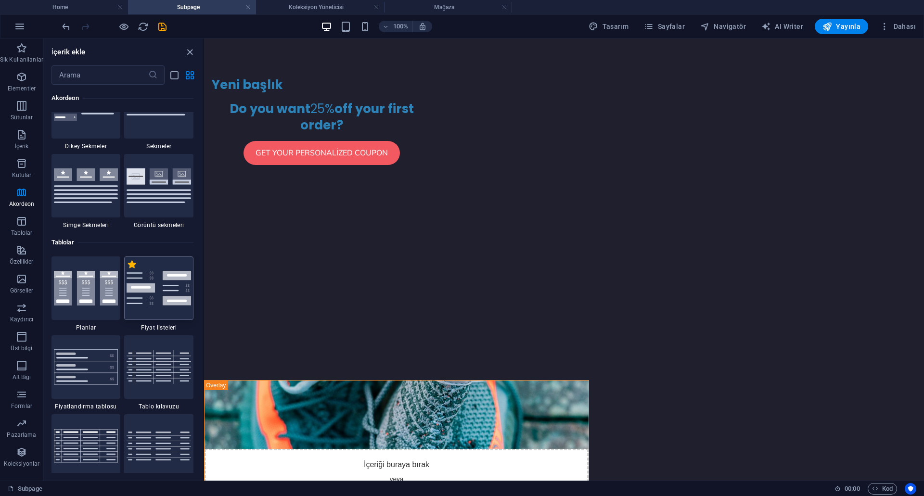
drag, startPoint x: 128, startPoint y: 269, endPoint x: 133, endPoint y: 276, distance: 9.1
click at [128, 269] on label "1 Star" at bounding box center [132, 264] width 8 height 8
click at [128, 270] on input "1 Star" at bounding box center [128, 270] width 0 height 0
radio input "true"
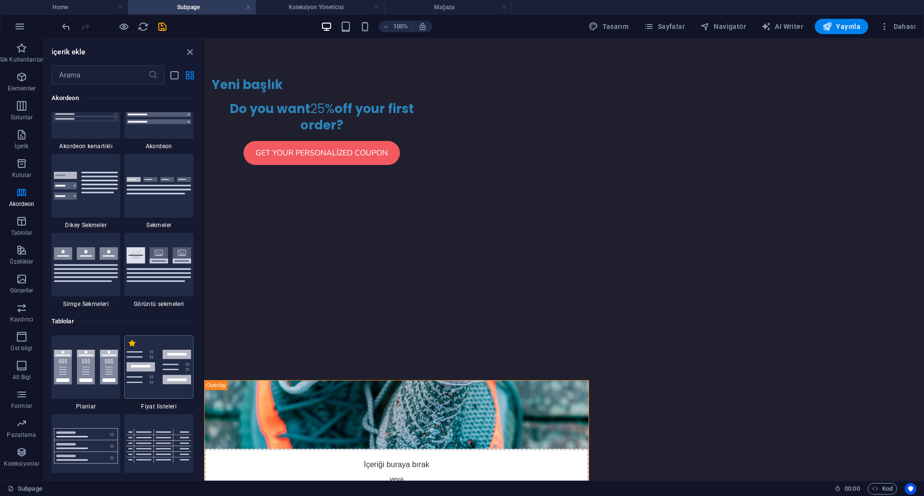
scroll to position [3268, 0]
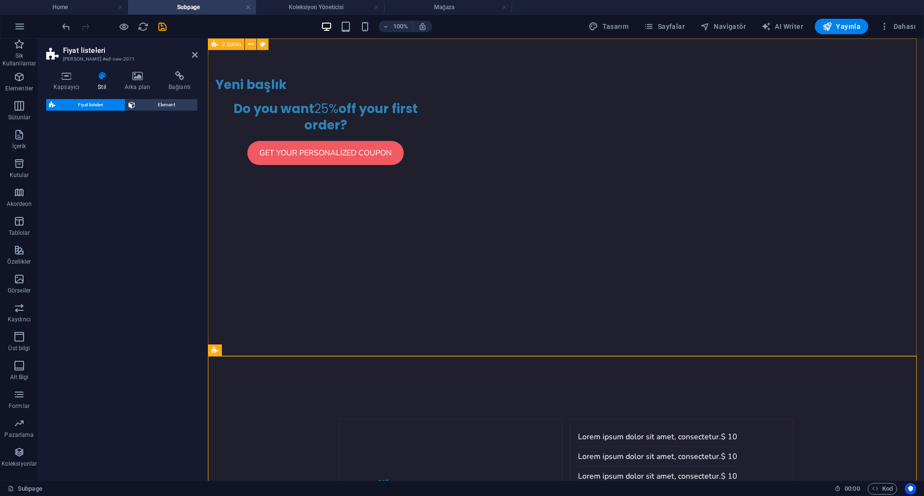
select select "rem"
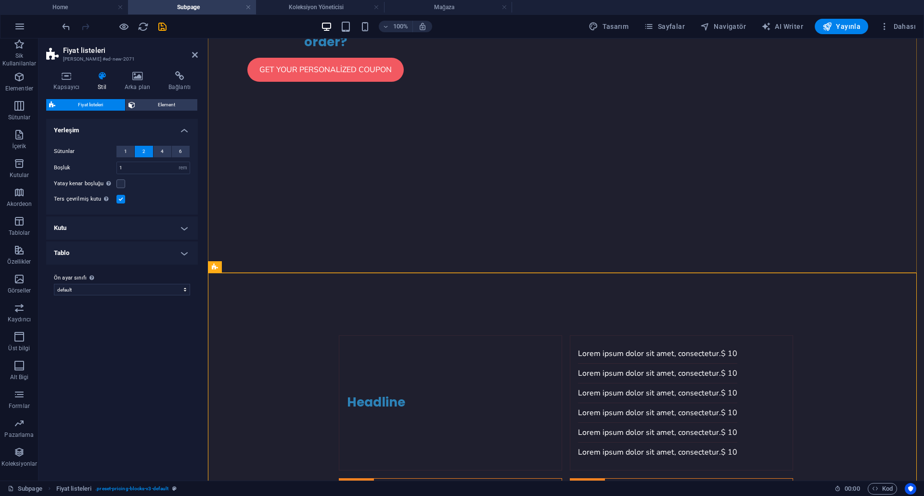
scroll to position [241, 0]
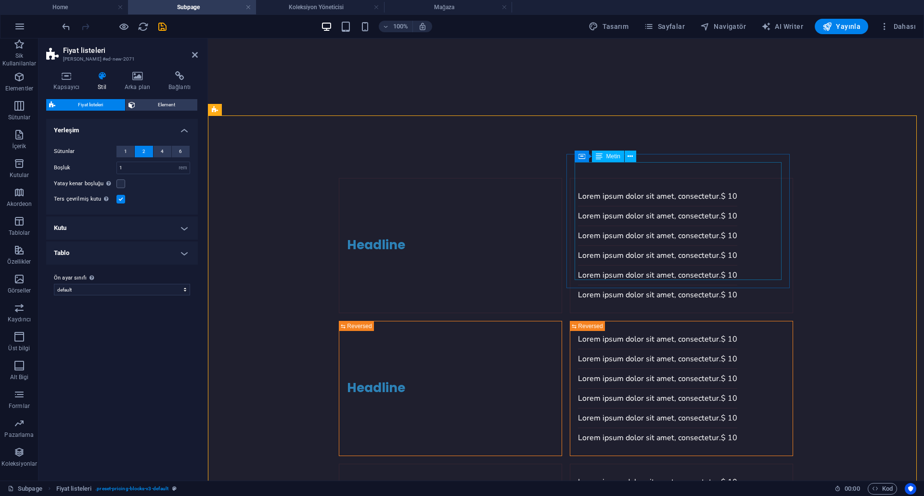
click at [625, 187] on div "Lorem ipsum dolor sit amet, consectetur. $ 10 Lorem ipsum dolor sit amet, conse…" at bounding box center [657, 246] width 159 height 118
click at [626, 187] on div "Lorem ipsum dolor sit amet, consectetur. $ 10 Lorem ipsum dolor sit amet, conse…" at bounding box center [657, 246] width 159 height 118
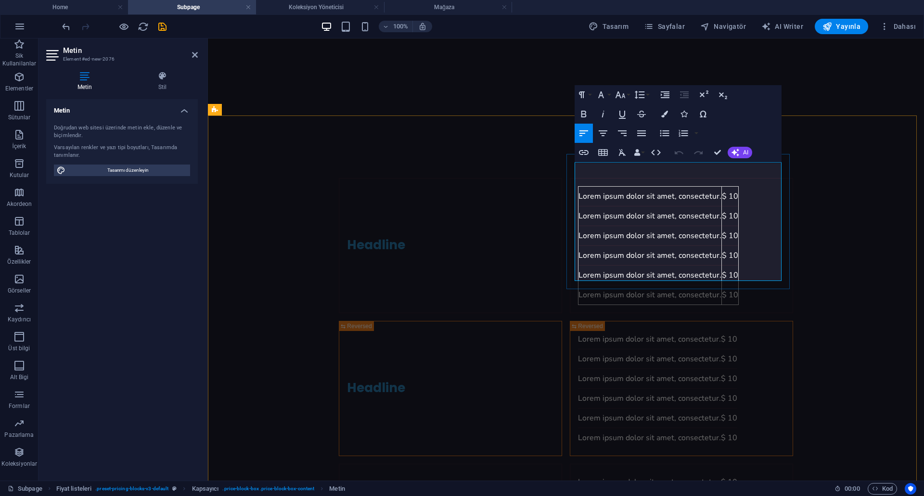
click at [405, 237] on div "Headline" at bounding box center [376, 245] width 58 height 16
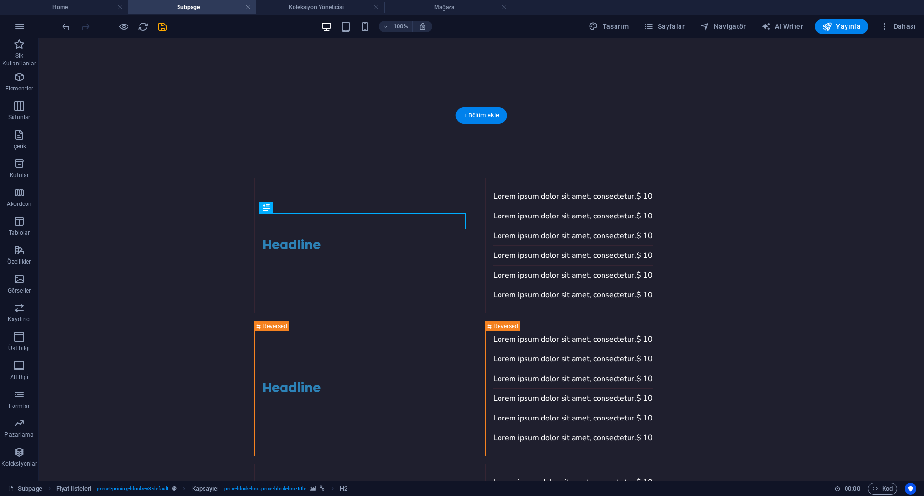
click at [255, 179] on figure at bounding box center [255, 246] width 0 height 134
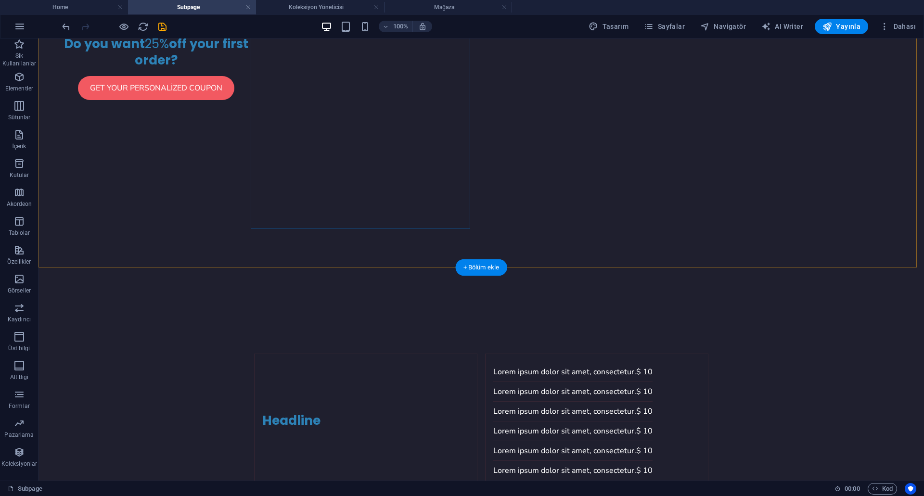
scroll to position [193, 0]
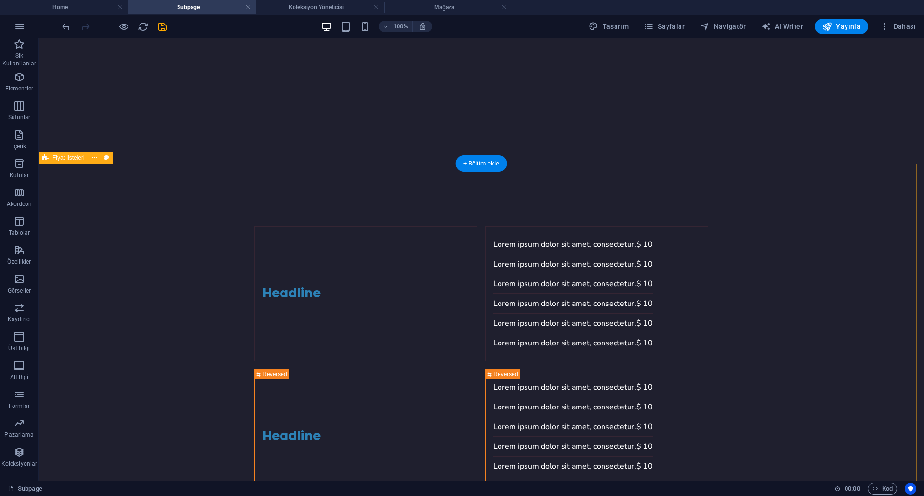
drag, startPoint x: 425, startPoint y: 233, endPoint x: 224, endPoint y: 228, distance: 201.2
click at [224, 228] on div "Headline Lorem ipsum dolor sit amet, consectetur. $ 10 Lorem ipsum dolor sit am…" at bounding box center [482, 437] width 886 height 498
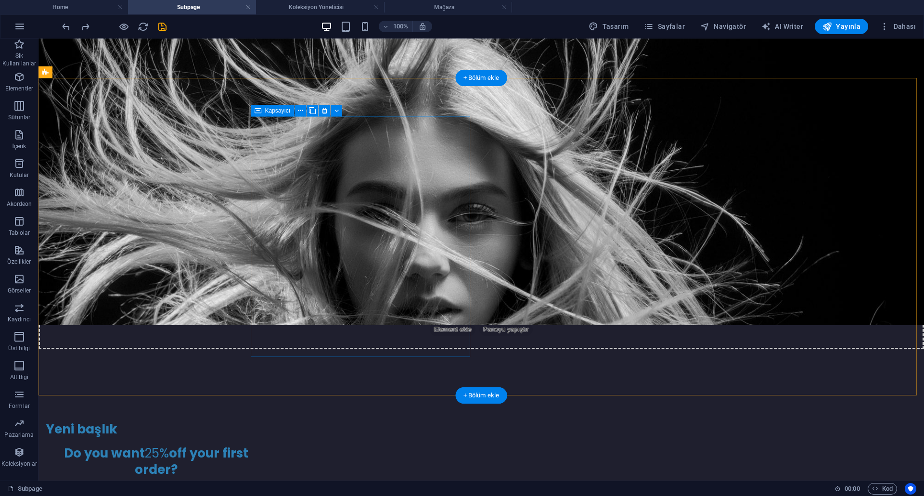
scroll to position [0, 0]
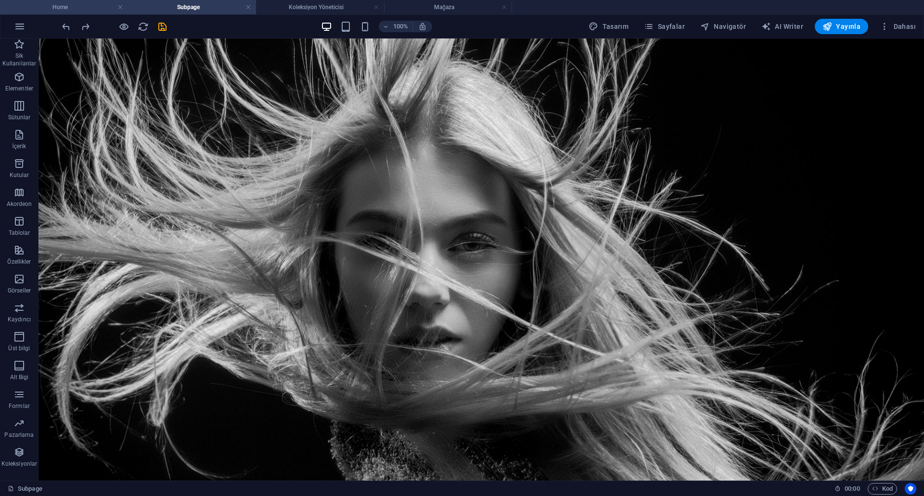
click at [71, 5] on h4 "Home" at bounding box center [64, 7] width 128 height 11
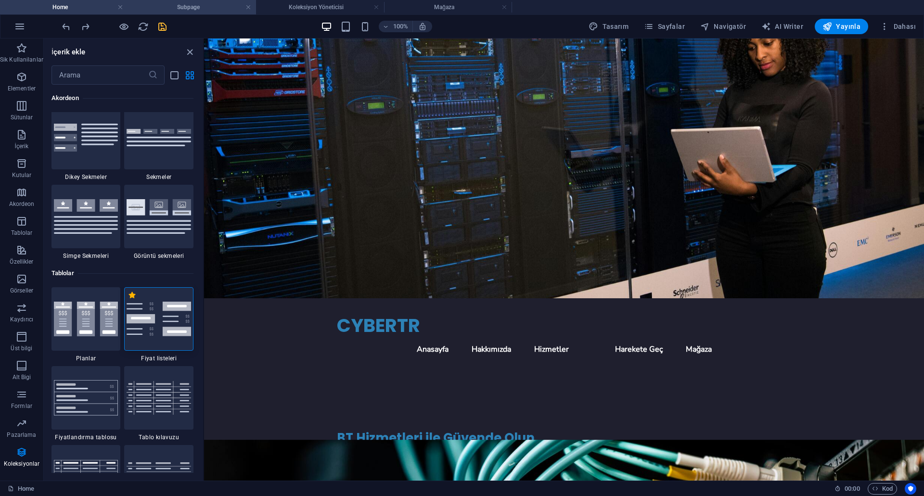
click at [206, 8] on h4 "Subpage" at bounding box center [192, 7] width 128 height 11
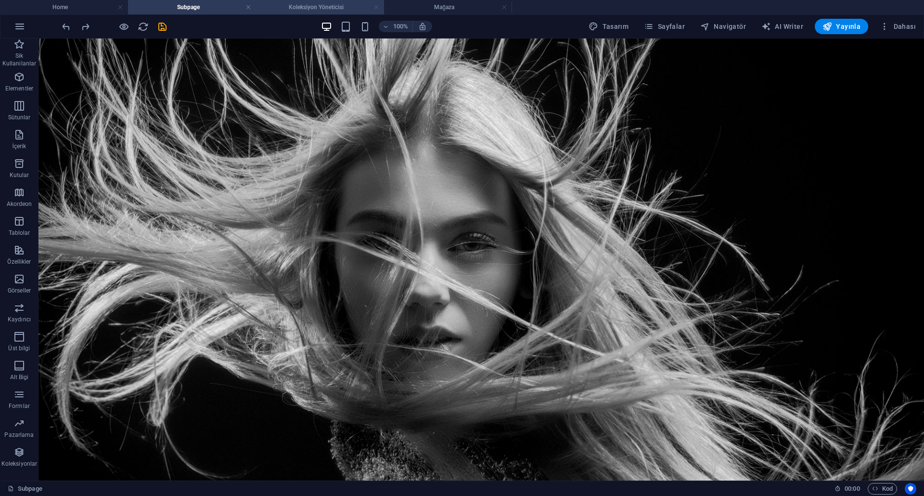
click at [375, 7] on link at bounding box center [376, 7] width 6 height 9
click at [378, 8] on link at bounding box center [376, 7] width 6 height 9
drag, startPoint x: 168, startPoint y: 10, endPoint x: 176, endPoint y: 10, distance: 7.2
click at [248, 6] on link at bounding box center [248, 7] width 6 height 9
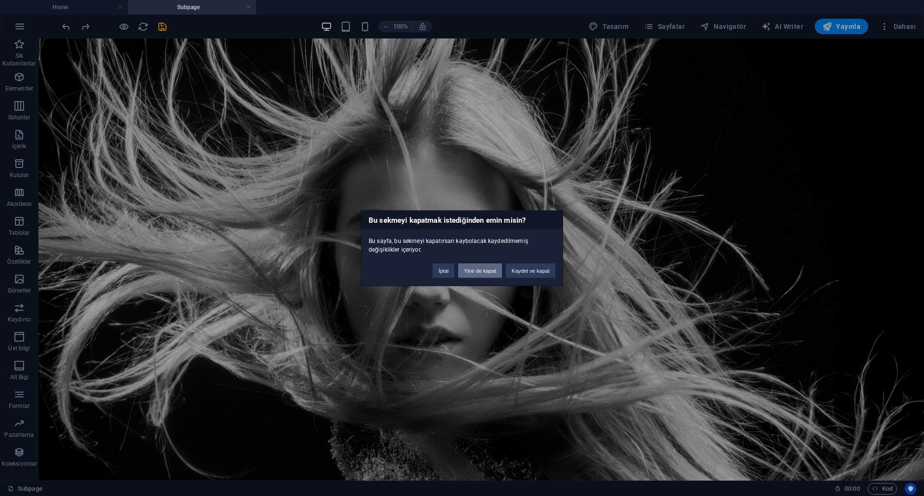
click at [466, 272] on button "Yine de kapat" at bounding box center [480, 270] width 44 height 14
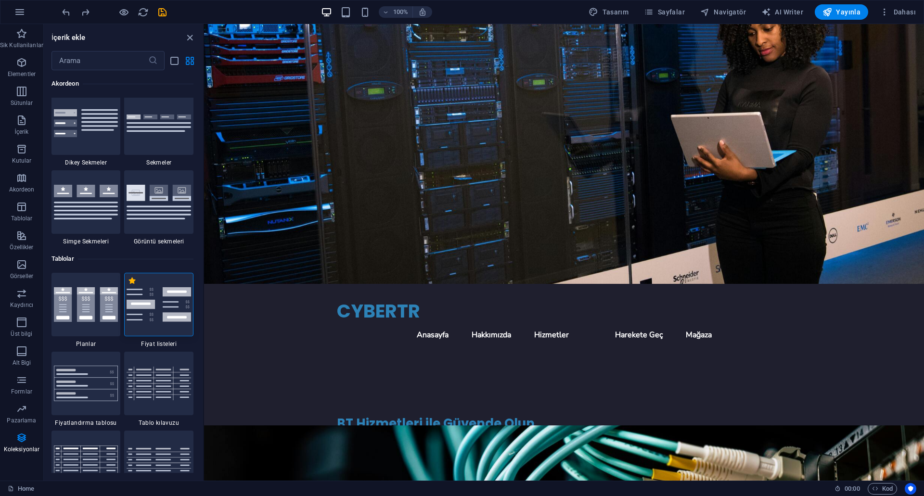
click at [166, 15] on icon "save" at bounding box center [162, 12] width 11 height 11
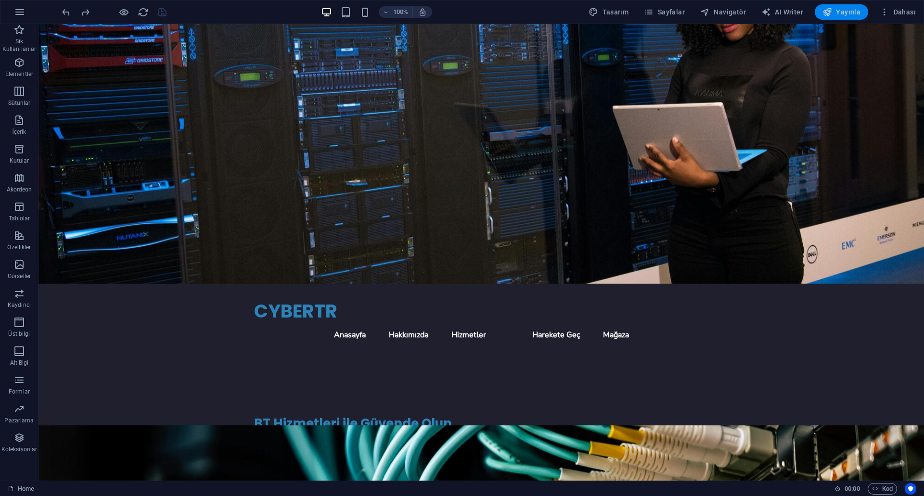
click at [835, 14] on span "Yayınla" at bounding box center [841, 12] width 38 height 10
